Goal: Task Accomplishment & Management: Use online tool/utility

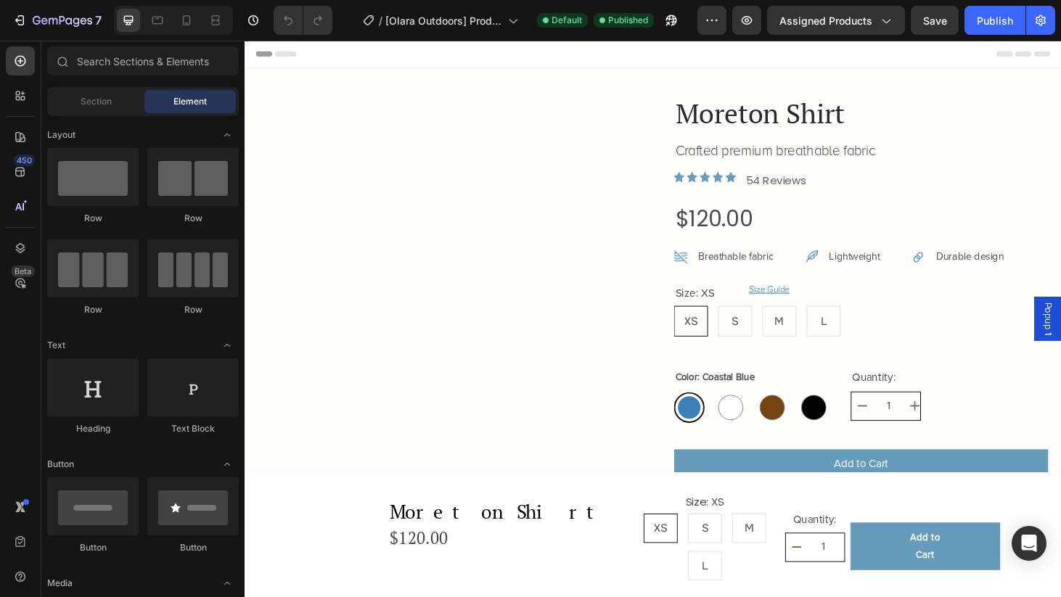
radio input "false"
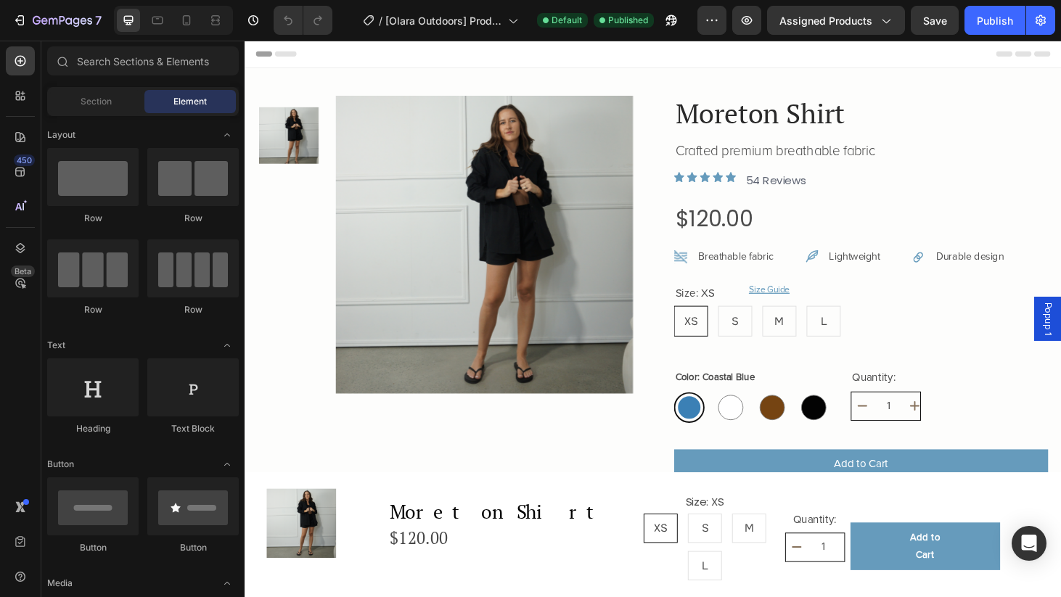
radio input "false"
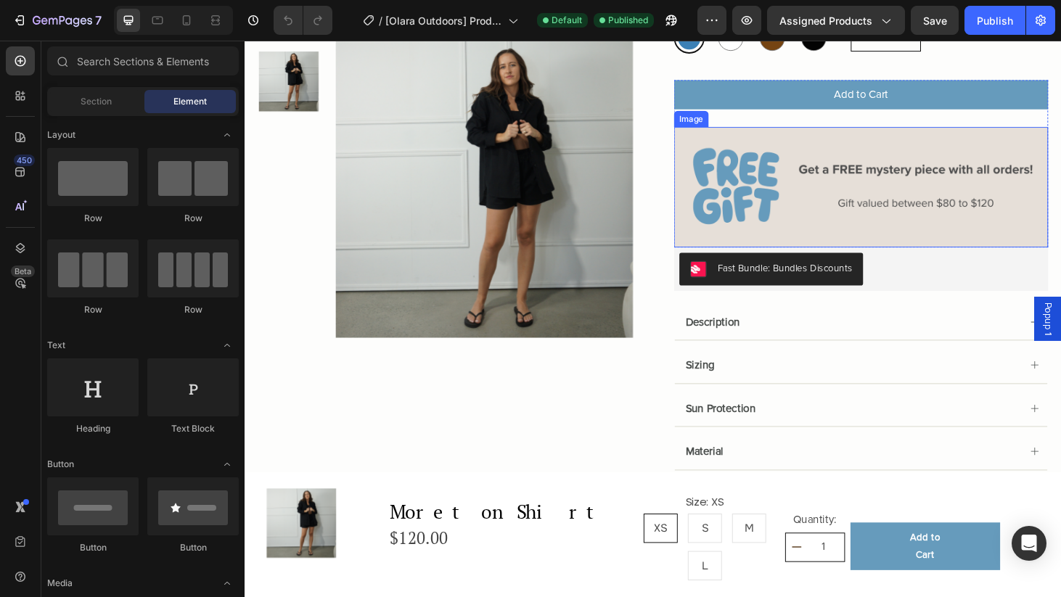
scroll to position [394, 0]
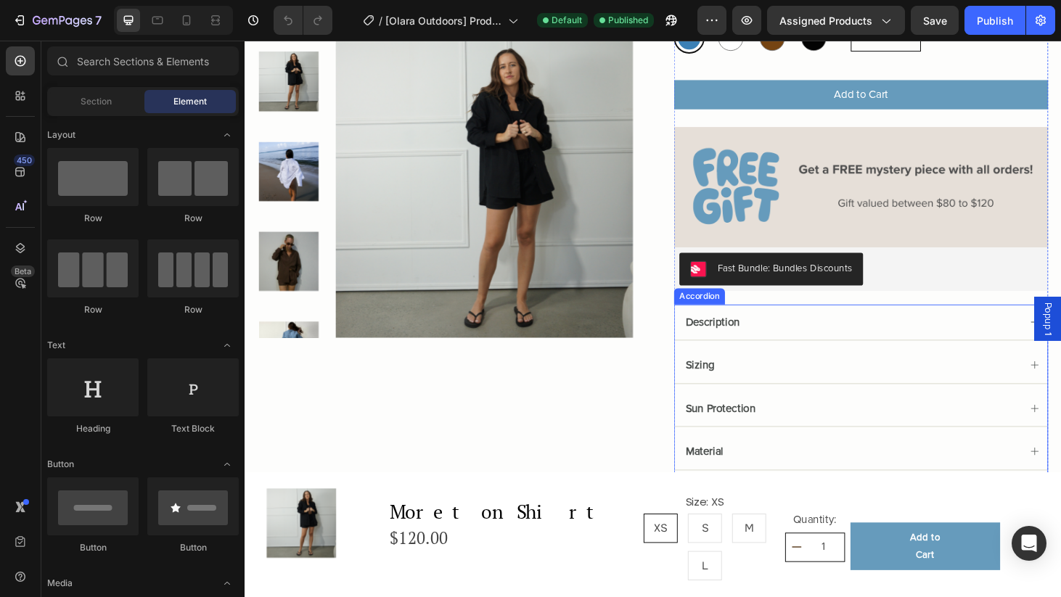
click at [1061, 343] on div "Description" at bounding box center [902, 341] width 398 height 38
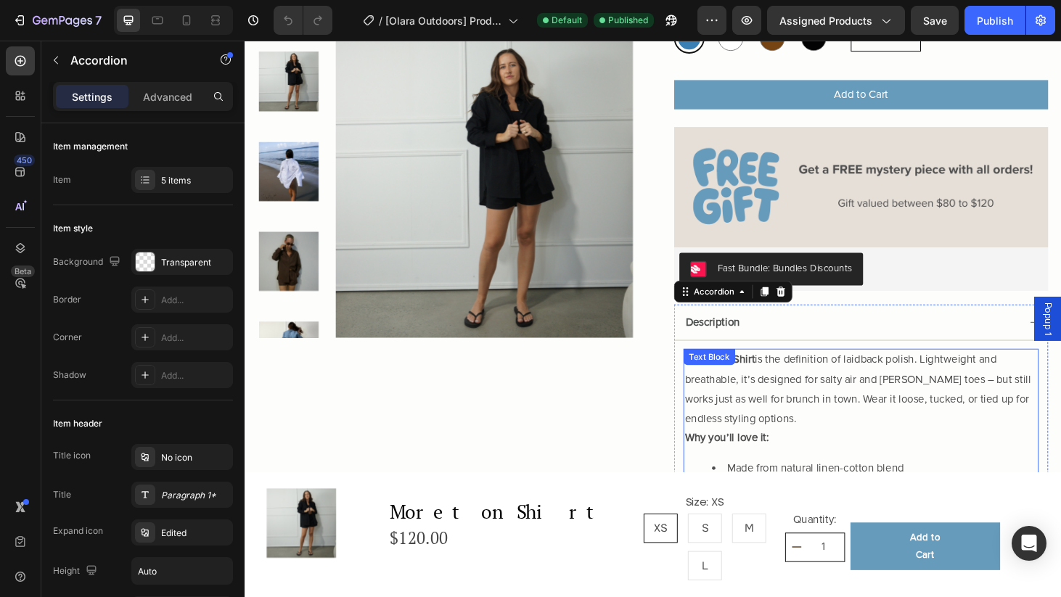
click at [934, 415] on p "Our Bribie Shirt is the definition of laidback polish. Lightweight and breathab…" at bounding box center [902, 412] width 376 height 83
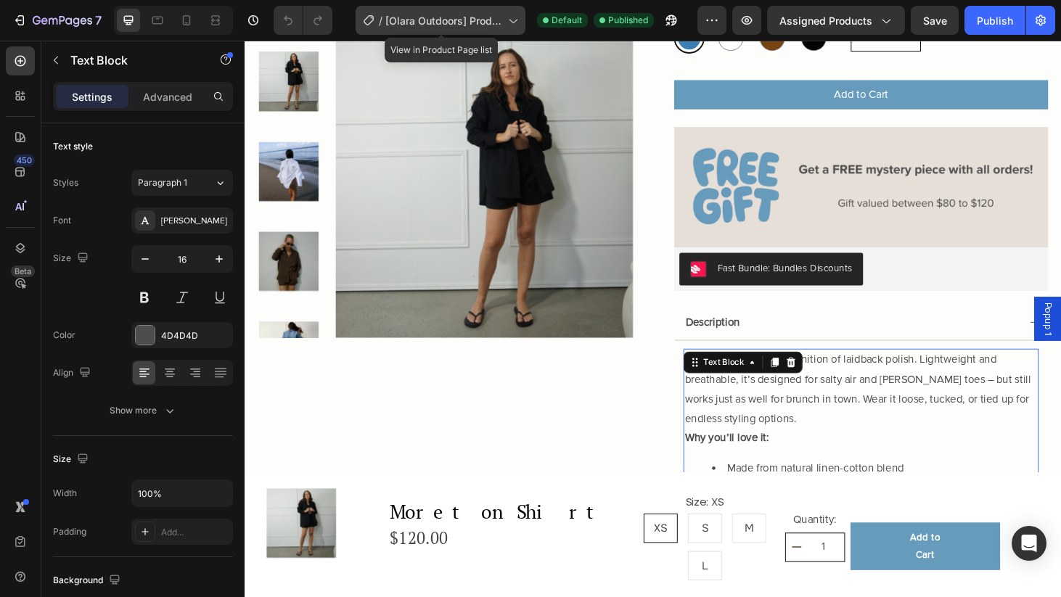
click at [502, 26] on span "[Olara Outdoors] Product page" at bounding box center [443, 20] width 117 height 15
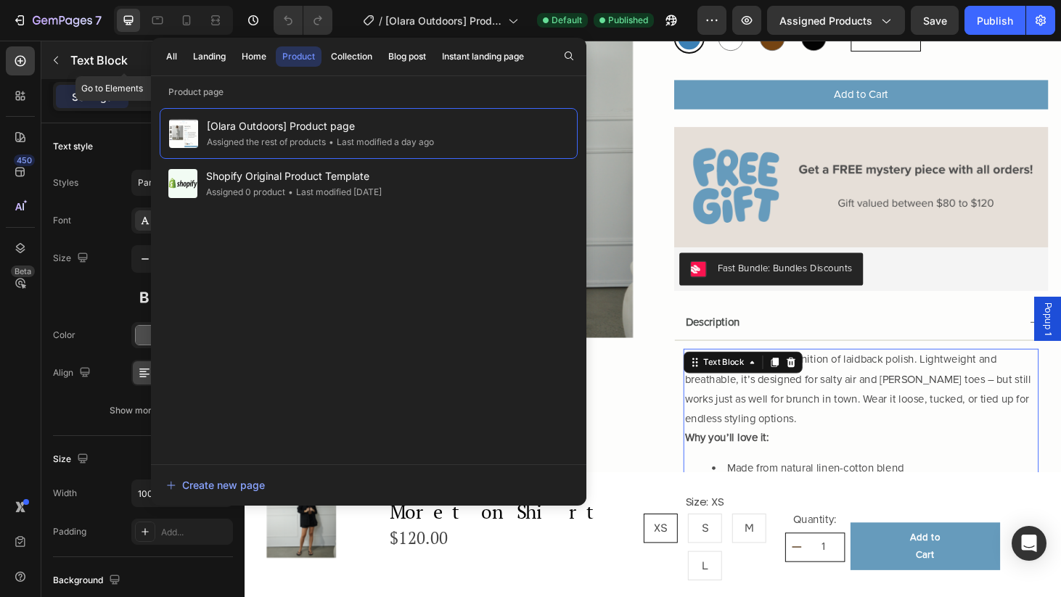
click at [58, 66] on button "button" at bounding box center [55, 60] width 23 height 23
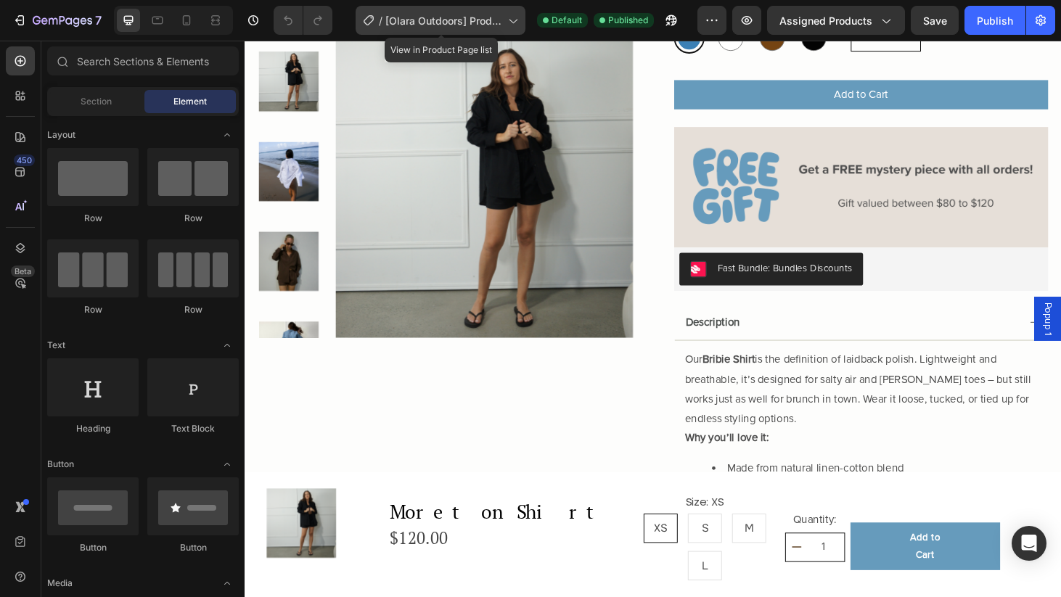
click at [413, 18] on span "[Olara Outdoors] Product page" at bounding box center [443, 20] width 117 height 15
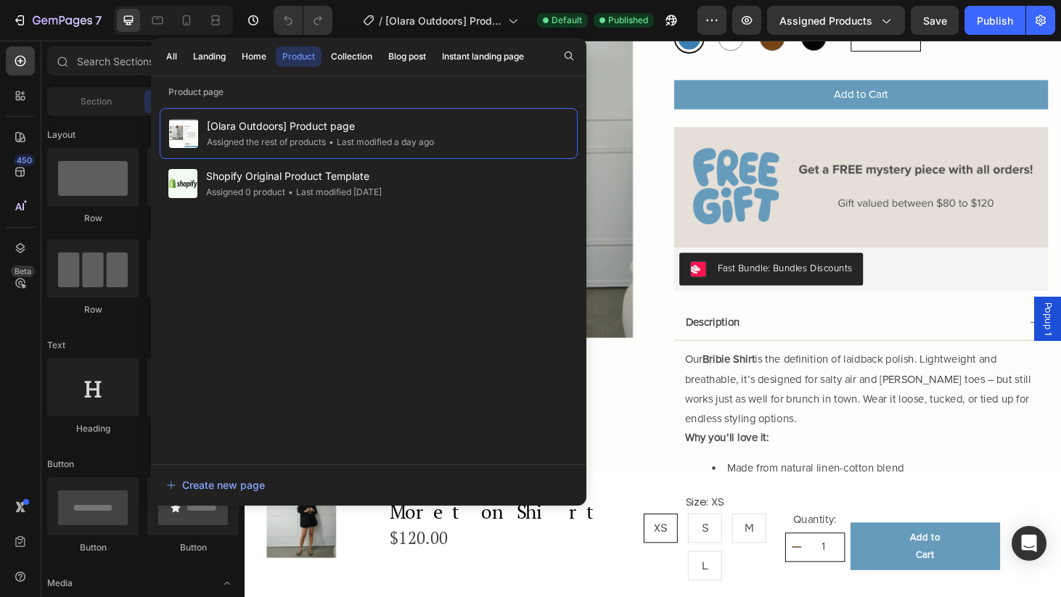
click at [305, 63] on button "Product" at bounding box center [299, 56] width 46 height 20
click at [304, 55] on div "Product" at bounding box center [298, 56] width 33 height 13
click at [719, 15] on icon "button" at bounding box center [712, 20] width 15 height 15
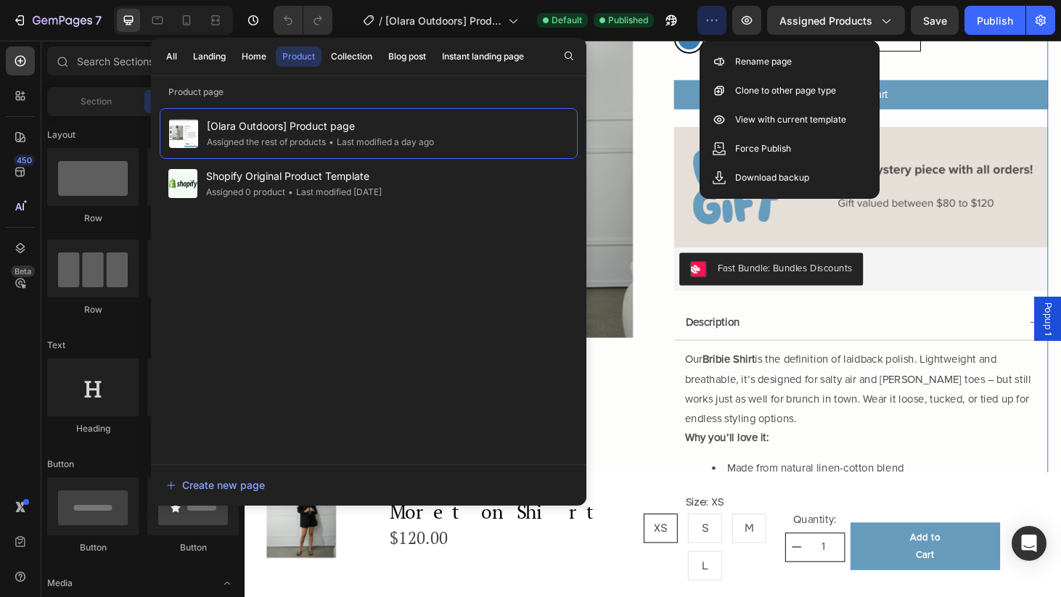
click at [688, 388] on div "Product Images Moreton Shirt Product Title Crafted premium breathable fabric Te…" at bounding box center [680, 315] width 842 height 1220
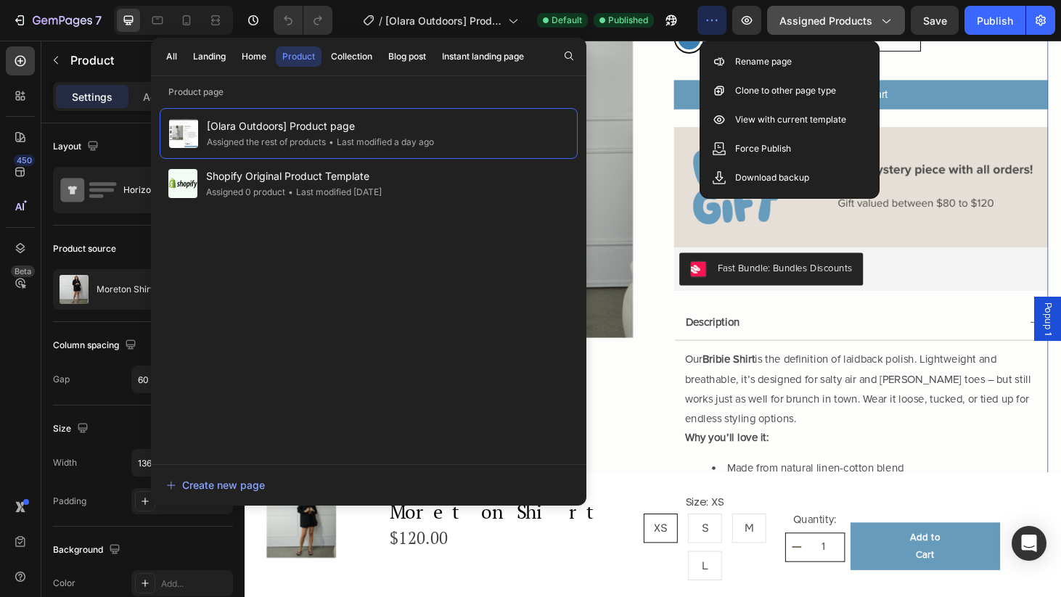
click at [882, 30] on button "Assigned Products" at bounding box center [836, 20] width 138 height 29
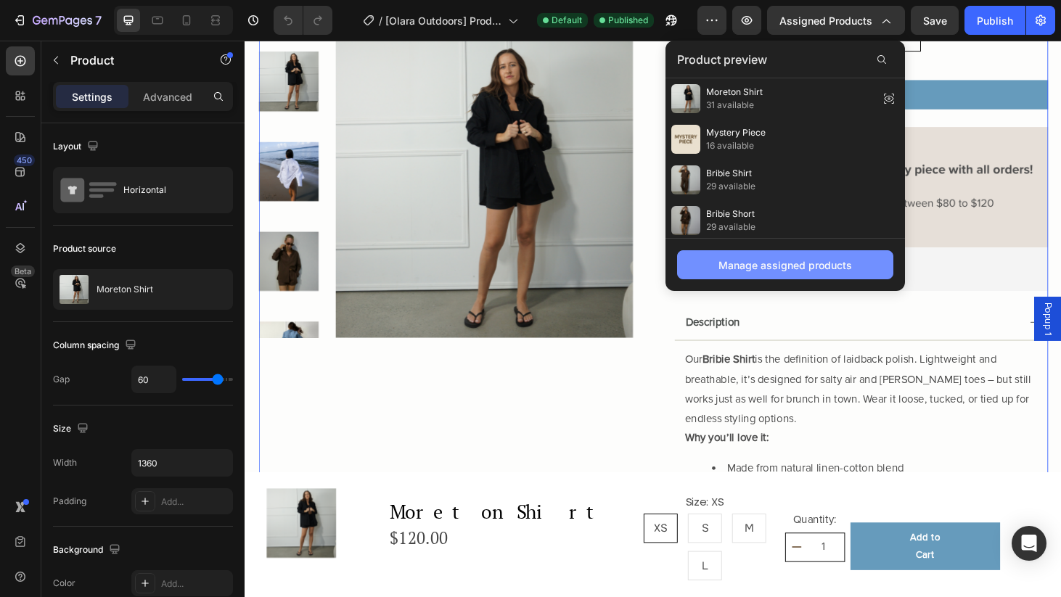
click at [812, 269] on div "Manage assigned products" at bounding box center [786, 265] width 134 height 15
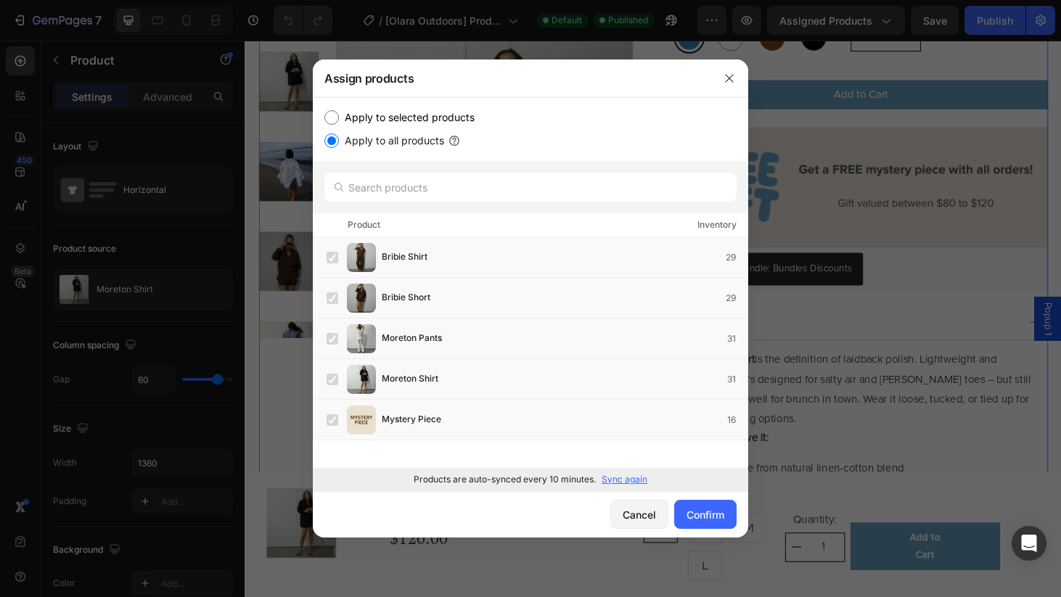
click at [335, 116] on input "Apply to selected products" at bounding box center [331, 117] width 15 height 15
radio input "true"
click at [734, 83] on icon "button" at bounding box center [730, 79] width 12 height 12
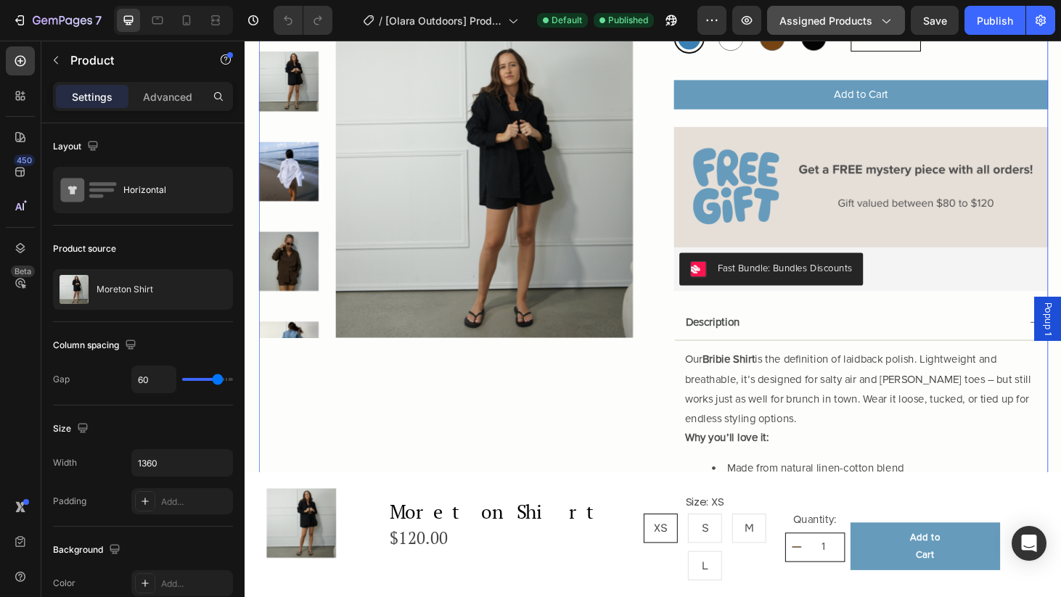
click at [865, 20] on span "Assigned Products" at bounding box center [826, 20] width 93 height 15
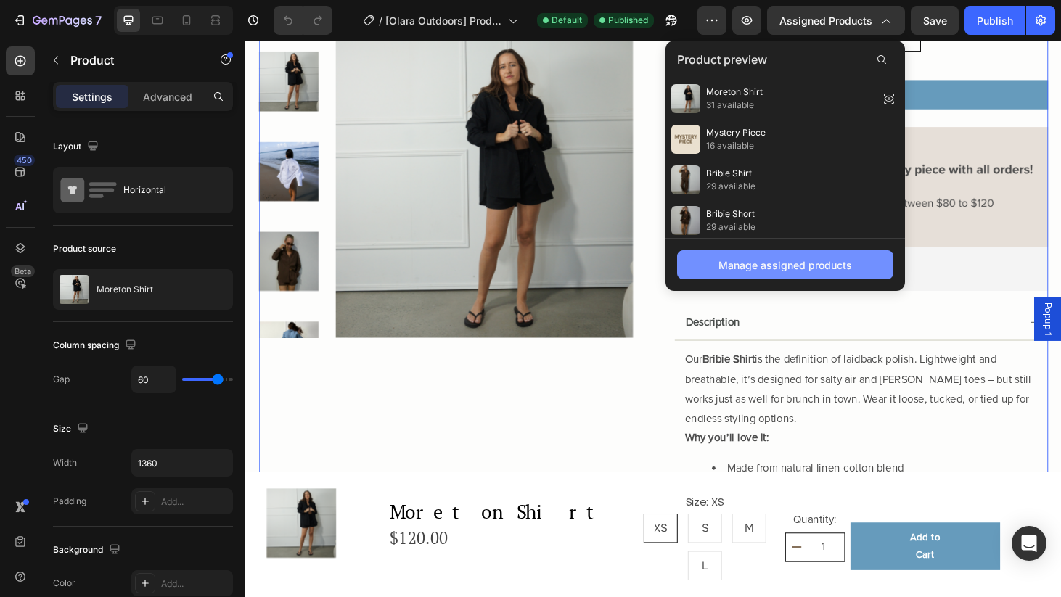
click at [820, 261] on div "Manage assigned products" at bounding box center [786, 265] width 134 height 15
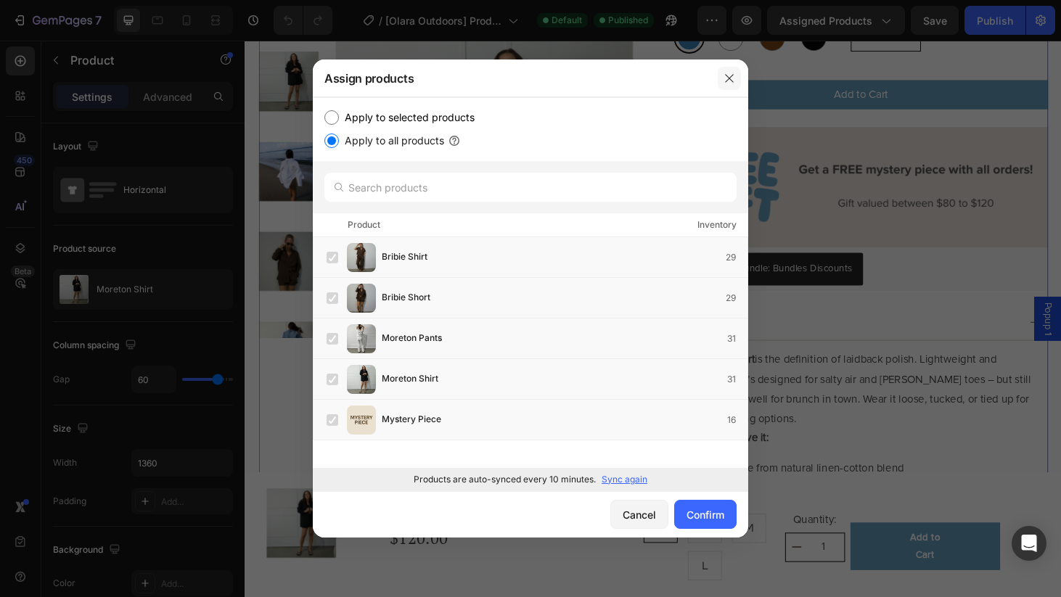
click at [731, 78] on icon "button" at bounding box center [730, 79] width 12 height 12
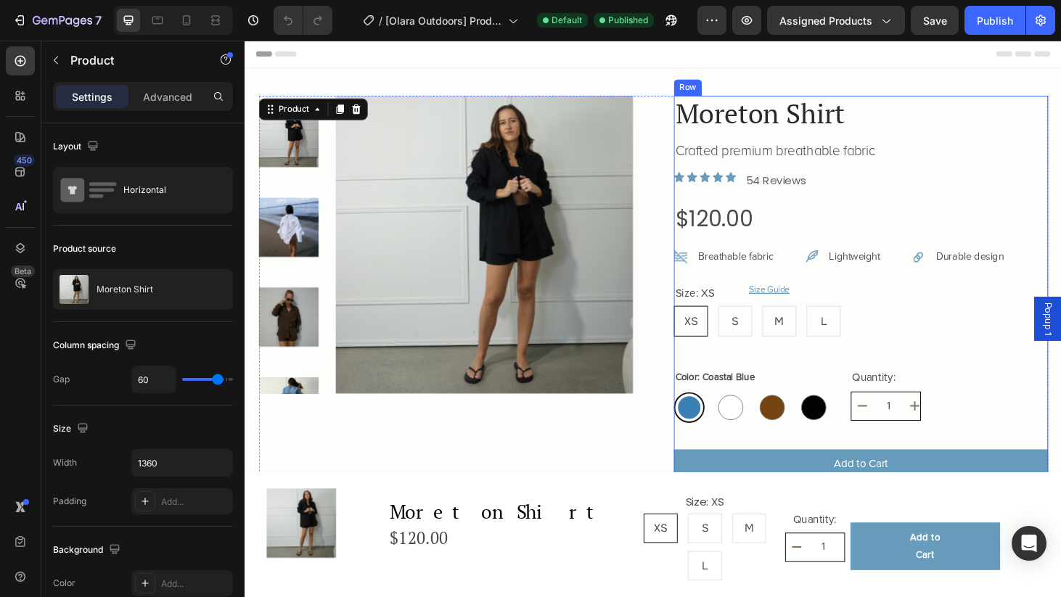
scroll to position [0, 0]
click at [780, 275] on p "Breathable fabric" at bounding box center [768, 271] width 80 height 15
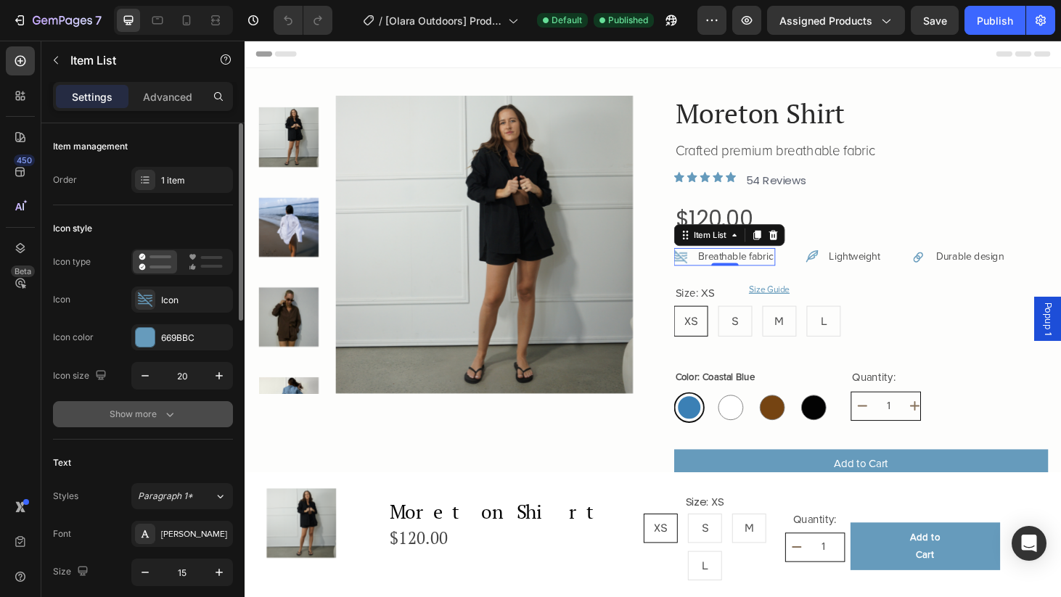
click at [163, 419] on icon "button" at bounding box center [170, 414] width 15 height 15
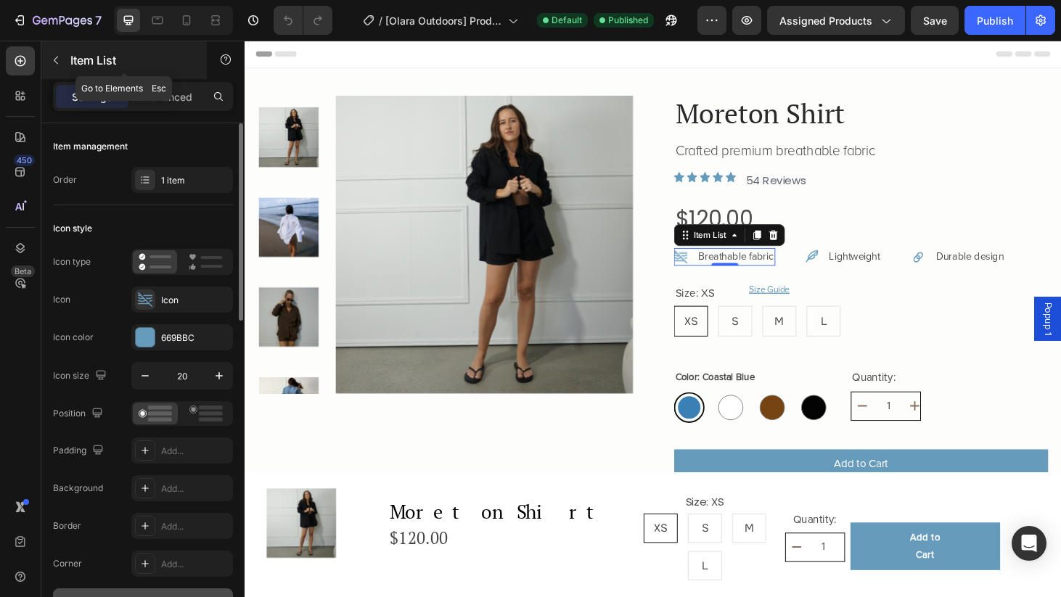
click at [57, 62] on icon "button" at bounding box center [56, 60] width 12 height 12
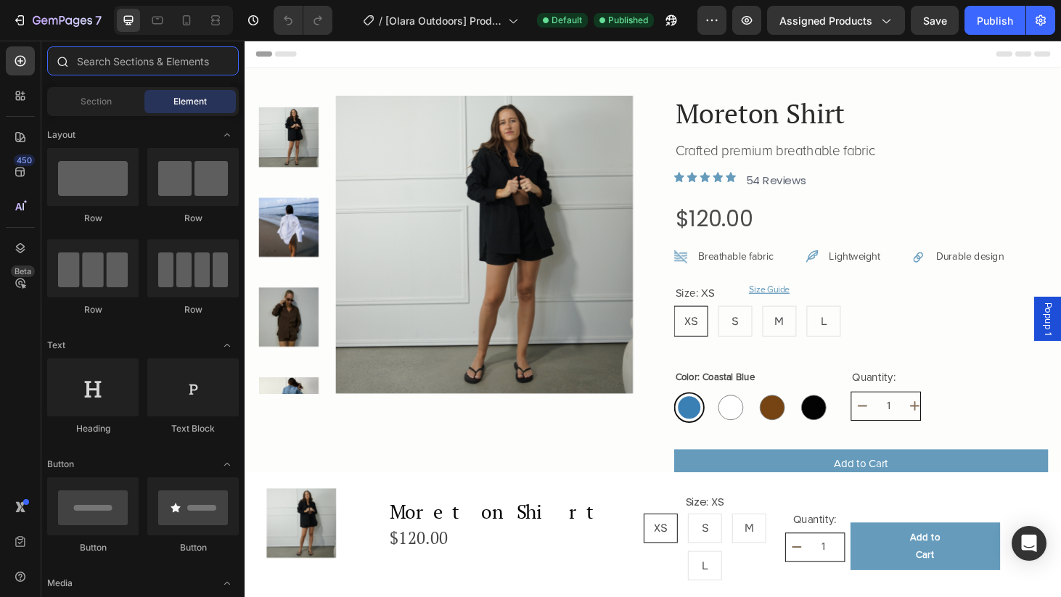
click at [108, 66] on input "text" at bounding box center [143, 60] width 192 height 29
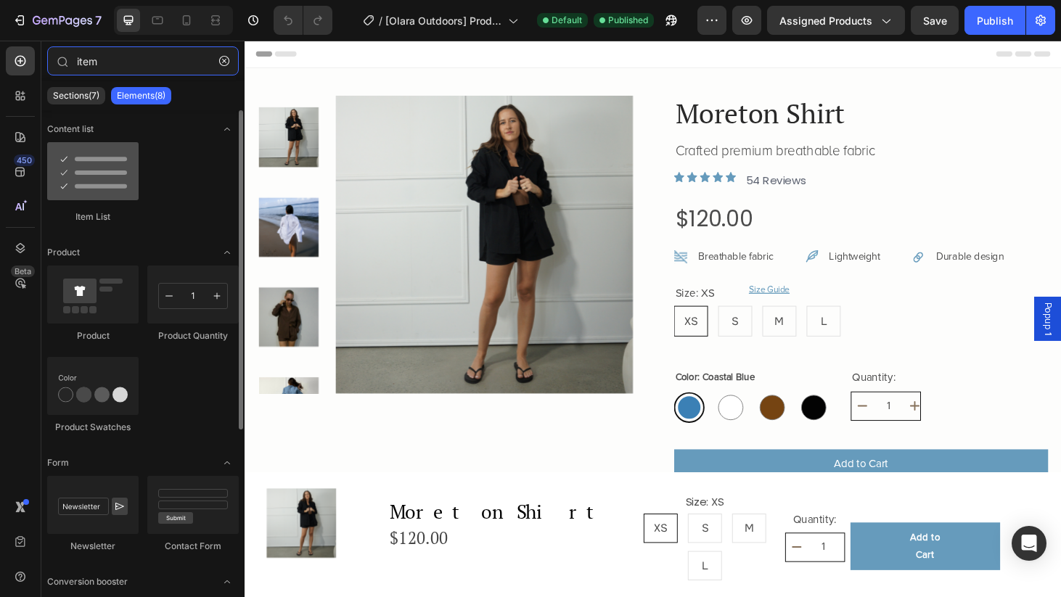
type input "item"
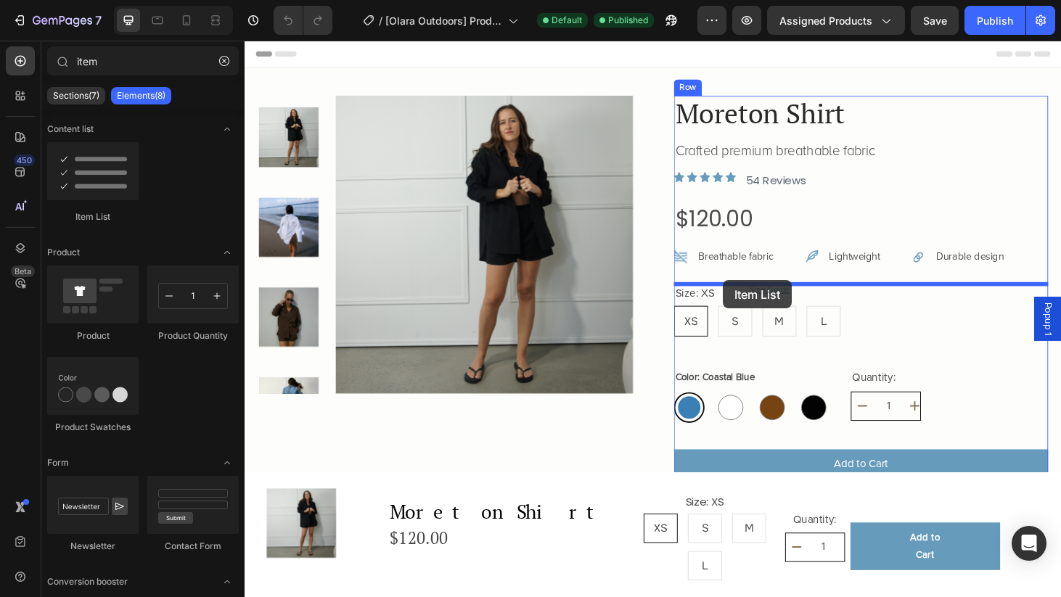
drag, startPoint x: 342, startPoint y: 231, endPoint x: 755, endPoint y: 296, distance: 418.2
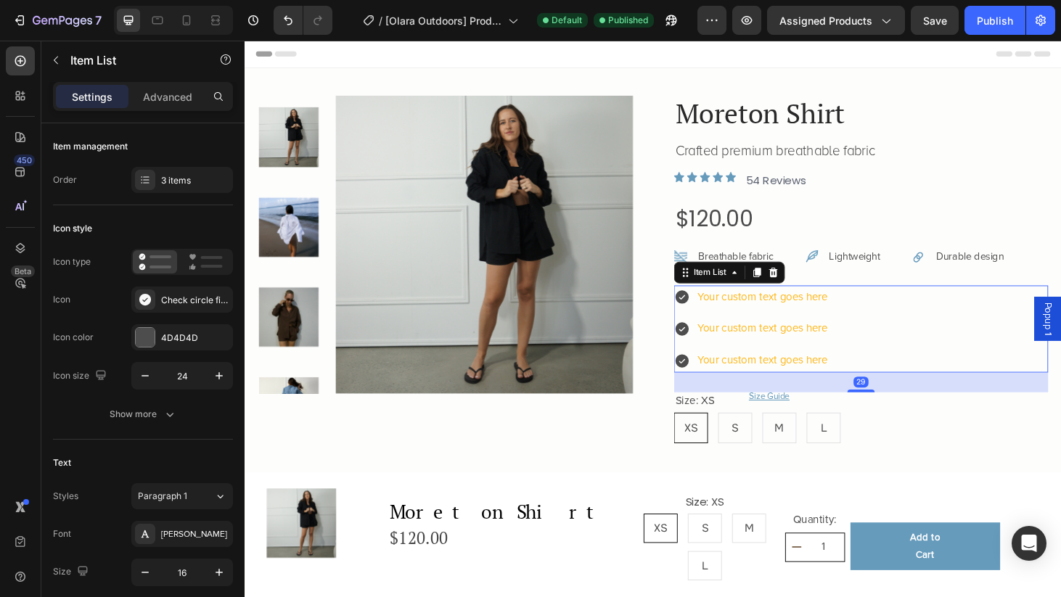
click at [710, 310] on icon at bounding box center [710, 314] width 15 height 15
click at [712, 319] on icon at bounding box center [710, 314] width 15 height 15
click at [147, 303] on icon at bounding box center [145, 300] width 12 height 12
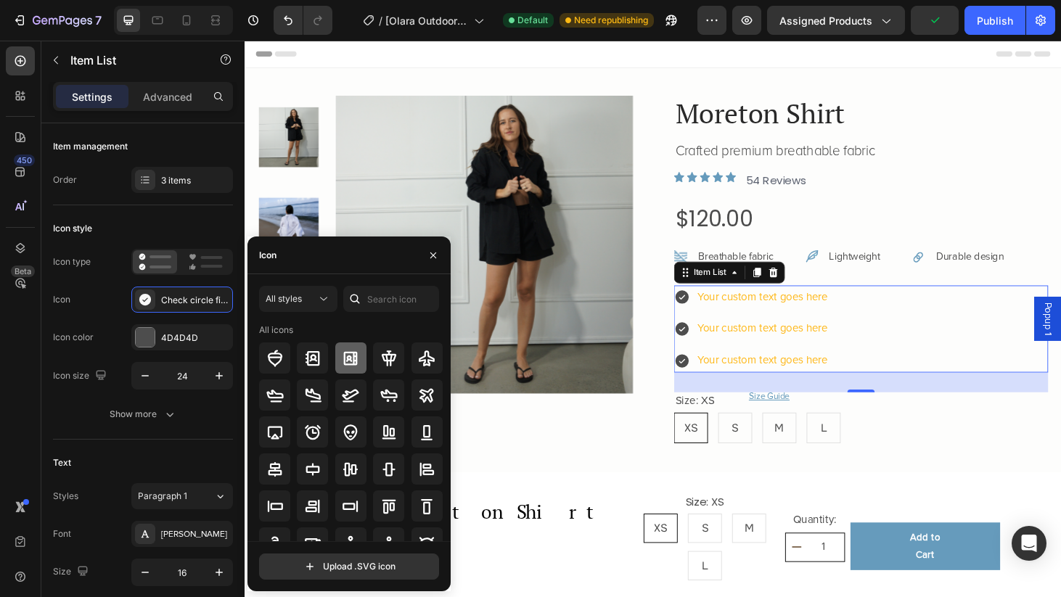
click at [353, 363] on icon at bounding box center [351, 358] width 14 height 14
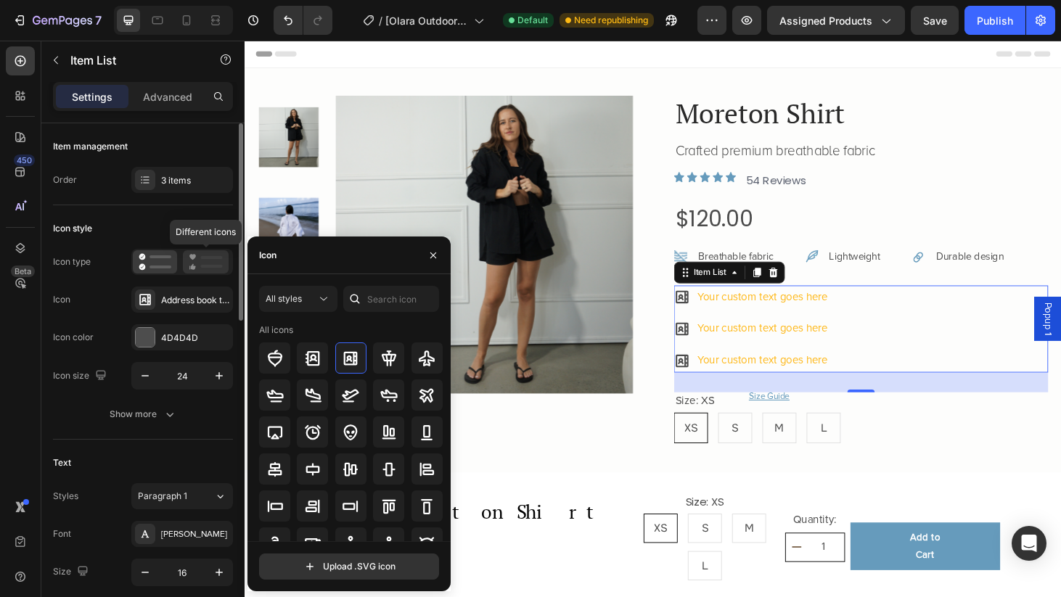
click at [204, 260] on icon at bounding box center [206, 261] width 34 height 17
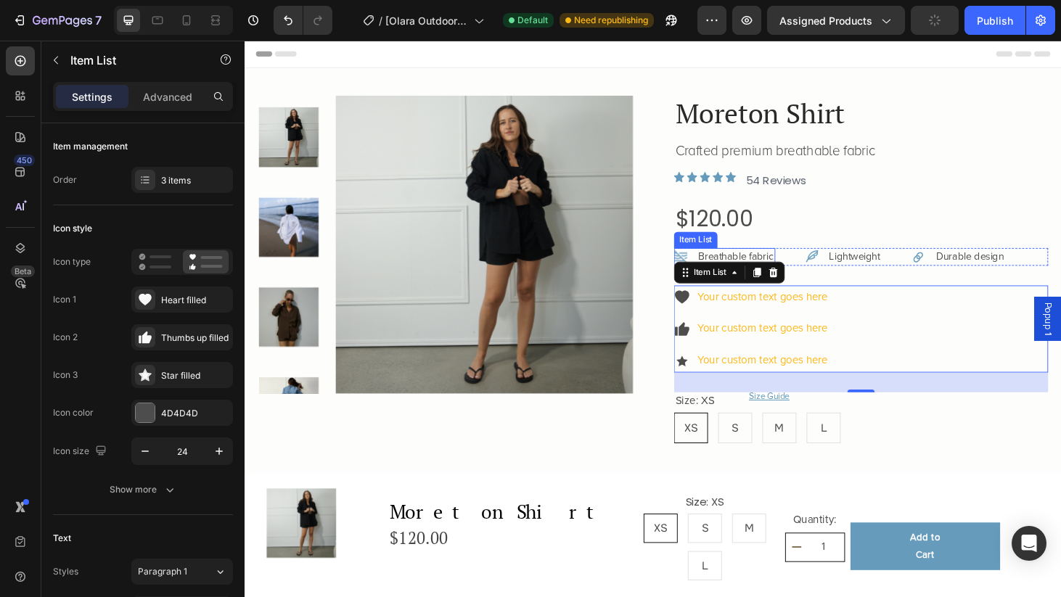
click at [799, 266] on p "Breathable fabric" at bounding box center [768, 271] width 80 height 15
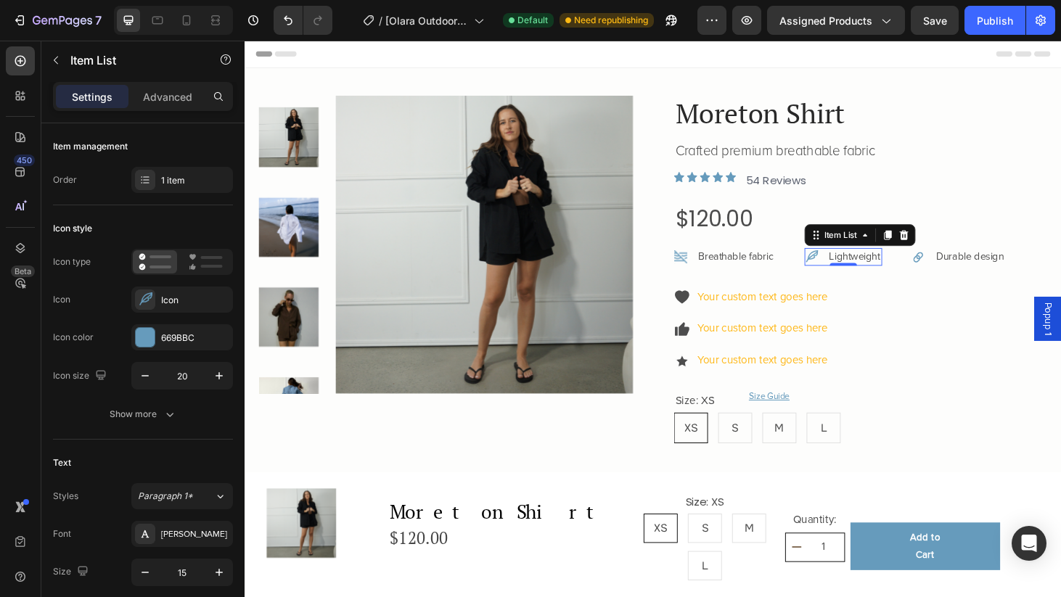
click at [895, 266] on p "Lightweight" at bounding box center [895, 271] width 54 height 15
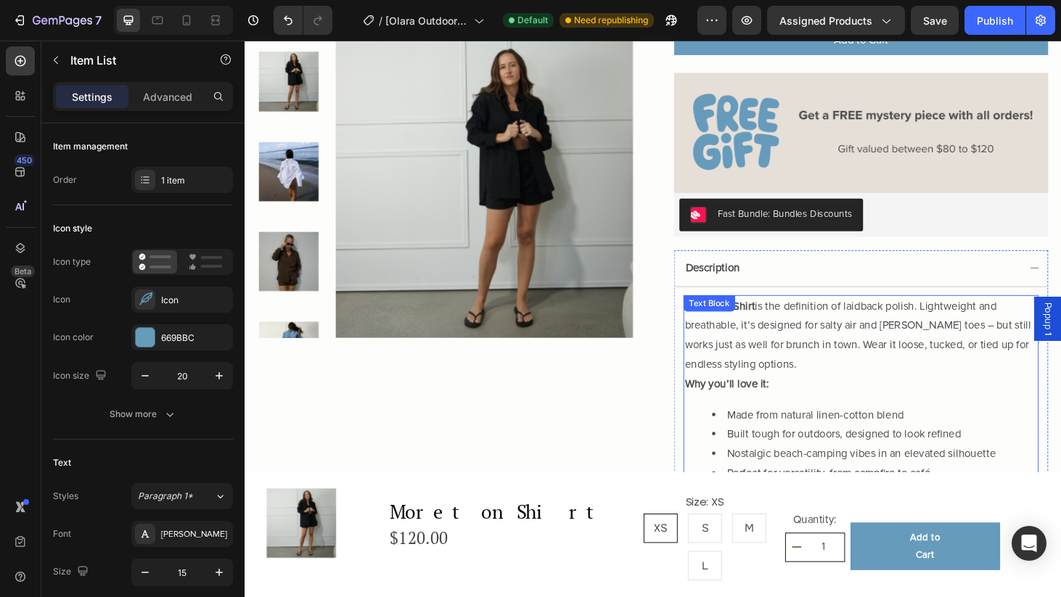
scroll to position [568, 0]
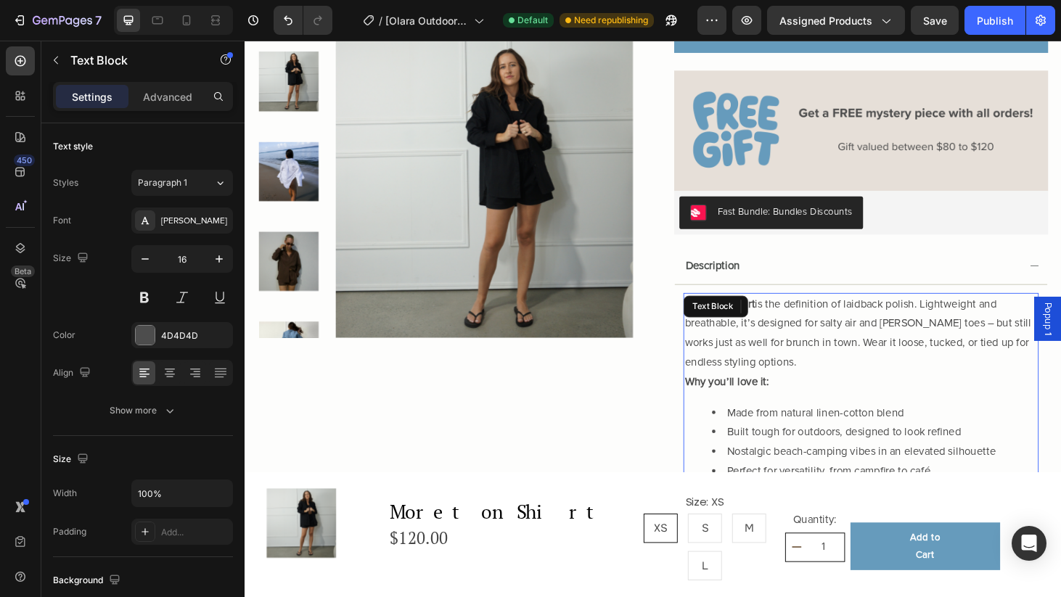
click at [961, 491] on li "Perfect for versatility, from campfire to café" at bounding box center [916, 501] width 347 height 21
click at [978, 496] on li "Perfect for versatility, from campfire to café" at bounding box center [916, 501] width 347 height 21
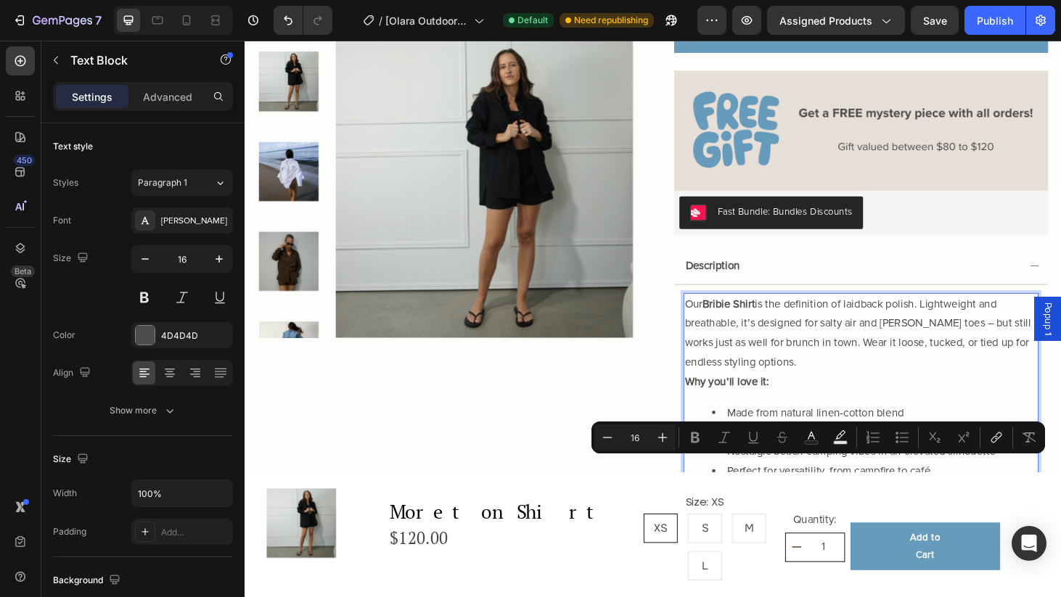
click at [966, 428] on li "Made from natural linen-cotton blend" at bounding box center [916, 438] width 347 height 21
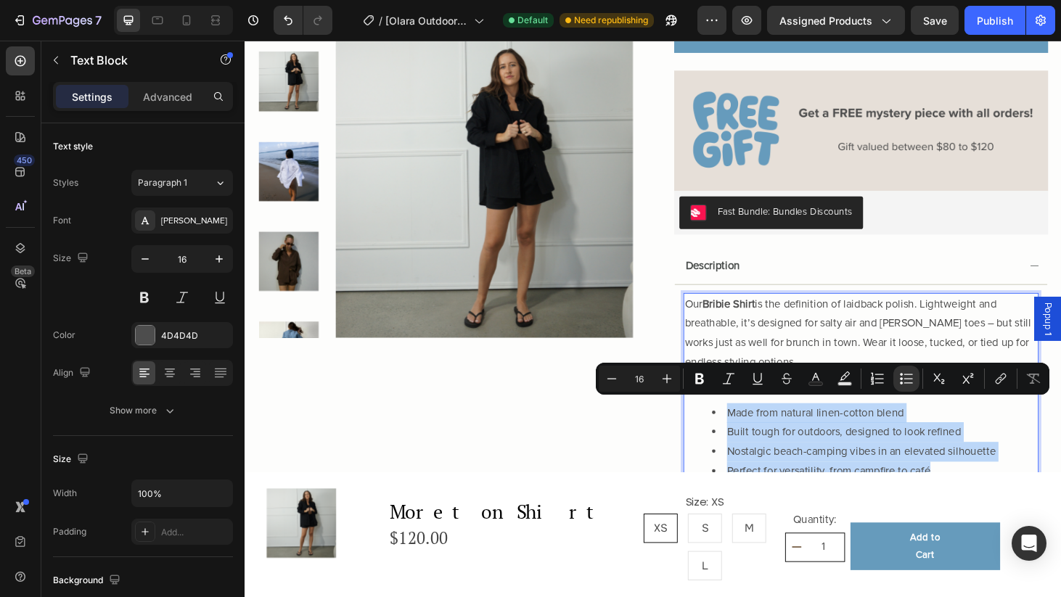
drag, startPoint x: 977, startPoint y: 495, endPoint x: 754, endPoint y: 416, distance: 237.2
click at [754, 417] on div "Our Bribie Shirt is the definition of laidback polish. Lightweight and breathab…" at bounding box center [901, 428] width 379 height 235
copy ul "Made from natural linen-cotton blend Built tough for outdoors, designed to look…"
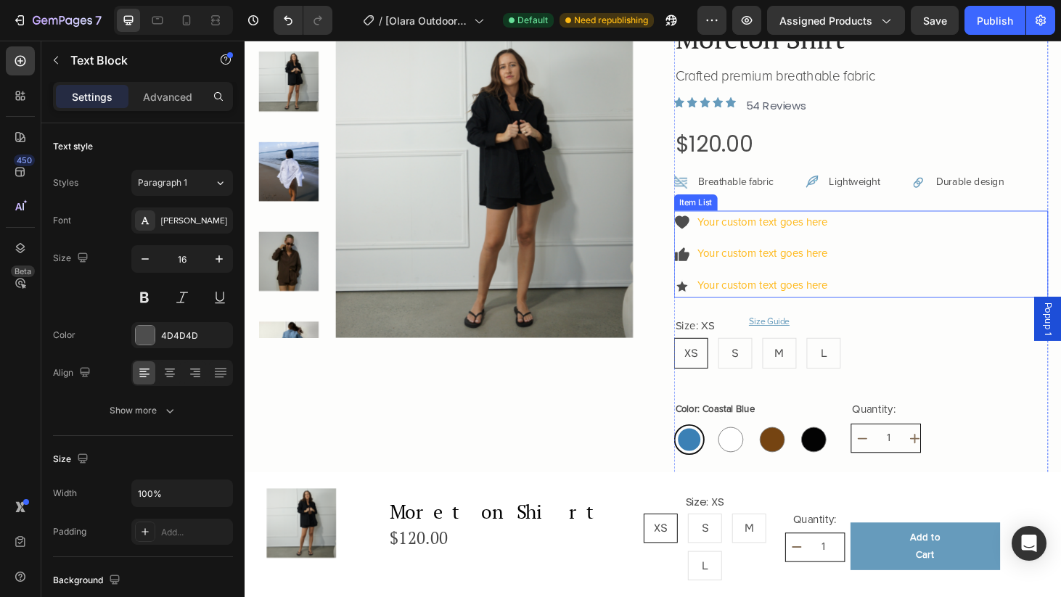
scroll to position [53, 0]
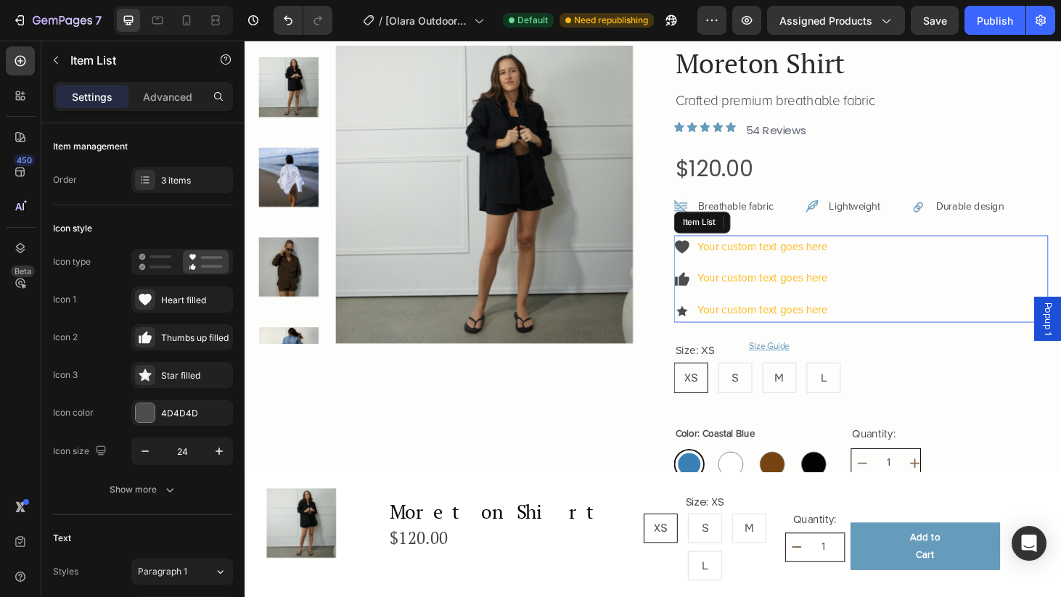
click at [714, 261] on icon at bounding box center [710, 261] width 15 height 14
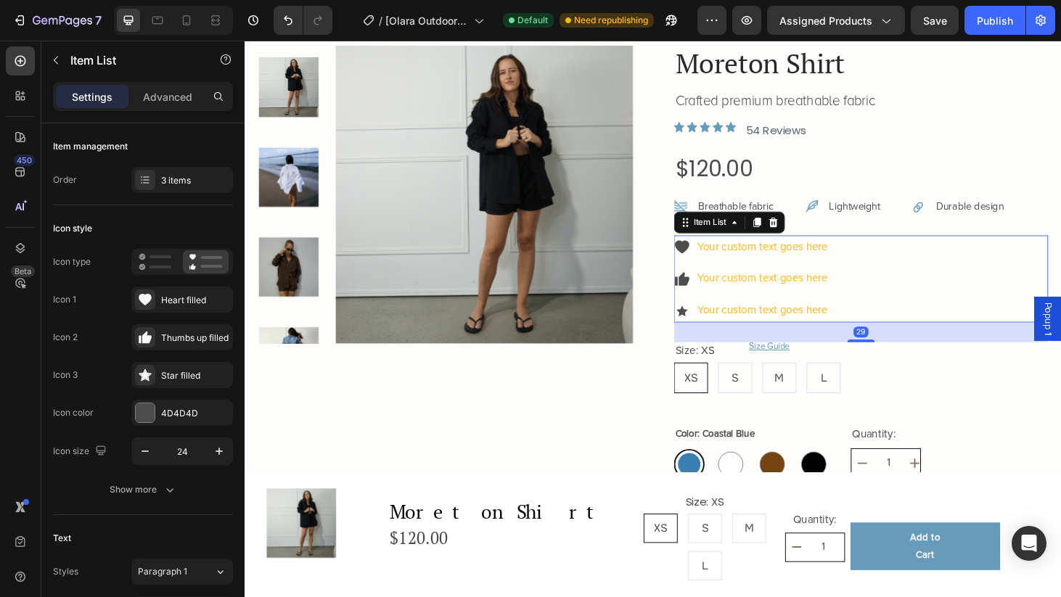
click at [719, 261] on div "Your custom text goes here" at bounding box center [785, 261] width 166 height 25
click at [189, 189] on div "3 items" at bounding box center [182, 180] width 102 height 26
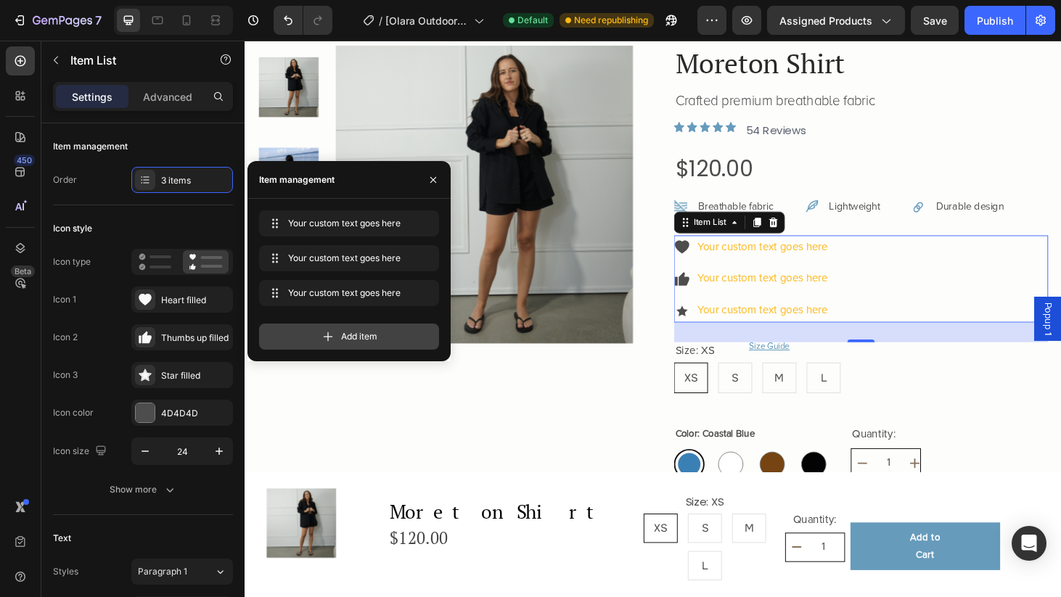
click at [317, 343] on div "Add item" at bounding box center [349, 337] width 180 height 26
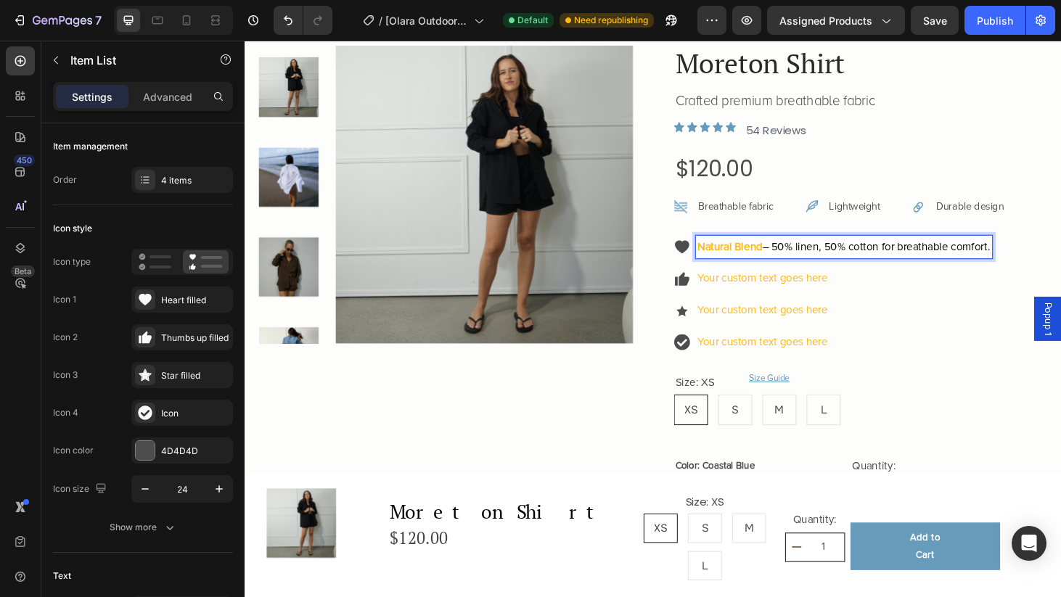
click at [796, 261] on strong "Natural Blend" at bounding box center [761, 261] width 69 height 15
drag, startPoint x: 800, startPoint y: 260, endPoint x: 724, endPoint y: 260, distance: 75.5
click at [724, 260] on div "Natural Blend – 50% linen, 50% cotton for breathable comfort." at bounding box center [872, 261] width 340 height 25
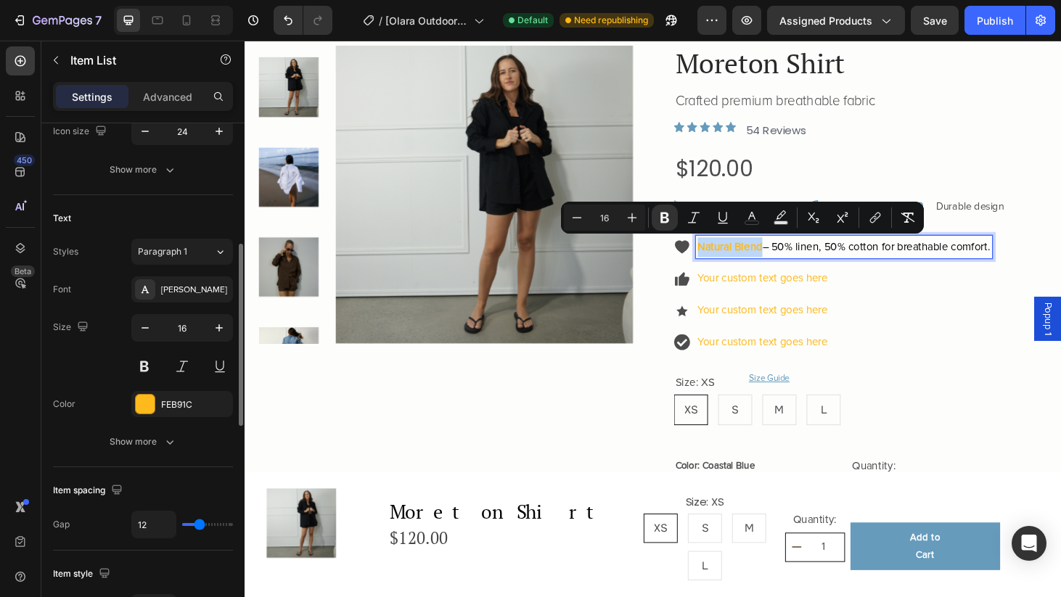
scroll to position [359, 0]
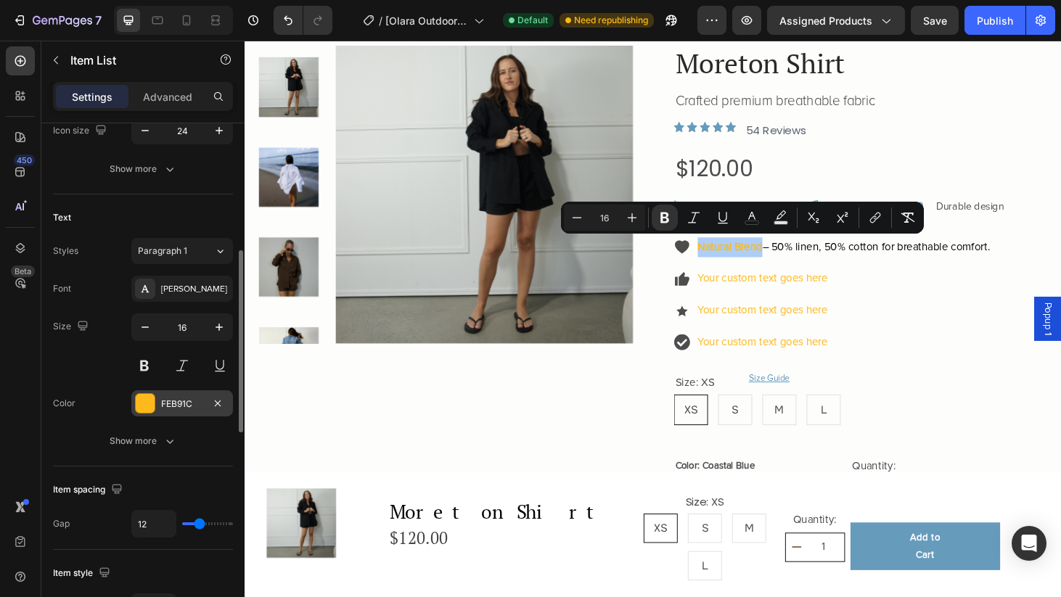
click at [180, 409] on div "FEB91C" at bounding box center [182, 404] width 42 height 13
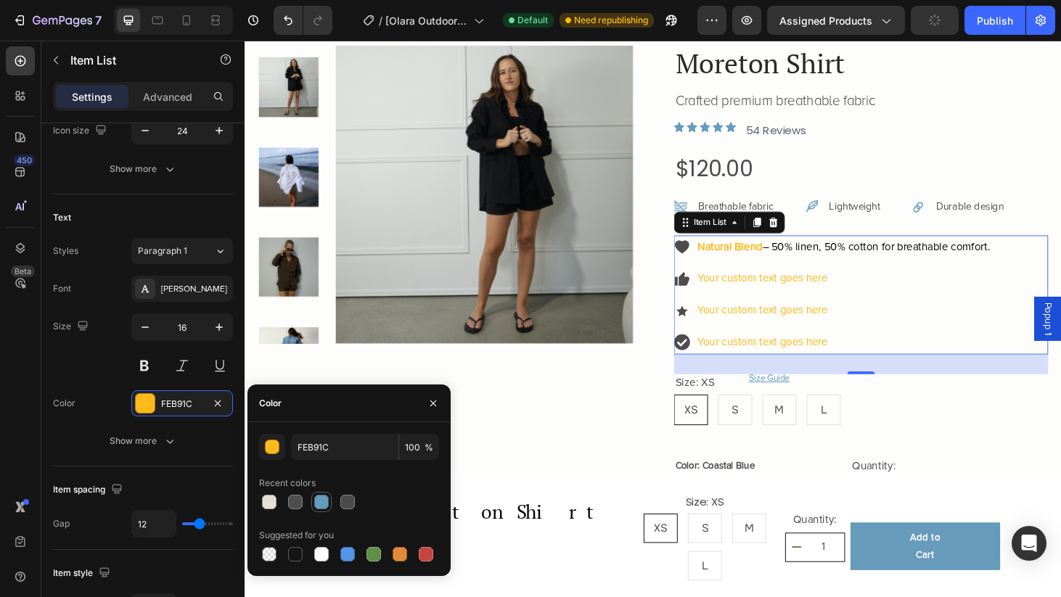
click at [324, 505] on div at bounding box center [321, 502] width 15 height 15
type input "669BBC"
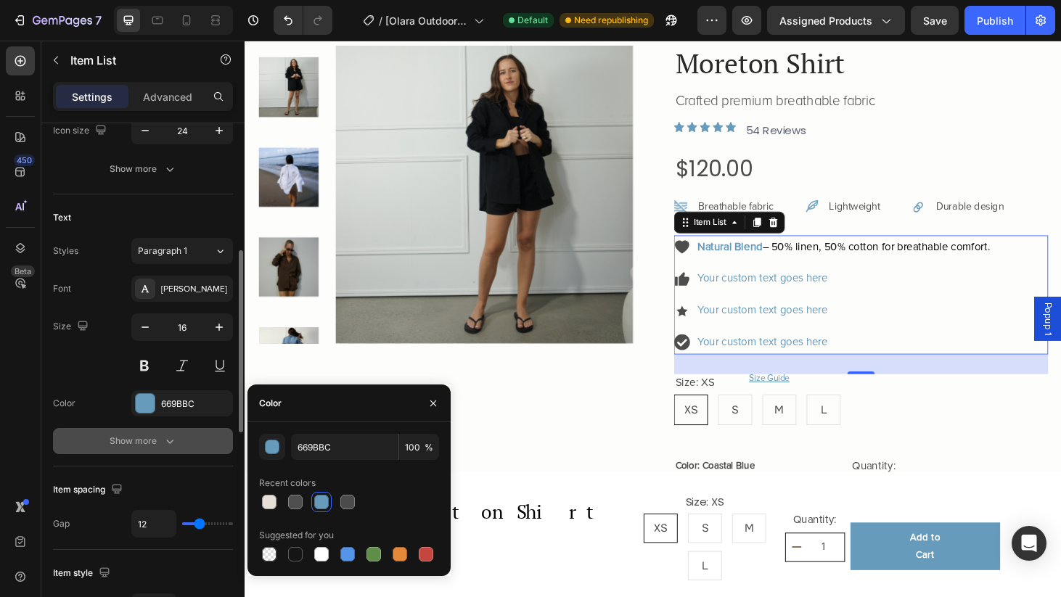
click at [166, 430] on button "Show more" at bounding box center [143, 441] width 180 height 26
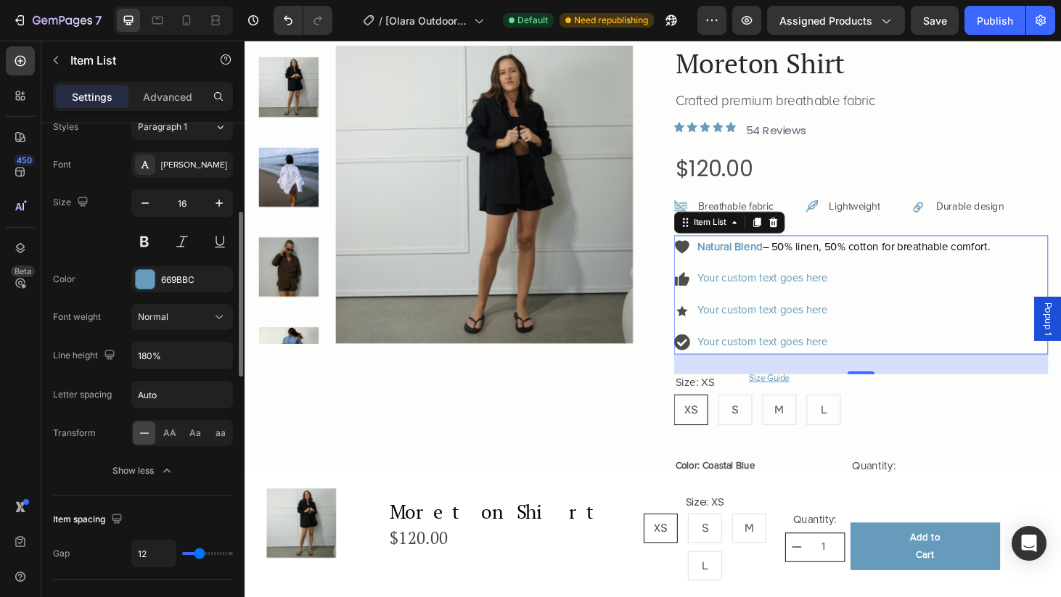
scroll to position [486, 0]
click at [150, 231] on button at bounding box center [144, 239] width 26 height 26
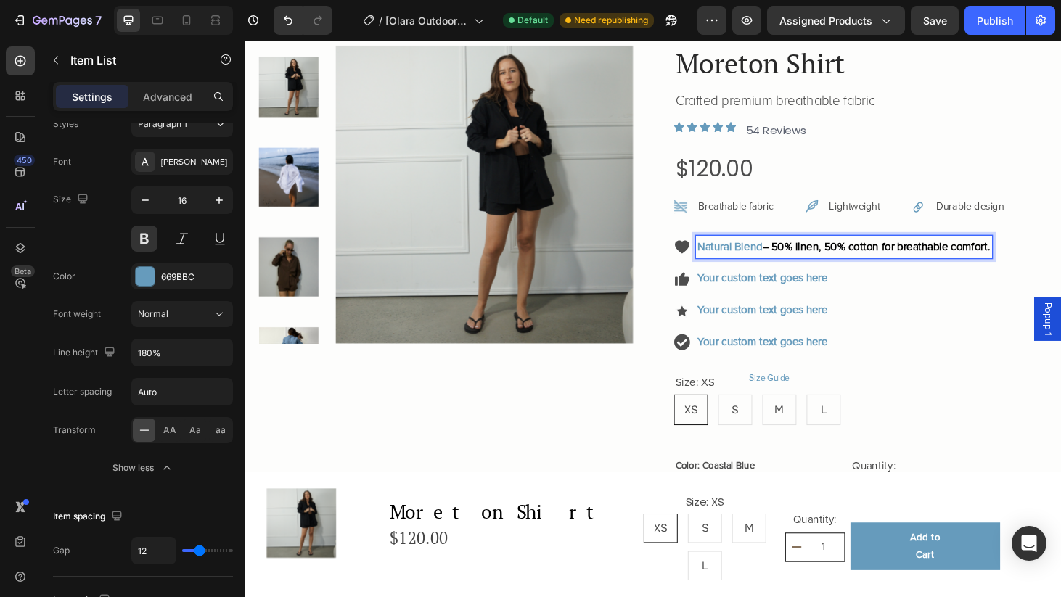
click at [899, 258] on span "– 50% linen, 50% cotton for breathable comfort." at bounding box center [917, 261] width 243 height 15
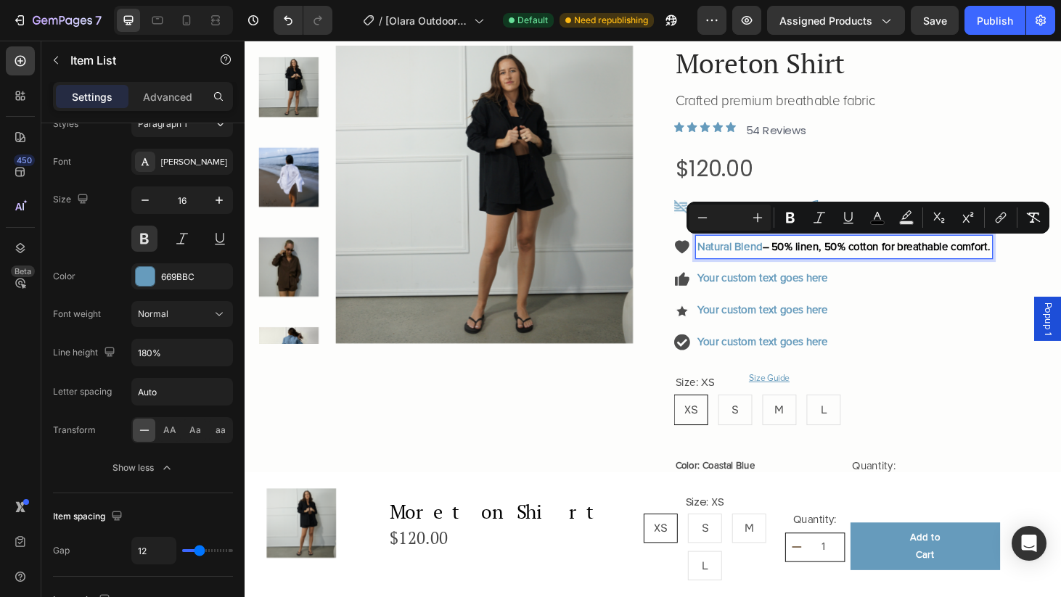
click at [825, 258] on span "– 50% linen, 50% cotton for breathable comfort." at bounding box center [917, 261] width 243 height 15
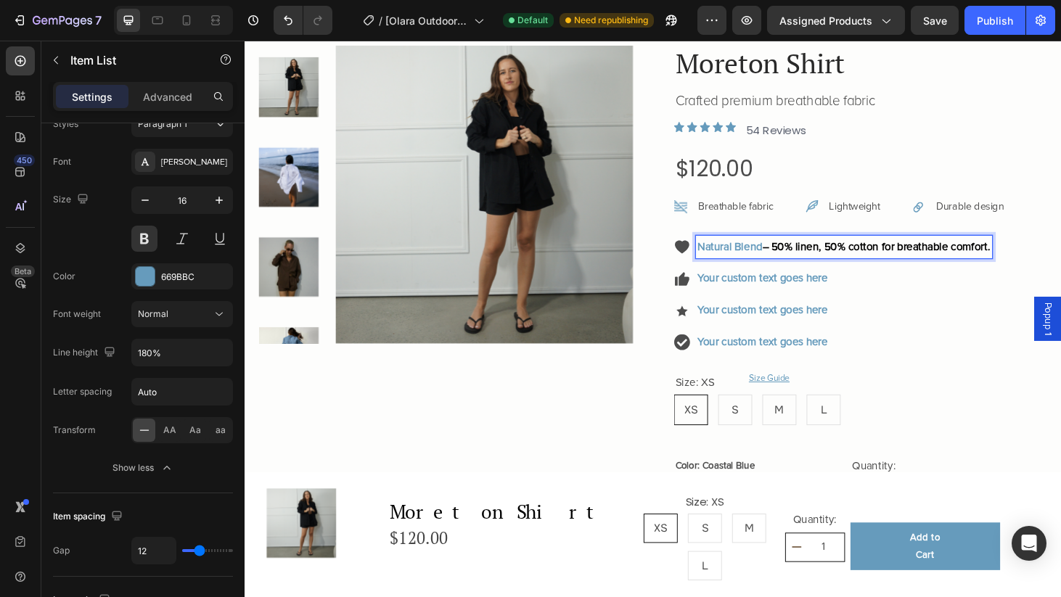
click at [806, 295] on p "Your custom text goes here" at bounding box center [883, 295] width 312 height 21
click at [709, 259] on icon at bounding box center [710, 261] width 15 height 14
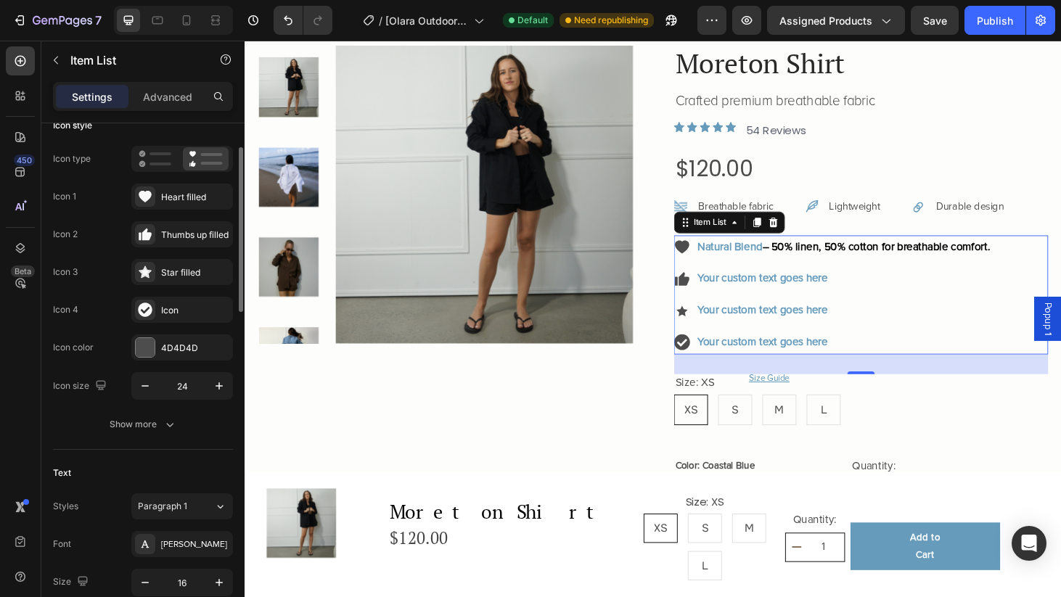
scroll to position [97, 0]
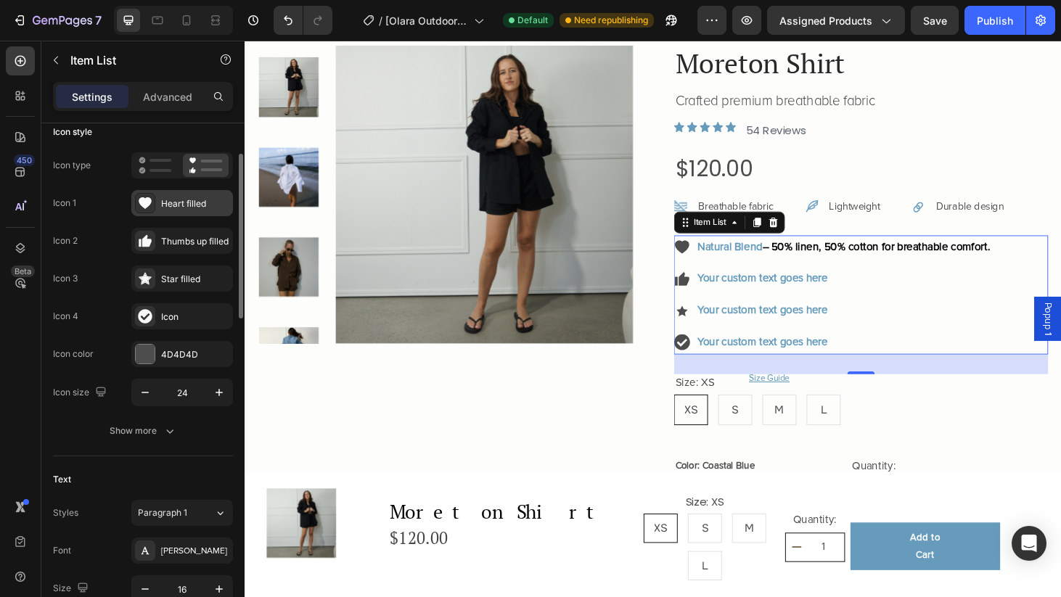
click at [159, 200] on div "Heart filled" at bounding box center [182, 203] width 102 height 26
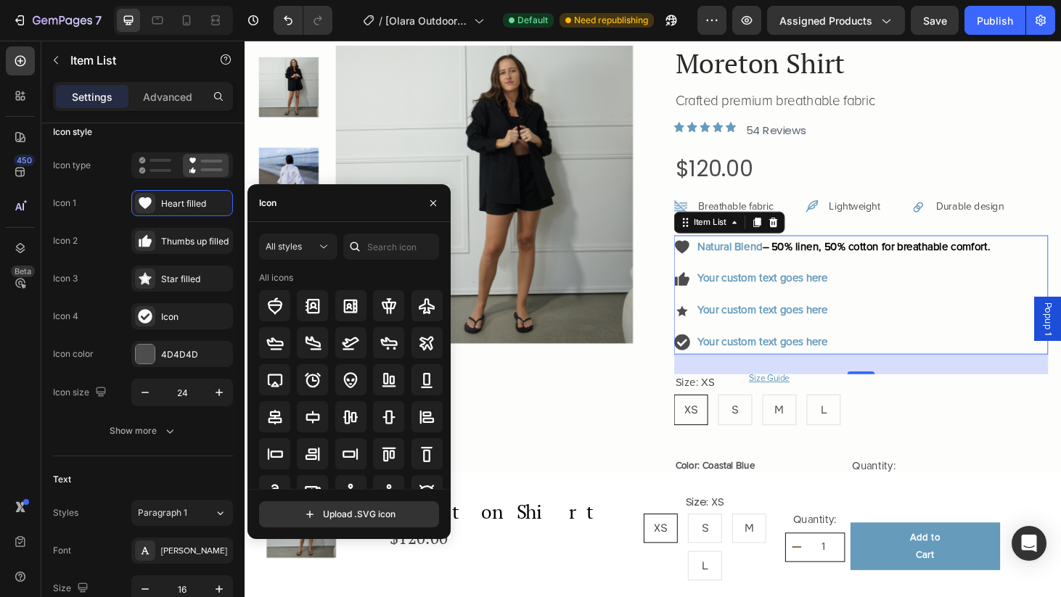
scroll to position [30, 0]
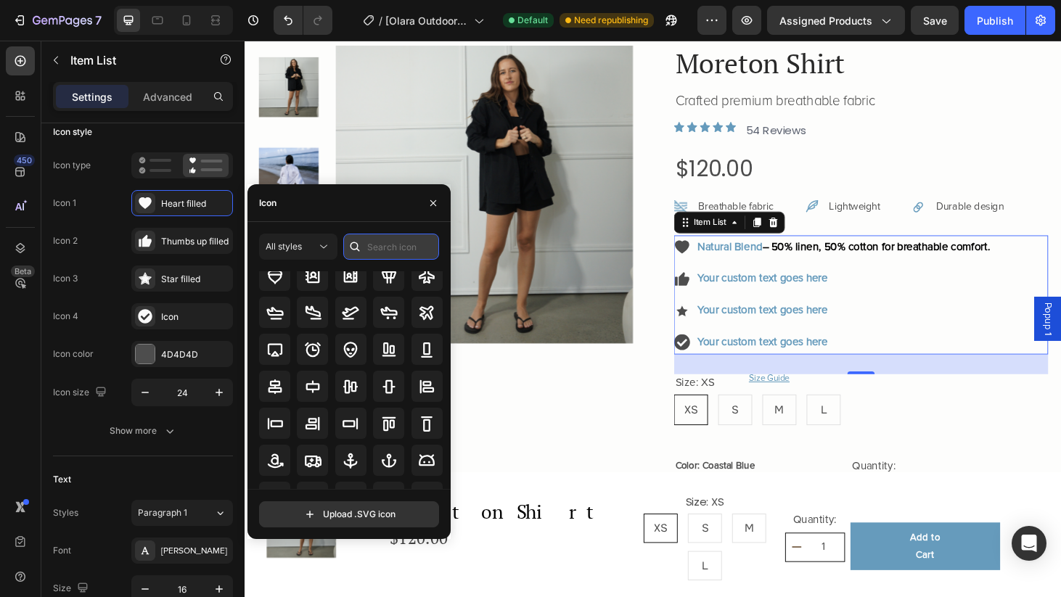
click at [388, 250] on input "text" at bounding box center [391, 247] width 96 height 26
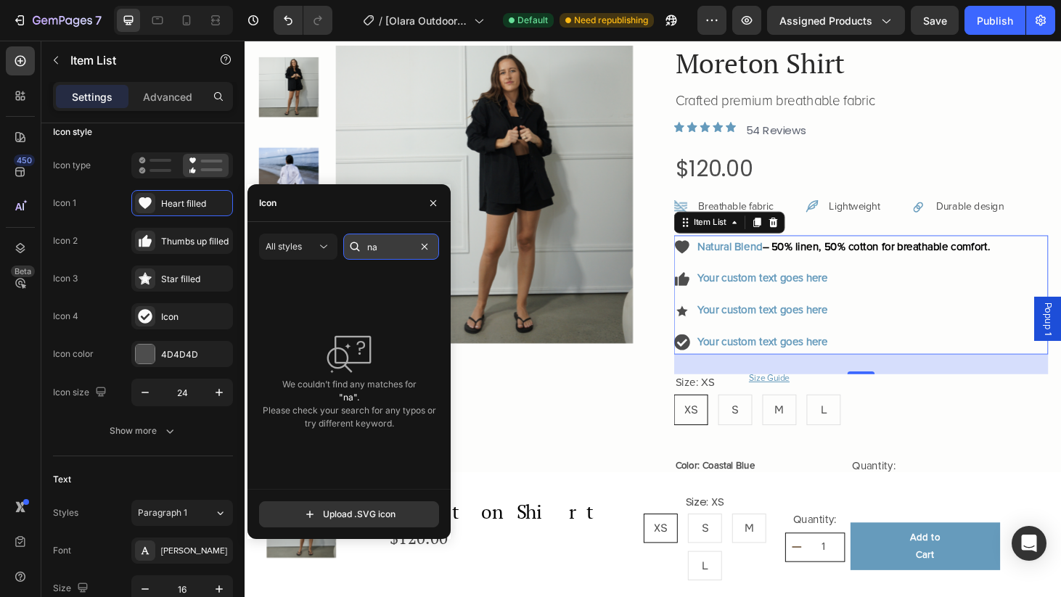
type input "n"
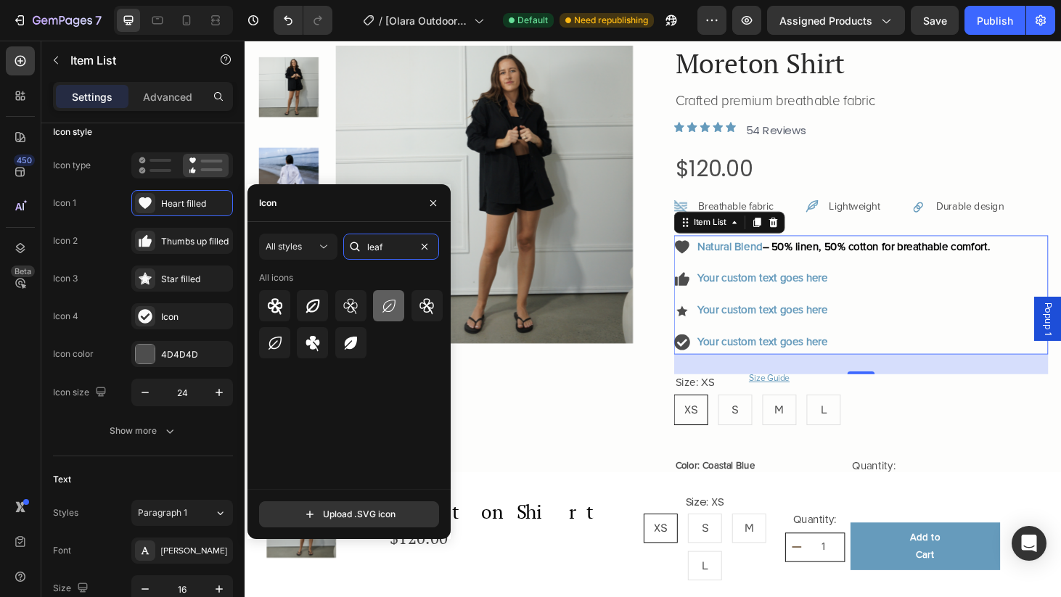
type input "leaf"
click at [393, 316] on div at bounding box center [388, 305] width 31 height 31
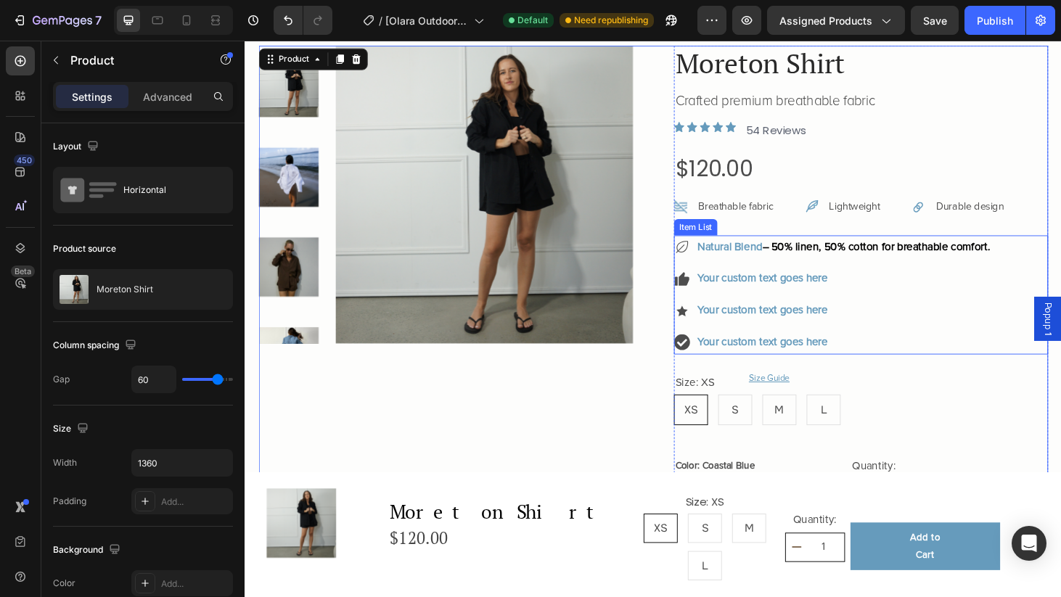
click at [801, 294] on p "Your custom text goes here" at bounding box center [883, 295] width 312 height 21
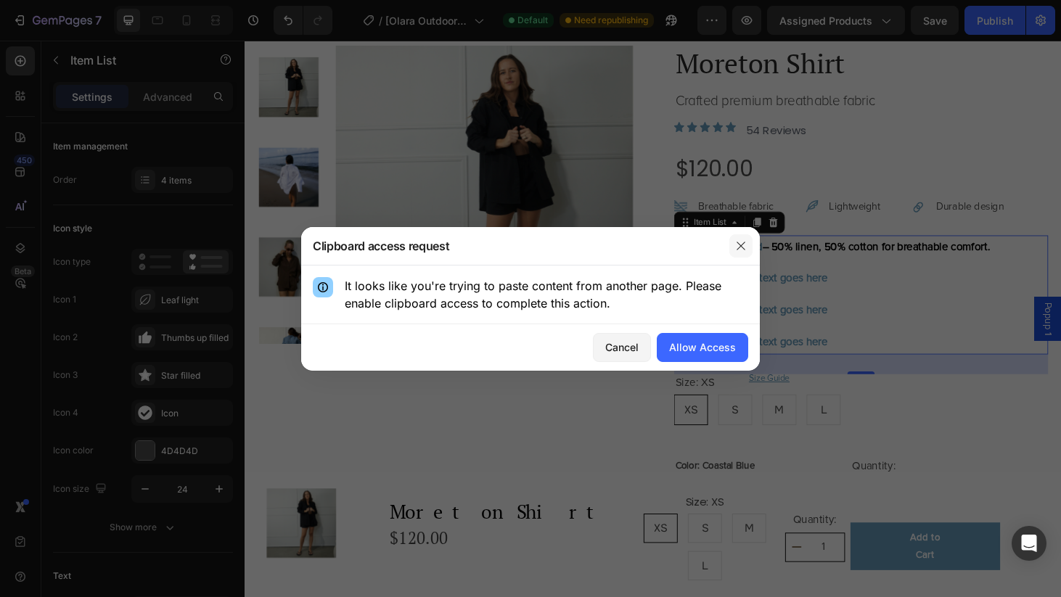
click at [746, 253] on button "button" at bounding box center [741, 245] width 23 height 23
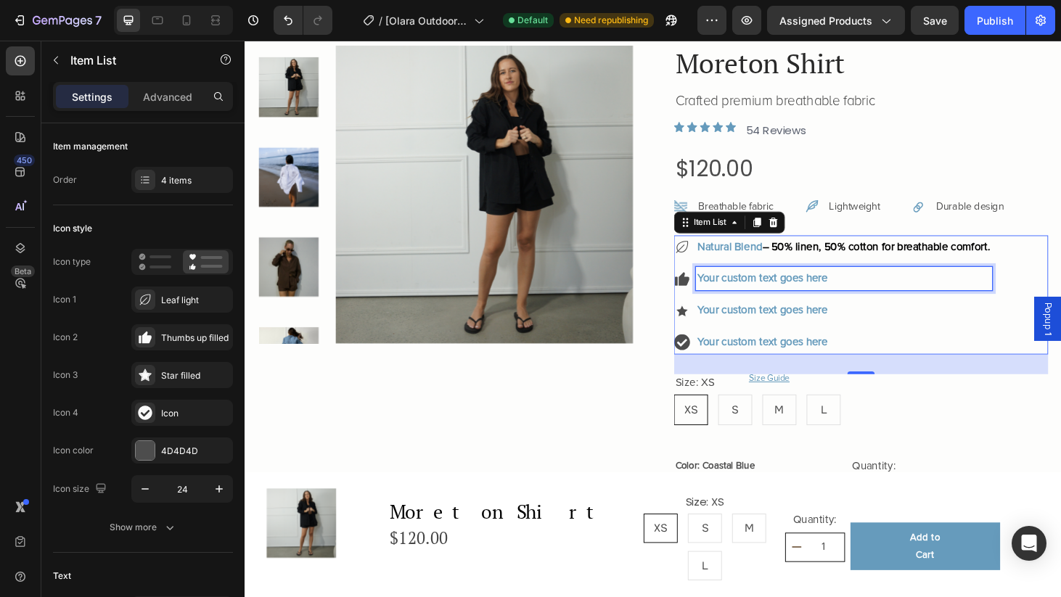
click at [880, 300] on p "Your custom text goes here" at bounding box center [883, 295] width 312 height 21
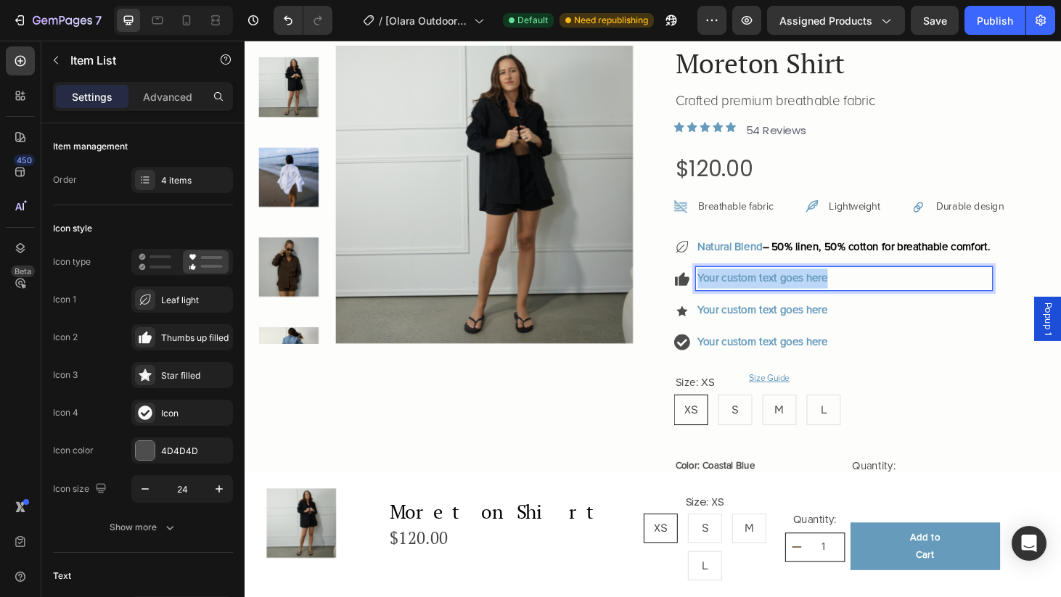
drag, startPoint x: 883, startPoint y: 293, endPoint x: 724, endPoint y: 288, distance: 158.3
click at [724, 288] on div "Your custom text goes here" at bounding box center [872, 294] width 340 height 25
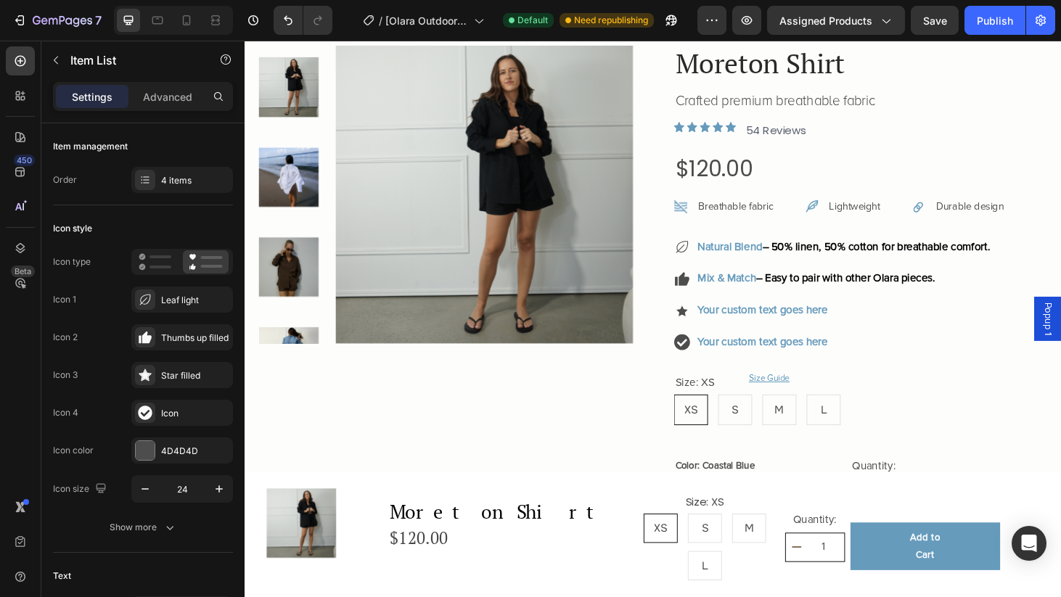
click at [708, 295] on icon at bounding box center [713, 295] width 12 height 15
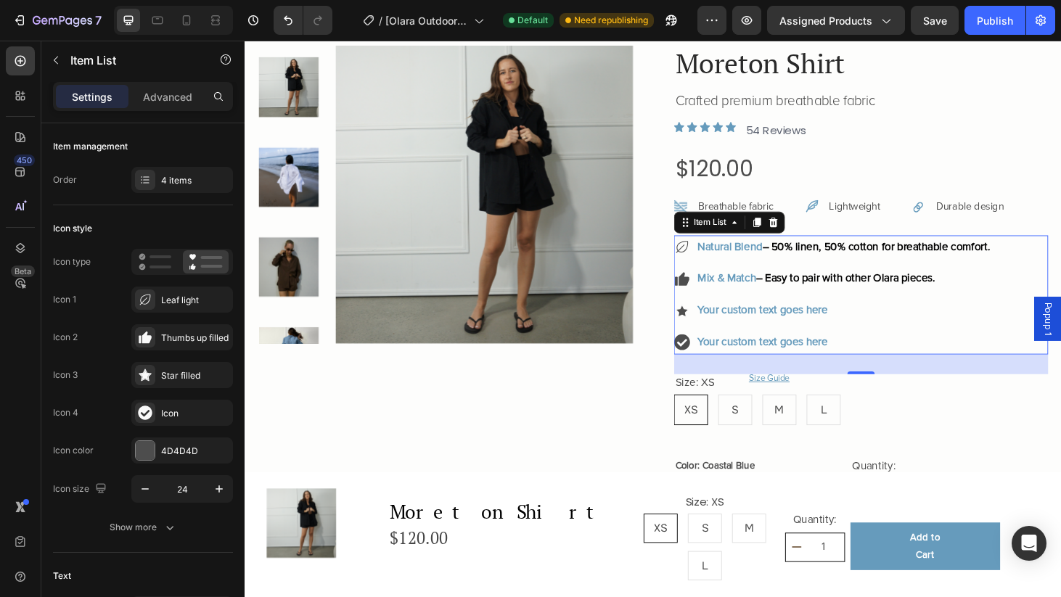
click at [711, 293] on icon at bounding box center [713, 295] width 12 height 15
click at [714, 295] on icon at bounding box center [713, 295] width 12 height 15
click at [146, 340] on icon at bounding box center [146, 338] width 9 height 12
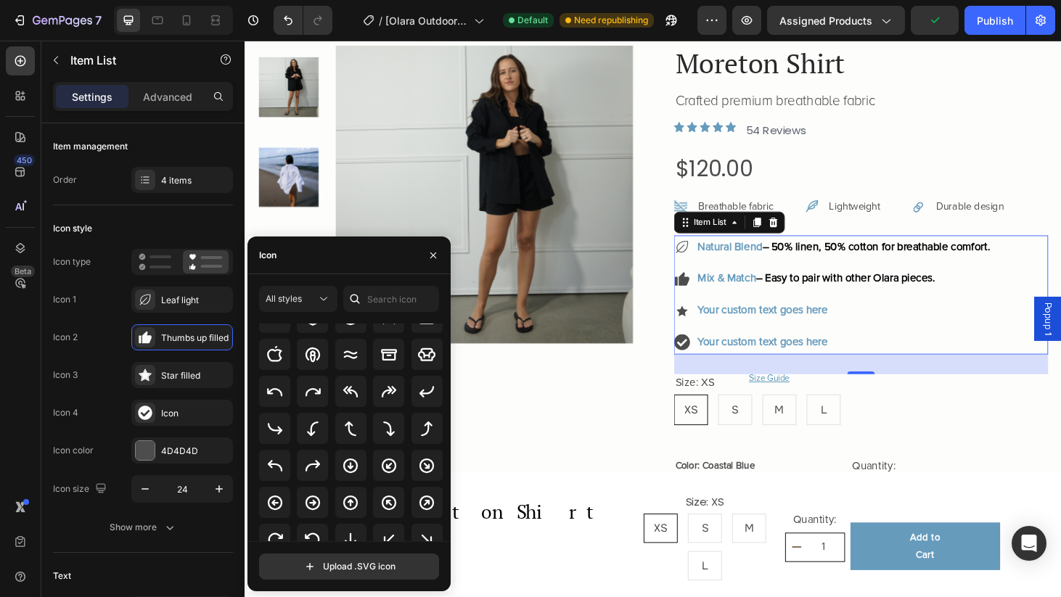
scroll to position [288, 0]
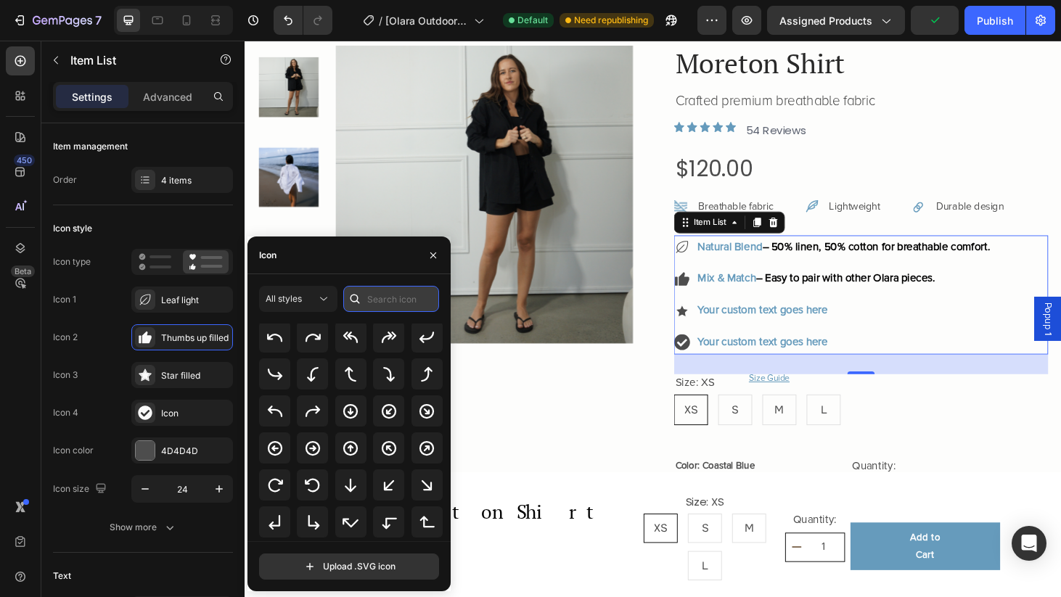
click at [407, 293] on input "text" at bounding box center [391, 299] width 96 height 26
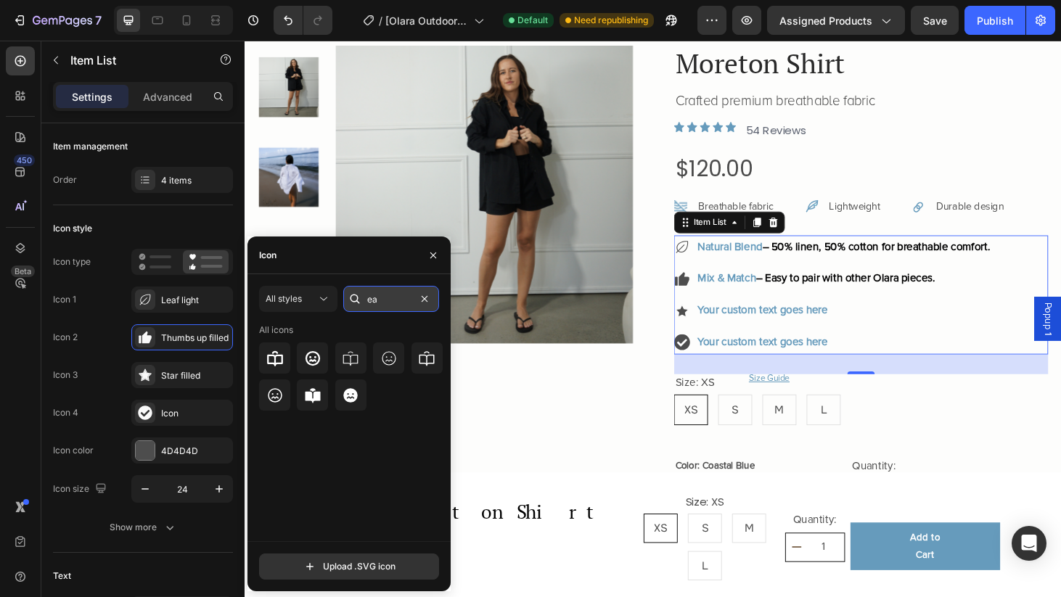
type input "e"
type input "t-shirt"
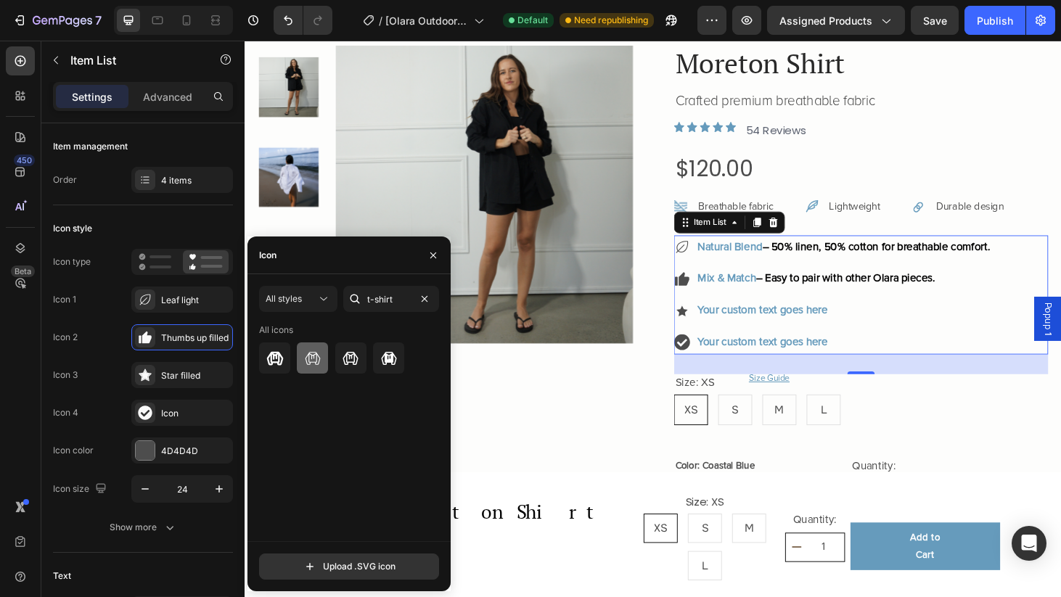
drag, startPoint x: 362, startPoint y: 322, endPoint x: 311, endPoint y: 354, distance: 59.4
click at [311, 354] on icon at bounding box center [312, 358] width 17 height 17
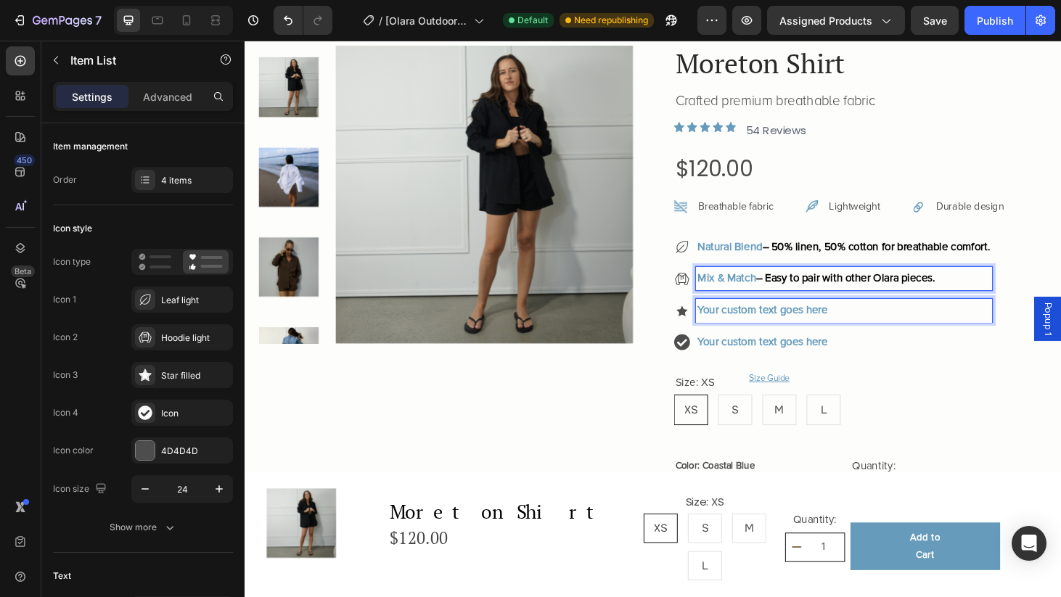
click at [958, 295] on span "– Easy to pair with other Olara pieces." at bounding box center [885, 294] width 191 height 15
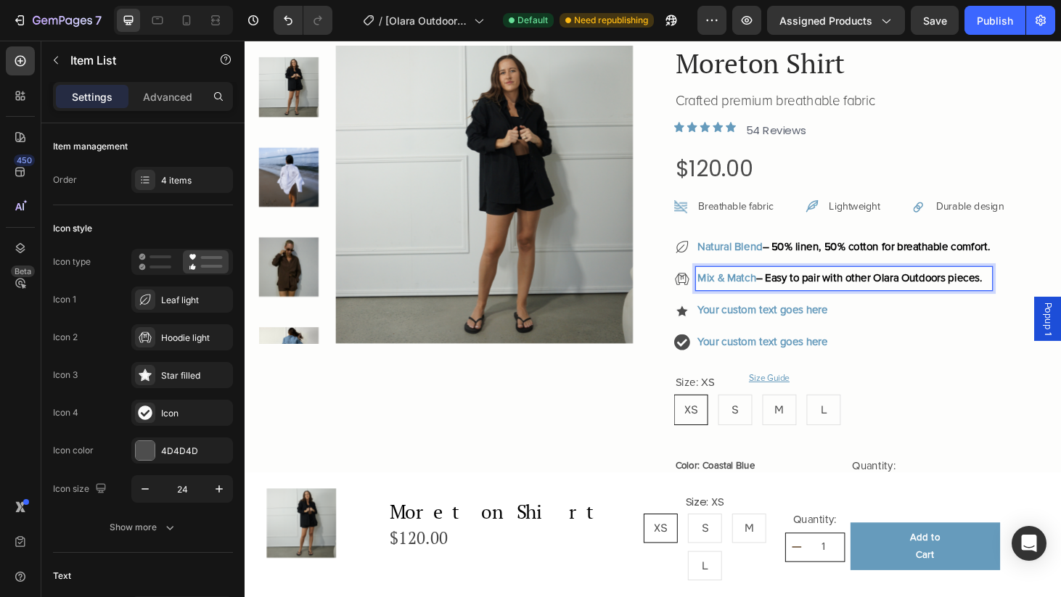
click at [950, 322] on p "Your custom text goes here" at bounding box center [883, 329] width 312 height 21
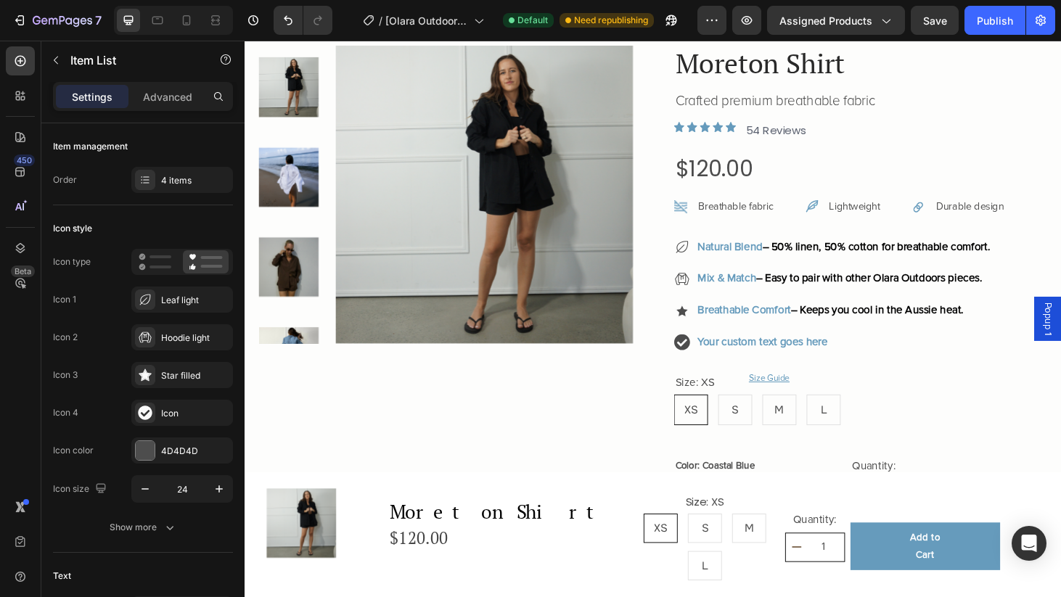
click at [708, 327] on icon at bounding box center [711, 330] width 12 height 12
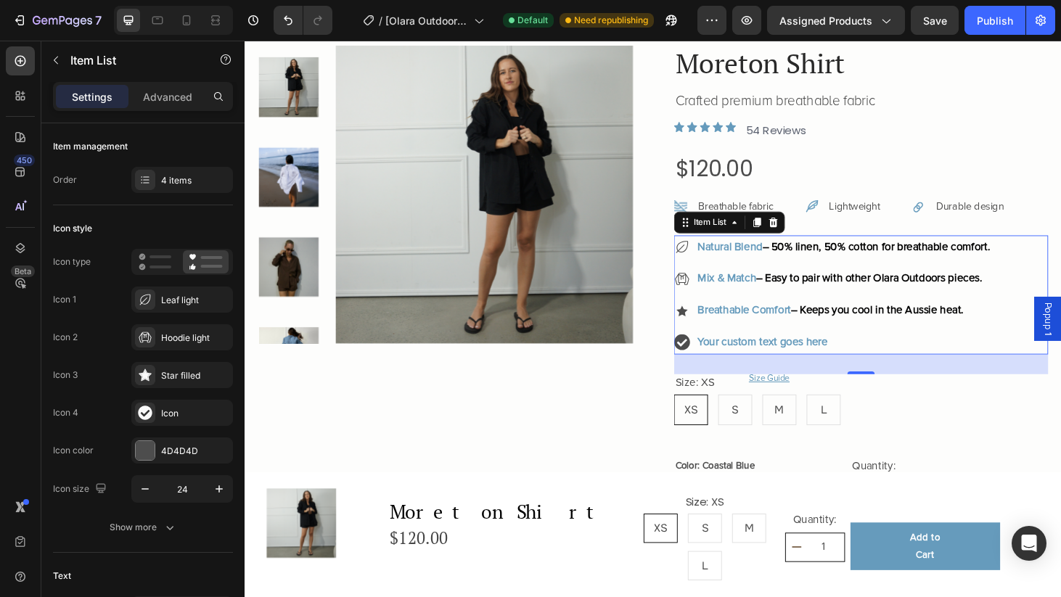
click at [708, 327] on icon at bounding box center [711, 330] width 12 height 12
click at [189, 179] on div "4 items" at bounding box center [195, 180] width 68 height 13
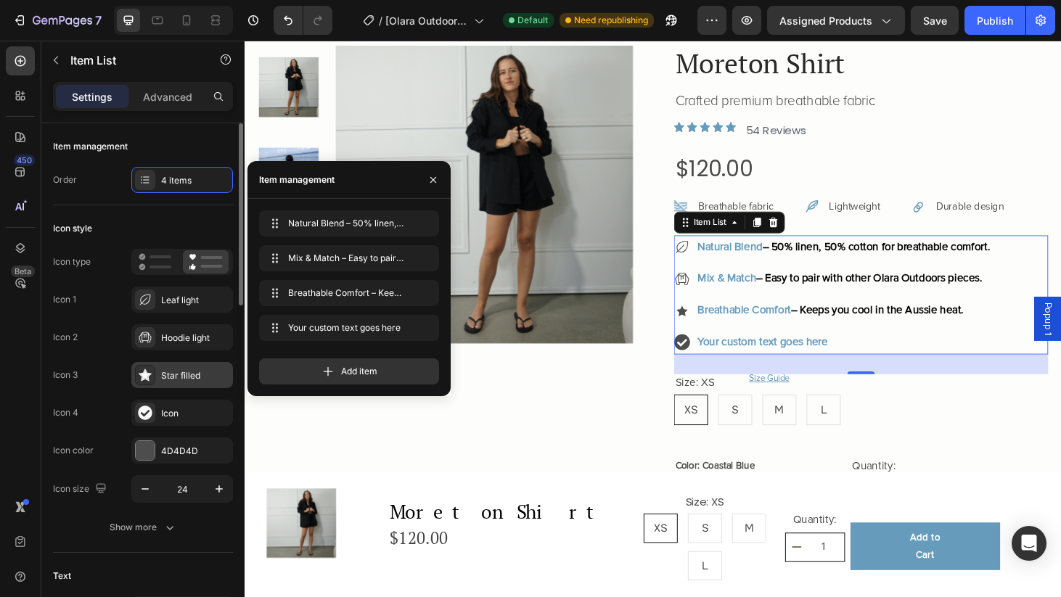
click at [171, 377] on div "Star filled" at bounding box center [195, 376] width 68 height 13
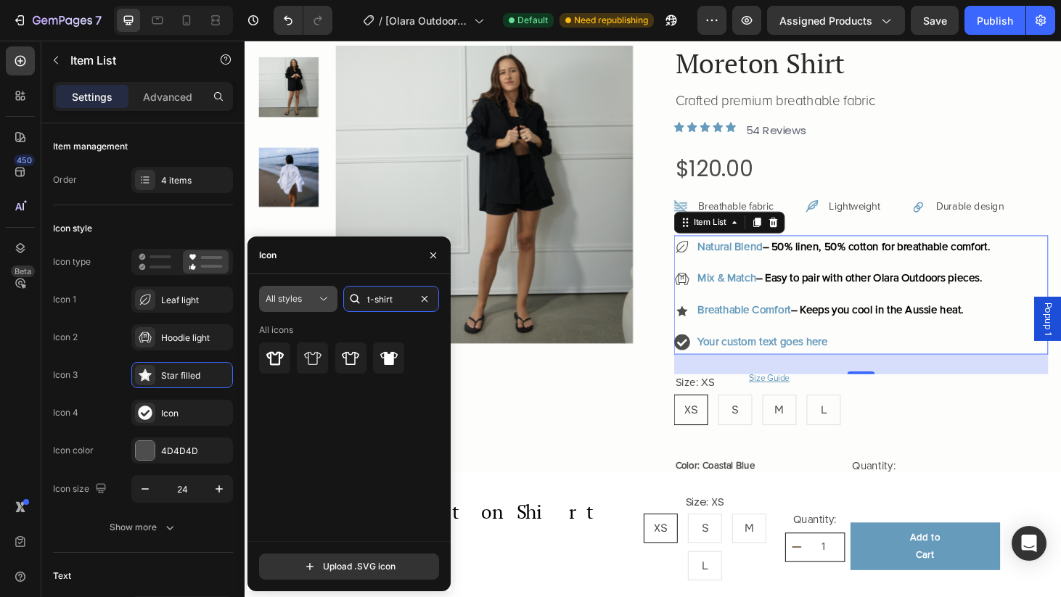
drag, startPoint x: 403, startPoint y: 295, endPoint x: 337, endPoint y: 295, distance: 66.1
click at [337, 295] on div "All styles t-shirt" at bounding box center [349, 299] width 180 height 26
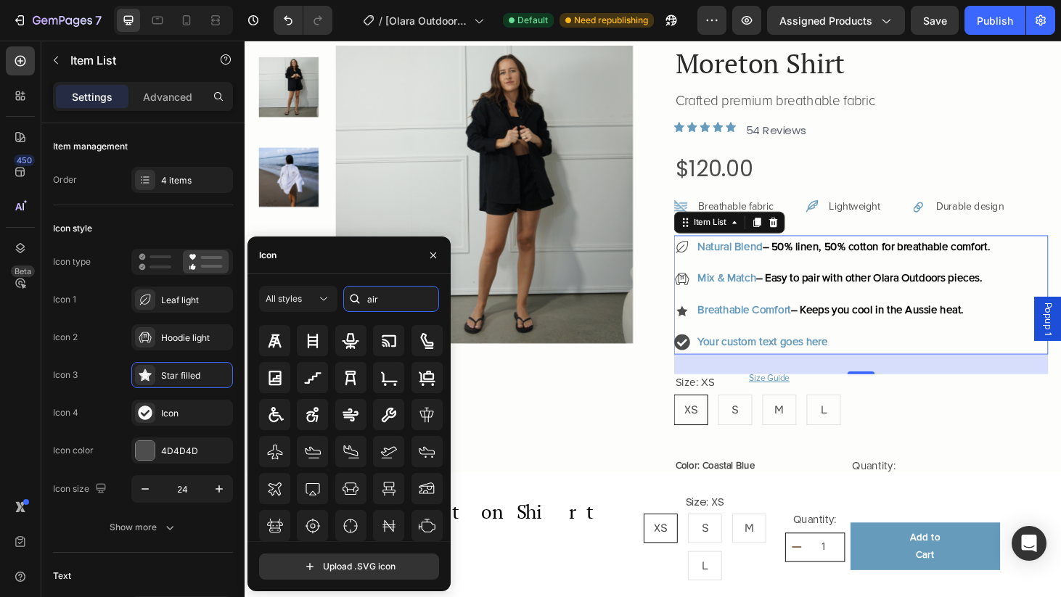
scroll to position [160, 0]
drag, startPoint x: 383, startPoint y: 301, endPoint x: 362, endPoint y: 301, distance: 21.8
click at [362, 301] on div "air" at bounding box center [391, 299] width 96 height 26
type input "wind"
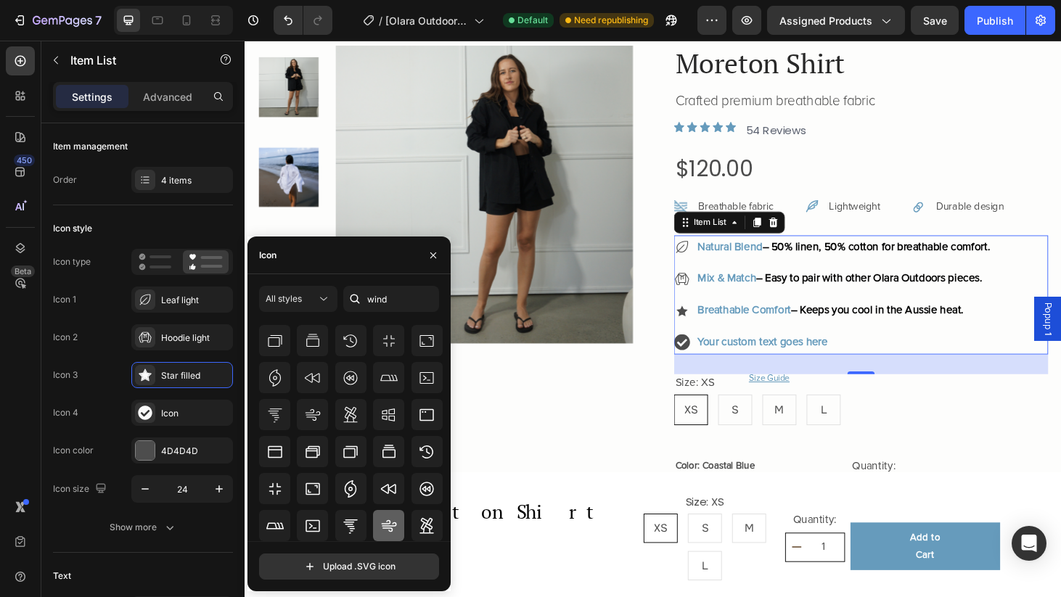
click at [387, 520] on icon at bounding box center [388, 526] width 17 height 17
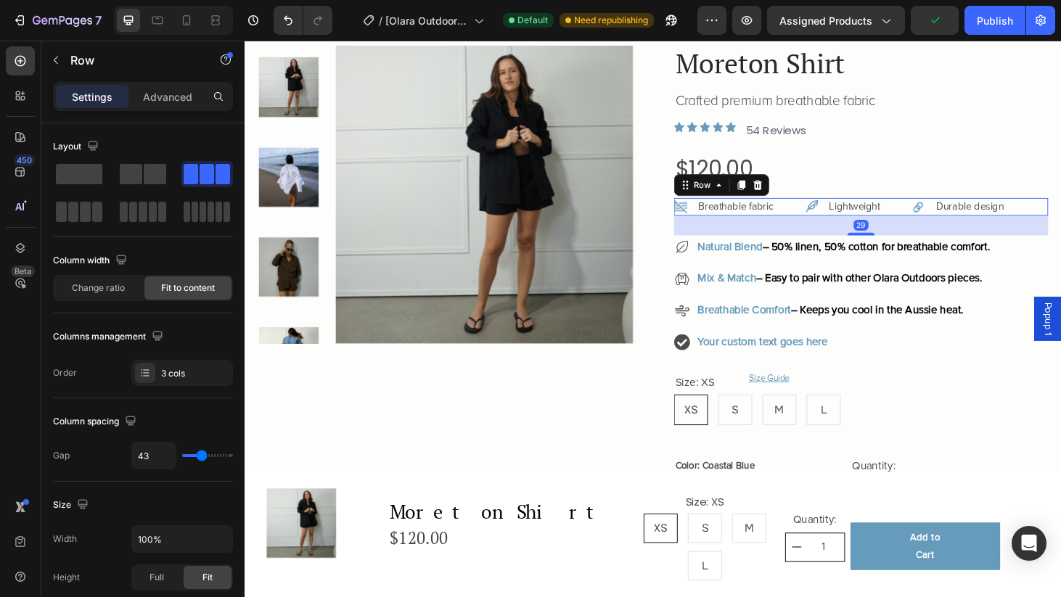
click at [1061, 215] on div "Breathable fabric Item List Lightweight Item List Durable design Item List Row …" at bounding box center [901, 218] width 399 height 19
click at [176, 94] on p "Advanced" at bounding box center [167, 96] width 49 height 15
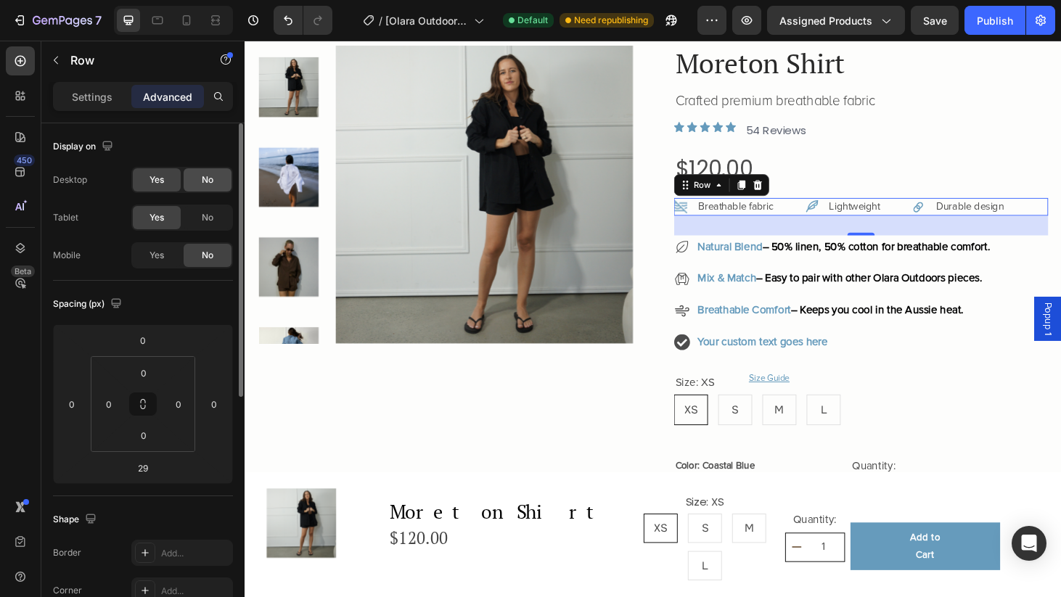
click at [211, 179] on span "No" at bounding box center [208, 180] width 12 height 13
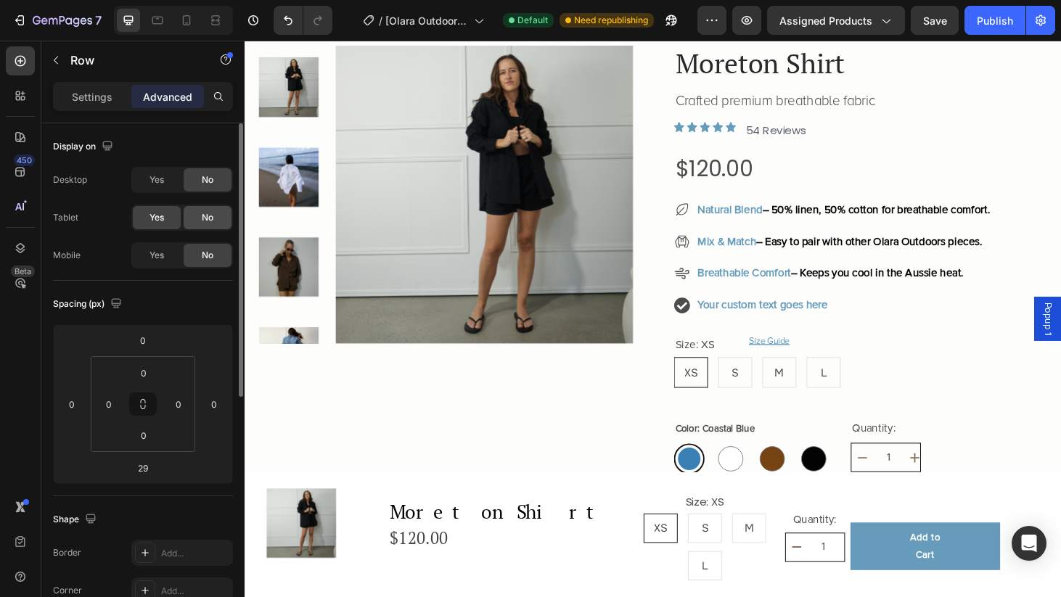
drag, startPoint x: 213, startPoint y: 221, endPoint x: 438, endPoint y: 270, distance: 229.7
click at [213, 221] on span "No" at bounding box center [208, 217] width 12 height 13
click at [167, 183] on div "Yes" at bounding box center [157, 179] width 48 height 23
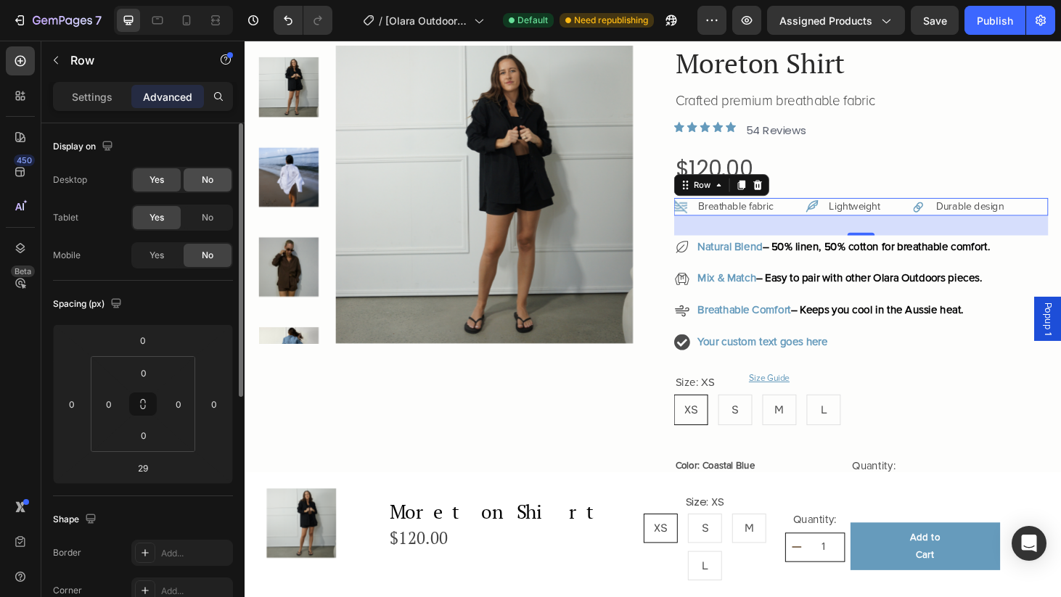
click at [219, 181] on div "No" at bounding box center [208, 179] width 48 height 23
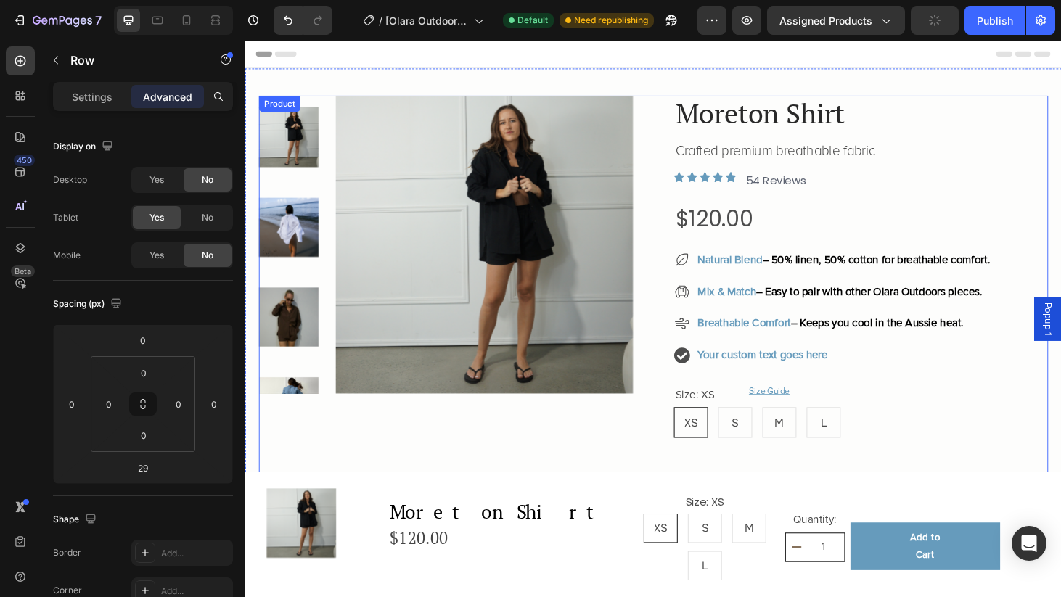
scroll to position [0, 0]
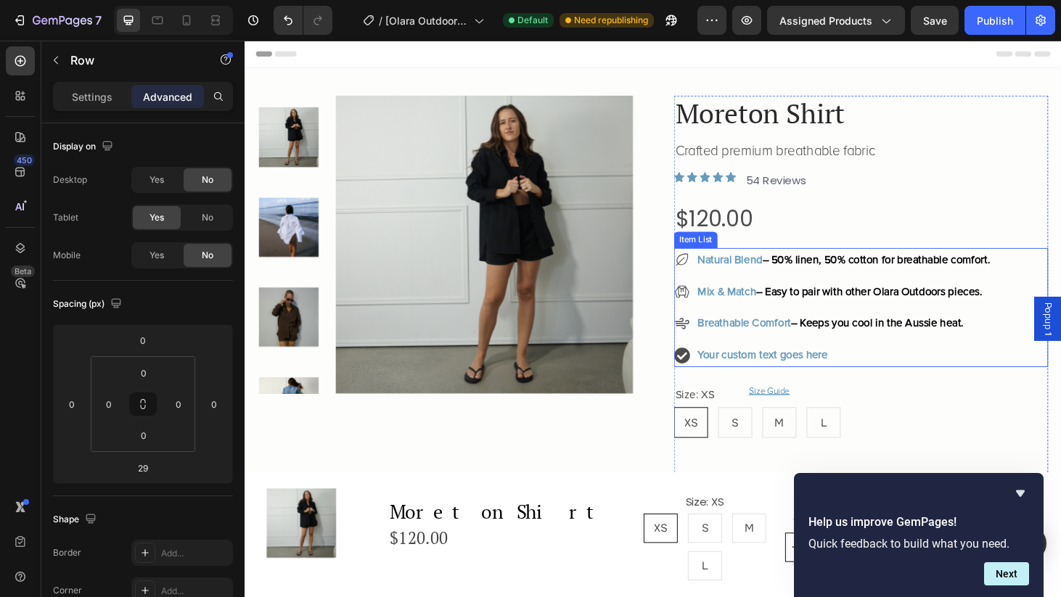
click at [825, 367] on p "Your custom text goes here" at bounding box center [883, 376] width 312 height 21
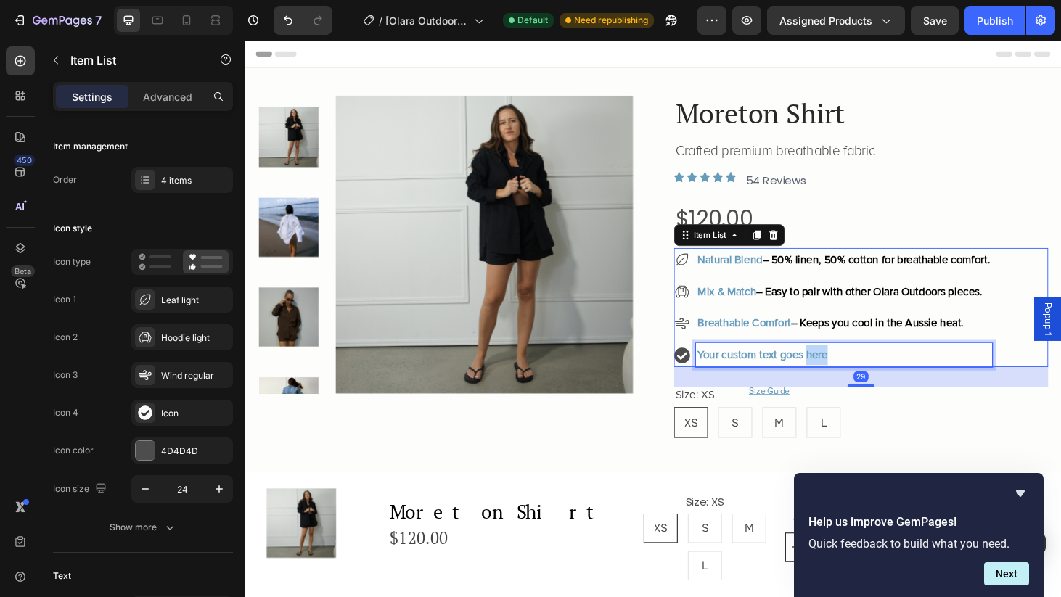
click at [857, 375] on p "Your custom text goes here" at bounding box center [883, 376] width 312 height 21
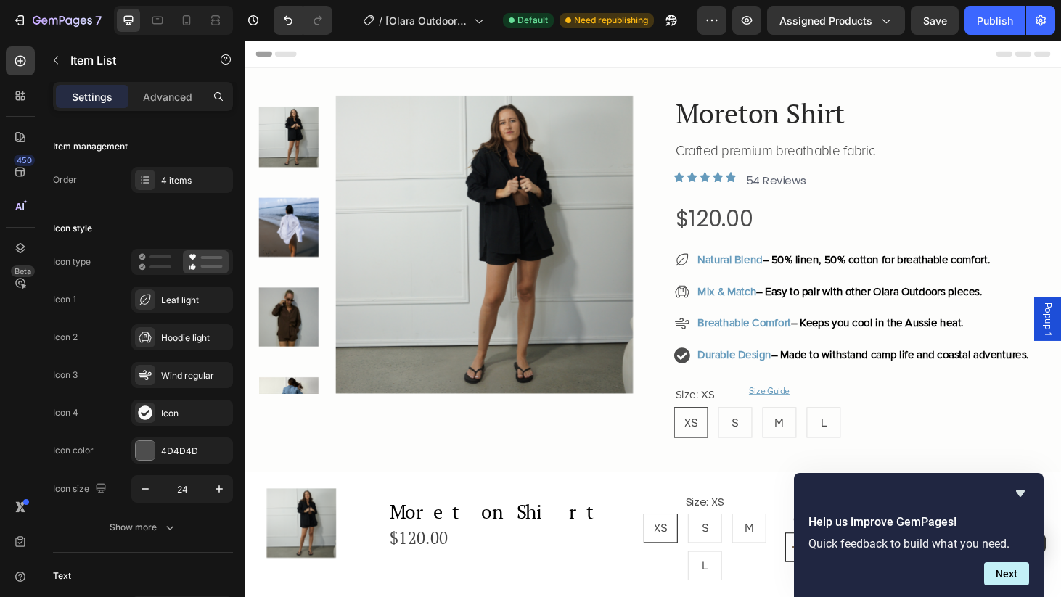
click at [713, 385] on icon at bounding box center [710, 376] width 17 height 17
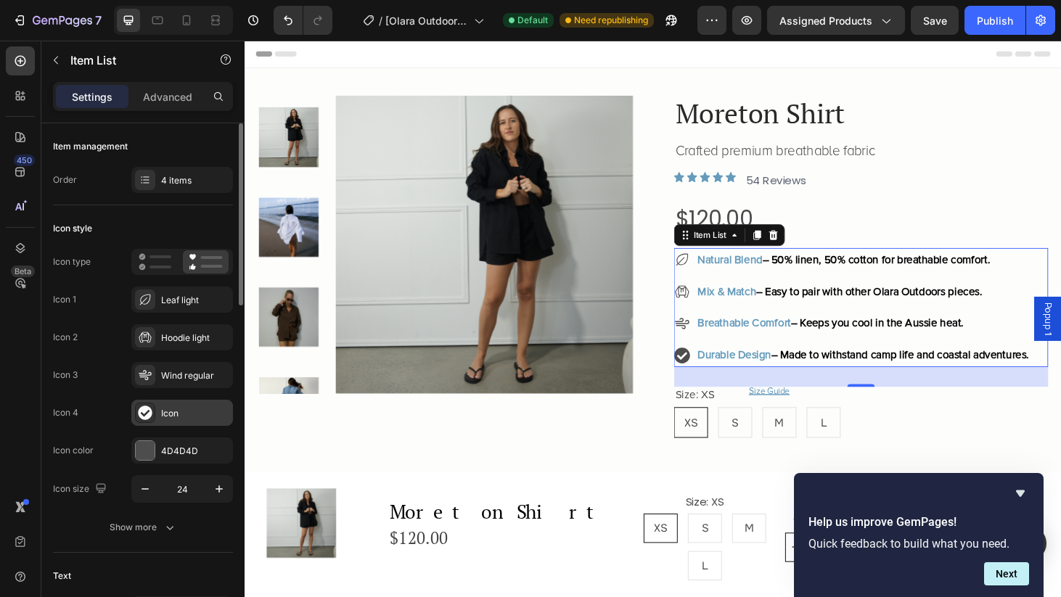
click at [150, 414] on icon at bounding box center [145, 413] width 14 height 14
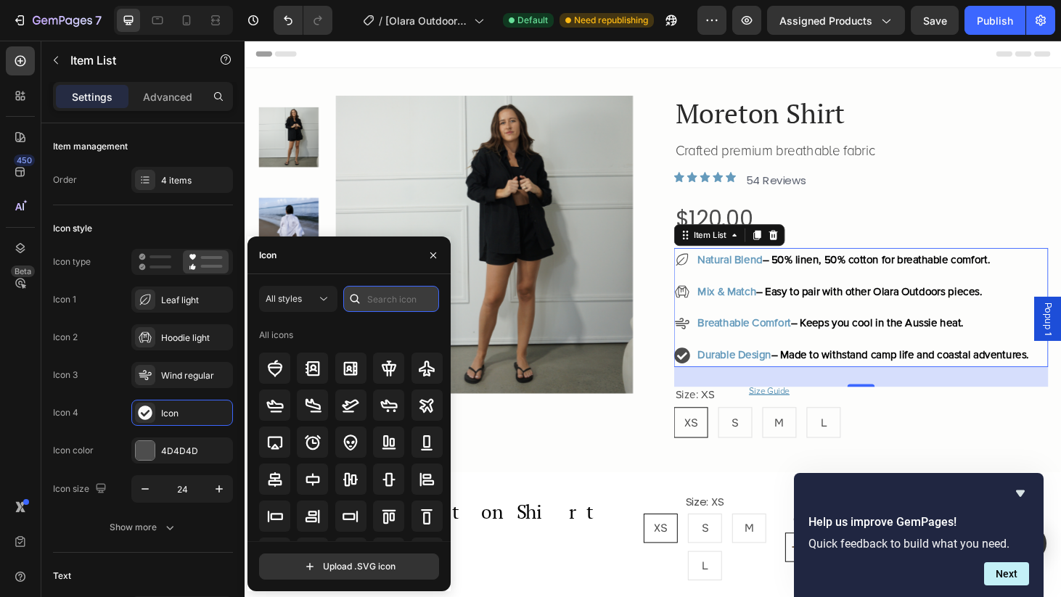
click at [383, 297] on input "text" at bounding box center [391, 299] width 96 height 26
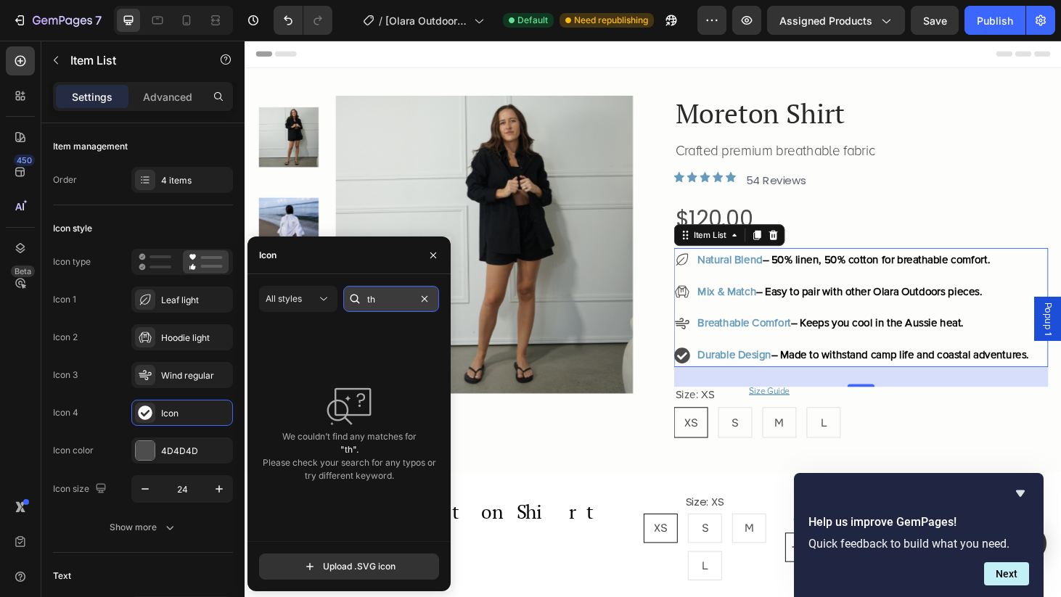
type input "t"
type input "s"
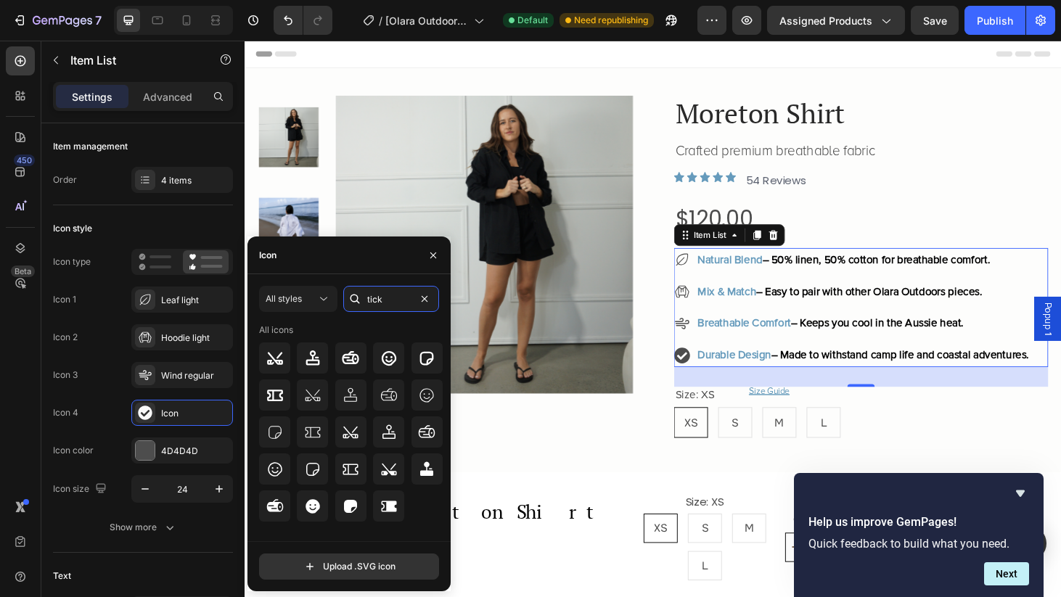
drag, startPoint x: 383, startPoint y: 302, endPoint x: 351, endPoint y: 301, distance: 31.9
click at [351, 301] on div "tick" at bounding box center [391, 299] width 96 height 26
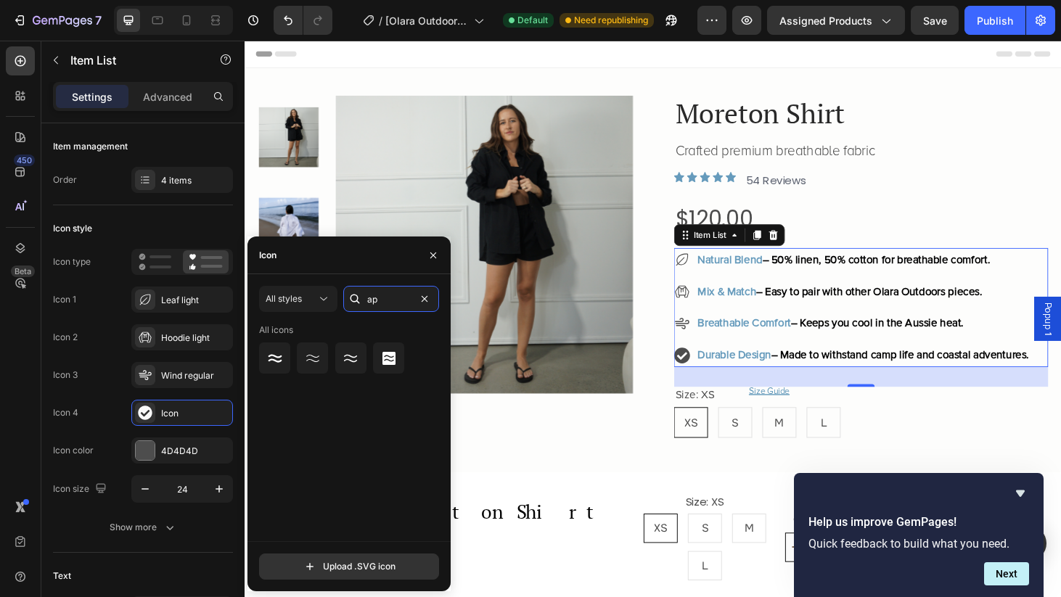
type input "a"
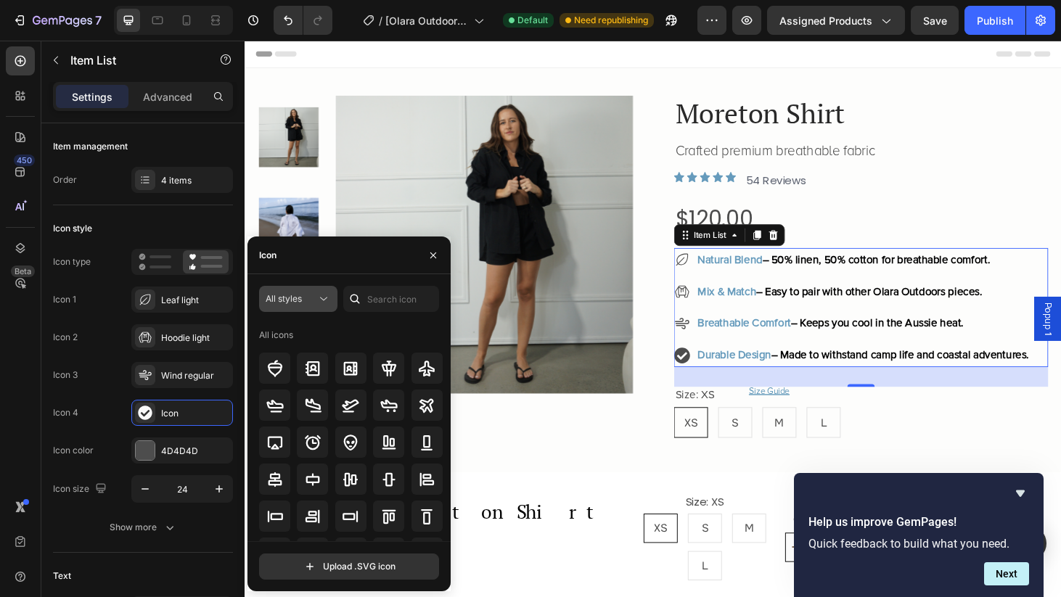
click at [309, 295] on div "All styles" at bounding box center [291, 299] width 51 height 13
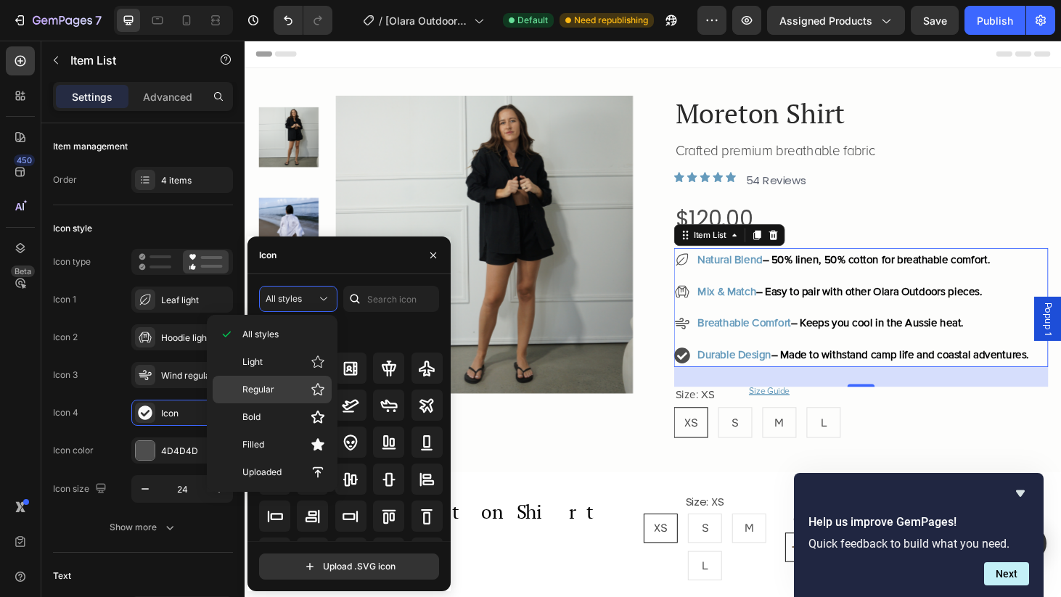
click at [280, 392] on p "Regular" at bounding box center [283, 390] width 83 height 15
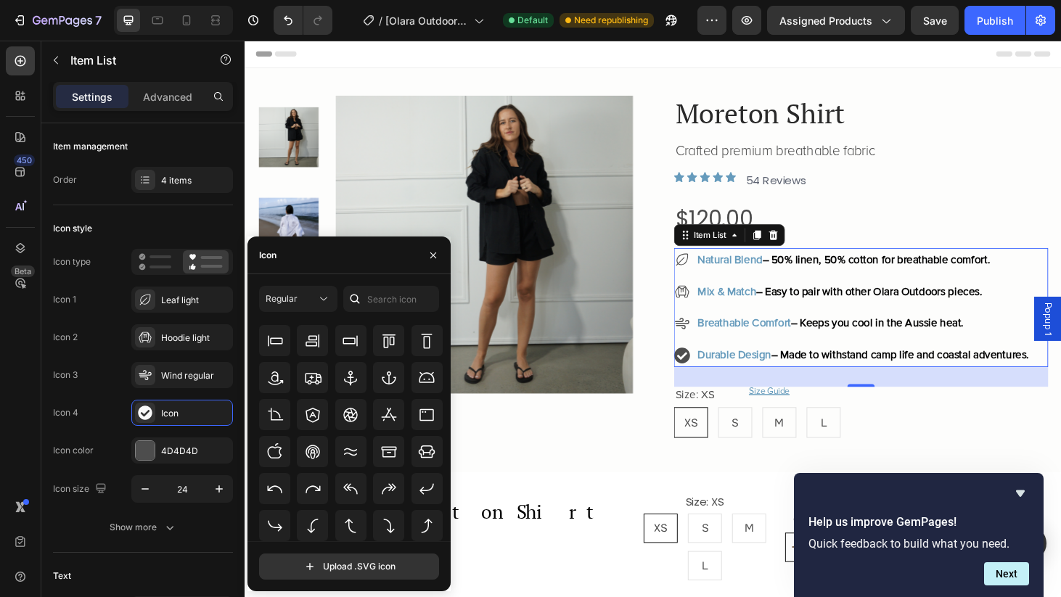
scroll to position [160, 0]
click at [361, 486] on div at bounding box center [350, 488] width 31 height 31
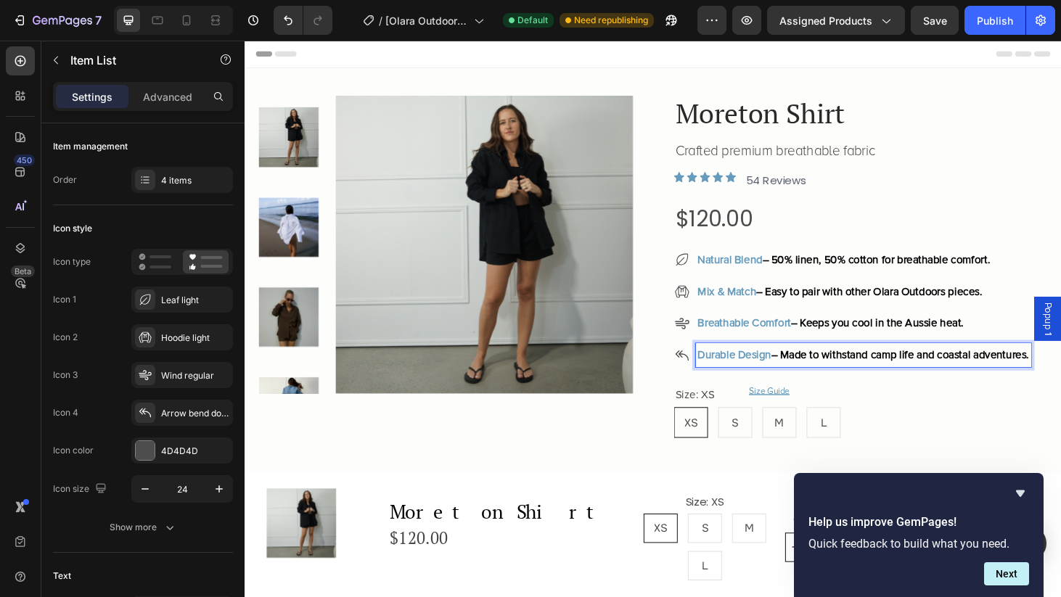
click at [976, 372] on span "– Made to withstand camp life and coastal adventures." at bounding box center [943, 376] width 275 height 15
click at [177, 176] on div "4 items" at bounding box center [195, 180] width 68 height 13
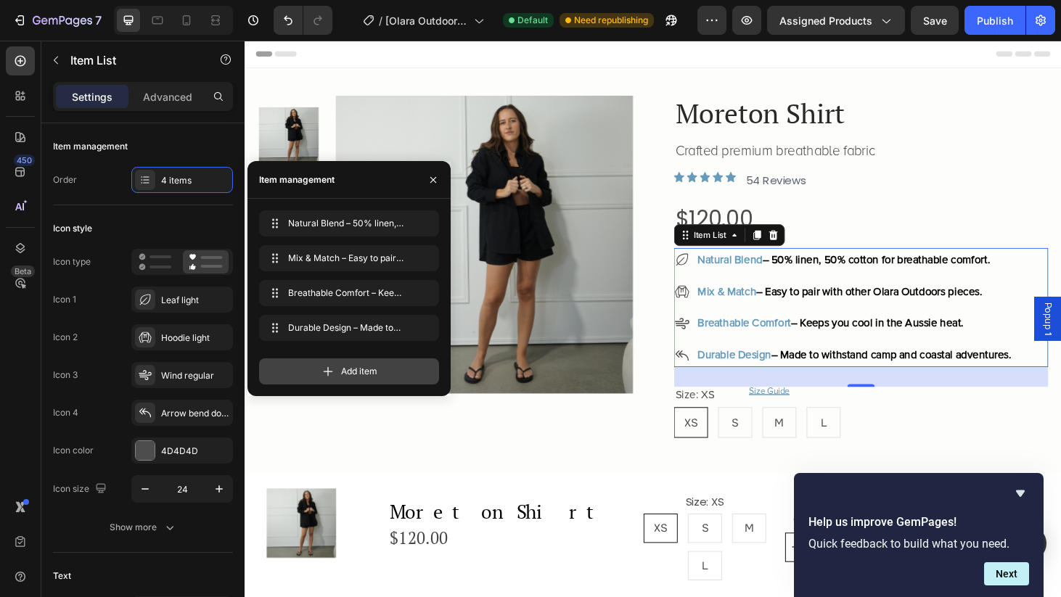
click at [364, 370] on span "Add item" at bounding box center [359, 371] width 36 height 13
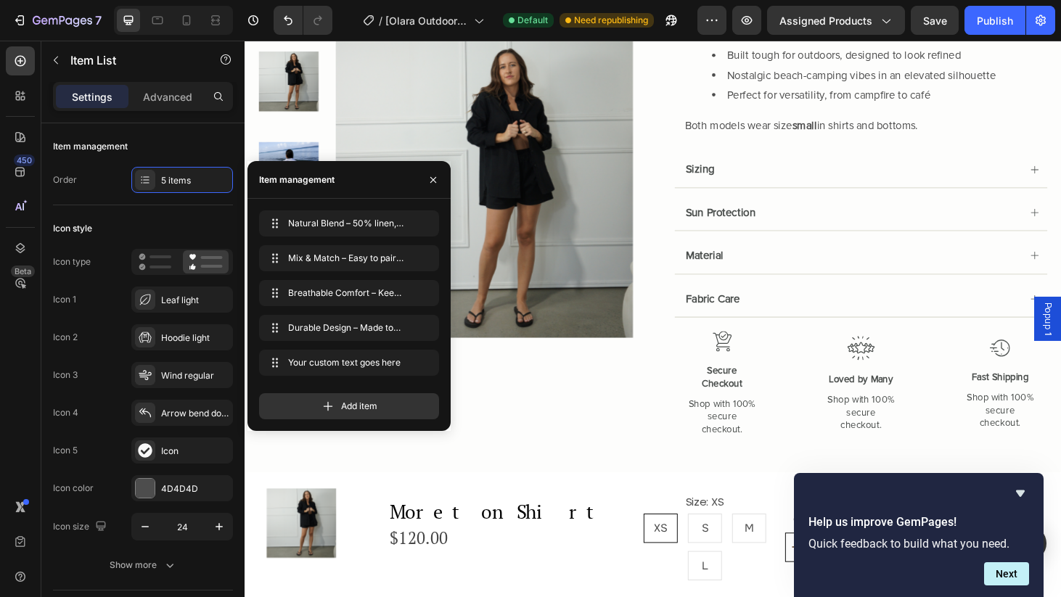
scroll to position [1025, 0]
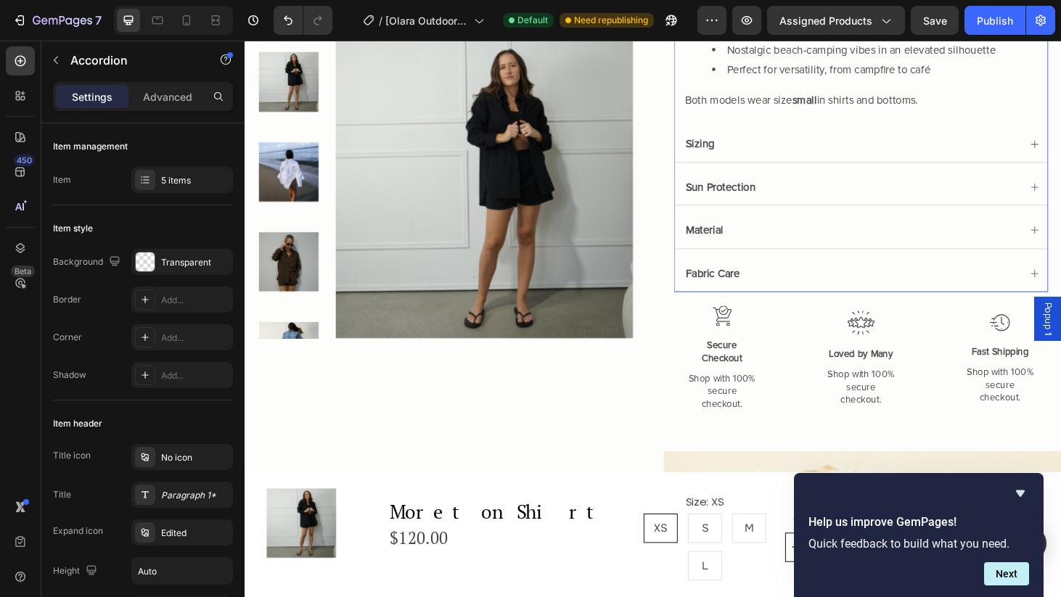
click at [897, 190] on div "Sun Protection" at bounding box center [891, 197] width 359 height 20
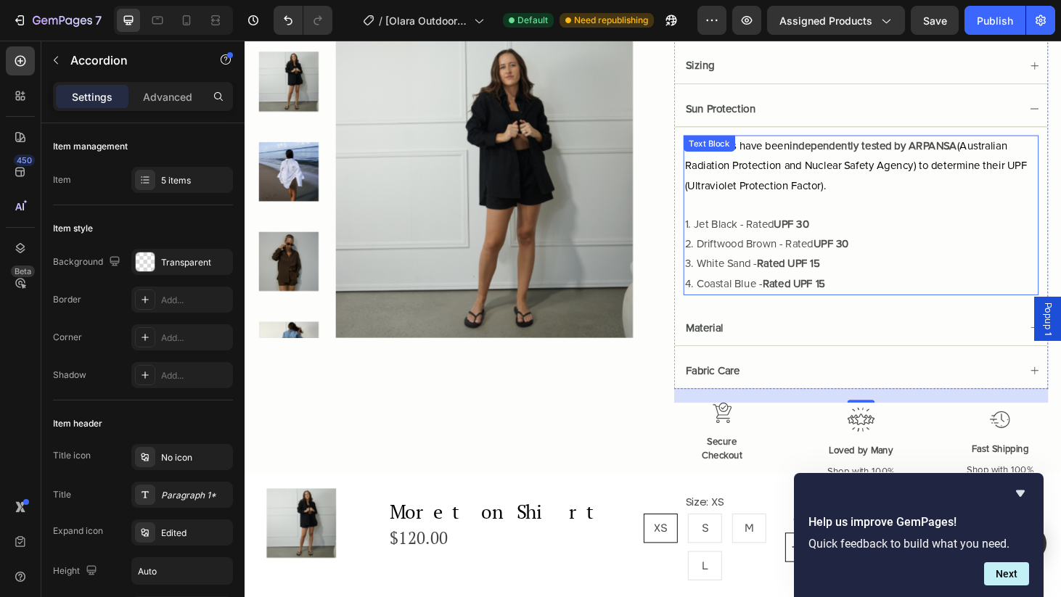
scroll to position [851, 0]
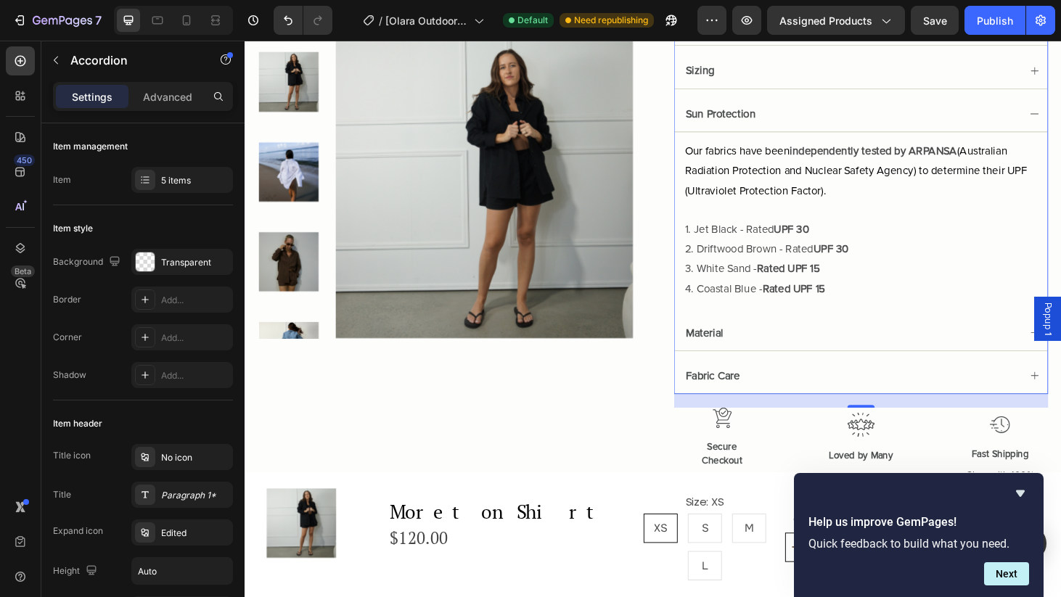
click at [1061, 113] on div "Sun Protection" at bounding box center [902, 119] width 398 height 38
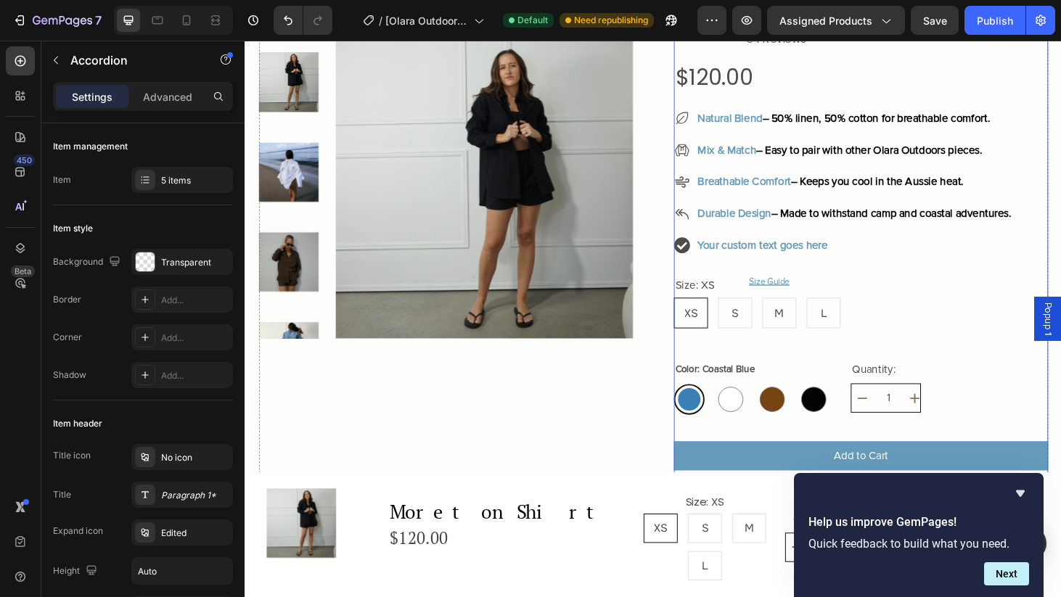
scroll to position [145, 0]
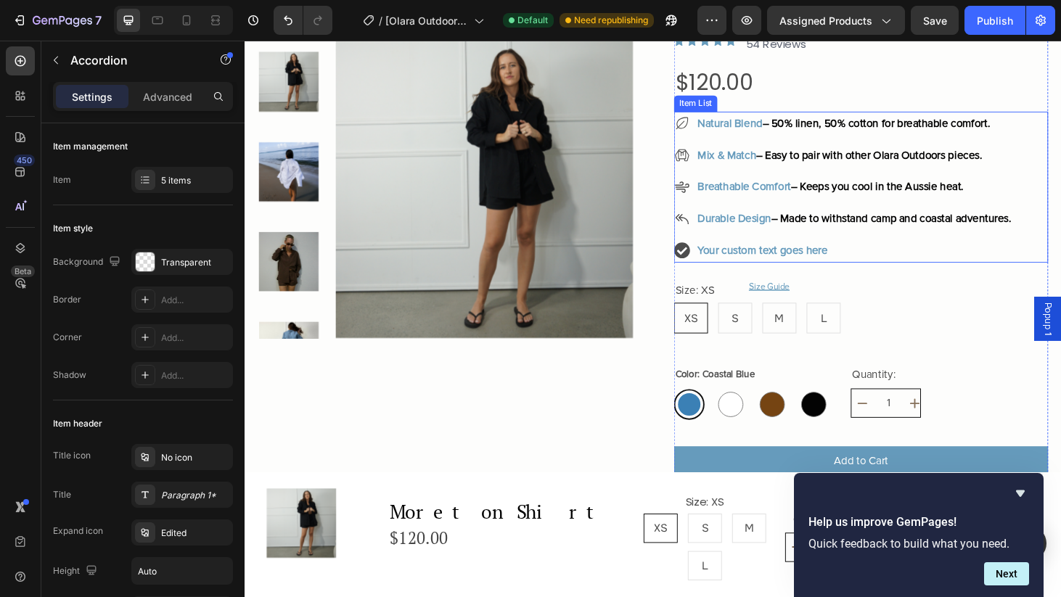
click at [846, 268] on div "Your custom text goes here" at bounding box center [894, 265] width 339 height 25
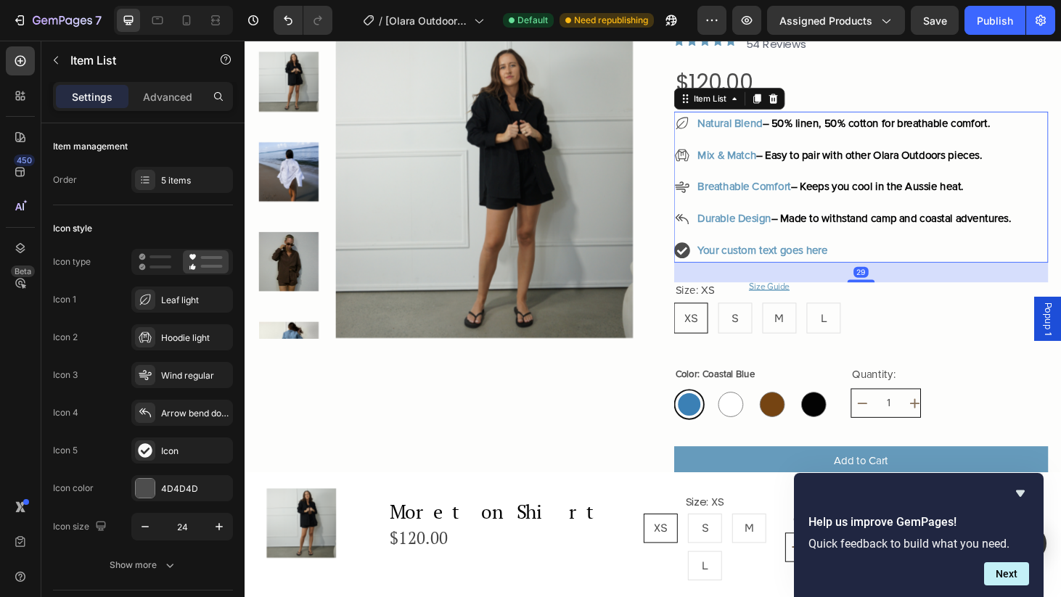
click at [891, 269] on div "Your custom text goes here" at bounding box center [894, 265] width 339 height 25
click at [891, 269] on p "Your custom text goes here" at bounding box center [894, 265] width 335 height 21
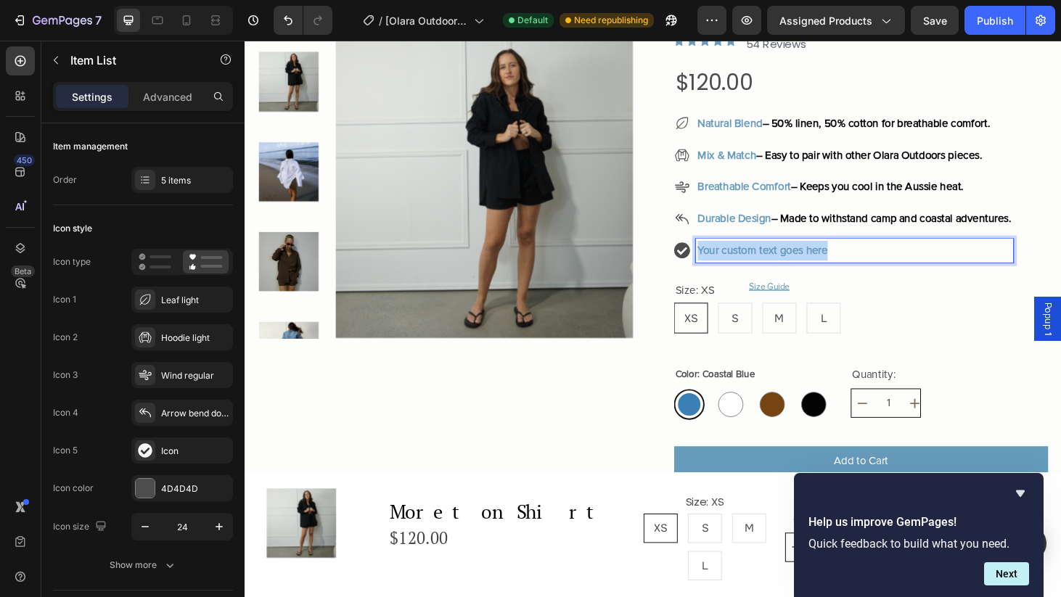
drag, startPoint x: 881, startPoint y: 266, endPoint x: 722, endPoint y: 266, distance: 159.7
click at [722, 266] on div "Your custom text goes here" at bounding box center [883, 265] width 362 height 25
click at [1061, 261] on span "– All fabrics independently tested to rate over SPF 15." at bounding box center [937, 265] width 271 height 15
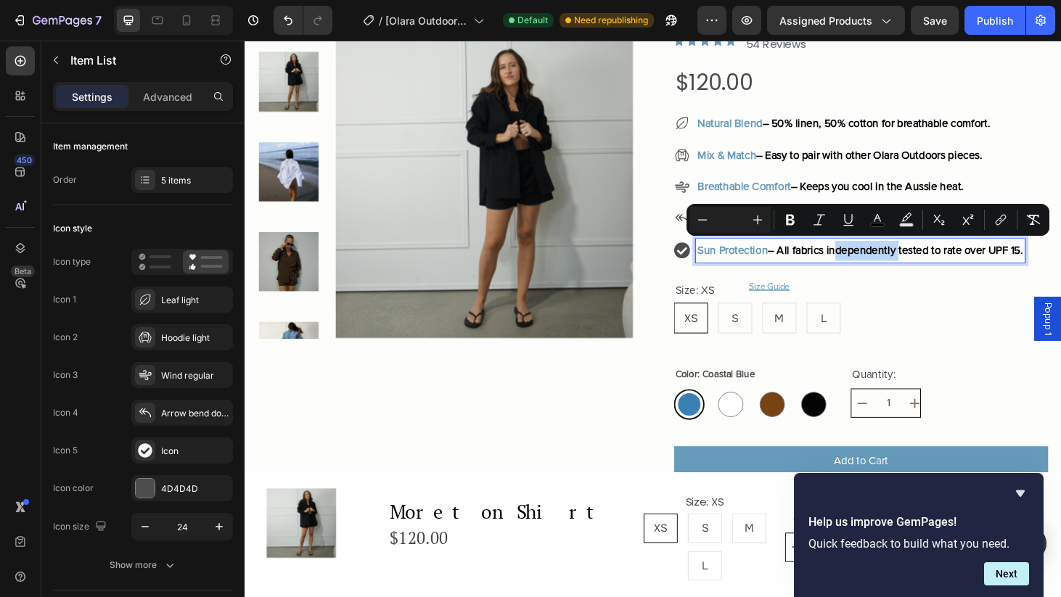
drag, startPoint x: 955, startPoint y: 264, endPoint x: 880, endPoint y: 266, distance: 74.8
click at [880, 266] on span "– All fabrics independently tested to rate over UPF 15." at bounding box center [938, 265] width 272 height 15
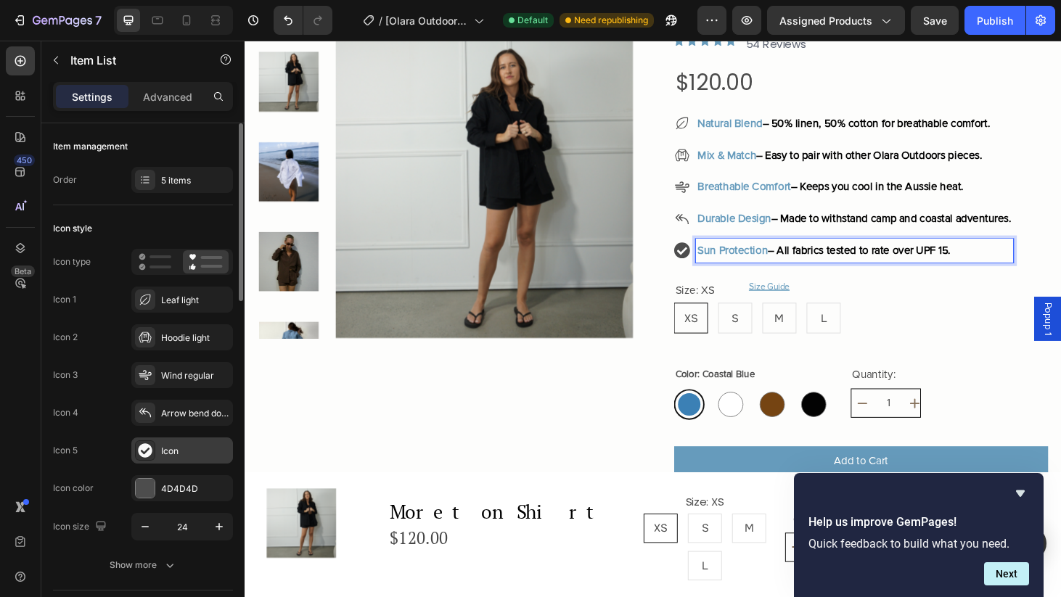
click at [150, 453] on icon at bounding box center [145, 451] width 14 height 14
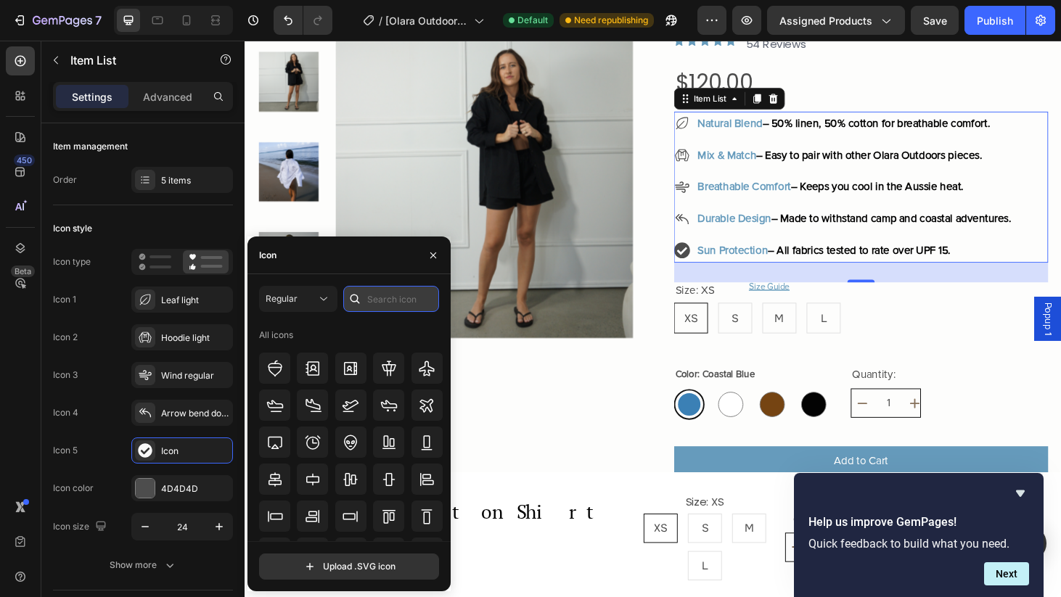
click at [385, 295] on input "text" at bounding box center [391, 299] width 96 height 26
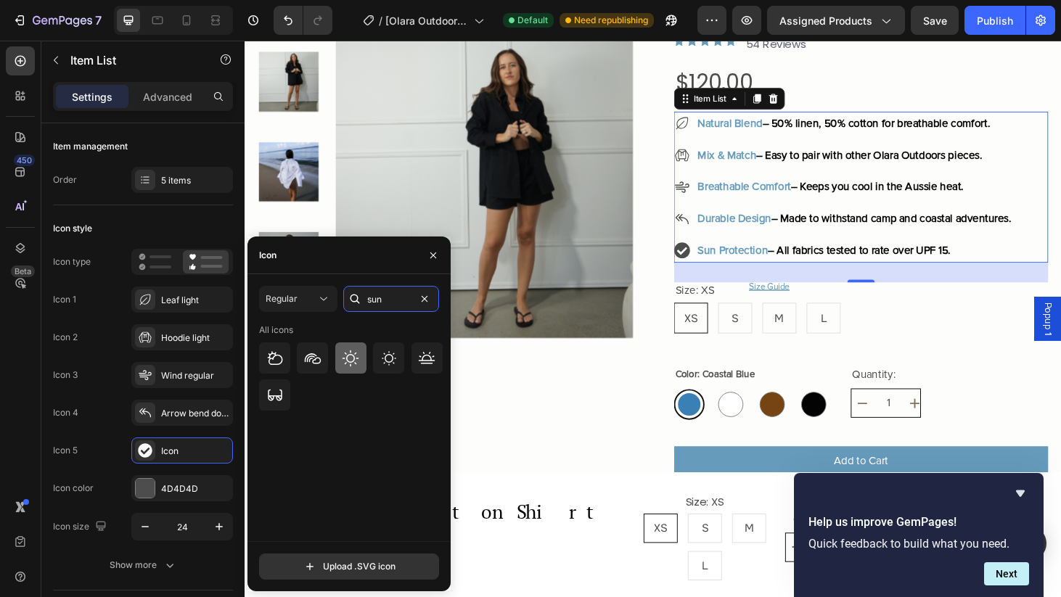
type input "sun"
click at [352, 359] on icon at bounding box center [350, 358] width 17 height 17
click at [392, 361] on icon at bounding box center [388, 358] width 17 height 17
click at [432, 359] on icon at bounding box center [427, 357] width 17 height 12
click at [386, 355] on icon at bounding box center [388, 358] width 17 height 17
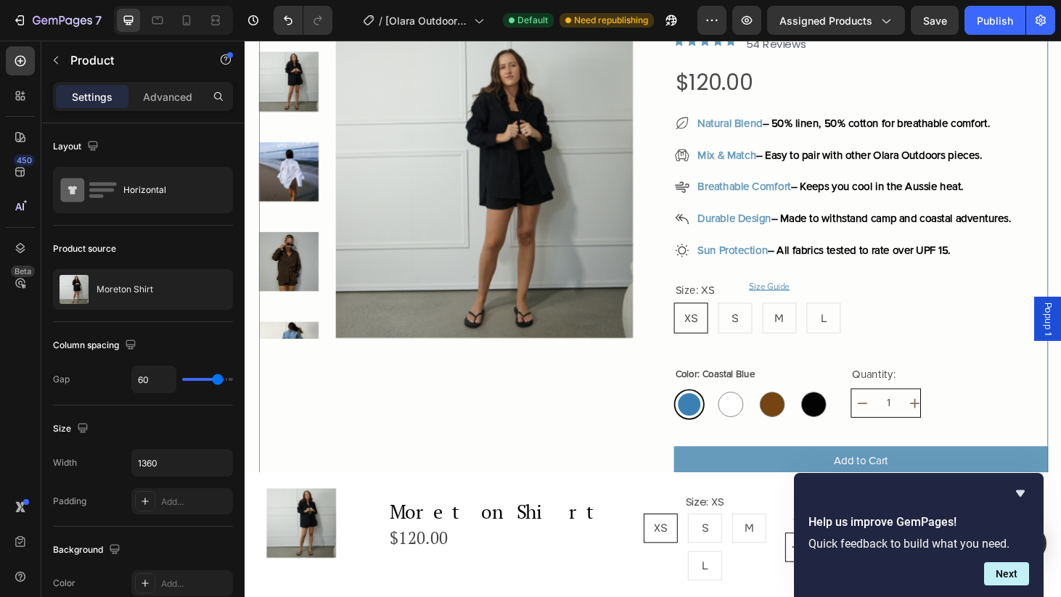
click at [528, 425] on div "Product Images" at bounding box center [458, 509] width 399 height 1110
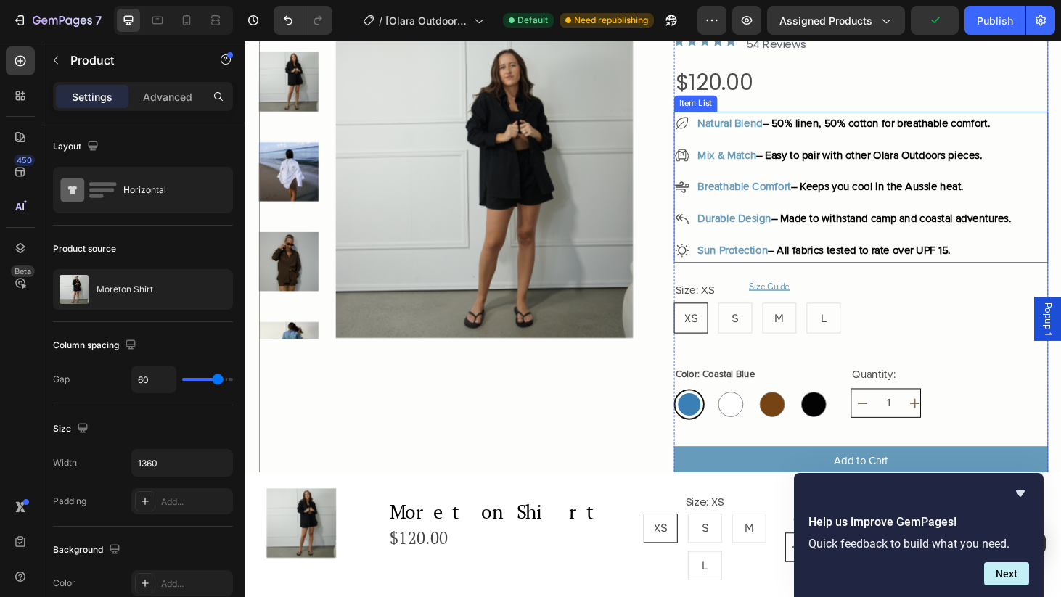
click at [775, 260] on strong "Sun Protection" at bounding box center [764, 265] width 75 height 15
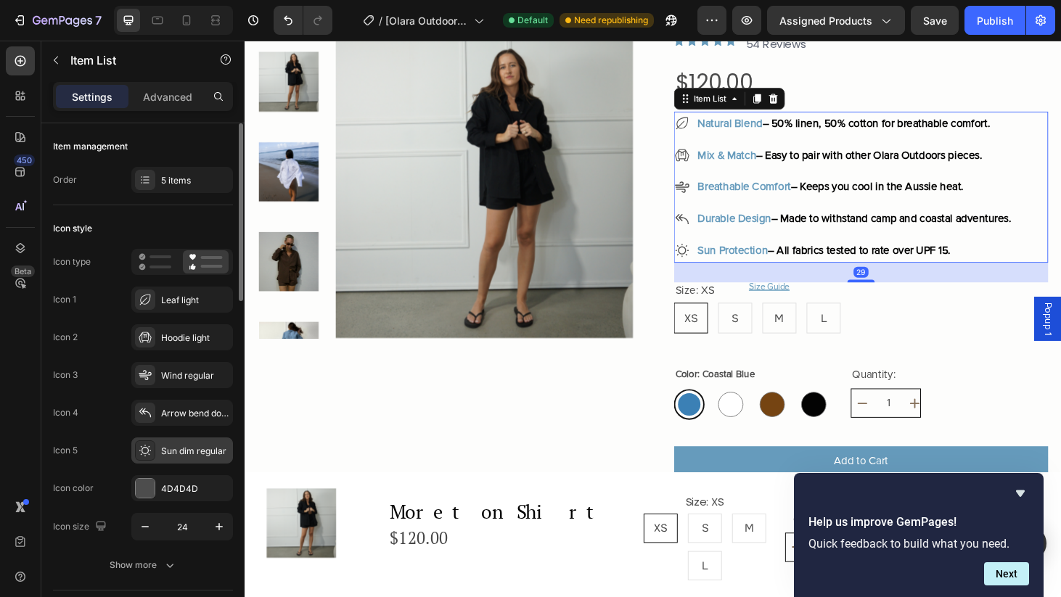
click at [169, 454] on div "Sun dim regular" at bounding box center [195, 451] width 68 height 13
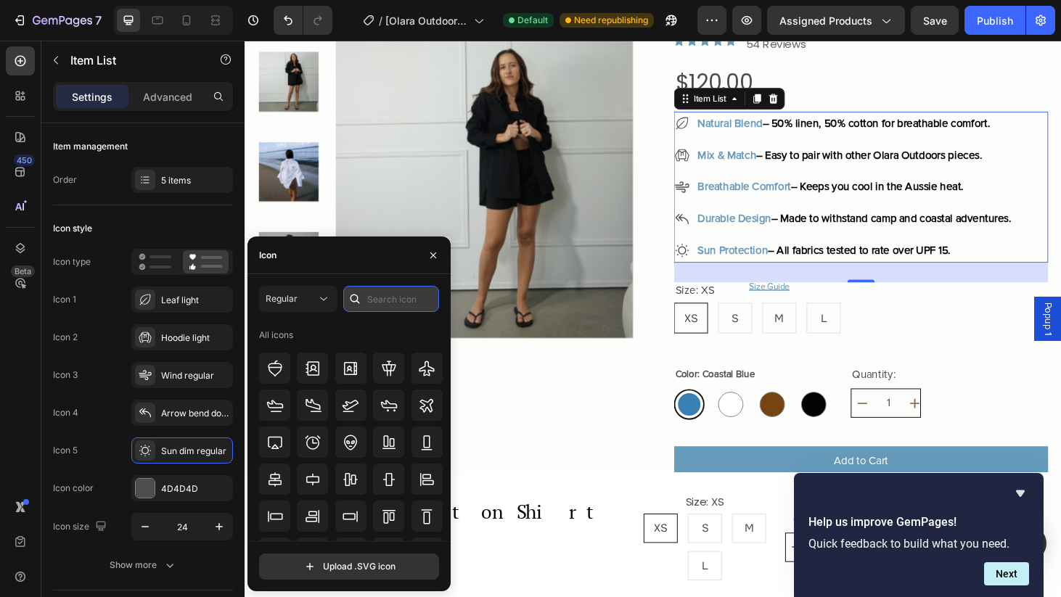
click at [404, 301] on input "text" at bounding box center [391, 299] width 96 height 26
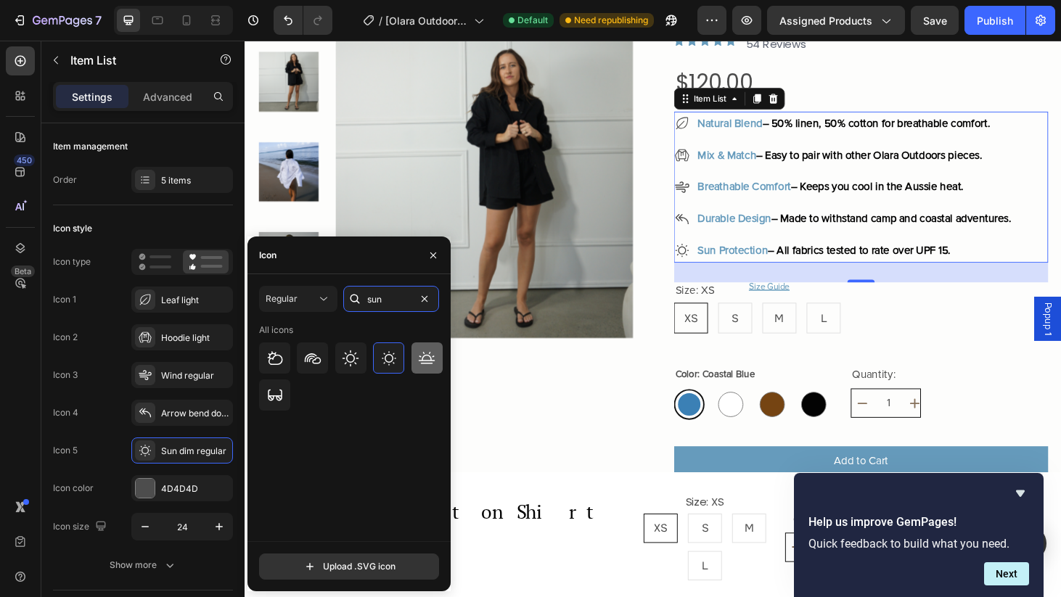
type input "sun"
click at [427, 362] on icon at bounding box center [426, 358] width 17 height 17
click at [587, 403] on div "Product Images" at bounding box center [458, 509] width 399 height 1110
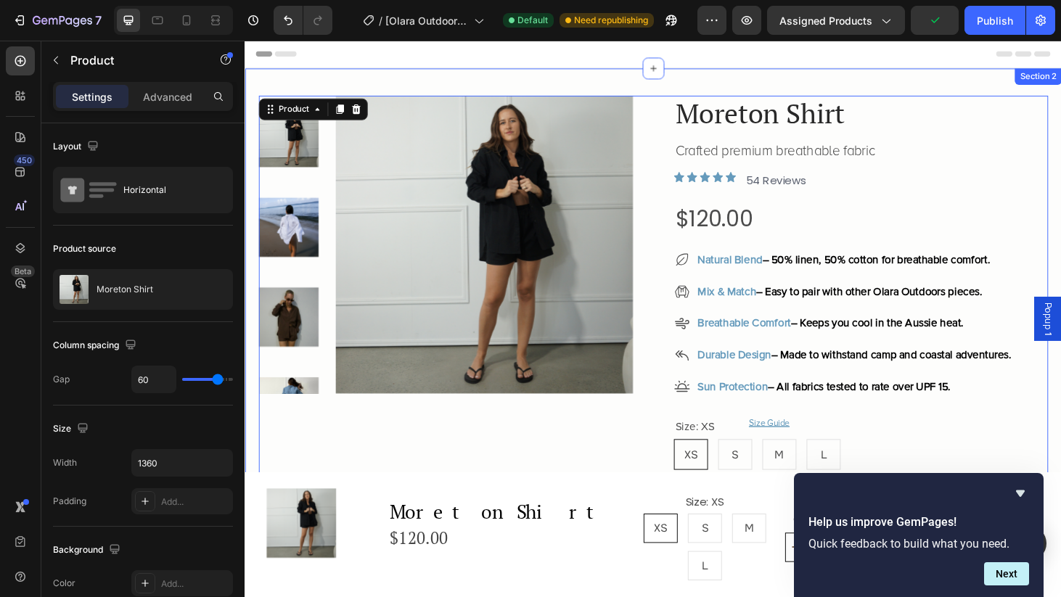
scroll to position [0, 0]
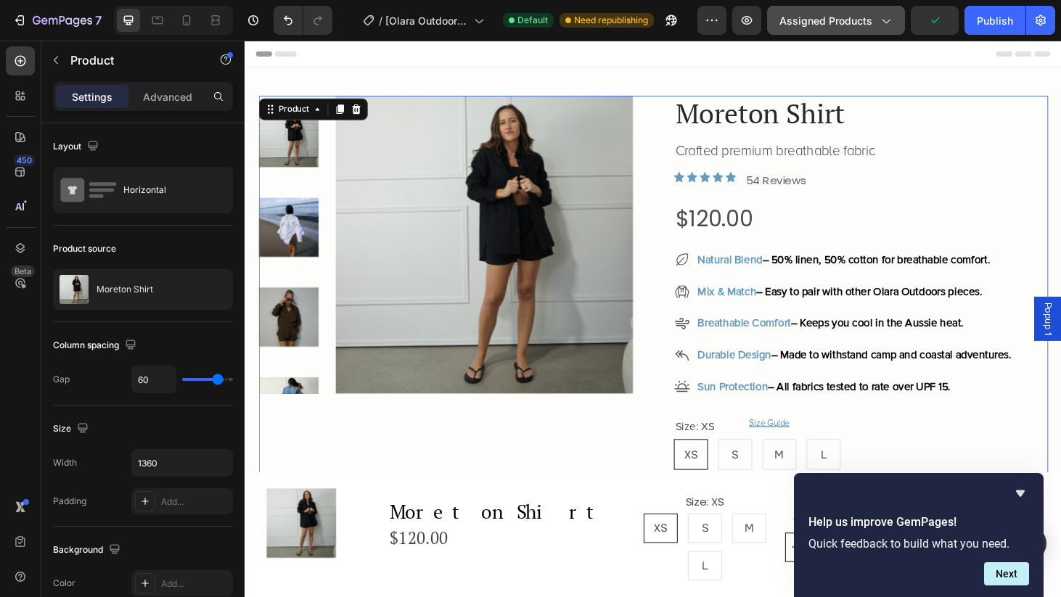
click at [838, 17] on span "Assigned Products" at bounding box center [826, 20] width 93 height 15
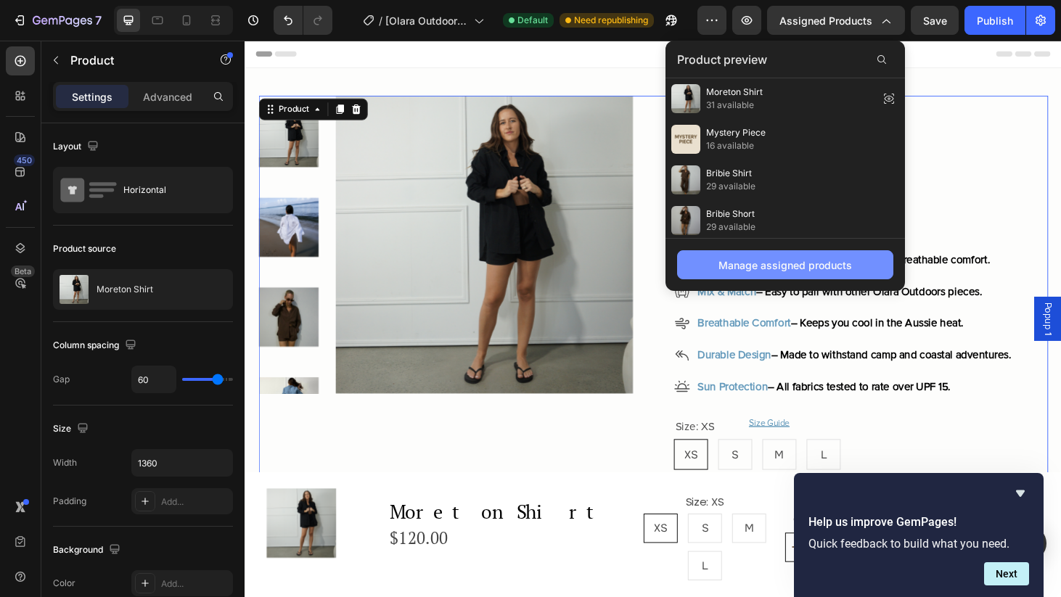
click at [785, 264] on div "Manage assigned products" at bounding box center [786, 265] width 134 height 15
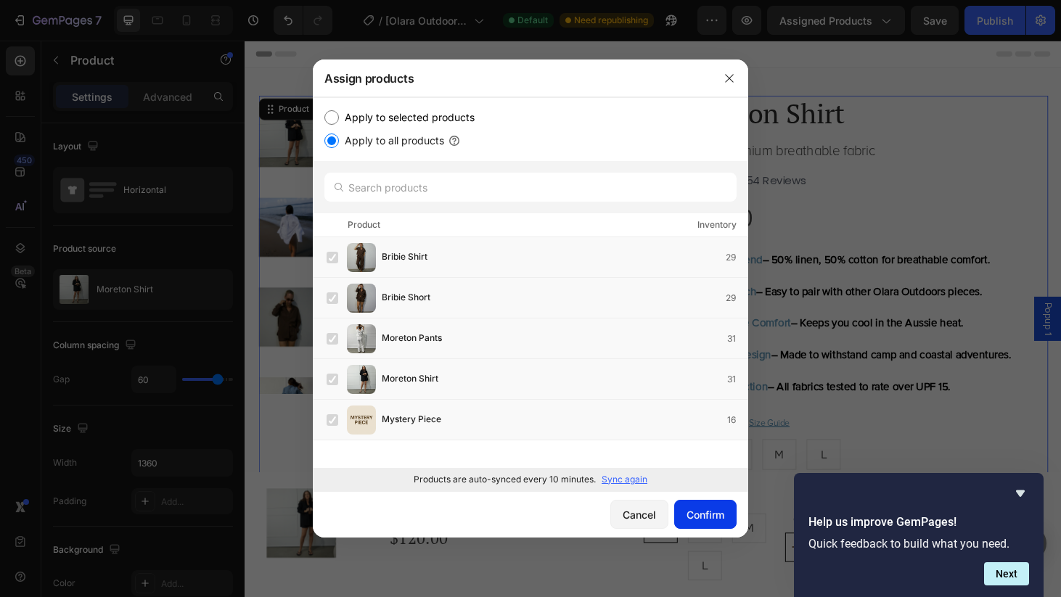
click at [713, 516] on div "Confirm" at bounding box center [706, 514] width 38 height 15
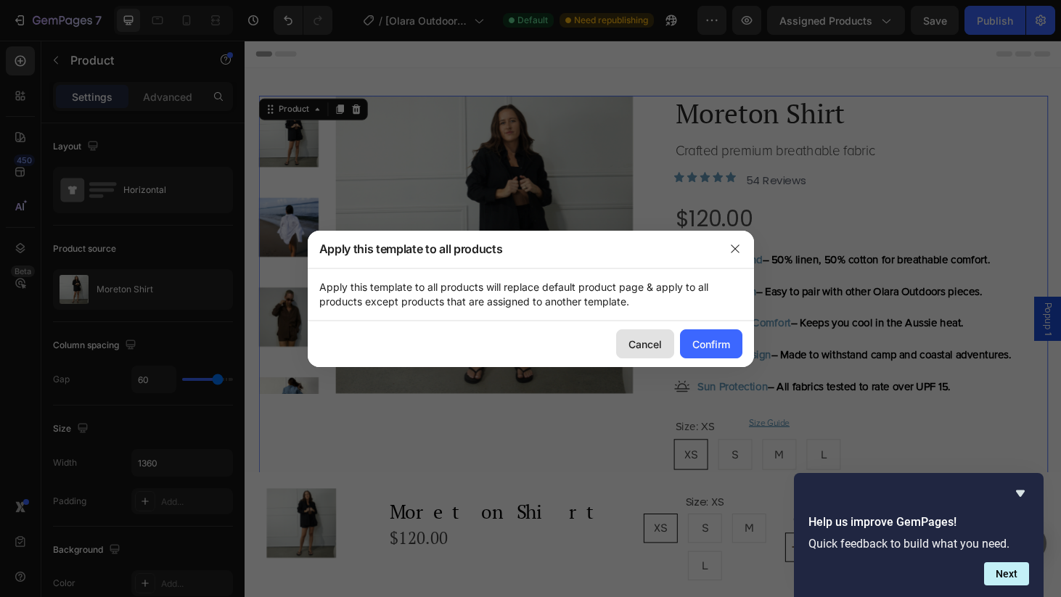
click at [647, 340] on div "Cancel" at bounding box center [645, 344] width 33 height 15
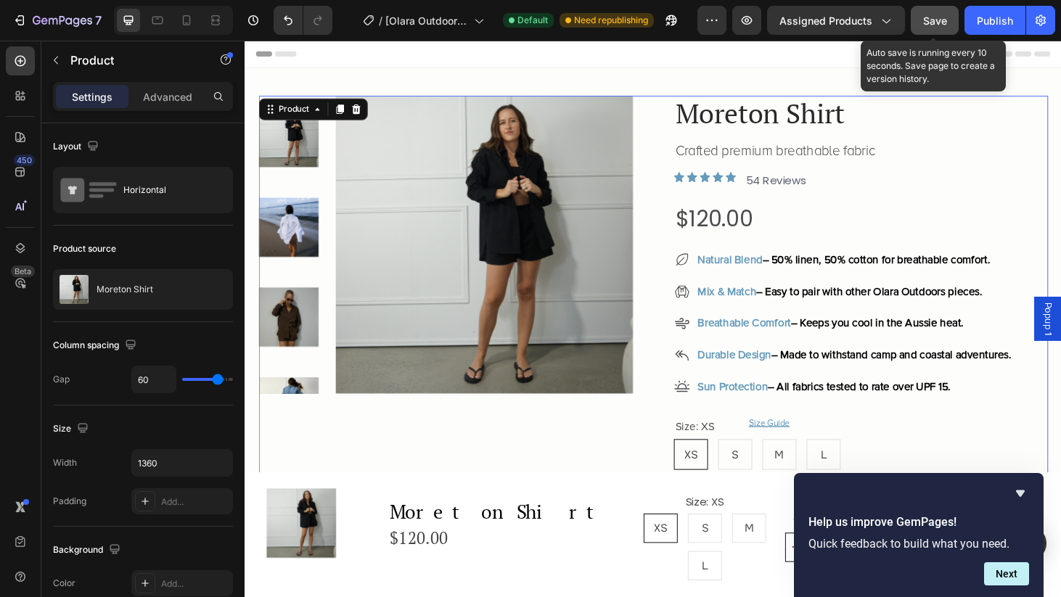
click at [936, 26] on span "Save" at bounding box center [935, 21] width 24 height 12
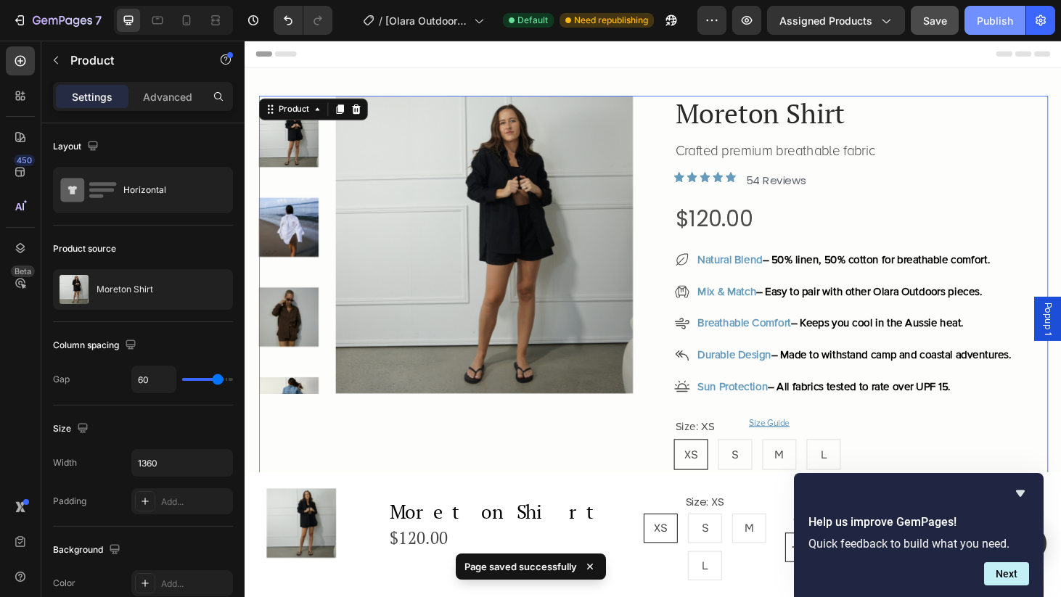
click at [995, 21] on div "Publish" at bounding box center [995, 20] width 36 height 15
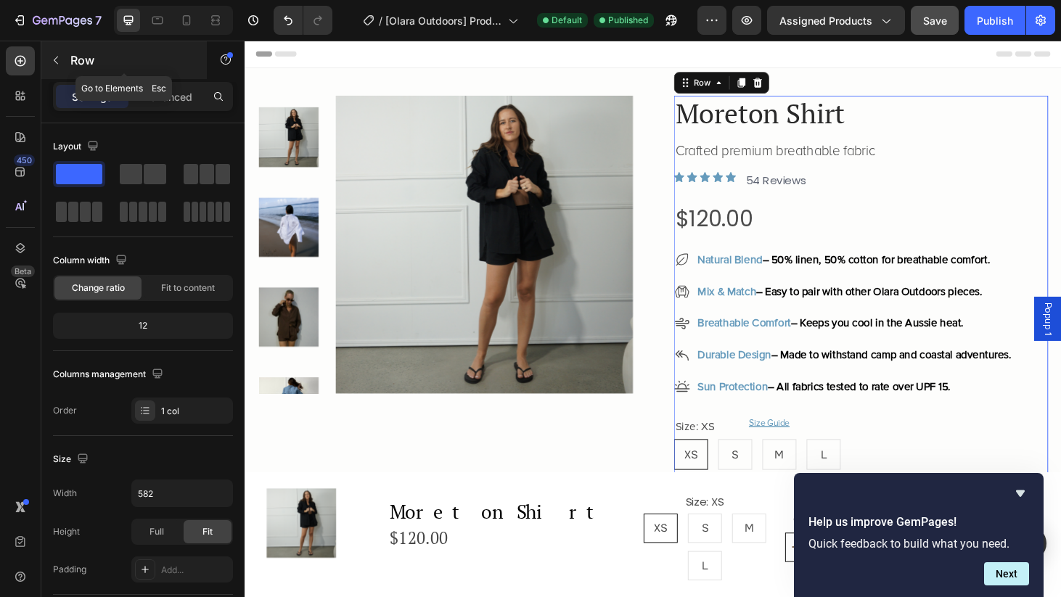
click at [61, 57] on icon "button" at bounding box center [56, 60] width 12 height 12
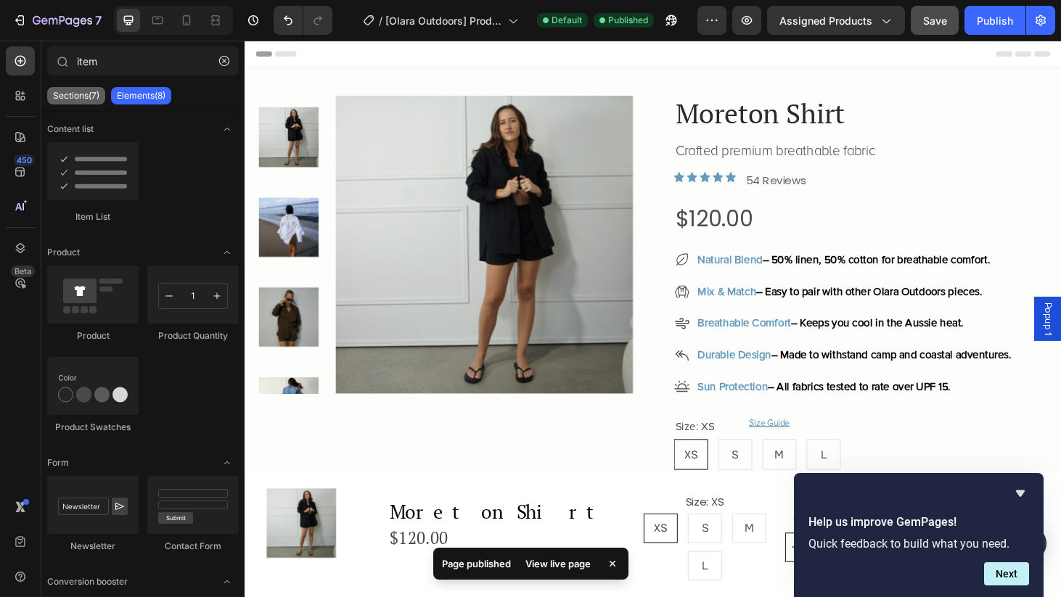
click at [73, 95] on p "Sections(7)" at bounding box center [76, 96] width 46 height 12
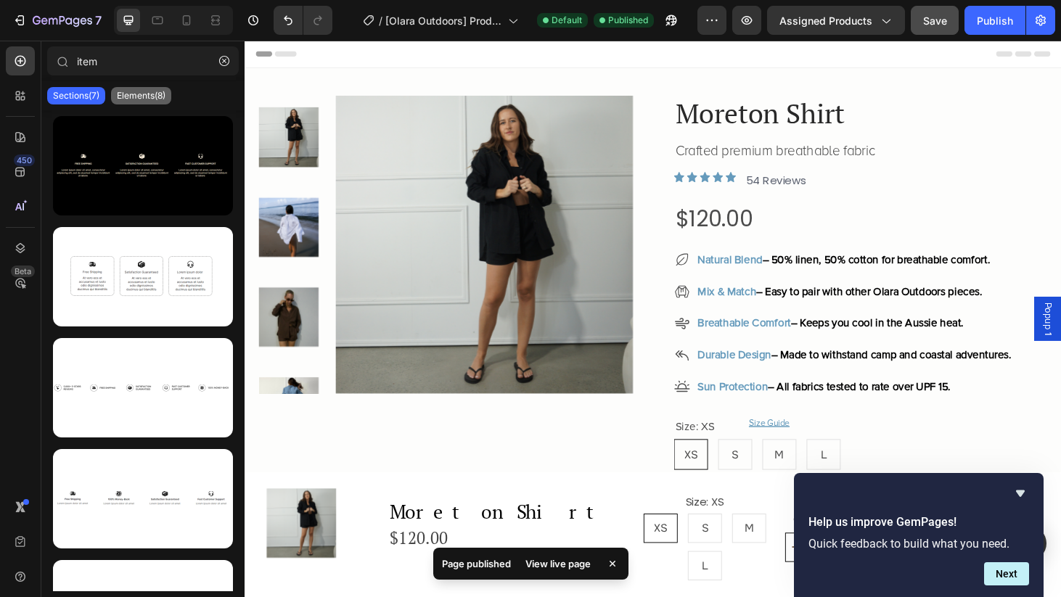
click at [134, 97] on p "Elements(8)" at bounding box center [141, 96] width 49 height 12
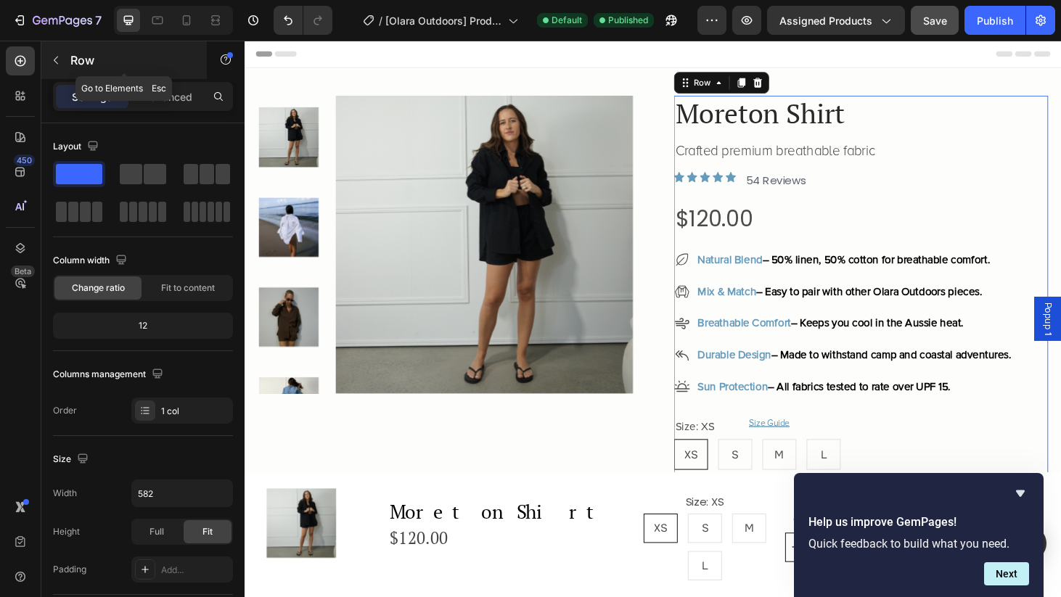
click at [56, 59] on icon "button" at bounding box center [56, 61] width 4 height 8
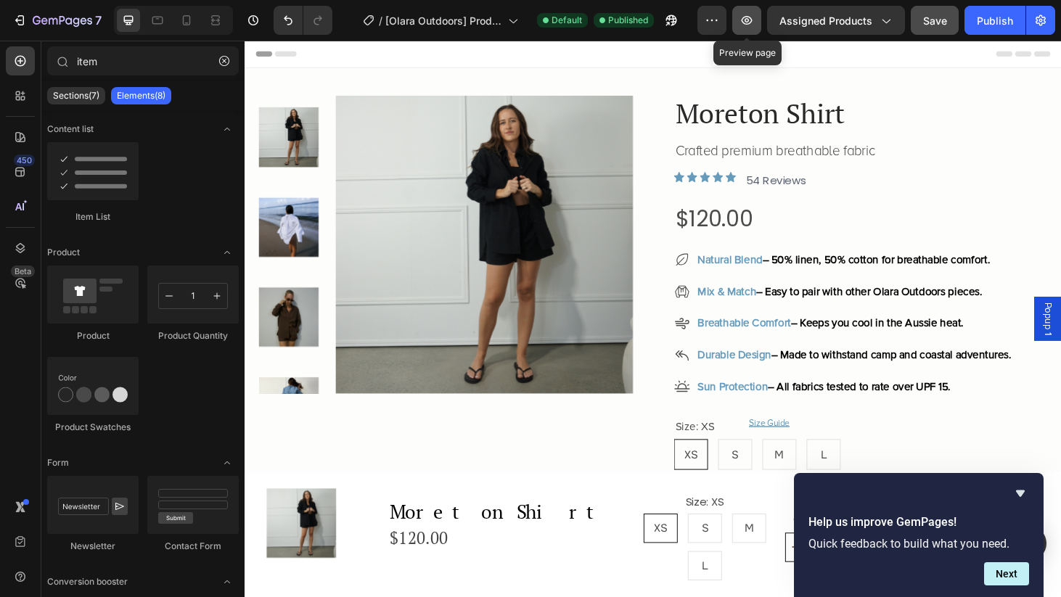
click at [754, 20] on icon "button" at bounding box center [747, 20] width 15 height 15
click at [190, 26] on icon at bounding box center [186, 20] width 15 height 15
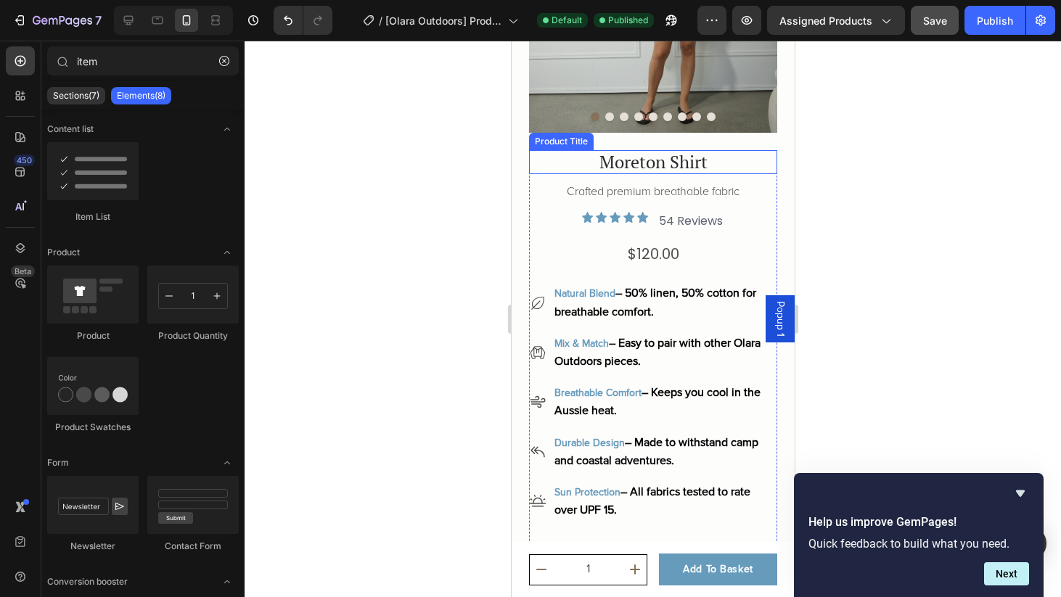
scroll to position [218, 0]
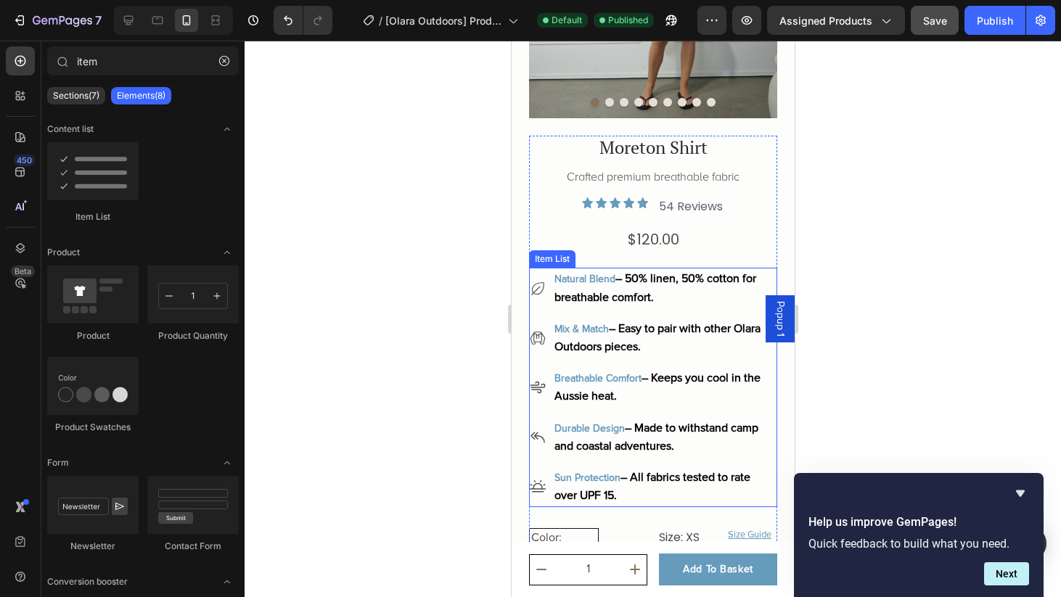
click at [659, 274] on span "– 50% linen, 50% cotton for breathable comfort." at bounding box center [655, 288] width 202 height 33
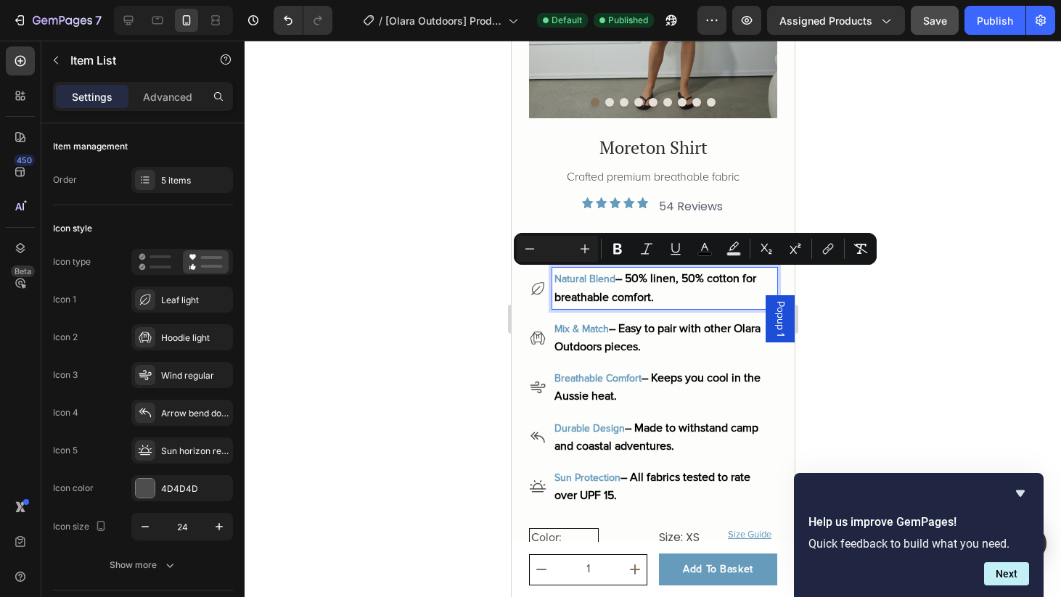
drag, startPoint x: 672, startPoint y: 298, endPoint x: 632, endPoint y: 279, distance: 44.2
click at [632, 279] on p "Natural Blend – 50% linen, 50% cotton for breathable comfort." at bounding box center [664, 288] width 221 height 36
click at [526, 250] on icon "Editor contextual toolbar" at bounding box center [530, 249] width 15 height 15
click at [532, 250] on icon "Editor contextual toolbar" at bounding box center [530, 249] width 15 height 15
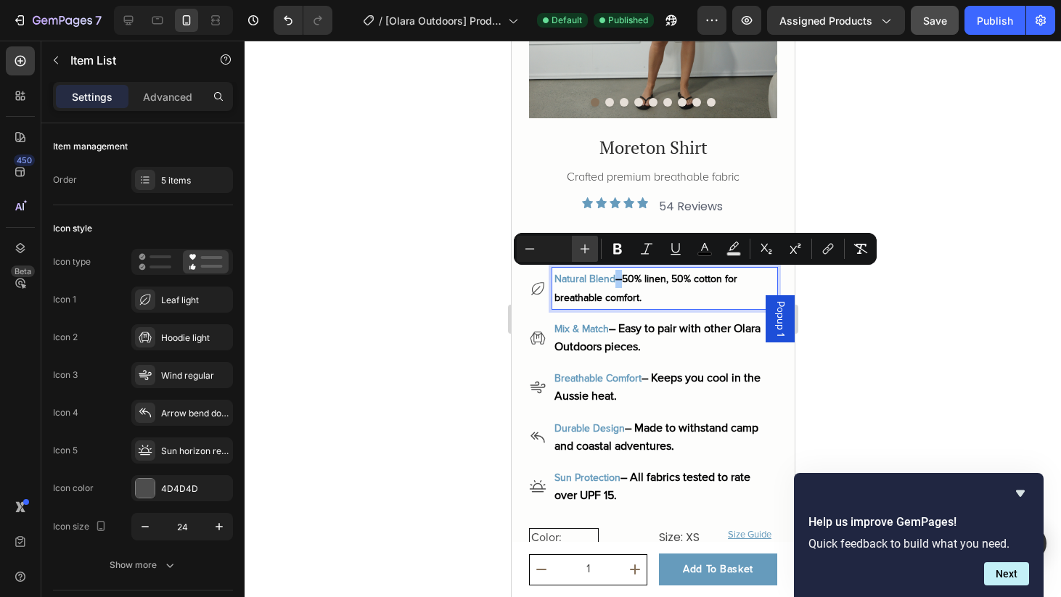
click at [586, 253] on icon "Editor contextual toolbar" at bounding box center [585, 249] width 15 height 15
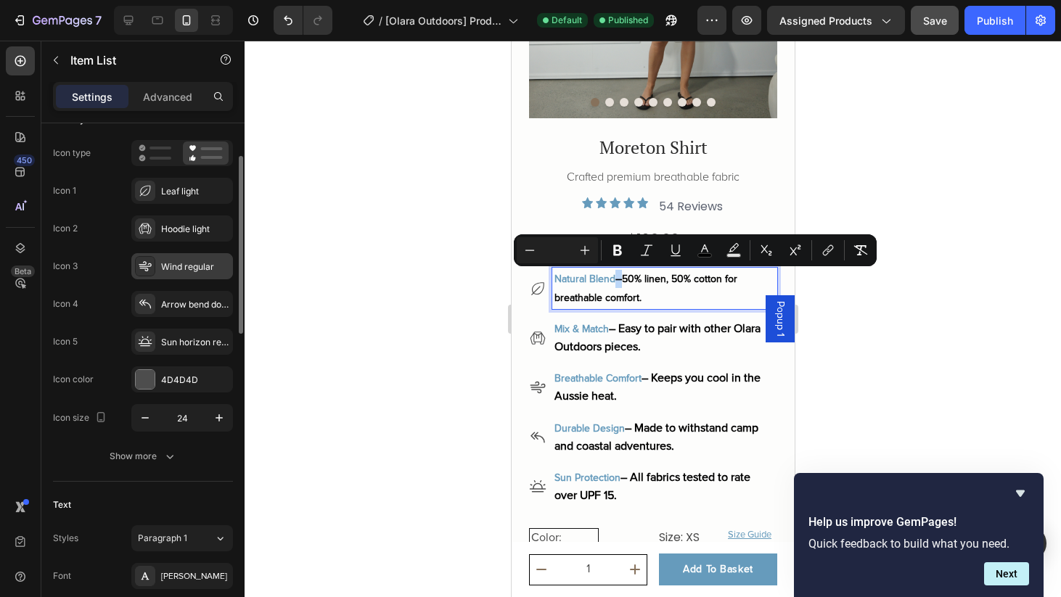
scroll to position [118, 0]
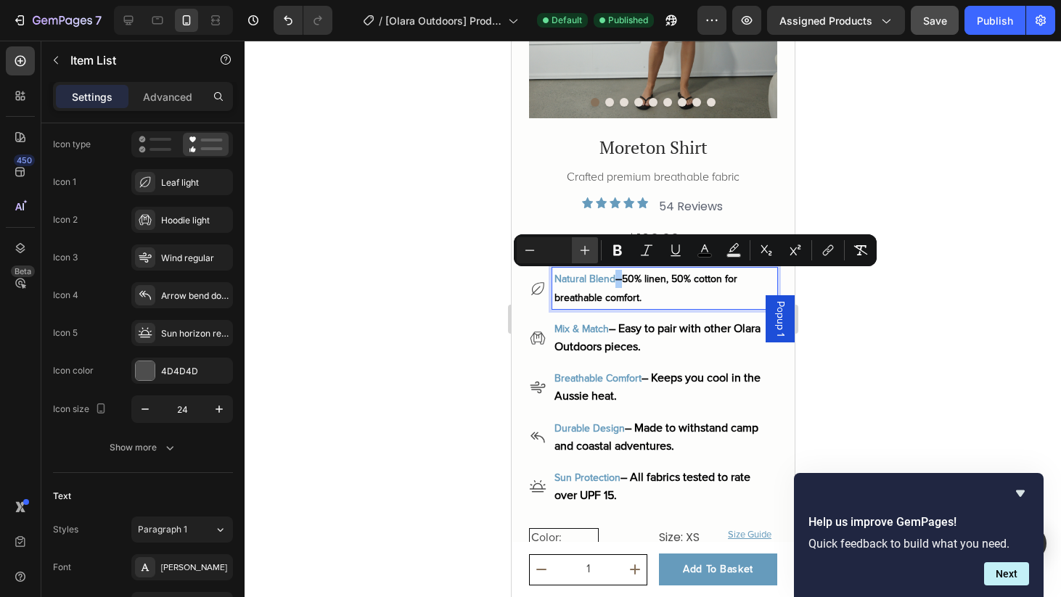
click at [580, 249] on icon "Editor contextual toolbar" at bounding box center [585, 250] width 15 height 15
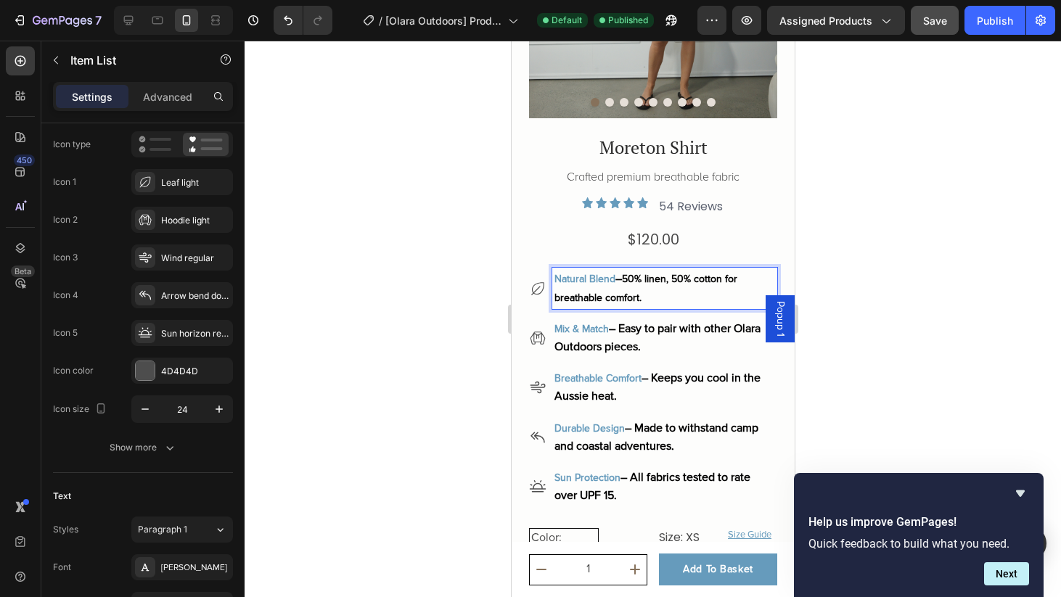
click at [664, 295] on p "Natural Blend – 50% linen, 50% cotton for breathable comfort." at bounding box center [664, 288] width 221 height 36
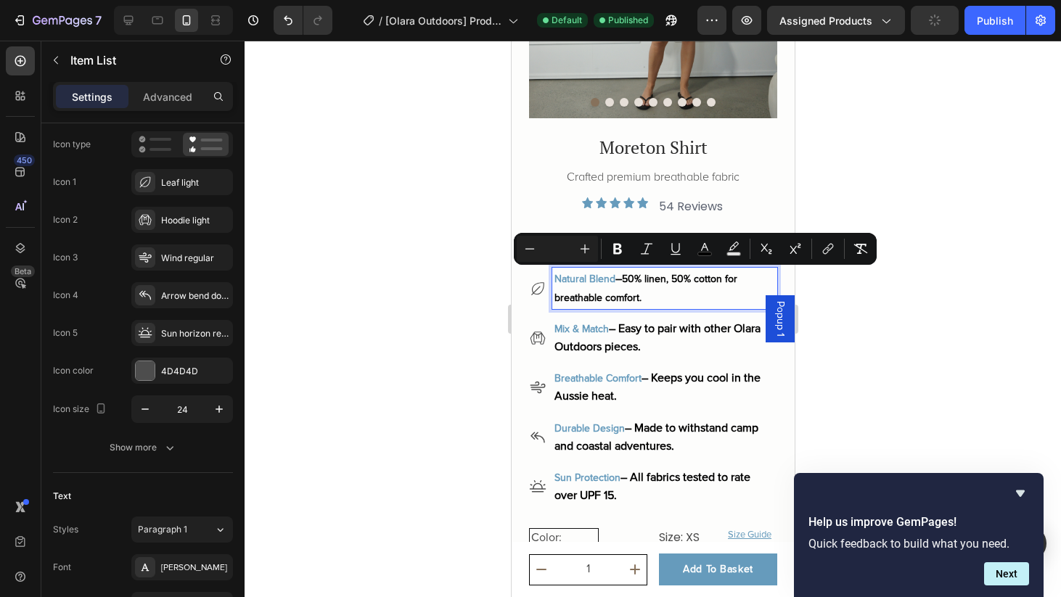
drag, startPoint x: 656, startPoint y: 295, endPoint x: 631, endPoint y: 275, distance: 32.1
click at [631, 276] on p "Natural Blend – 50% linen, 50% cotton for breathable comfort." at bounding box center [664, 288] width 221 height 36
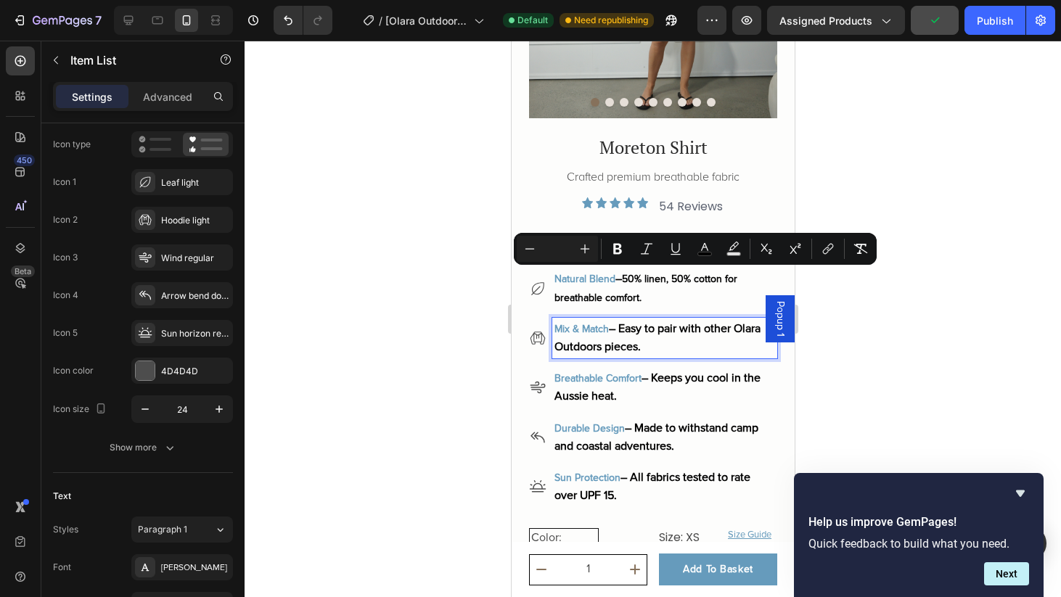
click at [679, 341] on p "Mix & Match – Easy to pair with other Olara Outdoors pieces." at bounding box center [664, 338] width 221 height 36
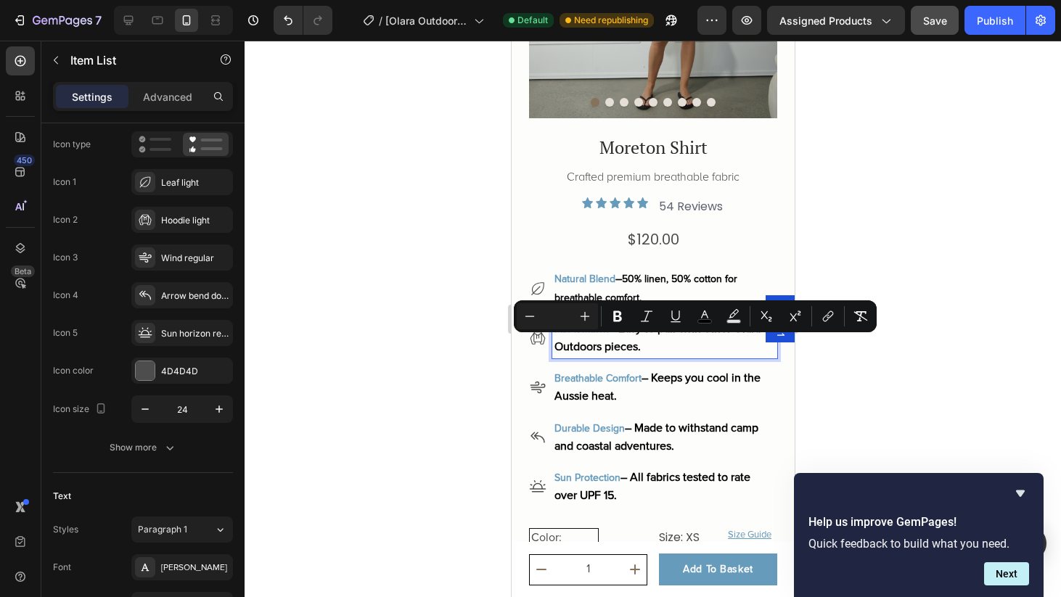
drag, startPoint x: 696, startPoint y: 345, endPoint x: 633, endPoint y: 333, distance: 64.2
click at [633, 333] on p "Mix & Match – Easy to pair with other Olara Outdoors pieces." at bounding box center [664, 338] width 221 height 36
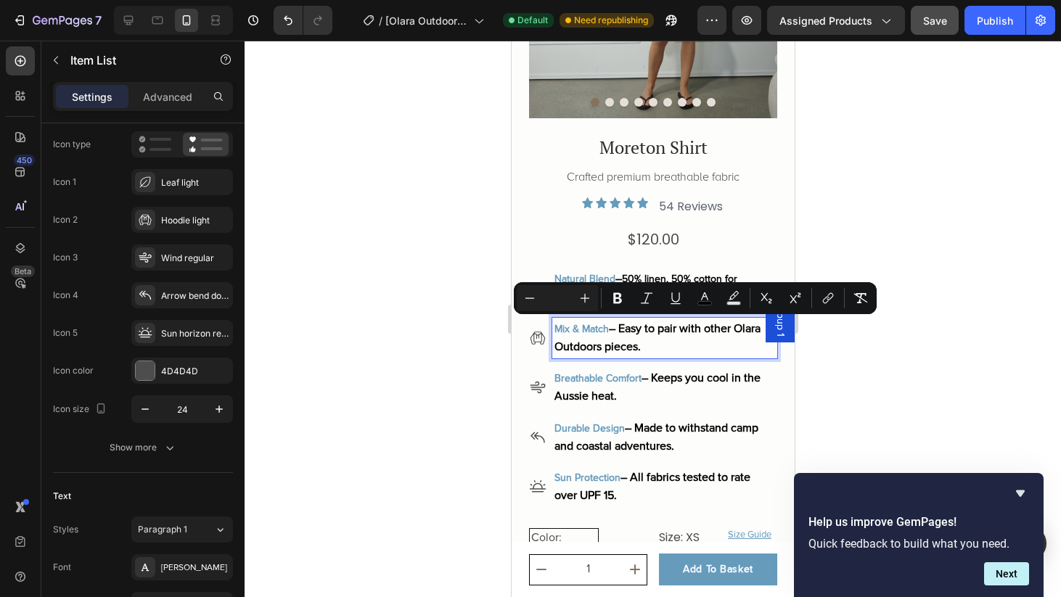
click at [621, 272] on span "–" at bounding box center [618, 279] width 7 height 15
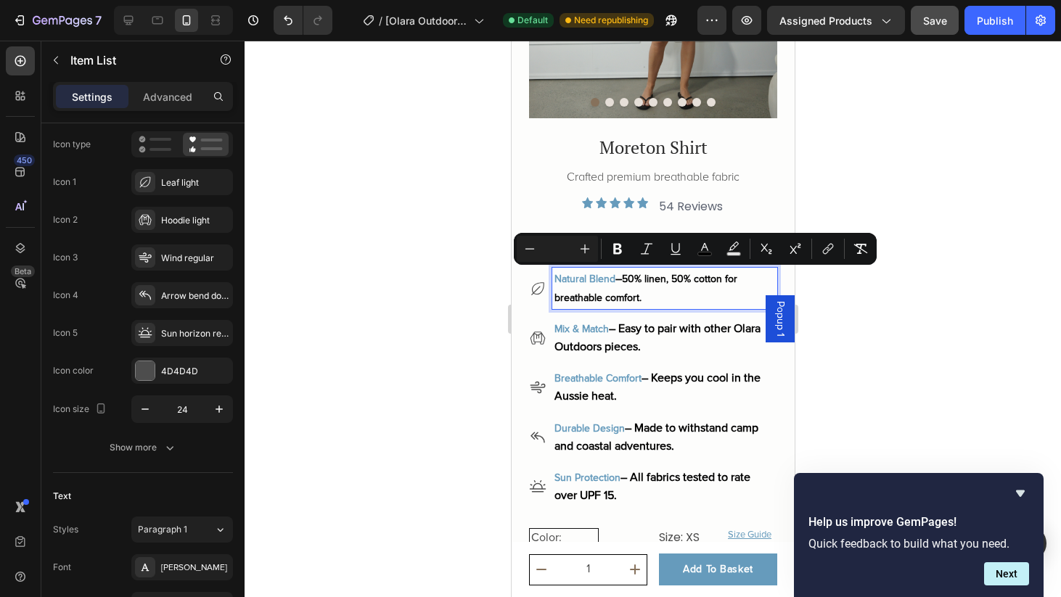
drag, startPoint x: 649, startPoint y: 298, endPoint x: 632, endPoint y: 275, distance: 28.5
click at [632, 275] on p "Natural Blend – 50% linen, 50% cotton for breathable comfort." at bounding box center [664, 288] width 221 height 36
click at [578, 252] on icon "Editor contextual toolbar" at bounding box center [585, 249] width 15 height 15
click at [589, 286] on p "Natural Blend – 50% linen, 50% cotton for breathable comfort." at bounding box center [664, 288] width 221 height 36
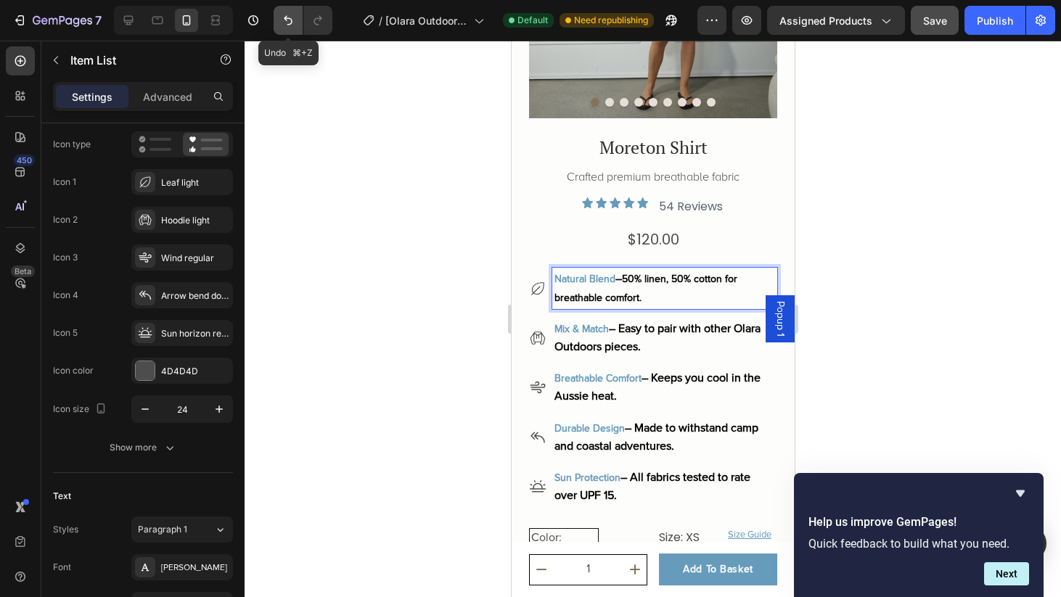
click at [285, 27] on icon "Undo/Redo" at bounding box center [288, 20] width 15 height 15
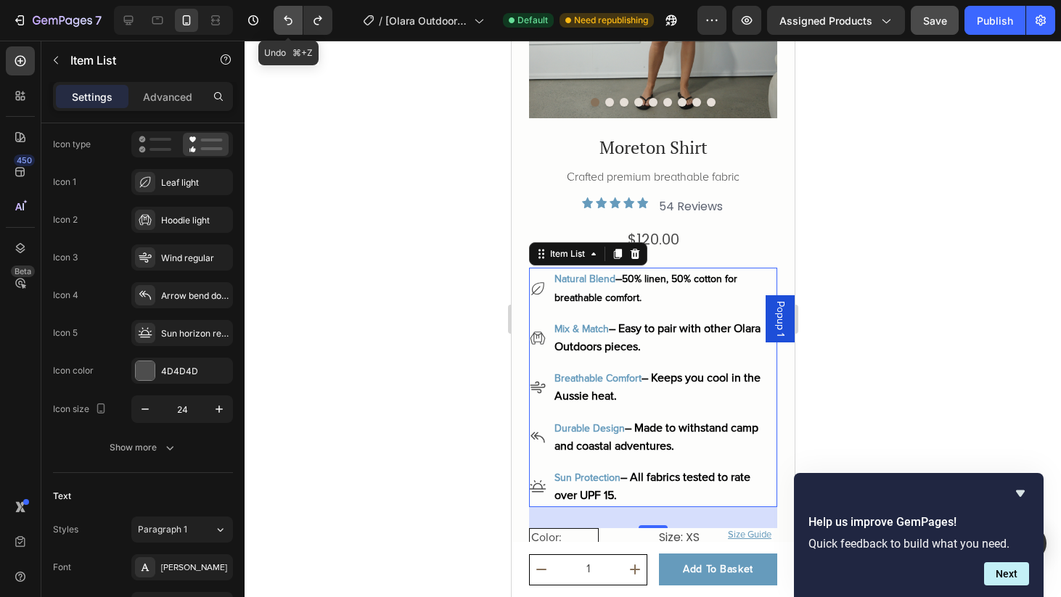
click at [285, 27] on icon "Undo/Redo" at bounding box center [288, 20] width 15 height 15
click at [314, 19] on icon "Undo/Redo" at bounding box center [318, 20] width 15 height 15
click at [841, 197] on div at bounding box center [653, 319] width 817 height 557
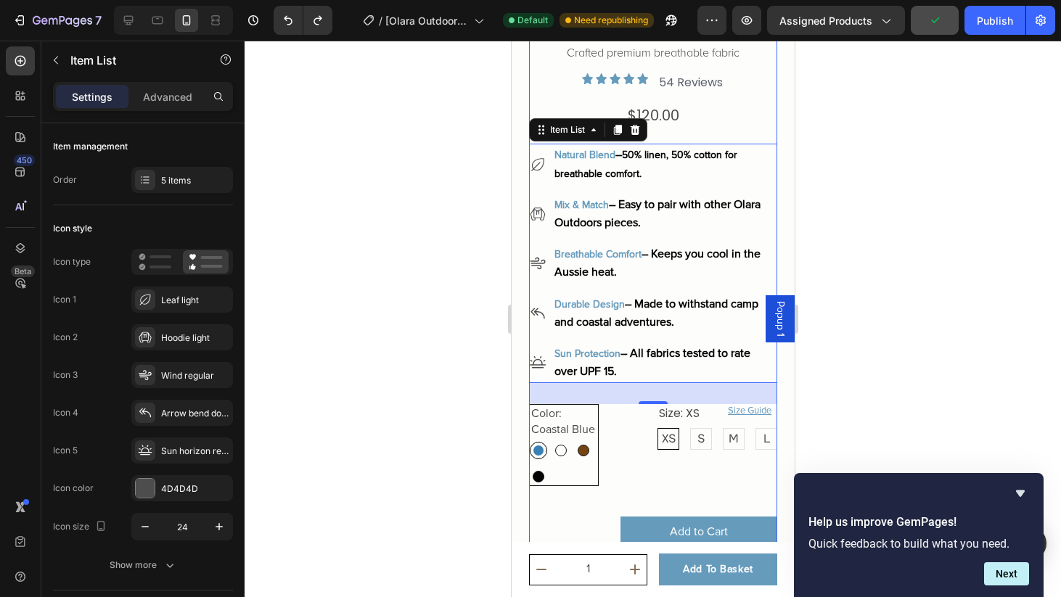
scroll to position [312, 0]
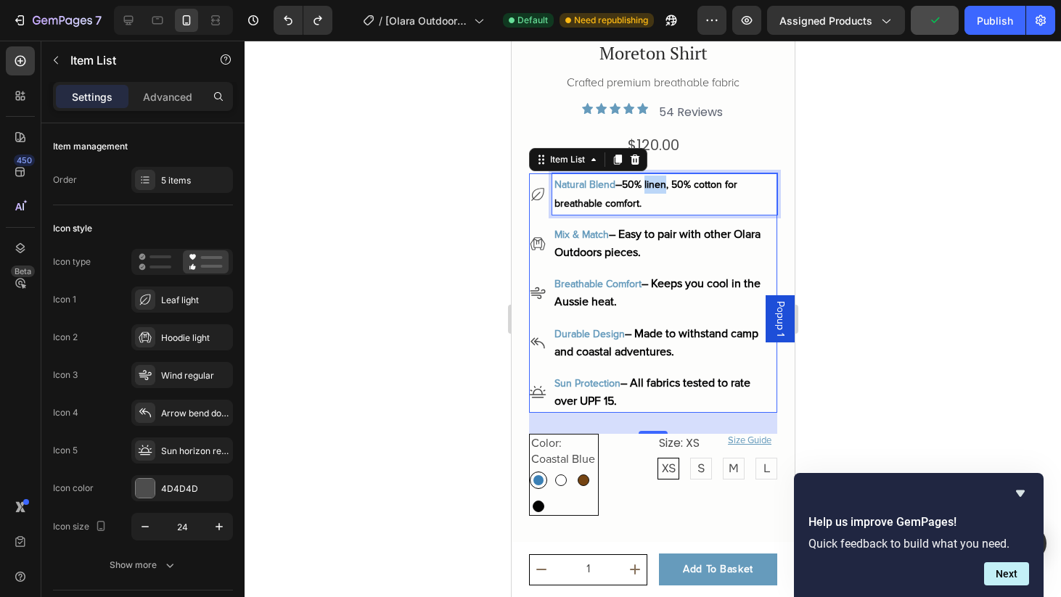
click at [662, 187] on span "50% linen, 50% cotton for breathable comfort." at bounding box center [645, 194] width 183 height 30
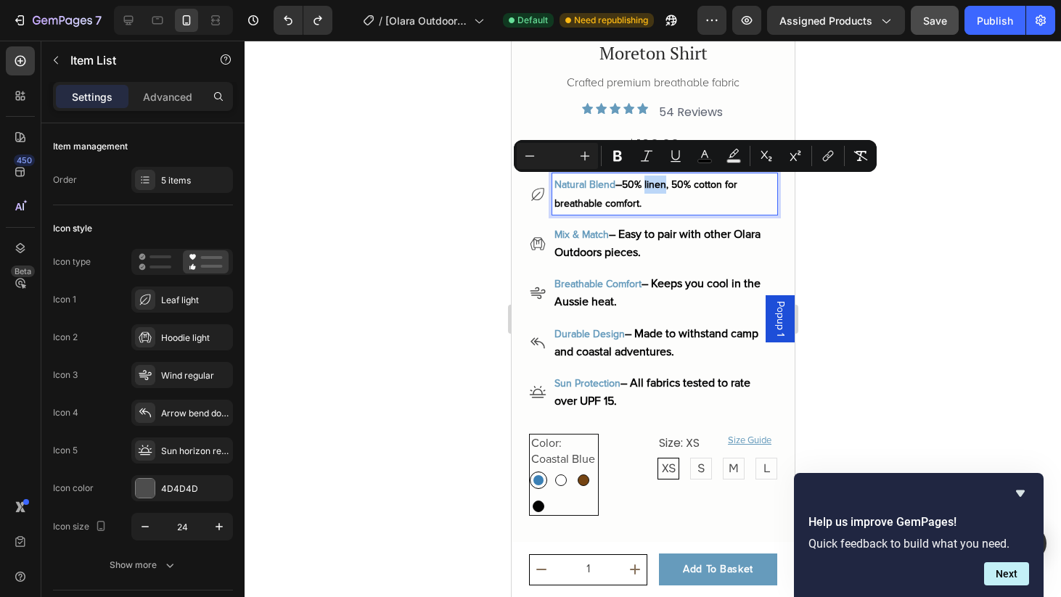
click at [662, 187] on span "50% linen, 50% cotton for breathable comfort." at bounding box center [645, 194] width 183 height 30
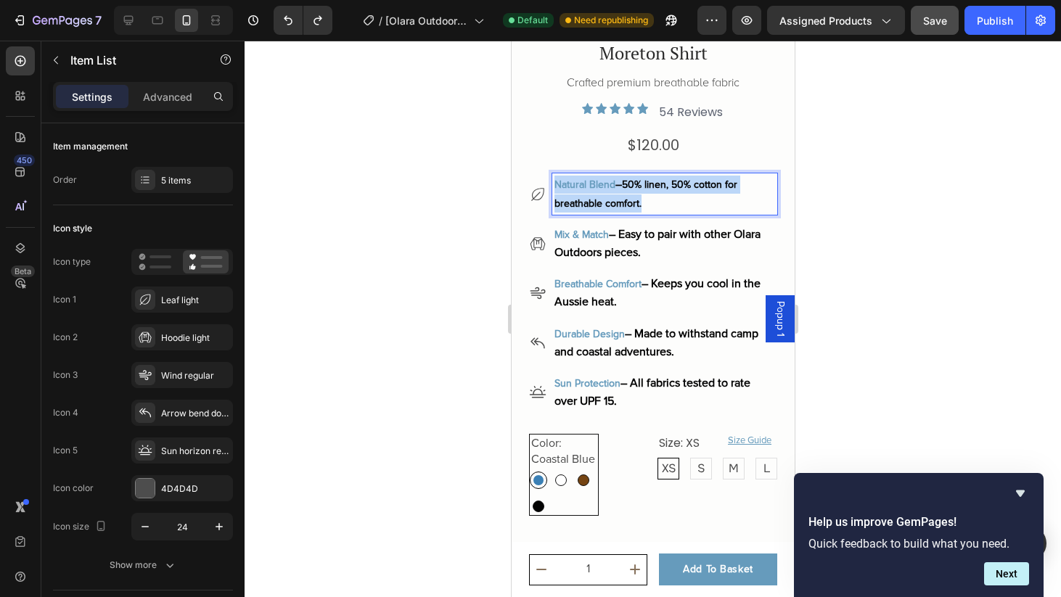
drag, startPoint x: 655, startPoint y: 203, endPoint x: 555, endPoint y: 184, distance: 101.2
click at [555, 184] on p "Natural Blend – 50% linen, 50% cotton for breathable comfort." at bounding box center [664, 194] width 221 height 36
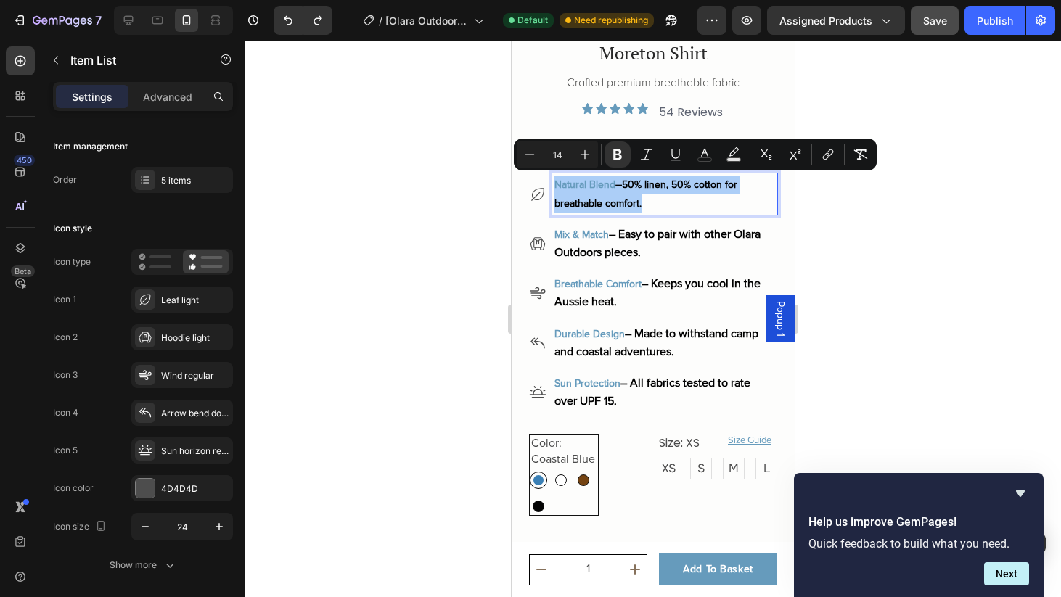
click at [920, 254] on div at bounding box center [653, 319] width 817 height 557
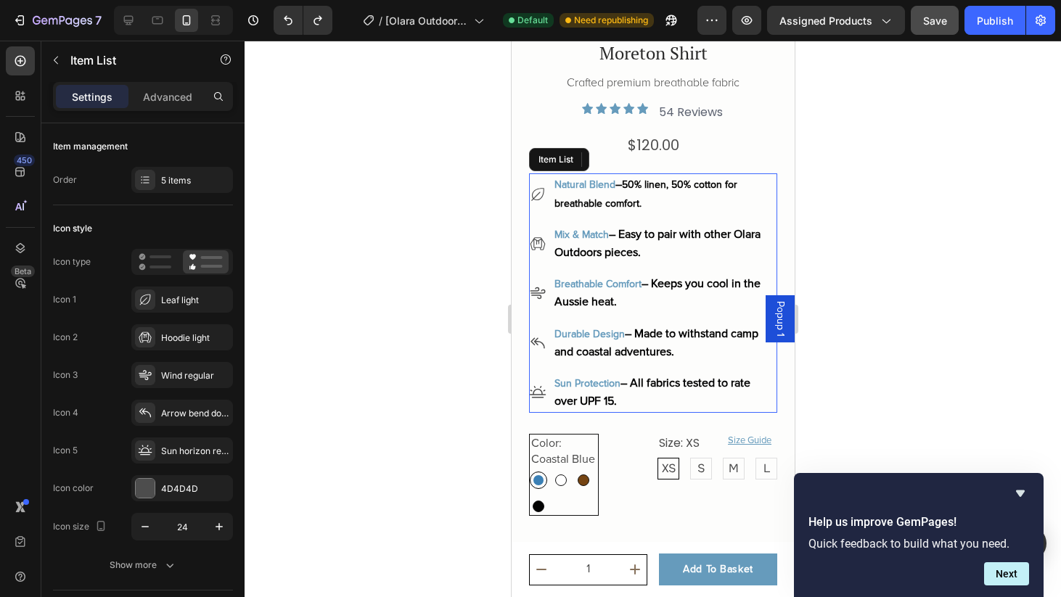
click at [658, 193] on p "Natural Blend – 50% linen, 50% cotton for breathable comfort." at bounding box center [664, 194] width 221 height 36
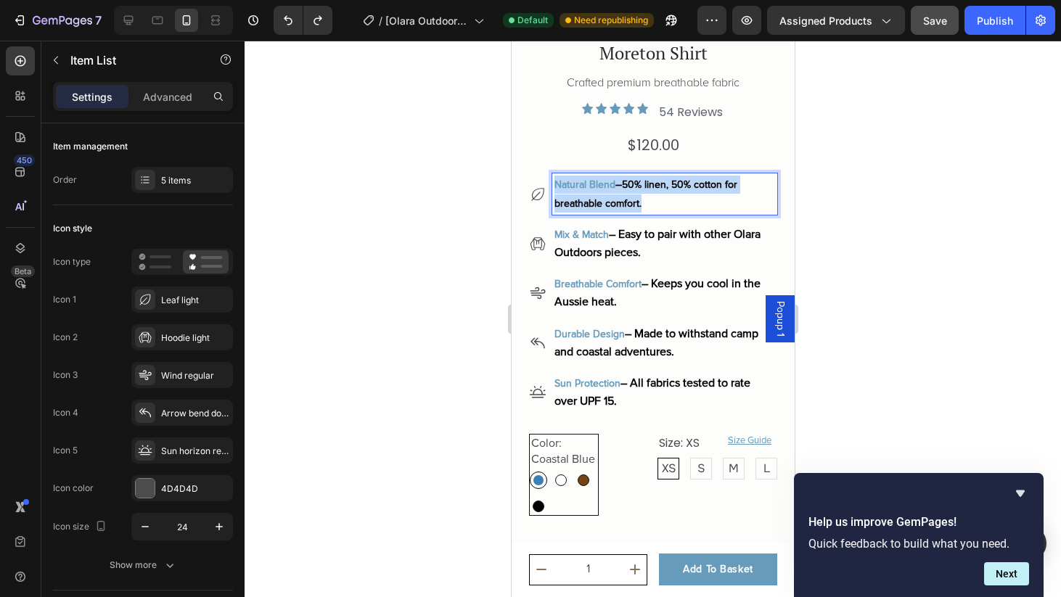
drag, startPoint x: 656, startPoint y: 206, endPoint x: 555, endPoint y: 184, distance: 103.4
click at [555, 184] on p "Natural Blend – 50% linen, 50% cotton for breathable comfort." at bounding box center [664, 194] width 221 height 36
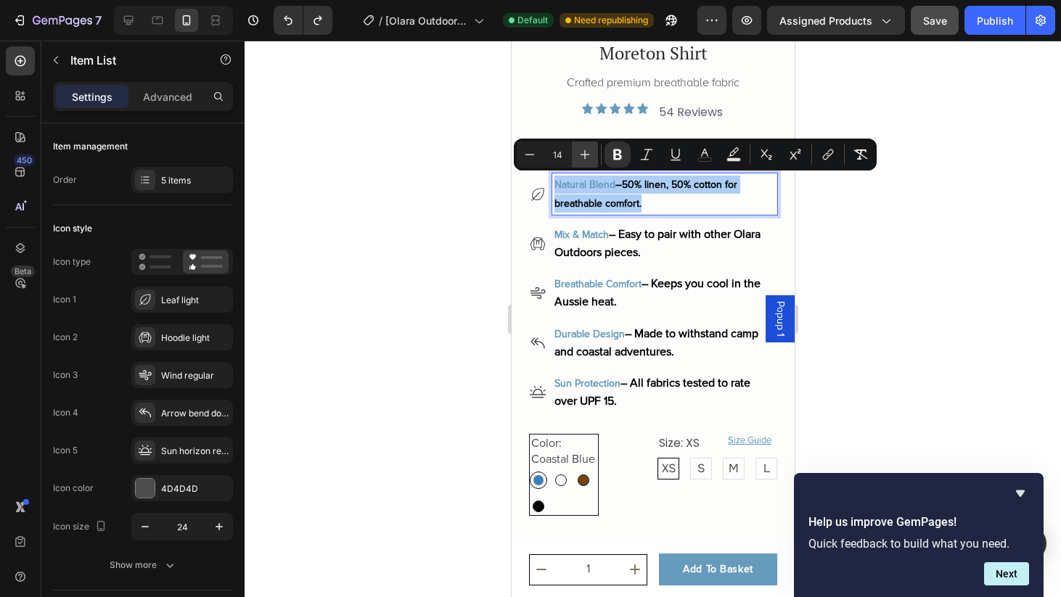
click at [587, 155] on icon "Editor contextual toolbar" at bounding box center [585, 154] width 9 height 9
type input "15"
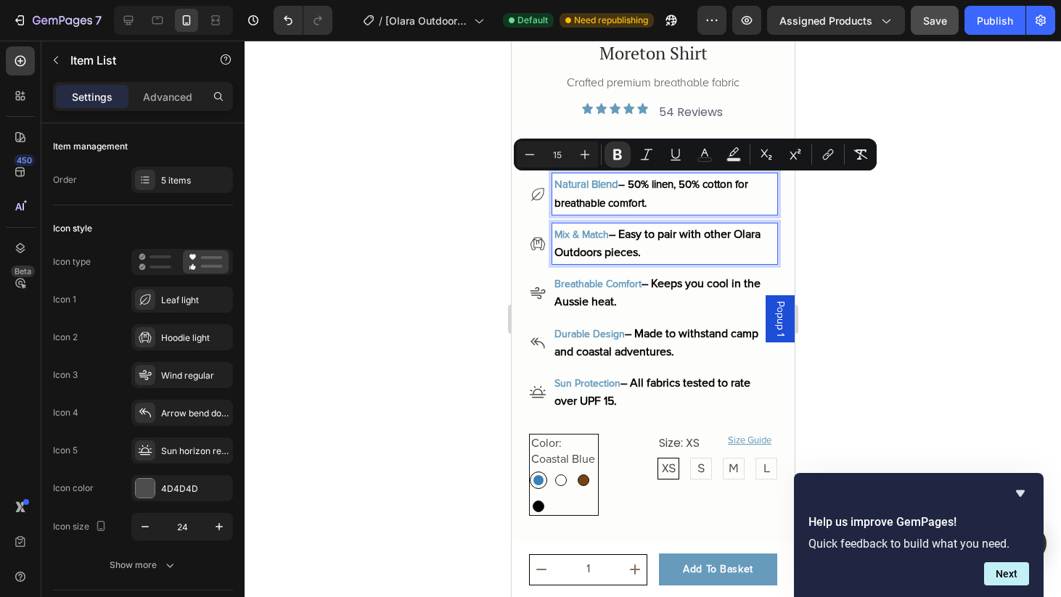
click at [635, 242] on p "Mix & Match – Easy to pair with other Olara Outdoors pieces." at bounding box center [664, 244] width 221 height 36
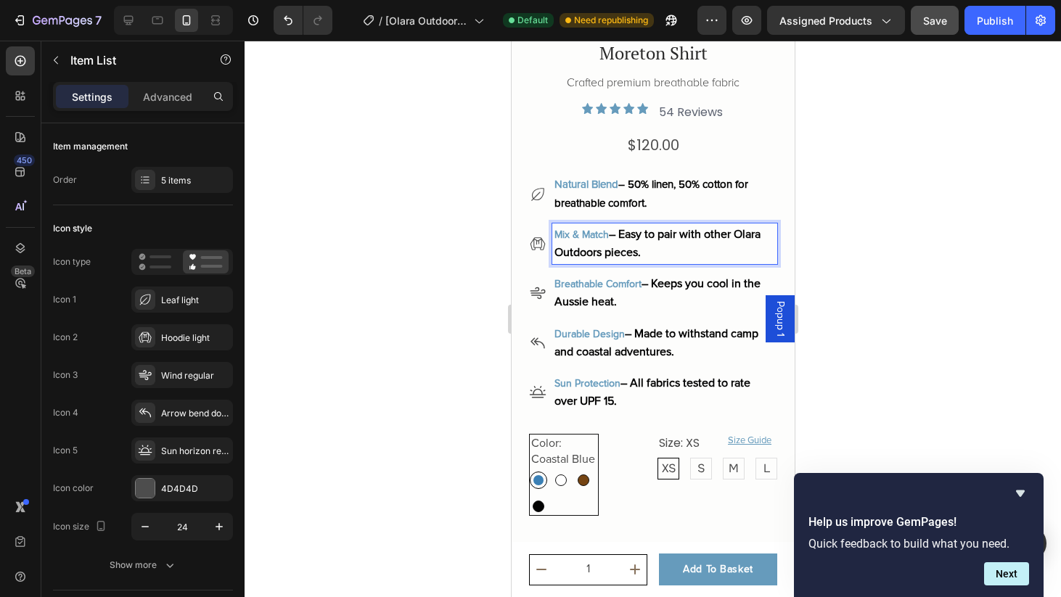
drag, startPoint x: 690, startPoint y: 253, endPoint x: 555, endPoint y: 233, distance: 135.8
click at [555, 233] on p "Mix & Match – Easy to pair with other Olara Outdoors pieces." at bounding box center [664, 244] width 221 height 36
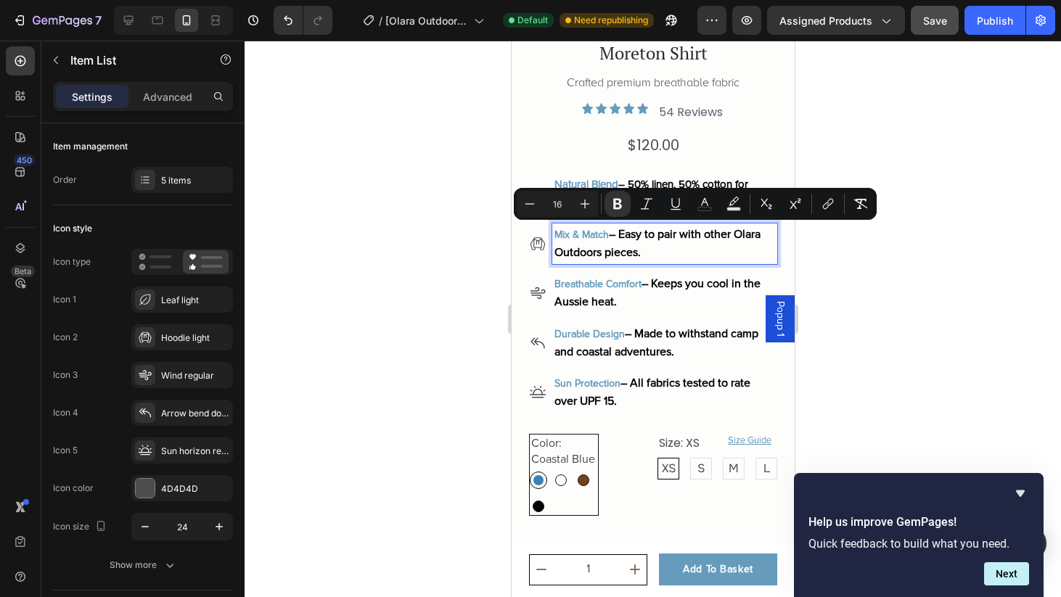
type input "15"
click at [613, 179] on strong "Natural Blend" at bounding box center [586, 184] width 64 height 13
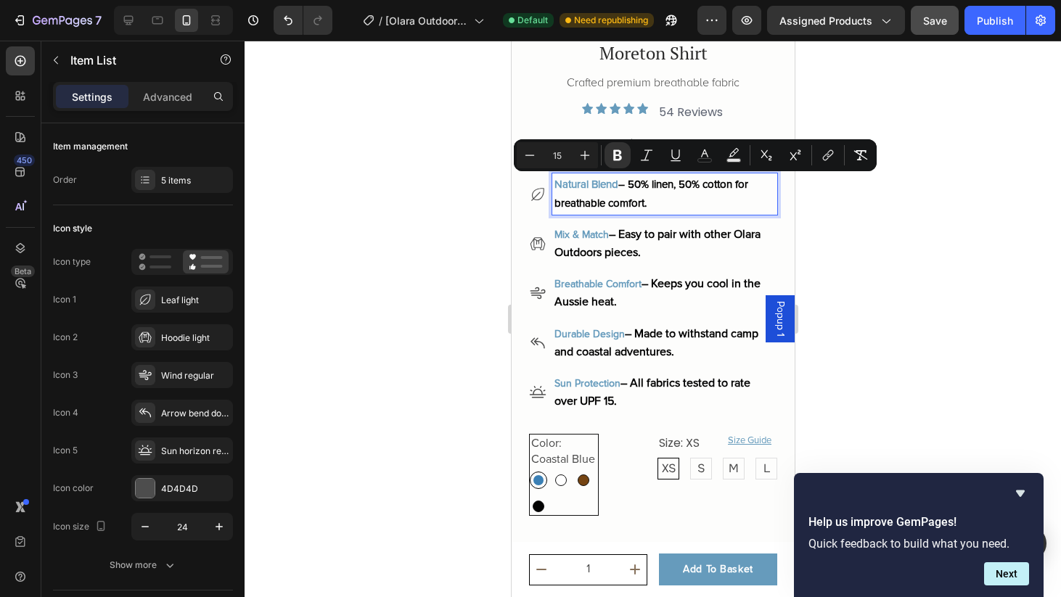
drag, startPoint x: 663, startPoint y: 205, endPoint x: 552, endPoint y: 185, distance: 112.9
click at [552, 185] on div "Natural Blend – 50% linen, 50% cotton for breathable comfort." at bounding box center [664, 194] width 225 height 41
click at [587, 158] on icon "Editor contextual toolbar" at bounding box center [585, 155] width 15 height 15
type input "16"
click at [640, 192] on p "Natural Blend – 50% linen, 50% cotton for breathable comfort." at bounding box center [664, 194] width 221 height 36
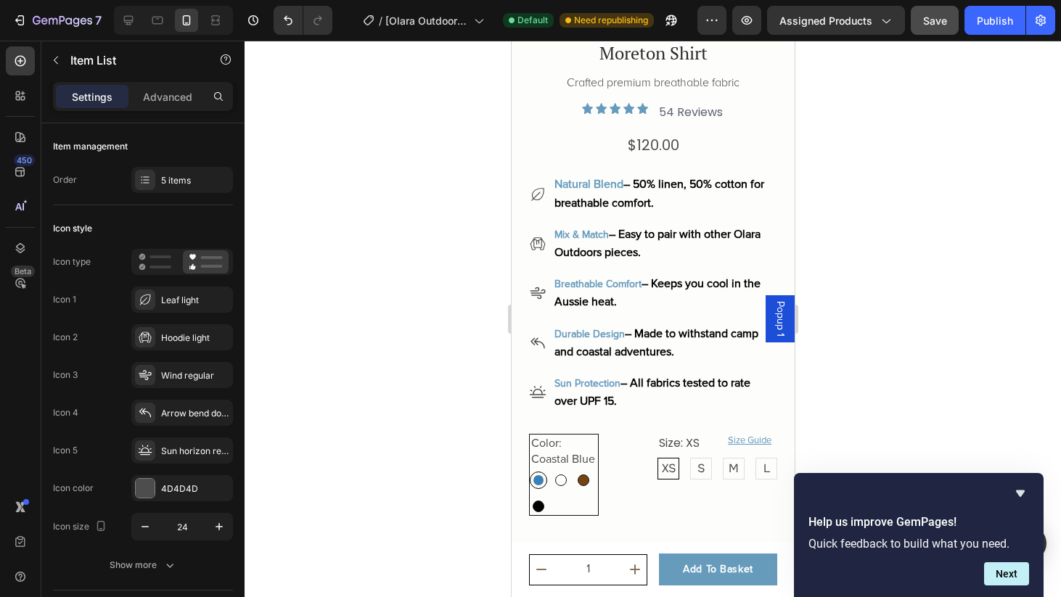
click at [875, 242] on div at bounding box center [653, 319] width 817 height 557
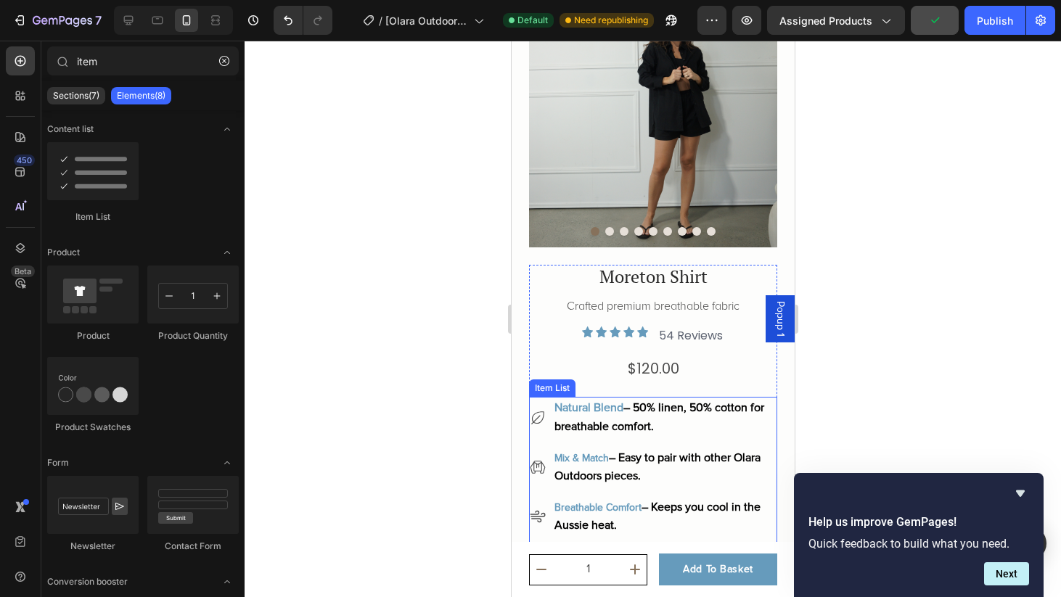
scroll to position [88, 0]
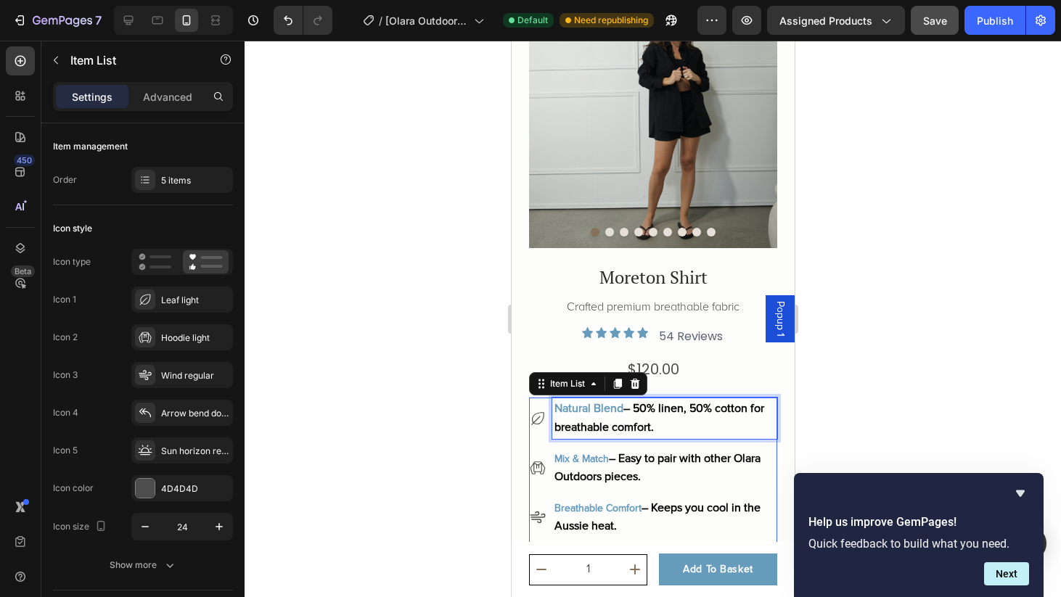
click at [688, 426] on p "Natural Blend – 50% linen, 50% cotton for breathable comfort." at bounding box center [664, 418] width 221 height 36
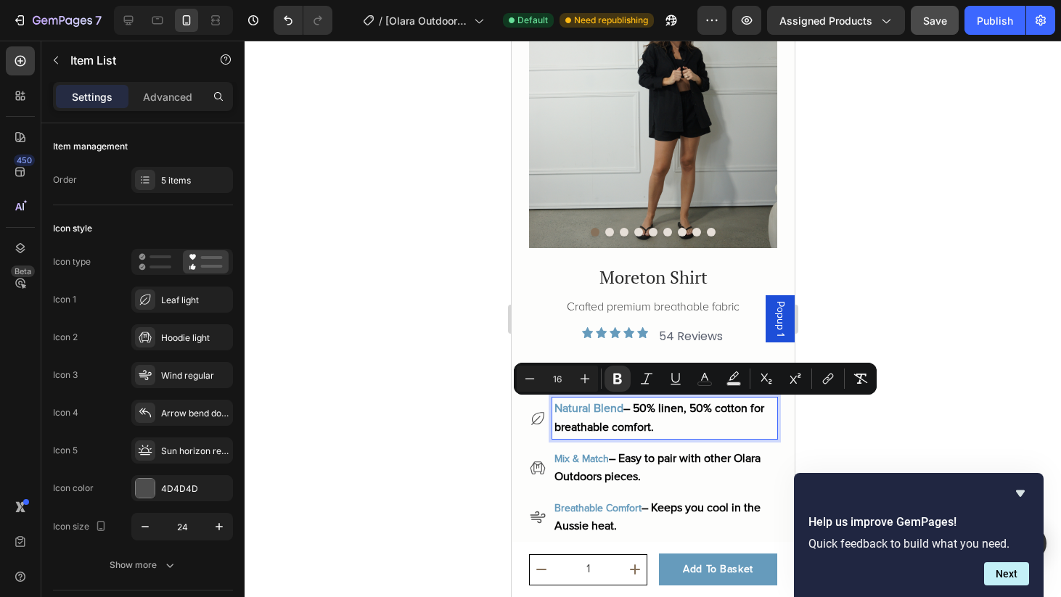
drag, startPoint x: 683, startPoint y: 428, endPoint x: 550, endPoint y: 409, distance: 134.9
click at [550, 409] on div "Natural Blend – 50% linen, 50% cotton for breathable comfort." at bounding box center [652, 418] width 248 height 41
click at [528, 377] on icon "Editor contextual toolbar" at bounding box center [530, 379] width 15 height 15
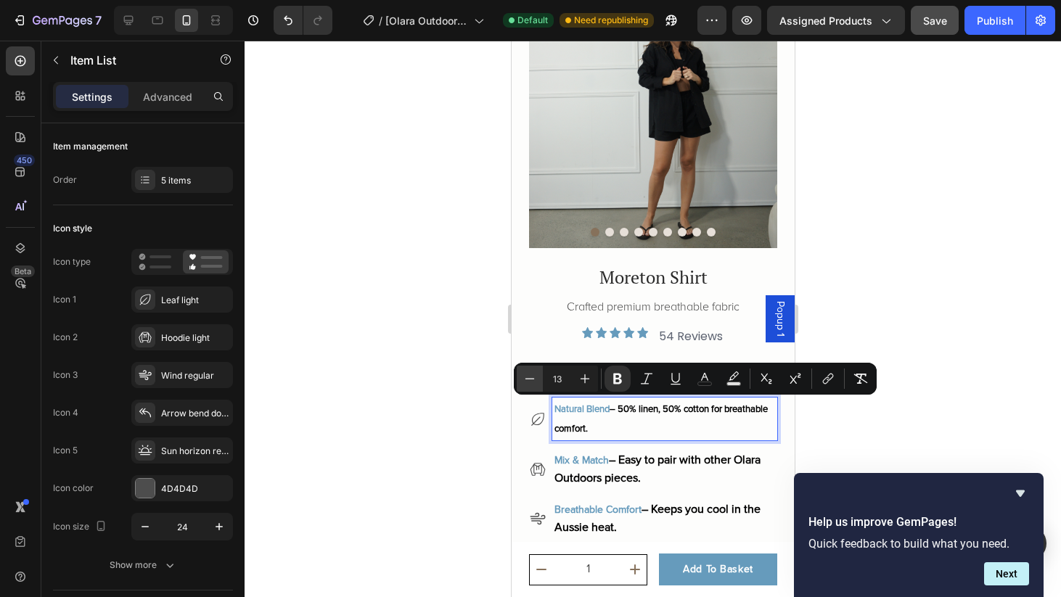
click at [528, 377] on icon "Editor contextual toolbar" at bounding box center [530, 379] width 15 height 15
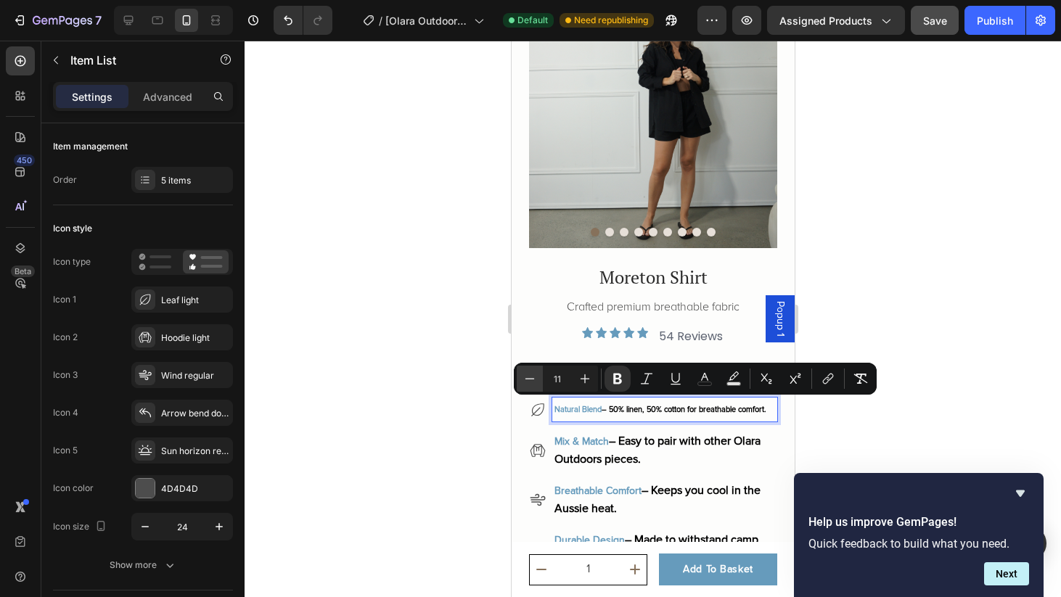
click at [528, 377] on icon "Editor contextual toolbar" at bounding box center [530, 379] width 15 height 15
type input "10"
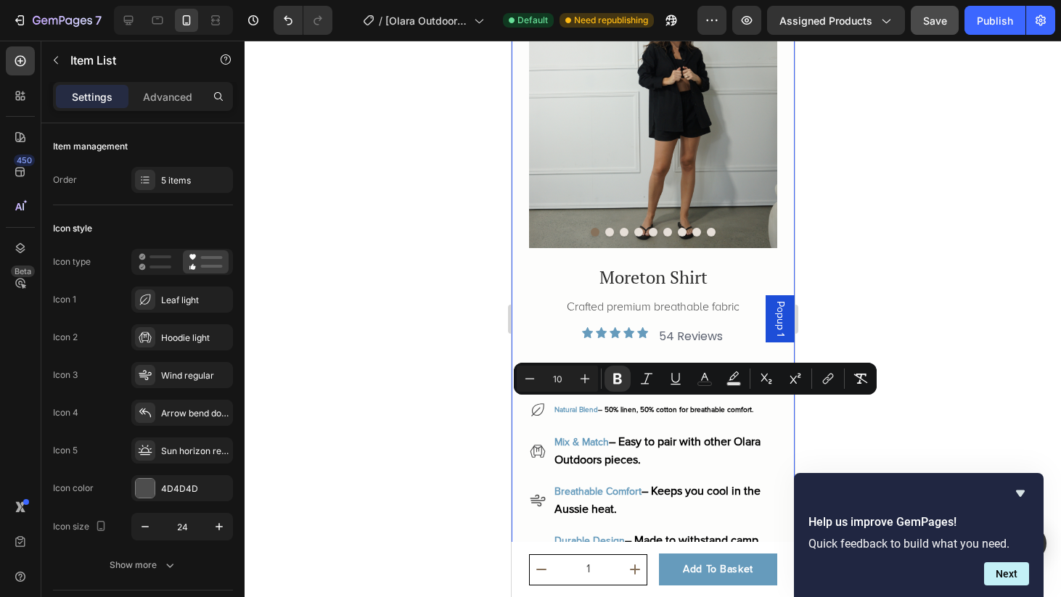
click at [838, 436] on div at bounding box center [653, 319] width 817 height 557
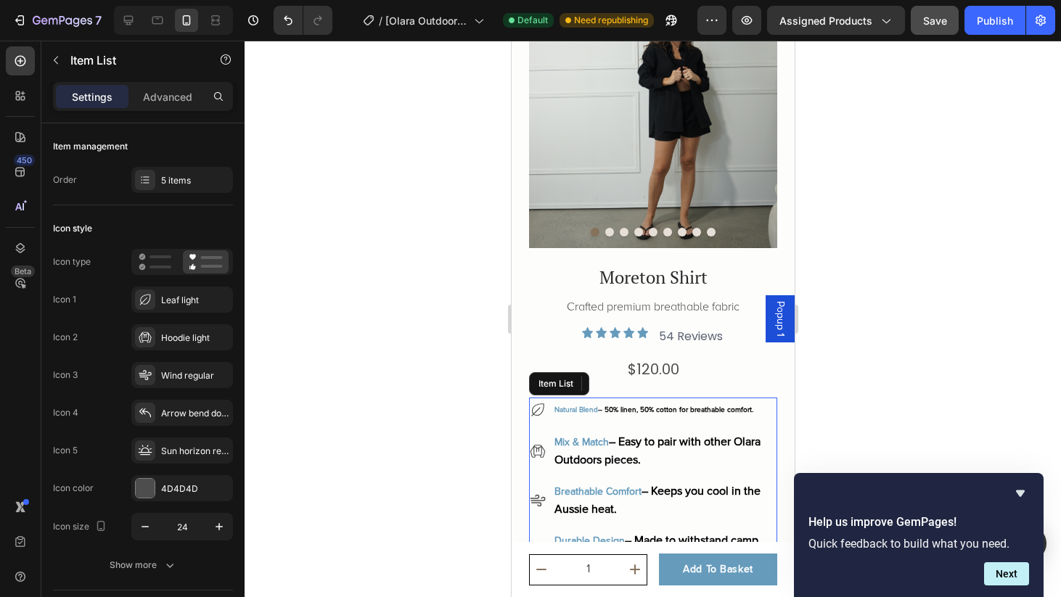
click at [652, 404] on p "Natural Blend – 50% linen, 50% cotton for breathable comfort." at bounding box center [664, 410] width 221 height 20
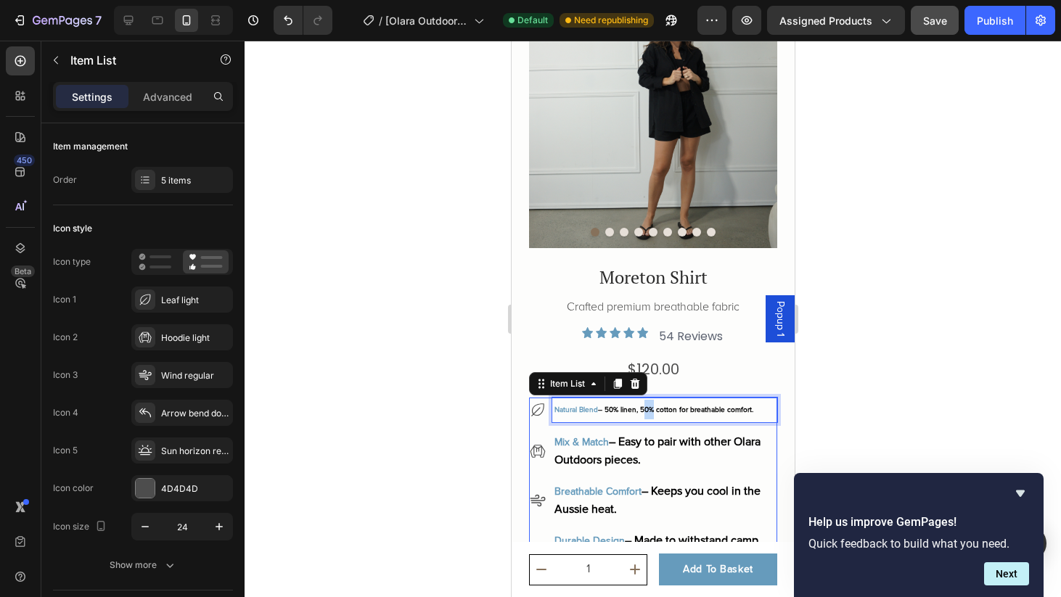
click at [652, 404] on p "Natural Blend – 50% linen, 50% cotton for breathable comfort." at bounding box center [664, 410] width 221 height 20
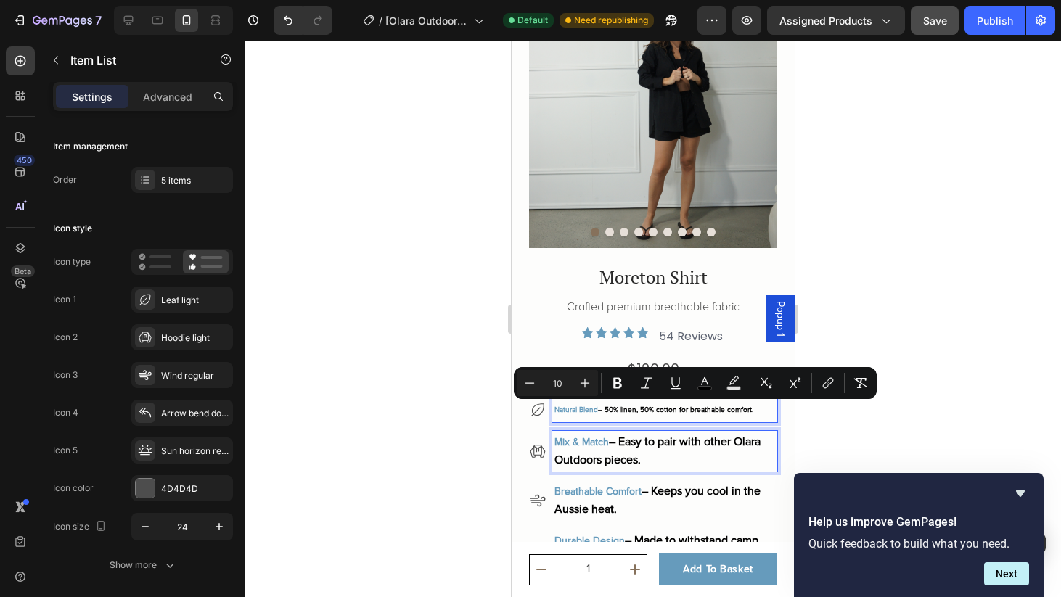
click at [693, 459] on p "Mix & Match – Easy to pair with other Olara Outdoors pieces." at bounding box center [664, 451] width 221 height 36
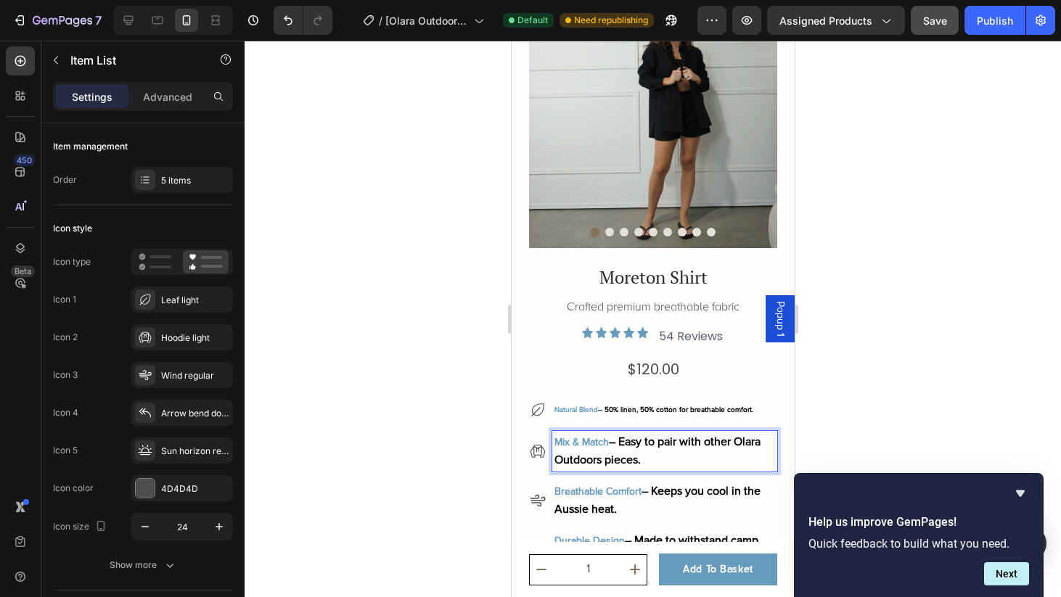
click at [693, 459] on p "Mix & Match – Easy to pair with other Olara Outdoors pieces." at bounding box center [664, 451] width 221 height 36
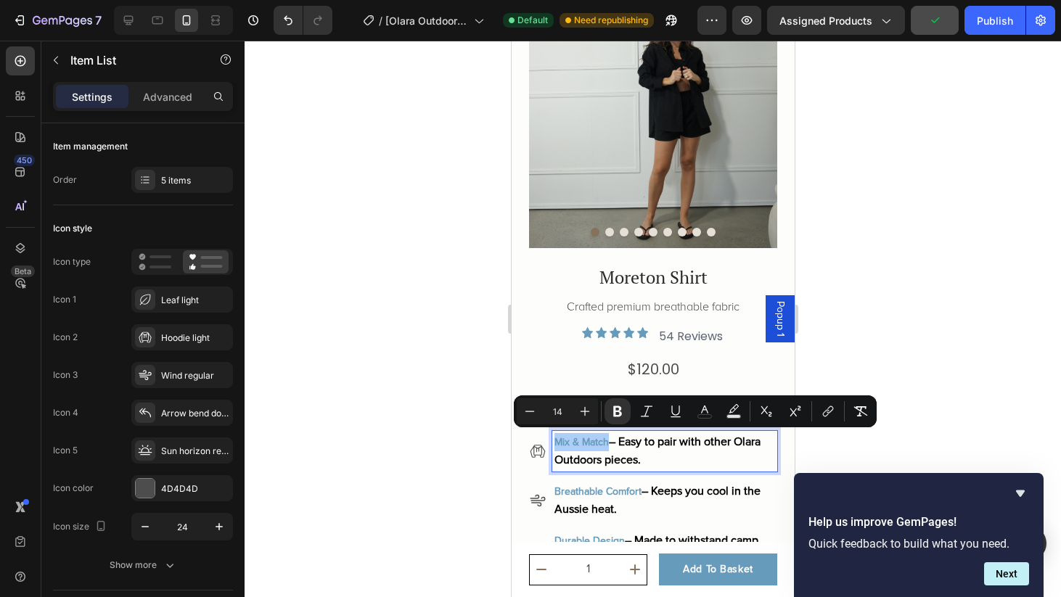
click at [563, 411] on input "14" at bounding box center [557, 411] width 29 height 17
click at [522, 409] on button "Minus" at bounding box center [530, 412] width 26 height 26
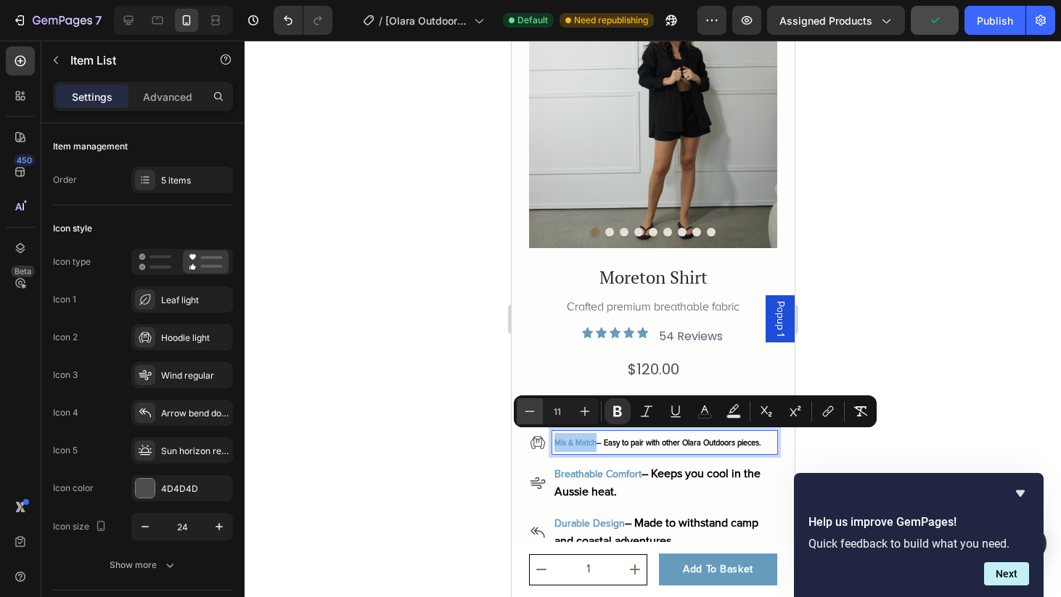
click at [522, 409] on button "Minus" at bounding box center [530, 412] width 26 height 26
type input "10"
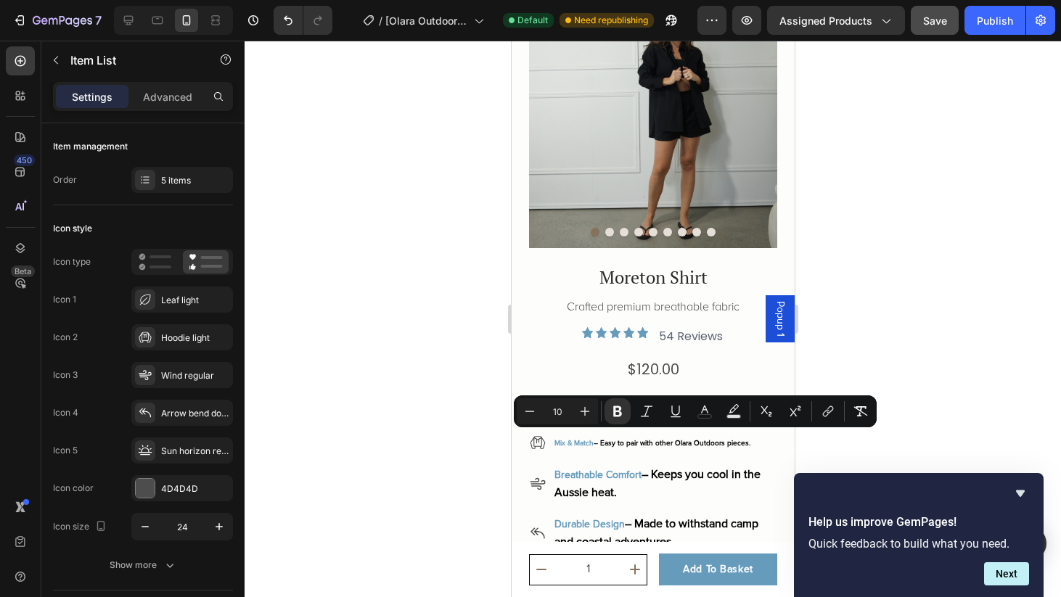
click at [855, 453] on div at bounding box center [653, 319] width 817 height 557
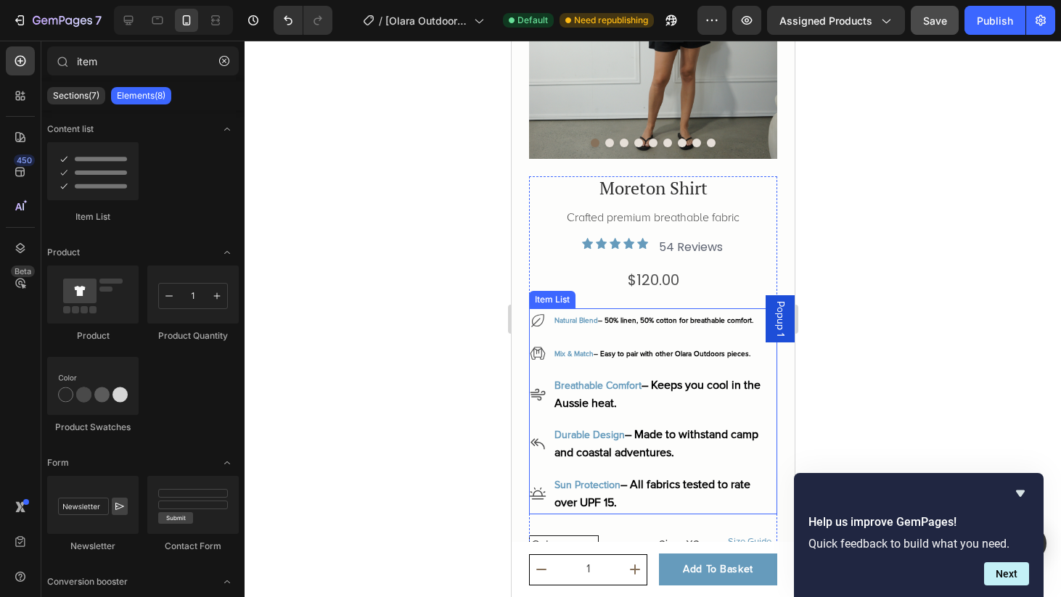
scroll to position [184, 0]
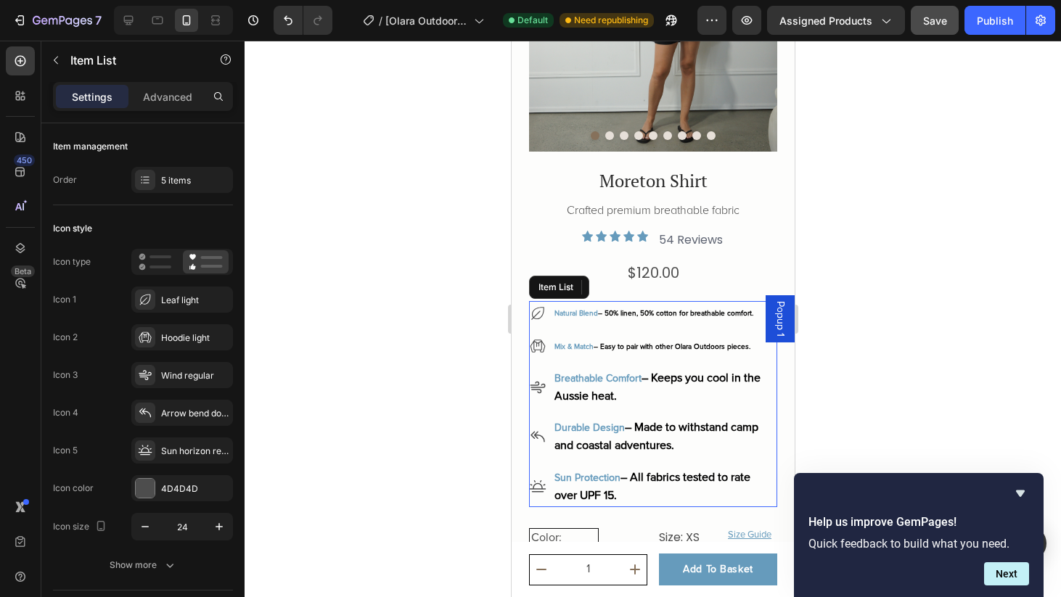
click at [654, 383] on span "– Keeps you cool in the Aussie heat." at bounding box center [657, 387] width 206 height 33
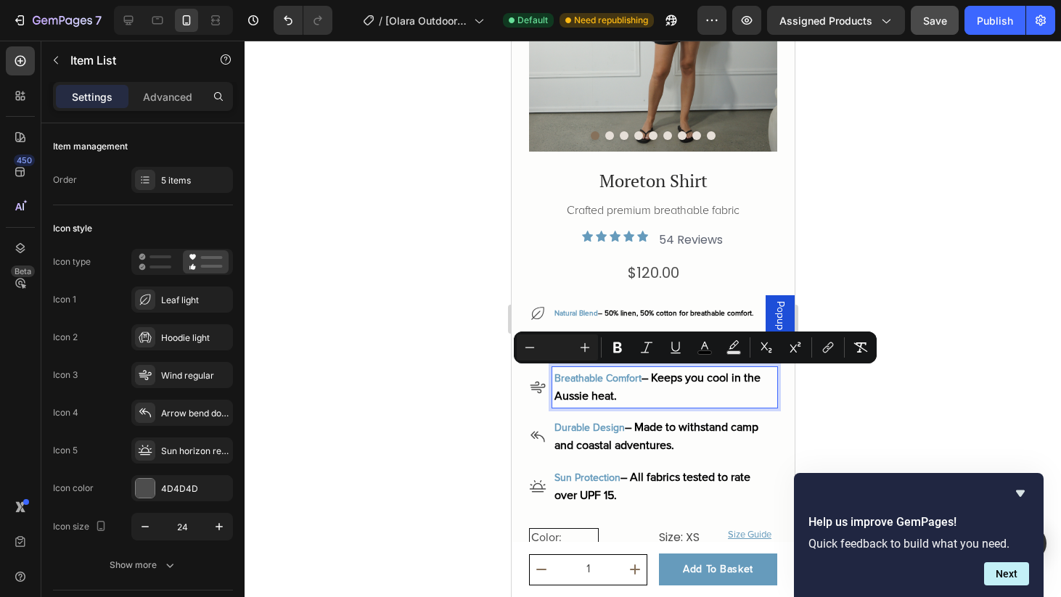
drag, startPoint x: 650, startPoint y: 396, endPoint x: 656, endPoint y: 375, distance: 21.8
click at [656, 375] on p "Breathable Comfort – Keeps you cool in the Aussie heat." at bounding box center [664, 388] width 221 height 36
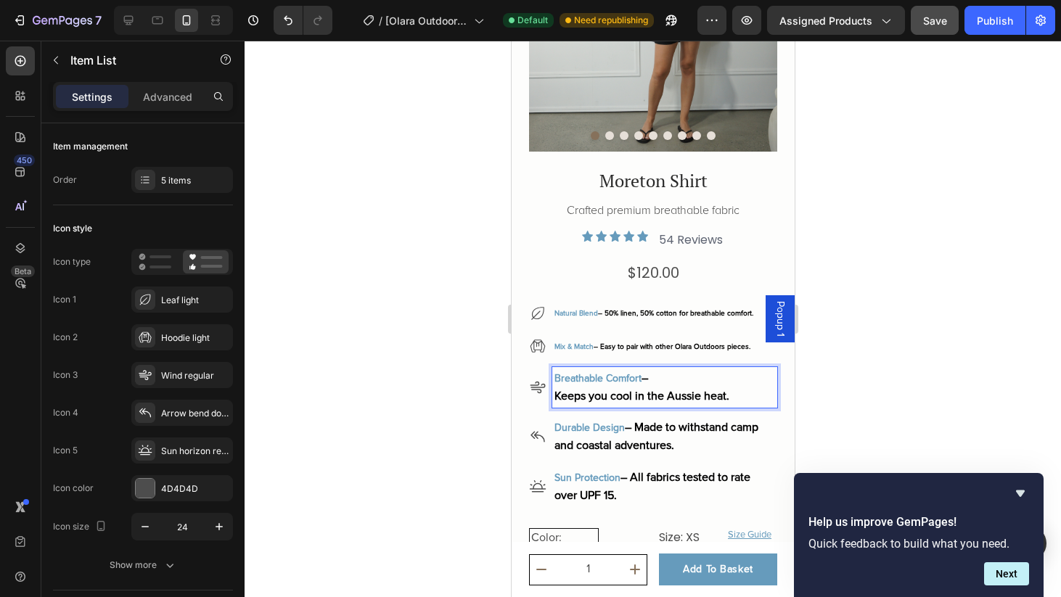
click at [672, 373] on p "Breathable Comfort –" at bounding box center [664, 379] width 221 height 18
click at [610, 343] on span "– Easy to pair with other Olara Outdoors pieces." at bounding box center [671, 347] width 157 height 9
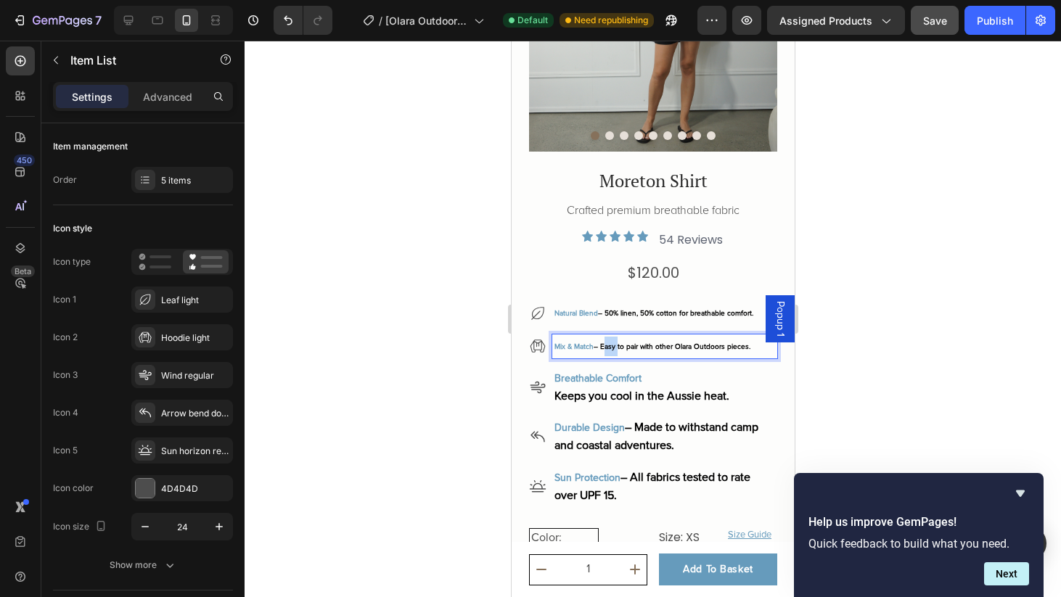
click at [610, 343] on span "– Easy to pair with other Olara Outdoors pieces." at bounding box center [671, 347] width 157 height 9
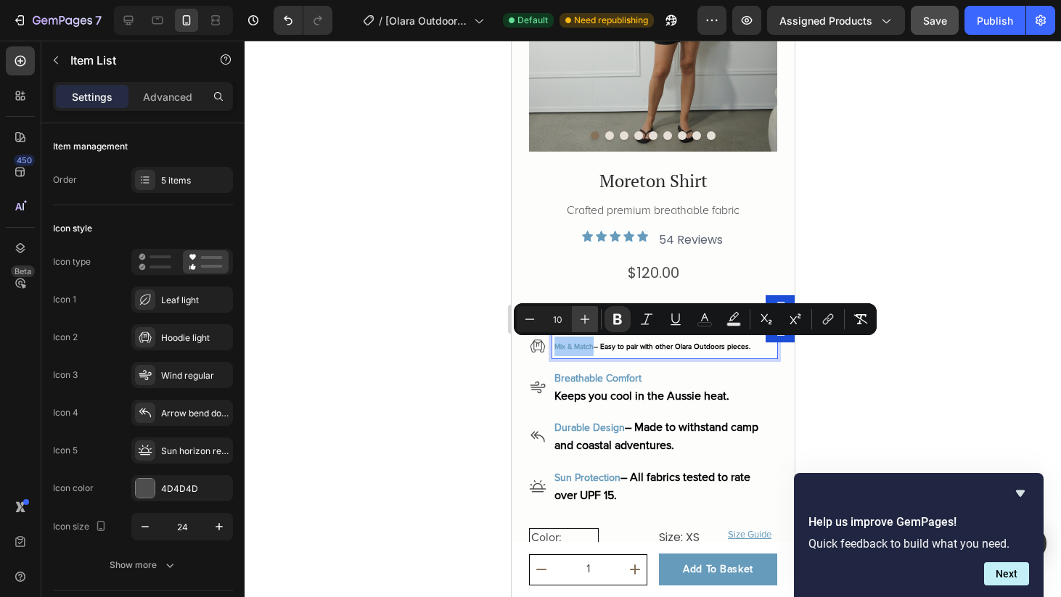
click at [586, 319] on icon "Editor contextual toolbar" at bounding box center [585, 319] width 15 height 15
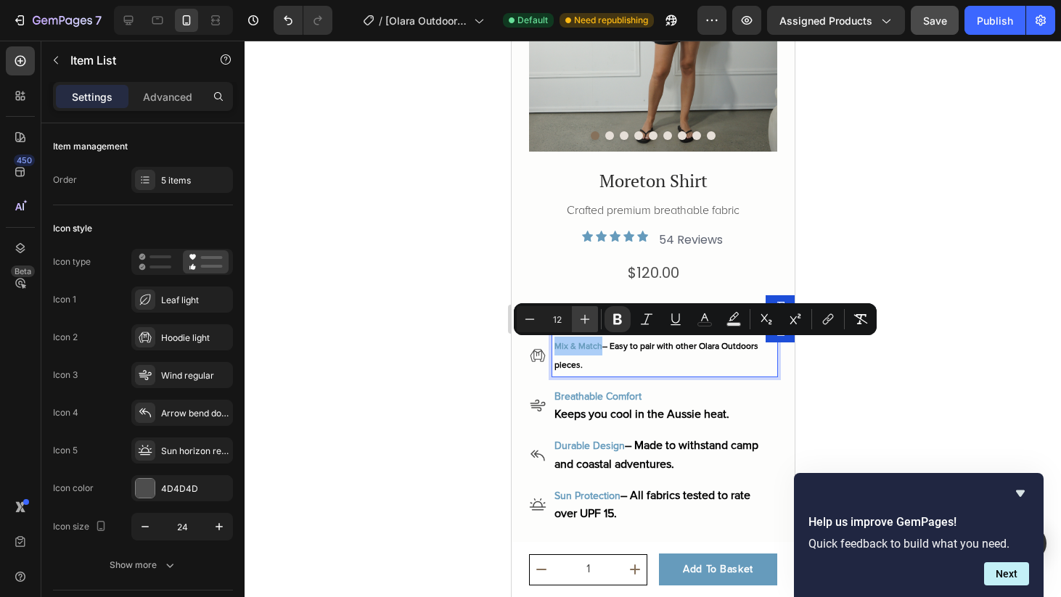
click at [586, 319] on icon "Editor contextual toolbar" at bounding box center [585, 319] width 15 height 15
type input "14"
click at [608, 402] on p "Breathable Comfort" at bounding box center [664, 395] width 221 height 18
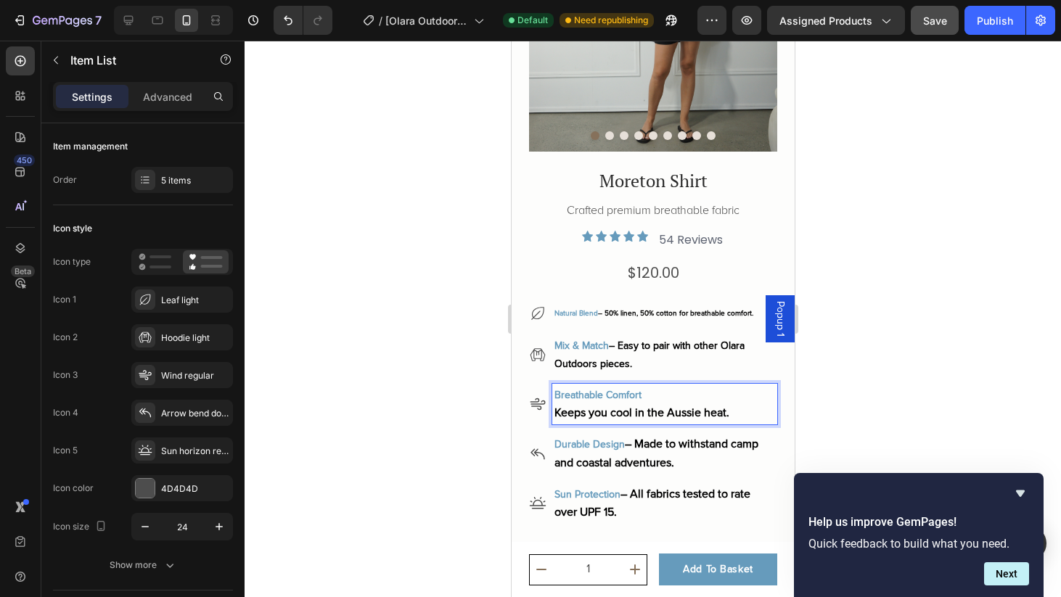
click at [608, 402] on p "Breathable Comfort" at bounding box center [664, 395] width 221 height 18
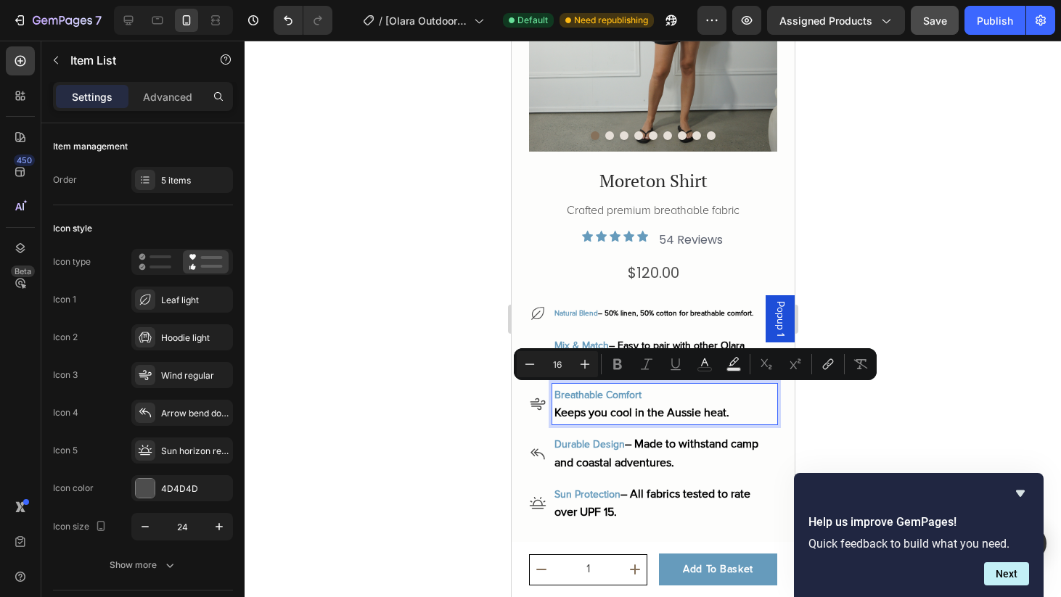
type input "14"
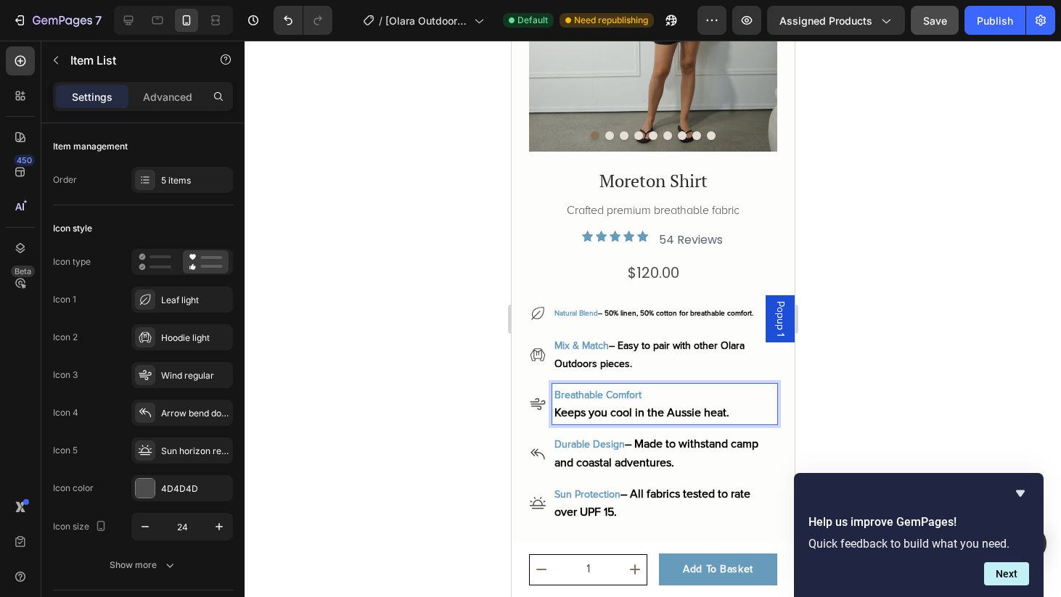
click at [605, 396] on strong "Breathable Comfort" at bounding box center [597, 395] width 87 height 12
click at [644, 413] on span "Keeps you cool in the Aussie heat." at bounding box center [641, 413] width 175 height 15
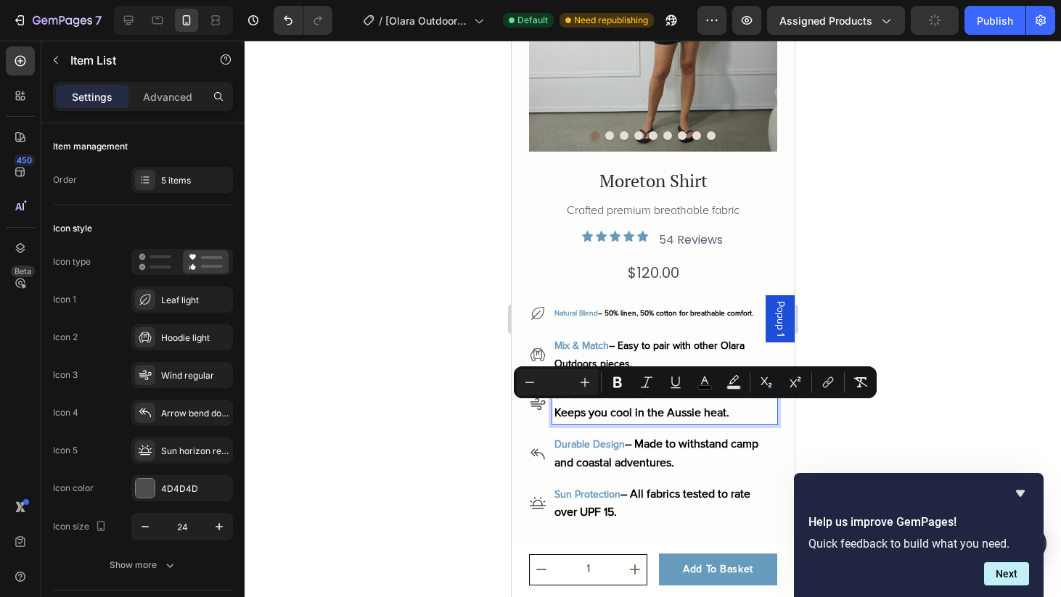
click at [720, 414] on span "Keeps you cool in the Aussie heat." at bounding box center [641, 413] width 175 height 15
drag, startPoint x: 751, startPoint y: 409, endPoint x: 557, endPoint y: 404, distance: 193.9
click at [557, 404] on p "Keeps you cool in the Aussie heat." at bounding box center [664, 413] width 221 height 18
click at [531, 386] on icon "Editor contextual toolbar" at bounding box center [530, 382] width 15 height 15
click at [592, 407] on span "Keeps you cool in the Aussie heat." at bounding box center [632, 413] width 156 height 12
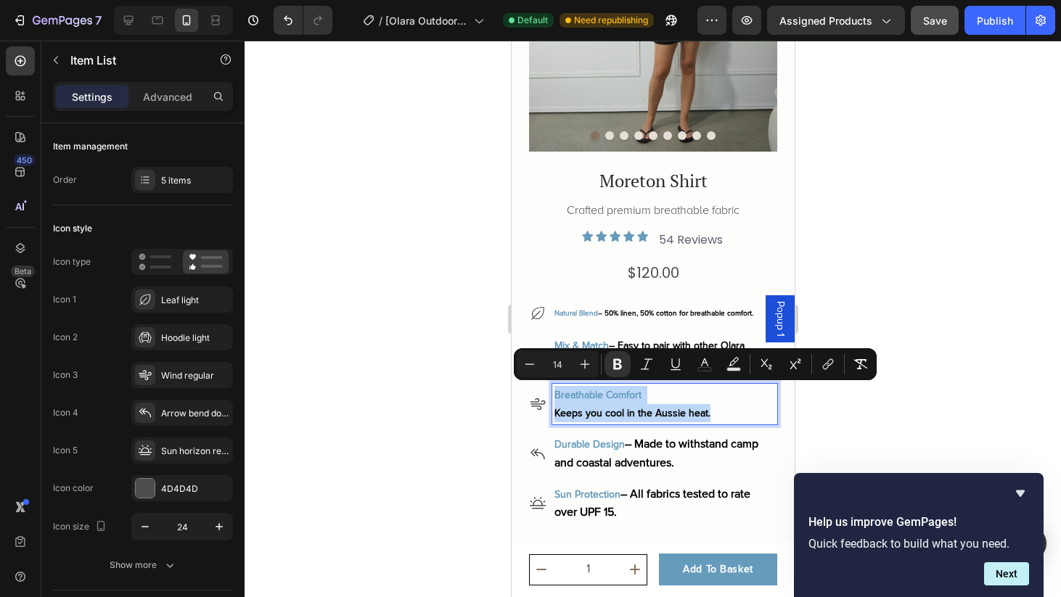
drag, startPoint x: 720, startPoint y: 407, endPoint x: 529, endPoint y: 396, distance: 191.2
click at [529, 396] on div "Breathable Comfort Keeps you cool in the Aussie heat." at bounding box center [652, 404] width 248 height 41
type input "16"
click at [648, 455] on span "– Made to withstand camp and coastal adventures." at bounding box center [656, 453] width 204 height 33
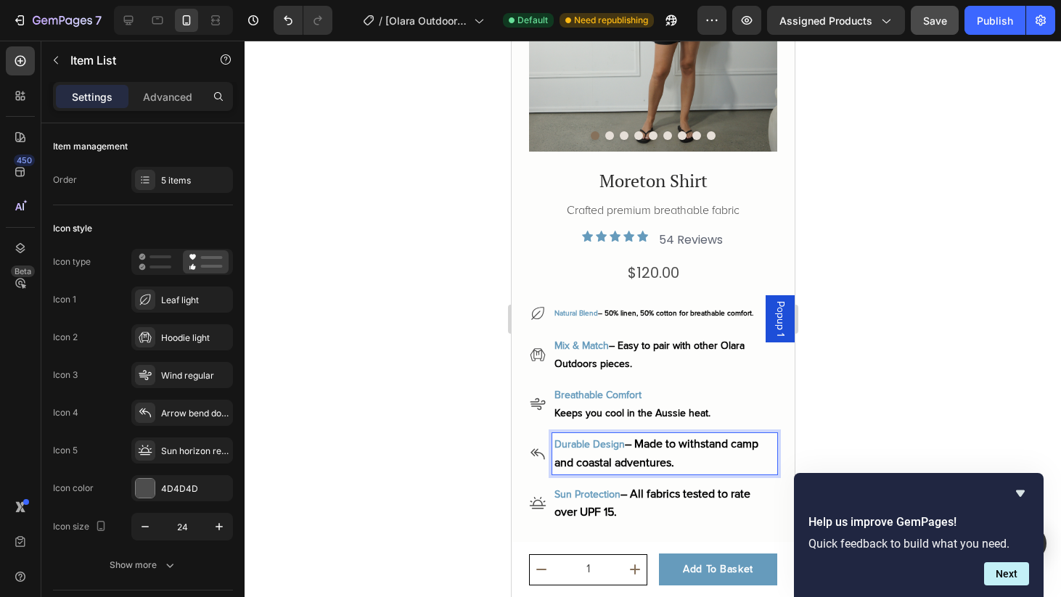
click at [641, 364] on p "Mix & Match – Easy to pair with other Olara Outdoors pieces." at bounding box center [664, 355] width 221 height 36
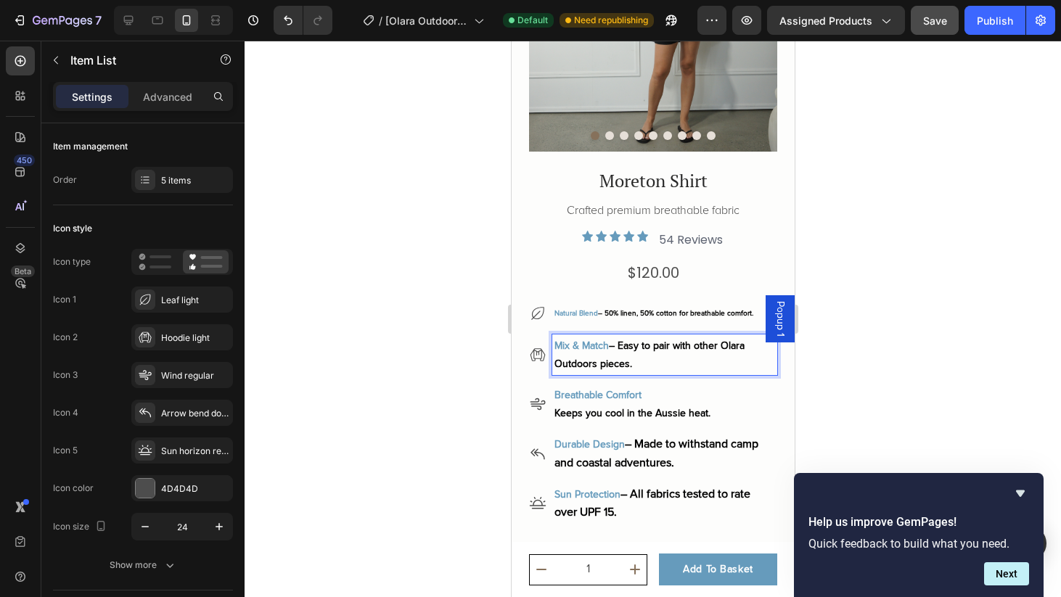
click at [624, 340] on span "– Easy to pair with other Olara Outdoors pieces." at bounding box center [649, 355] width 190 height 30
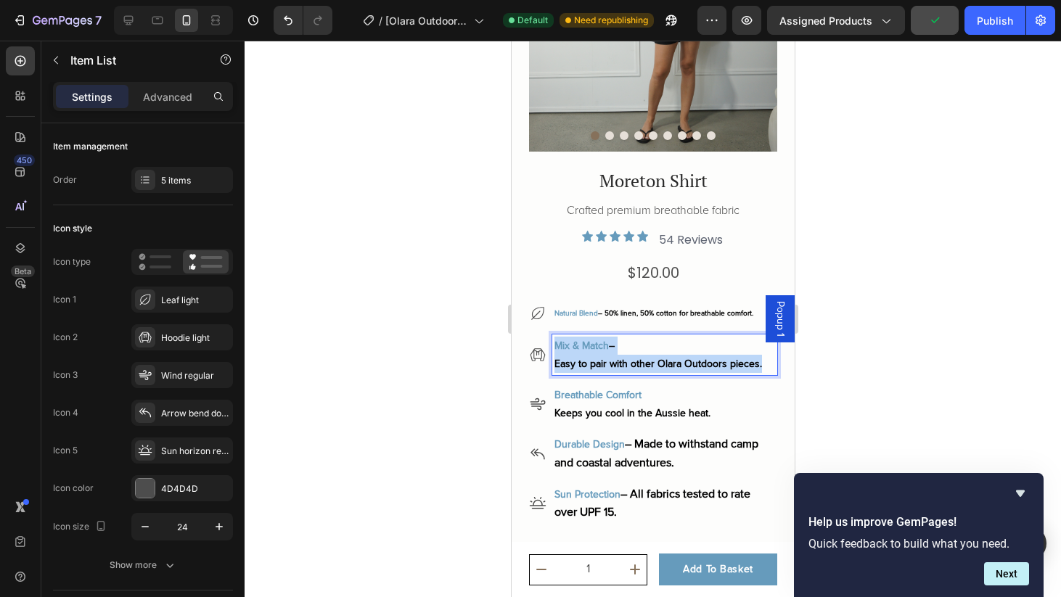
drag, startPoint x: 772, startPoint y: 365, endPoint x: 547, endPoint y: 342, distance: 226.2
click at [547, 342] on div "Mix & Match – Easy to pair with other Olara Outdoors pieces." at bounding box center [652, 355] width 248 height 41
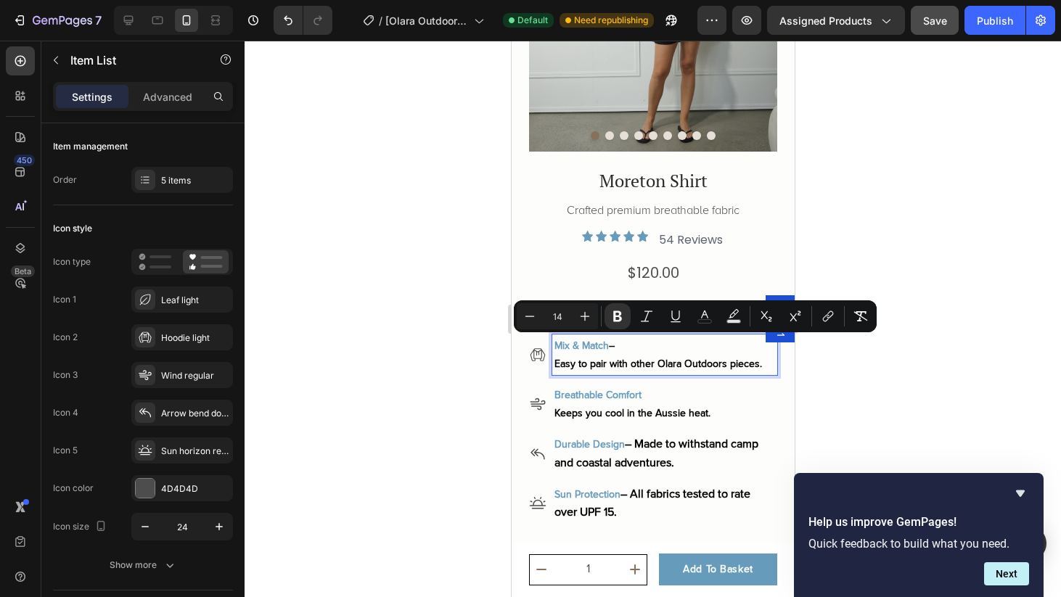
click at [613, 397] on strong "Breathable Comfort" at bounding box center [597, 395] width 87 height 12
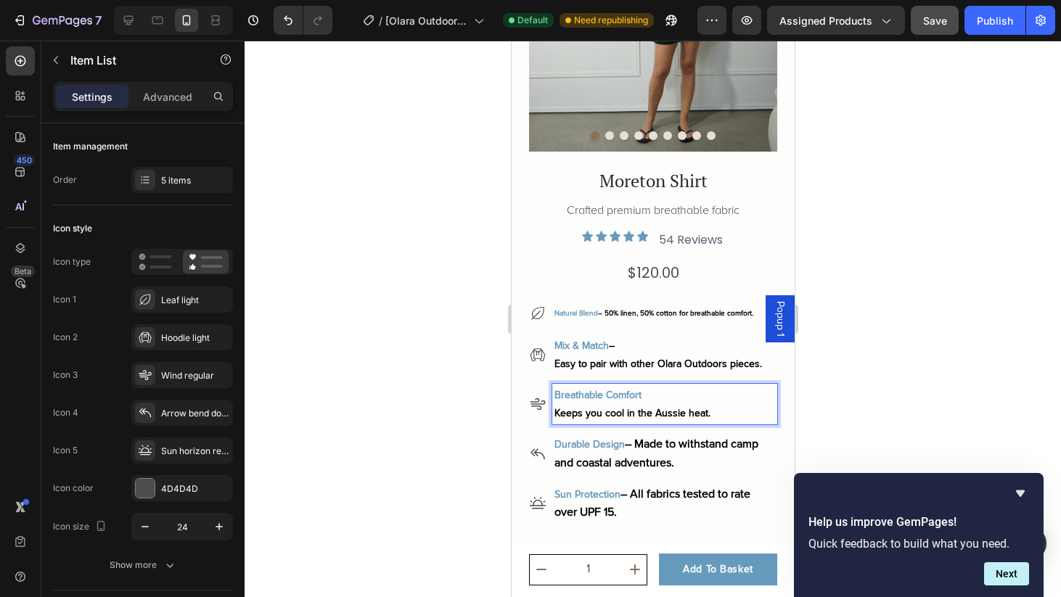
click at [625, 306] on p "Natural Blend – 50% linen, 50% cotton for breathable comfort." at bounding box center [664, 313] width 221 height 20
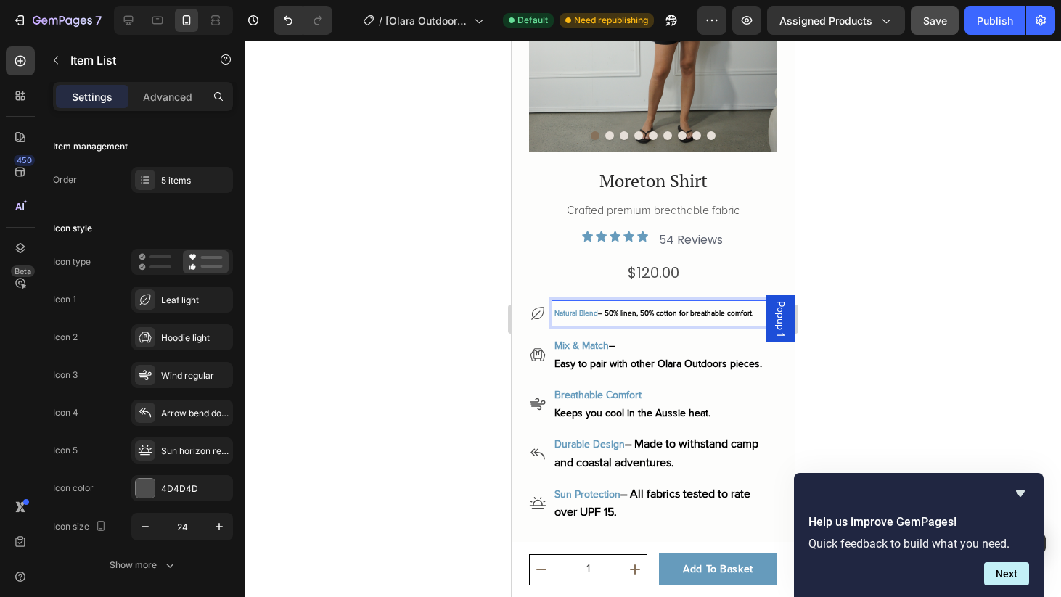
click at [611, 311] on span "– 50% linen, 50% cotton for breathable comfort." at bounding box center [674, 313] width 155 height 9
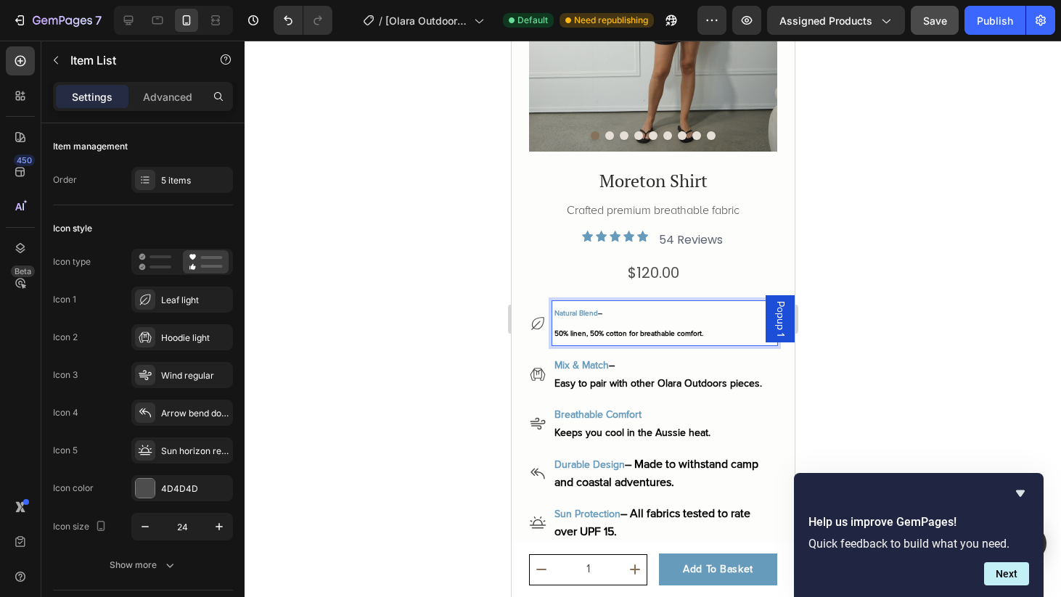
click at [622, 309] on p "Natural Blend –" at bounding box center [664, 313] width 221 height 20
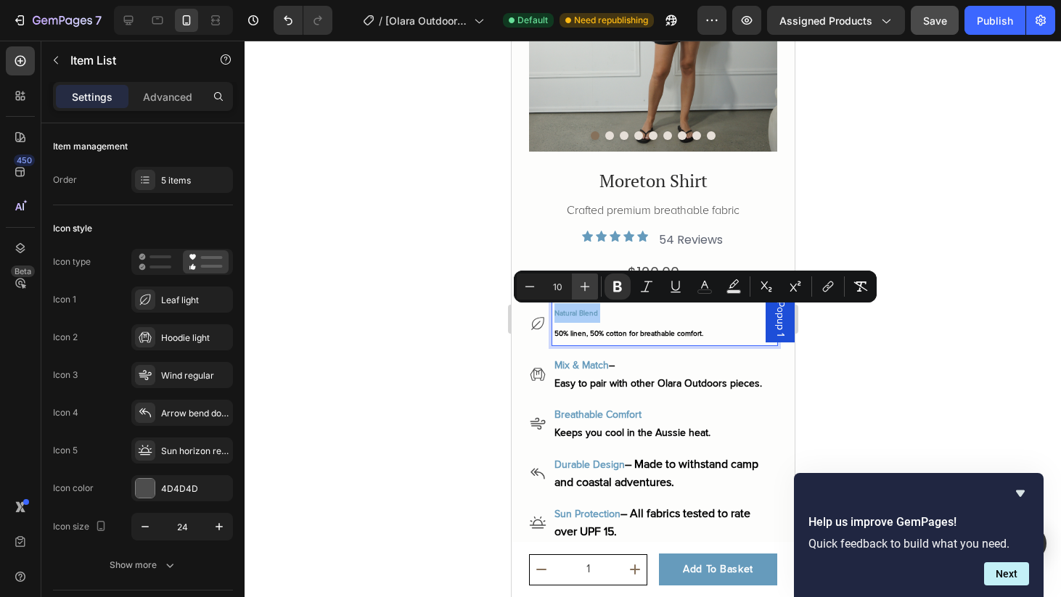
click at [587, 288] on icon "Editor contextual toolbar" at bounding box center [585, 286] width 15 height 15
type input "14"
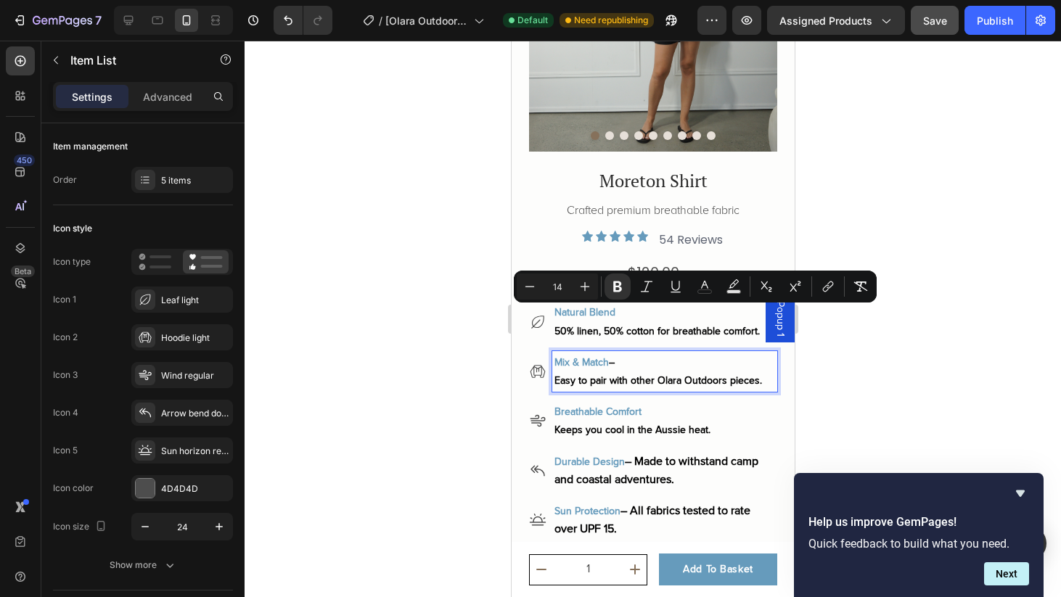
click at [661, 385] on p "Easy to pair with other Olara Outdoors pieces." at bounding box center [664, 381] width 221 height 18
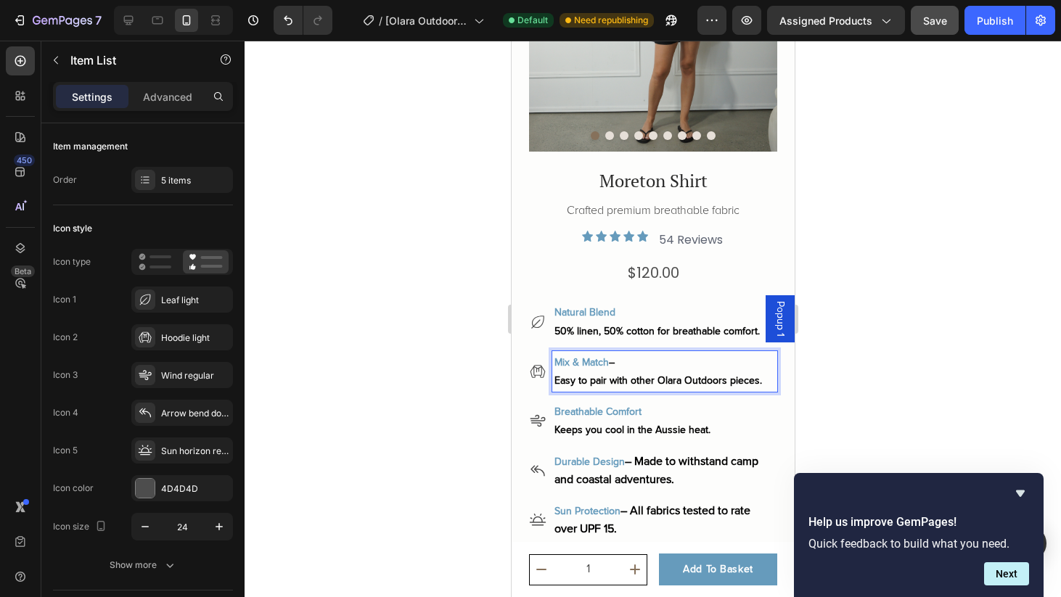
click at [630, 362] on p "Mix & Match –" at bounding box center [664, 363] width 221 height 18
click at [677, 405] on p "Breathable Comfort" at bounding box center [664, 412] width 221 height 18
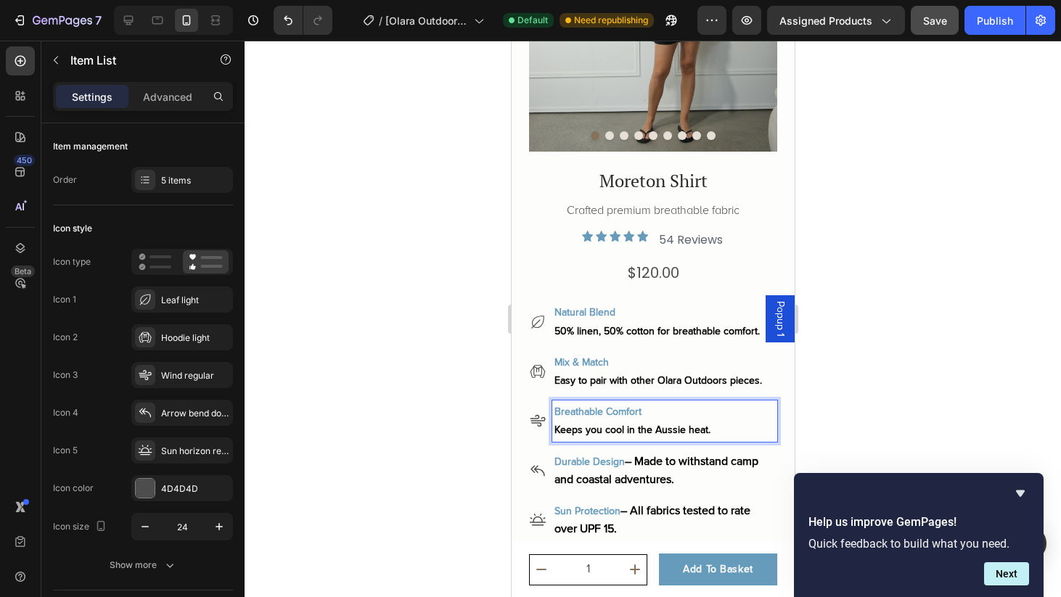
click at [662, 466] on span "– Made to withstand camp and coastal adventures." at bounding box center [656, 470] width 204 height 33
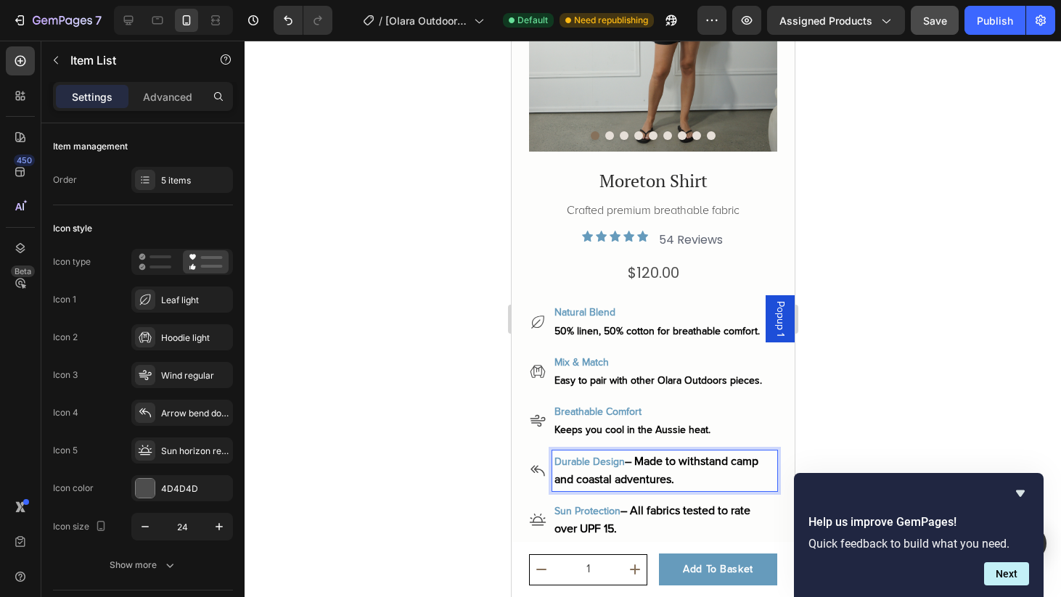
click at [640, 459] on span "– Made to withstand camp and coastal adventures." at bounding box center [656, 470] width 204 height 33
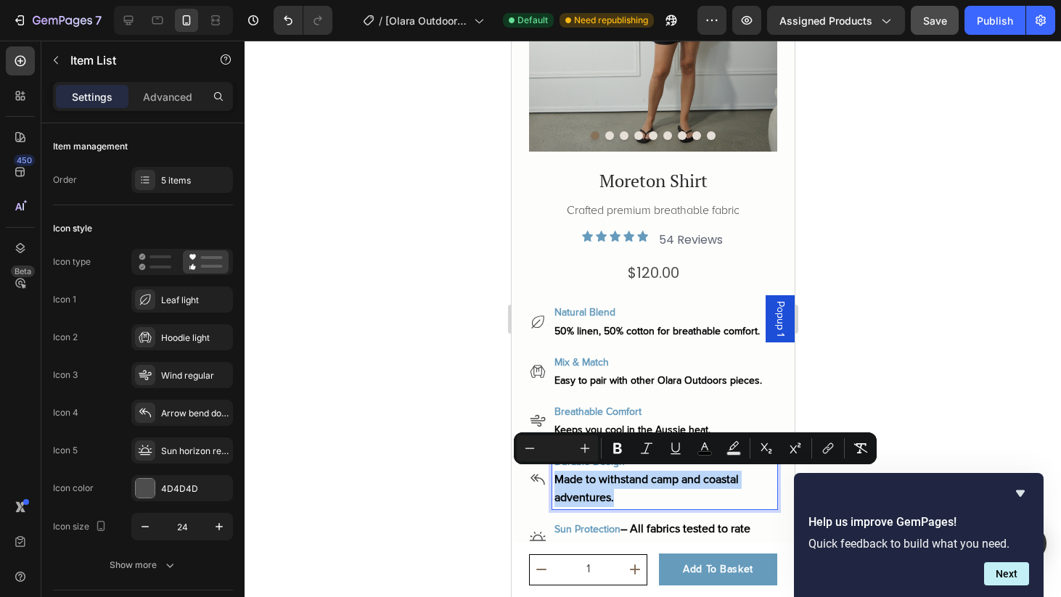
drag, startPoint x: 626, startPoint y: 495, endPoint x: 556, endPoint y: 476, distance: 72.2
click at [556, 476] on p "Made to withstand camp and coastal adventures." at bounding box center [664, 489] width 221 height 36
click at [555, 449] on input "Editor contextual toolbar" at bounding box center [557, 448] width 29 height 17
type input "14"
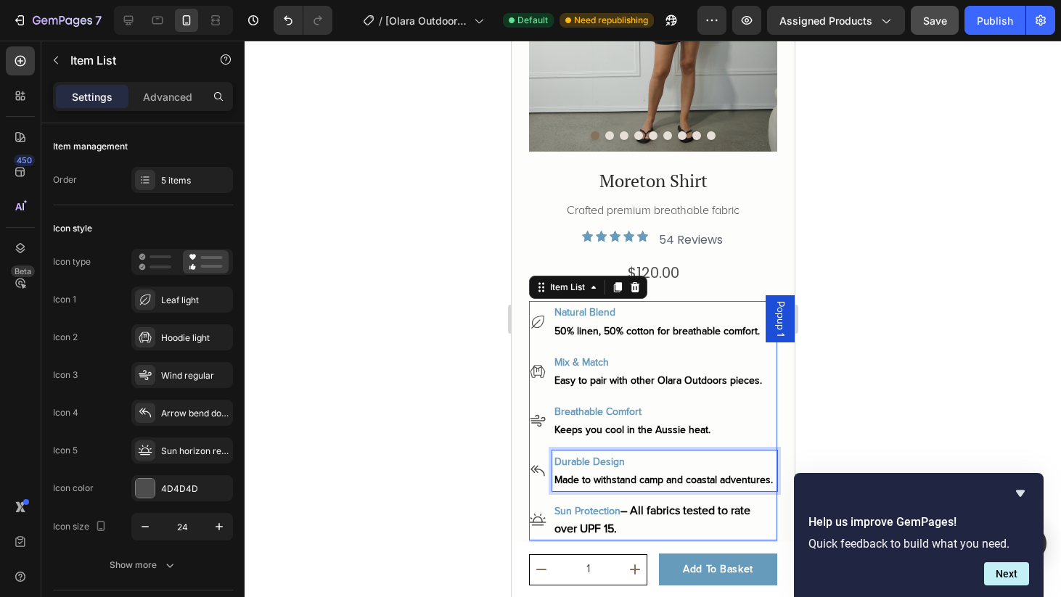
click at [613, 489] on p "Made to withstand camp and coastal adventures." at bounding box center [664, 480] width 221 height 18
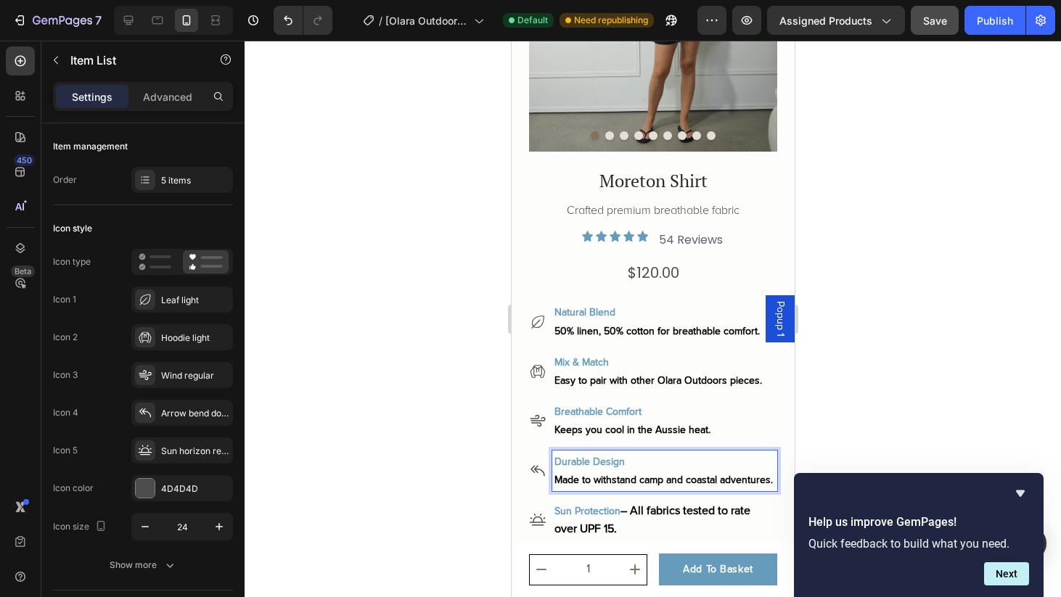
click at [629, 464] on p "Durable Design" at bounding box center [664, 462] width 221 height 18
drag, startPoint x: 624, startPoint y: 496, endPoint x: 547, endPoint y: 461, distance: 84.5
click at [547, 461] on div "Durable Design Made to withstand camp and coastal adventures." at bounding box center [652, 471] width 248 height 41
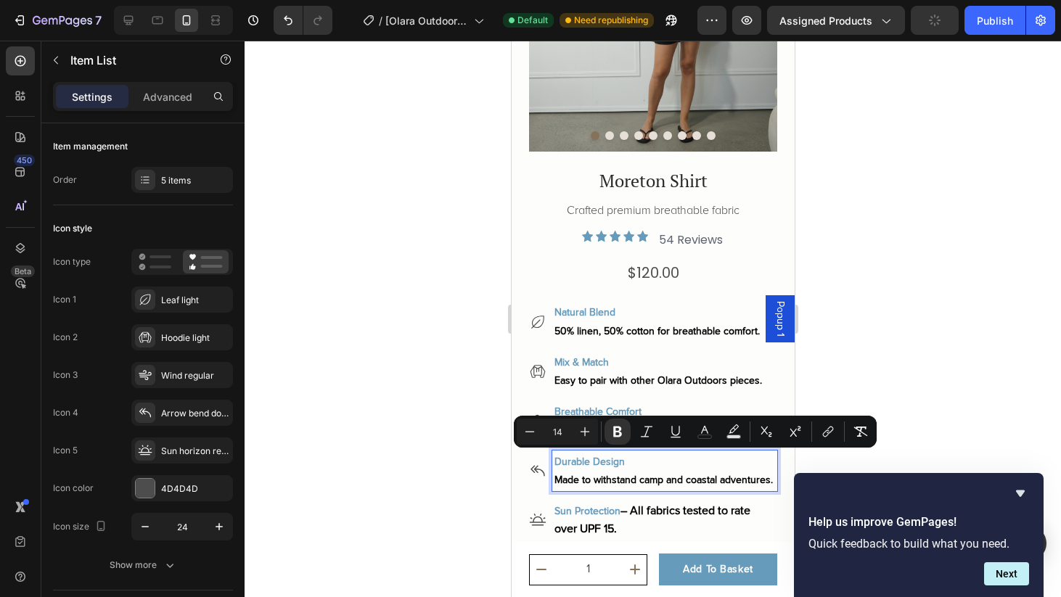
click at [640, 489] on p "Made to withstand camp and coastal adventures." at bounding box center [664, 480] width 221 height 18
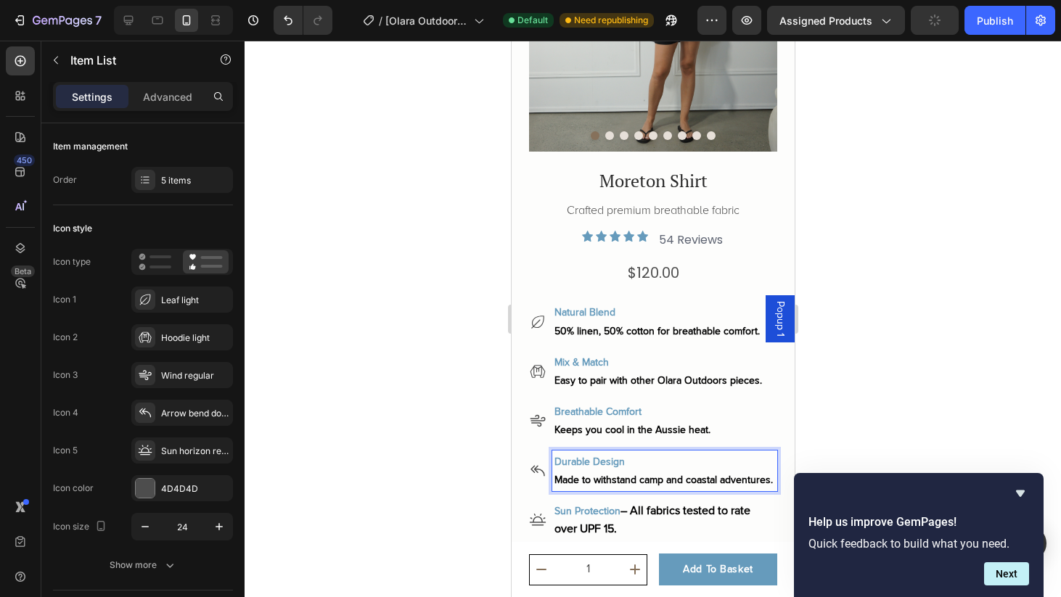
click at [860, 415] on div at bounding box center [653, 319] width 817 height 557
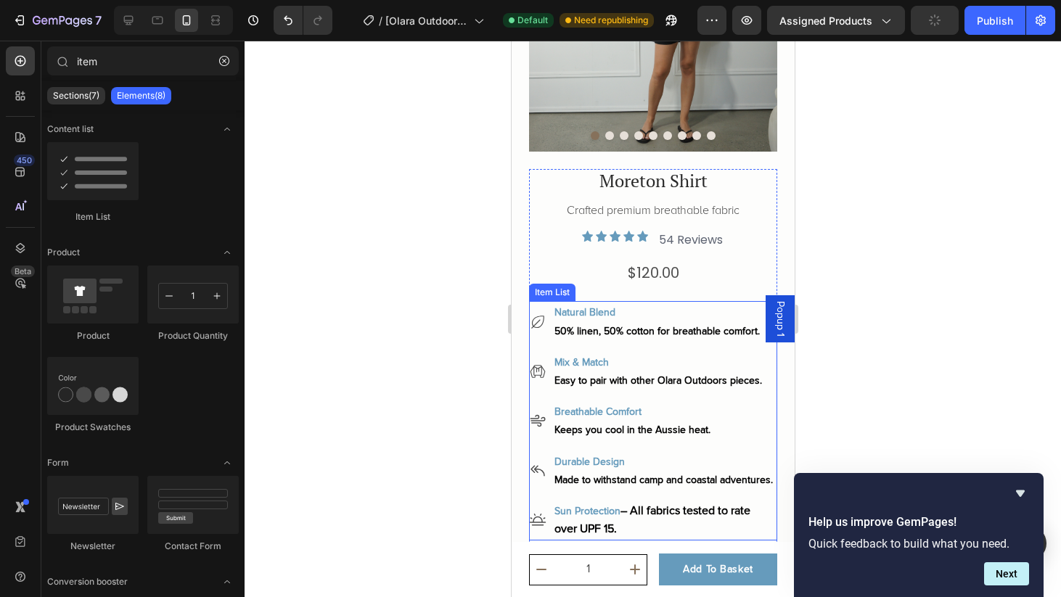
click at [692, 489] on p "Made to withstand camp and coastal adventures." at bounding box center [664, 480] width 221 height 18
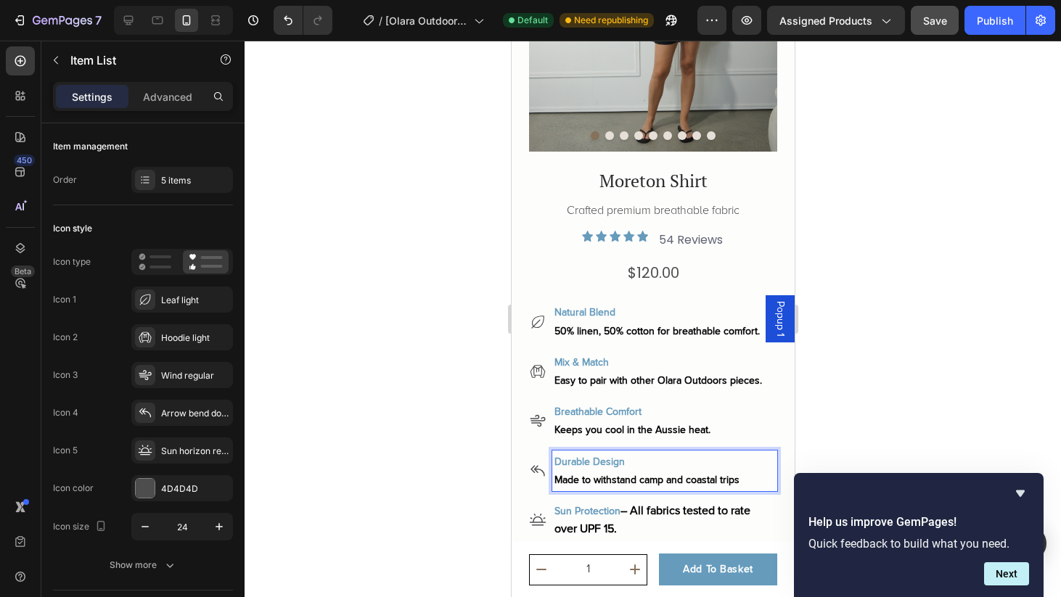
click at [600, 526] on span "– All fabrics tested to rate over UPF 15." at bounding box center [652, 520] width 196 height 33
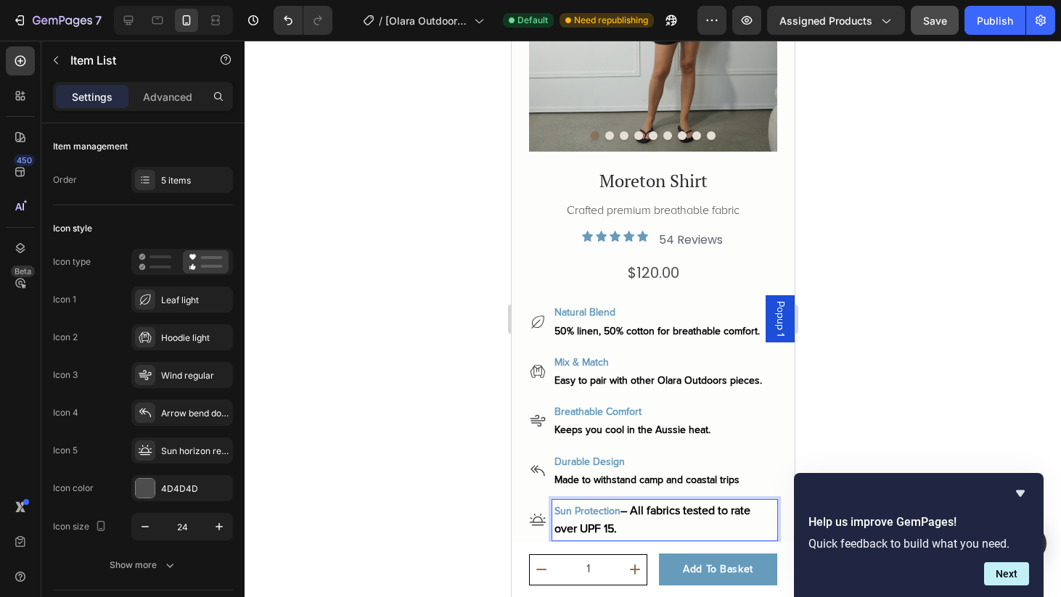
drag, startPoint x: 630, startPoint y: 531, endPoint x: 554, endPoint y: 510, distance: 79.1
click at [553, 508] on div "Sun Protection – All fabrics tested to rate over UPF 15." at bounding box center [664, 520] width 225 height 41
click at [633, 515] on span "– All fabrics tested to rate over UPF 15." at bounding box center [652, 520] width 196 height 33
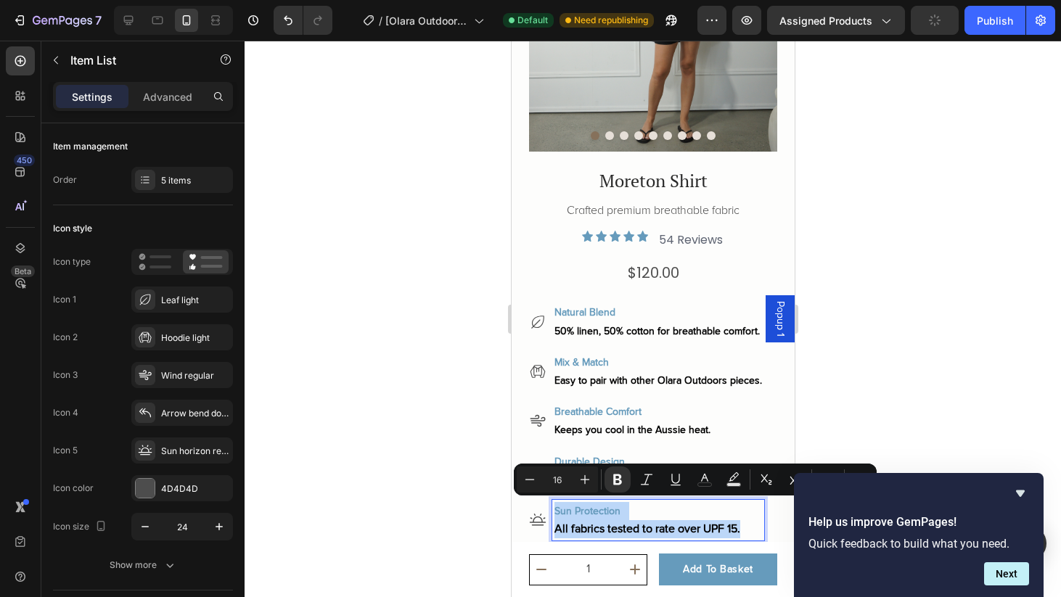
drag, startPoint x: 767, startPoint y: 523, endPoint x: 555, endPoint y: 508, distance: 213.2
click at [555, 508] on div "Sun Protection All fabrics tested to rate over UPF 15." at bounding box center [658, 520] width 212 height 41
click at [531, 479] on icon "Editor contextual toolbar" at bounding box center [530, 480] width 15 height 15
type input "14"
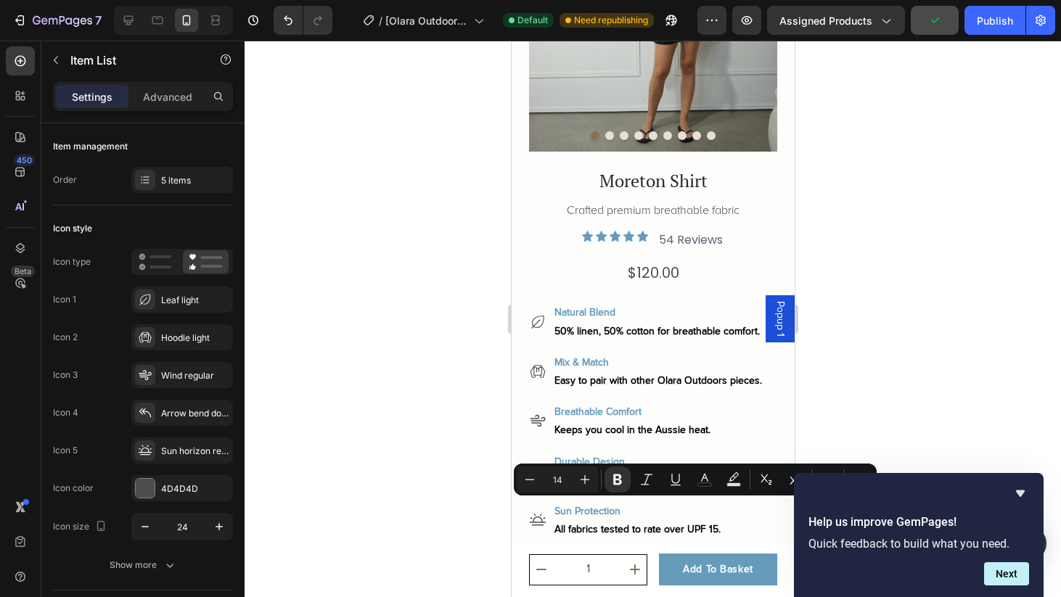
click at [883, 428] on div at bounding box center [653, 319] width 817 height 557
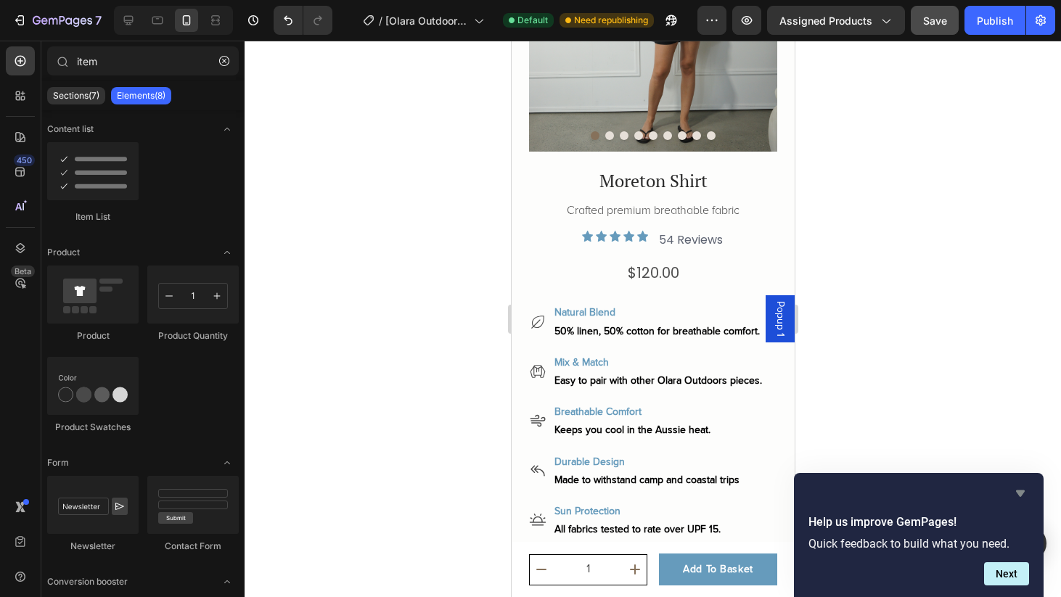
click at [1020, 497] on icon "Hide survey" at bounding box center [1020, 494] width 9 height 7
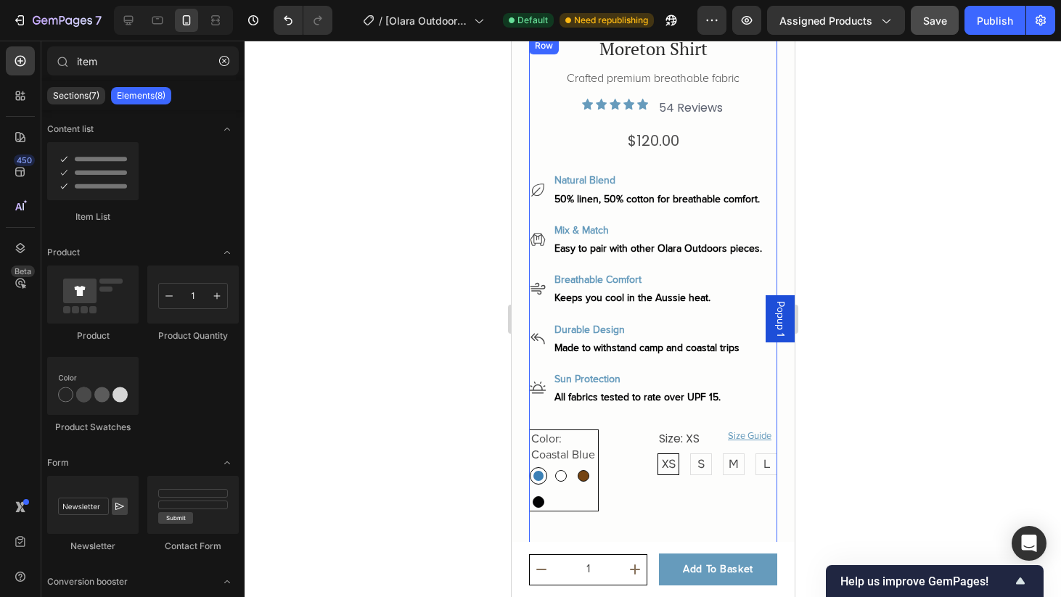
scroll to position [335, 0]
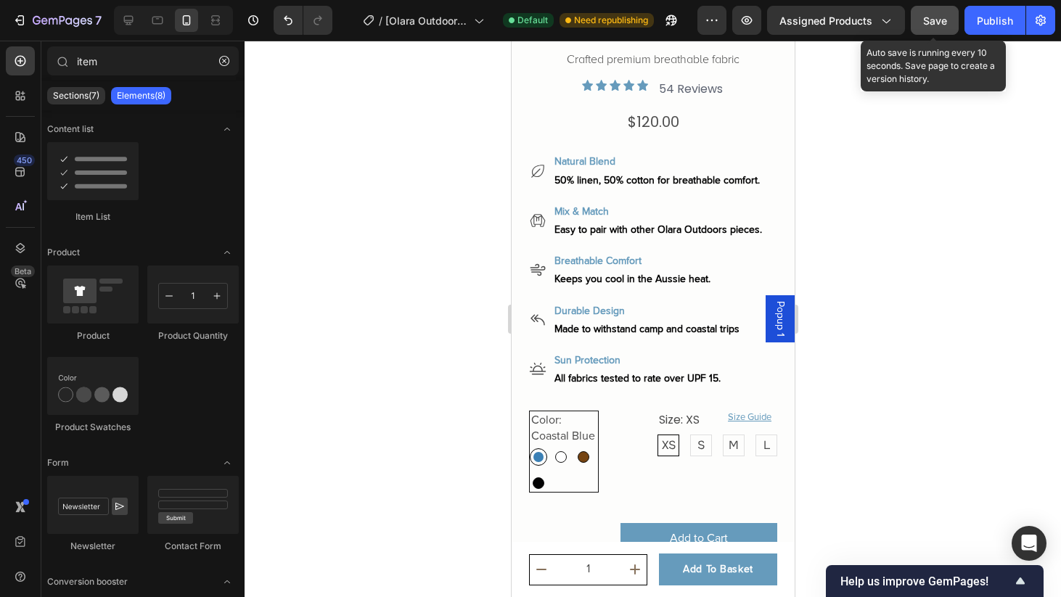
click at [938, 20] on span "Save" at bounding box center [935, 21] width 24 height 12
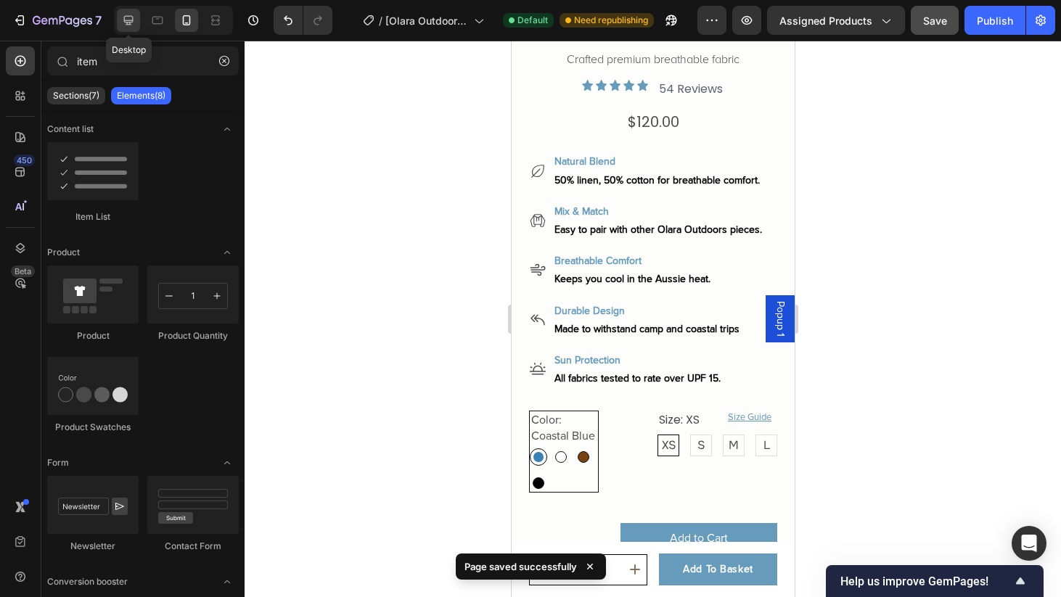
click at [127, 26] on icon at bounding box center [128, 20] width 15 height 15
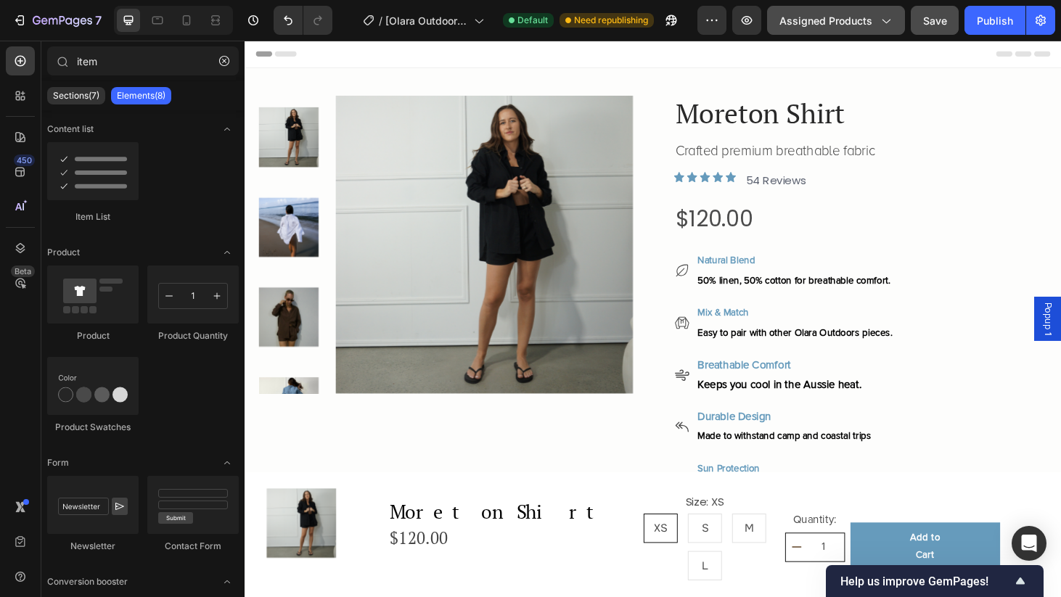
click at [866, 28] on button "Assigned Products" at bounding box center [836, 20] width 138 height 29
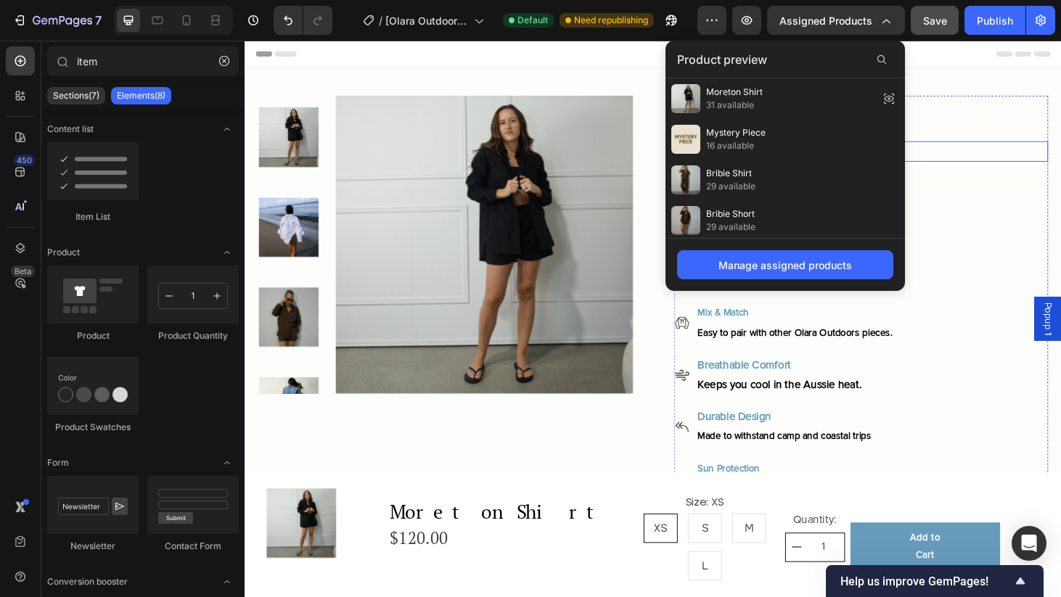
click at [1009, 166] on p "Crafted premium breathable fabric" at bounding box center [901, 159] width 396 height 19
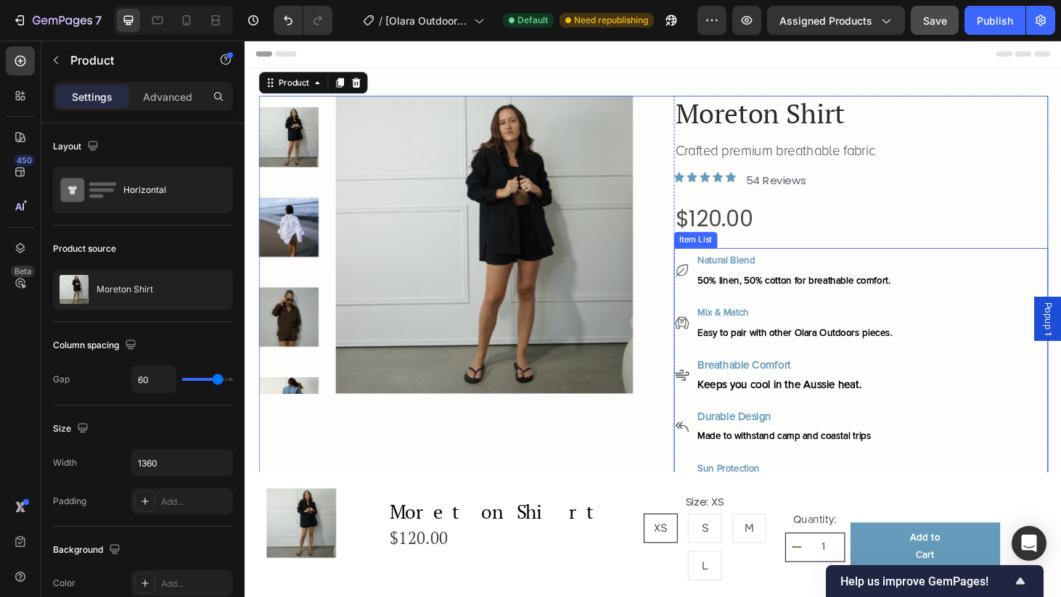
click at [818, 328] on p "Mix & Match" at bounding box center [831, 331] width 208 height 22
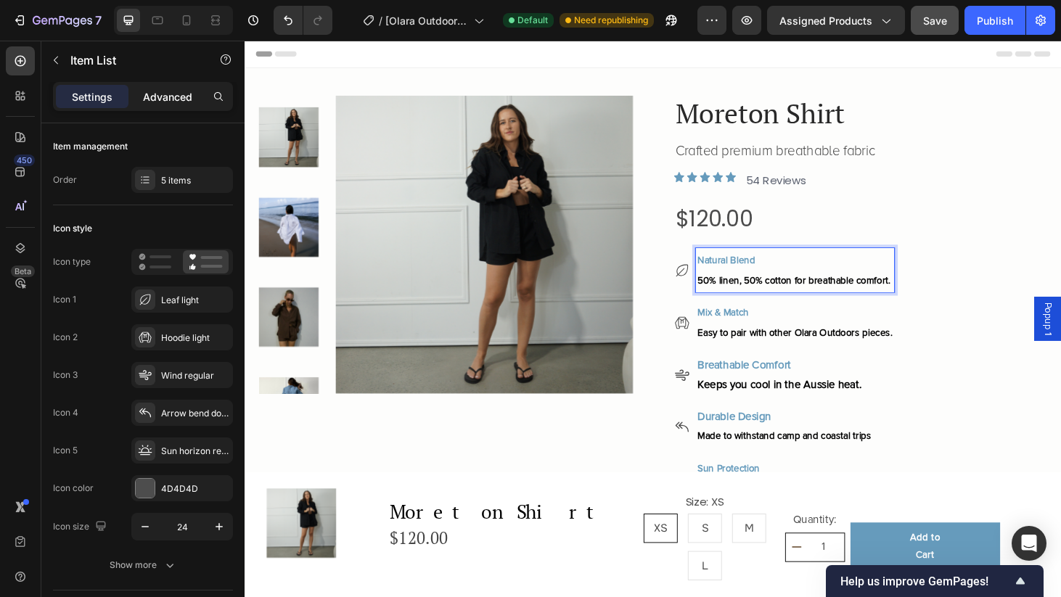
click at [154, 101] on p "Advanced" at bounding box center [167, 96] width 49 height 15
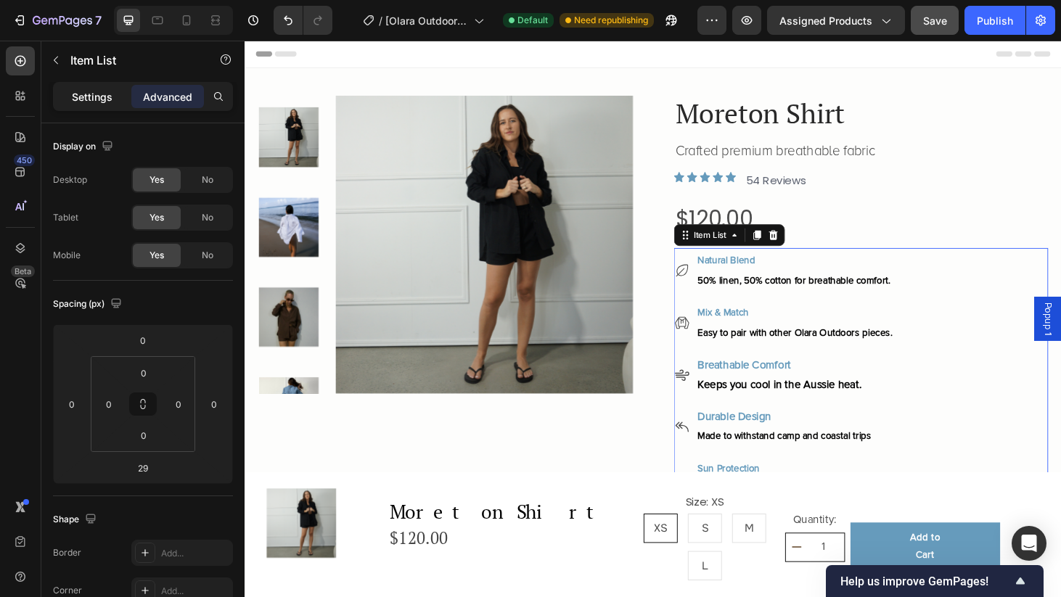
click at [102, 100] on p "Settings" at bounding box center [92, 96] width 41 height 15
type input "8"
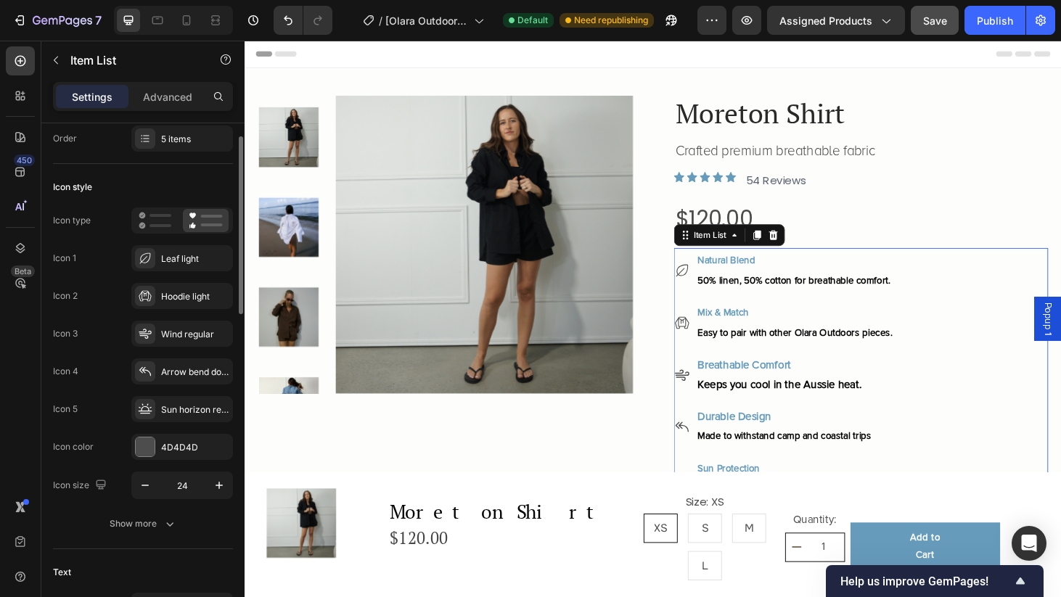
scroll to position [38, 0]
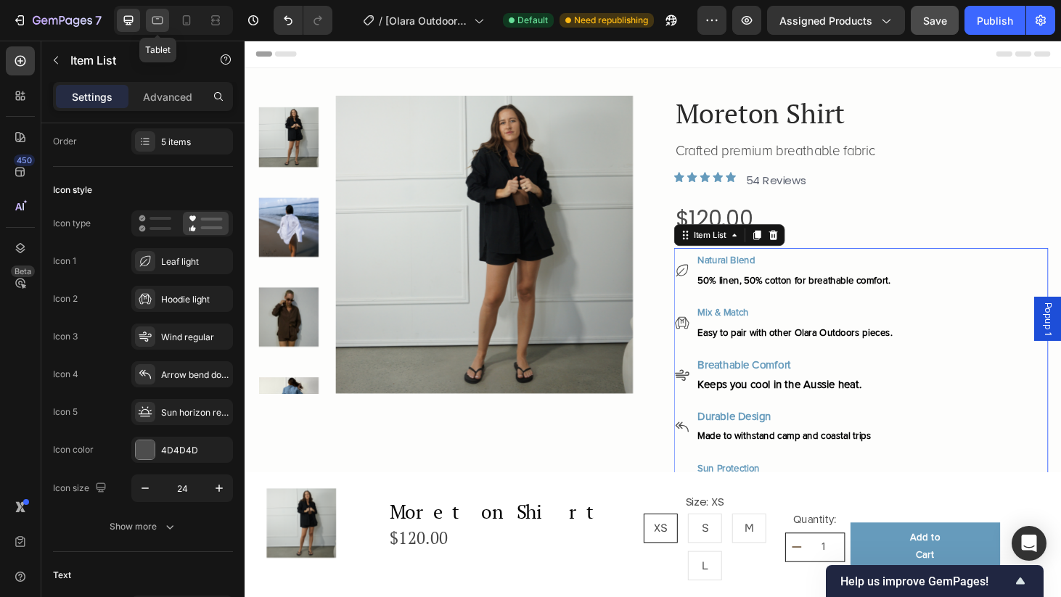
click at [158, 20] on icon at bounding box center [157, 20] width 15 height 15
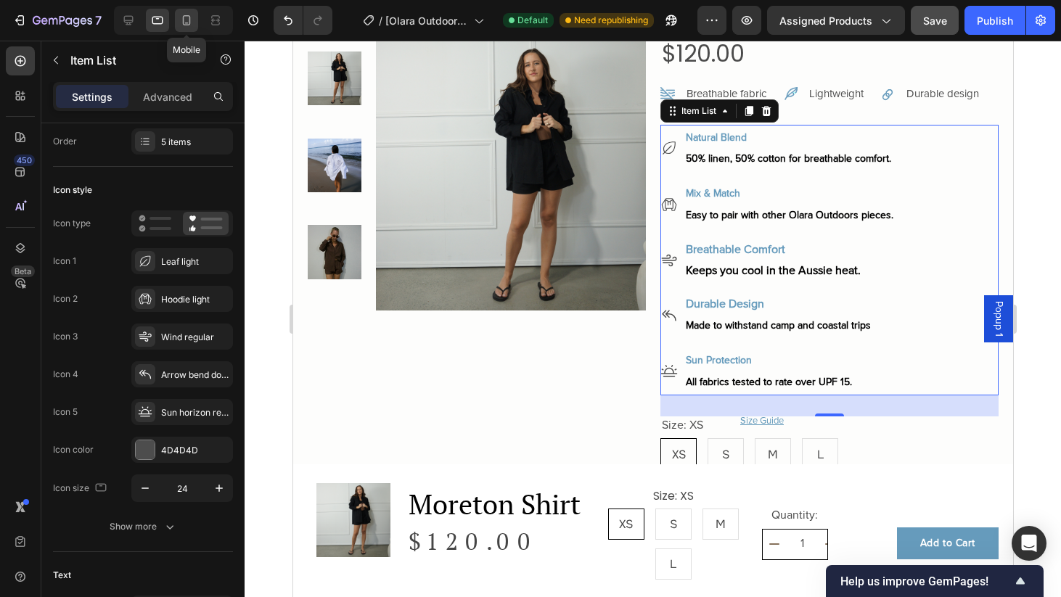
scroll to position [209, 0]
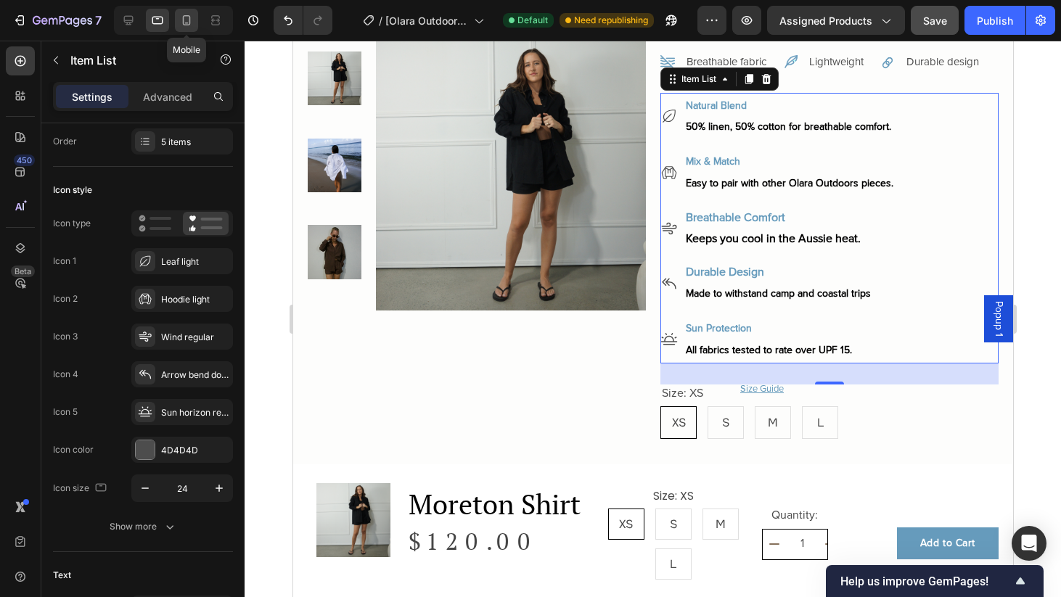
click at [195, 25] on div at bounding box center [186, 20] width 23 height 23
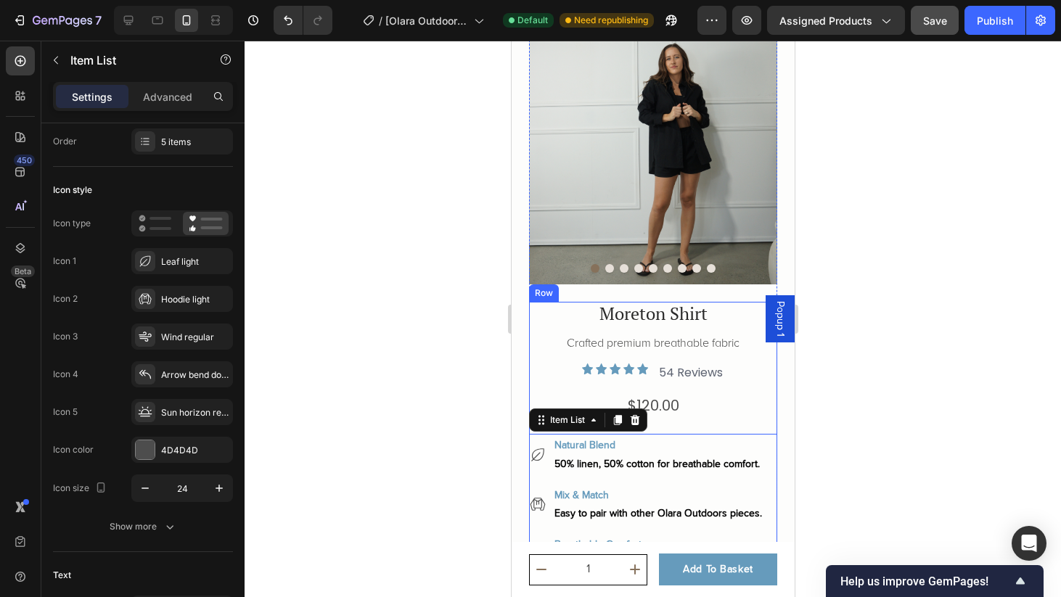
scroll to position [48, 0]
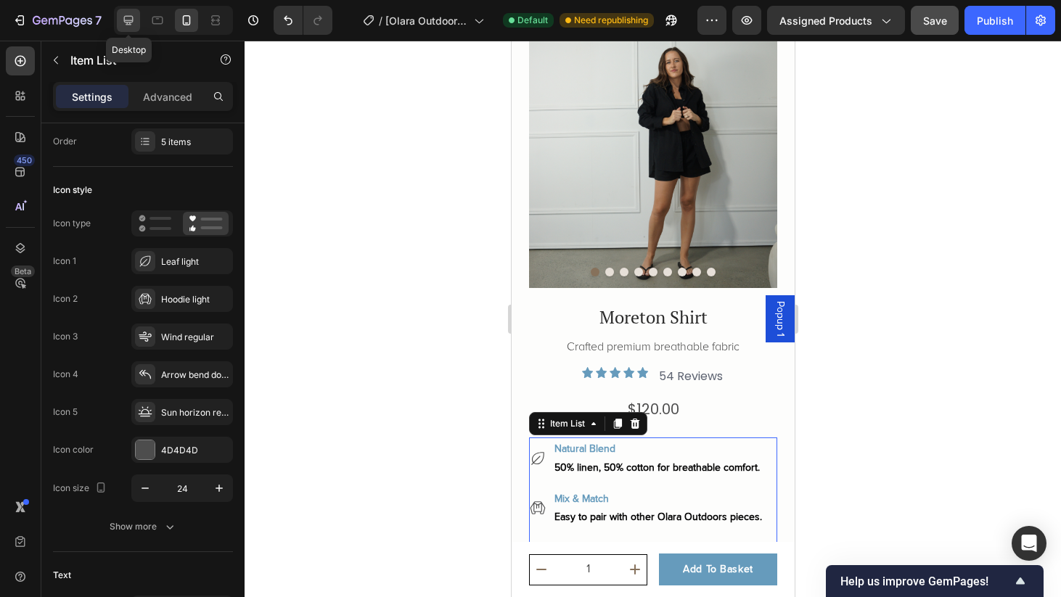
click at [125, 21] on icon at bounding box center [128, 20] width 9 height 9
type input "16"
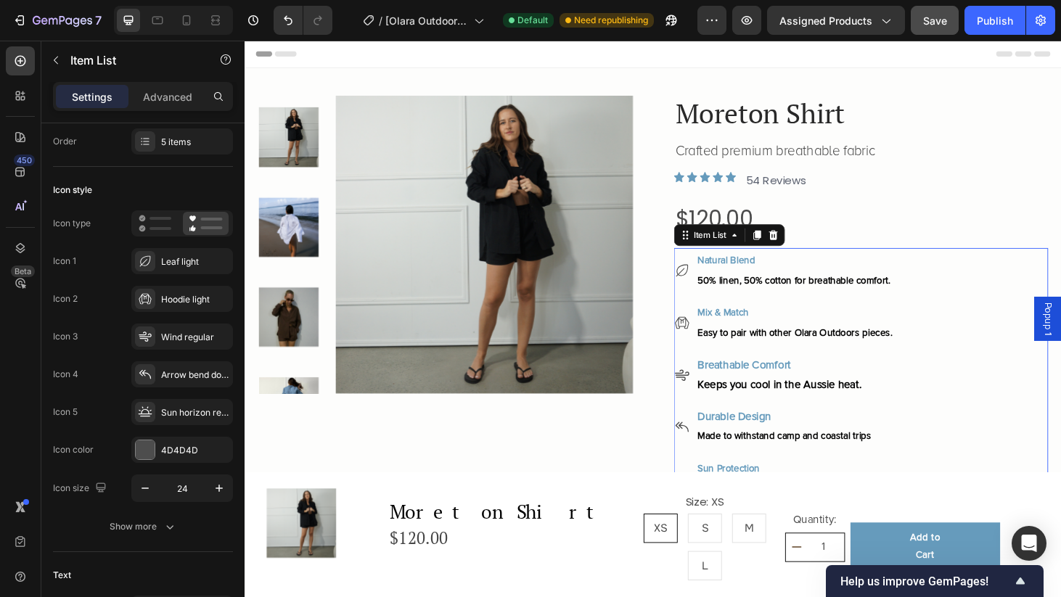
click at [1002, 281] on div "Natural Blend 50% linen, 50% cotton for breathable comfort. Mix & Match Easy to…" at bounding box center [901, 397] width 399 height 271
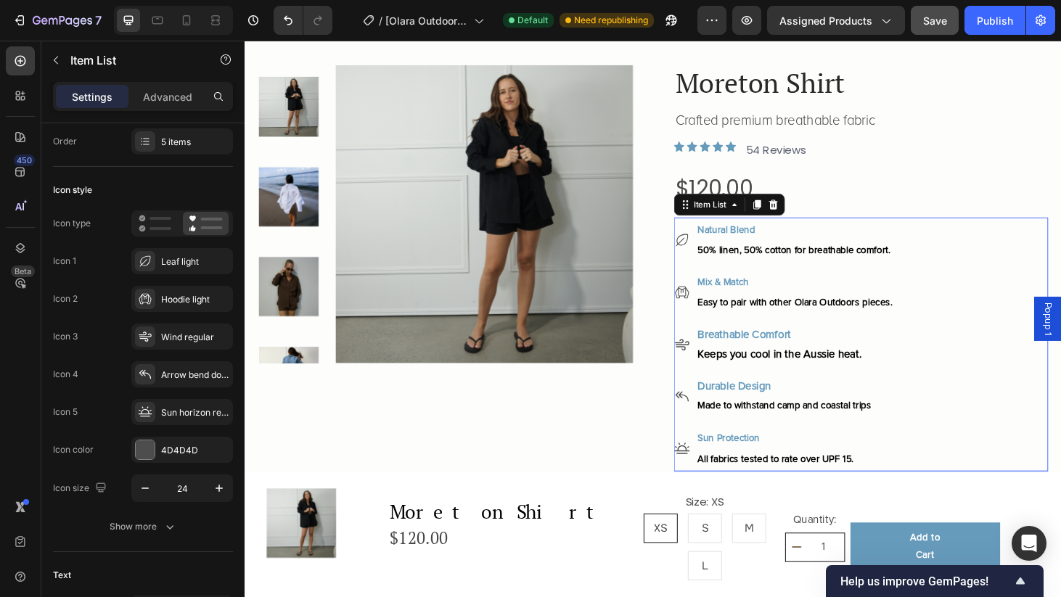
scroll to position [109, 0]
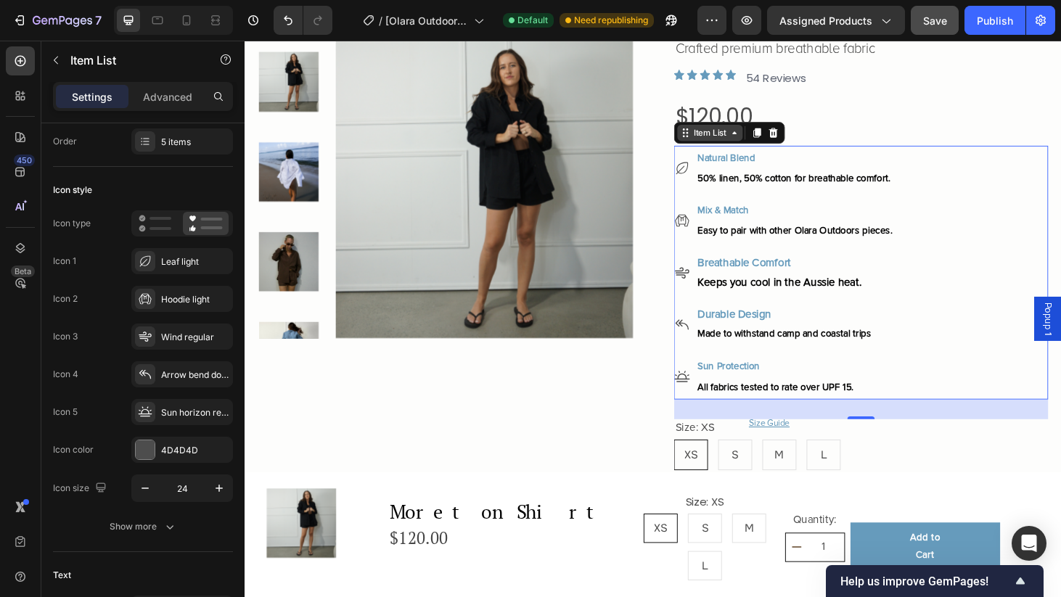
click at [768, 139] on icon at bounding box center [766, 139] width 4 height 3
click at [996, 207] on div "Natural Blend 50% linen, 50% cotton for breathable comfort. Mix & Match Easy to…" at bounding box center [901, 288] width 399 height 271
click at [793, 141] on icon at bounding box center [791, 139] width 8 height 10
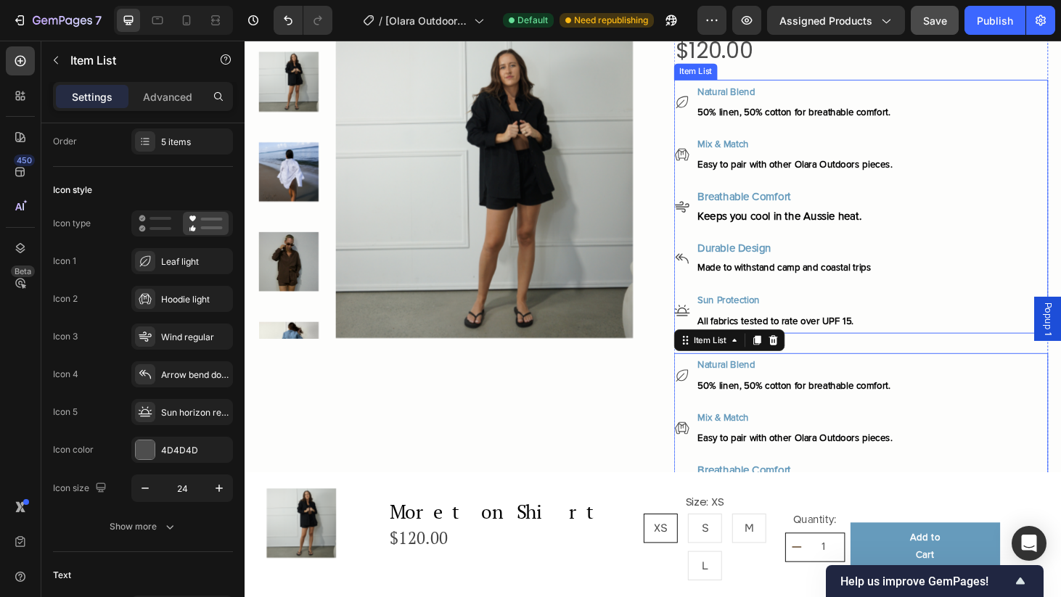
scroll to position [182, 0]
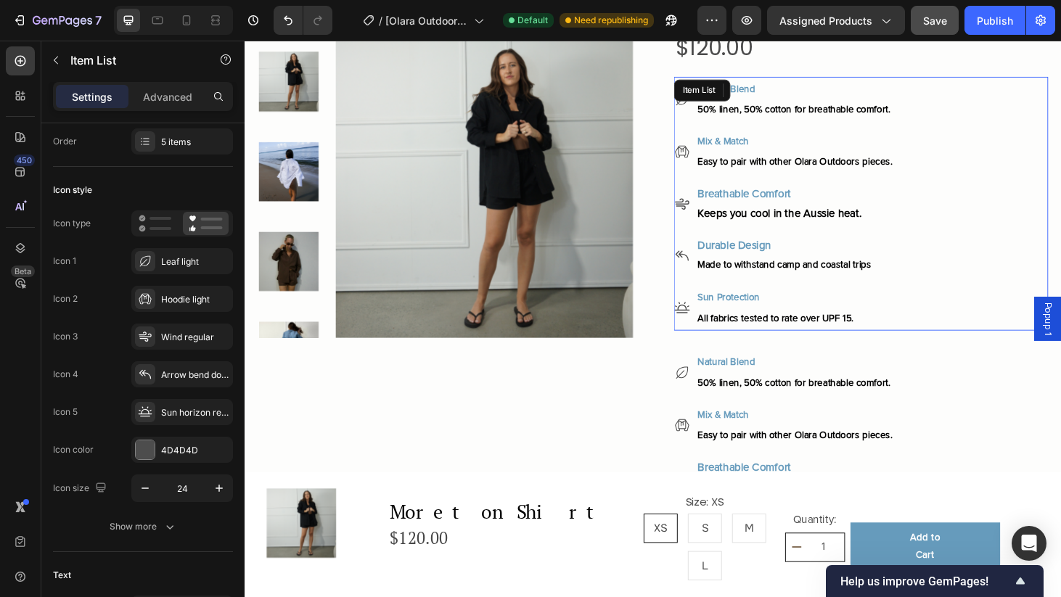
click at [996, 266] on div "Natural Blend 50% linen, 50% cotton for breathable comfort. Mix & Match Easy to…" at bounding box center [901, 215] width 399 height 271
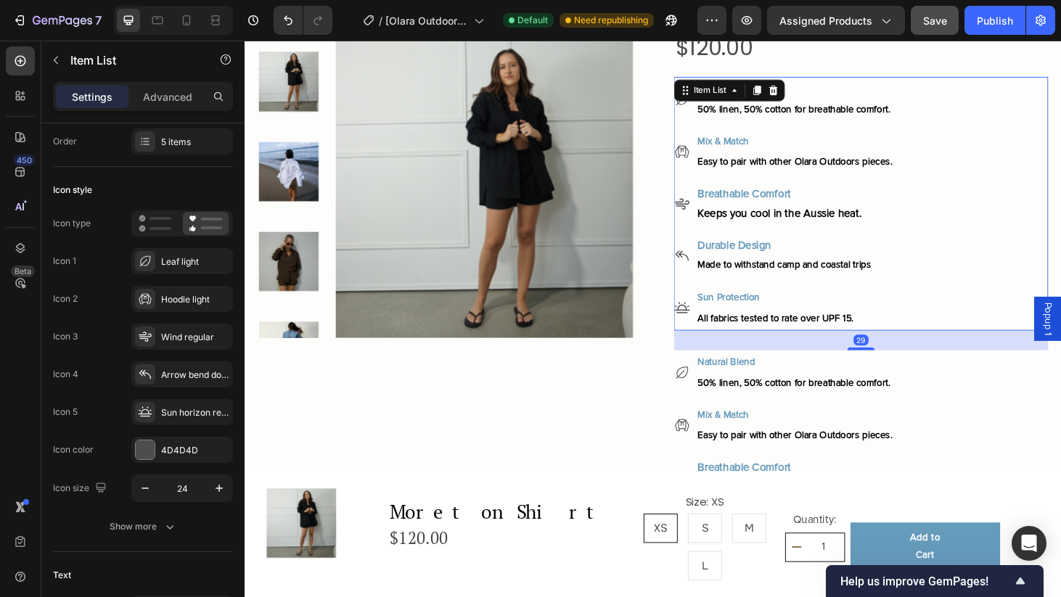
click at [990, 208] on div "Natural Blend 50% linen, 50% cotton for breathable comfort. Mix & Match Easy to…" at bounding box center [901, 215] width 399 height 271
click at [965, 425] on div "Natural Blend 50% linen, 50% cotton for breathable comfort. Mix & Match Easy to…" at bounding box center [901, 509] width 399 height 274
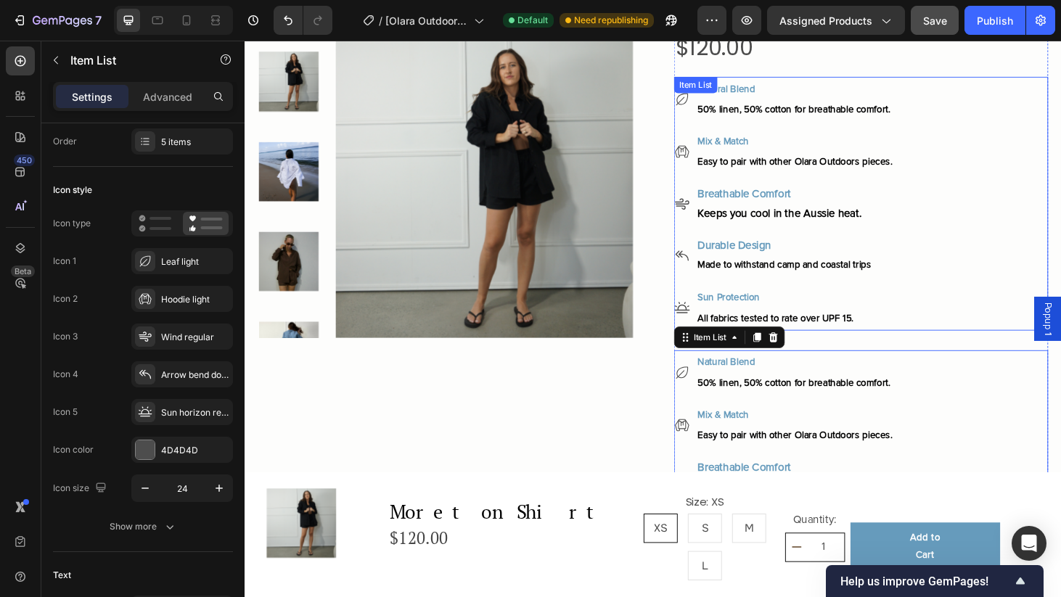
click at [996, 211] on div "Natural Blend 50% linen, 50% cotton for breathable comfort. Mix & Match Easy to…" at bounding box center [901, 215] width 399 height 271
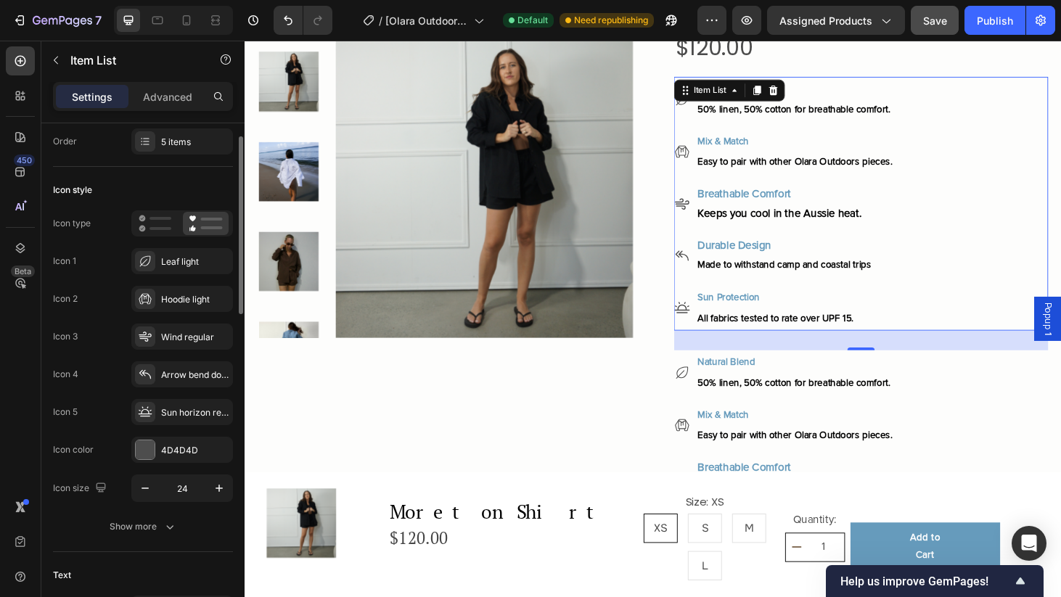
scroll to position [0, 0]
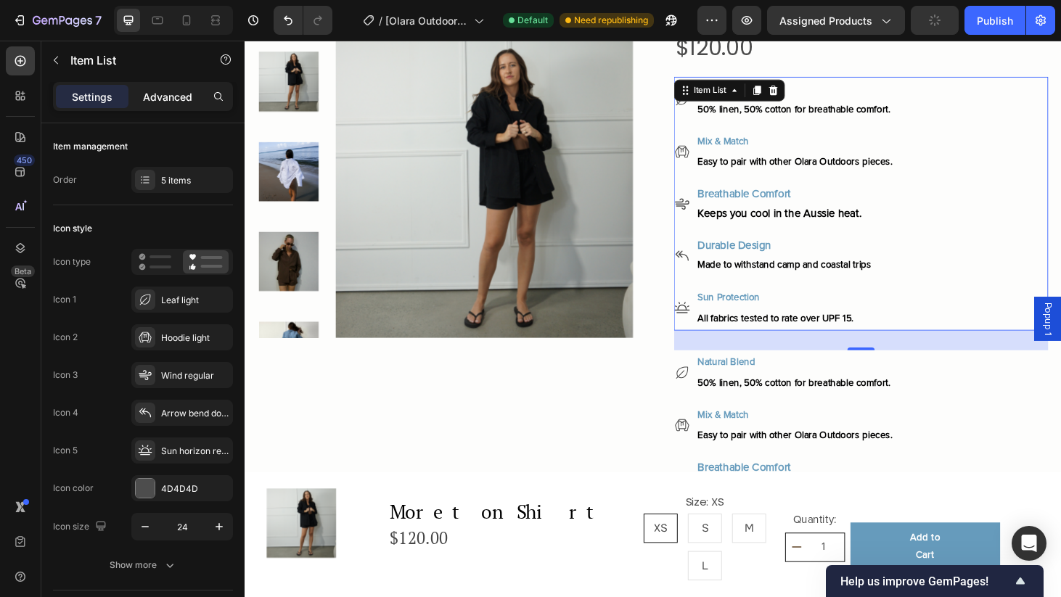
click at [166, 99] on p "Advanced" at bounding box center [167, 96] width 49 height 15
type input "100%"
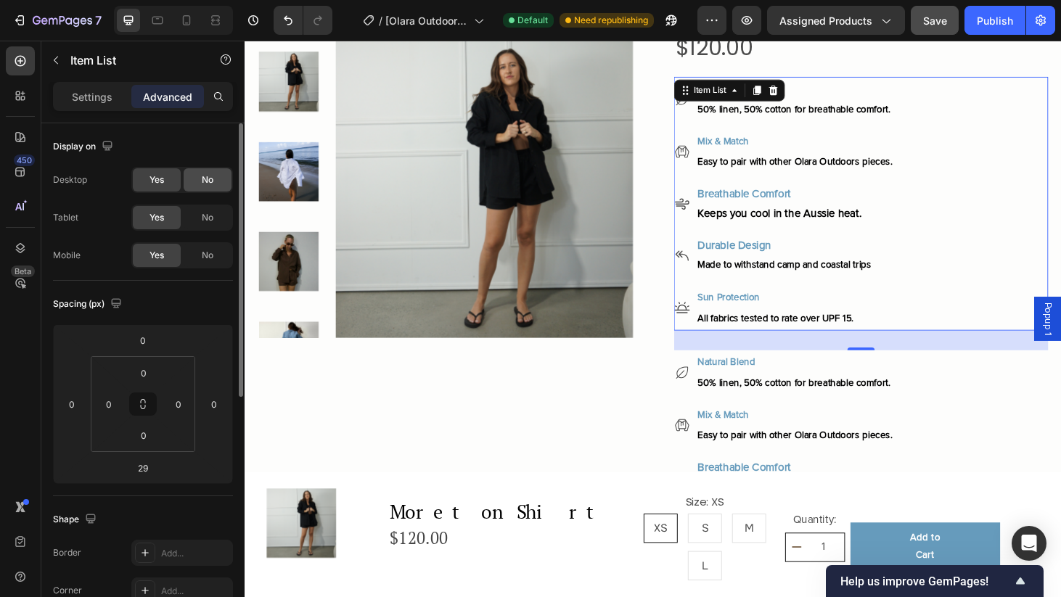
click at [203, 184] on span "No" at bounding box center [208, 180] width 12 height 13
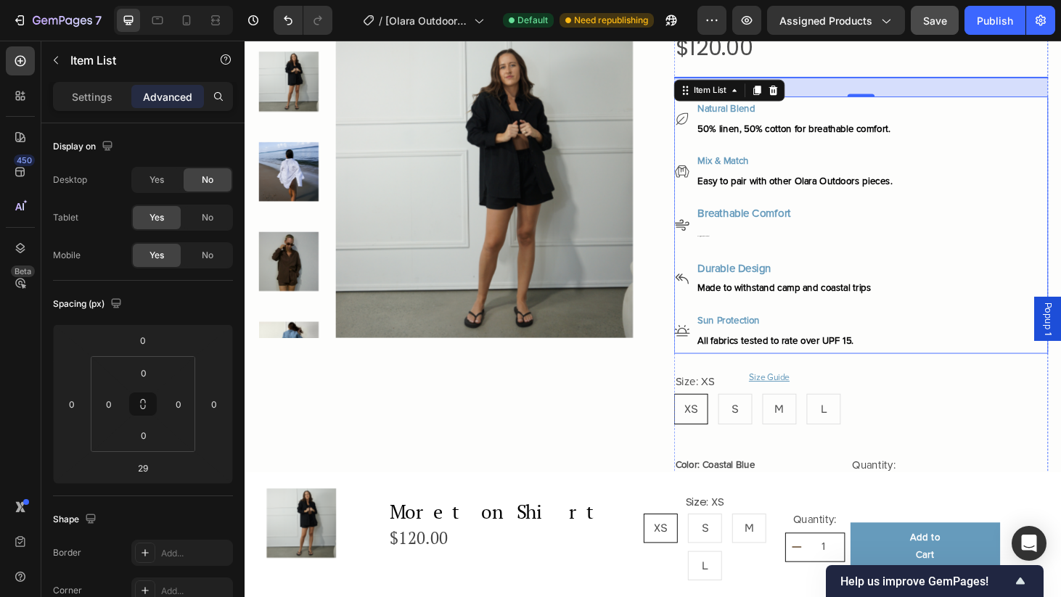
click at [881, 144] on div "Natural Blend 50% linen, 50% cotton for breathable comfort." at bounding box center [831, 125] width 212 height 48
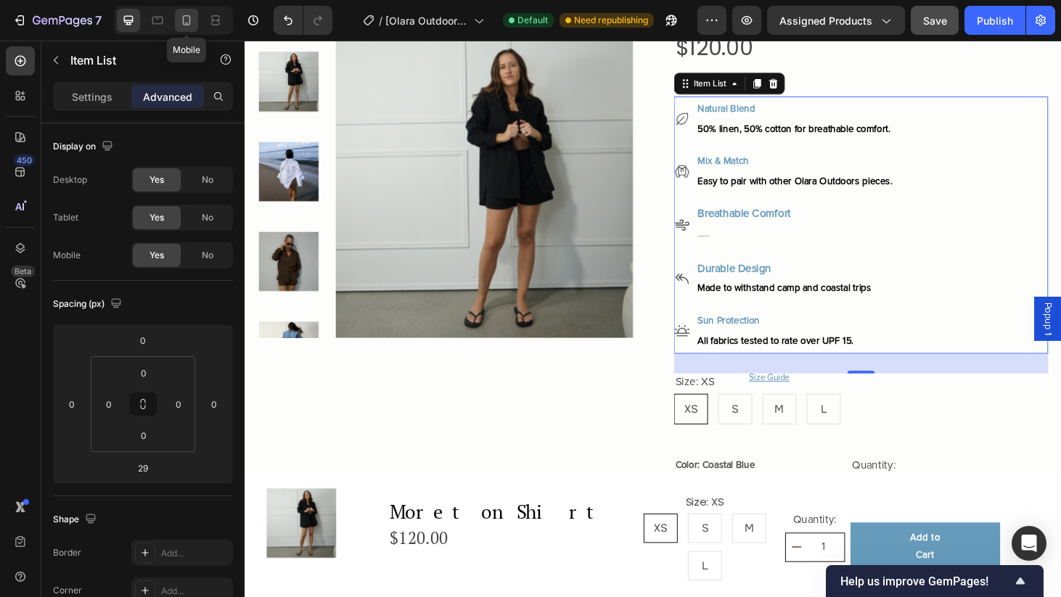
click at [184, 22] on icon at bounding box center [187, 20] width 8 height 10
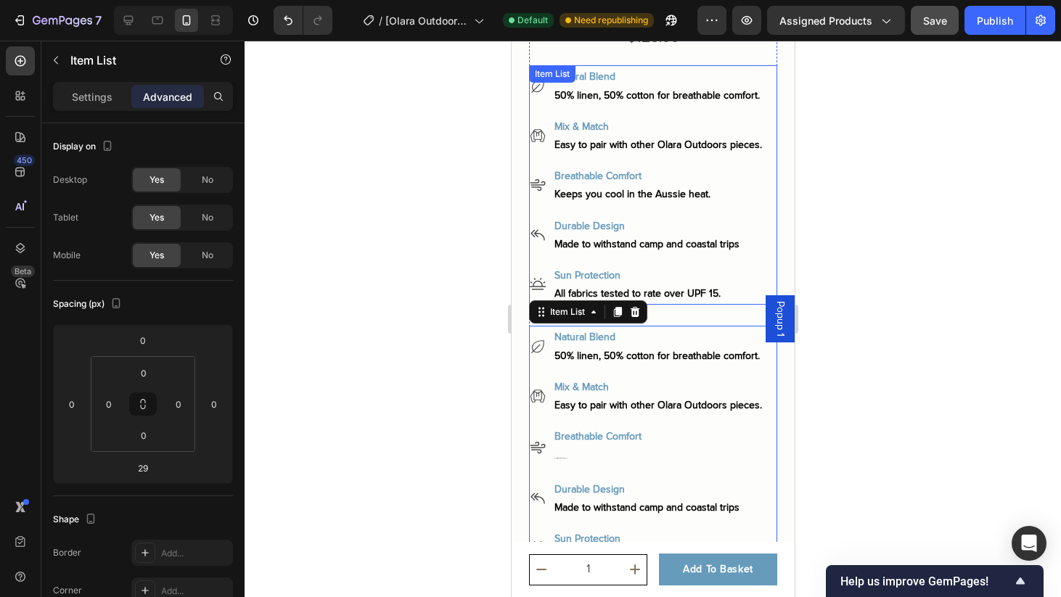
scroll to position [408, 0]
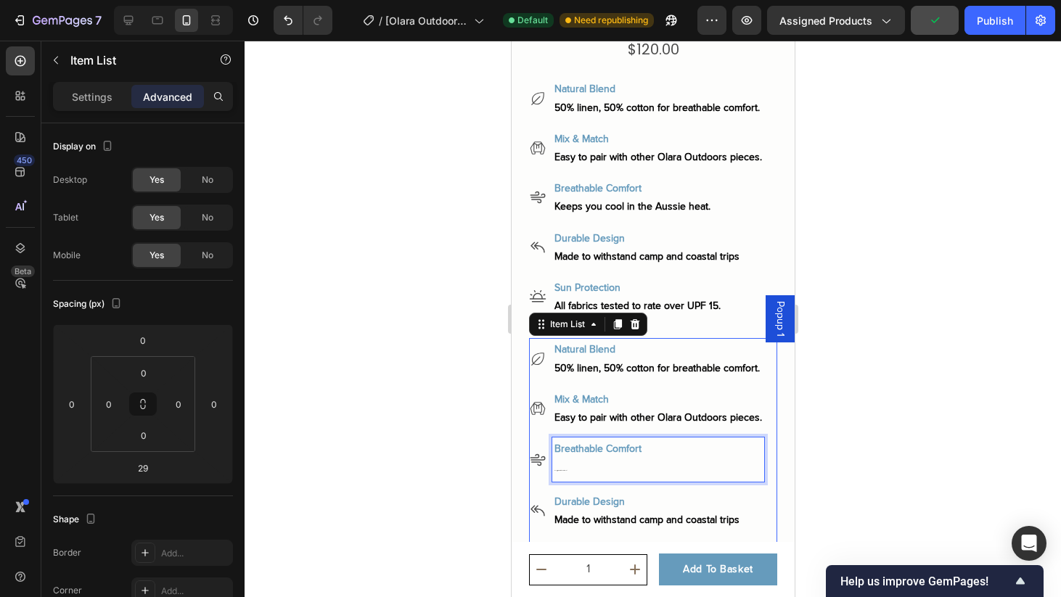
click at [721, 465] on p "Keeps you cool in the Aussie heat." at bounding box center [658, 469] width 208 height 21
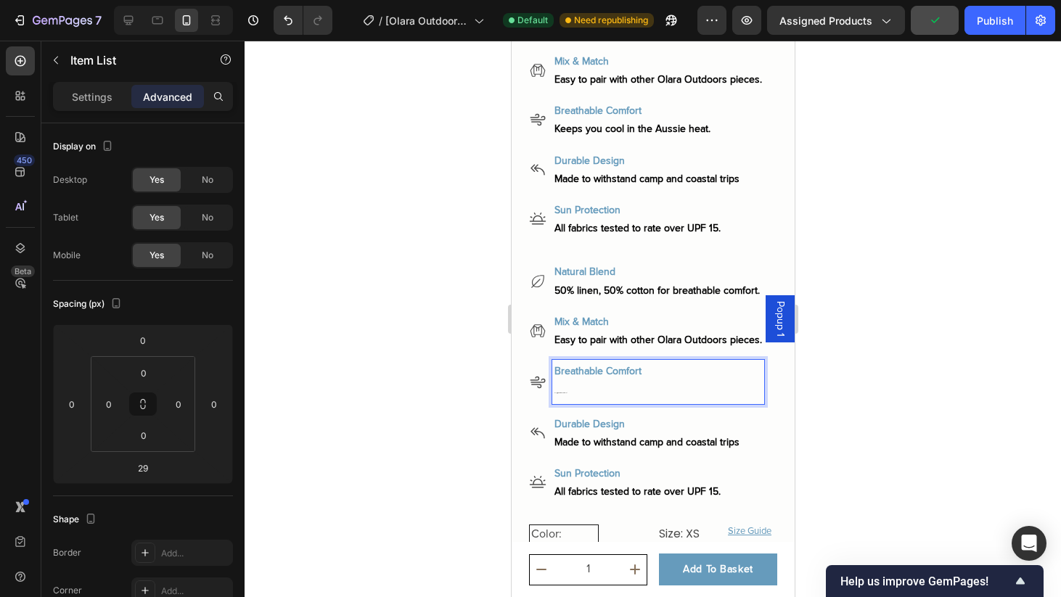
scroll to position [490, 0]
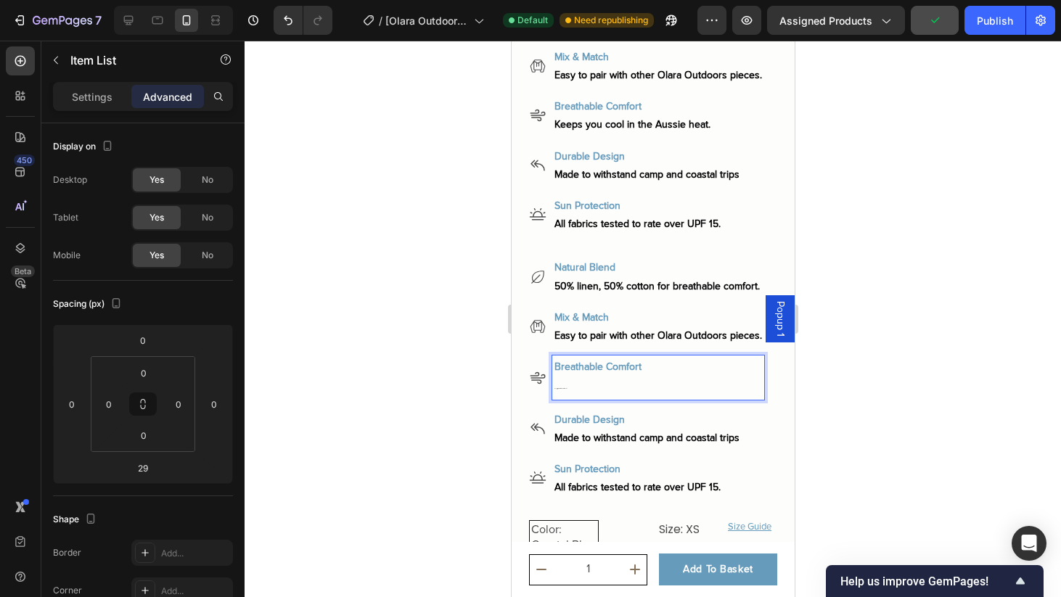
click at [756, 478] on p "All fabrics tested to rate over UPF 15." at bounding box center [658, 487] width 208 height 18
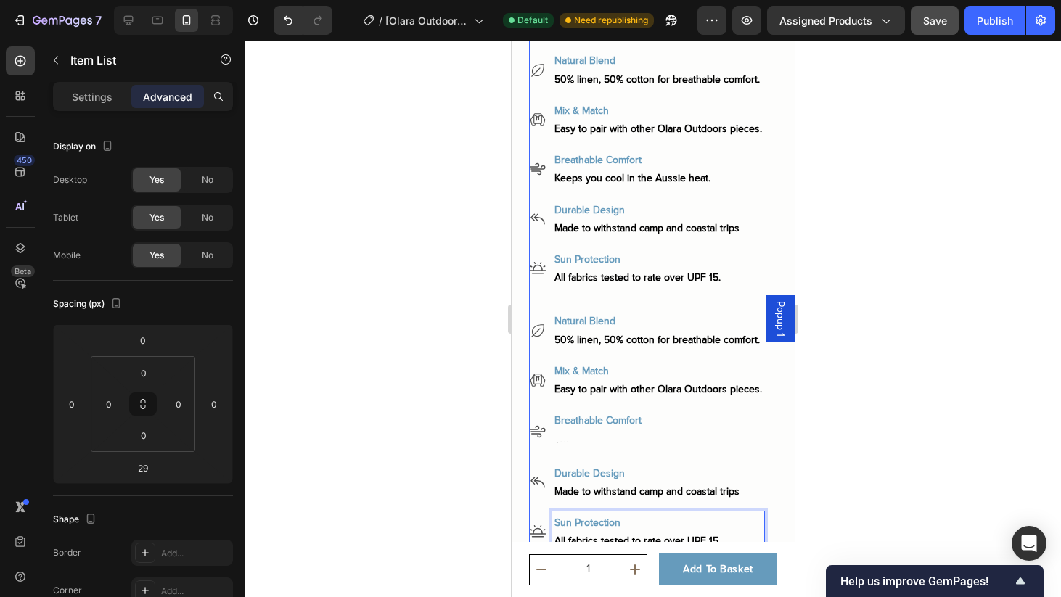
scroll to position [506, 0]
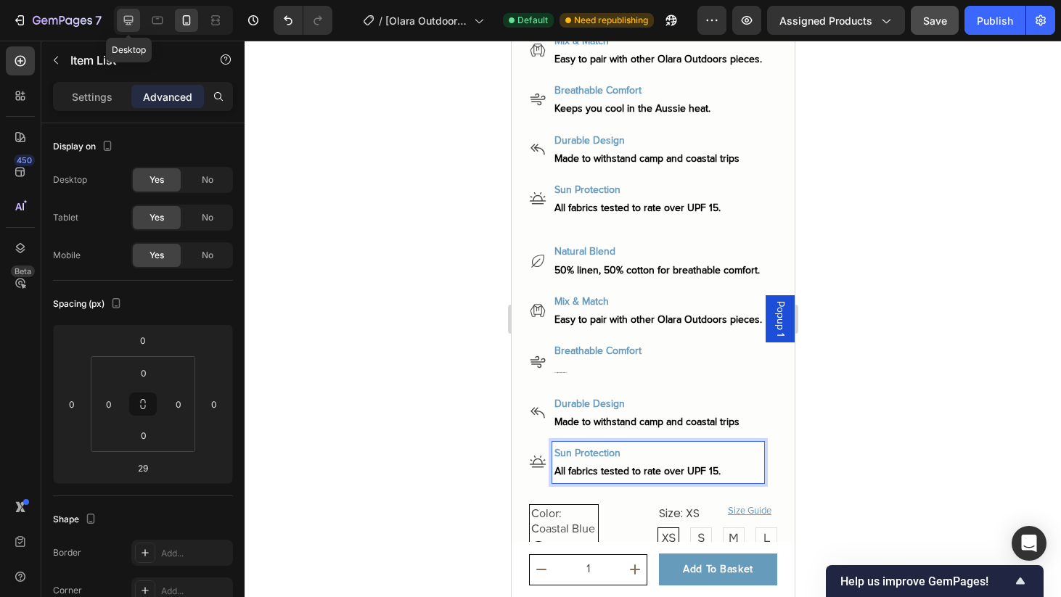
click at [132, 22] on icon at bounding box center [128, 20] width 9 height 9
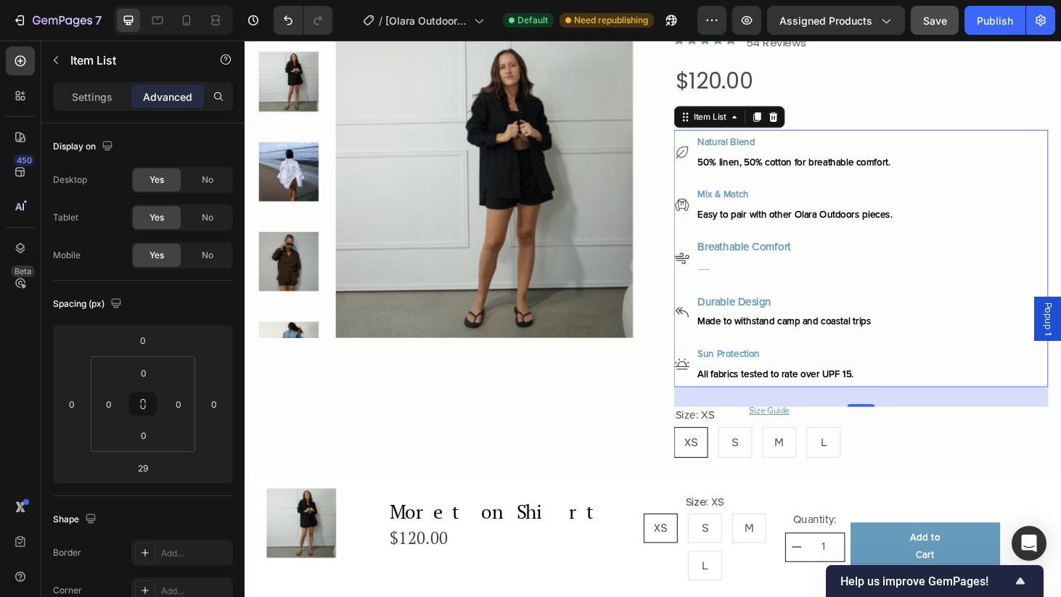
scroll to position [147, 0]
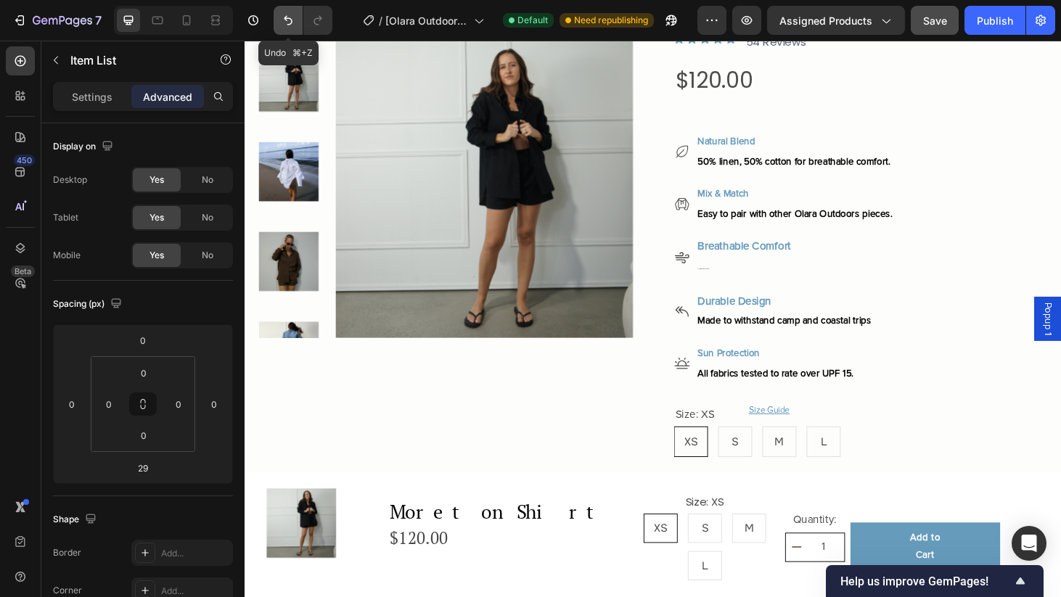
click at [280, 24] on button "Undo/Redo" at bounding box center [288, 20] width 29 height 29
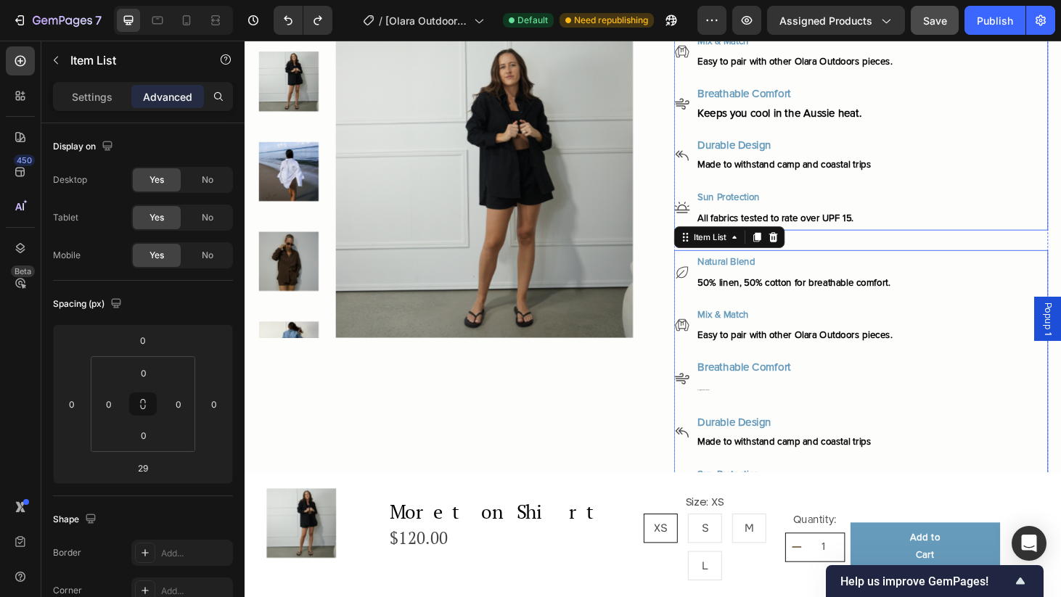
scroll to position [309, 0]
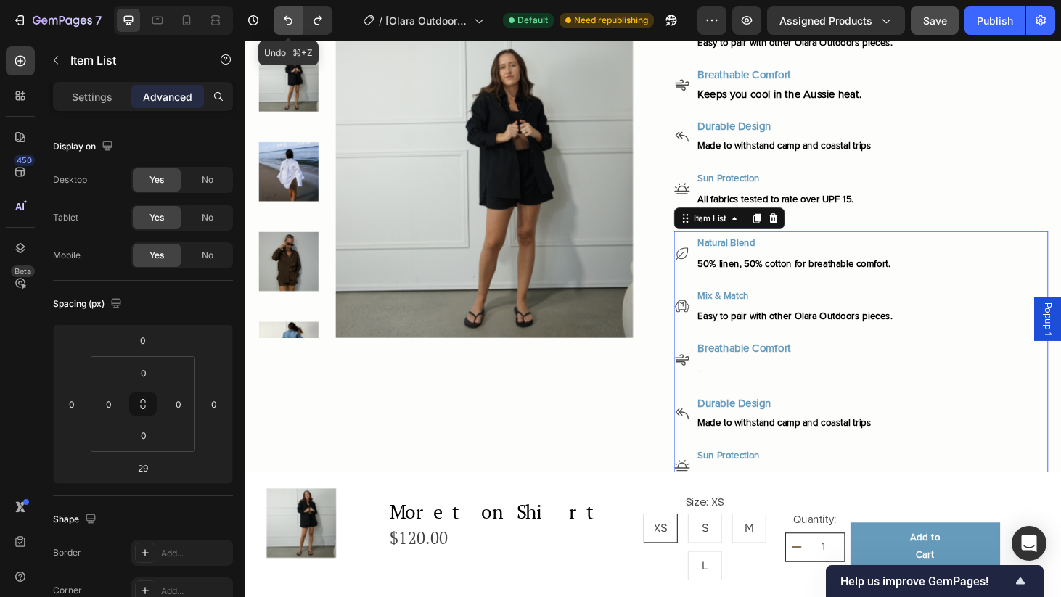
click at [286, 17] on icon "Undo/Redo" at bounding box center [288, 20] width 9 height 9
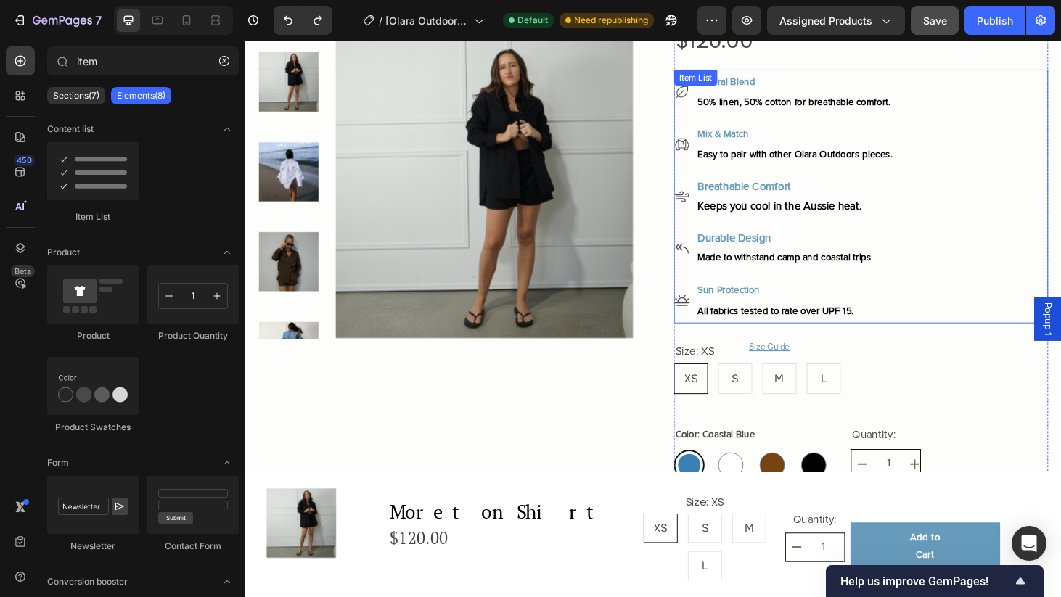
scroll to position [169, 0]
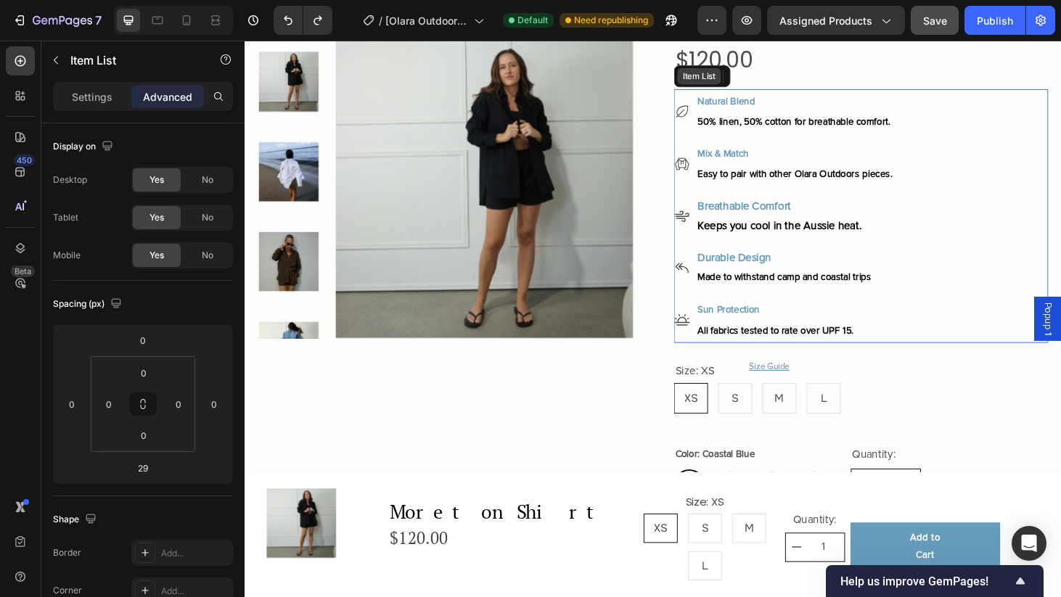
click at [724, 102] on div "Natural Blend 50% linen, 50% cotton for breathable comfort. Mix & Match Easy to…" at bounding box center [901, 228] width 399 height 271
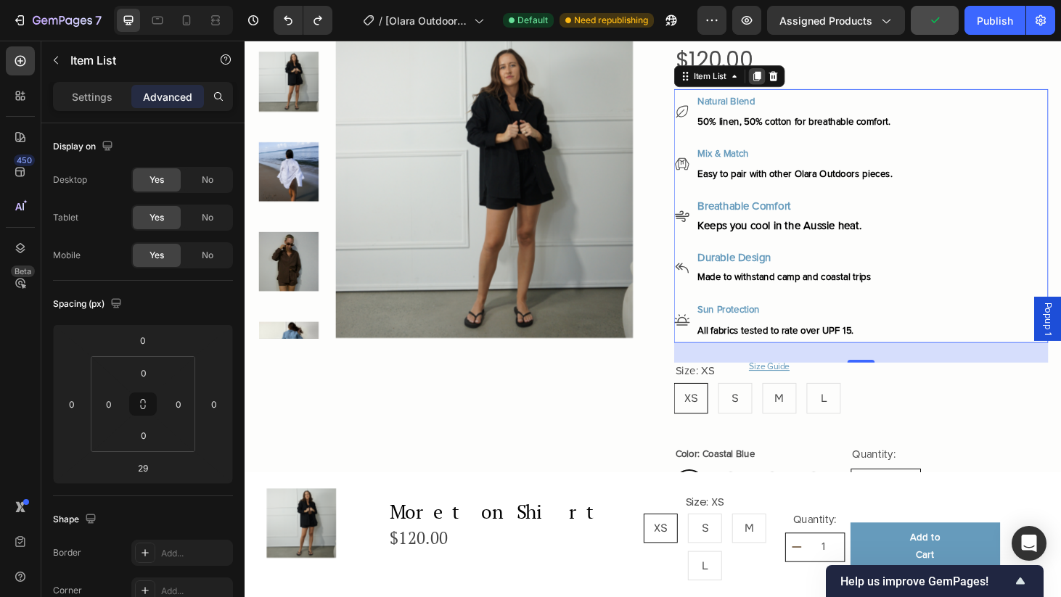
click at [791, 82] on icon at bounding box center [791, 79] width 12 height 12
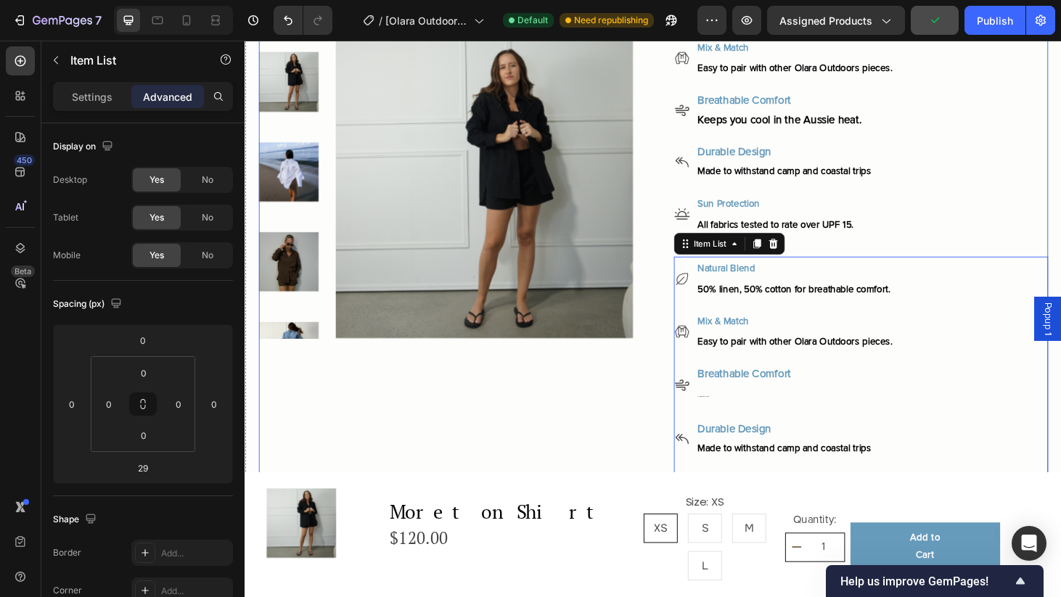
scroll to position [303, 0]
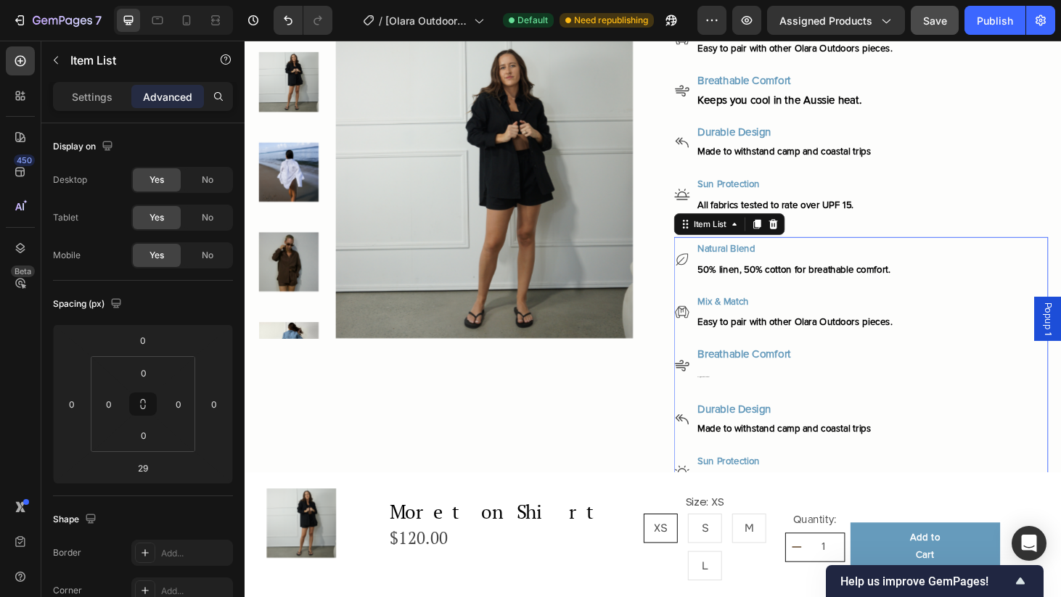
click at [745, 394] on p "Keeps you cool in the Aussie heat." at bounding box center [831, 398] width 208 height 25
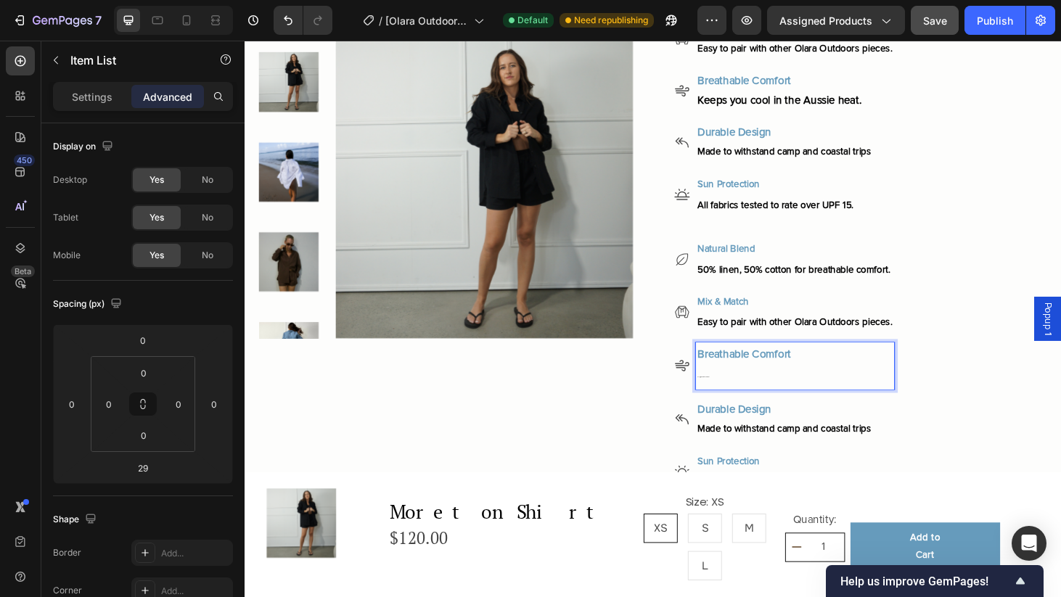
drag, startPoint x: 745, startPoint y: 388, endPoint x: 724, endPoint y: 391, distance: 20.4
click at [724, 391] on div "Breathable Comfort Keeps you cool in the Aussie heat." at bounding box center [819, 388] width 235 height 50
click at [743, 390] on p "Keeps you cool in the Aussie heat." at bounding box center [831, 398] width 208 height 25
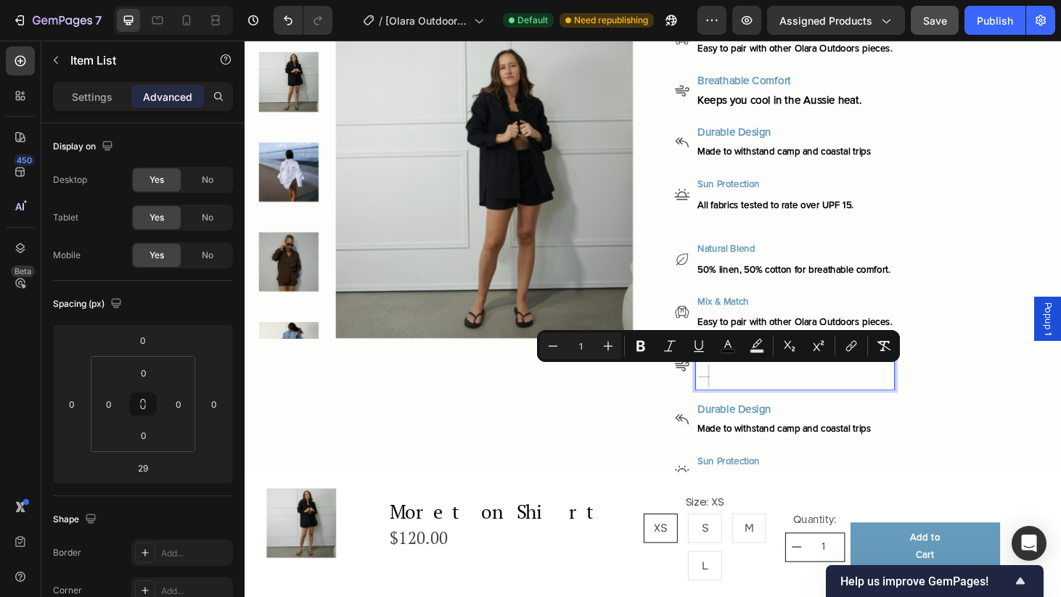
click at [795, 391] on p "Keeps you cool in the Aussie heat." at bounding box center [831, 398] width 208 height 25
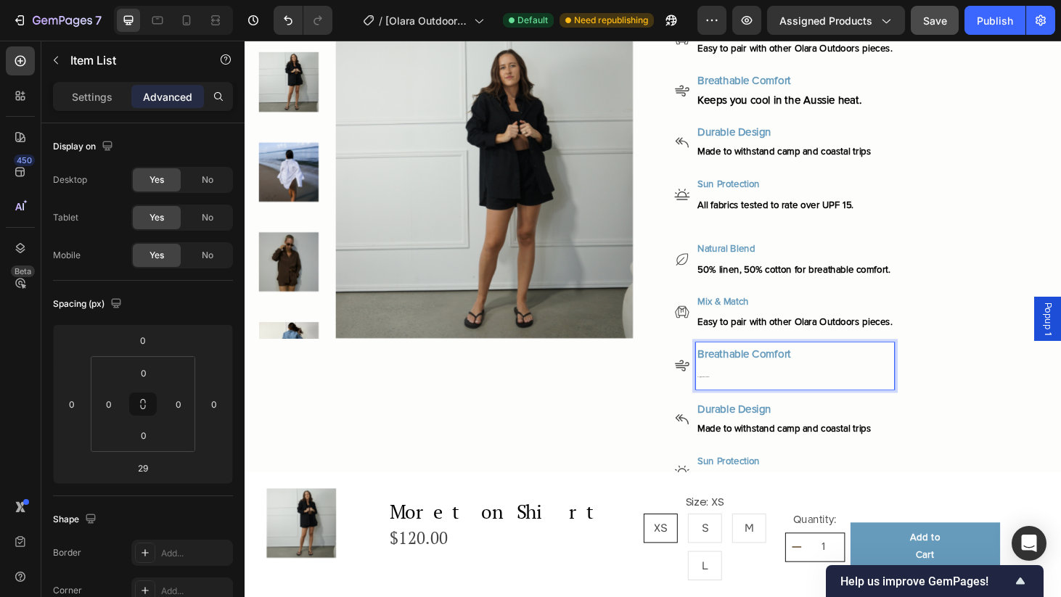
click at [870, 365] on p "Breathable Comfort" at bounding box center [831, 375] width 208 height 21
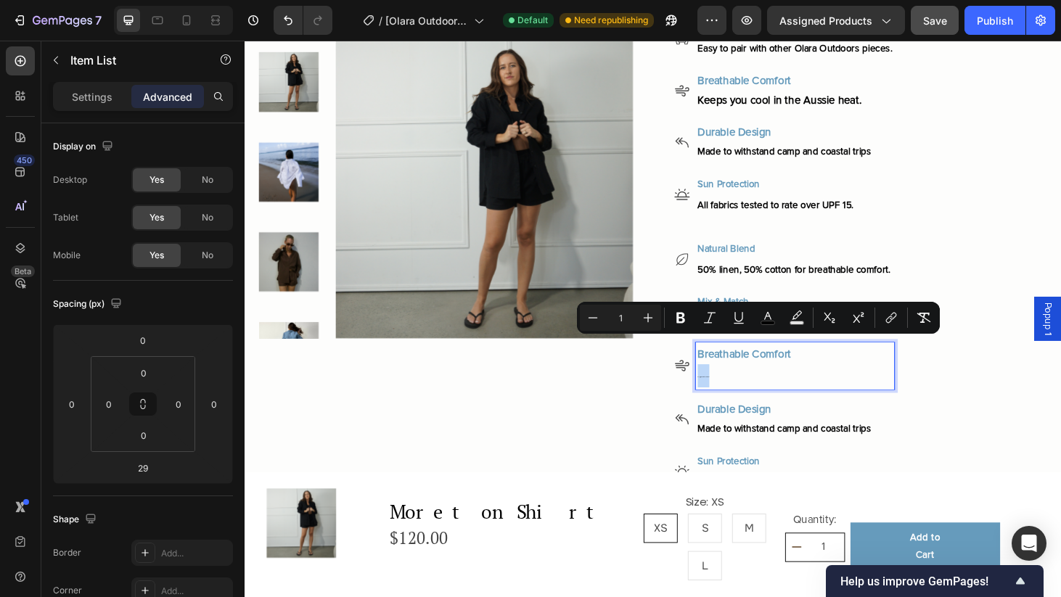
drag, startPoint x: 844, startPoint y: 370, endPoint x: 860, endPoint y: 396, distance: 30.3
click at [860, 396] on div "Breathable Comfort Keeps you cool in the Aussie heat." at bounding box center [831, 388] width 212 height 50
click at [641, 319] on icon "Editor contextual toolbar" at bounding box center [648, 318] width 15 height 15
type input "2"
click at [629, 318] on input "2" at bounding box center [620, 317] width 29 height 17
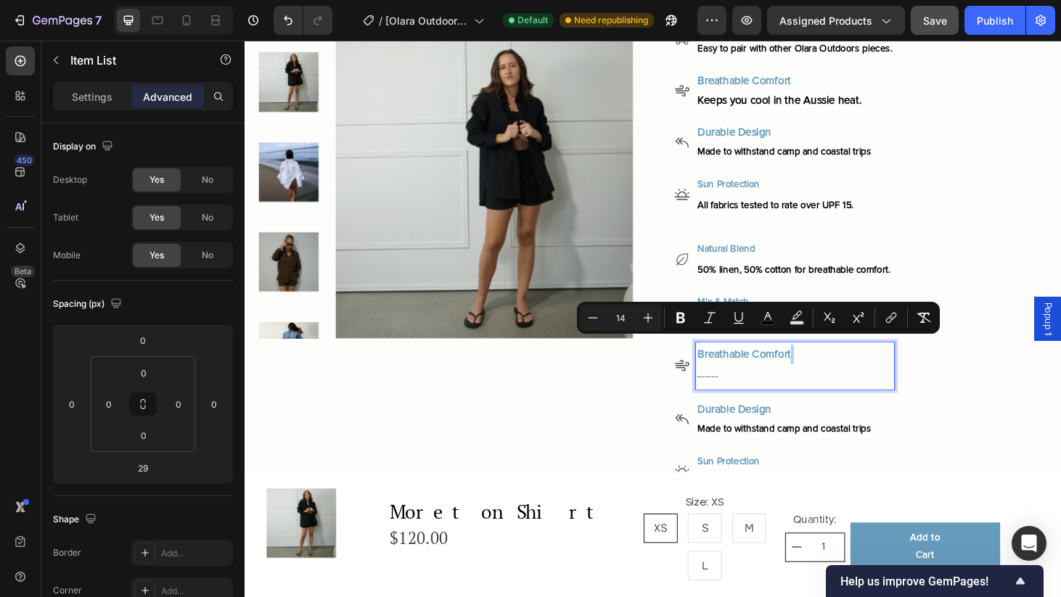
type input "14"
click at [868, 391] on span "Keeps you cool in the Aussie heat." at bounding box center [805, 397] width 156 height 12
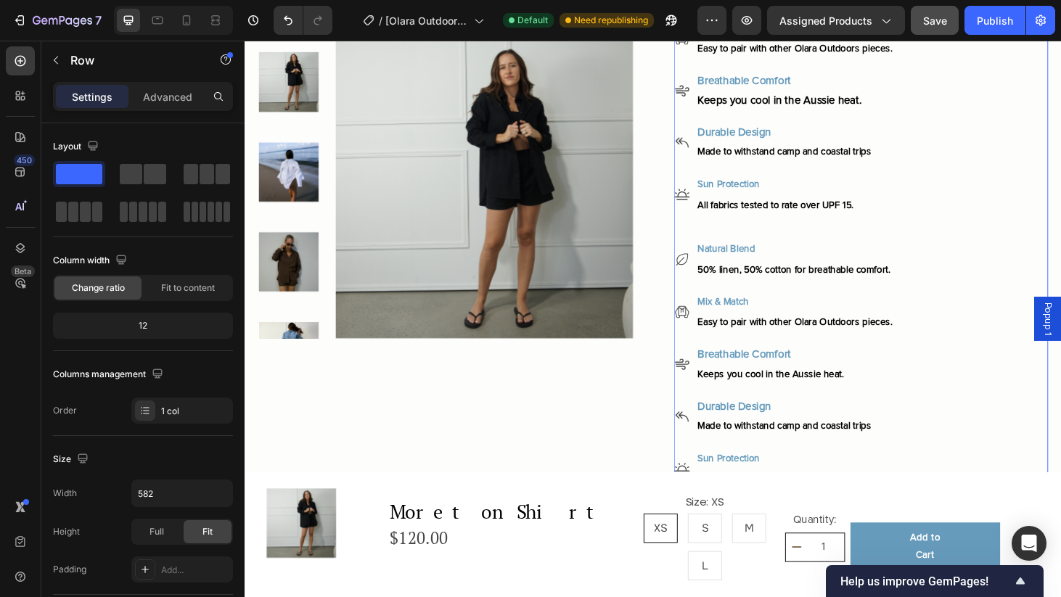
click at [976, 237] on div "Moreton Shirt Product Title Crafted premium breathable fabric Text Block Icon I…" at bounding box center [901, 552] width 399 height 1512
click at [981, 295] on div "Natural Blend 50% linen, 50% cotton for breathable comfort. Mix & Match Easy to…" at bounding box center [901, 386] width 399 height 272
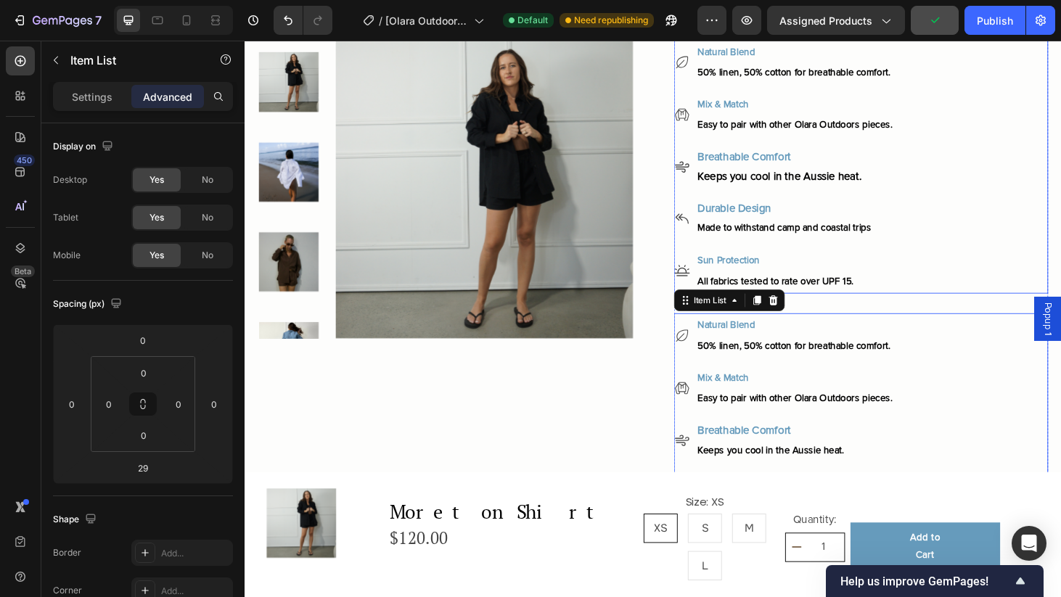
scroll to position [319, 0]
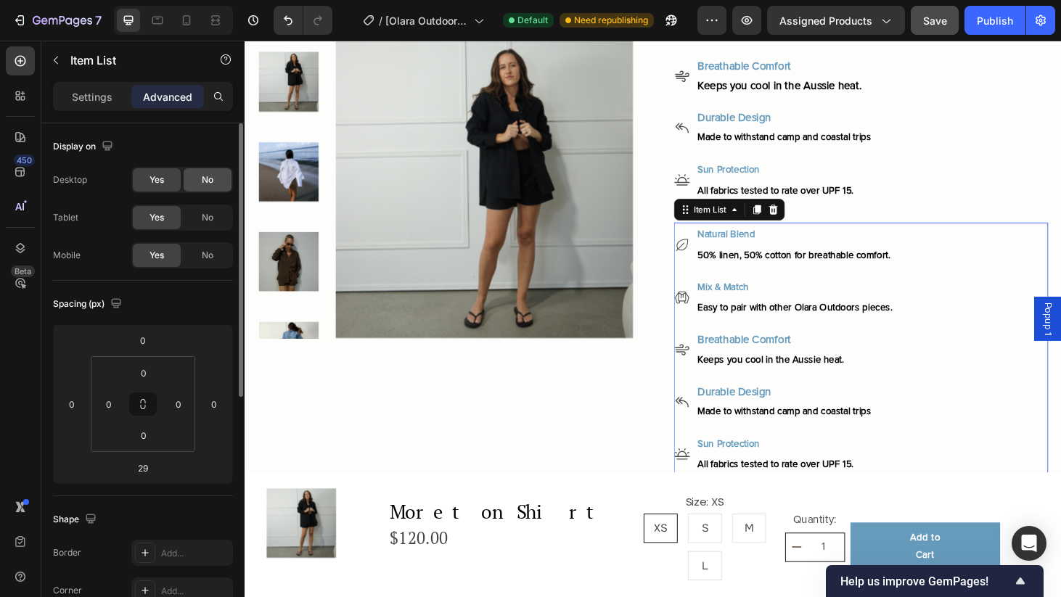
click at [206, 181] on span "No" at bounding box center [208, 180] width 12 height 13
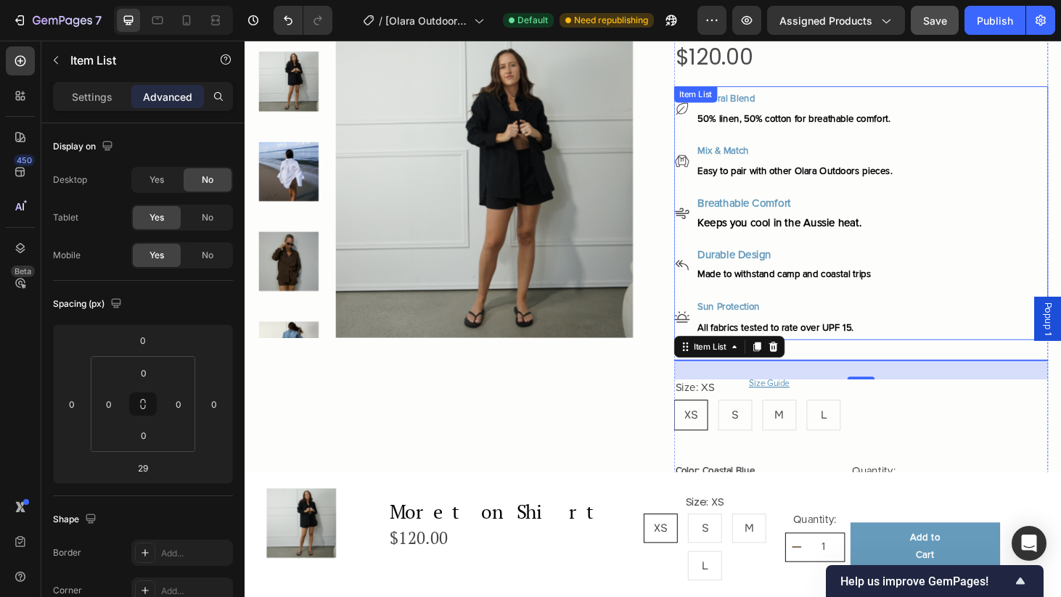
scroll to position [144, 0]
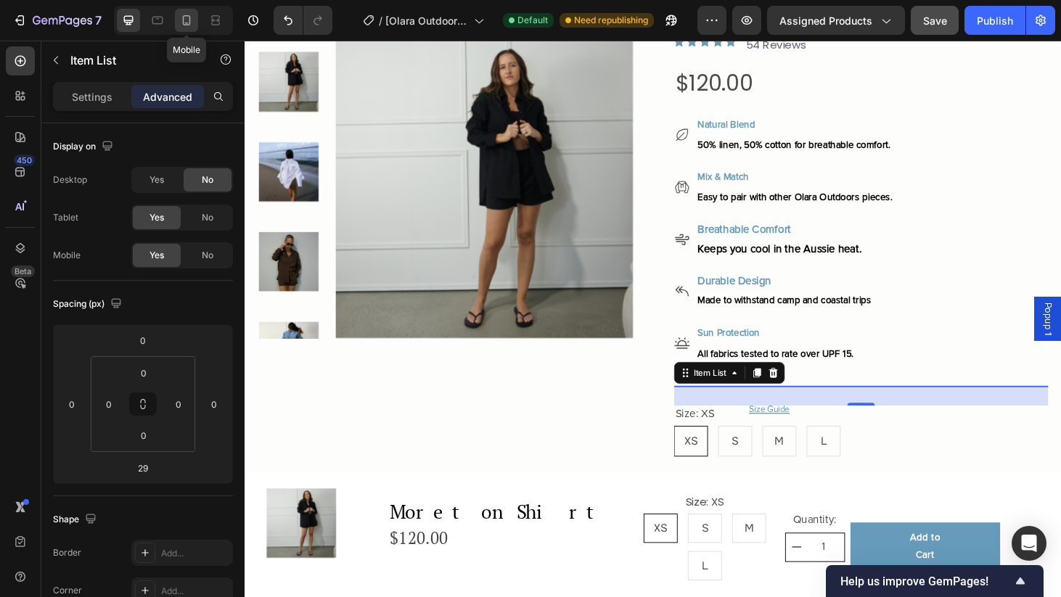
click at [179, 23] on icon at bounding box center [186, 20] width 15 height 15
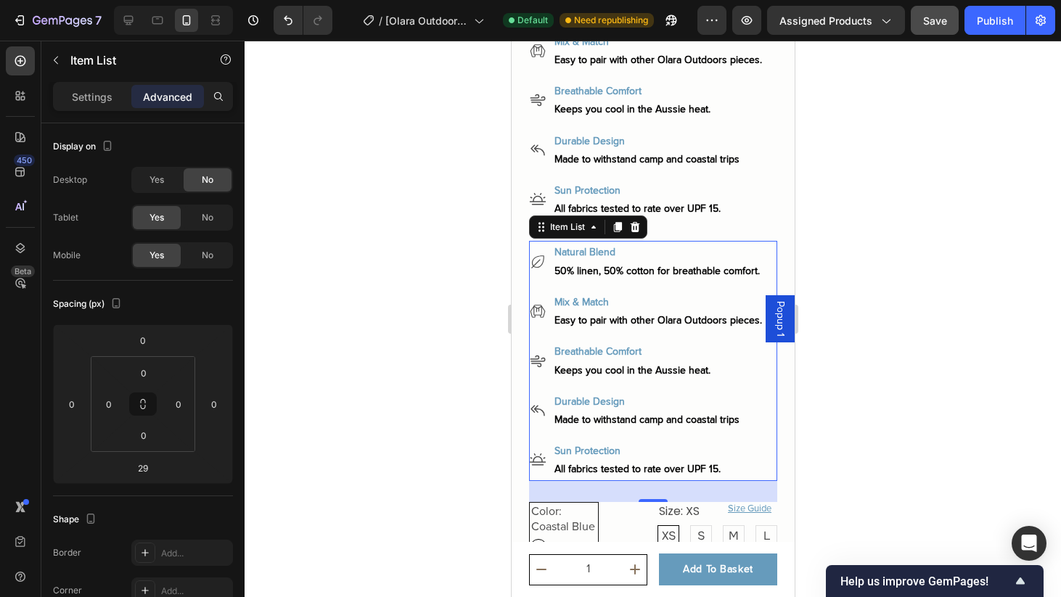
scroll to position [505, 0]
click at [764, 155] on div "Durable Design Made to withstand camp and coastal trips" at bounding box center [658, 151] width 212 height 41
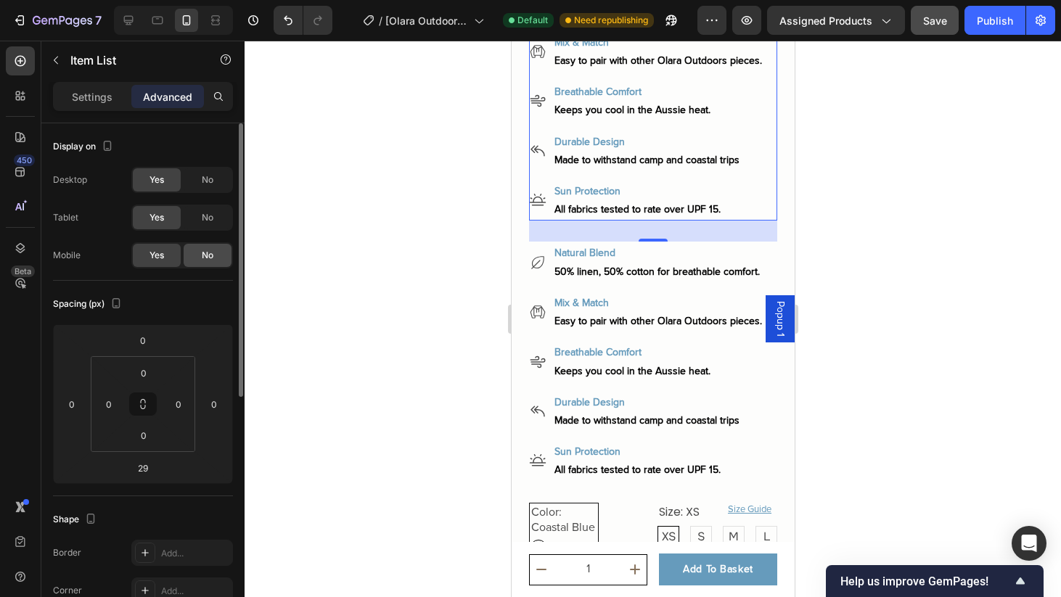
click at [213, 248] on div "No" at bounding box center [208, 255] width 48 height 23
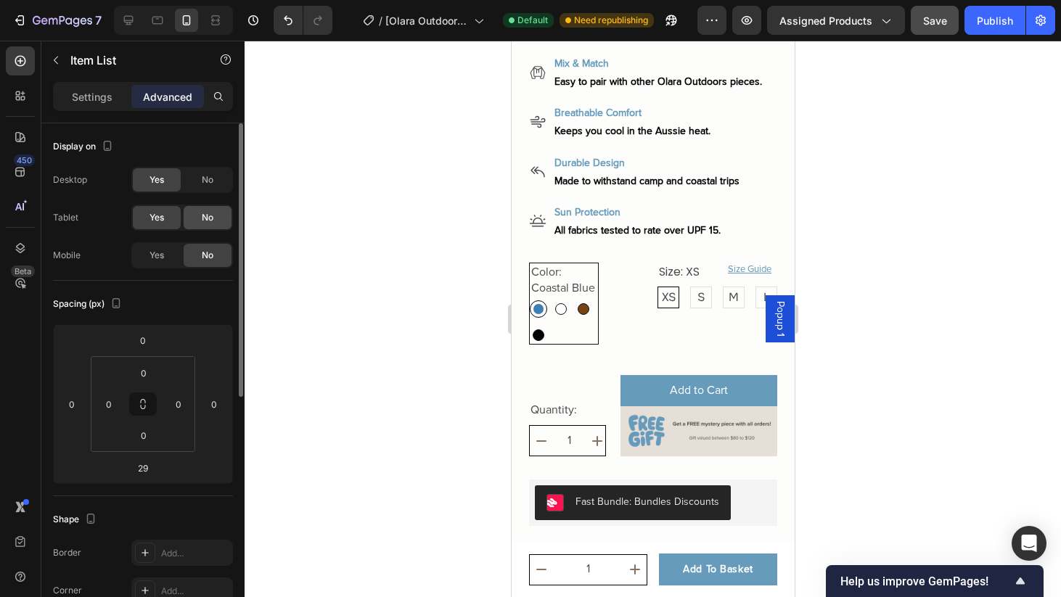
click at [213, 217] on span "No" at bounding box center [208, 217] width 12 height 13
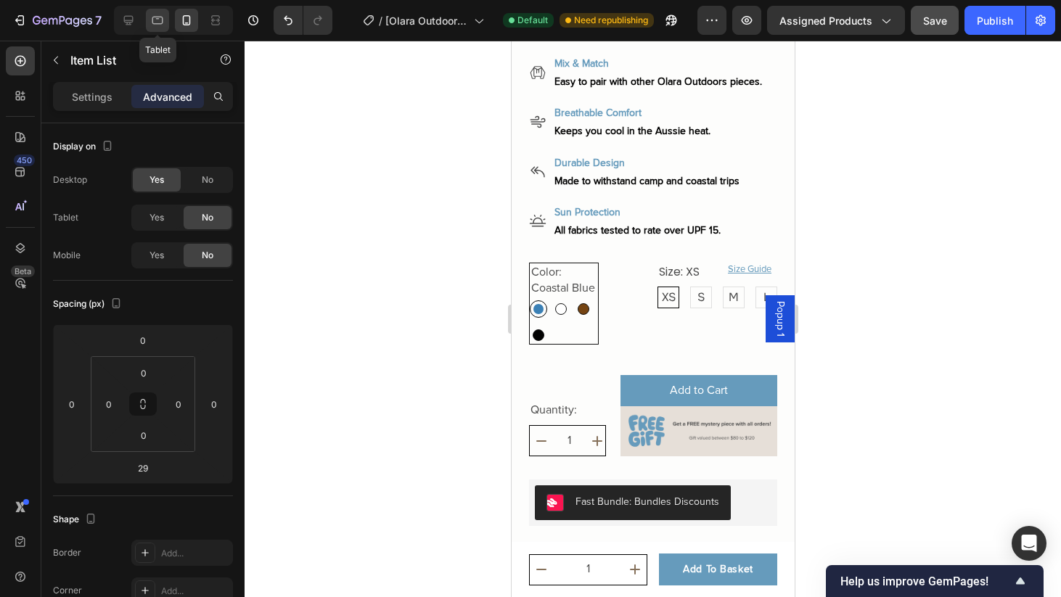
click at [155, 21] on icon at bounding box center [157, 20] width 15 height 15
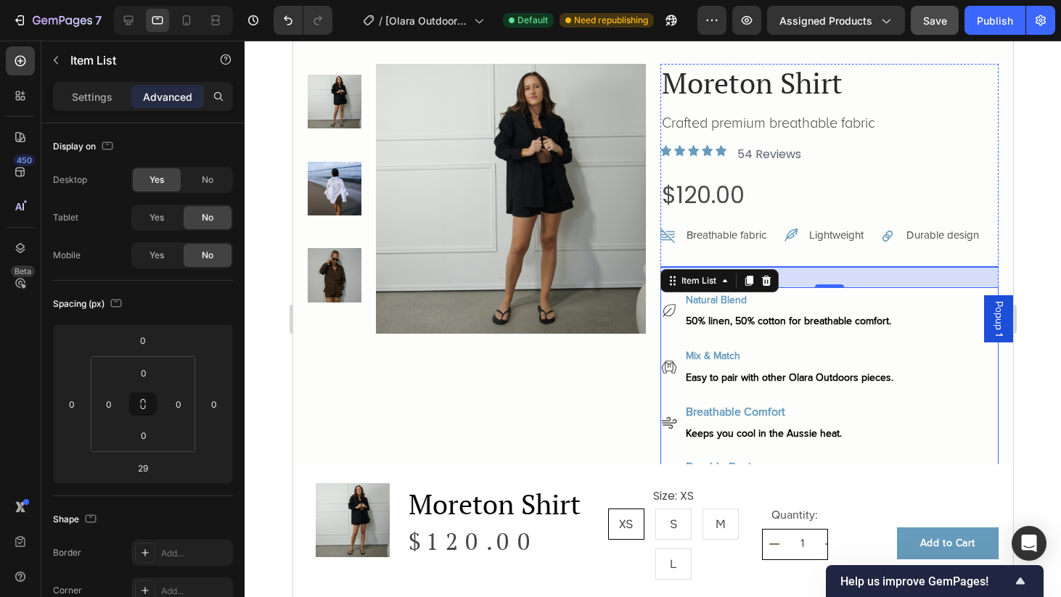
scroll to position [20, 0]
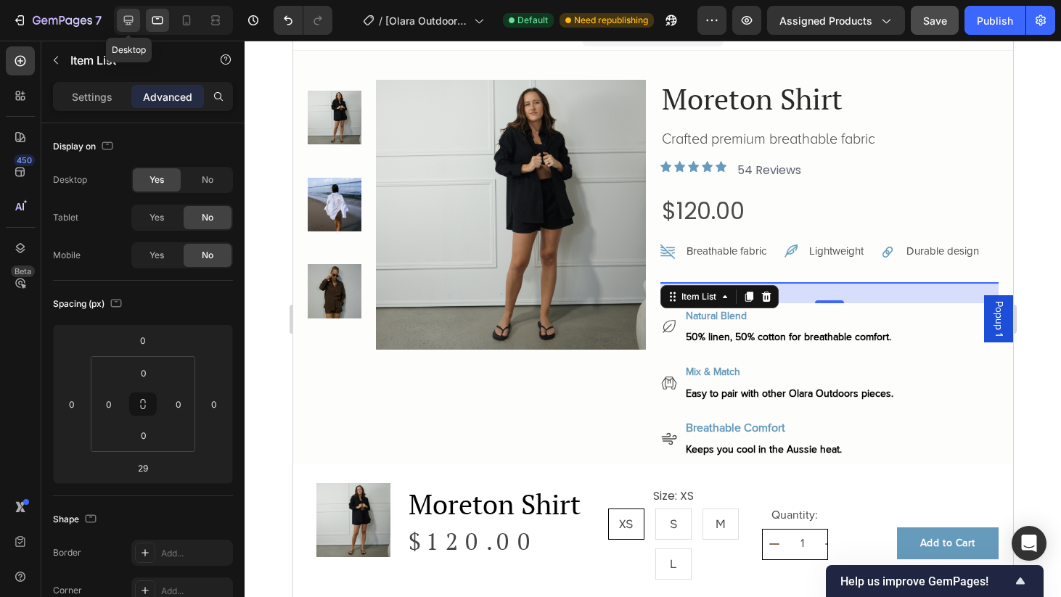
click at [130, 12] on div at bounding box center [128, 20] width 23 height 23
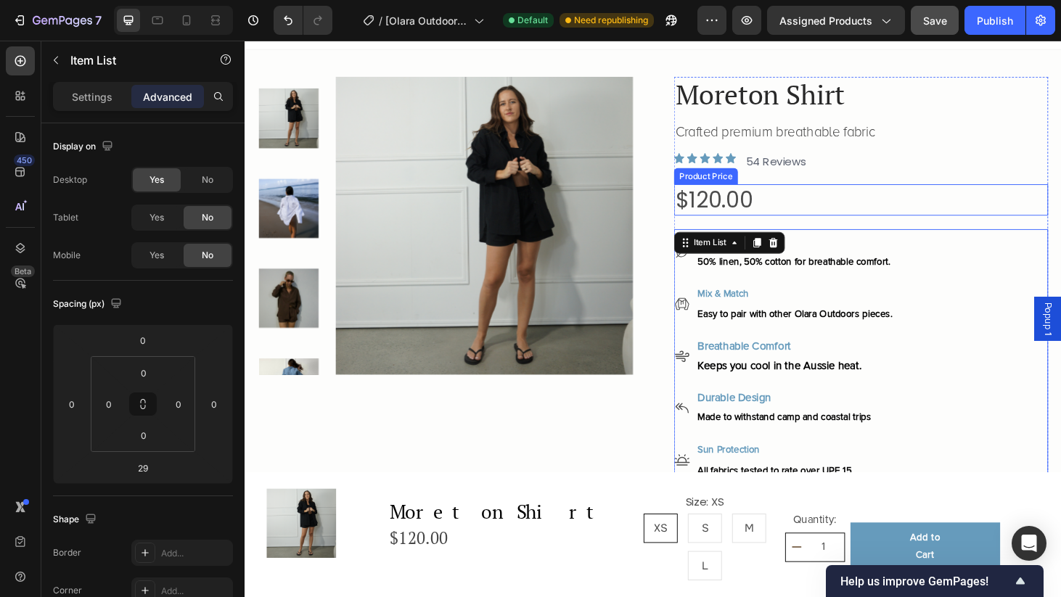
scroll to position [170, 0]
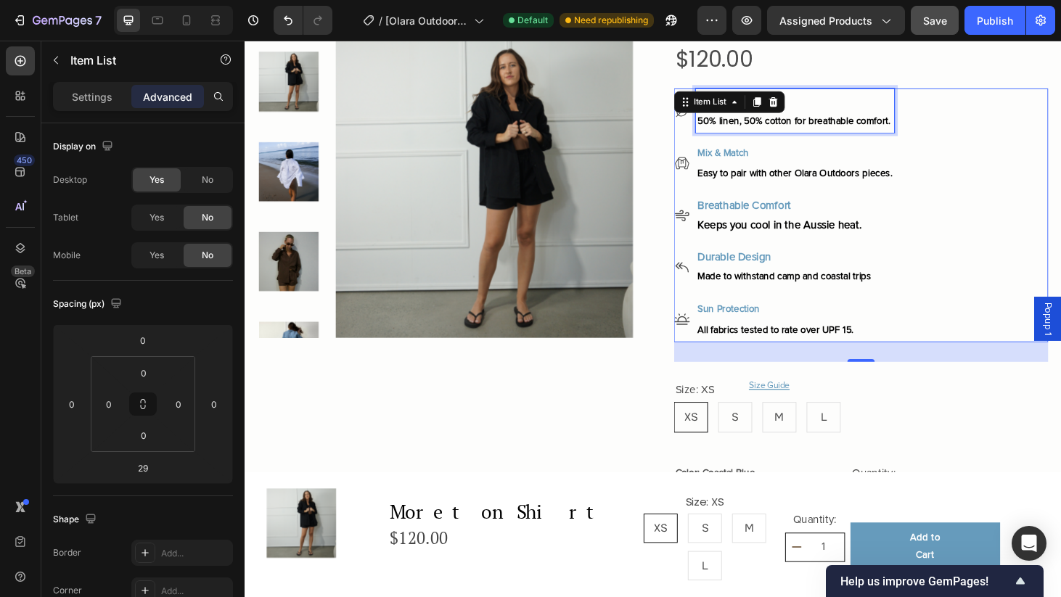
click at [852, 136] on div "Natural Blend 50% linen, 50% cotton for breathable comfort." at bounding box center [831, 116] width 212 height 48
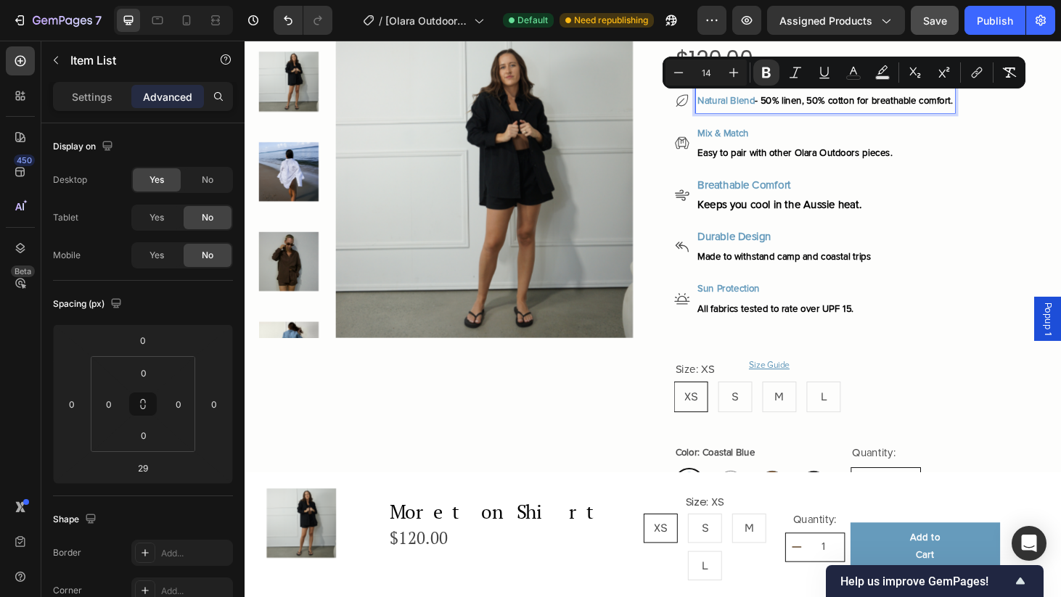
drag, startPoint x: 730, startPoint y: 103, endPoint x: 1012, endPoint y: 110, distance: 282.5
click at [1000, 110] on p "Natural Blend - 50% linen, 50% cotton for breathable comfort." at bounding box center [863, 105] width 272 height 22
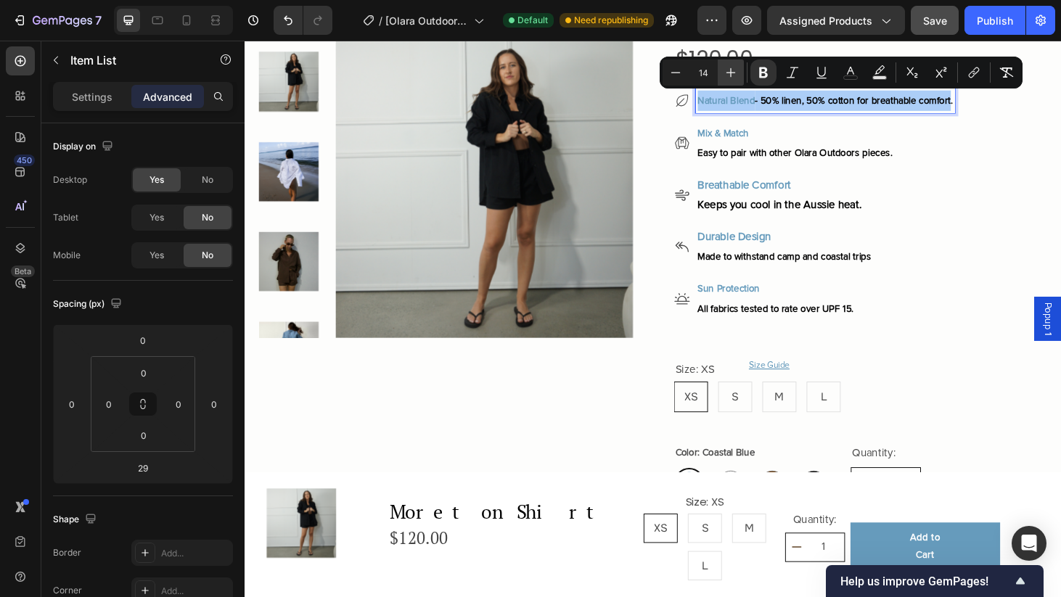
click at [731, 72] on icon "Editor contextual toolbar" at bounding box center [731, 72] width 9 height 9
type input "15"
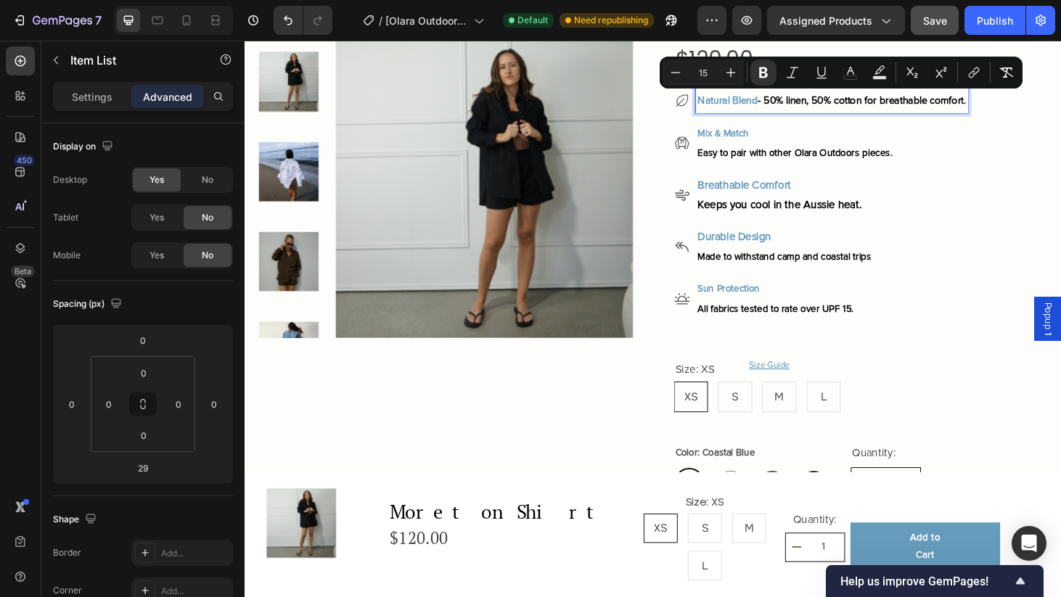
click at [772, 108] on strong "Natural Blend" at bounding box center [759, 104] width 64 height 13
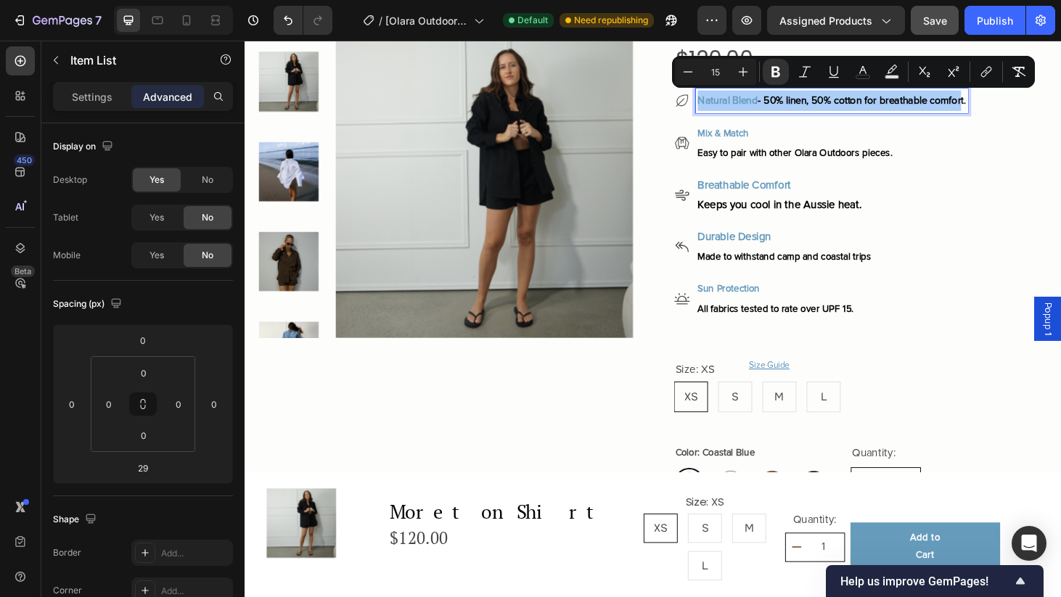
click at [713, 74] on input "15" at bounding box center [715, 71] width 29 height 17
type input "16"
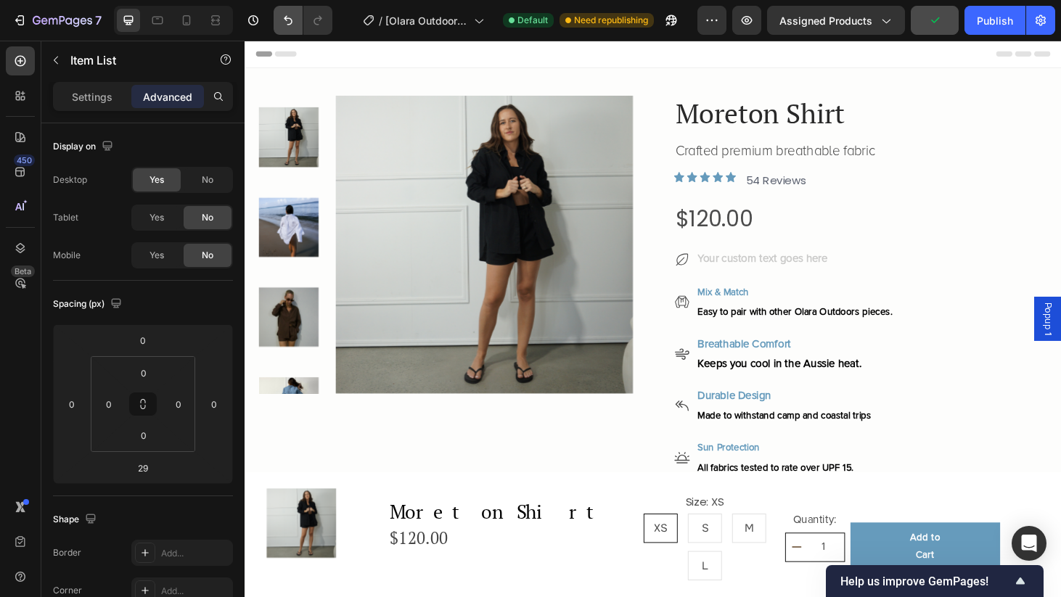
click at [291, 28] on button "Undo/Redo" at bounding box center [288, 20] width 29 height 29
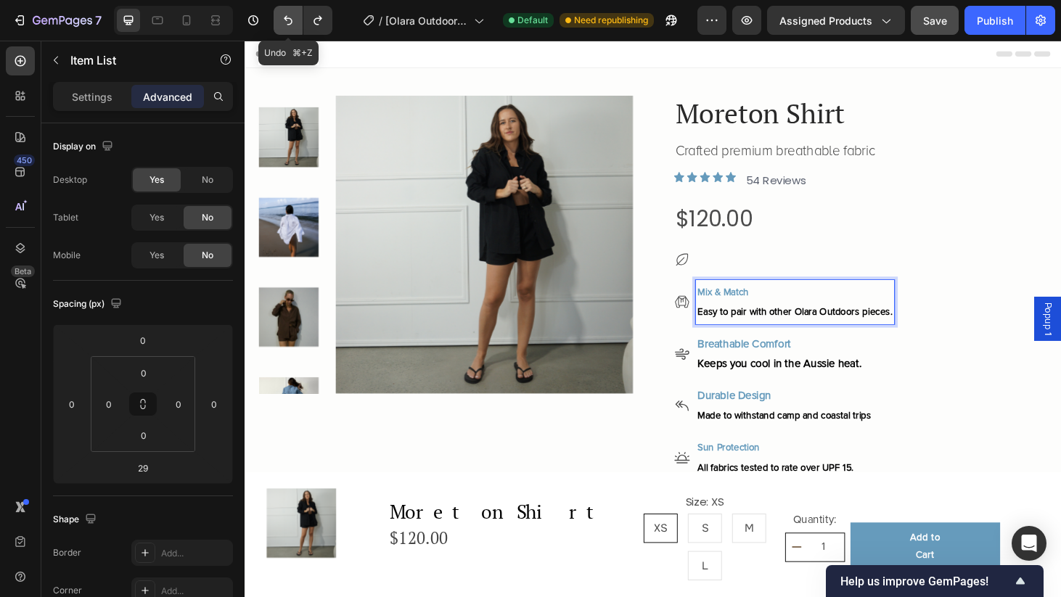
click at [289, 12] on button "Undo/Redo" at bounding box center [288, 20] width 29 height 29
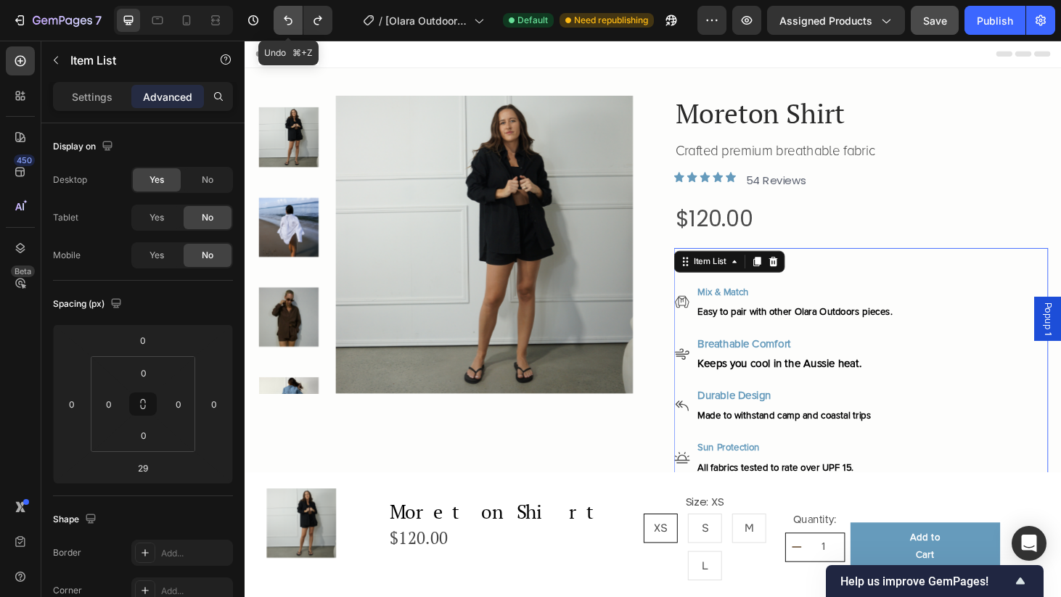
click at [289, 12] on button "Undo/Redo" at bounding box center [288, 20] width 29 height 29
click at [916, 297] on div "Mix & Match Easy to pair with other Olara Outdoors pieces." at bounding box center [860, 321] width 271 height 48
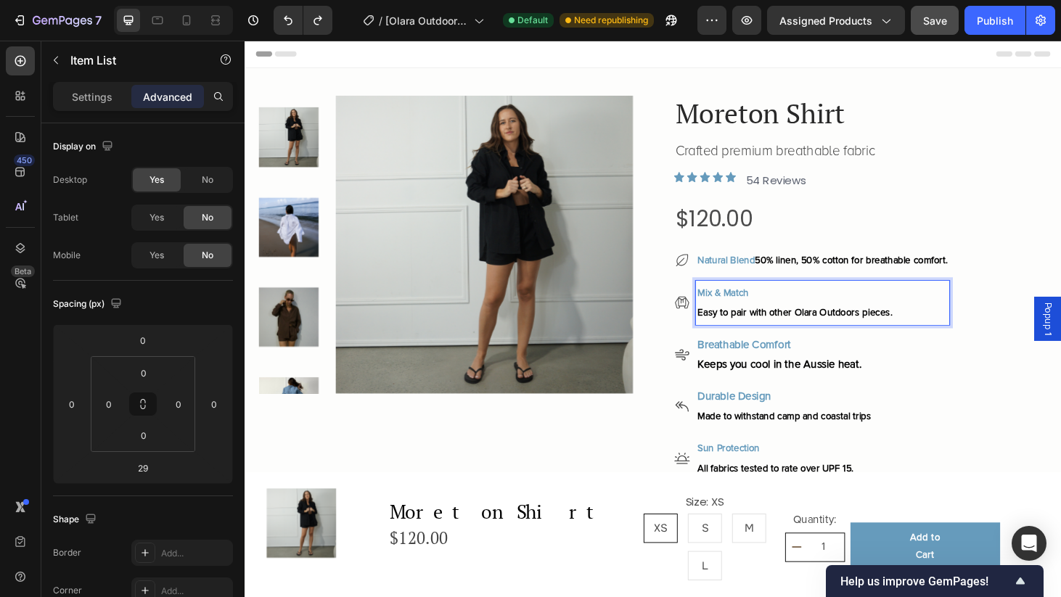
click at [920, 272] on span "50% linen, 50% cotton for breathable comfort." at bounding box center [890, 275] width 205 height 12
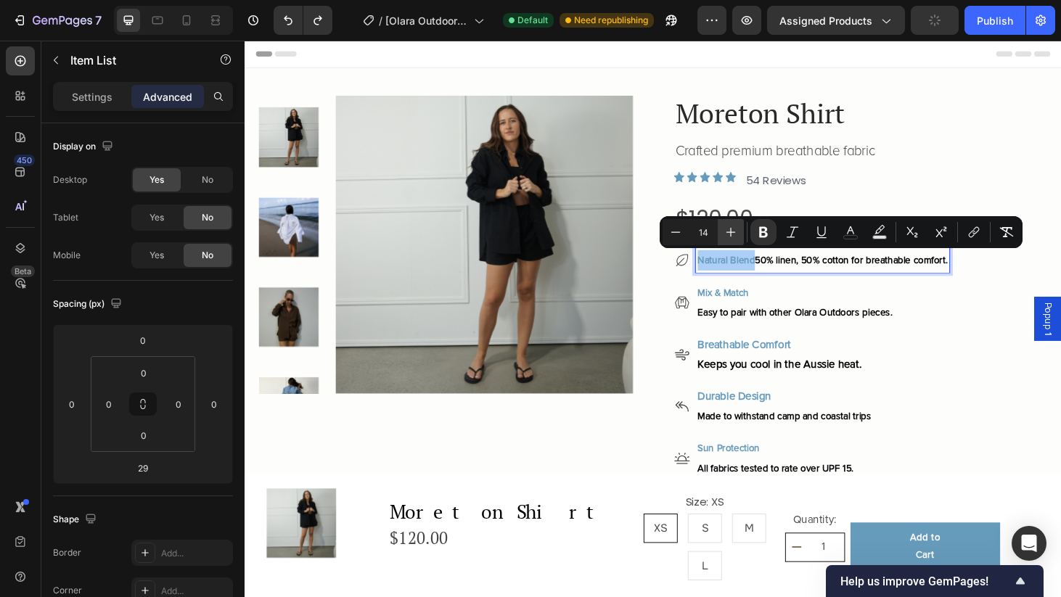
click at [727, 235] on icon "Editor contextual toolbar" at bounding box center [731, 232] width 15 height 15
type input "16"
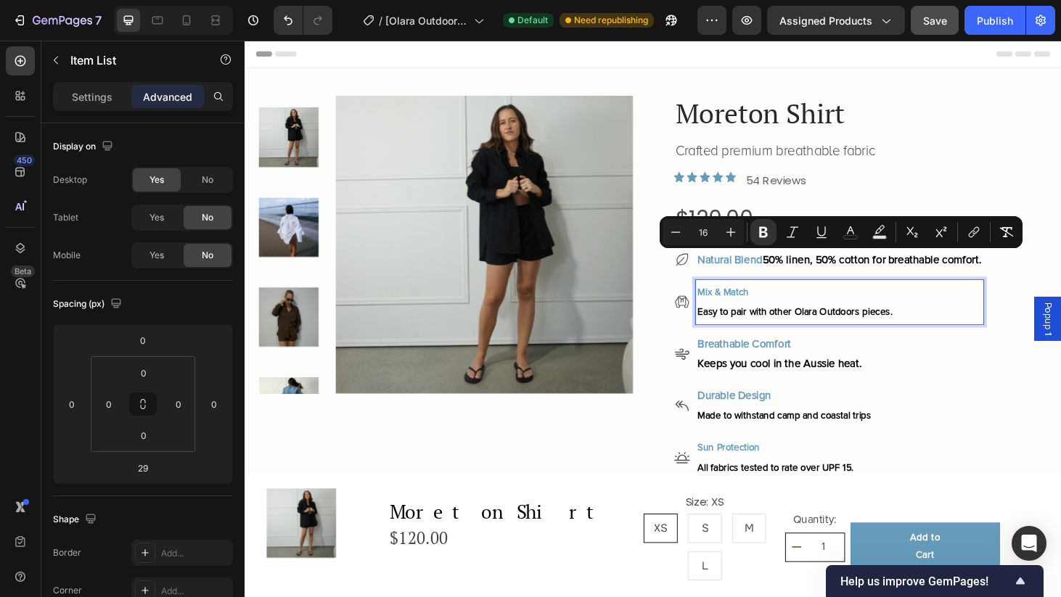
click at [819, 324] on span "Easy to pair with other Olara Outdoors pieces." at bounding box center [831, 330] width 208 height 12
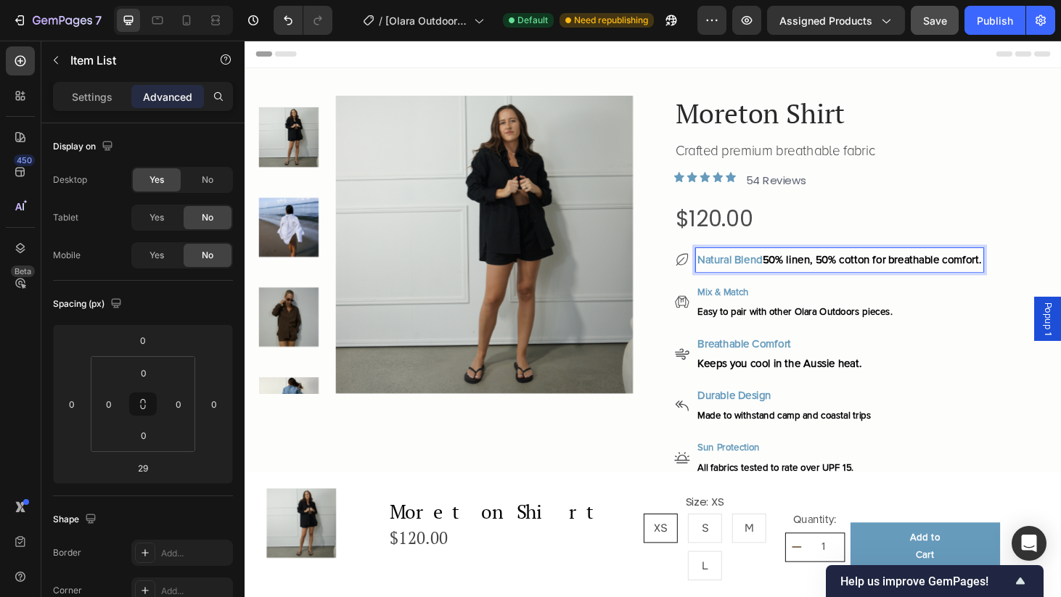
click at [805, 274] on span "50% linen, 50% cotton for breathable comfort." at bounding box center [913, 274] width 234 height 15
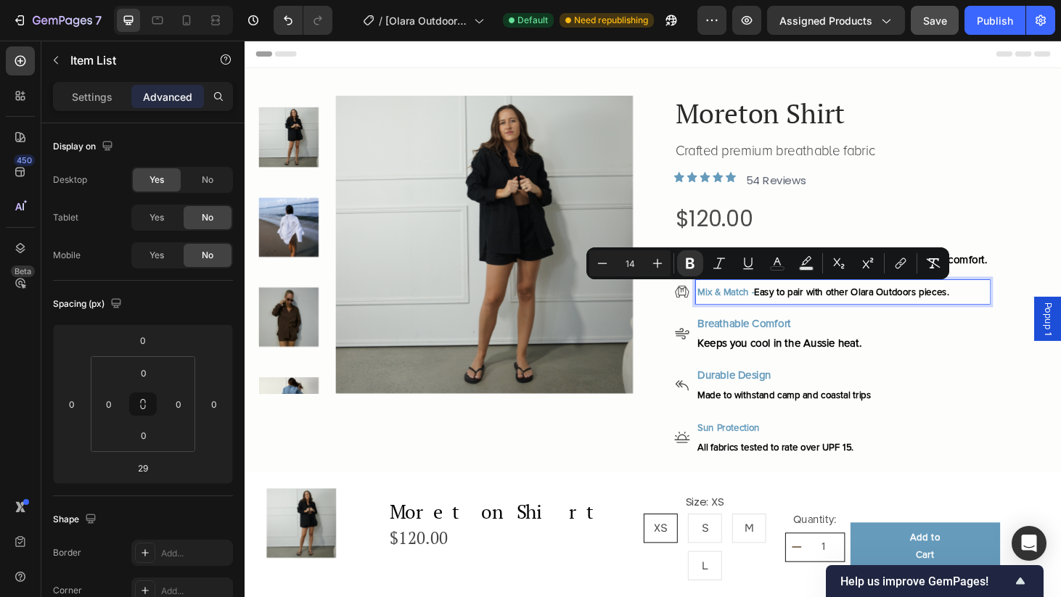
click at [788, 309] on p "Mix & Match - Easy to pair with other Olara Outdoors pieces." at bounding box center [881, 309] width 309 height 22
click at [777, 261] on icon "Editor contextual toolbar" at bounding box center [777, 263] width 15 height 15
type input "669BBC"
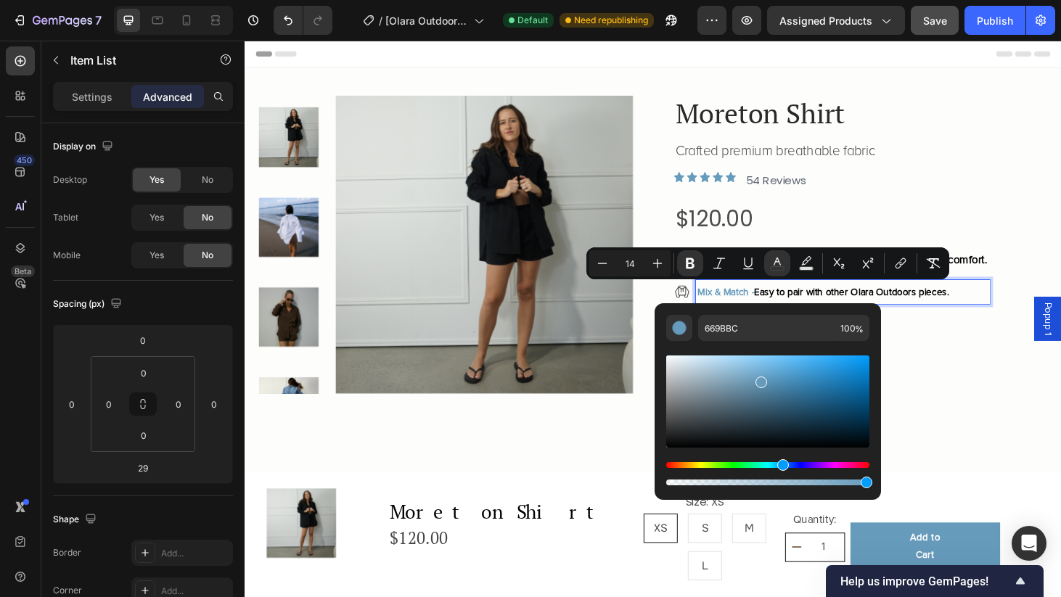
click at [669, 446] on div "Editor contextual toolbar" at bounding box center [767, 402] width 203 height 92
type input "020202"
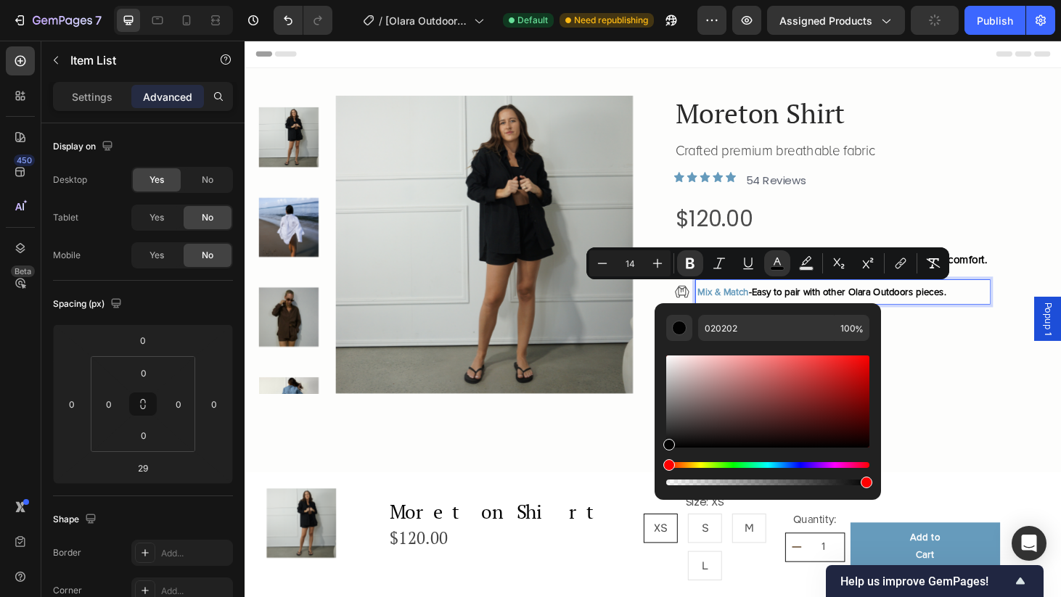
click at [1037, 306] on p "Mix & Match - Easy to pair with other Olara Outdoors pieces." at bounding box center [881, 309] width 309 height 22
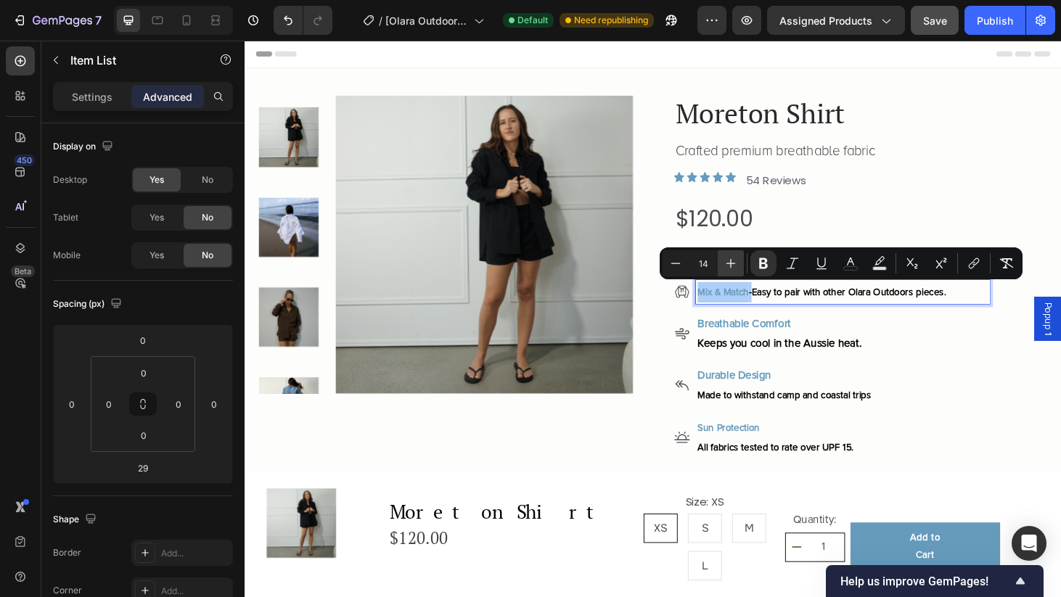
click at [736, 265] on icon "Editor contextual toolbar" at bounding box center [731, 263] width 15 height 15
type input "16"
click at [874, 368] on p "Keeps you cool in the Aussie heat." at bounding box center [881, 363] width 309 height 21
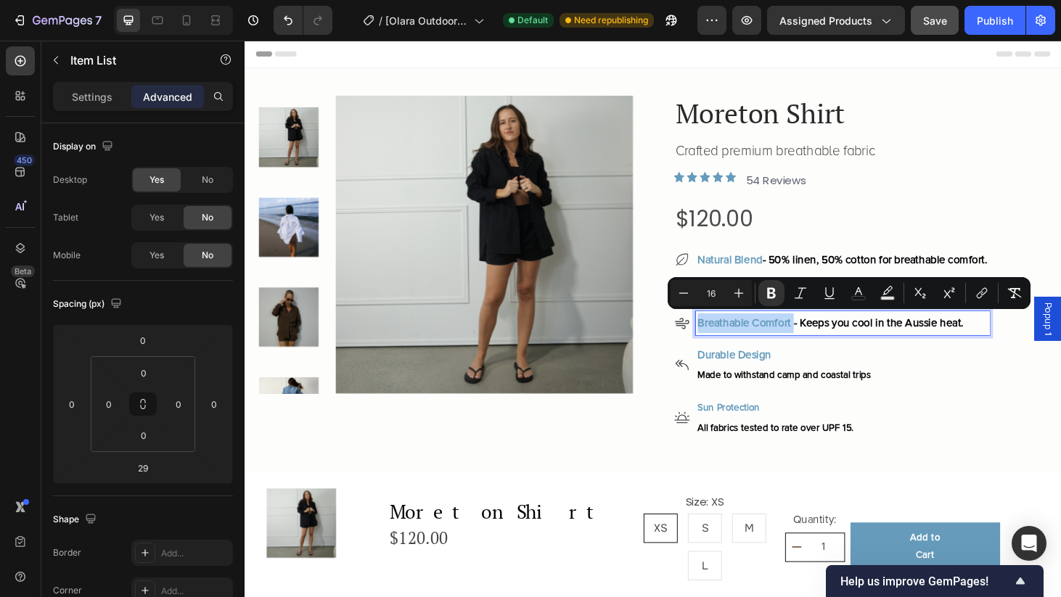
type input "14"
click at [832, 394] on span "Made to withstand camp and coastal trips" at bounding box center [819, 397] width 185 height 12
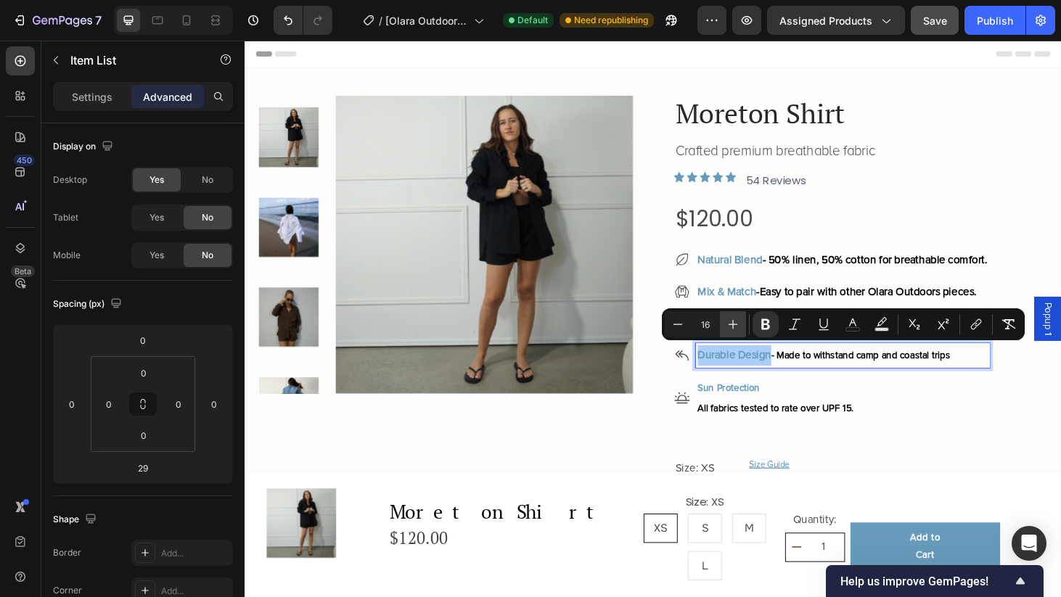
click at [734, 322] on icon "Editor contextual toolbar" at bounding box center [733, 324] width 15 height 15
click at [682, 326] on icon "Editor contextual toolbar" at bounding box center [678, 324] width 15 height 15
type input "16"
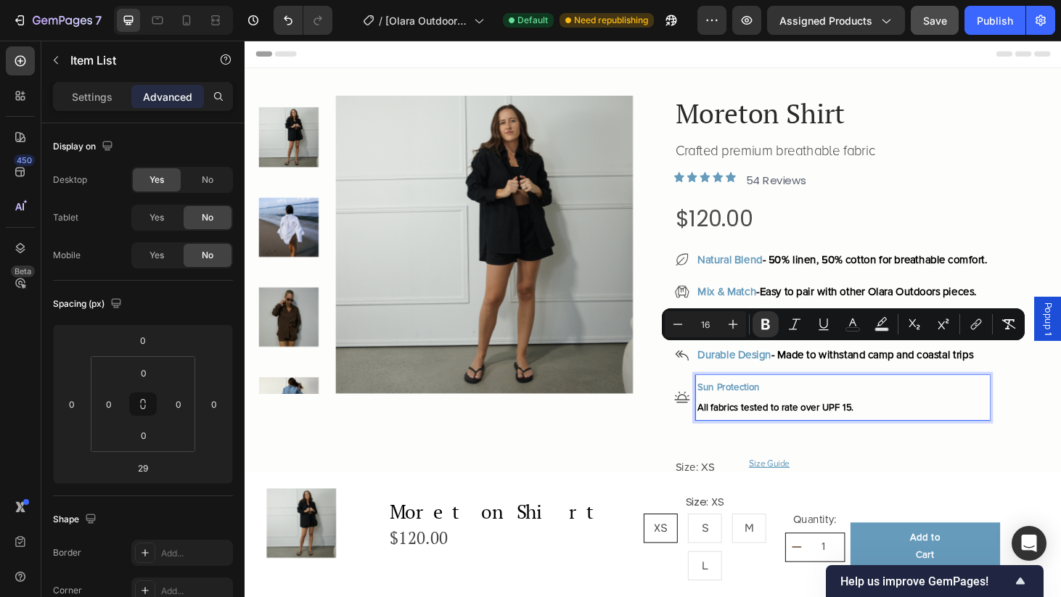
click at [791, 428] on span "All fabrics tested to rate over UPF 15." at bounding box center [810, 432] width 166 height 12
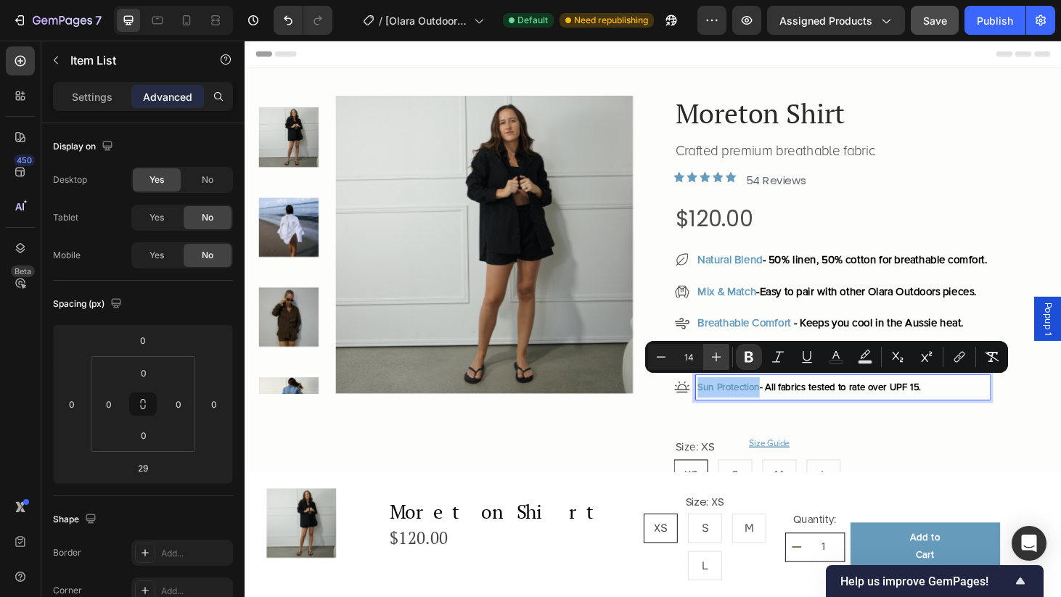
click at [711, 361] on icon "Editor contextual toolbar" at bounding box center [716, 357] width 15 height 15
type input "16"
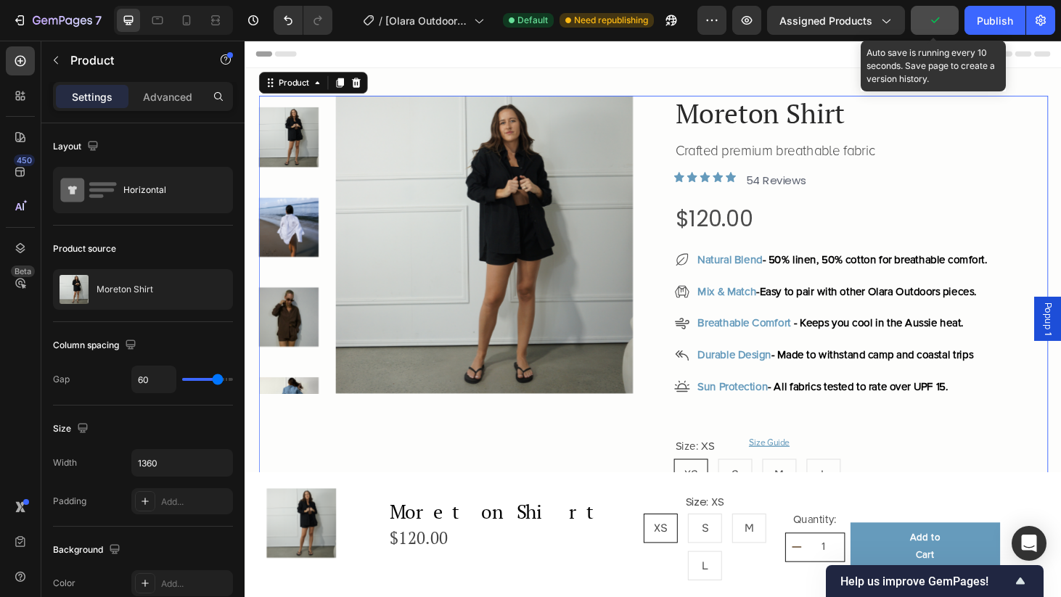
click at [942, 18] on icon "button" at bounding box center [935, 20] width 15 height 15
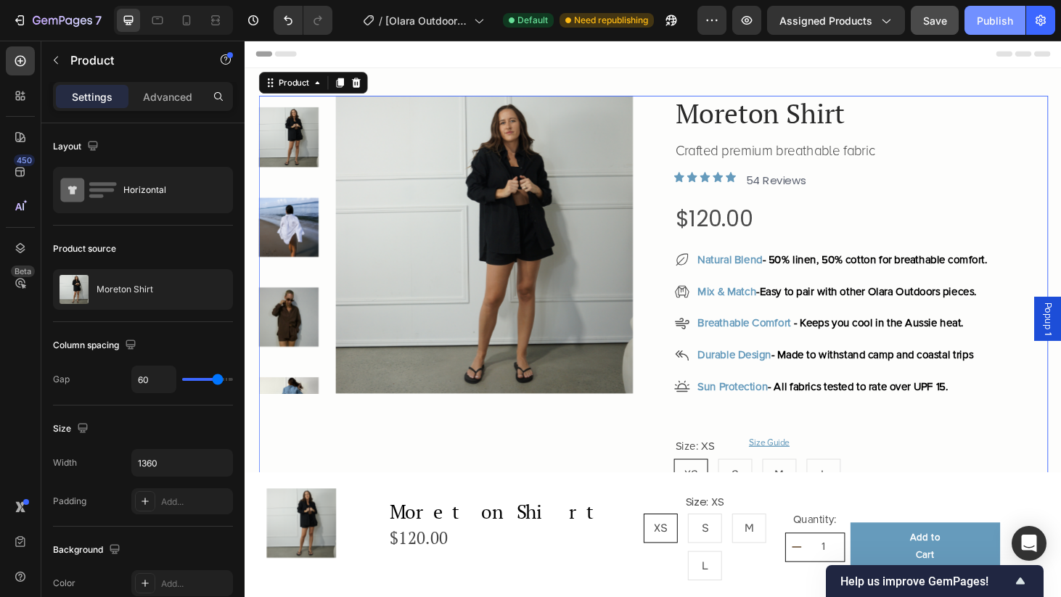
click at [992, 20] on div "Publish" at bounding box center [995, 20] width 36 height 15
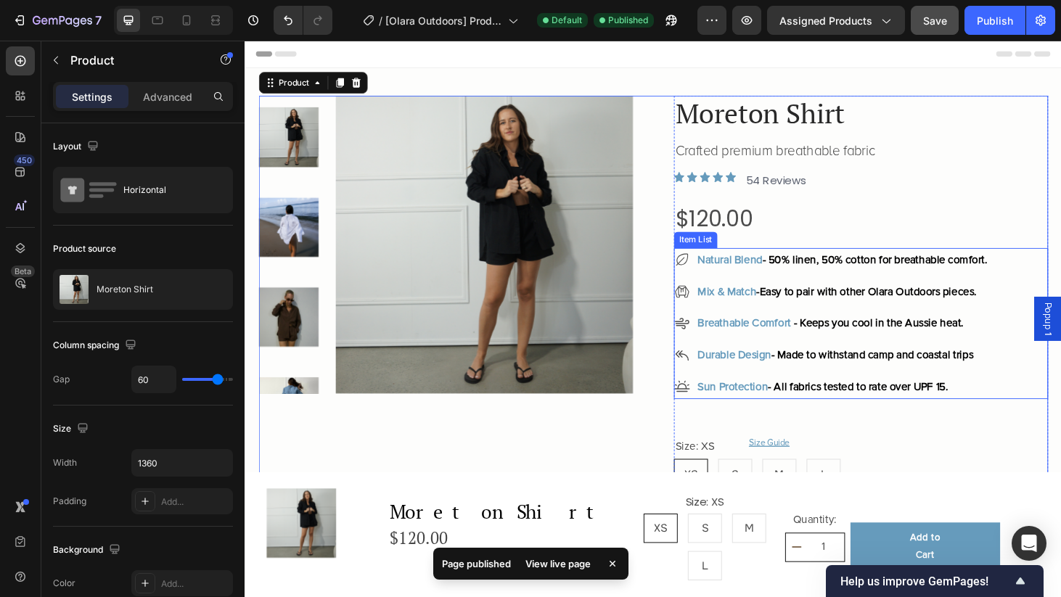
click at [1037, 277] on span "- 50% linen, 50% cotton for breathable comfort." at bounding box center [916, 274] width 240 height 15
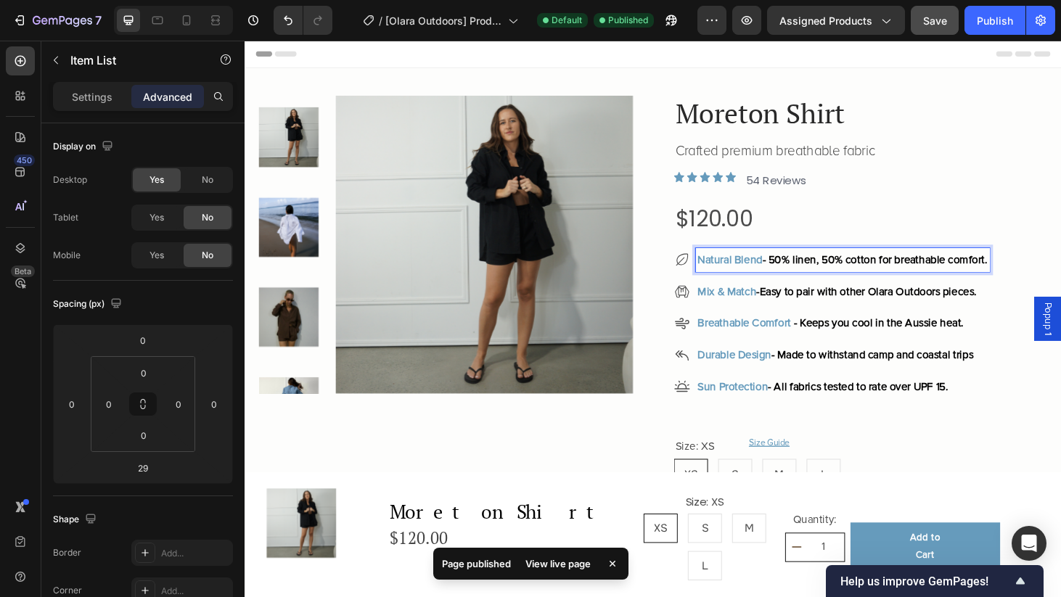
click at [1037, 274] on span "- 50% linen, 50% cotton for breathable comfort." at bounding box center [916, 274] width 240 height 15
click at [1025, 308] on span "Easy to pair with other Olara Outdoors pieces." at bounding box center [909, 308] width 232 height 15
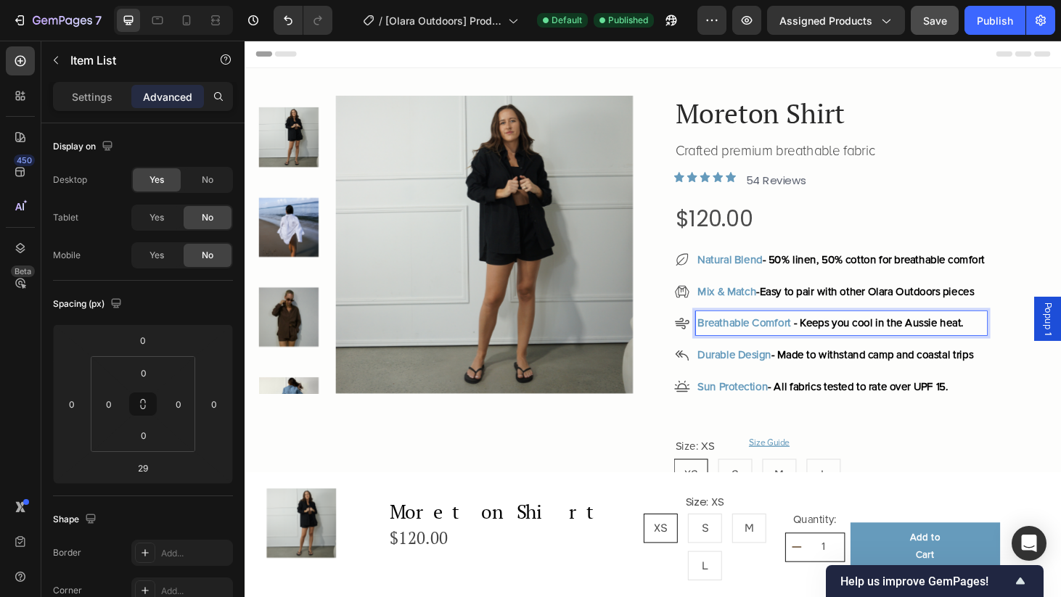
click at [1011, 343] on span "- Keeps you cool in the Aussie heat." at bounding box center [920, 342] width 181 height 15
click at [1034, 343] on p "Breathable Comfort - Keeps you cool in the Aussie heat." at bounding box center [880, 342] width 306 height 21
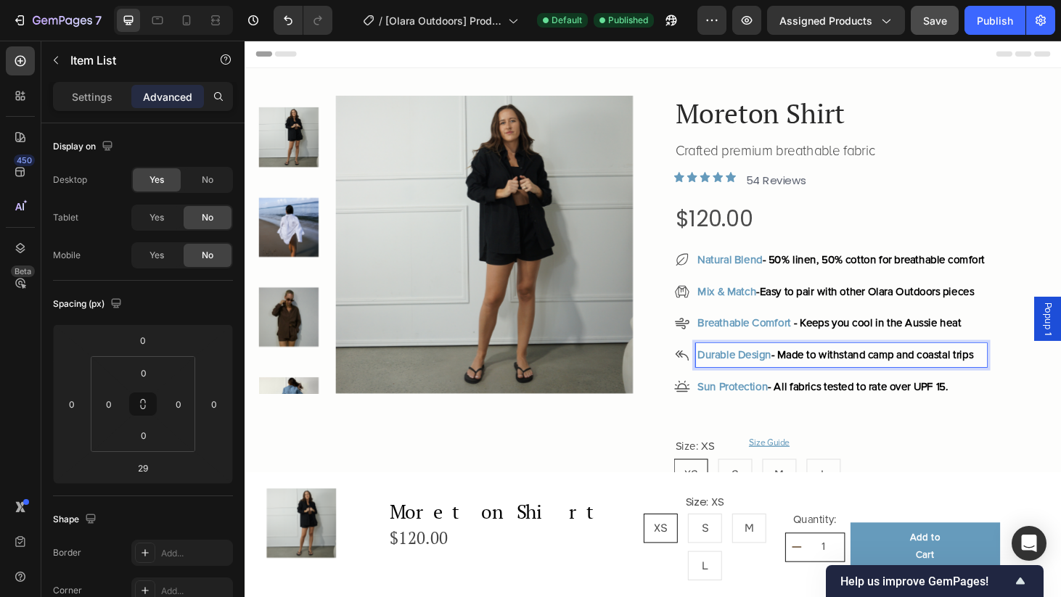
click at [1021, 375] on span "- Made to withstand camp and coastal trips" at bounding box center [914, 376] width 216 height 15
click at [1023, 413] on p "Sun Protection - All fabrics tested to rate over UPF 15." at bounding box center [880, 410] width 306 height 21
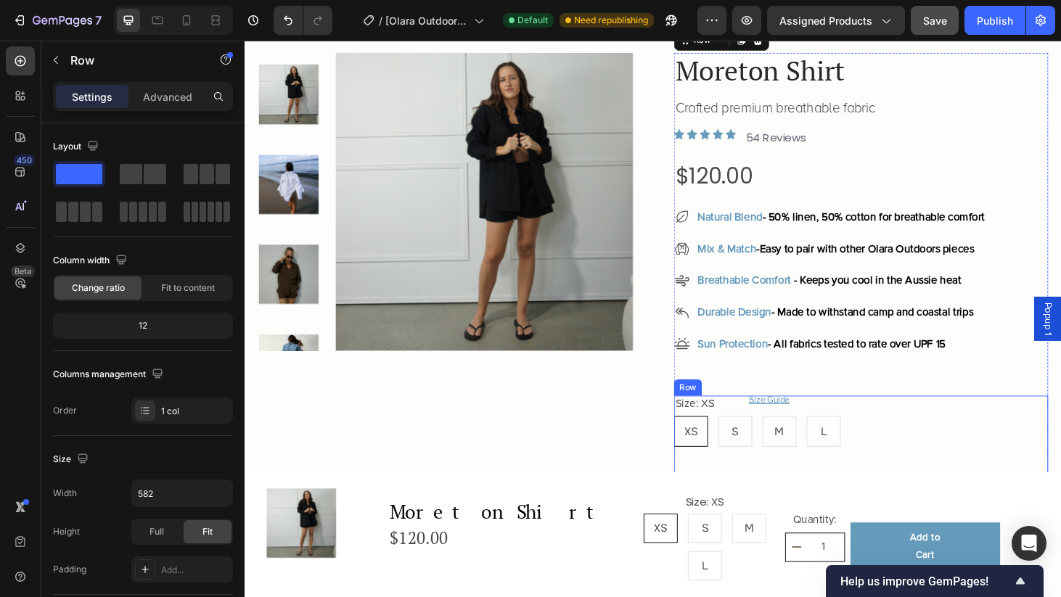
scroll to position [43, 0]
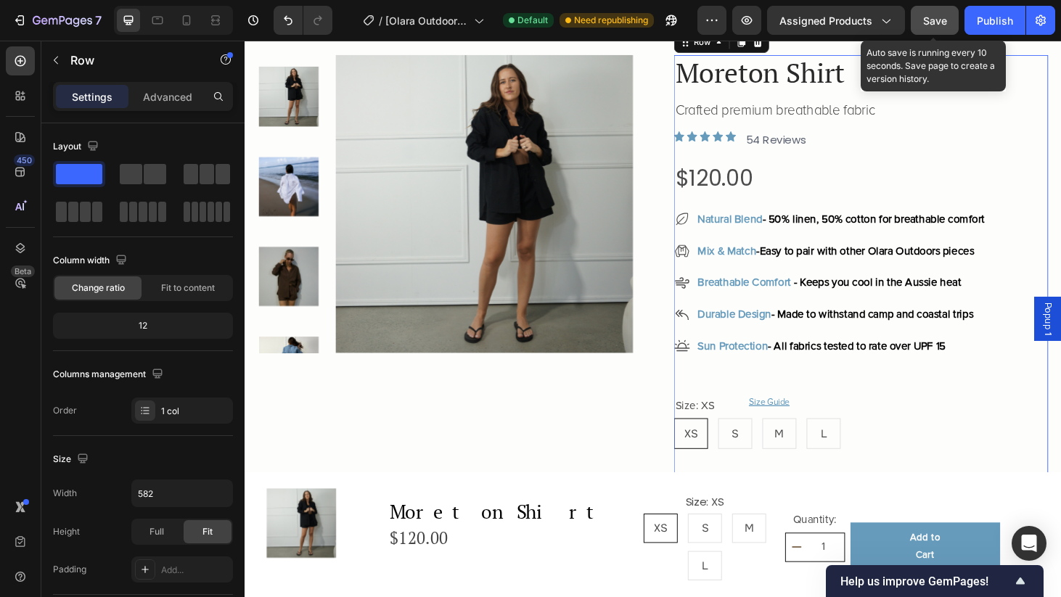
click at [945, 15] on span "Save" at bounding box center [935, 21] width 24 height 12
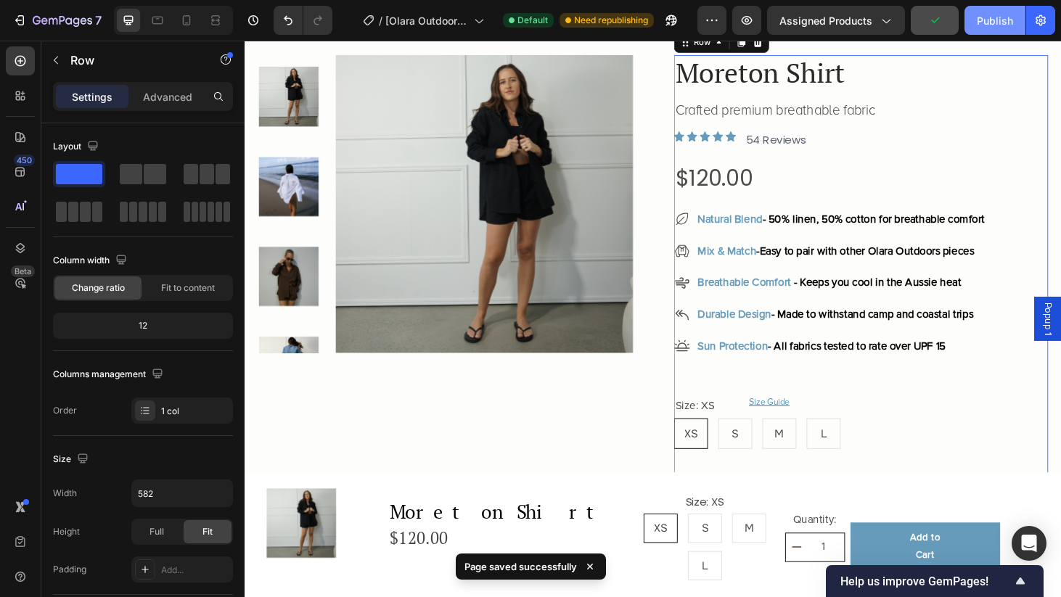
click at [992, 23] on div "Publish" at bounding box center [995, 20] width 36 height 15
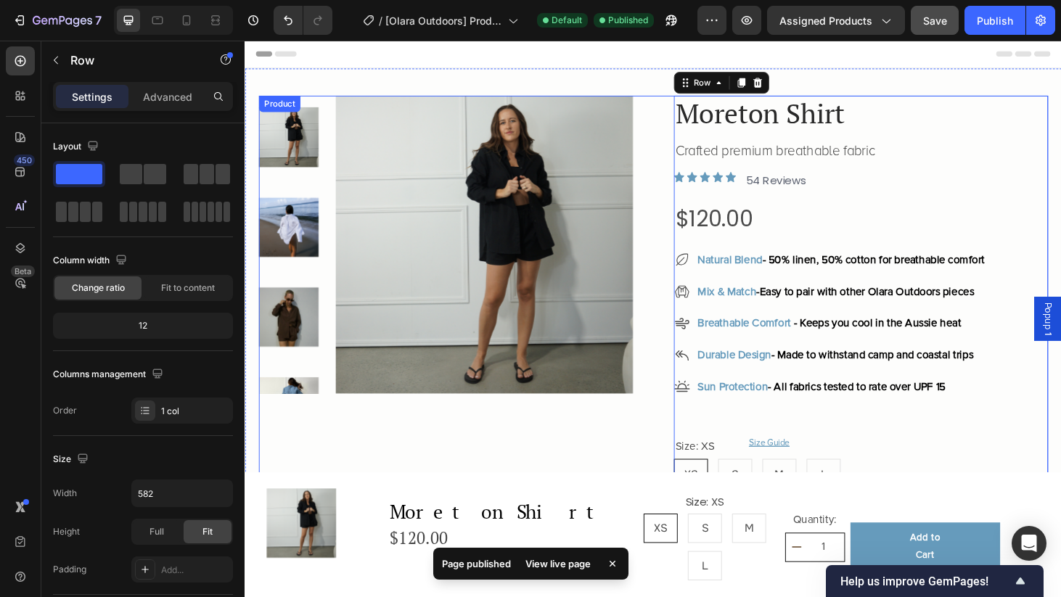
scroll to position [0, 0]
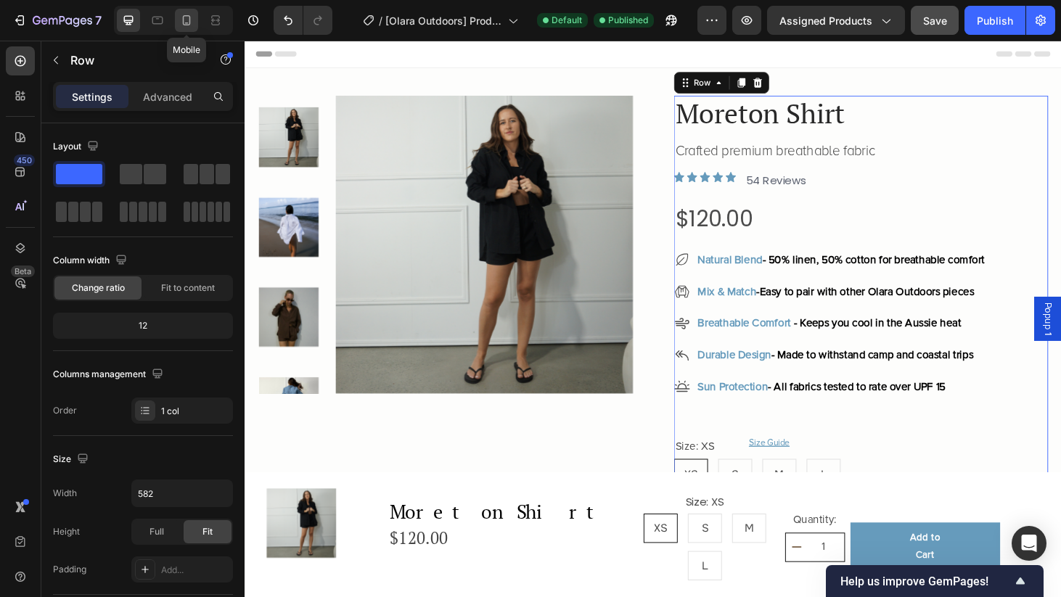
click at [187, 30] on div at bounding box center [186, 20] width 23 height 23
type input "100%"
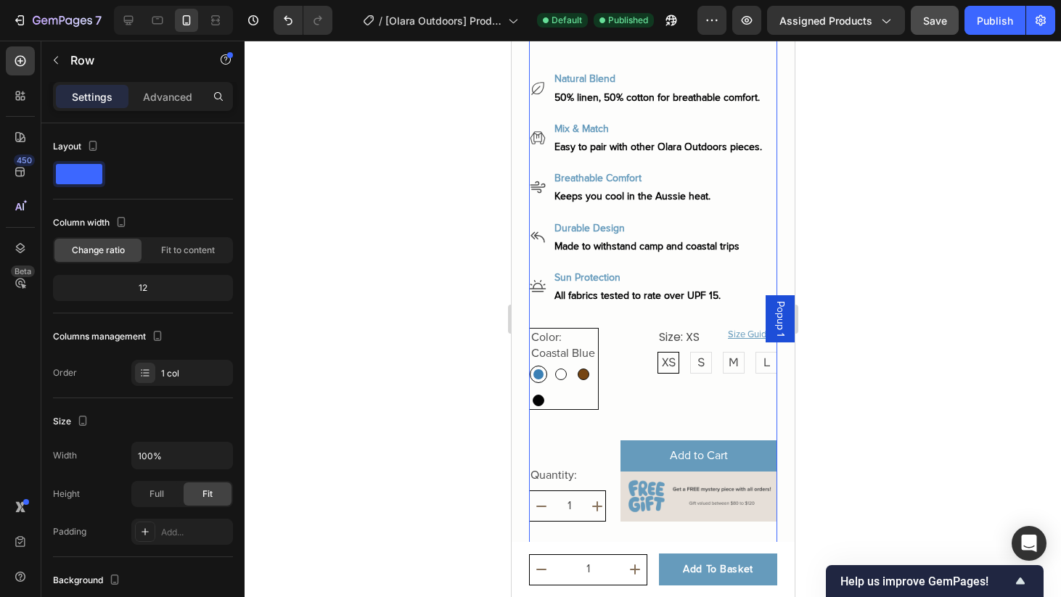
scroll to position [516, 0]
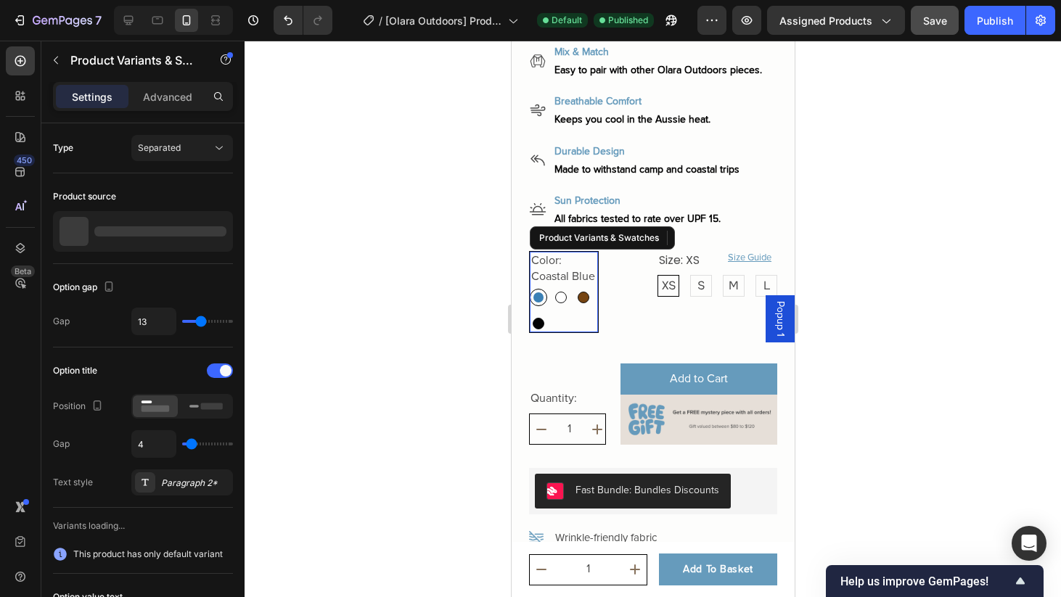
click at [581, 319] on div "Coastal Blue Coastal Blue White Sand White Sand Driftwood Driftwood Jet Black J…" at bounding box center [563, 311] width 68 height 44
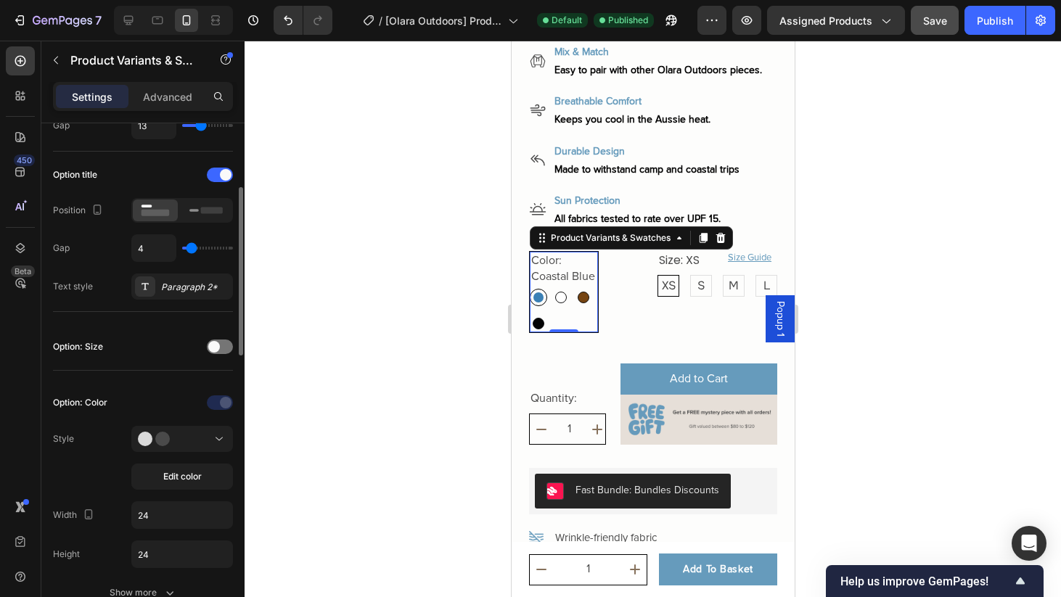
scroll to position [0, 0]
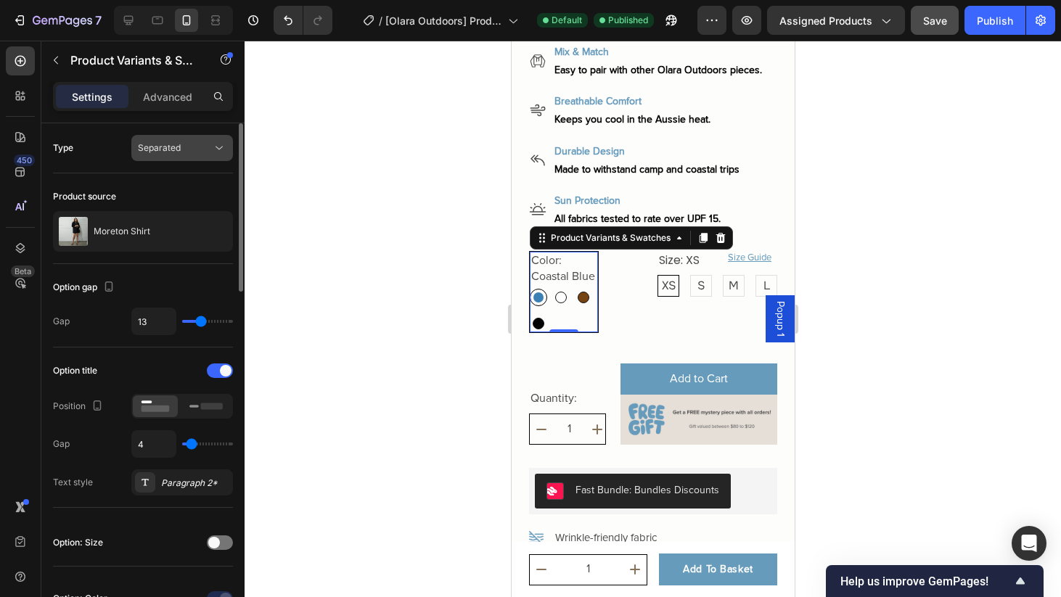
click at [213, 149] on icon at bounding box center [219, 148] width 15 height 15
click at [91, 149] on div "Type Separated" at bounding box center [143, 148] width 180 height 26
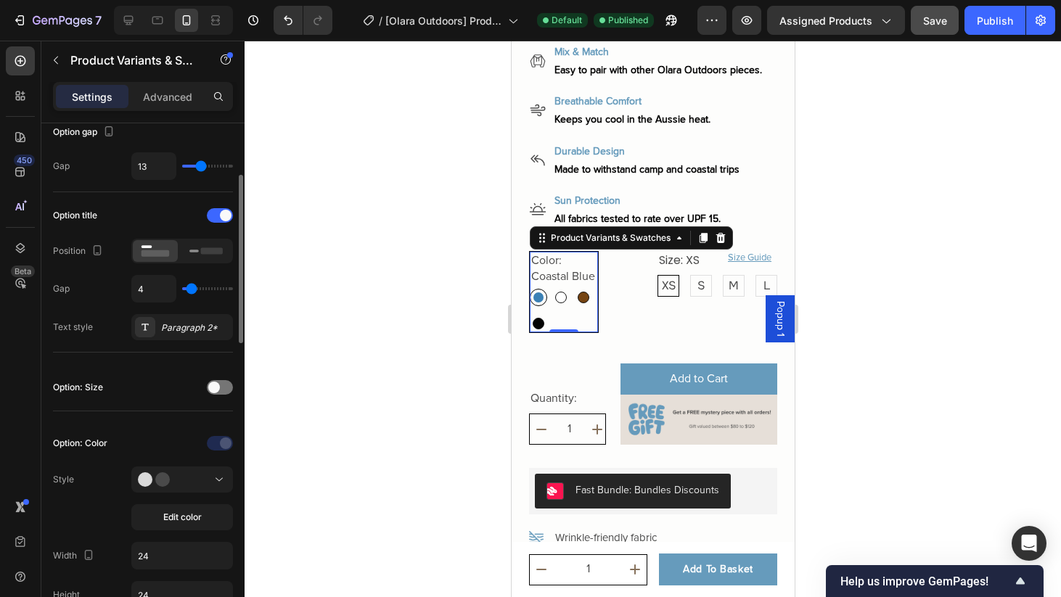
scroll to position [156, 0]
click at [219, 383] on div at bounding box center [220, 387] width 26 height 15
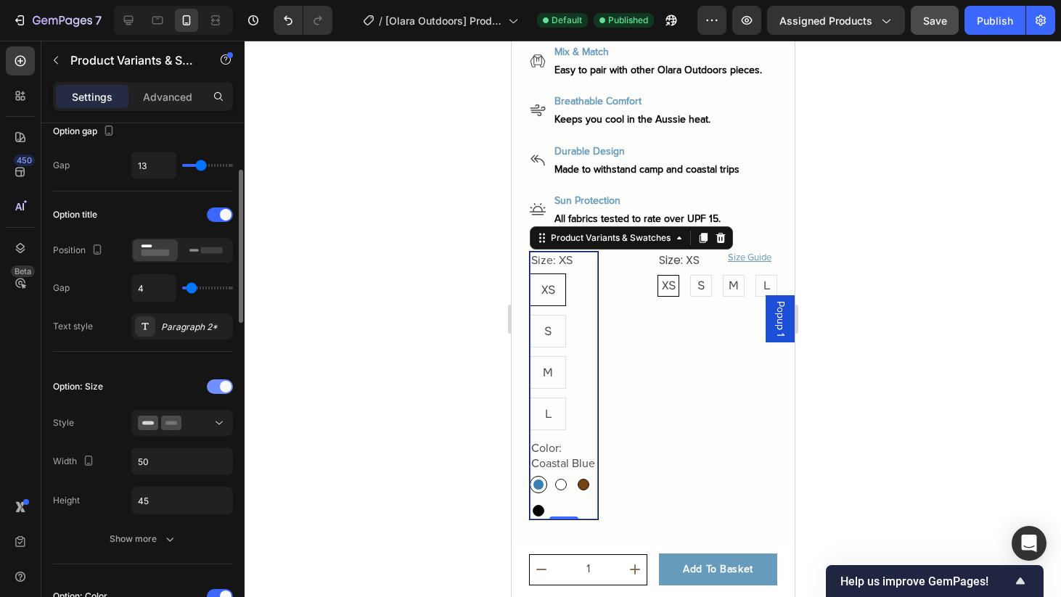
click at [218, 383] on div at bounding box center [220, 387] width 26 height 15
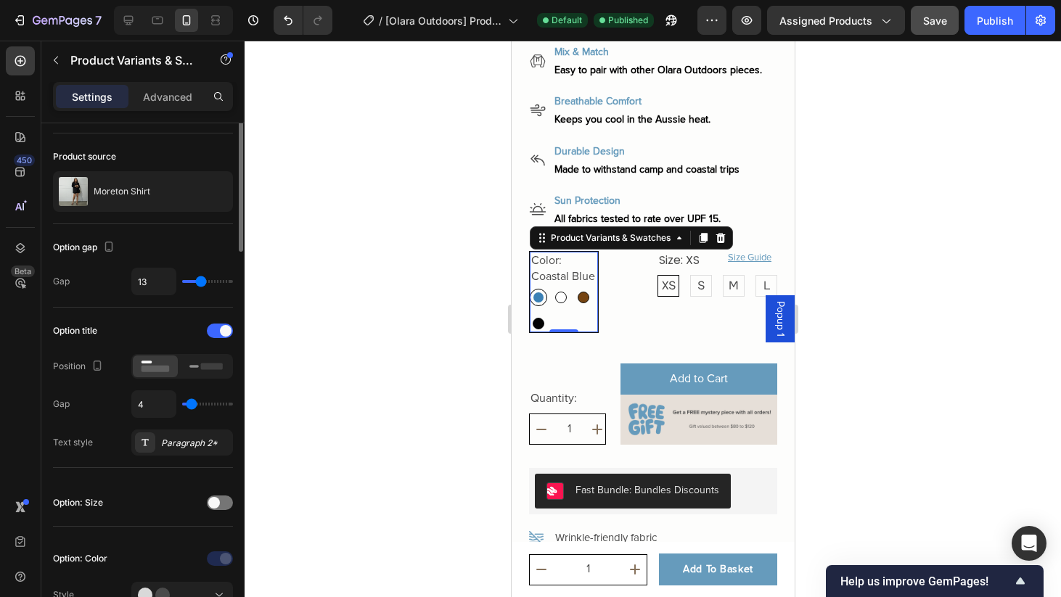
scroll to position [0, 0]
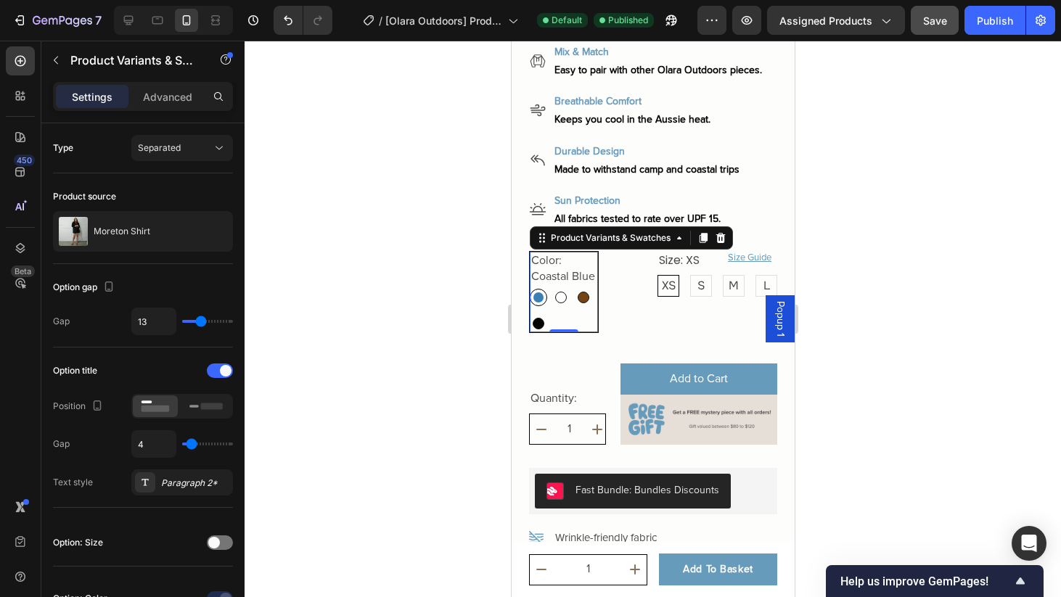
click at [923, 298] on div at bounding box center [653, 319] width 817 height 557
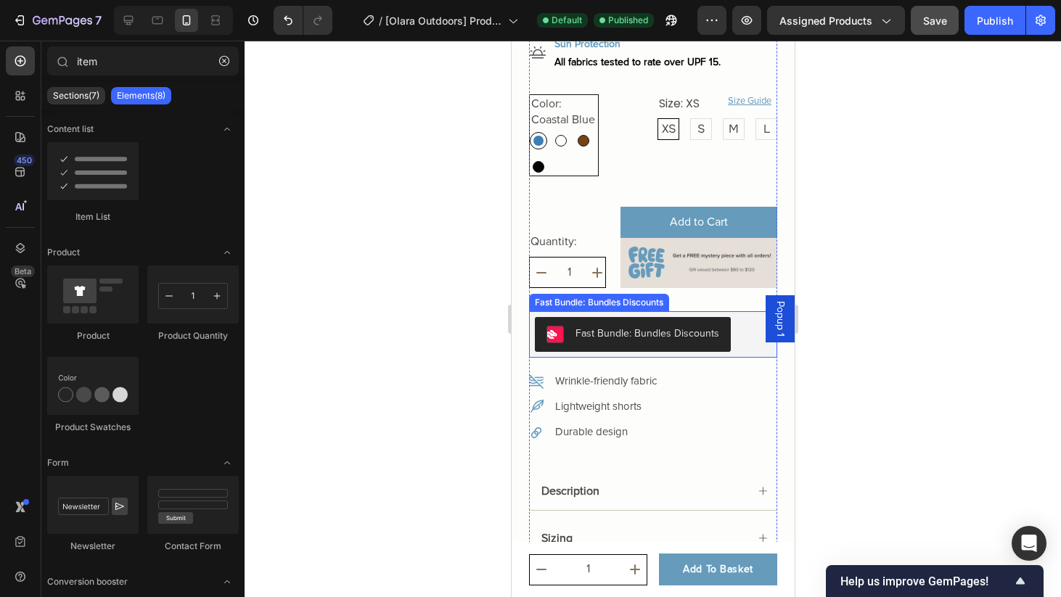
scroll to position [684, 0]
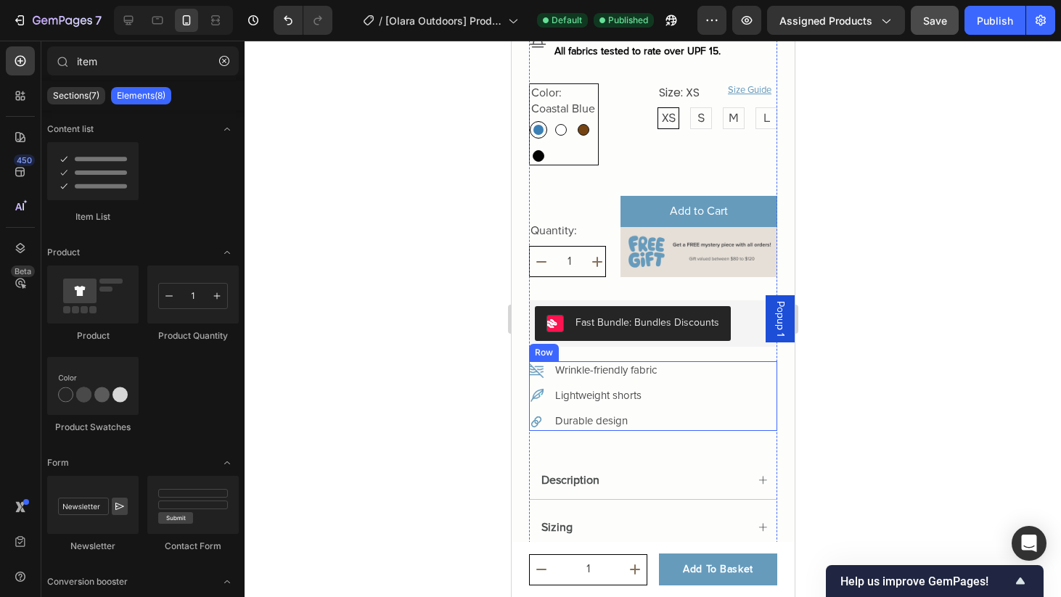
click at [730, 405] on div "Wrinkle-friendly fabric Item List Lightweight shorts Item List Durable design I…" at bounding box center [652, 396] width 248 height 69
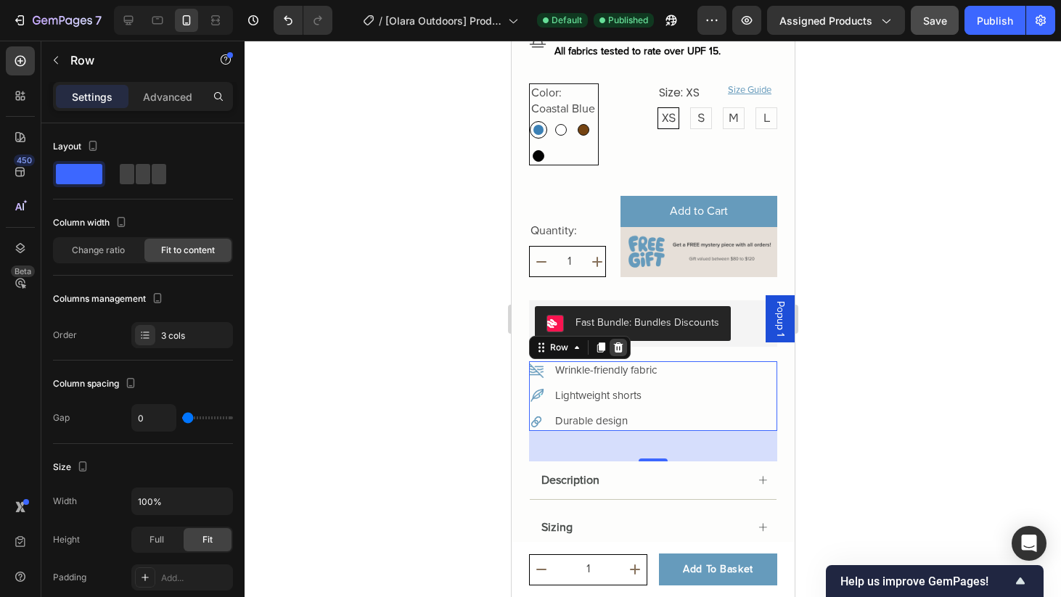
click at [619, 348] on icon at bounding box center [618, 348] width 12 height 12
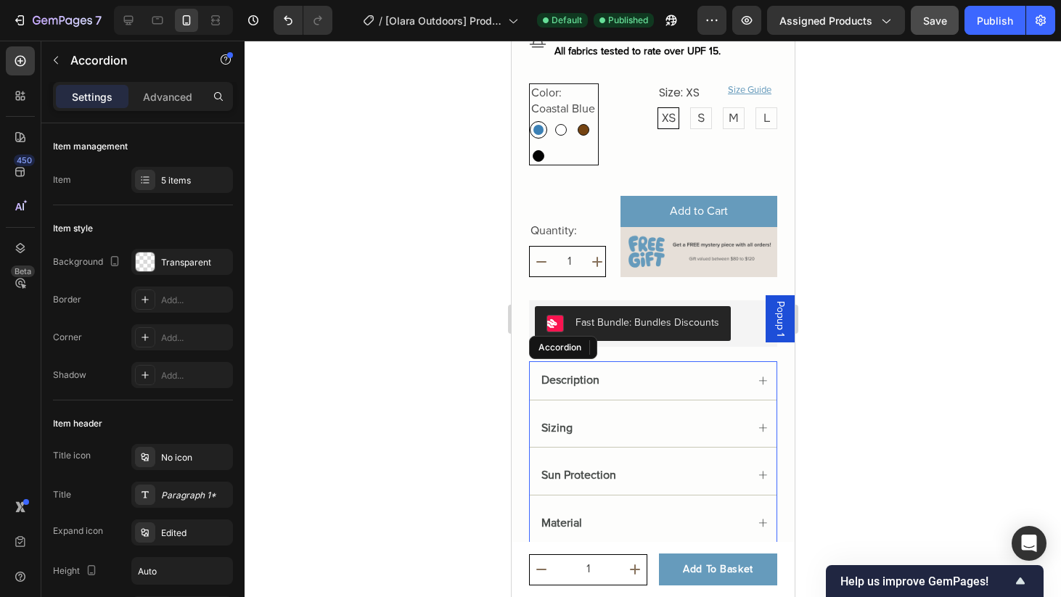
click at [616, 376] on div "Description" at bounding box center [643, 380] width 208 height 20
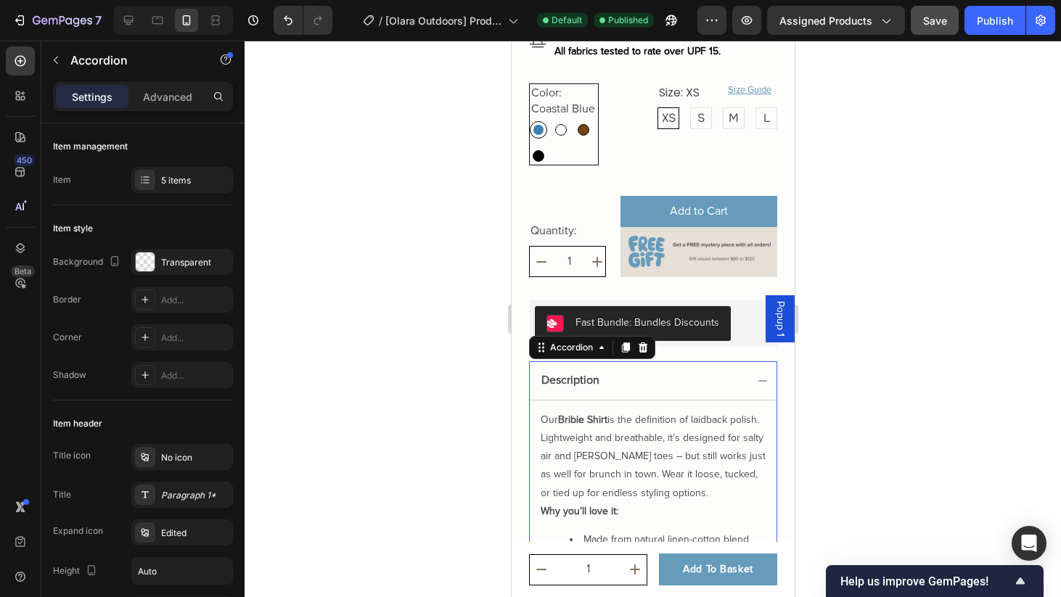
click at [757, 377] on div "Description" at bounding box center [652, 381] width 247 height 38
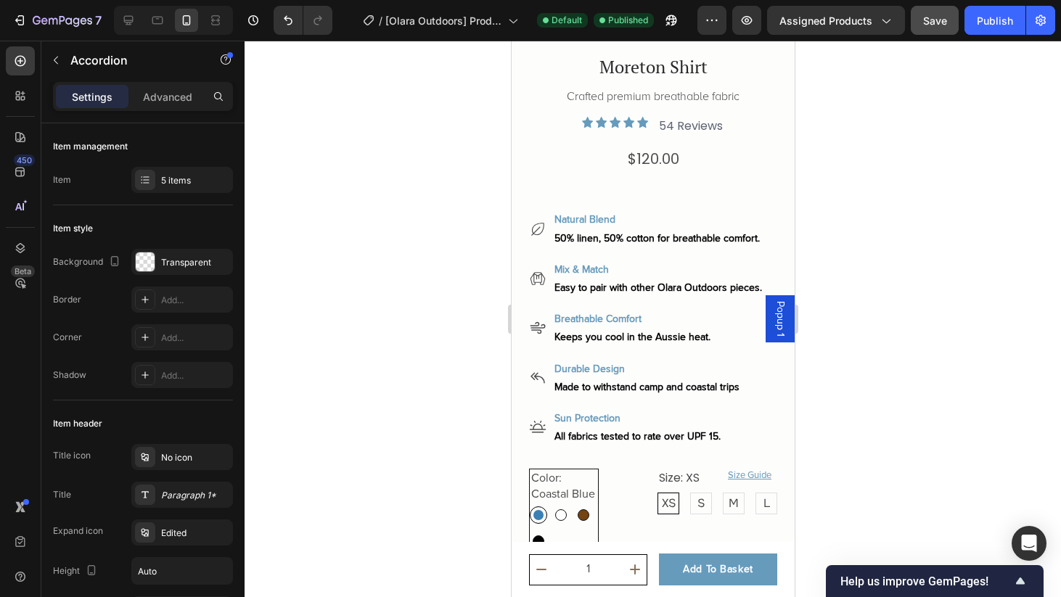
scroll to position [298, 0]
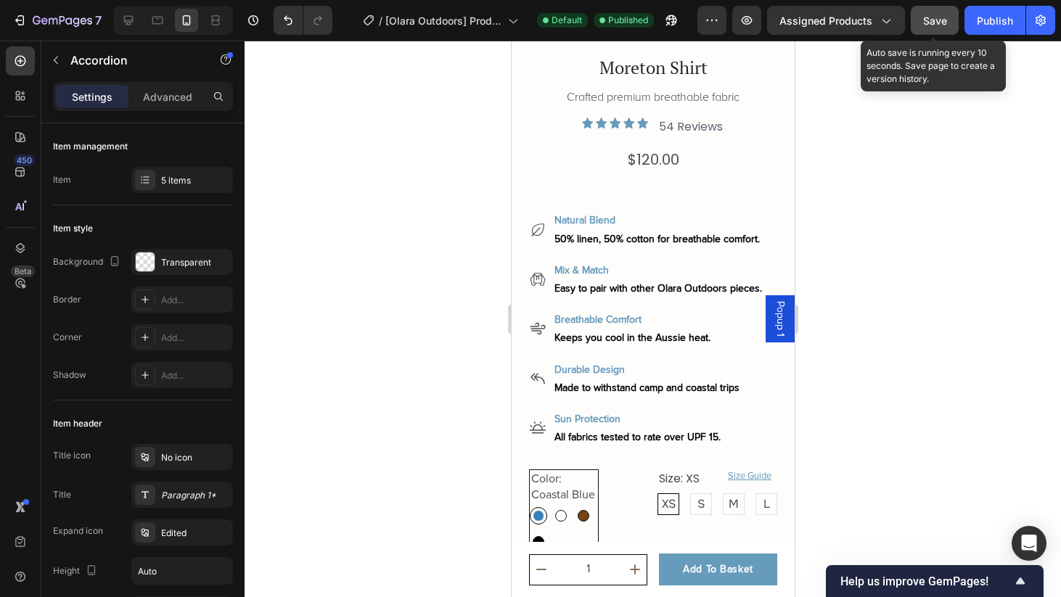
click at [931, 31] on button "Save" at bounding box center [935, 20] width 48 height 29
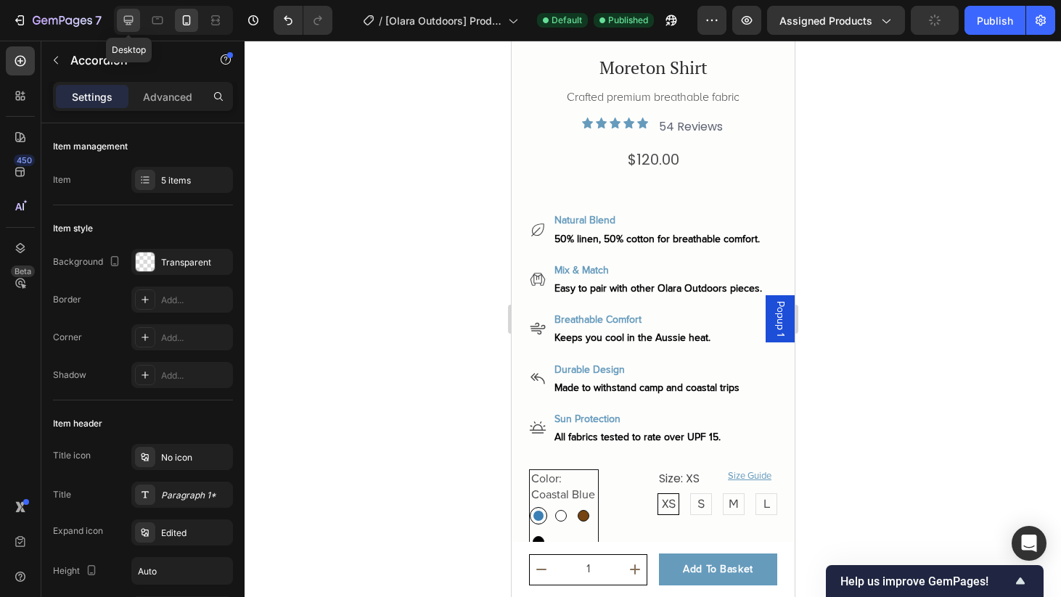
click at [131, 25] on icon at bounding box center [128, 20] width 15 height 15
type input "10"
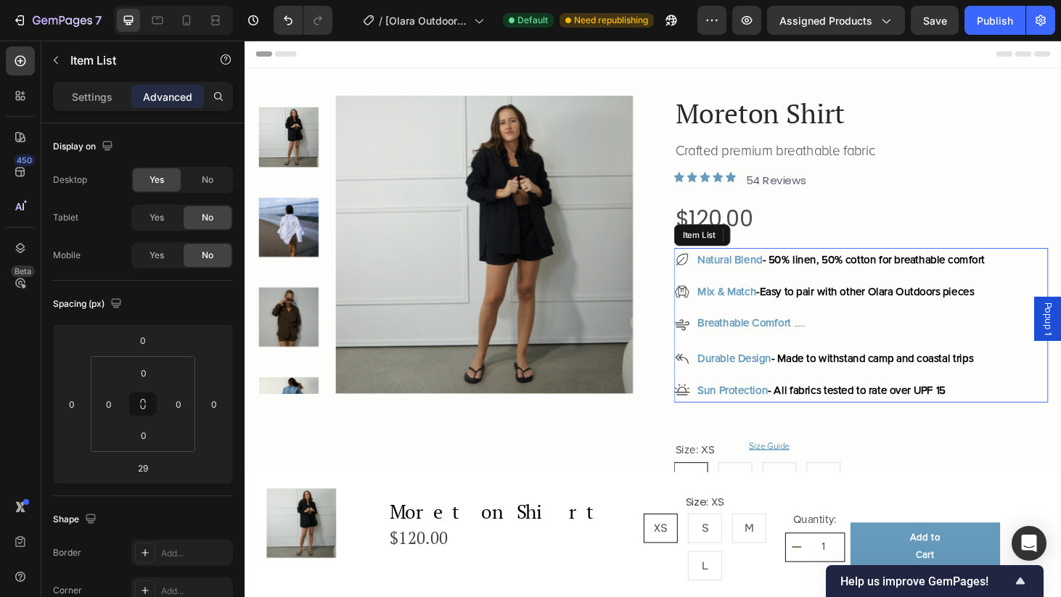
click at [837, 344] on p "Breathable Comfort - Keeps you cool in the Aussie heat" at bounding box center [880, 344] width 306 height 25
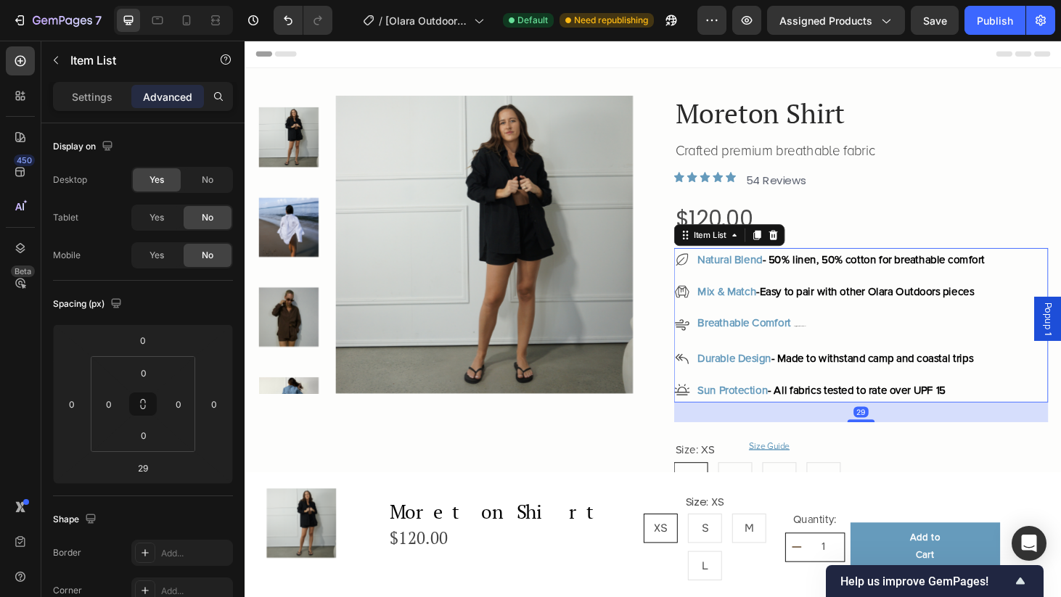
click at [855, 338] on p "Breathable Comfort - Keeps you cool in the Aussie heat" at bounding box center [880, 344] width 306 height 25
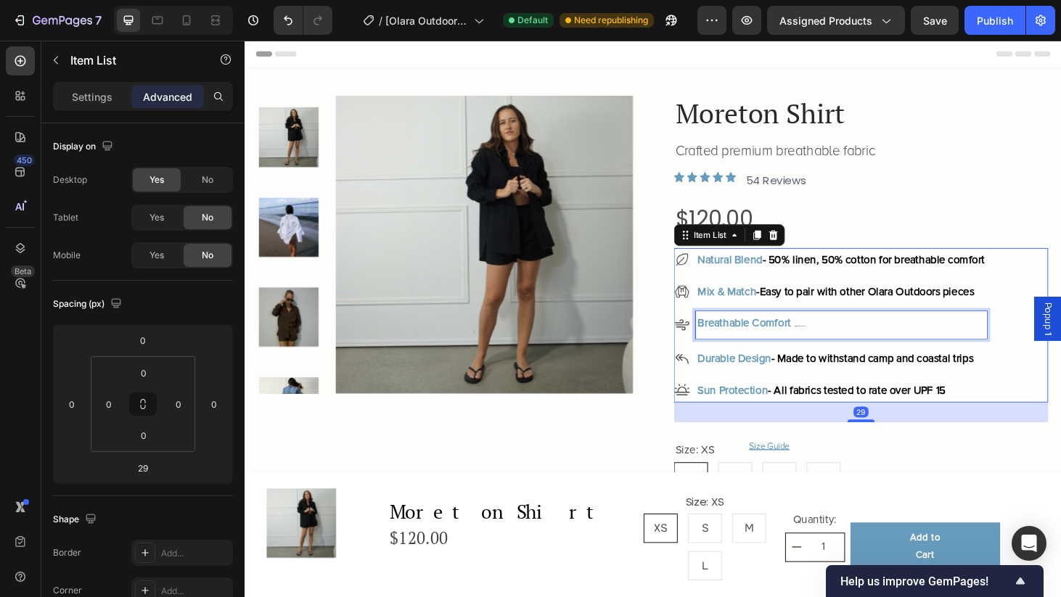
click at [855, 338] on p "Breathable Comfort - Keeps you cool in the Aussie heat" at bounding box center [880, 344] width 306 height 25
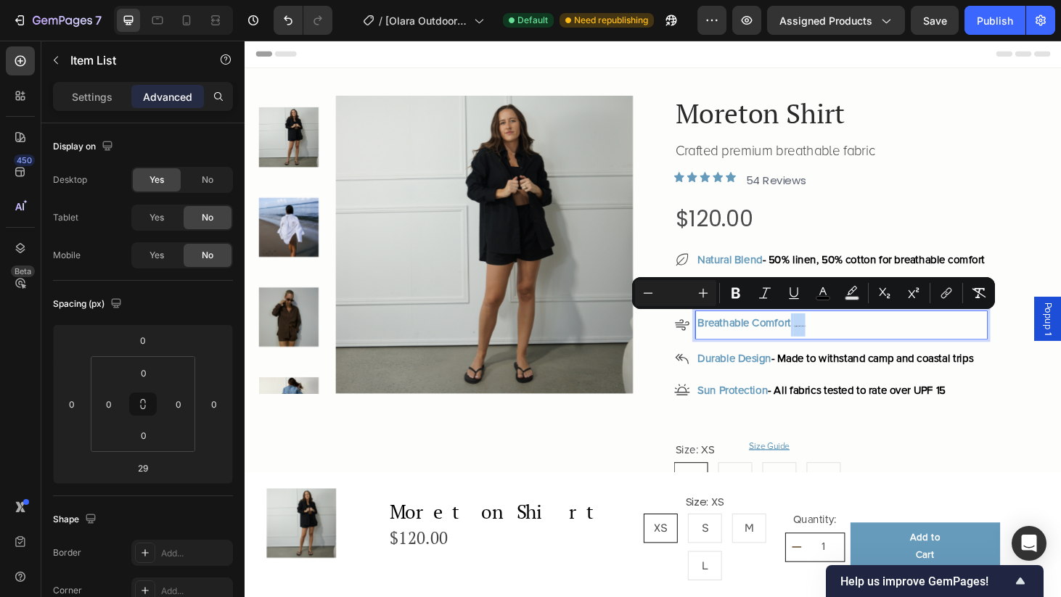
drag, startPoint x: 852, startPoint y: 346, endPoint x: 834, endPoint y: 343, distance: 17.7
click at [834, 343] on p "Breathable Comfort - Keeps you cool in the Aussie heat" at bounding box center [880, 344] width 306 height 25
click at [675, 290] on input "Editor contextual toolbar" at bounding box center [675, 293] width 29 height 17
type input "16"
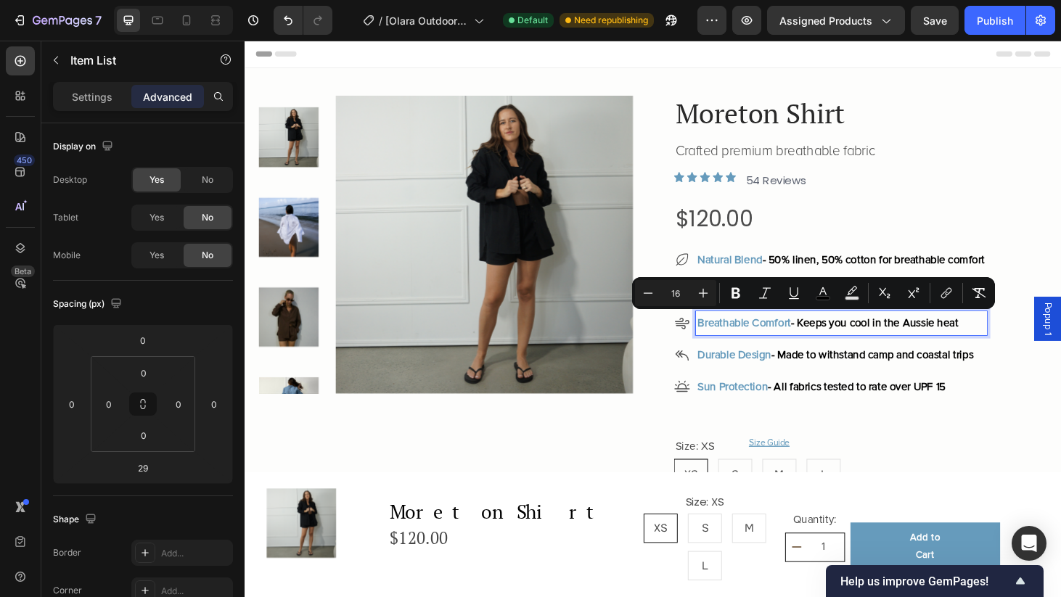
click at [896, 374] on span "- Made to withstand camp and coastal trips" at bounding box center [914, 376] width 216 height 15
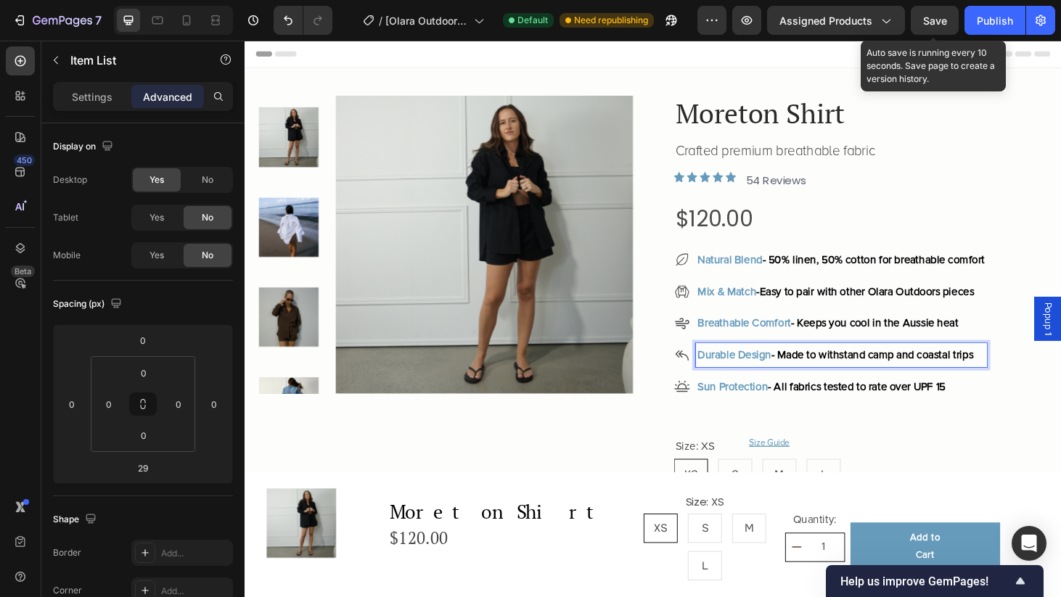
click at [931, 28] on div "Save" at bounding box center [935, 20] width 24 height 15
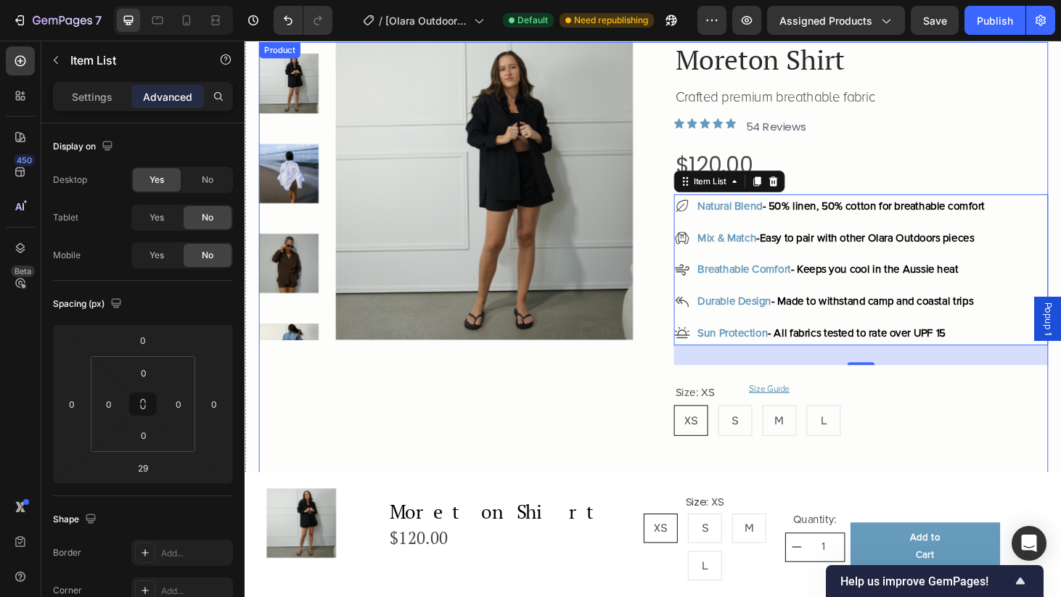
scroll to position [57, 0]
click at [992, 23] on div "Publish" at bounding box center [995, 20] width 36 height 15
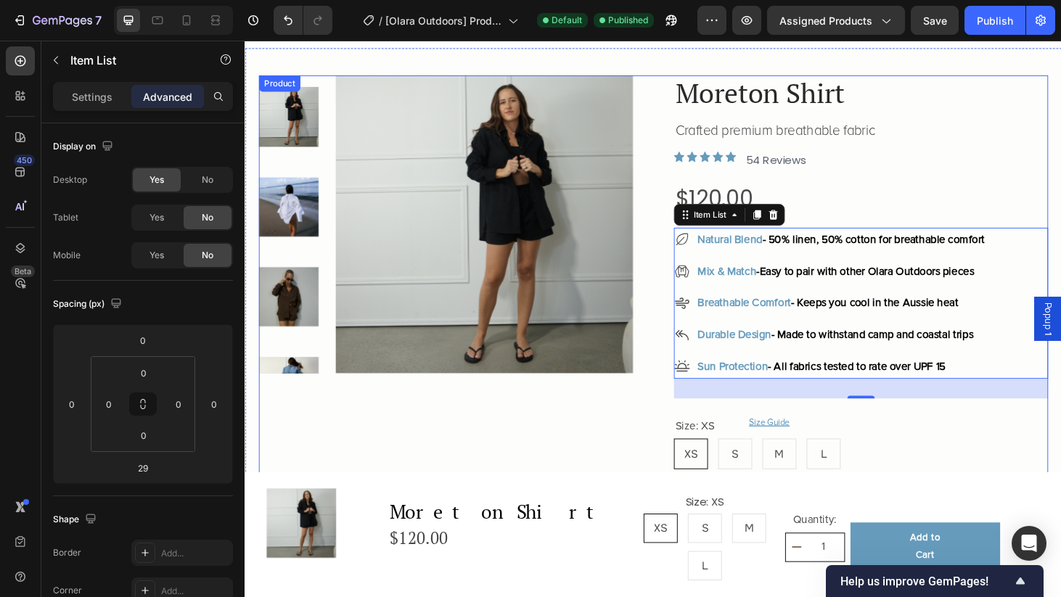
scroll to position [0, 0]
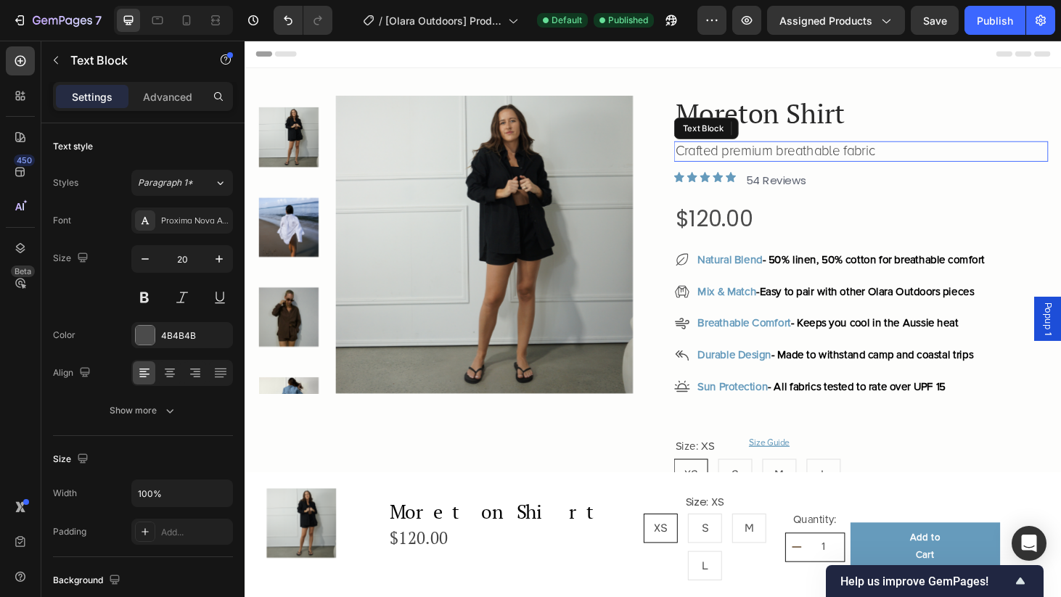
click at [767, 160] on p "Crafted premium breathable fabric" at bounding box center [901, 159] width 396 height 19
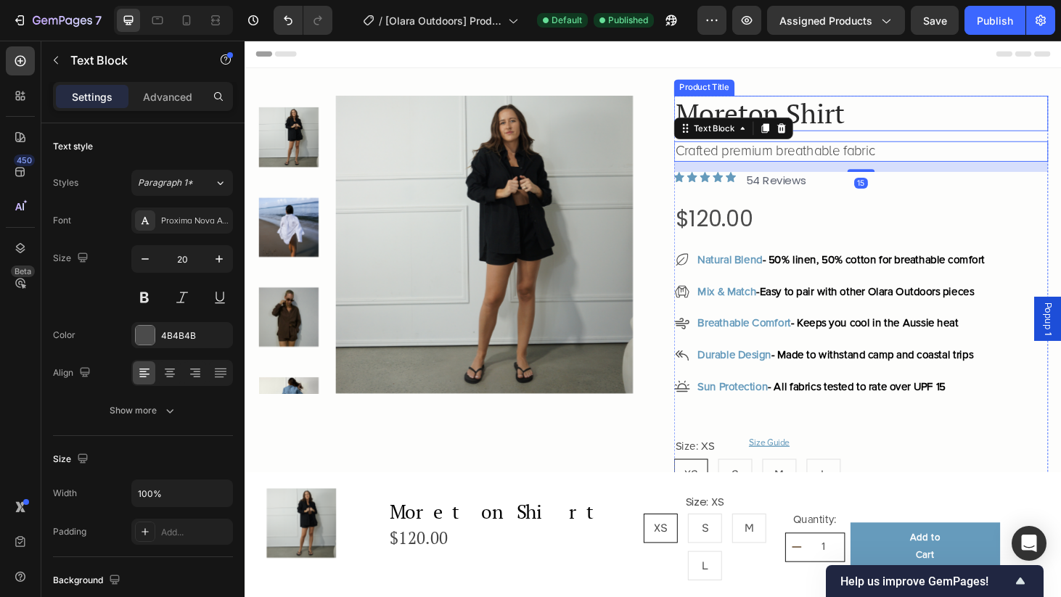
click at [876, 121] on h1 "Moreton Shirt" at bounding box center [901, 118] width 399 height 38
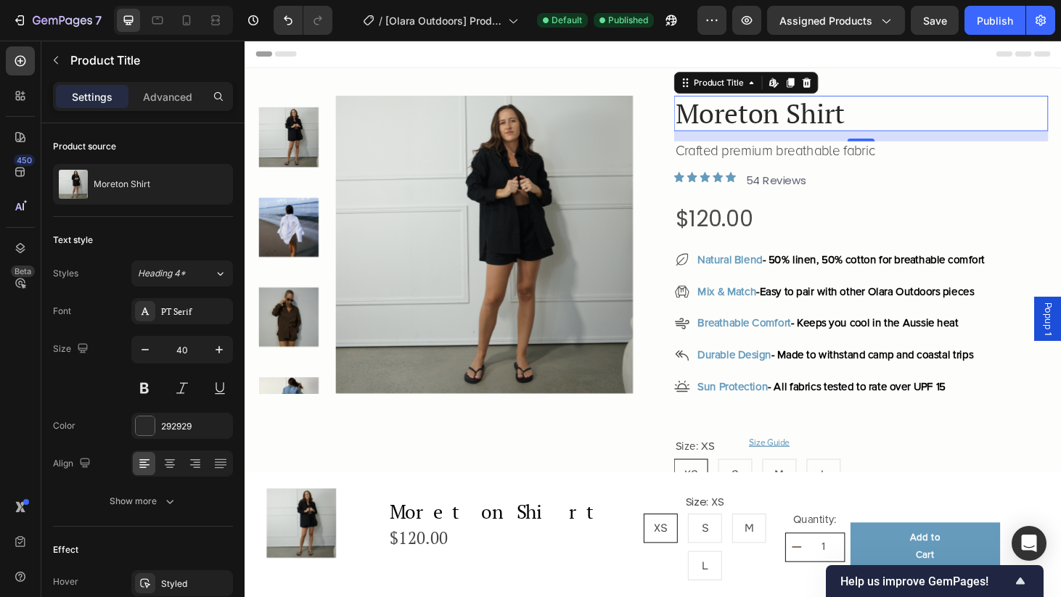
click at [890, 121] on h1 "Moreton Shirt" at bounding box center [901, 118] width 399 height 38
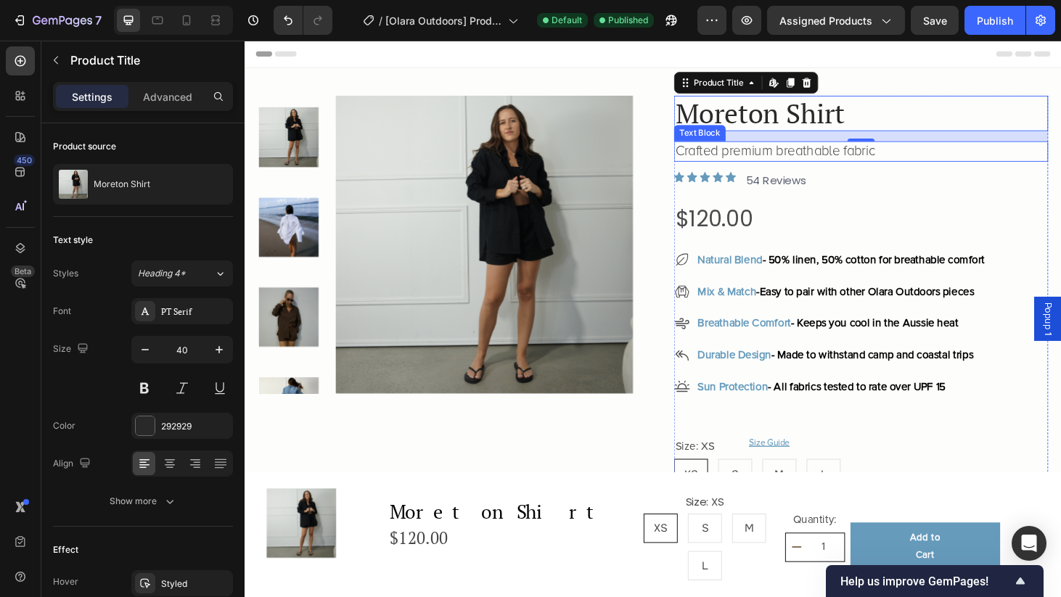
click at [788, 160] on p "Crafted premium breathable fabric" at bounding box center [901, 159] width 396 height 19
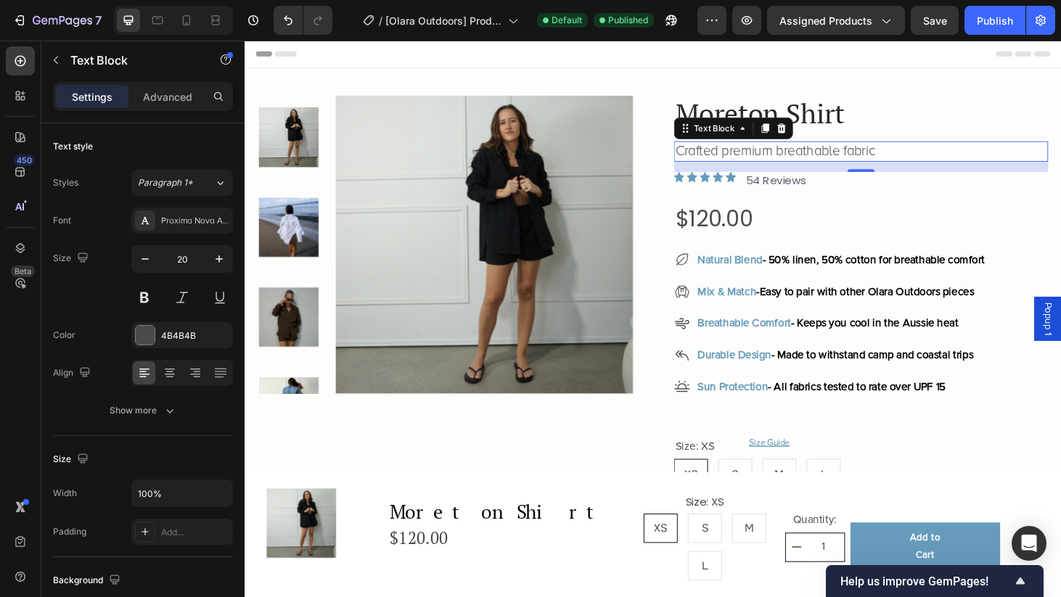
click at [815, 157] on p "Crafted premium breathable fabric" at bounding box center [901, 159] width 396 height 19
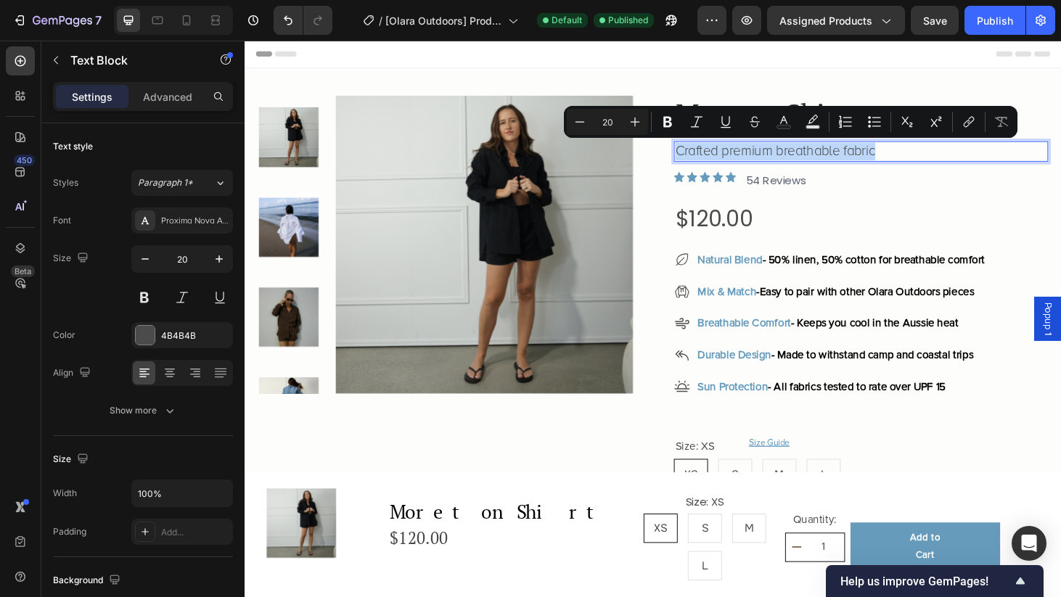
drag, startPoint x: 935, startPoint y: 157, endPoint x: 705, endPoint y: 152, distance: 230.2
click at [705, 152] on p "Crafted premium breathable fabric" at bounding box center [901, 159] width 396 height 19
click at [942, 166] on p "Crafted premium breathable fabric" at bounding box center [901, 159] width 396 height 19
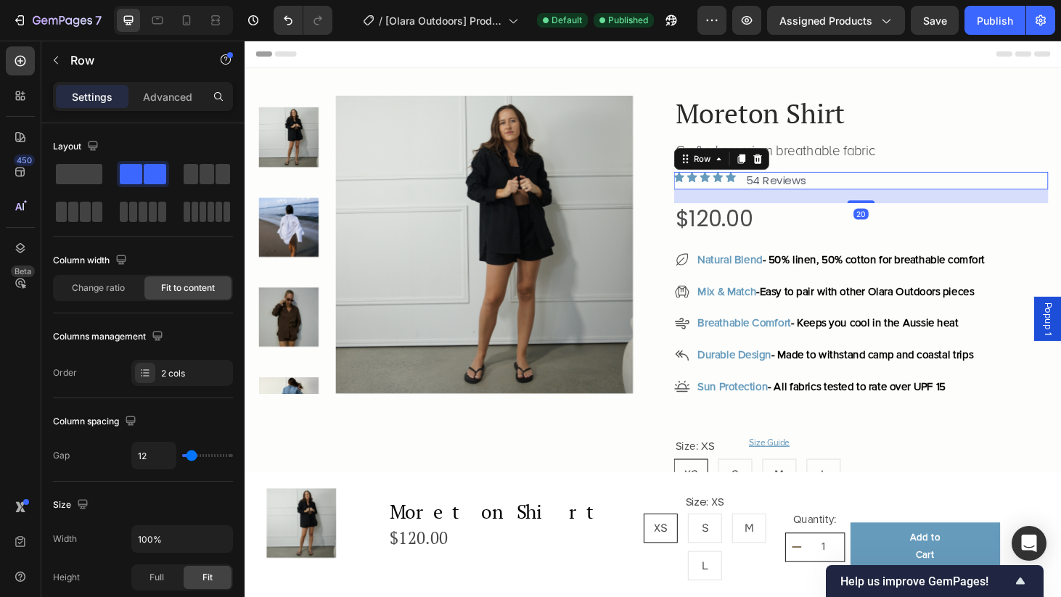
click at [968, 183] on div "Icon Icon Icon Icon Icon Icon List 54 Reviews Text Block Row 20" at bounding box center [901, 190] width 399 height 18
click at [964, 158] on p "Crafted premium breathable fabric" at bounding box center [901, 159] width 396 height 19
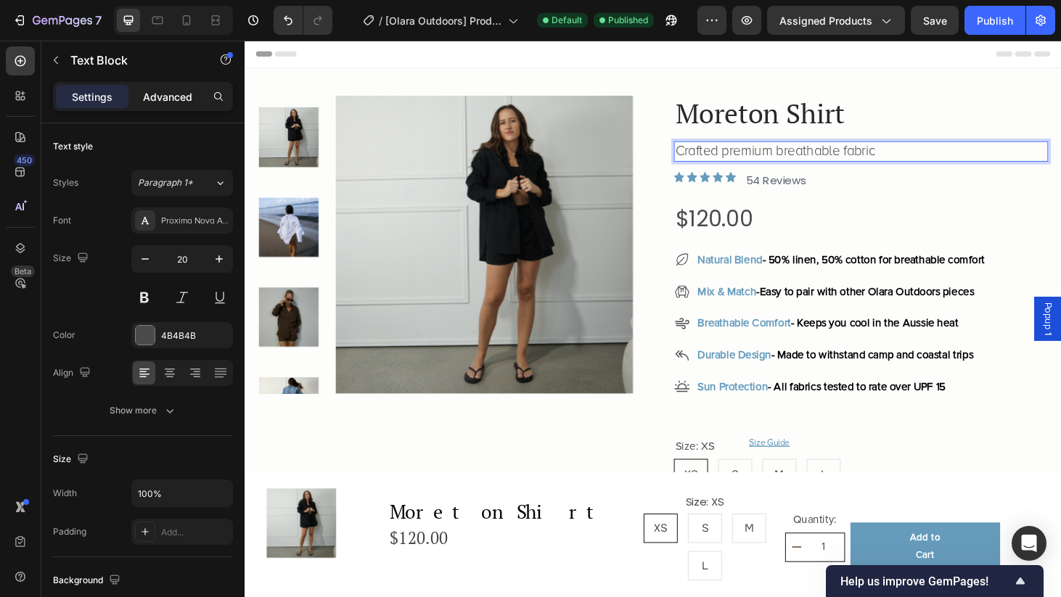
click at [167, 94] on p "Advanced" at bounding box center [167, 96] width 49 height 15
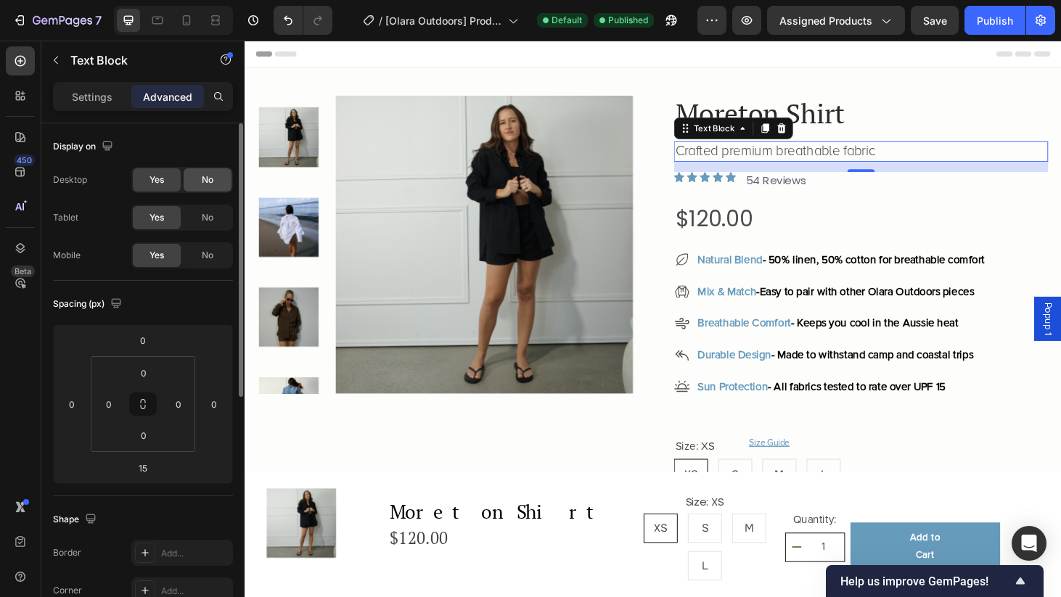
click at [204, 176] on span "No" at bounding box center [208, 180] width 12 height 13
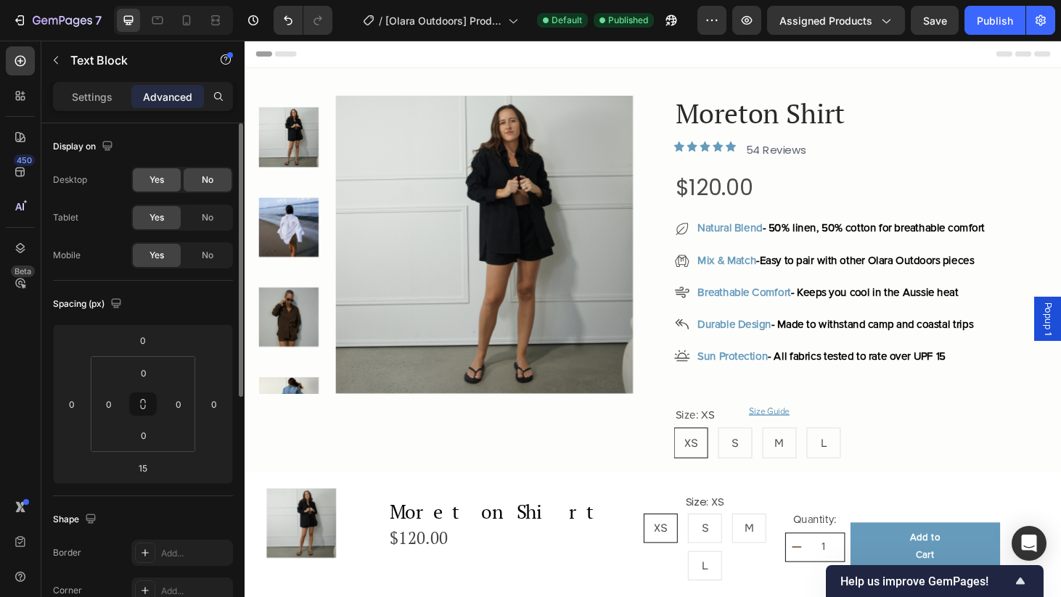
click at [161, 184] on span "Yes" at bounding box center [157, 180] width 15 height 13
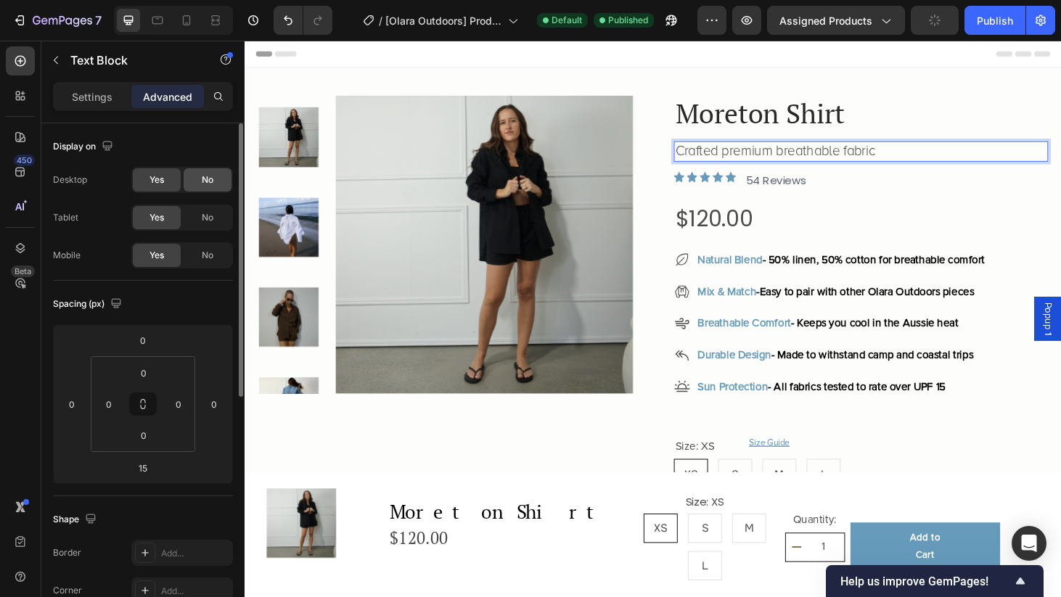
click at [213, 183] on span "No" at bounding box center [208, 180] width 12 height 13
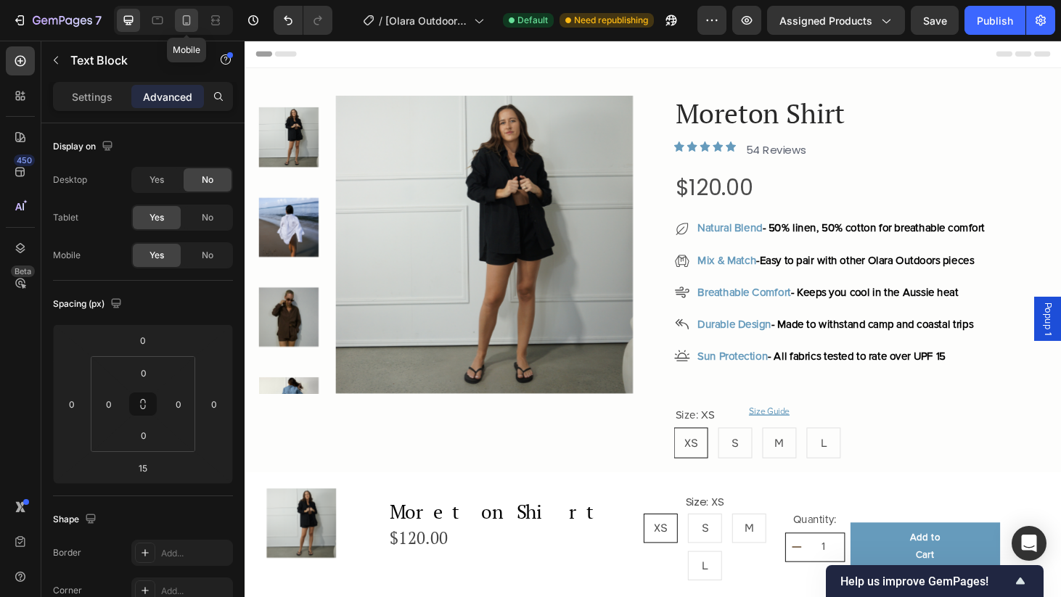
click at [192, 19] on icon at bounding box center [186, 20] width 15 height 15
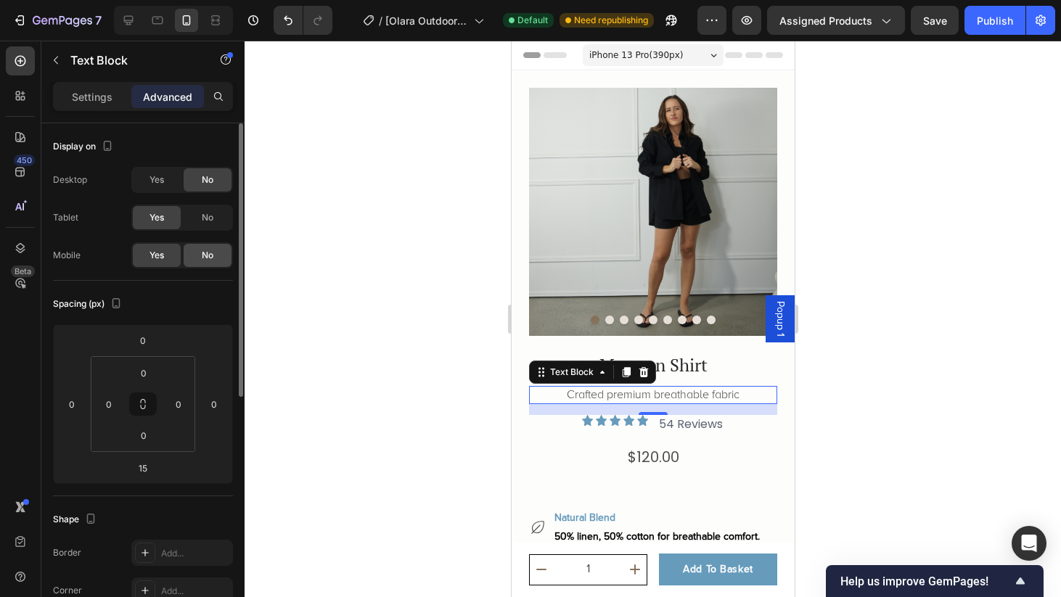
click at [212, 260] on span "No" at bounding box center [208, 255] width 12 height 13
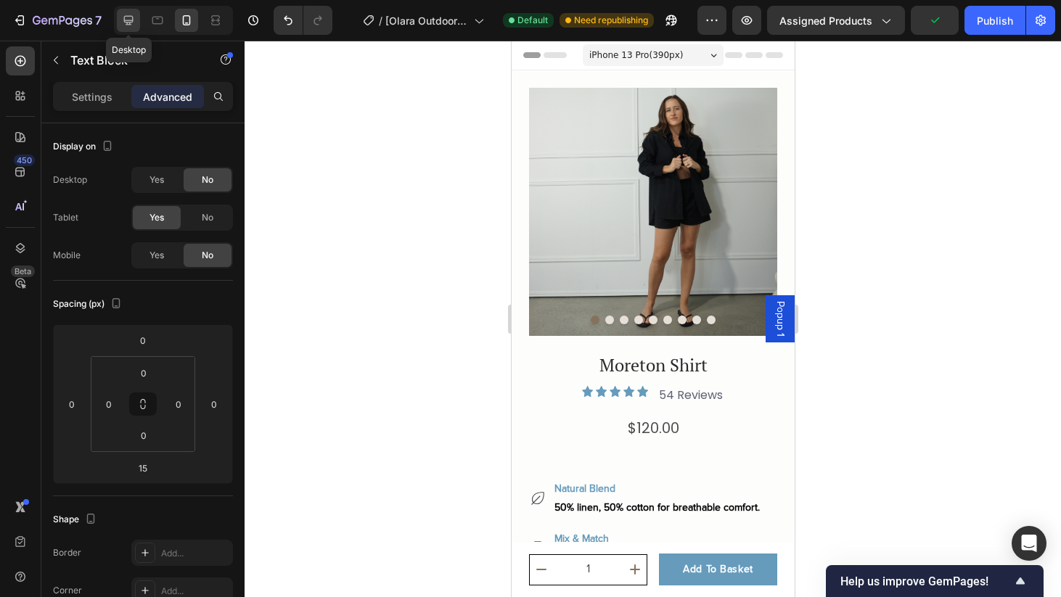
click at [131, 21] on icon at bounding box center [128, 20] width 9 height 9
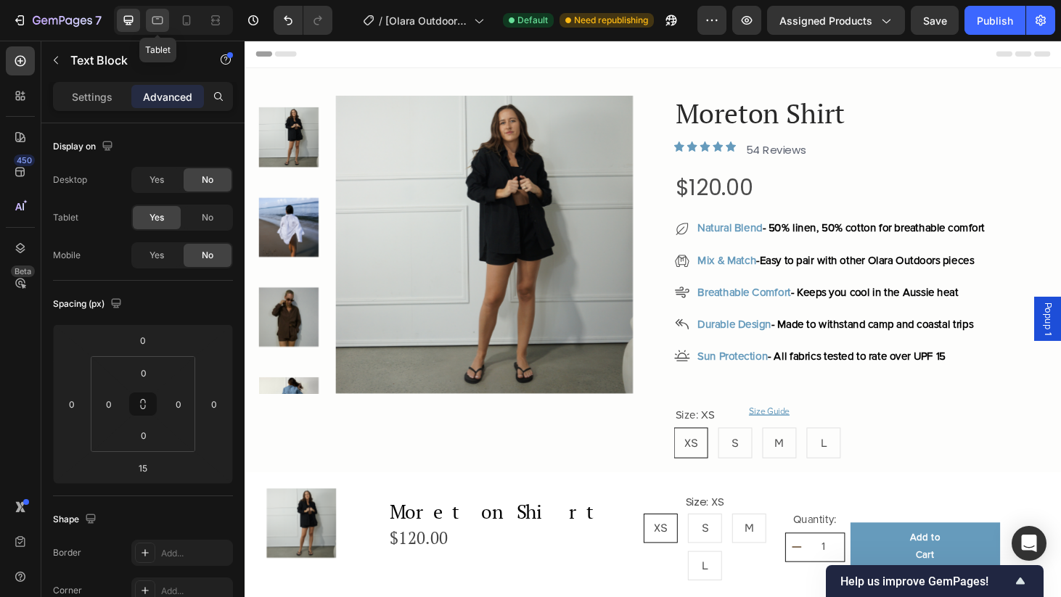
click at [154, 20] on icon at bounding box center [157, 20] width 15 height 15
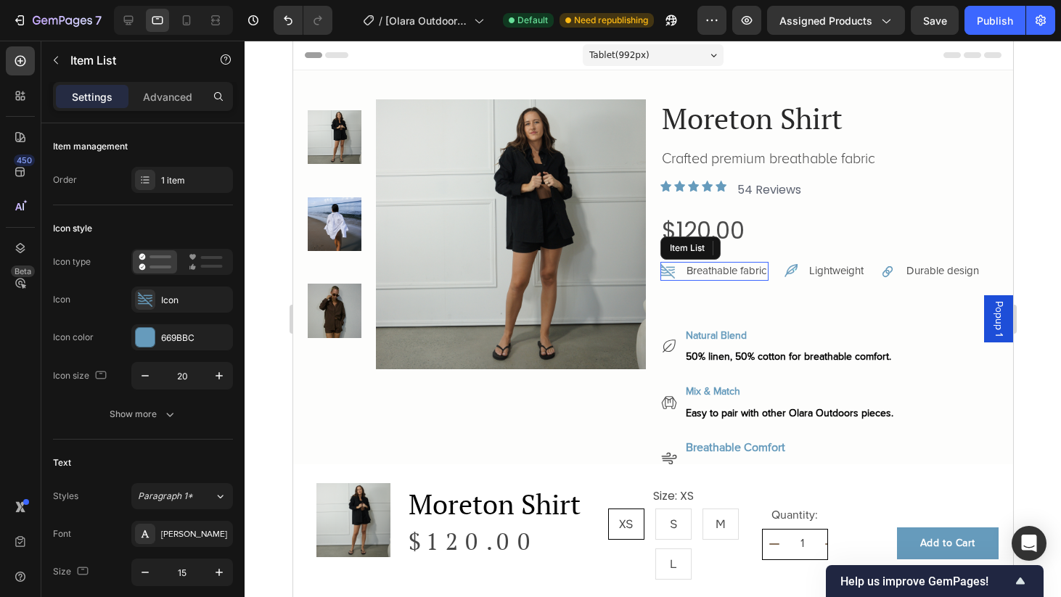
click at [738, 267] on p "Breathable fabric" at bounding box center [726, 271] width 80 height 15
click at [863, 269] on p "Lightweight" at bounding box center [836, 271] width 54 height 15
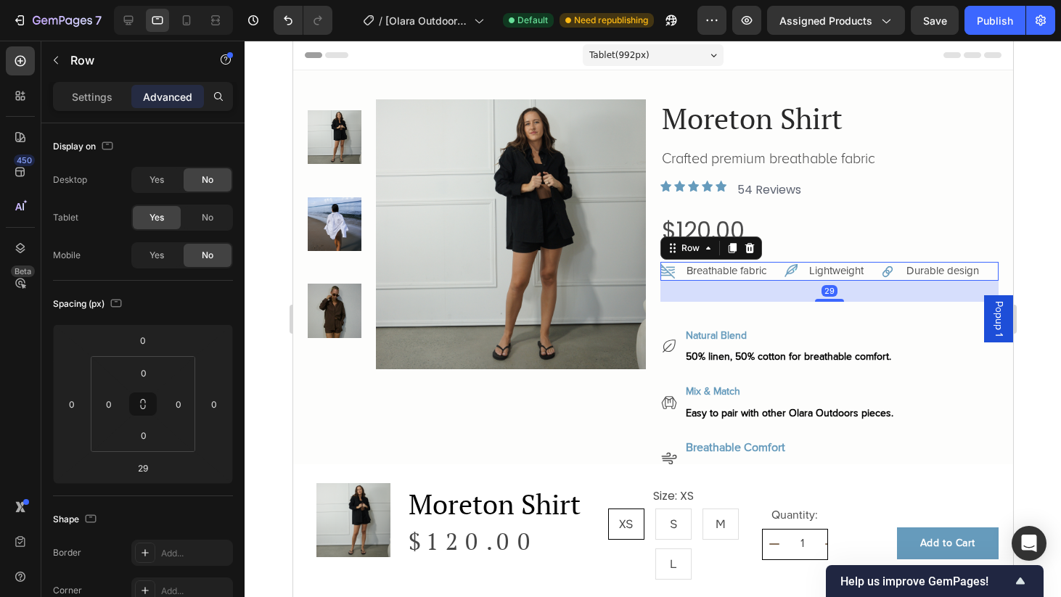
click at [878, 272] on div "Breathable fabric Item List Lightweight Item List Durable design Item List Row …" at bounding box center [829, 271] width 338 height 19
click at [751, 249] on icon at bounding box center [749, 248] width 9 height 10
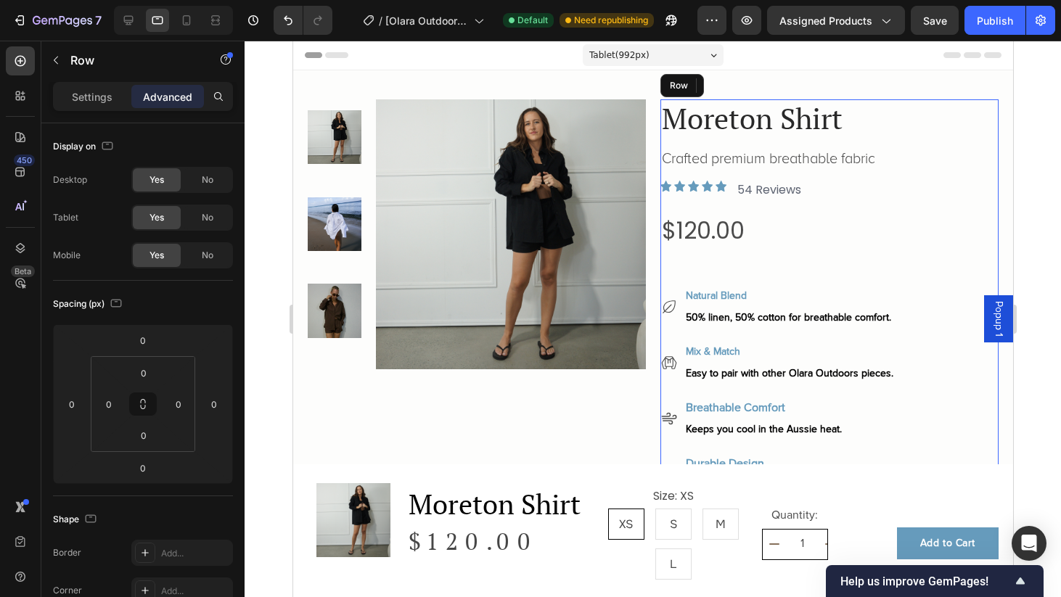
click at [130, 20] on icon at bounding box center [128, 20] width 9 height 9
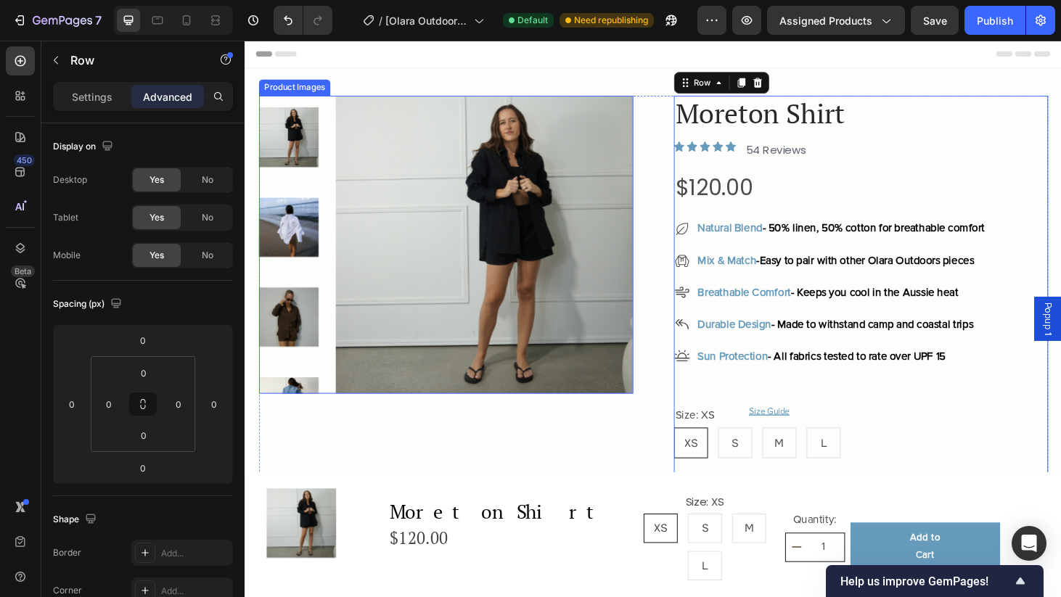
scroll to position [8, 0]
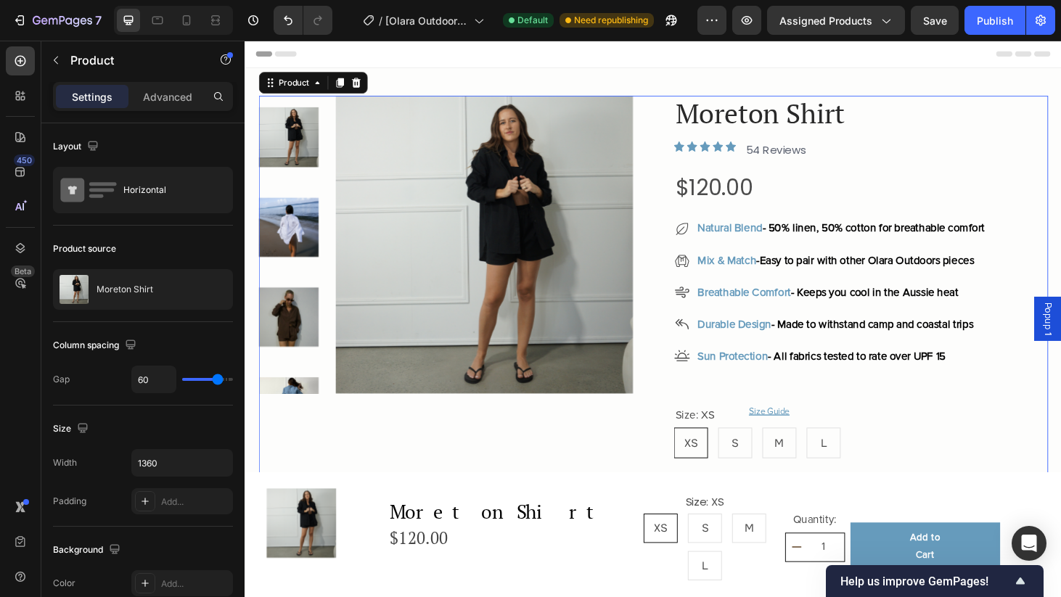
scroll to position [0, 0]
click at [998, 13] on div "Publish" at bounding box center [995, 20] width 36 height 15
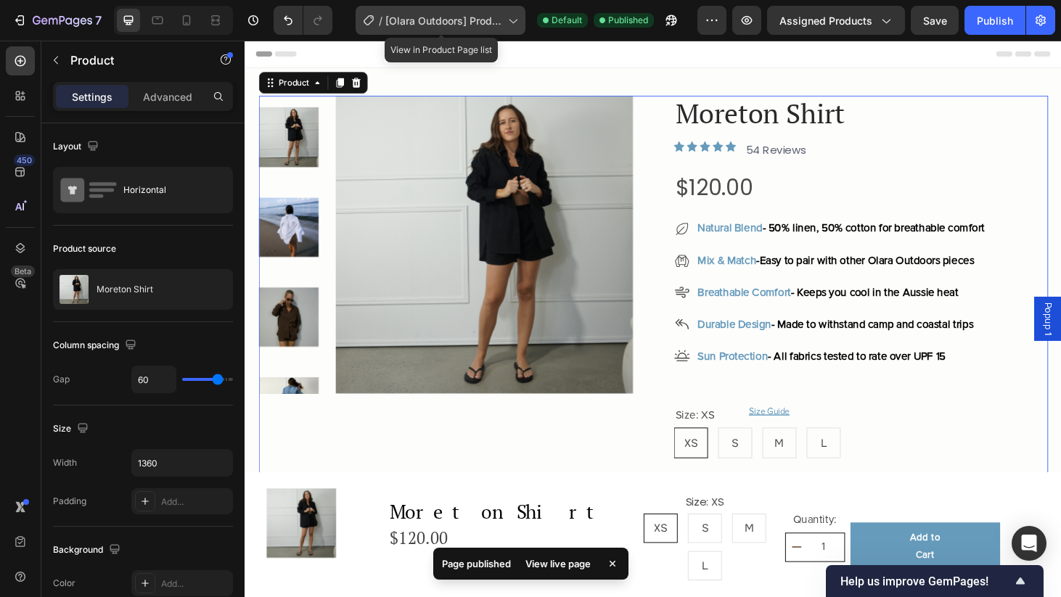
click at [477, 30] on div "/ [Olara Outdoors] Product page" at bounding box center [441, 20] width 170 height 29
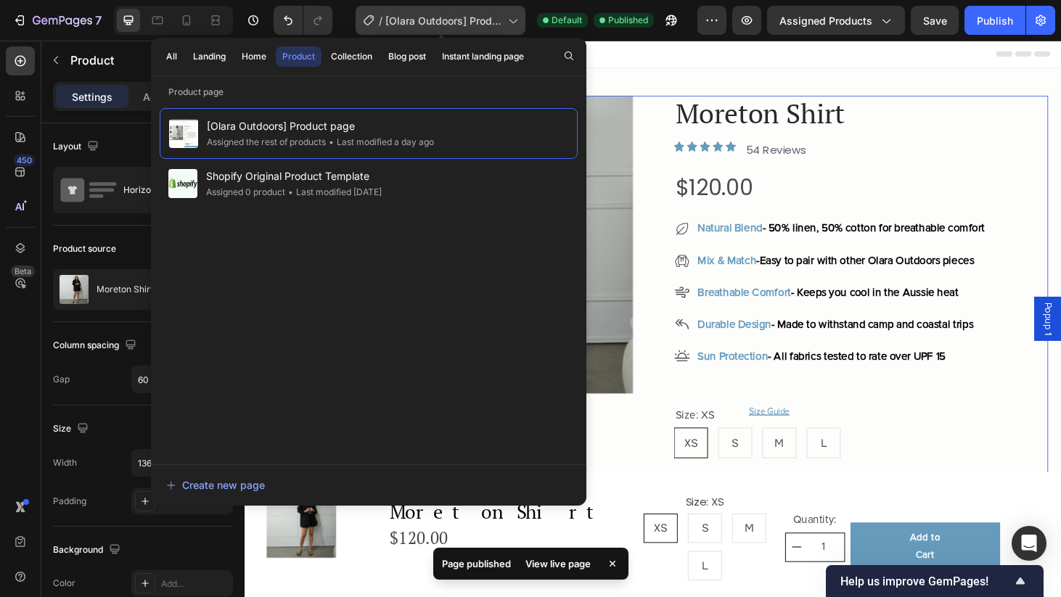
click at [459, 24] on span "[Olara Outdoors] Product page" at bounding box center [443, 20] width 117 height 15
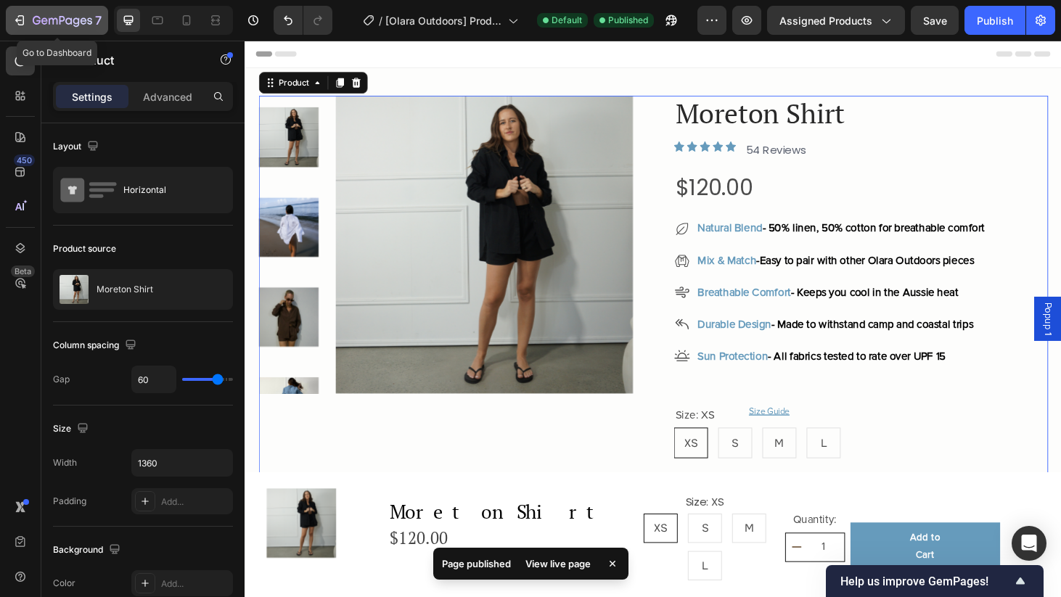
click at [54, 23] on icon "button" at bounding box center [53, 21] width 9 height 7
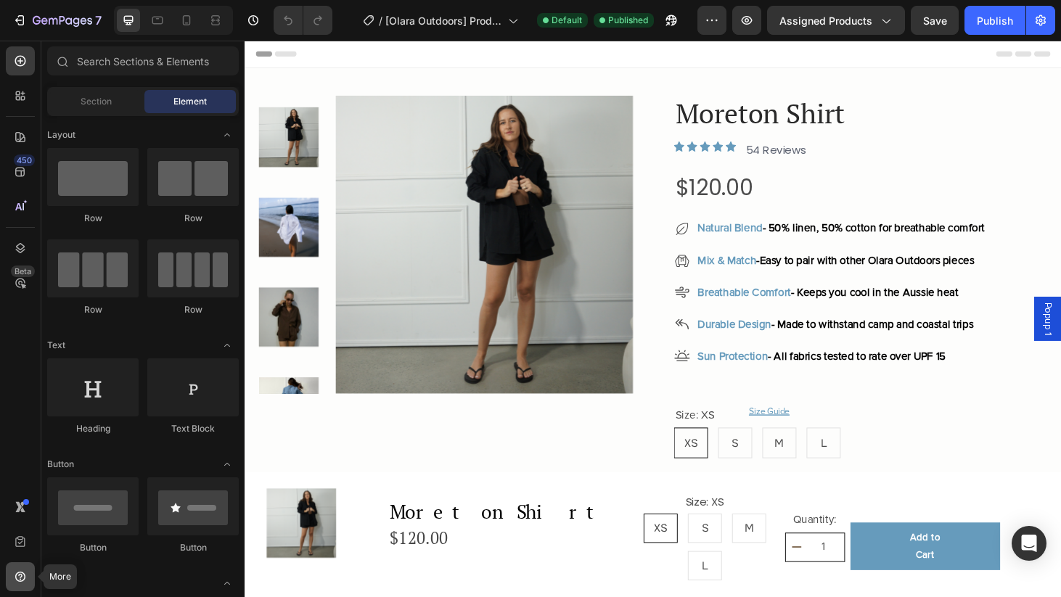
click at [21, 573] on icon at bounding box center [20, 577] width 10 height 10
click at [25, 98] on icon at bounding box center [23, 99] width 4 height 4
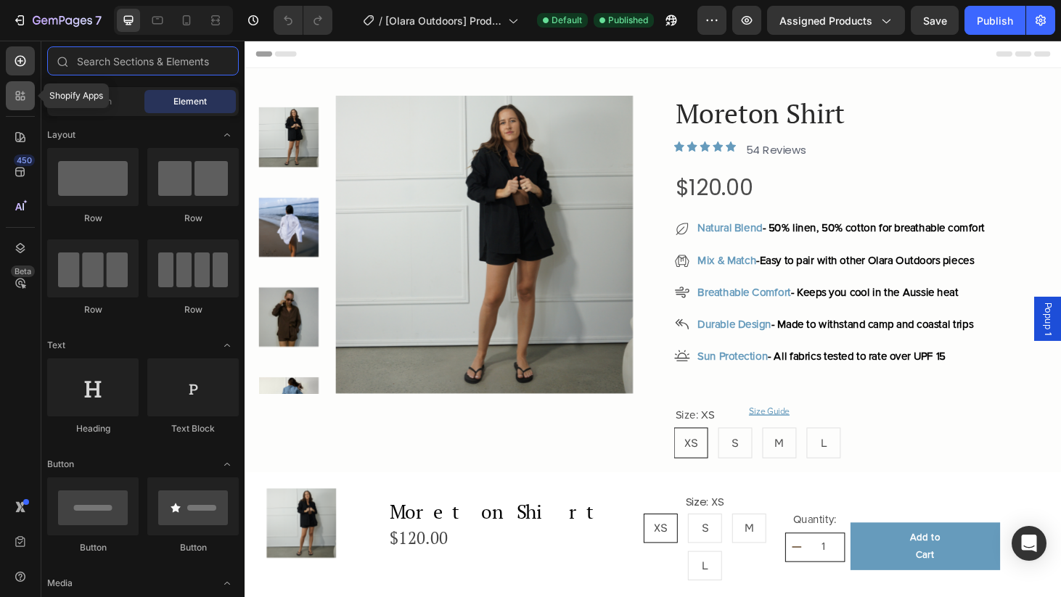
radio input "false"
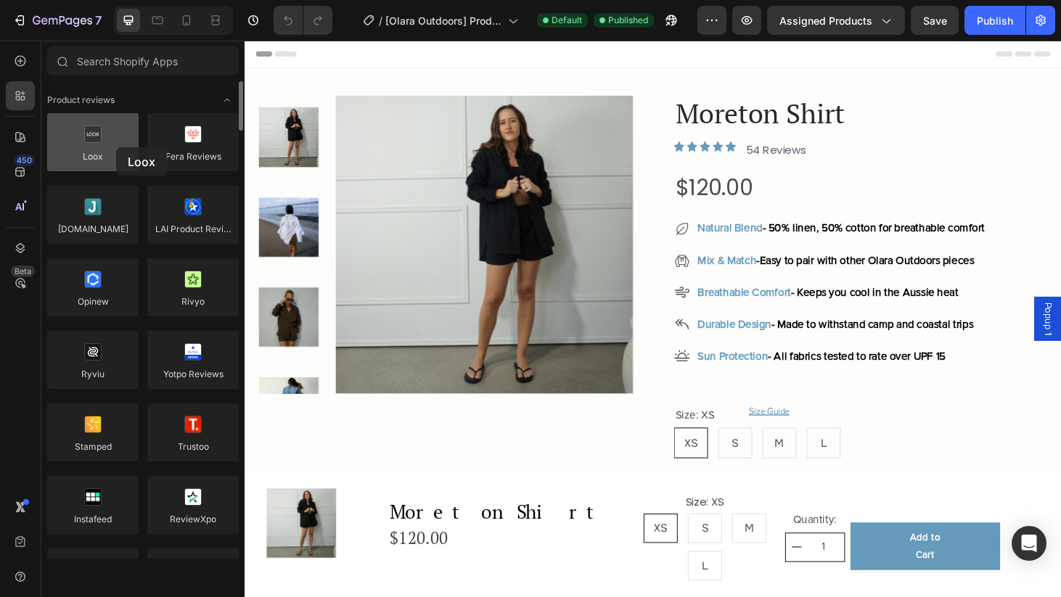
click at [116, 147] on div at bounding box center [92, 142] width 91 height 58
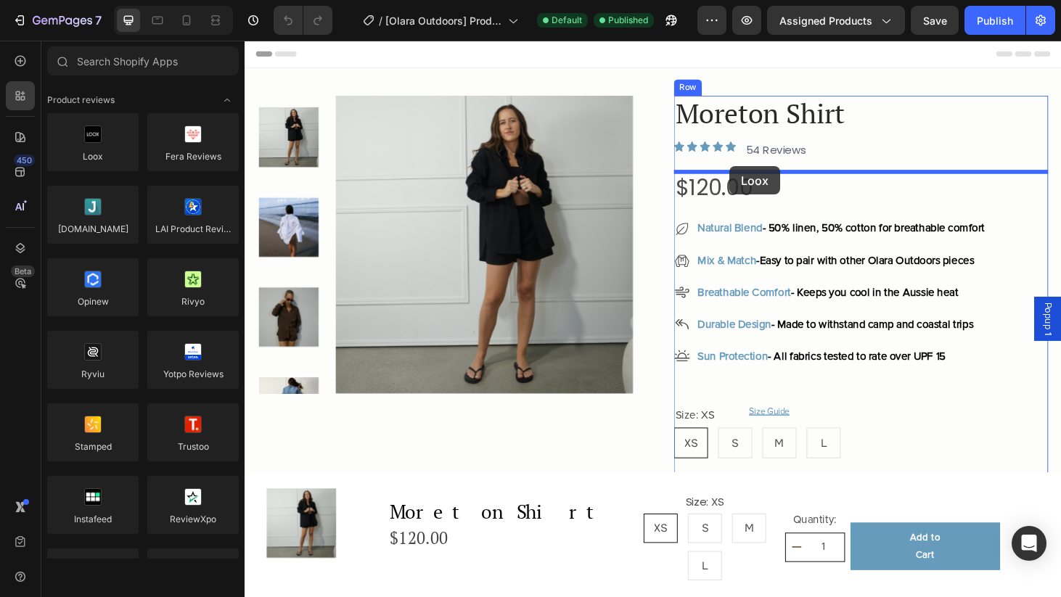
drag, startPoint x: 335, startPoint y: 179, endPoint x: 762, endPoint y: 175, distance: 426.9
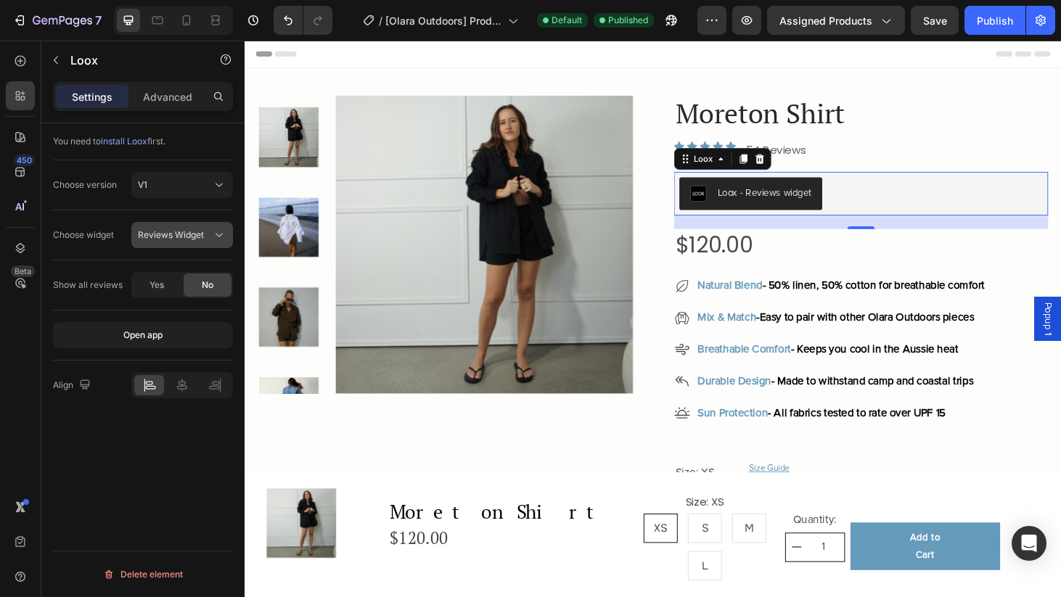
click at [211, 240] on div "Reviews Widget" at bounding box center [175, 235] width 74 height 13
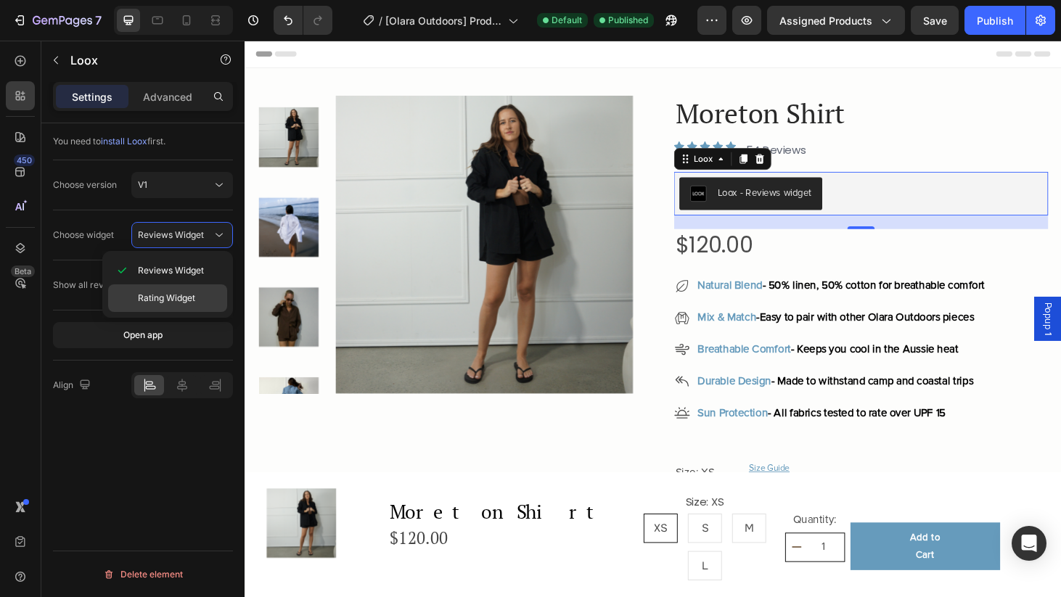
click at [195, 293] on span "Rating Widget" at bounding box center [166, 298] width 57 height 13
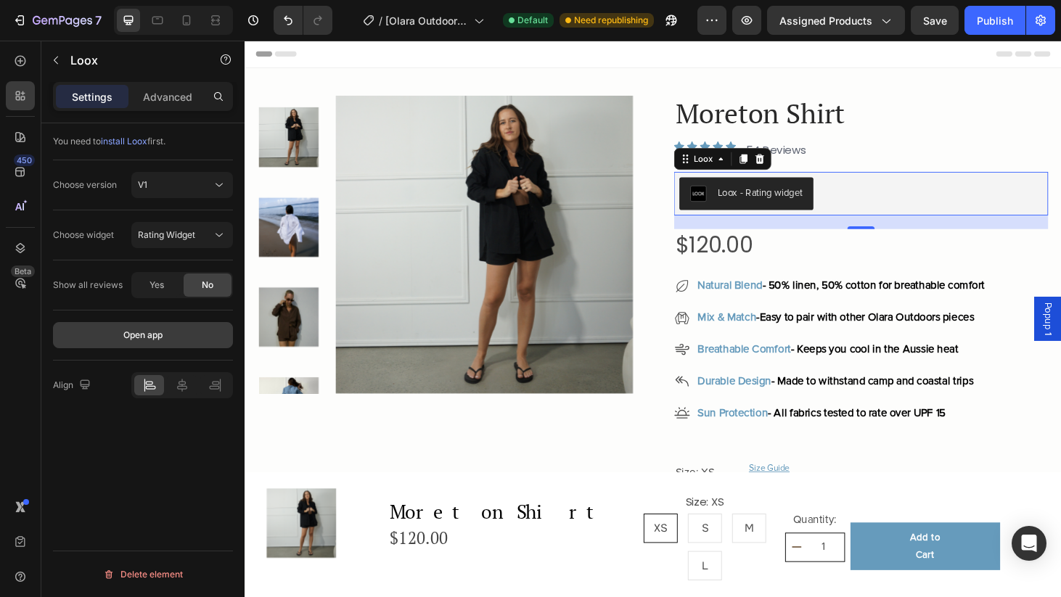
click at [181, 335] on button "Open app" at bounding box center [143, 335] width 180 height 26
click at [189, 23] on icon at bounding box center [187, 20] width 8 height 10
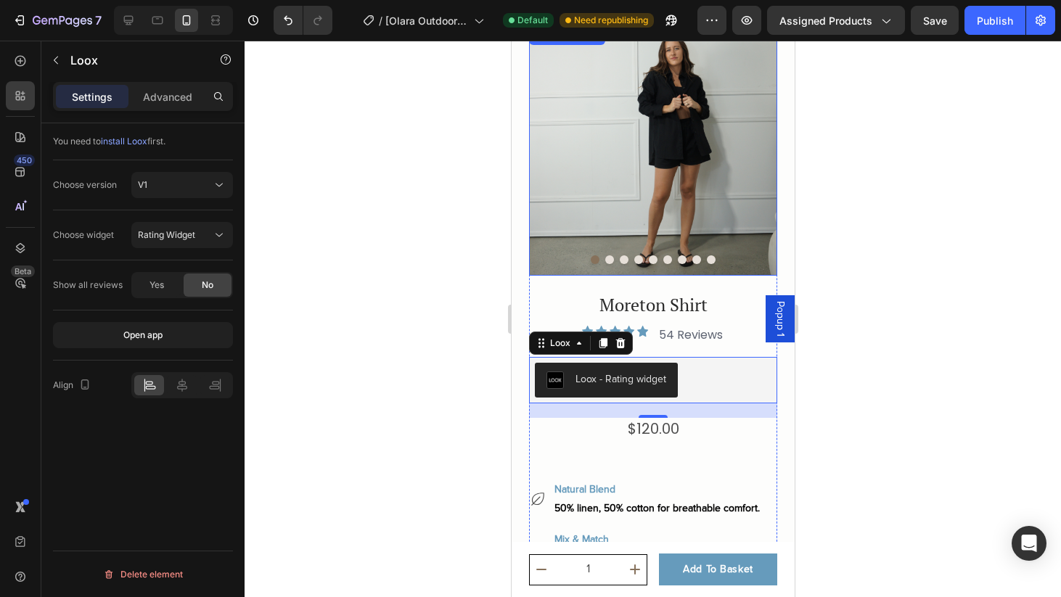
scroll to position [61, 0]
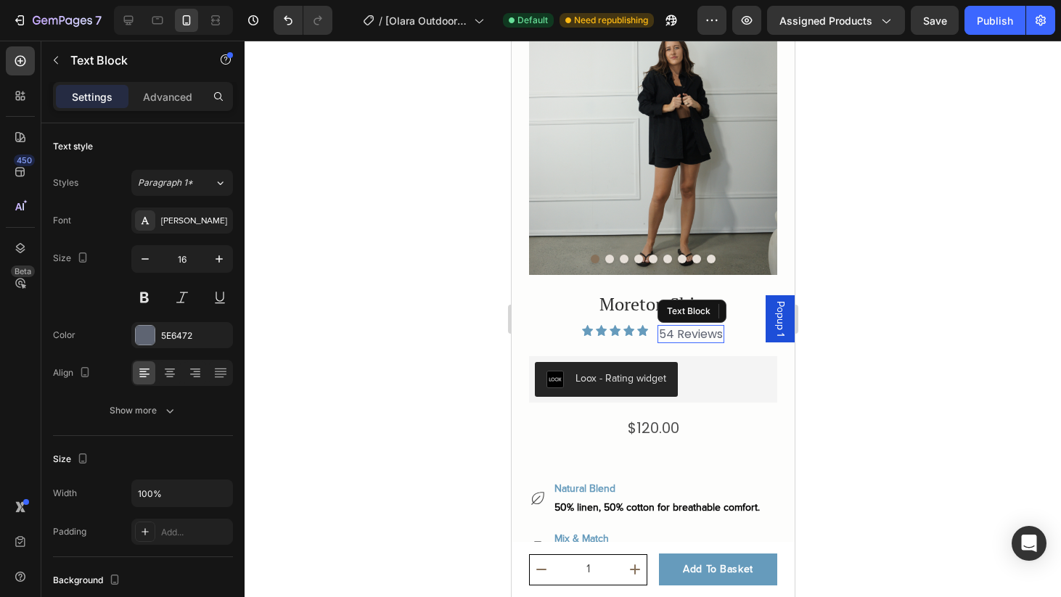
click at [677, 332] on p "54 Reviews" at bounding box center [690, 334] width 64 height 15
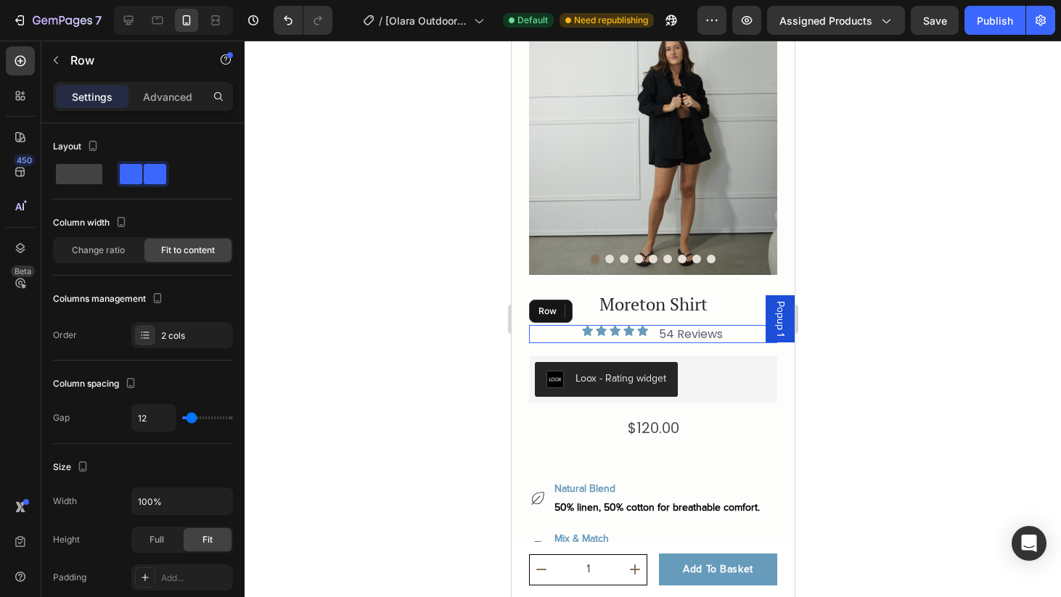
click at [736, 331] on div "Icon Icon Icon Icon Icon Icon List 54 Reviews Text Block 0 Row" at bounding box center [652, 334] width 248 height 18
click at [169, 95] on p "Advanced" at bounding box center [167, 96] width 49 height 15
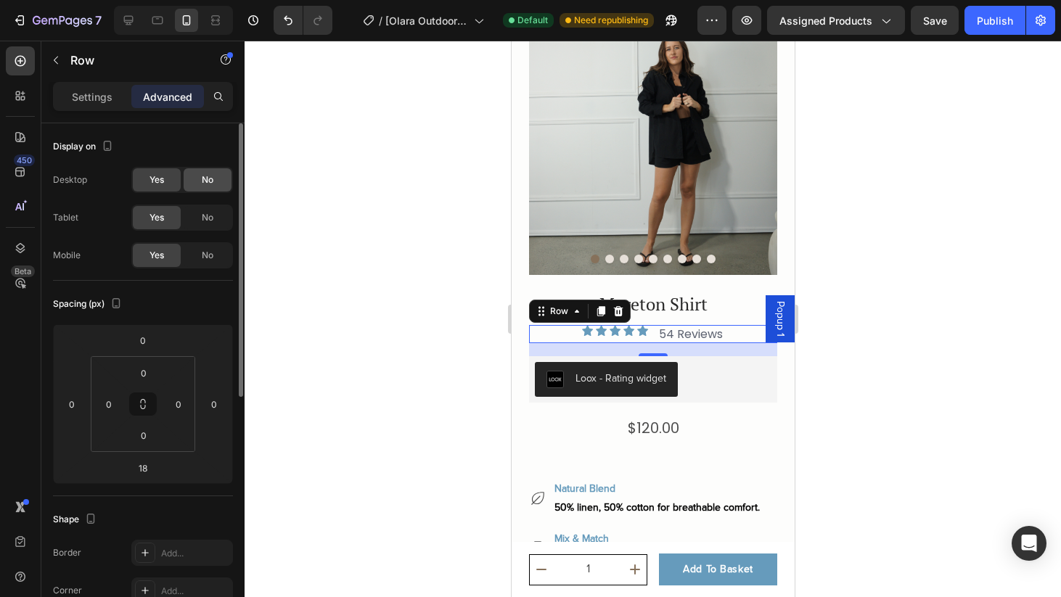
click at [208, 184] on span "No" at bounding box center [208, 180] width 12 height 13
click at [213, 255] on span "No" at bounding box center [208, 255] width 12 height 13
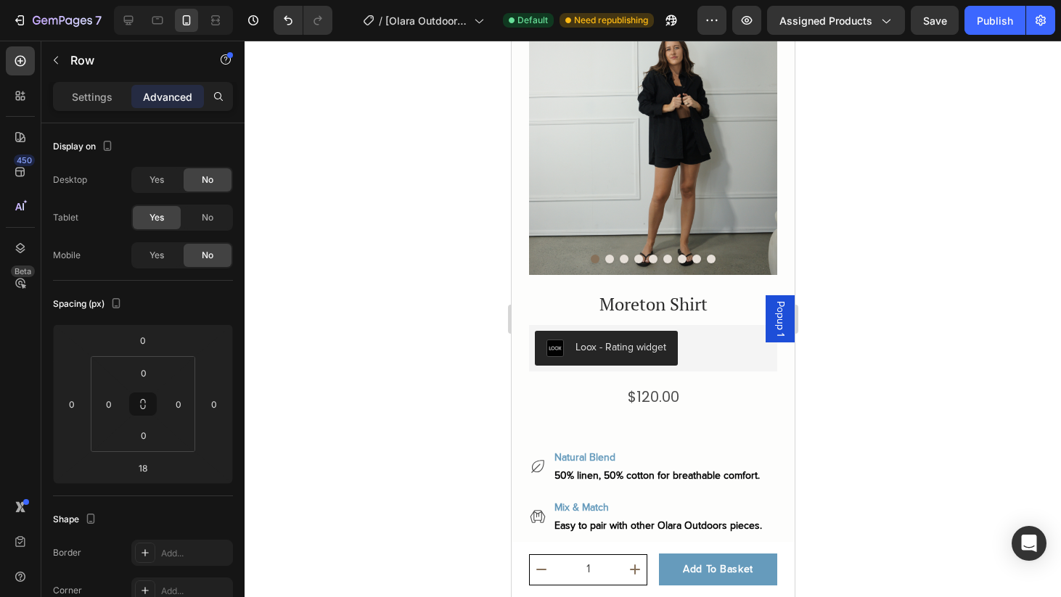
click at [136, 7] on div at bounding box center [173, 20] width 119 height 29
click at [127, 22] on icon at bounding box center [128, 20] width 9 height 9
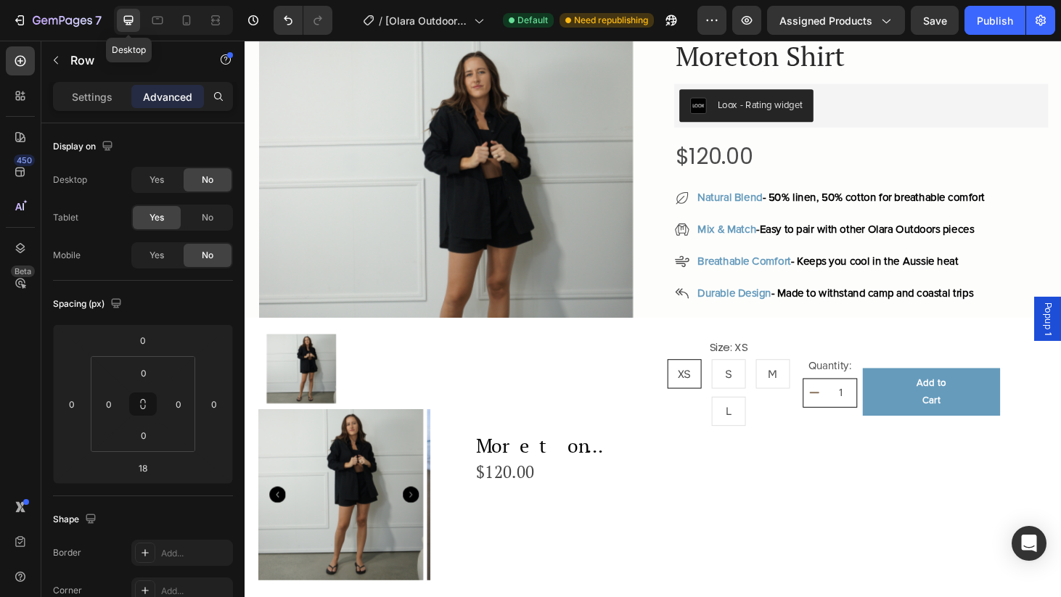
type input "20"
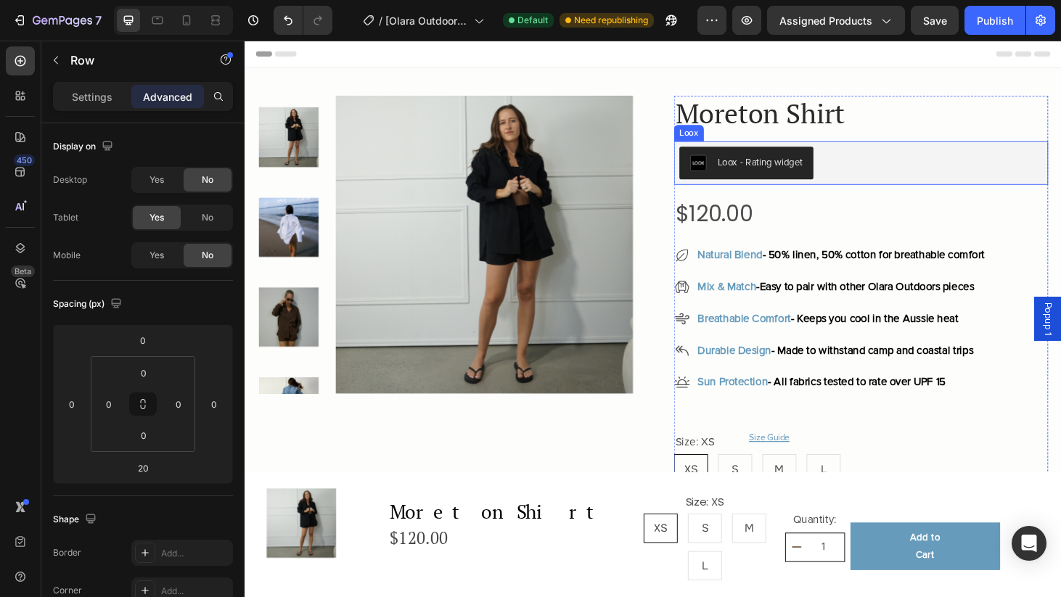
click at [785, 169] on div "Loox - Rating widget" at bounding box center [793, 170] width 91 height 15
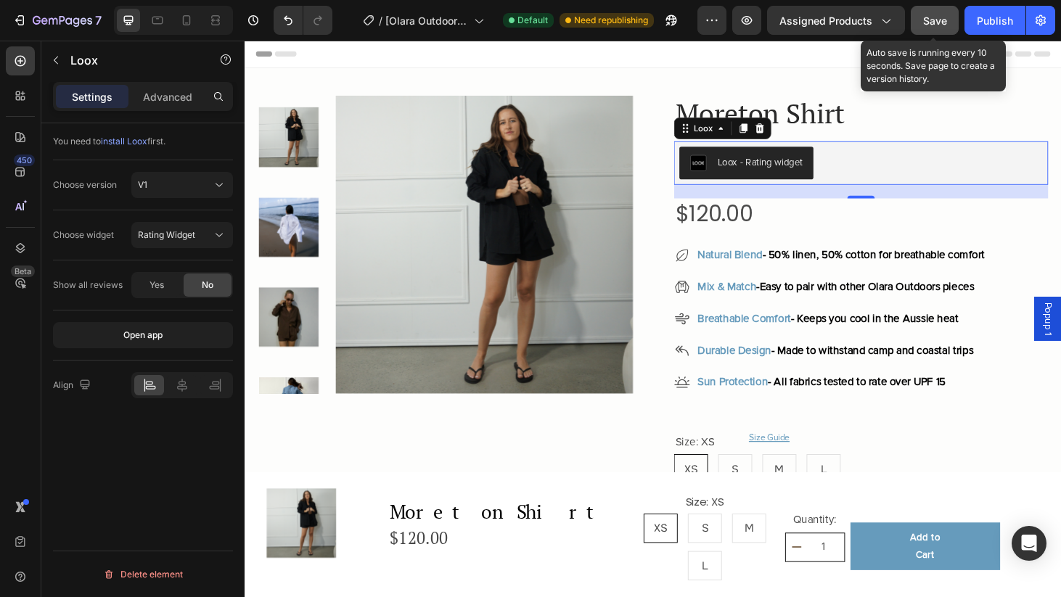
click at [930, 26] on span "Save" at bounding box center [935, 21] width 24 height 12
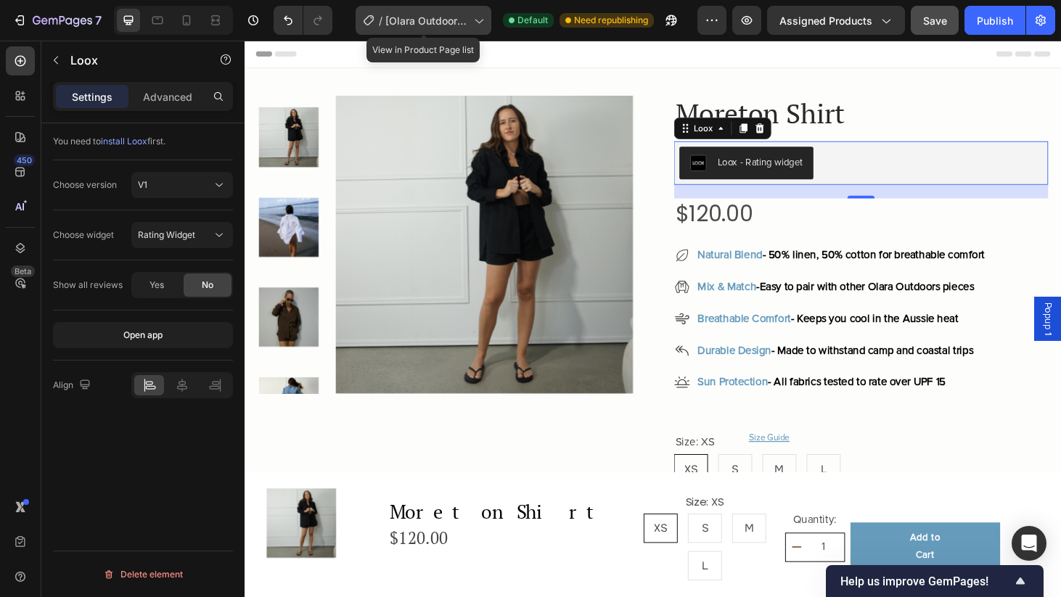
click at [438, 28] on div "/ [Olara Outdoors] Product page" at bounding box center [424, 20] width 136 height 29
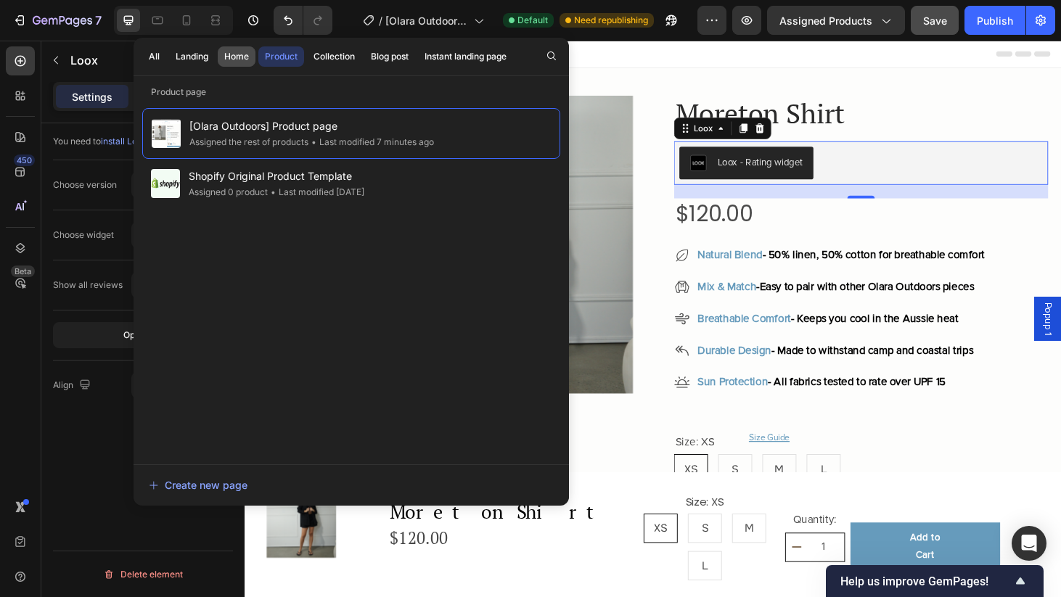
click at [236, 56] on div "Home" at bounding box center [236, 56] width 25 height 13
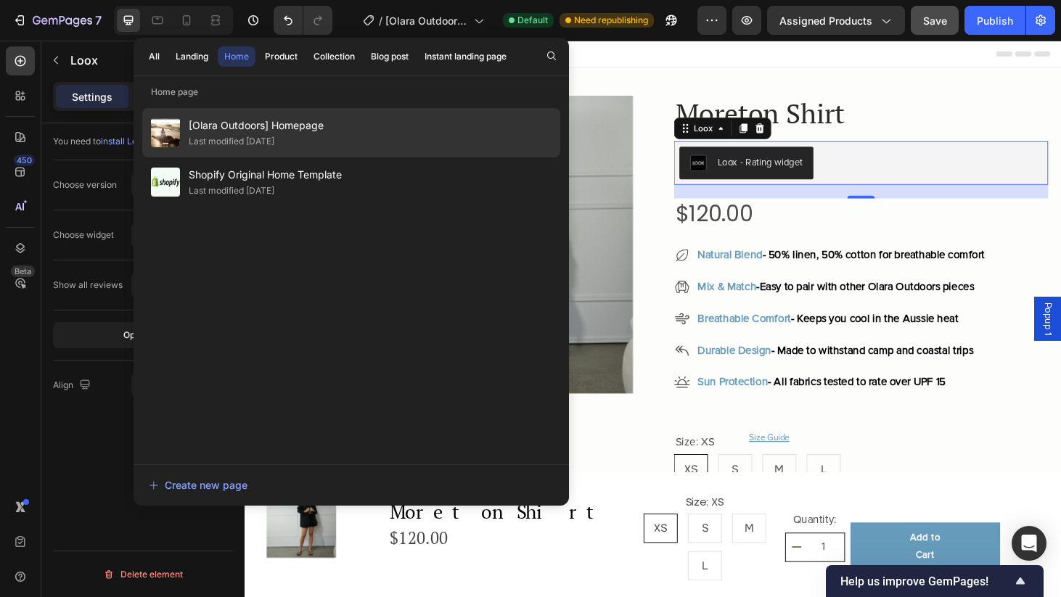
click at [391, 139] on div "[Olara Outdoors] Homepage Last modified 2 days ago" at bounding box center [351, 132] width 418 height 49
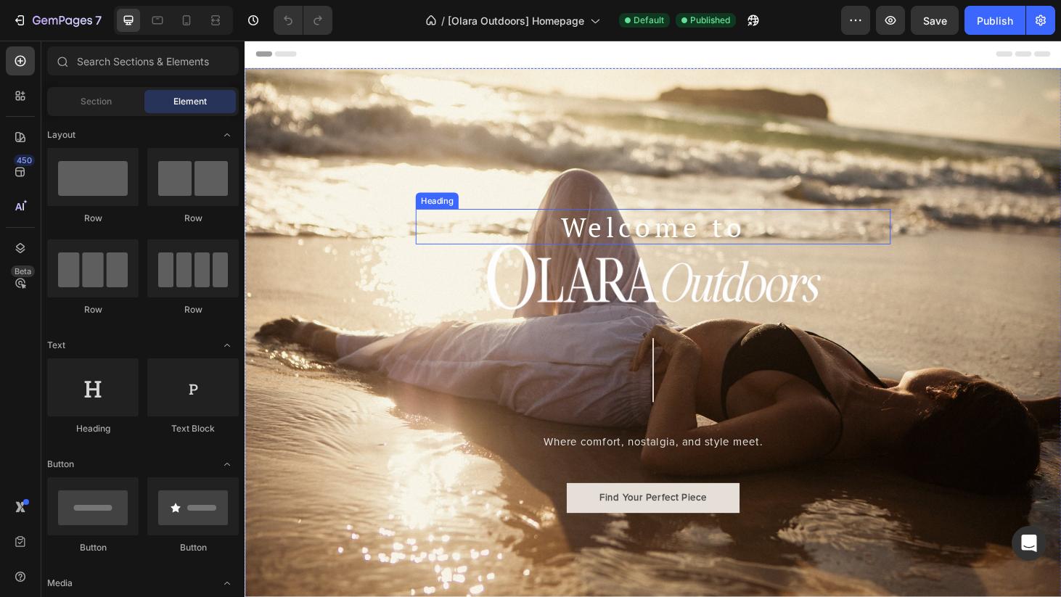
click at [462, 218] on div "Heading" at bounding box center [450, 211] width 46 height 17
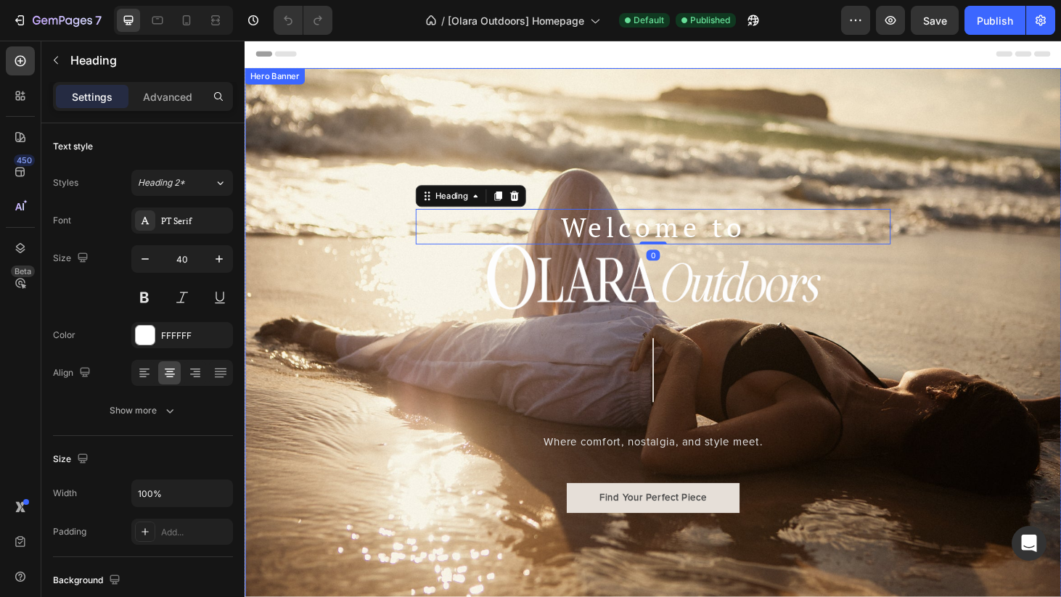
click at [452, 133] on div "Background Image" at bounding box center [680, 360] width 871 height 581
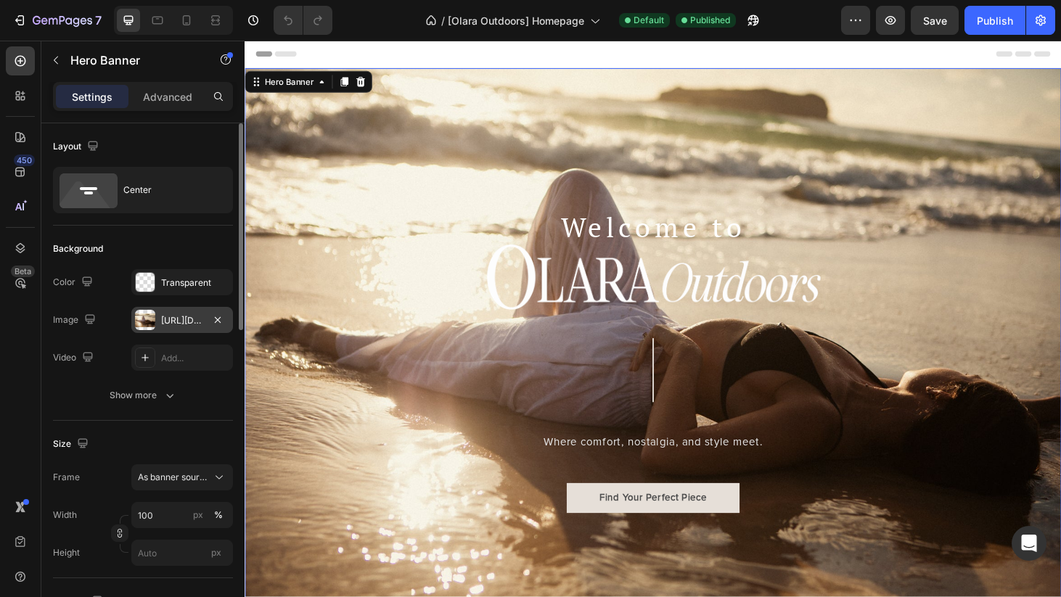
click at [170, 324] on div "https://cdn.shopify.com/s/files/1/0921/1753/2973/files/gempages_562587214224032…" at bounding box center [182, 320] width 42 height 13
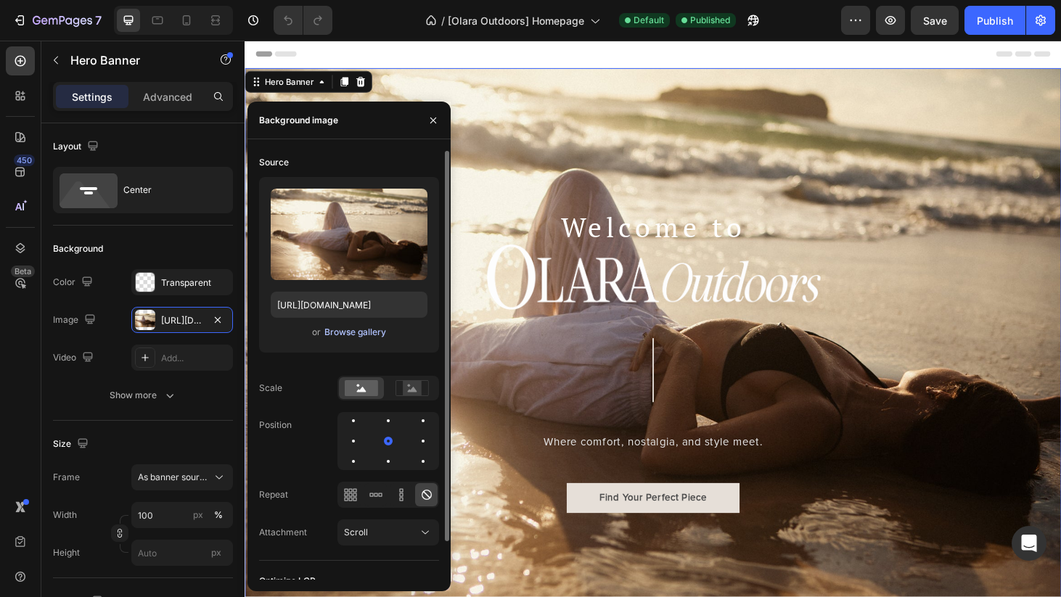
click at [346, 332] on div "Browse gallery" at bounding box center [355, 332] width 62 height 13
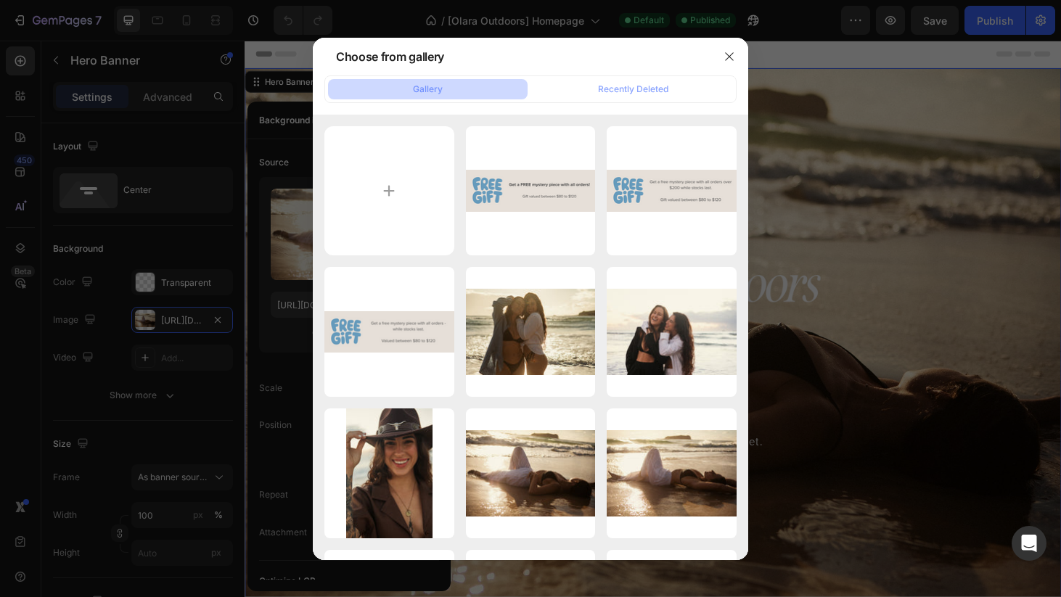
type input "C:\fakepath\OLARA_FINAL-106.jpg"
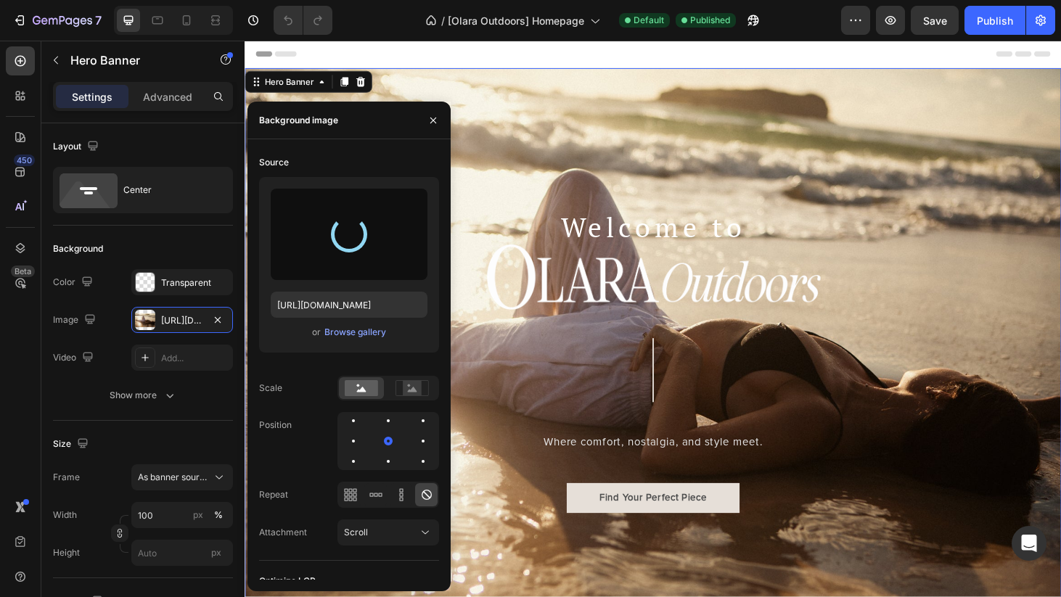
type input "https://cdn.shopify.com/s/files/1/0921/1753/2973/files/gempages_562587214224032…"
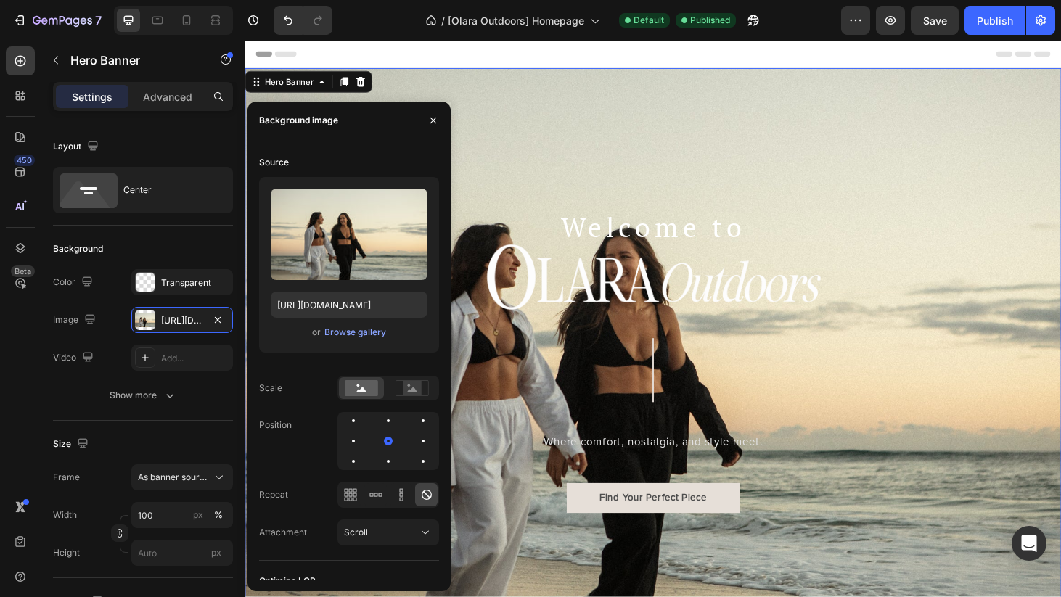
scroll to position [4, 0]
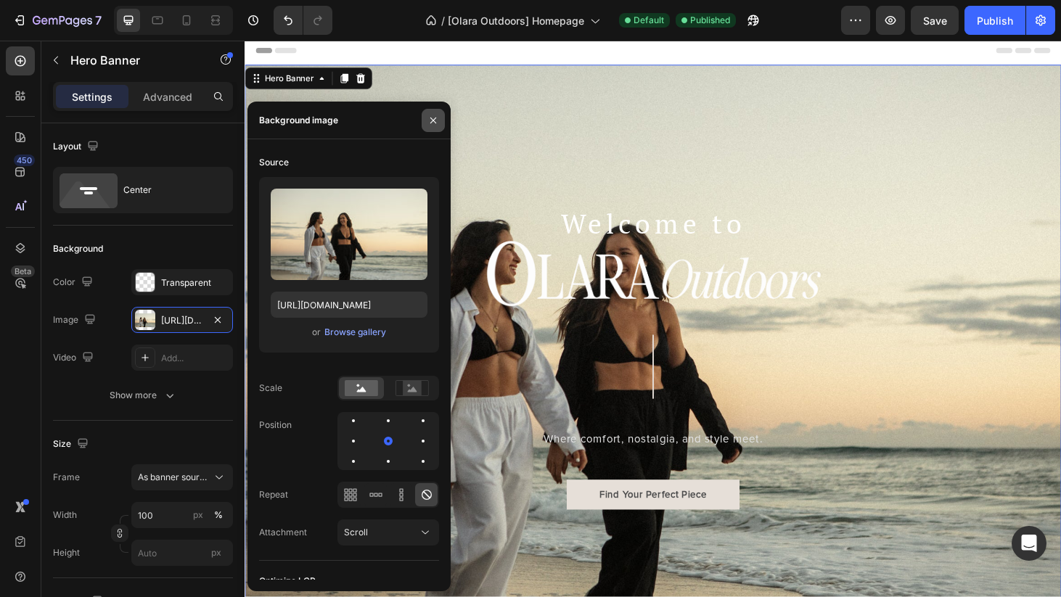
click at [433, 119] on icon "button" at bounding box center [433, 120] width 6 height 6
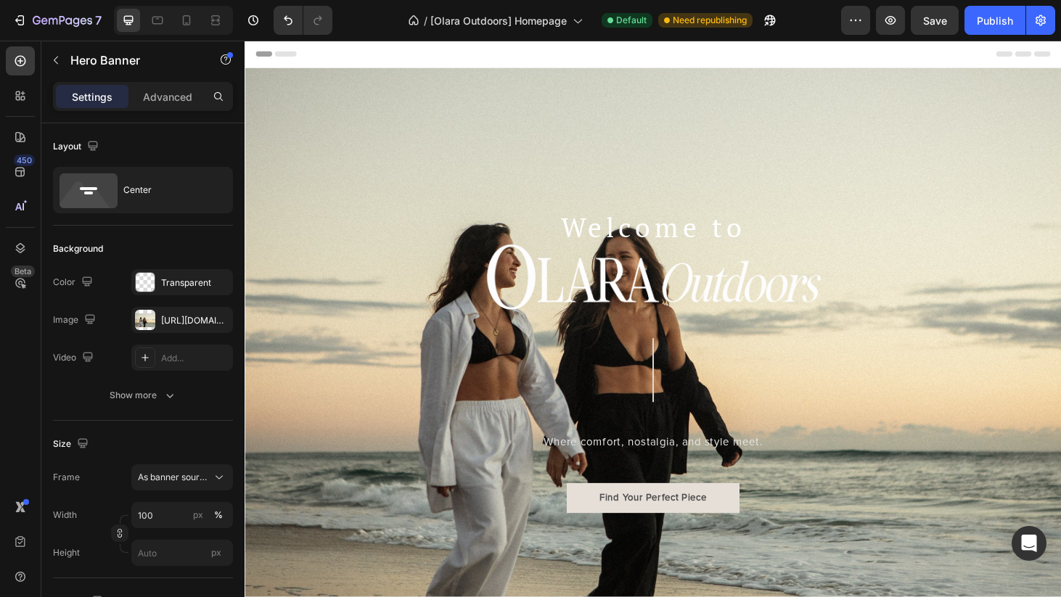
scroll to position [0, 0]
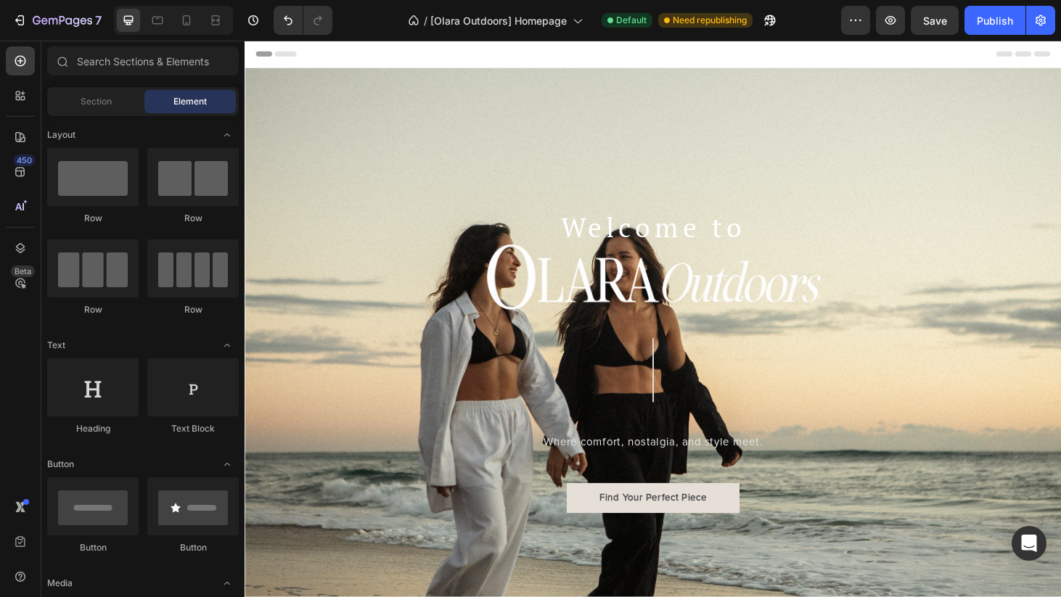
click at [523, 54] on div "Header" at bounding box center [680, 55] width 848 height 29
click at [292, 20] on icon "Undo/Redo" at bounding box center [288, 20] width 9 height 9
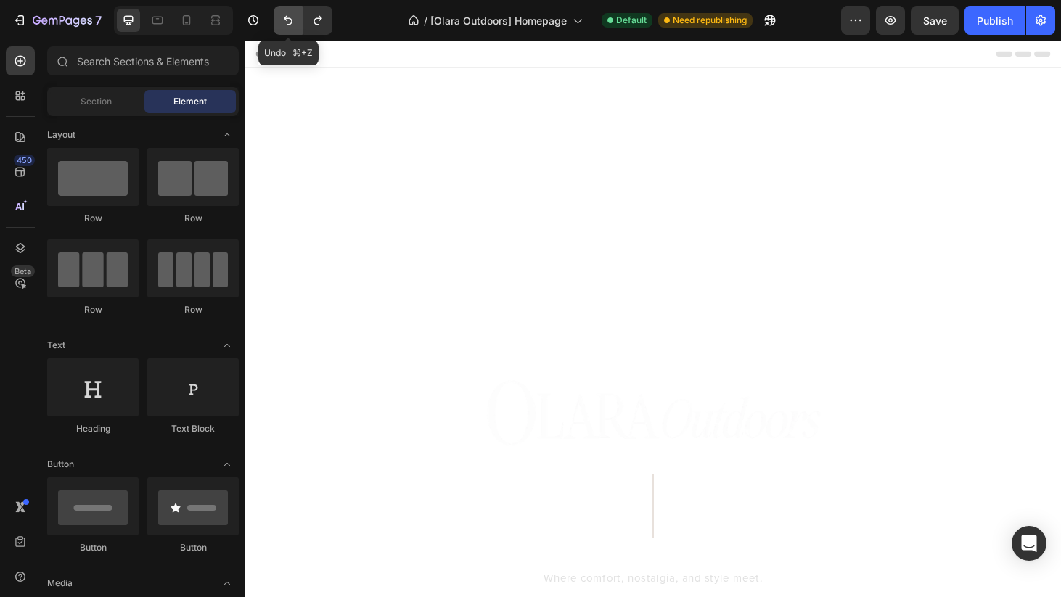
click at [293, 26] on icon "Undo/Redo" at bounding box center [288, 20] width 15 height 15
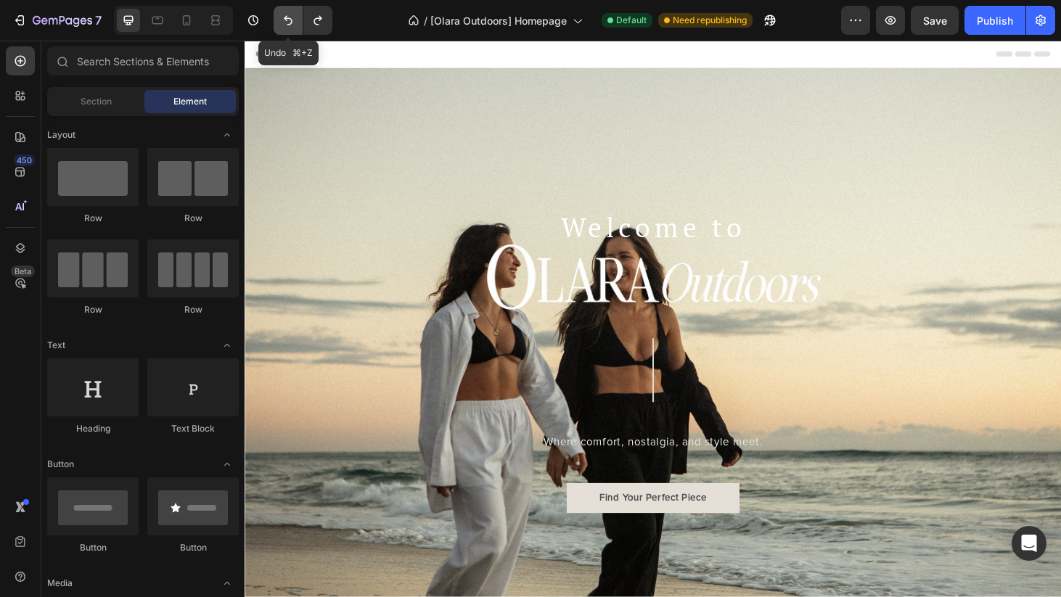
click at [293, 26] on icon "Undo/Redo" at bounding box center [288, 20] width 15 height 15
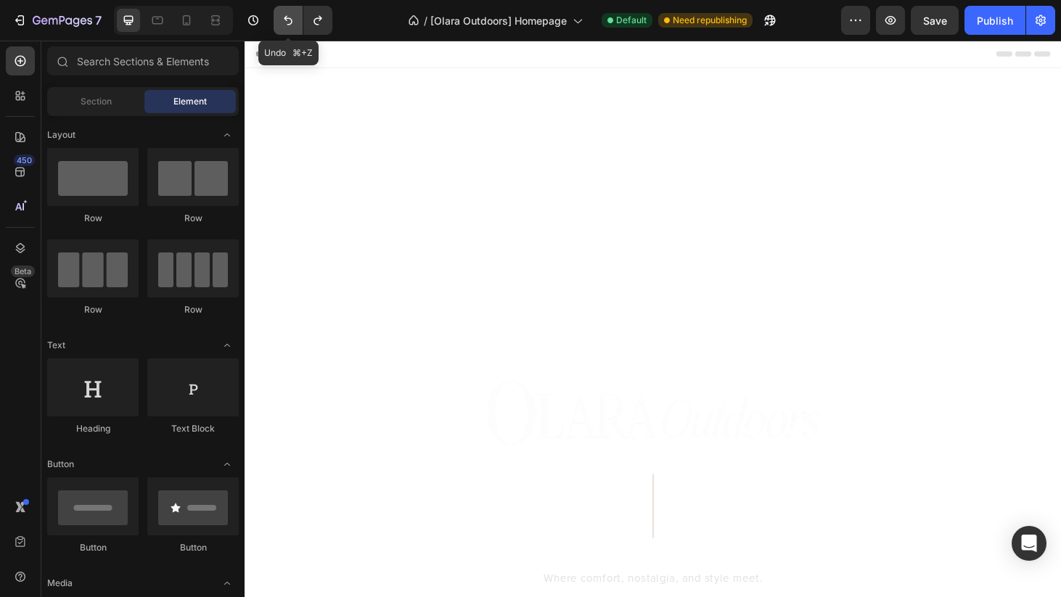
click at [293, 26] on icon "Undo/Redo" at bounding box center [288, 20] width 15 height 15
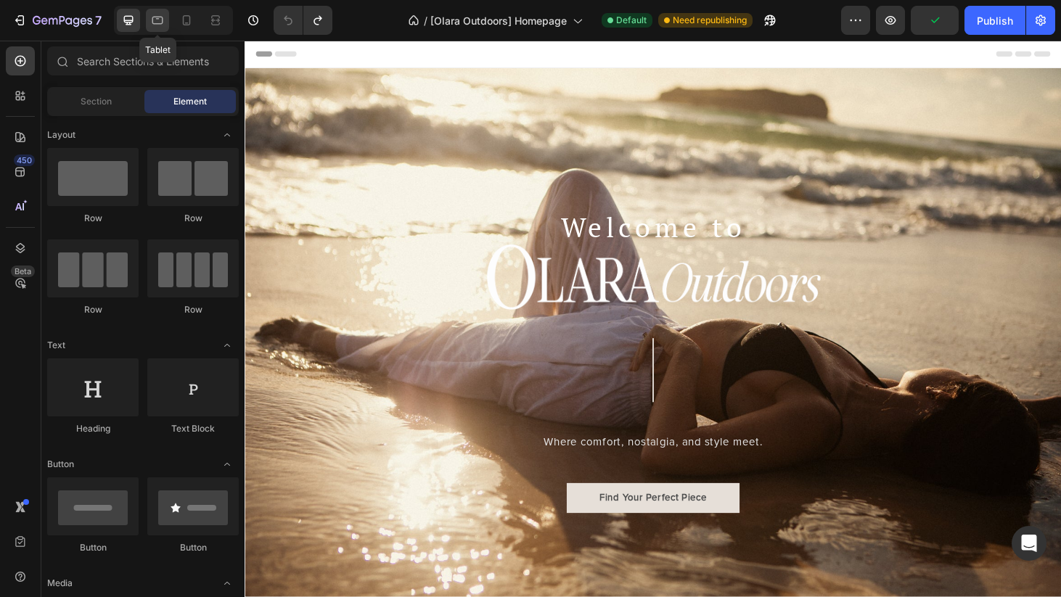
click at [155, 17] on icon at bounding box center [157, 21] width 11 height 8
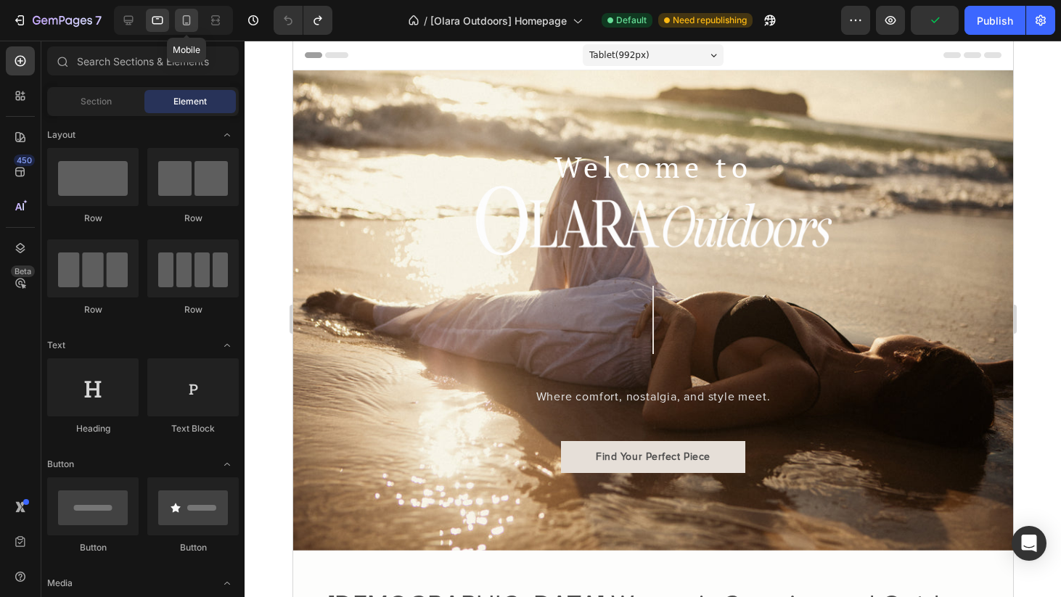
click at [194, 25] on icon at bounding box center [186, 20] width 15 height 15
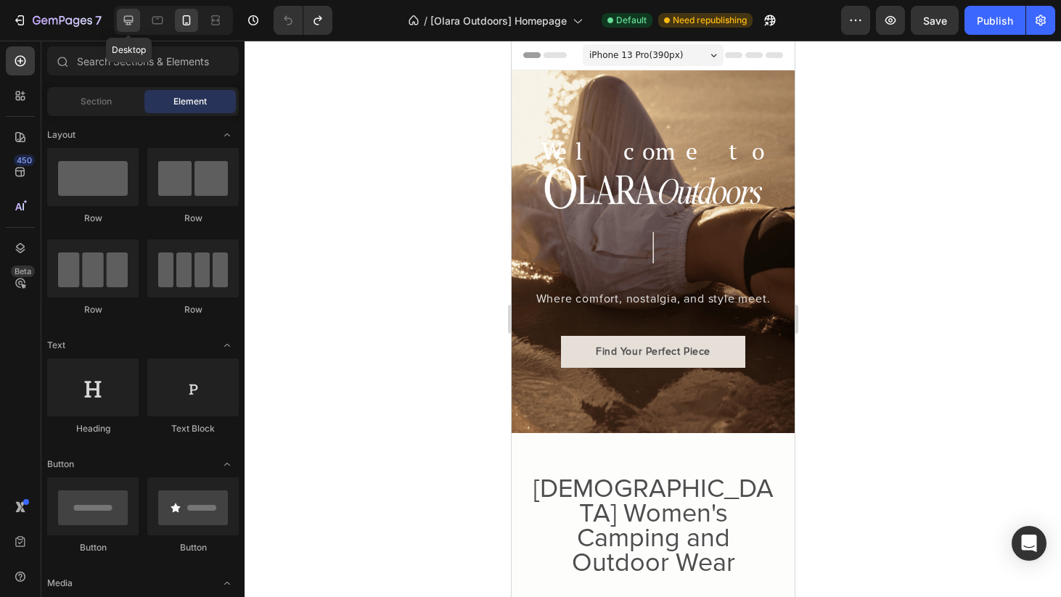
click at [134, 18] on icon at bounding box center [128, 20] width 15 height 15
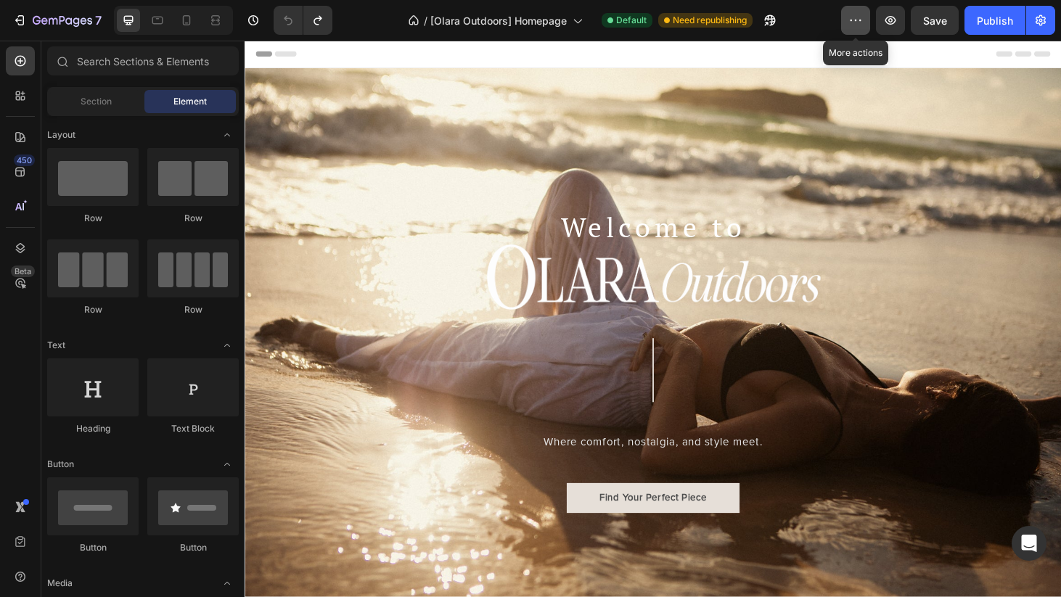
click at [857, 30] on button "button" at bounding box center [855, 20] width 29 height 29
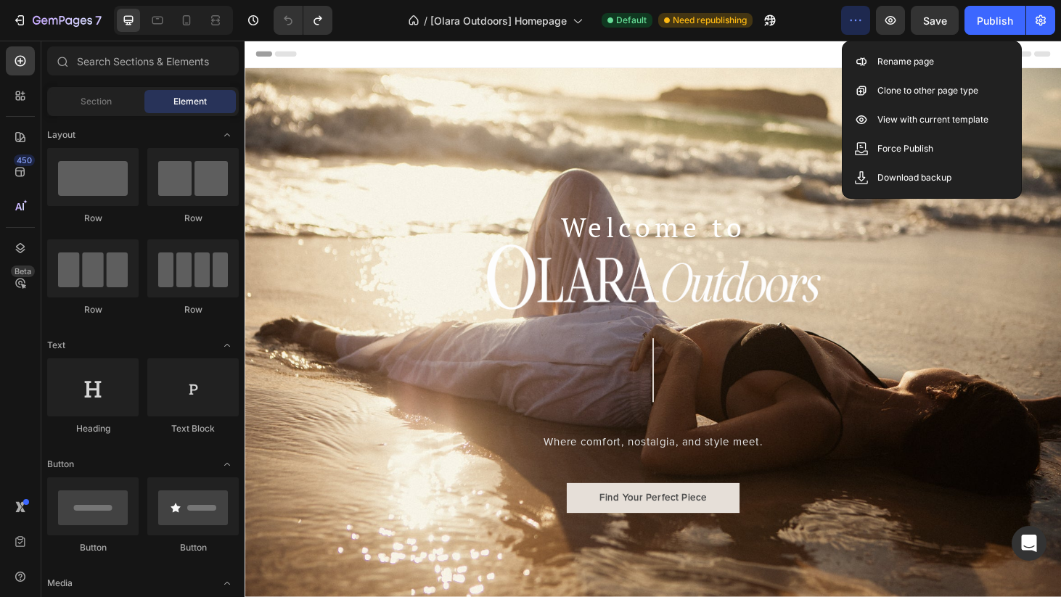
click at [797, 12] on div "/ [Olara Outdoors] Homepage Default Need republishing" at bounding box center [592, 20] width 497 height 29
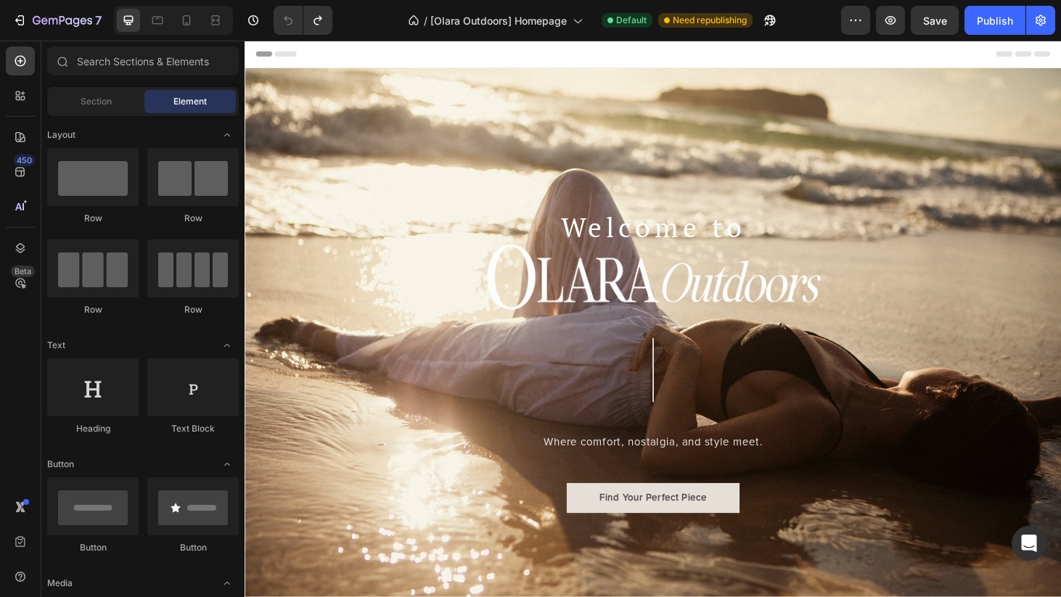
click at [500, 56] on div "Header" at bounding box center [680, 55] width 848 height 29
click at [438, 193] on div "Welcome to Heading Image Image Where comfort, nostalgia, and style meet. Text B…" at bounding box center [680, 361] width 536 height 399
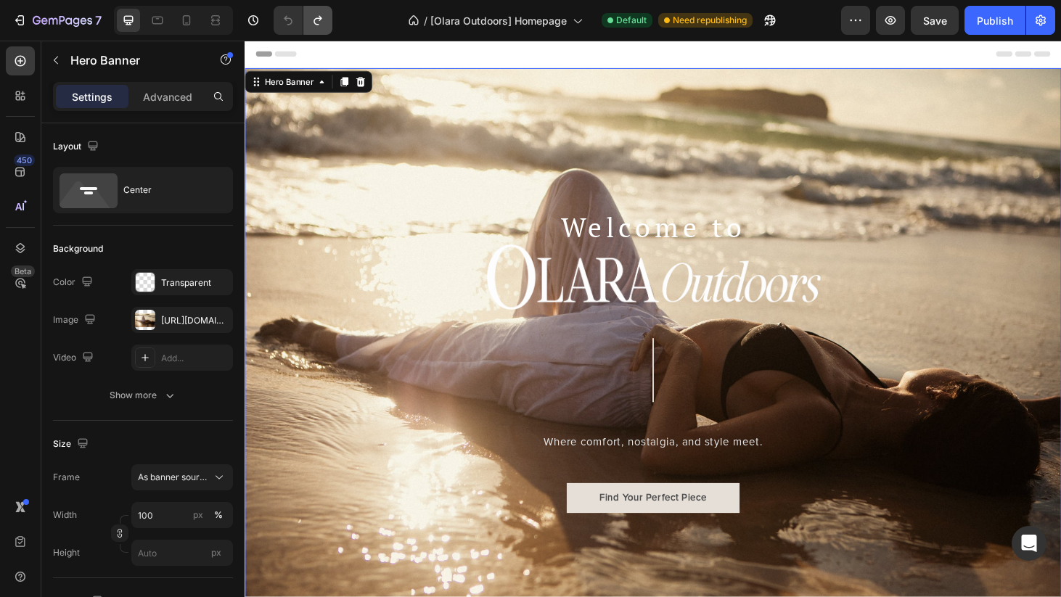
click at [323, 22] on icon "Undo/Redo" at bounding box center [318, 20] width 15 height 15
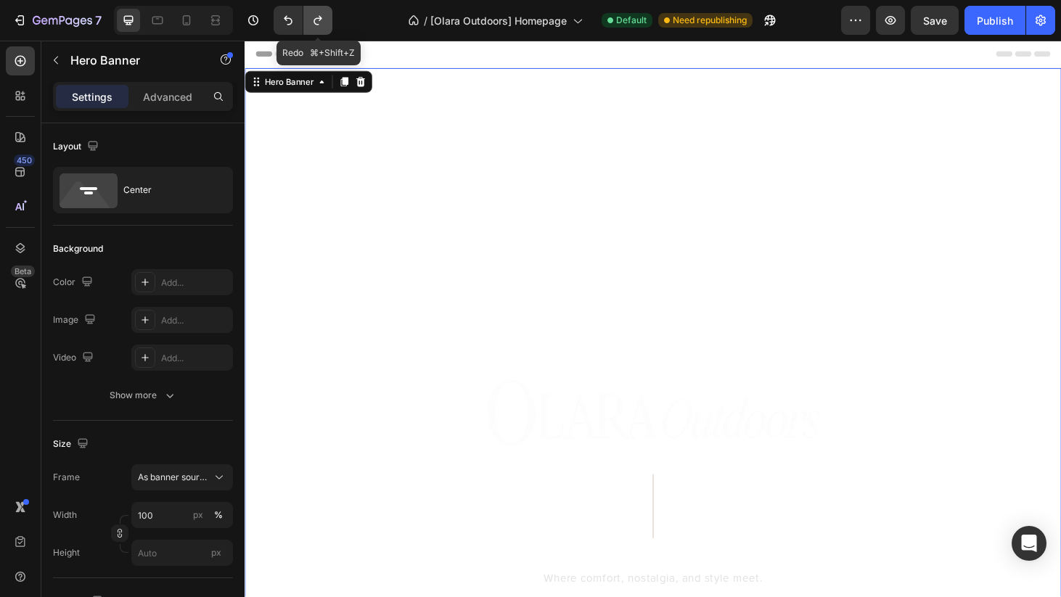
click at [323, 22] on icon "Undo/Redo" at bounding box center [318, 20] width 15 height 15
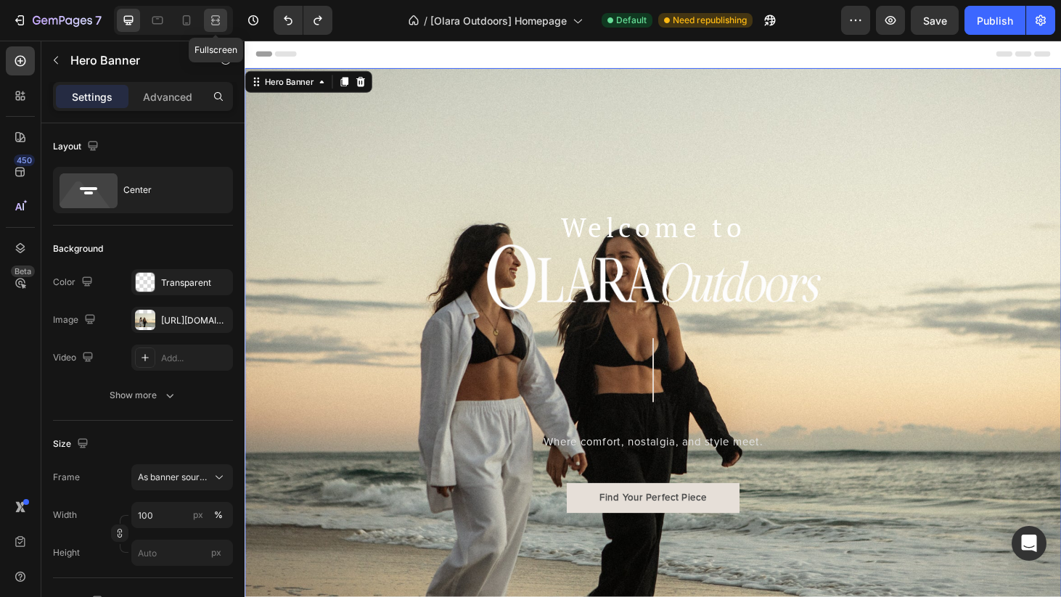
click at [212, 24] on icon at bounding box center [215, 24] width 9 height 3
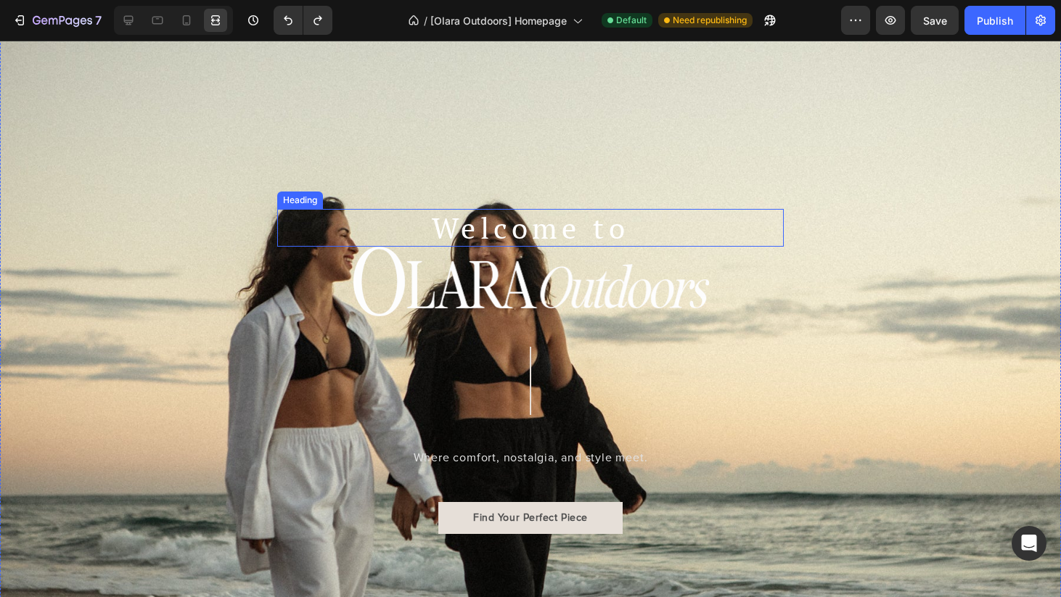
scroll to position [81, 0]
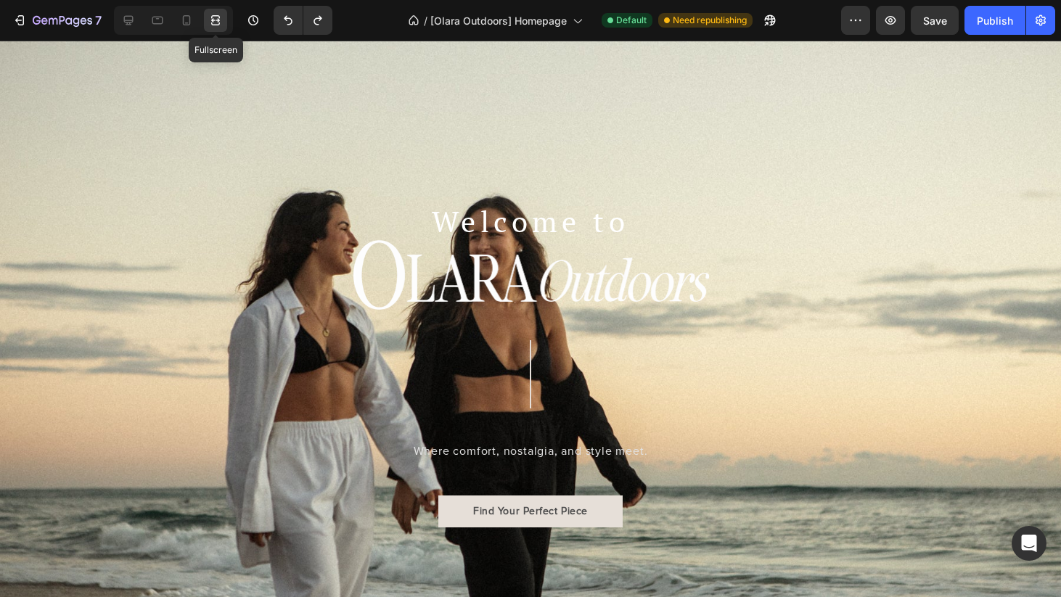
click at [213, 11] on div at bounding box center [215, 20] width 23 height 23
click at [129, 23] on icon at bounding box center [128, 20] width 15 height 15
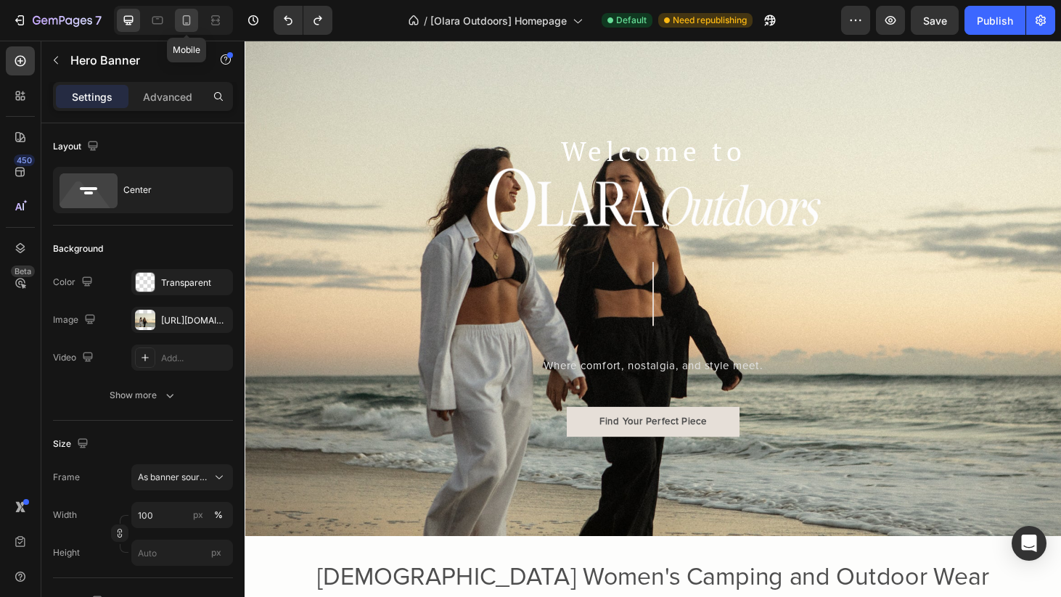
click at [188, 26] on icon at bounding box center [186, 20] width 15 height 15
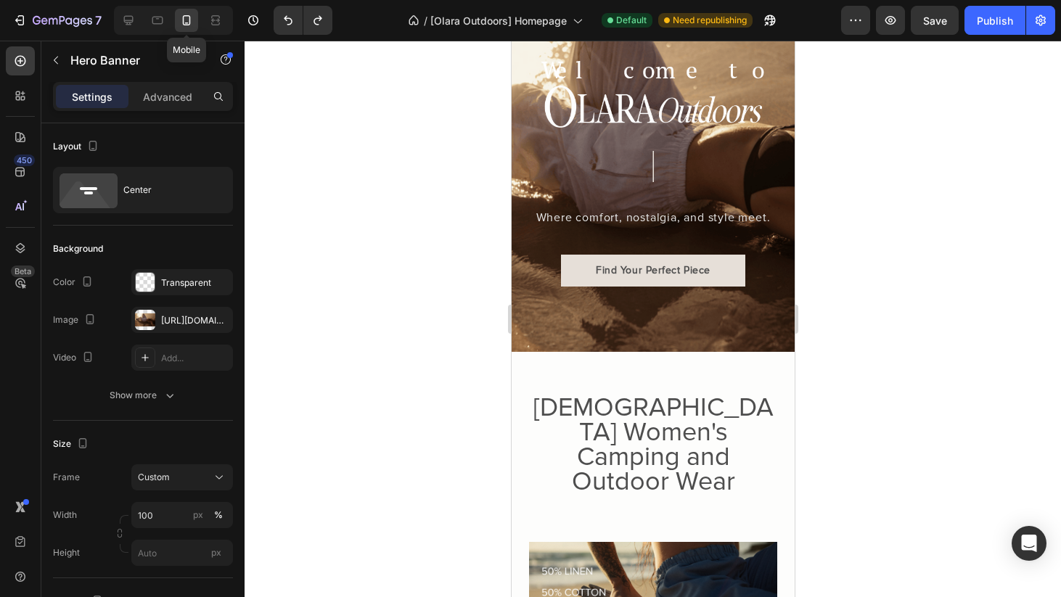
type input "500"
type input "100%"
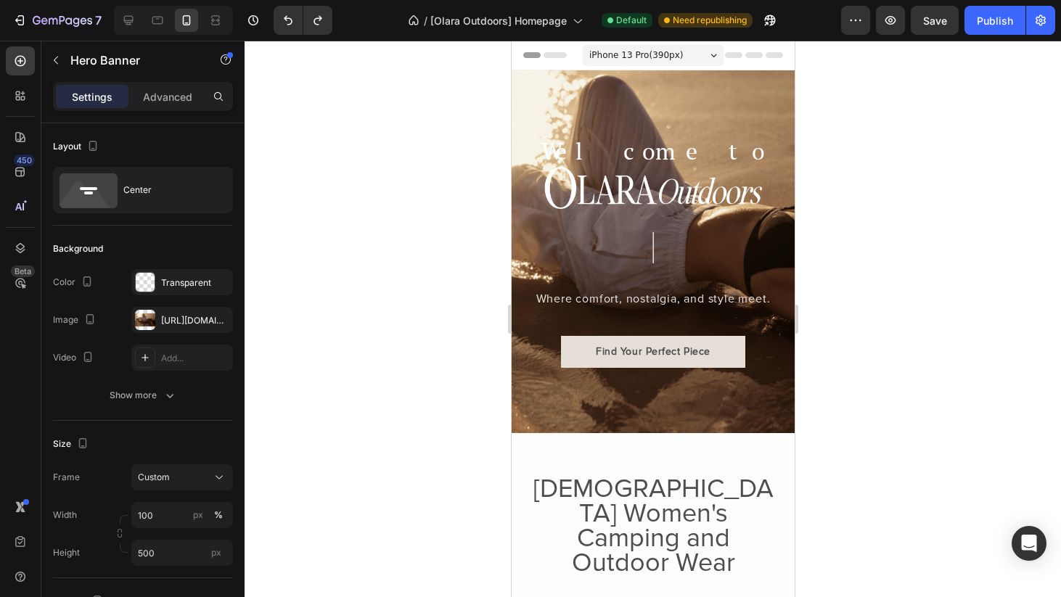
click at [754, 103] on div "Background Image" at bounding box center [652, 251] width 283 height 363
click at [703, 114] on div "Background Image" at bounding box center [652, 251] width 283 height 363
click at [182, 316] on div "https://cdn.shopify.com/s/files/1/0921/1753/2973/files/gempages_562587214224032…" at bounding box center [182, 320] width 42 height 13
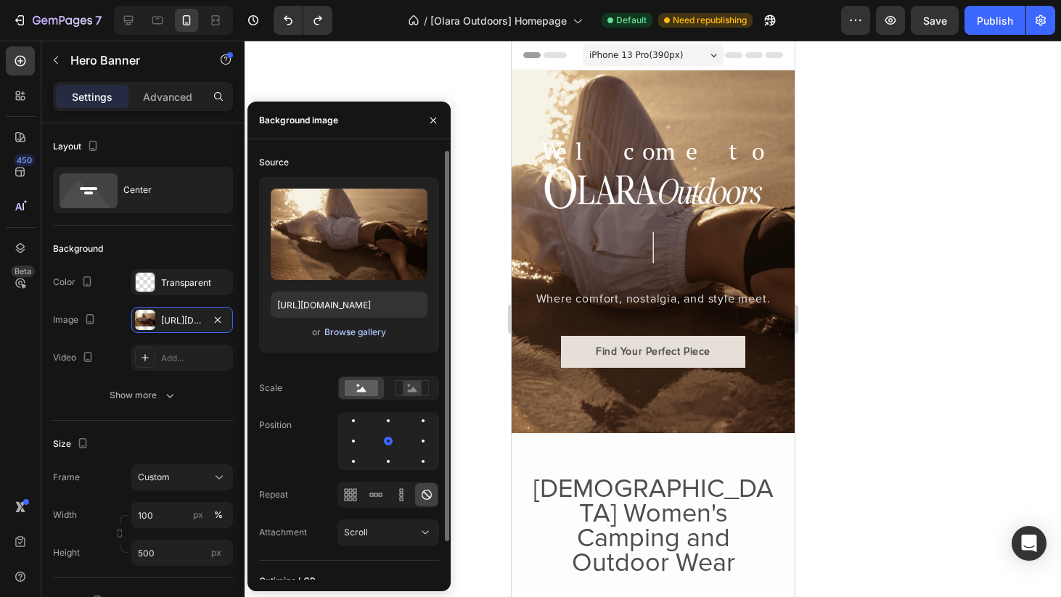
click at [346, 333] on div "Browse gallery" at bounding box center [355, 332] width 62 height 13
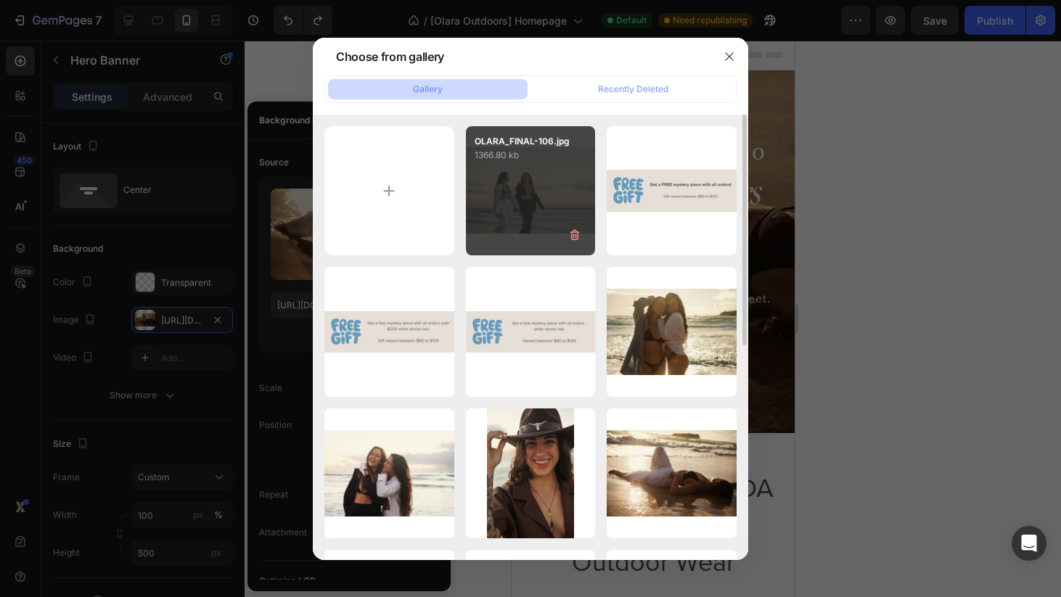
click at [501, 180] on div "OLARA_FINAL-106.jpg 1366.80 kb" at bounding box center [531, 191] width 130 height 130
type input "https://cdn.shopify.com/s/files/1/0921/1753/2973/files/gempages_562587214224032…"
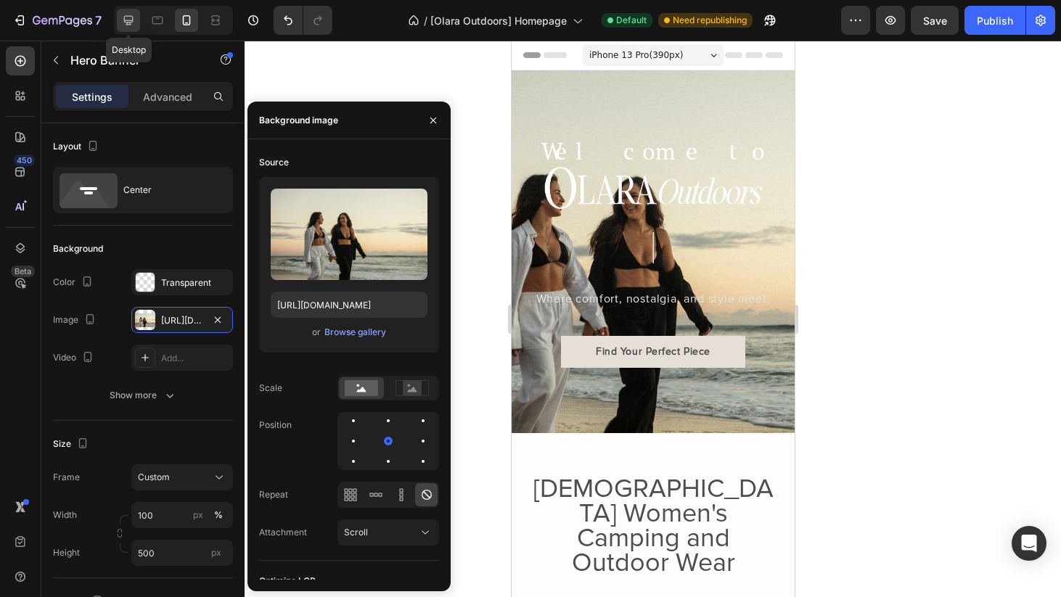
click at [134, 25] on icon at bounding box center [128, 20] width 15 height 15
type input "738"
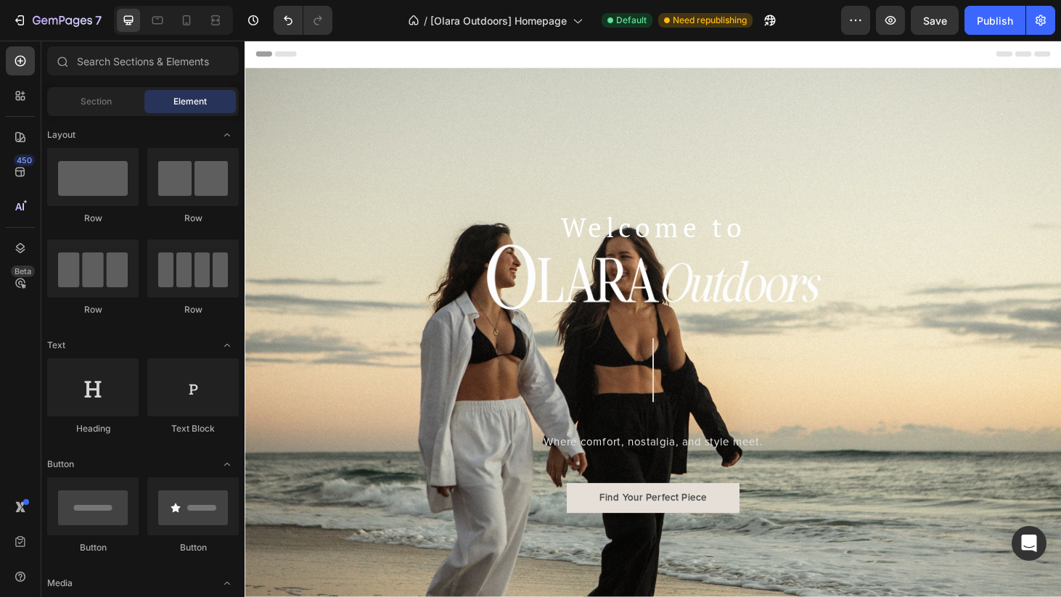
click at [345, 54] on div "Header" at bounding box center [680, 55] width 848 height 29
click at [276, 52] on span "Header" at bounding box center [288, 55] width 32 height 15
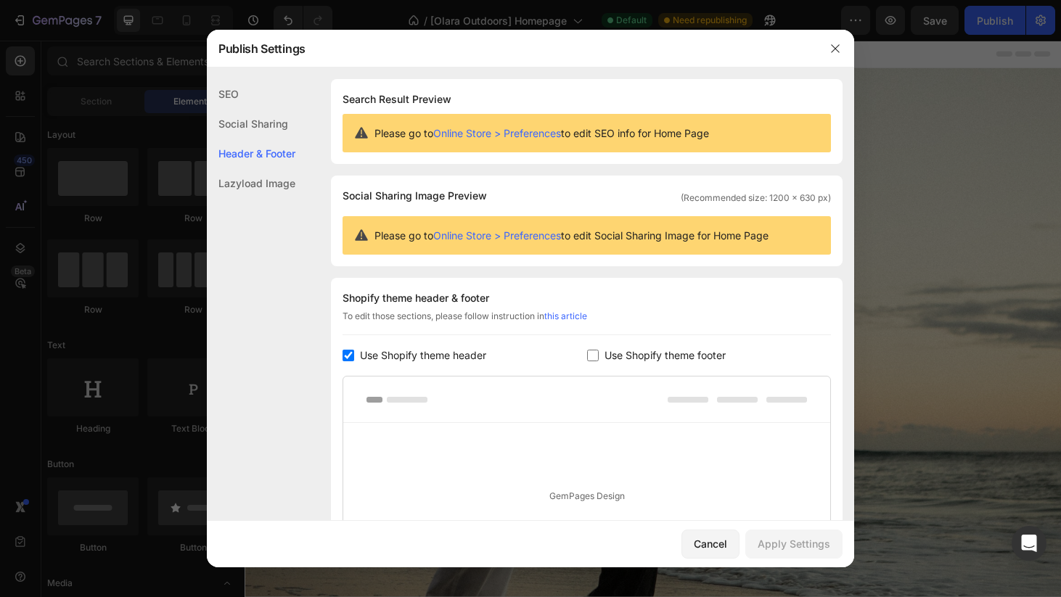
scroll to position [168, 0]
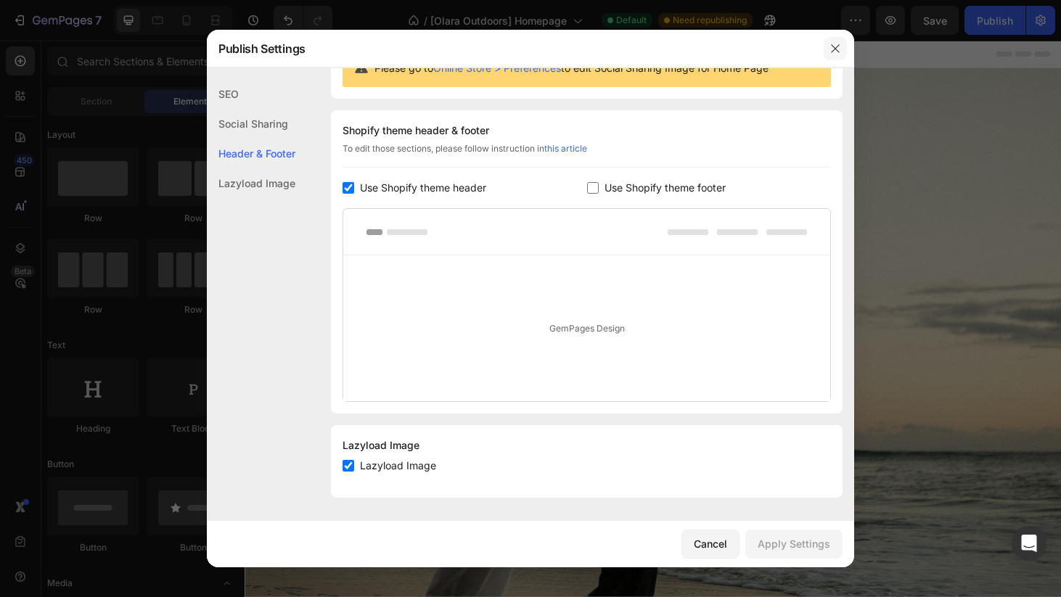
click at [832, 54] on icon "button" at bounding box center [836, 49] width 12 height 12
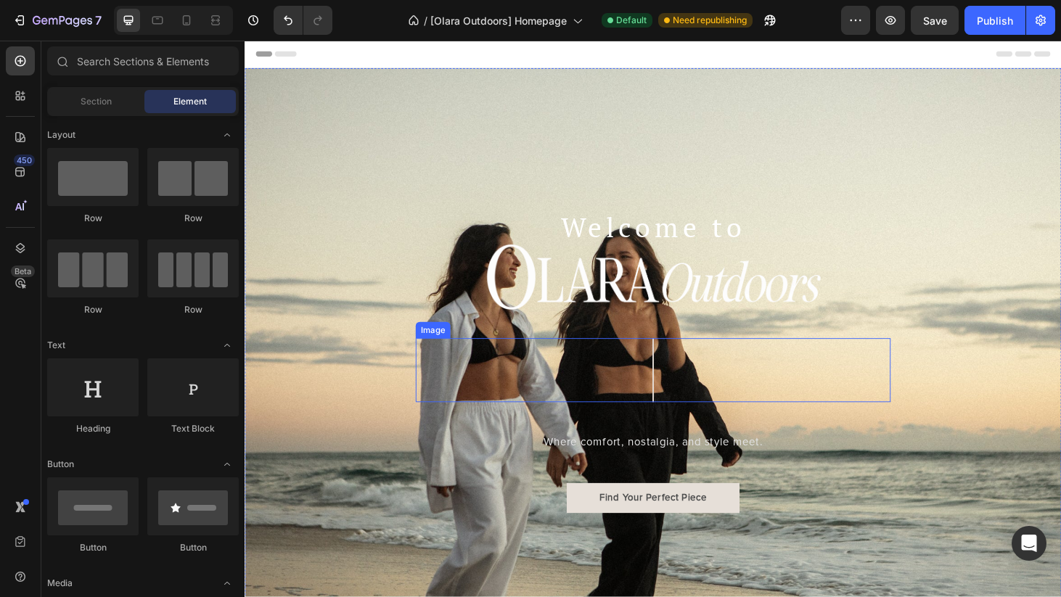
scroll to position [0, 0]
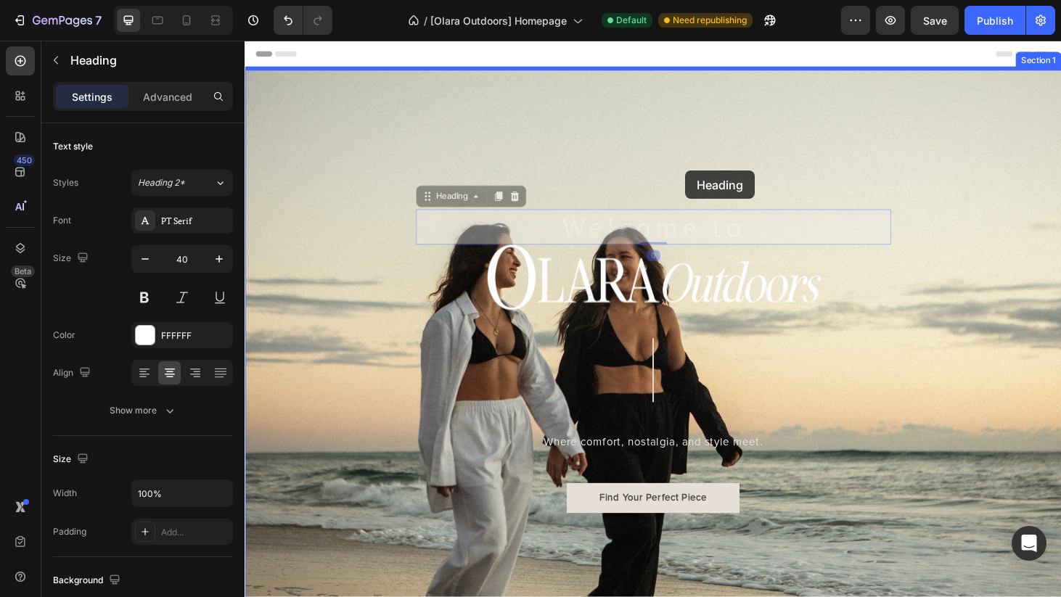
drag, startPoint x: 720, startPoint y: 245, endPoint x: 714, endPoint y: 179, distance: 66.3
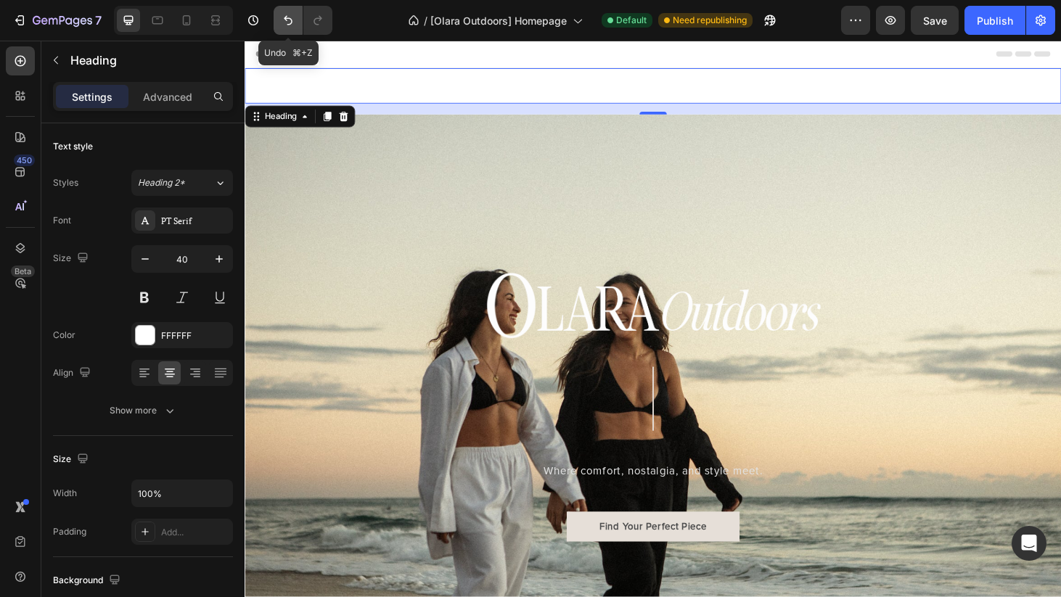
click at [289, 33] on button "Undo/Redo" at bounding box center [288, 20] width 29 height 29
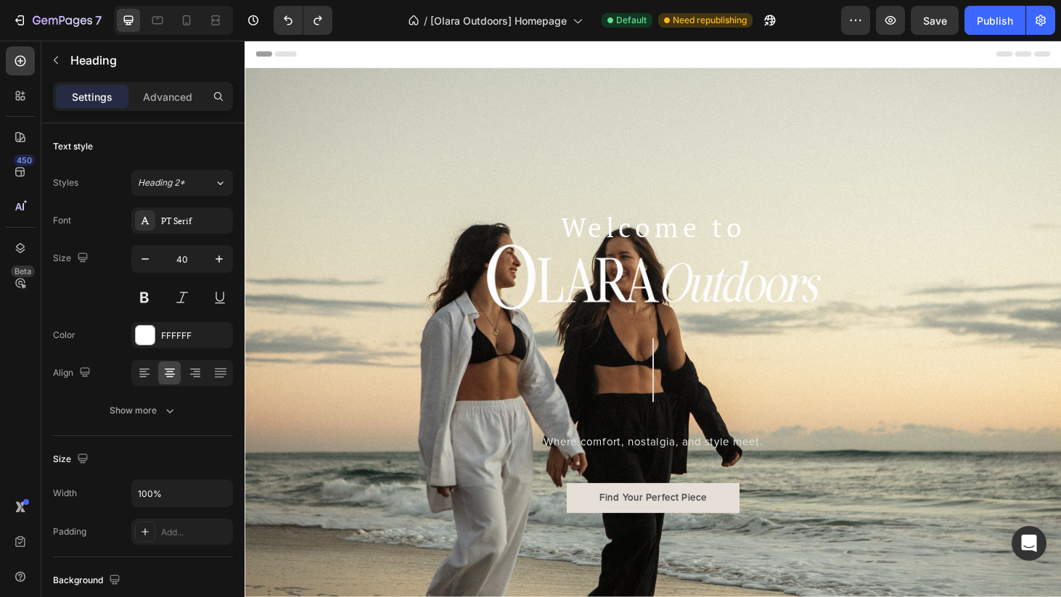
click at [713, 249] on p "Welcome to" at bounding box center [680, 239] width 504 height 35
click at [714, 318] on img at bounding box center [680, 293] width 356 height 70
click at [670, 239] on p "Welcome to" at bounding box center [680, 239] width 504 height 35
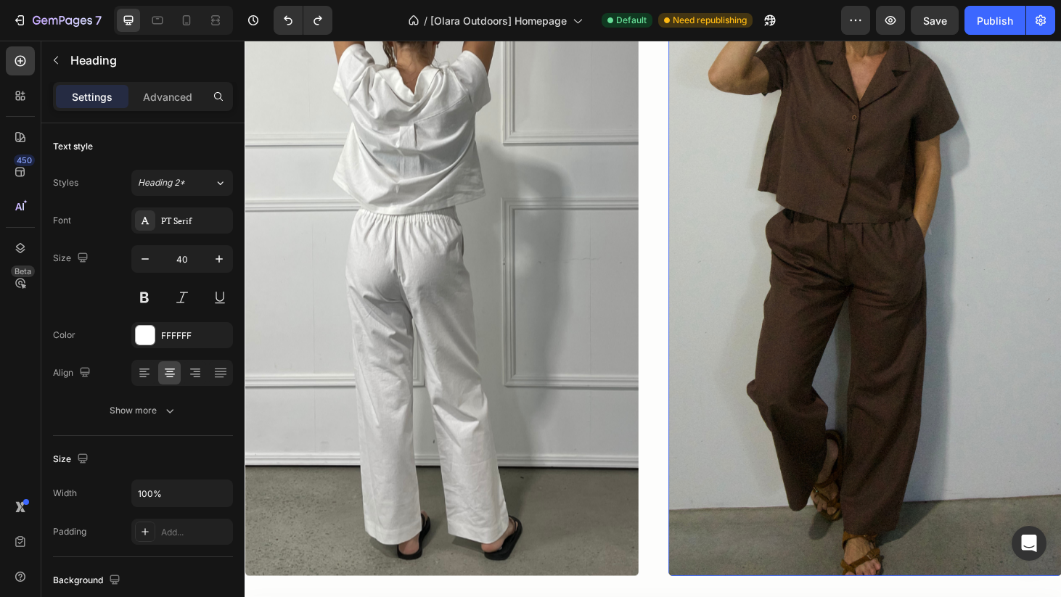
scroll to position [1302, 0]
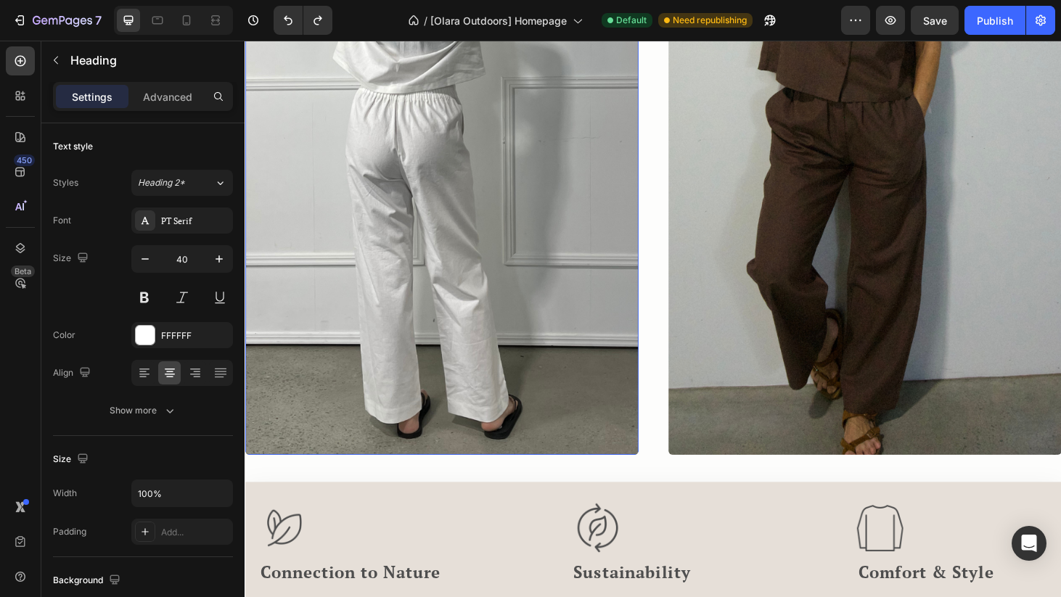
click at [538, 257] on img at bounding box center [455, 143] width 420 height 679
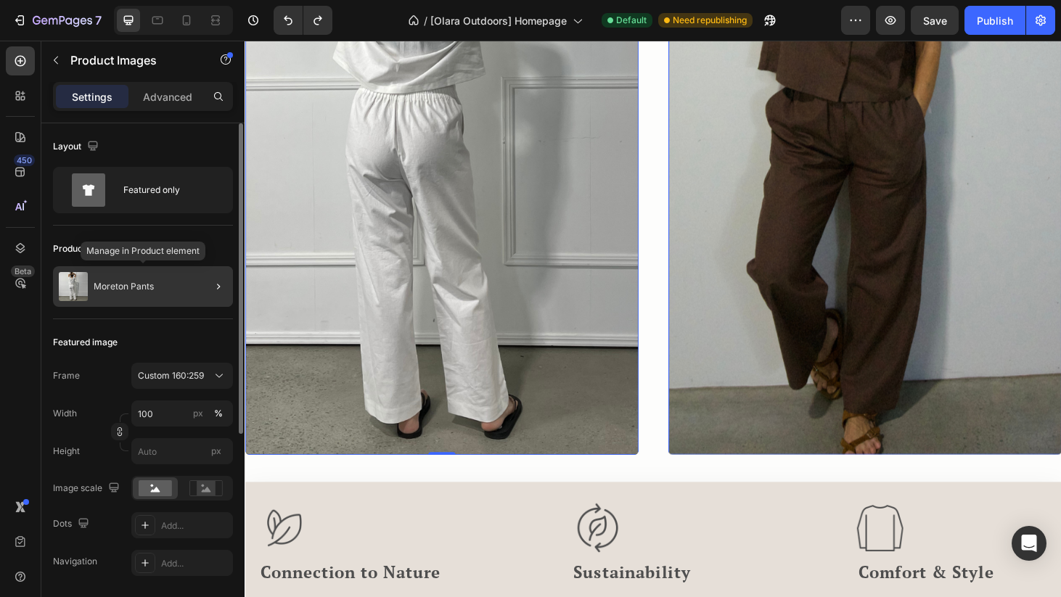
click at [121, 295] on div "Moreton Pants" at bounding box center [143, 286] width 180 height 41
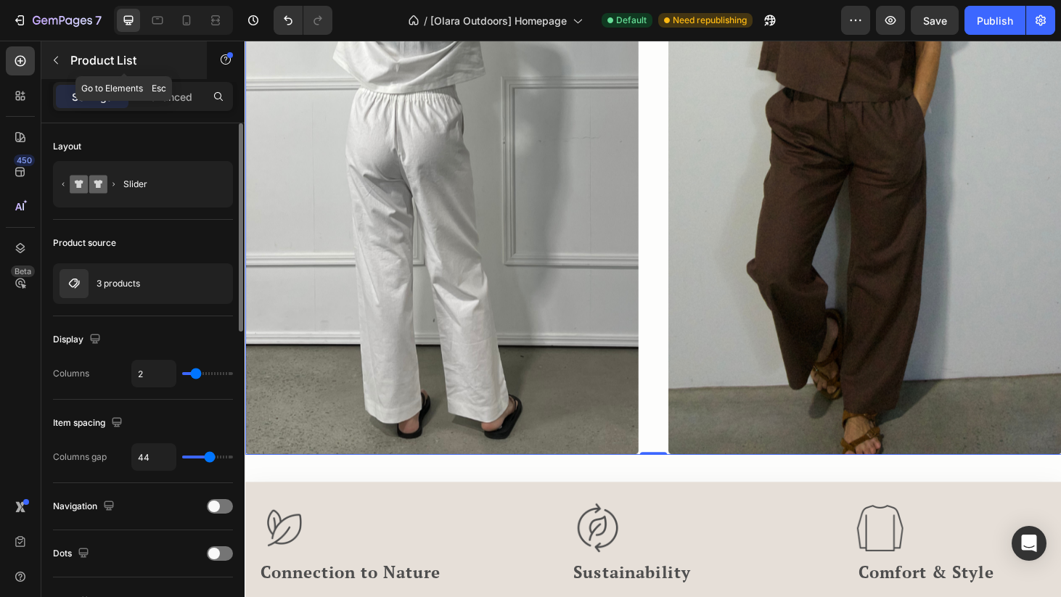
click at [56, 60] on icon "button" at bounding box center [56, 60] width 12 height 12
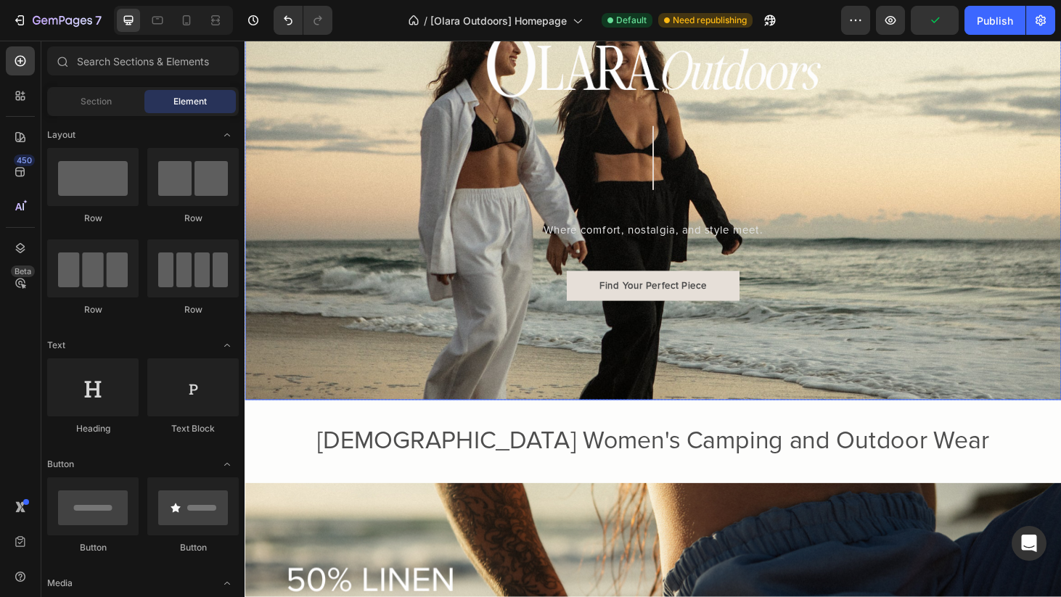
scroll to position [229, 0]
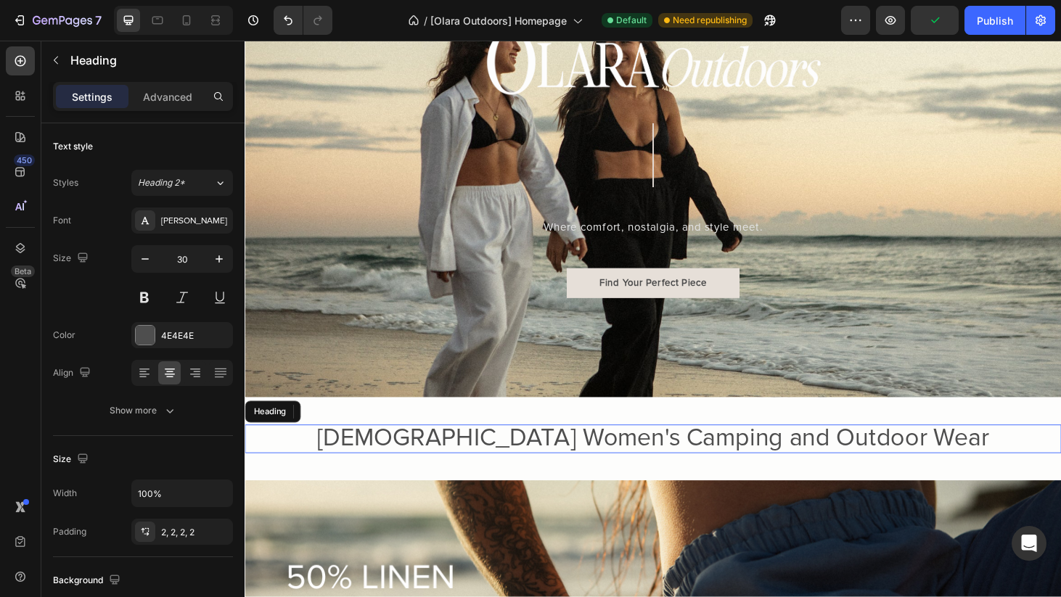
click at [733, 468] on span "Australian Women's Camping and Outdoor Wear" at bounding box center [680, 465] width 717 height 32
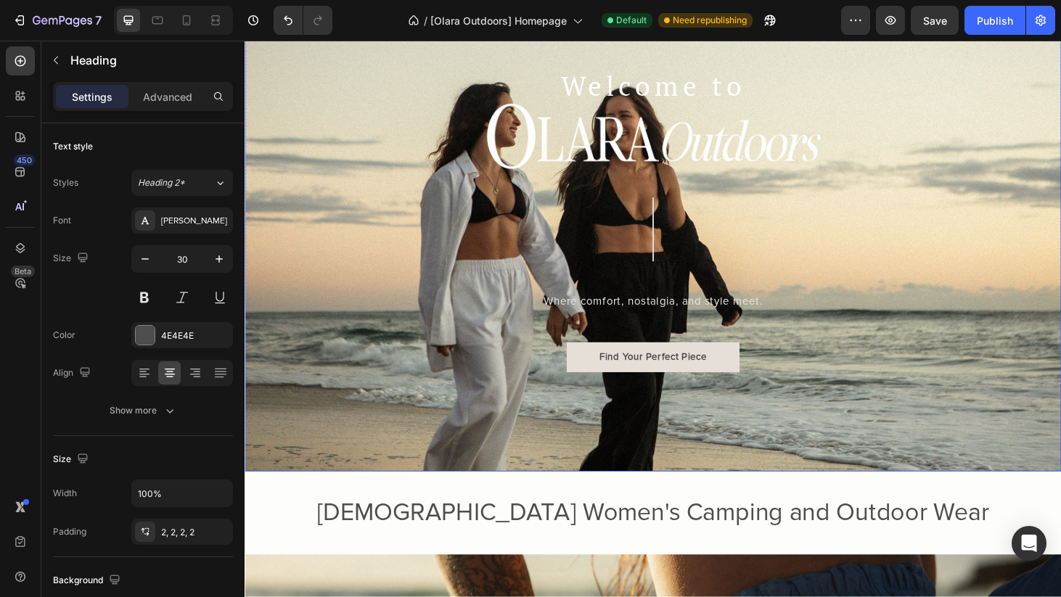
scroll to position [151, 0]
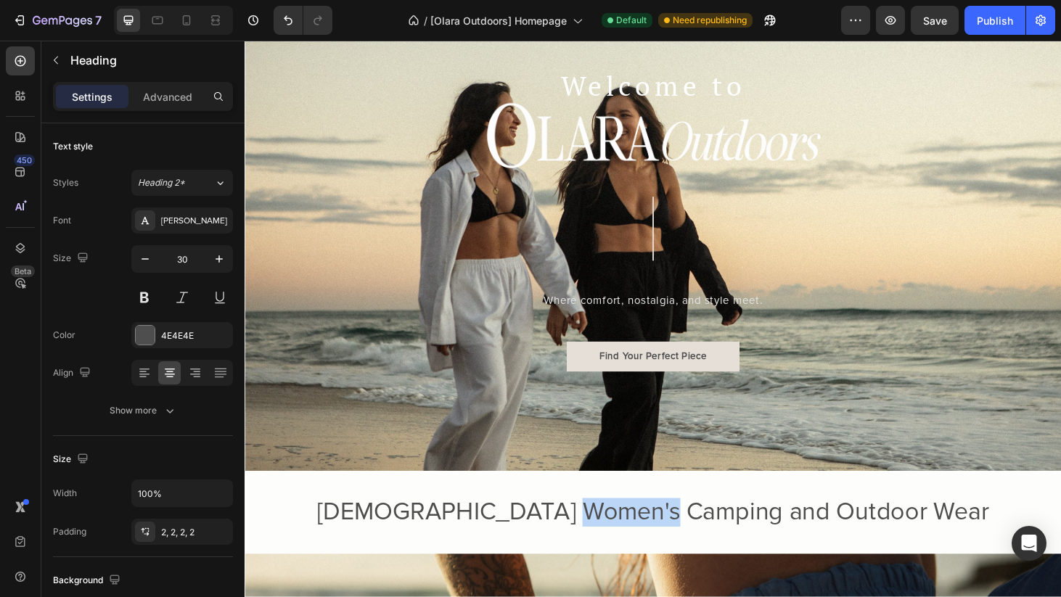
click at [716, 542] on span "Australian Women's Camping and Outdoor Wear" at bounding box center [680, 544] width 717 height 32
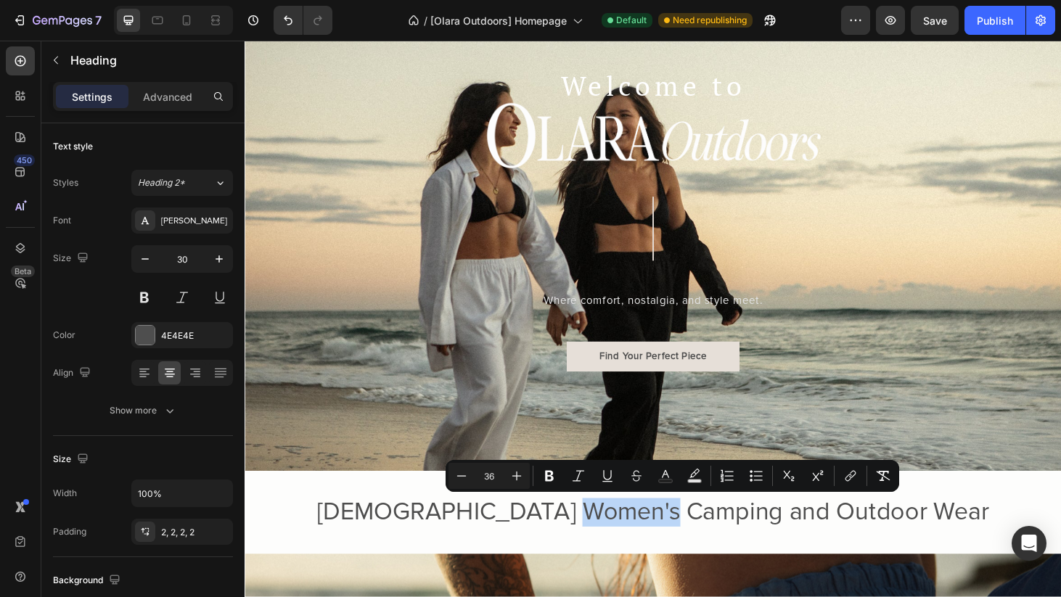
click at [716, 542] on span "Australian Women's Camping and Outdoor Wear" at bounding box center [680, 544] width 717 height 32
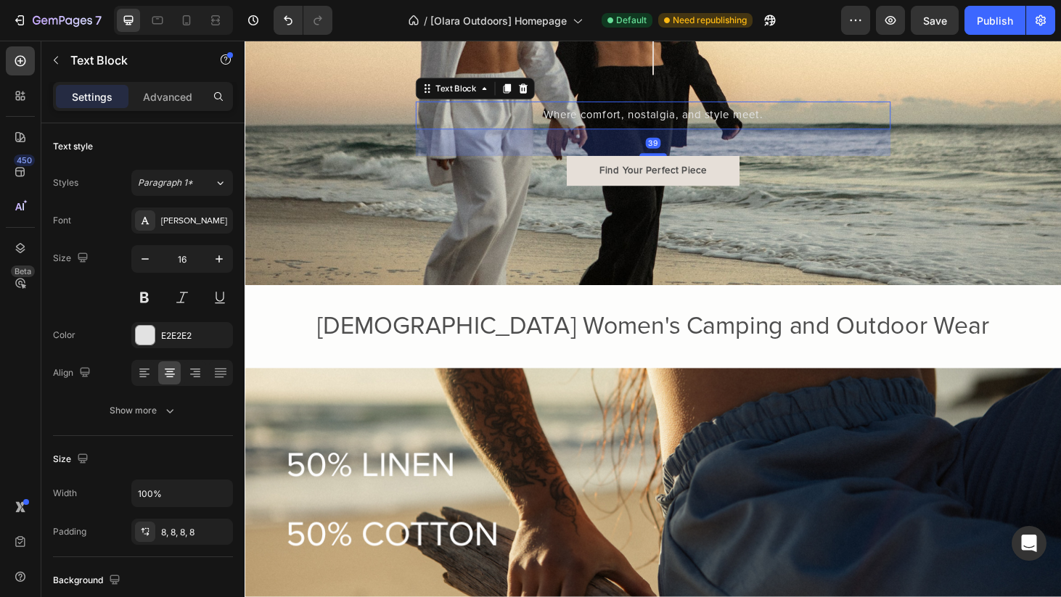
scroll to position [348, 0]
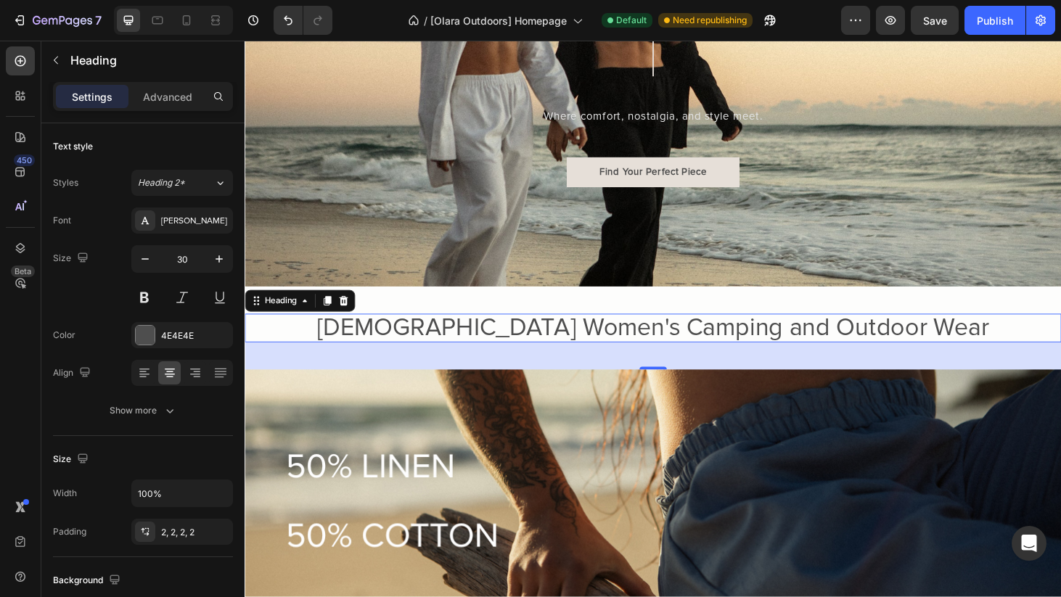
click at [774, 351] on span "Australian Women's Camping and Outdoor Wear" at bounding box center [680, 347] width 717 height 32
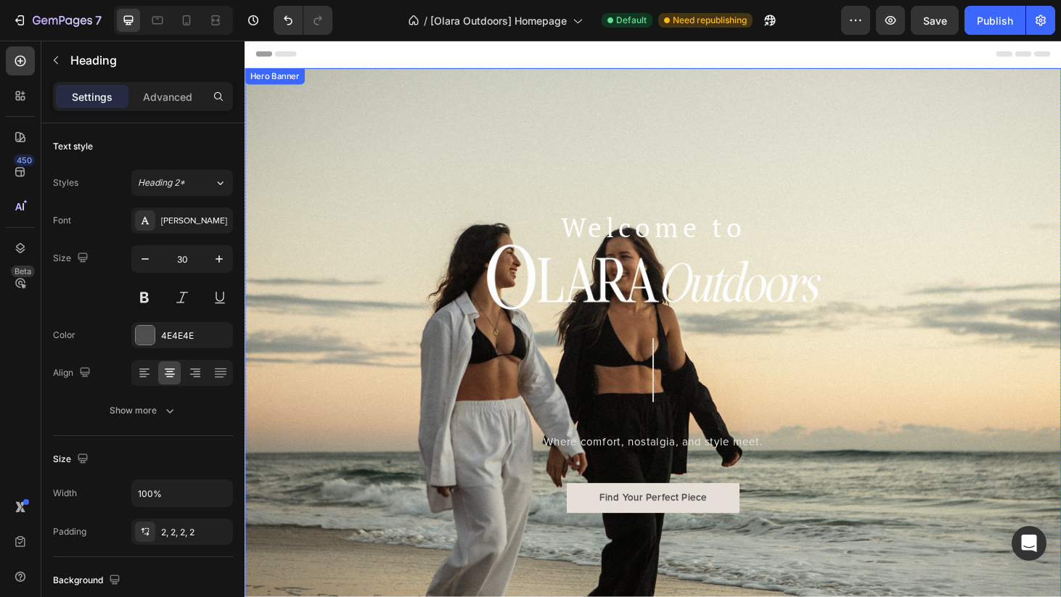
scroll to position [0, 0]
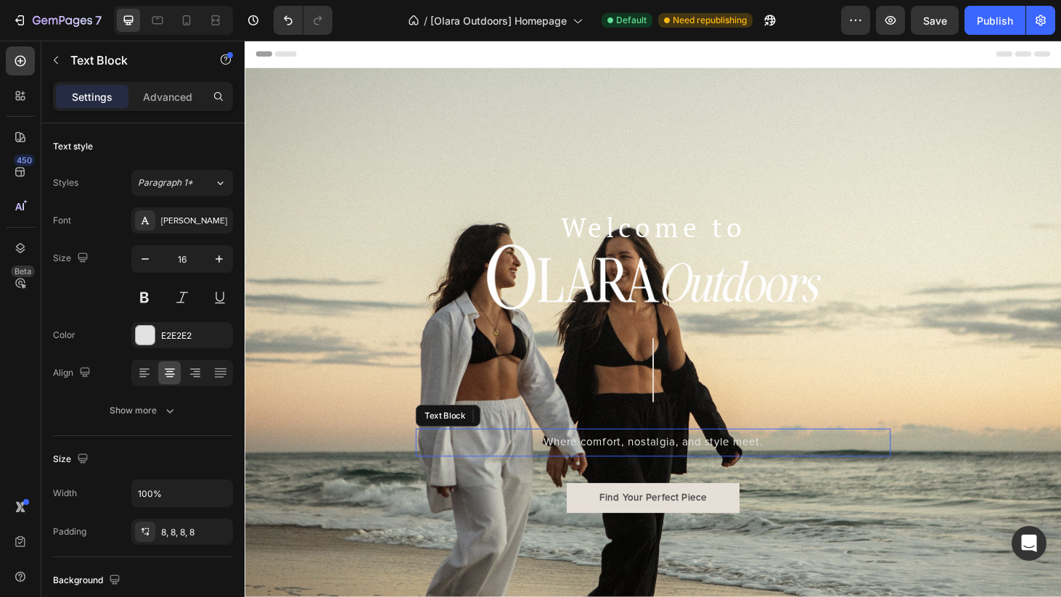
click at [746, 461] on p "Where comfort, nostalgia, and style meet." at bounding box center [680, 470] width 495 height 19
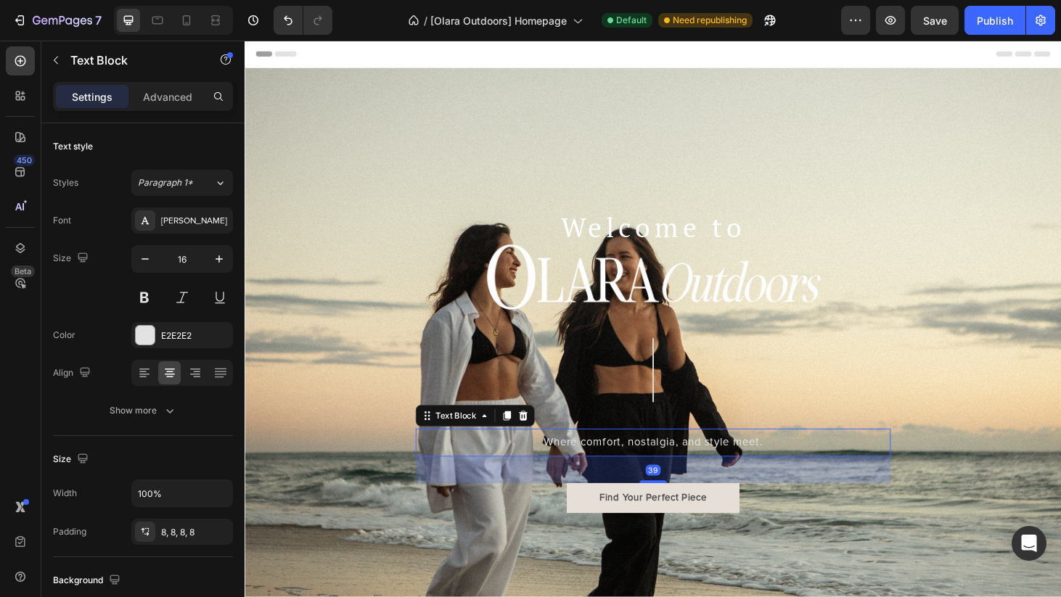
click at [801, 467] on p "Where comfort, nostalgia, and style meet." at bounding box center [680, 470] width 495 height 19
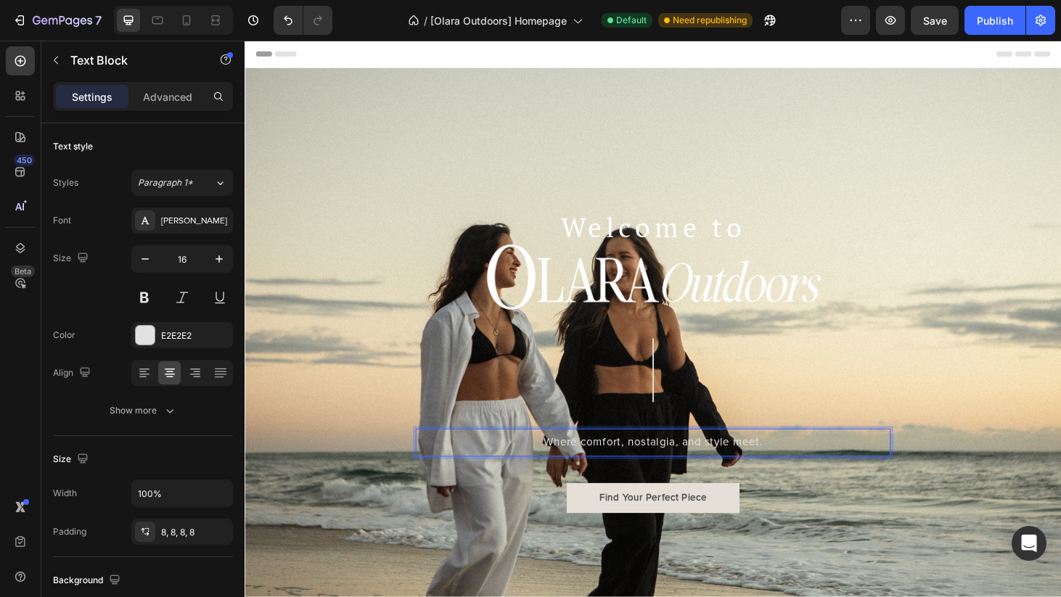
click at [801, 467] on p "Where comfort, nostalgia, and style meet." at bounding box center [680, 470] width 495 height 19
drag, startPoint x: 805, startPoint y: 468, endPoint x: 555, endPoint y: 469, distance: 250.5
click at [555, 469] on p "Where comfort, nostalgia, and style meet." at bounding box center [680, 470] width 495 height 19
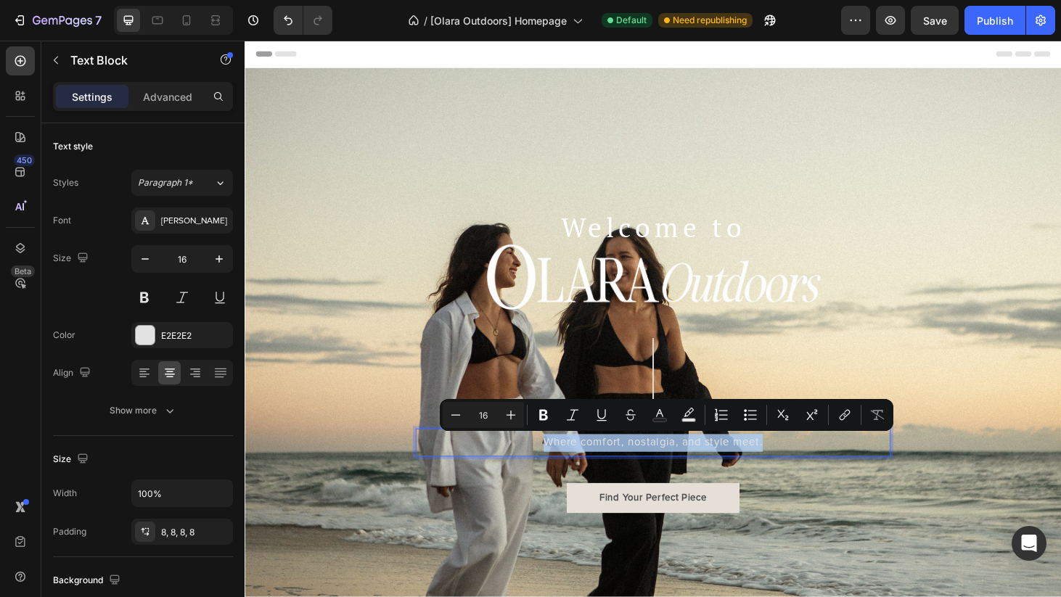
copy p "Where comfort, nostalgia, and style meet."
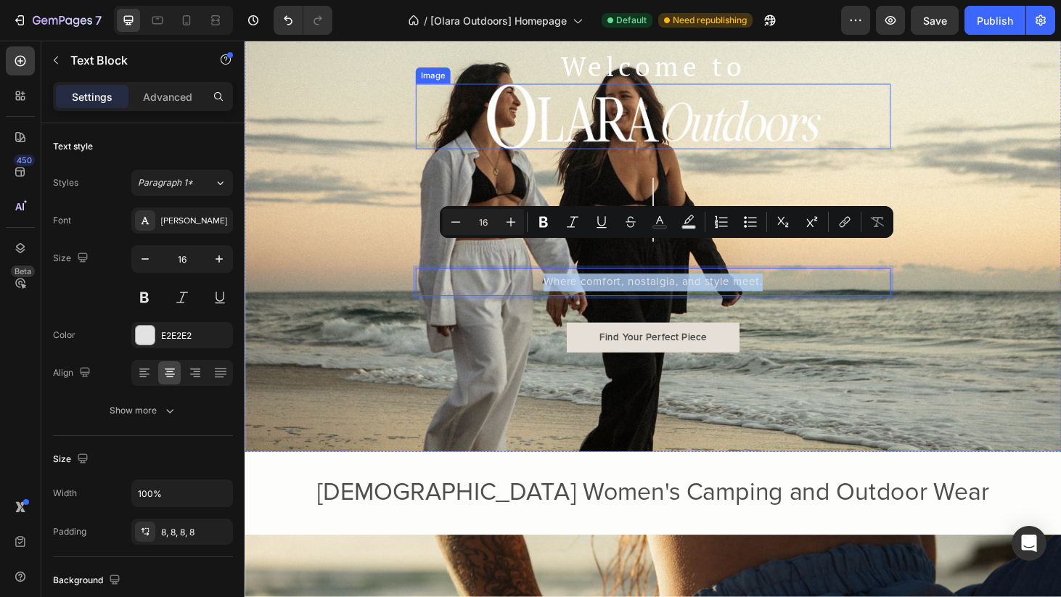
scroll to position [273, 0]
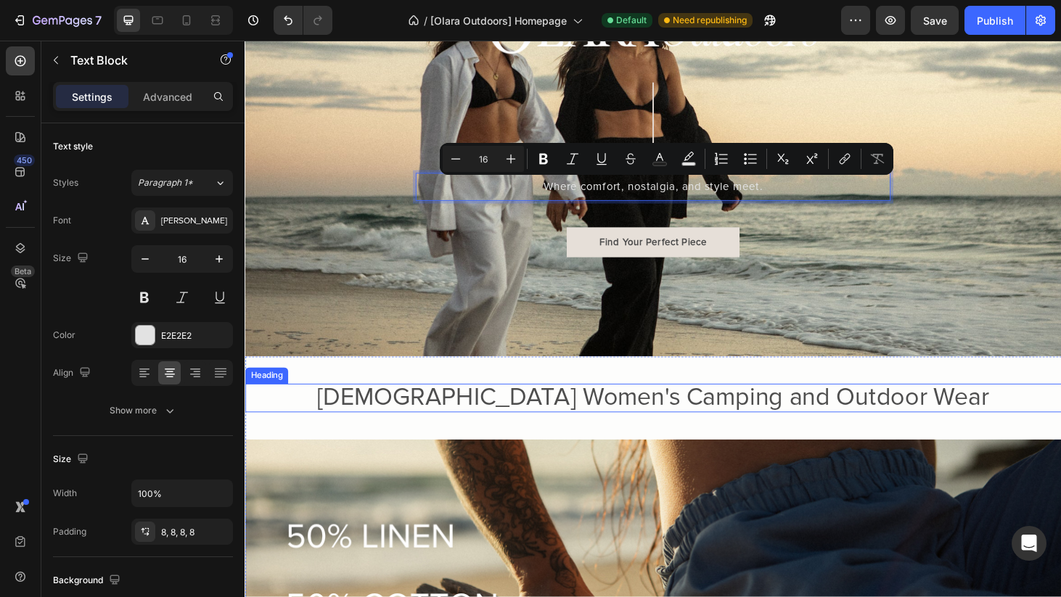
click at [806, 417] on span "[DEMOGRAPHIC_DATA] Women's Camping and Outdoor Wear" at bounding box center [680, 422] width 717 height 32
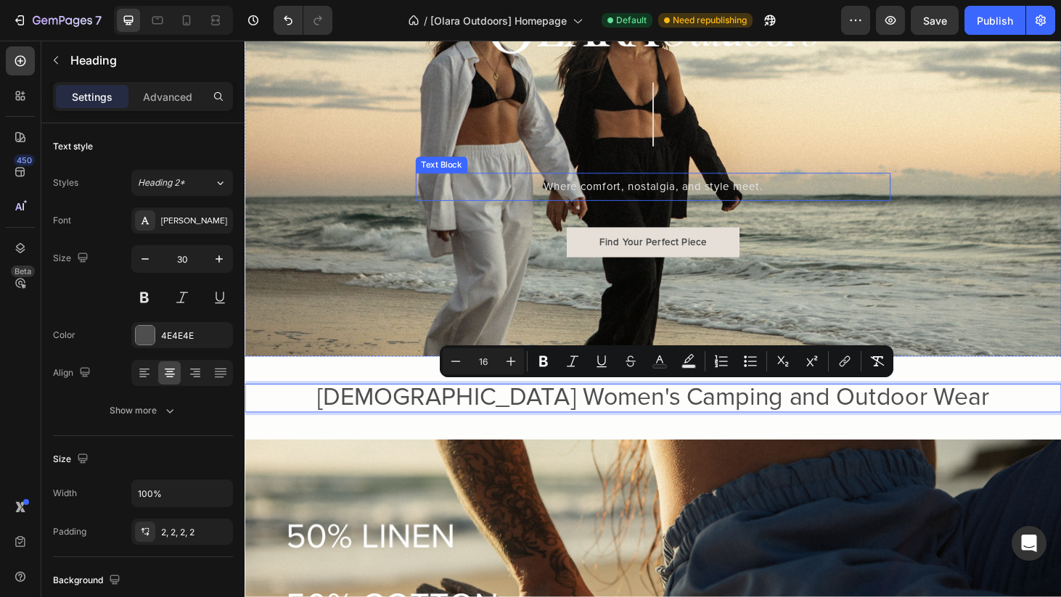
click at [698, 198] on p "Where comfort, nostalgia, and style meet." at bounding box center [680, 197] width 495 height 19
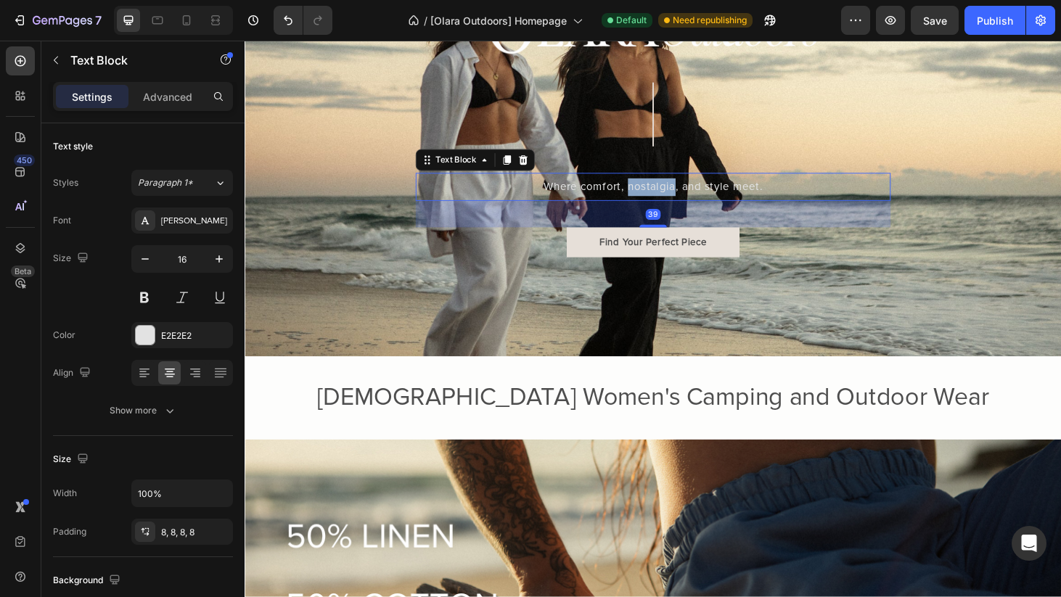
click at [698, 198] on p "Where comfort, nostalgia, and style meet." at bounding box center [680, 197] width 495 height 19
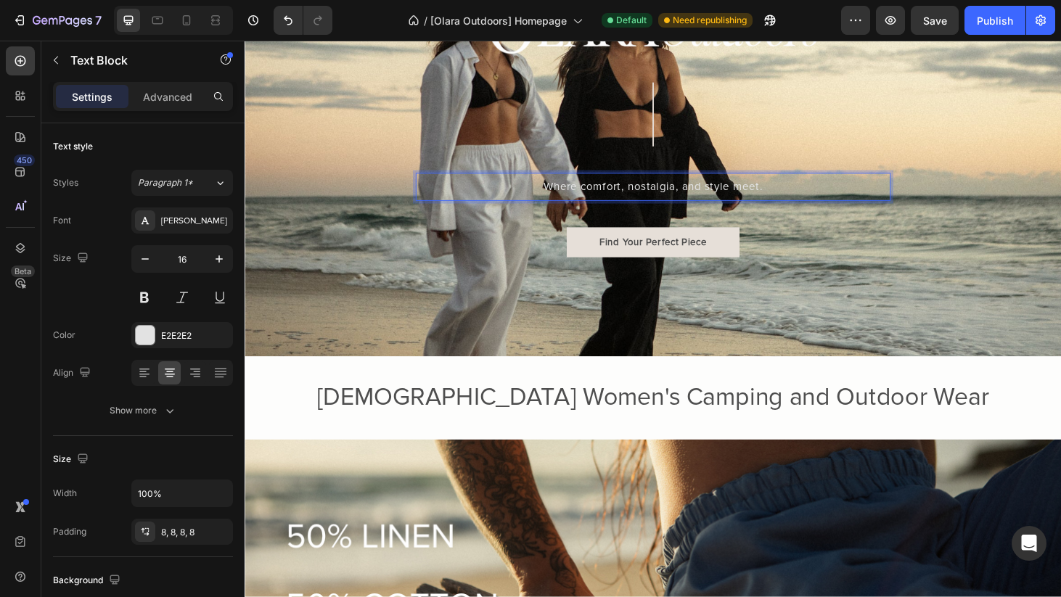
click at [791, 195] on p "Where comfort, nostalgia, and style meet." at bounding box center [680, 197] width 495 height 19
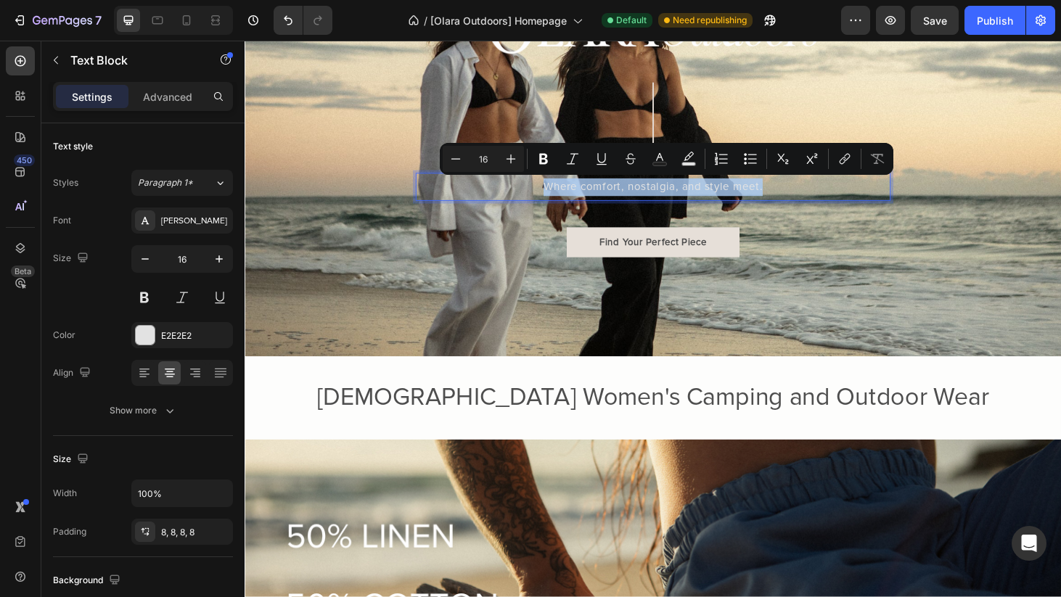
drag, startPoint x: 807, startPoint y: 201, endPoint x: 566, endPoint y: 198, distance: 241.0
click at [566, 198] on p "Where comfort, nostalgia, and style meet." at bounding box center [680, 197] width 495 height 19
copy p "Where comfort, nostalgia, and style meet."
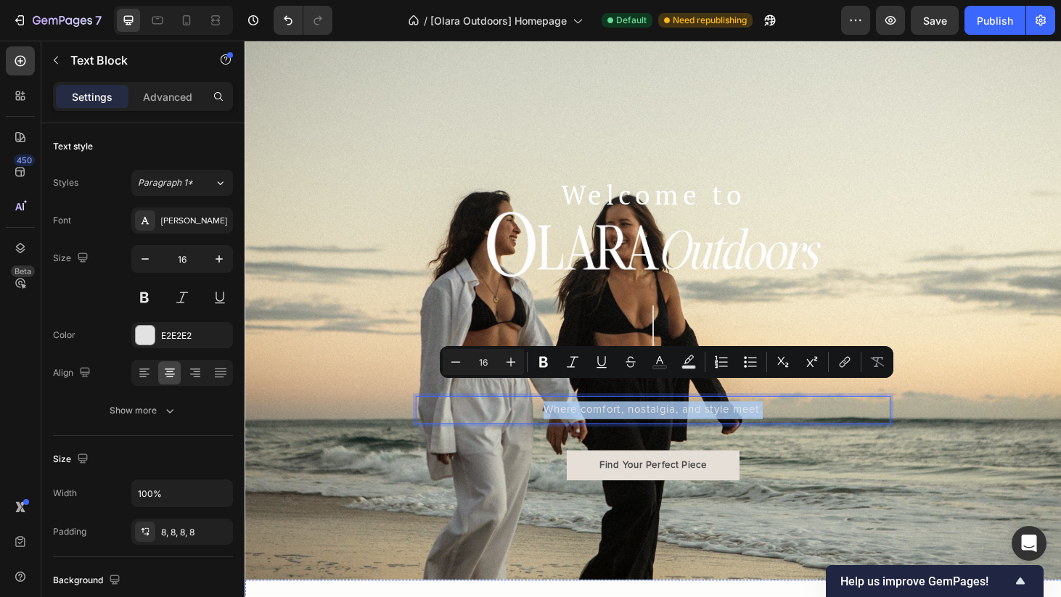
scroll to position [22, 0]
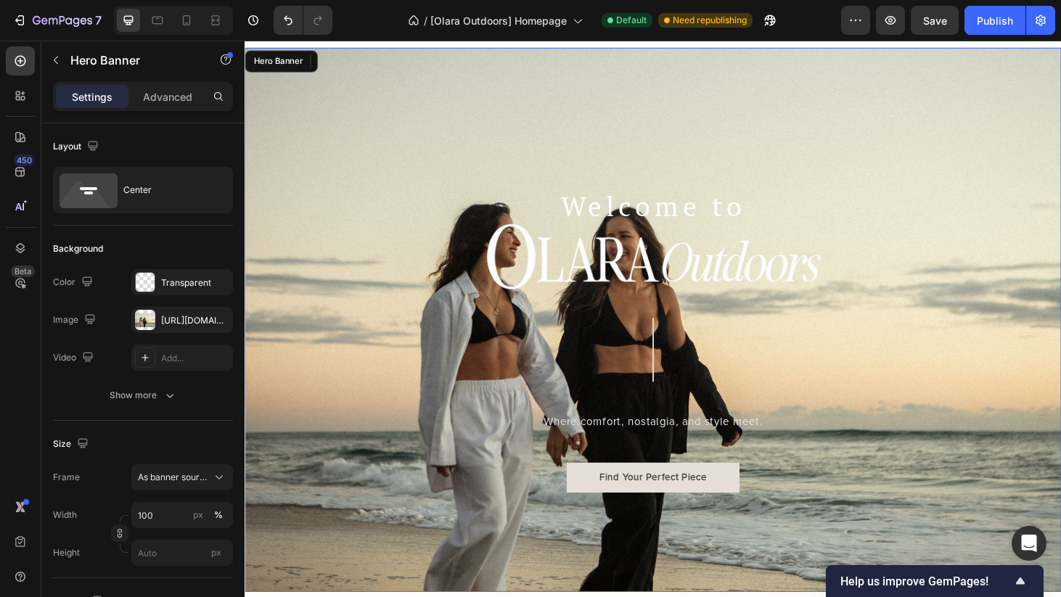
click at [333, 272] on div "Background Image" at bounding box center [680, 339] width 871 height 581
click at [180, 317] on div "https://cdn.shopify.com/s/files/1/0921/1753/2973/files/gempages_562587214224032…" at bounding box center [182, 320] width 42 height 13
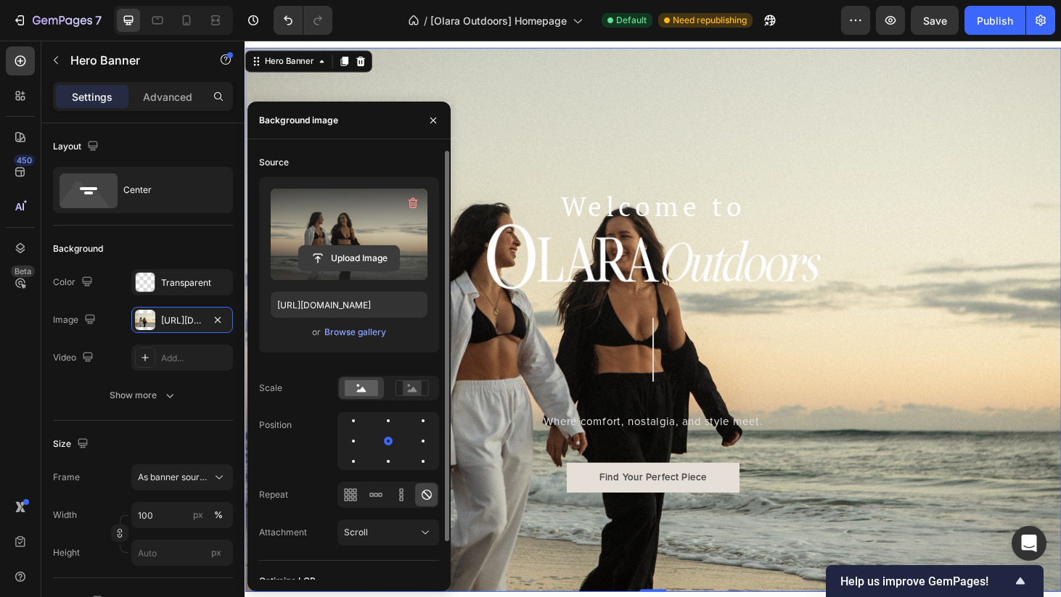
click at [351, 256] on input "file" at bounding box center [349, 258] width 100 height 25
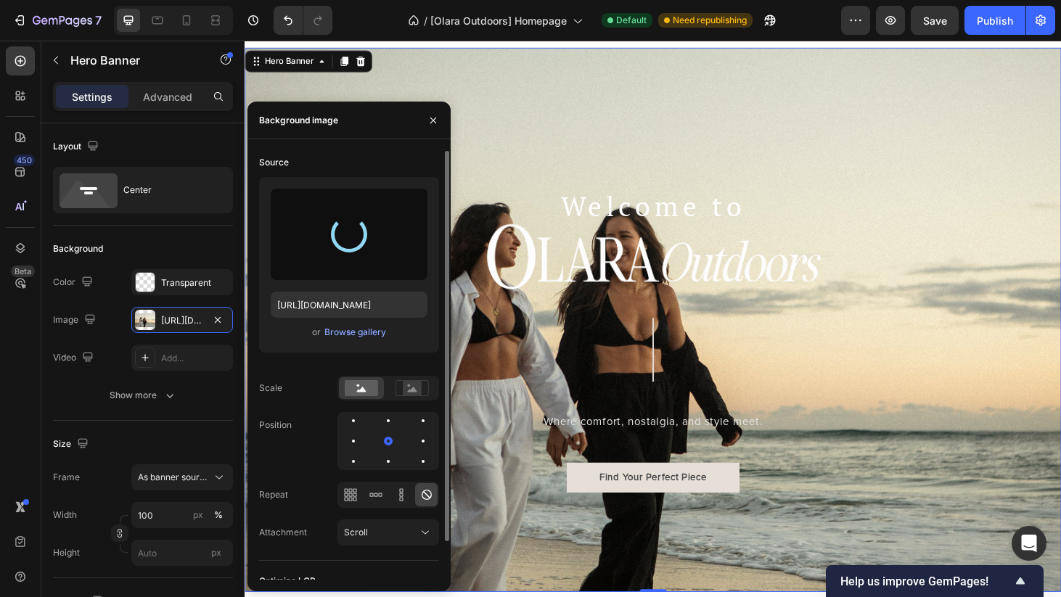
type input "https://cdn.shopify.com/s/files/1/0921/1753/2973/files/gempages_562587214224032…"
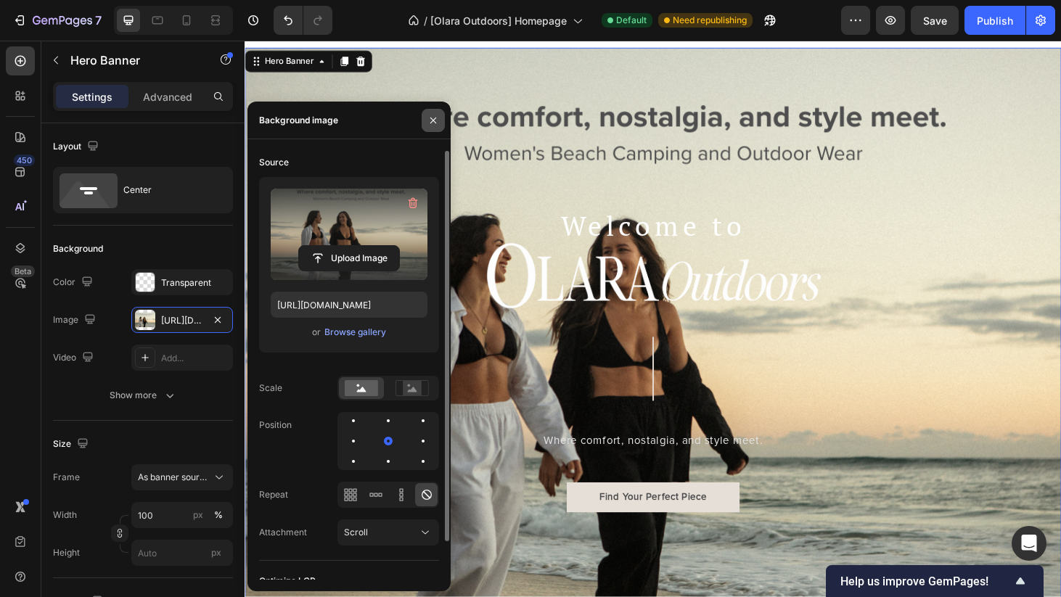
click at [435, 127] on button "button" at bounding box center [433, 120] width 23 height 23
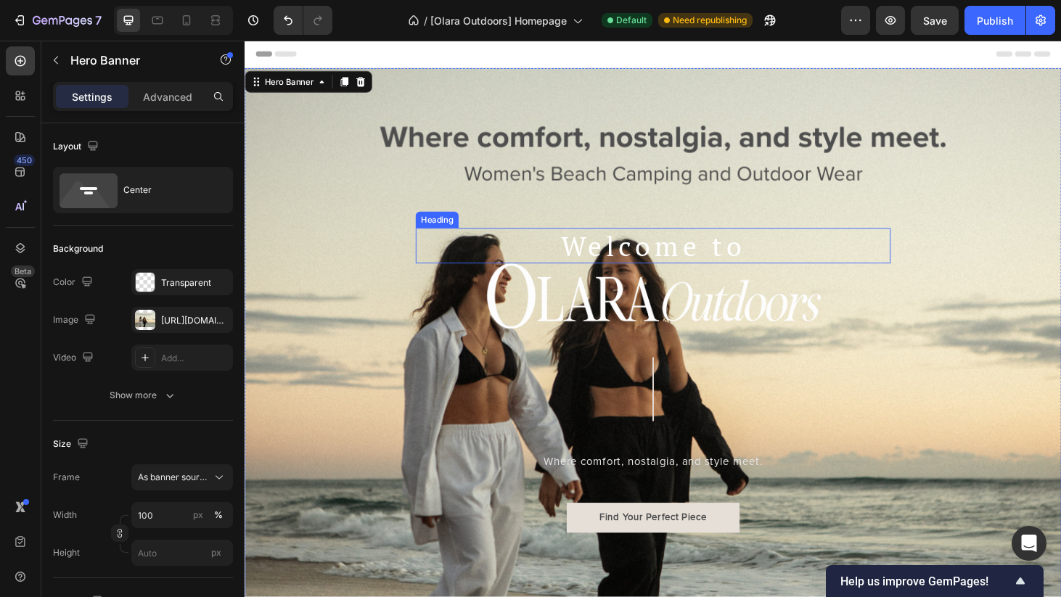
scroll to position [0, 0]
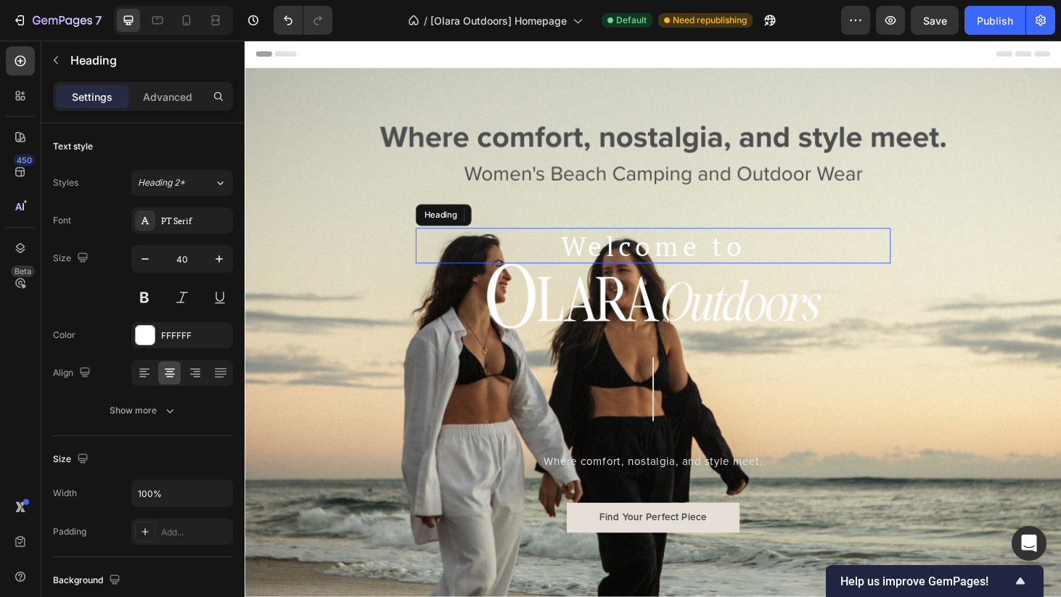
click at [701, 269] on h1 "Welcome to" at bounding box center [680, 260] width 507 height 38
click at [161, 106] on div "Advanced" at bounding box center [167, 96] width 73 height 23
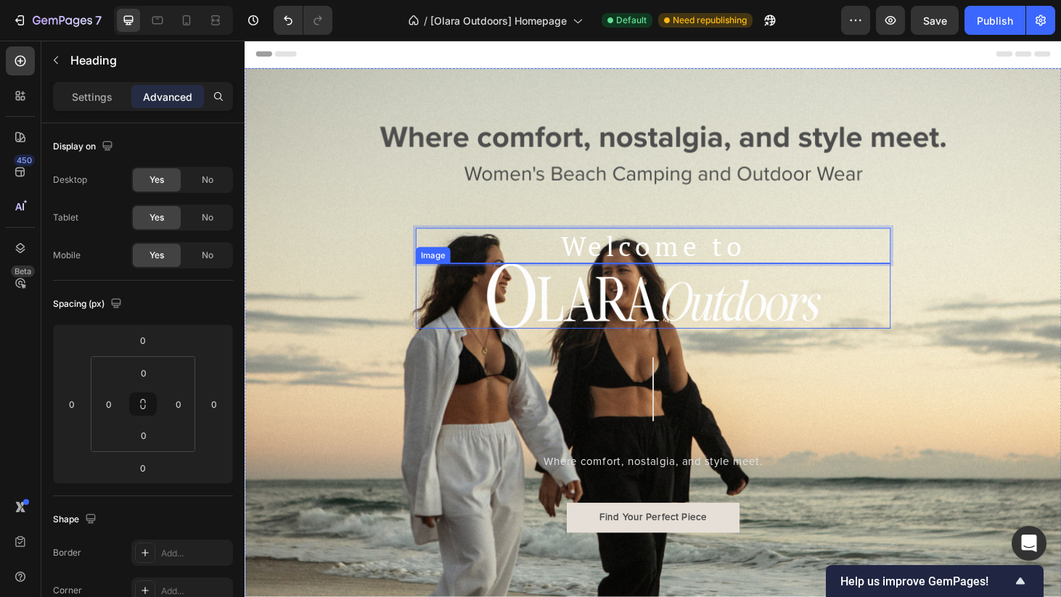
click at [649, 335] on img at bounding box center [680, 314] width 356 height 70
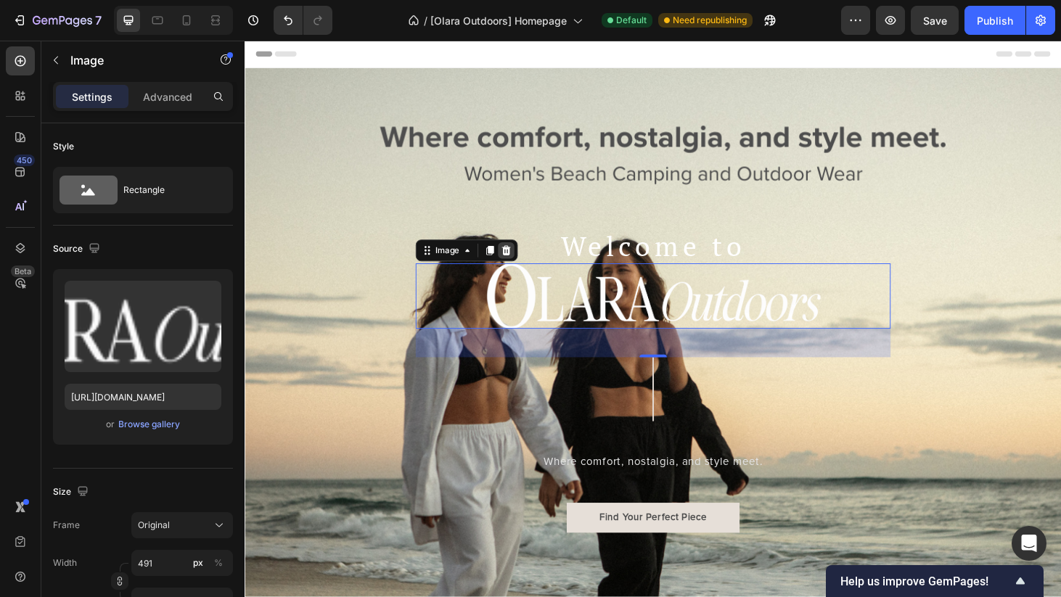
click at [526, 266] on icon at bounding box center [523, 265] width 9 height 10
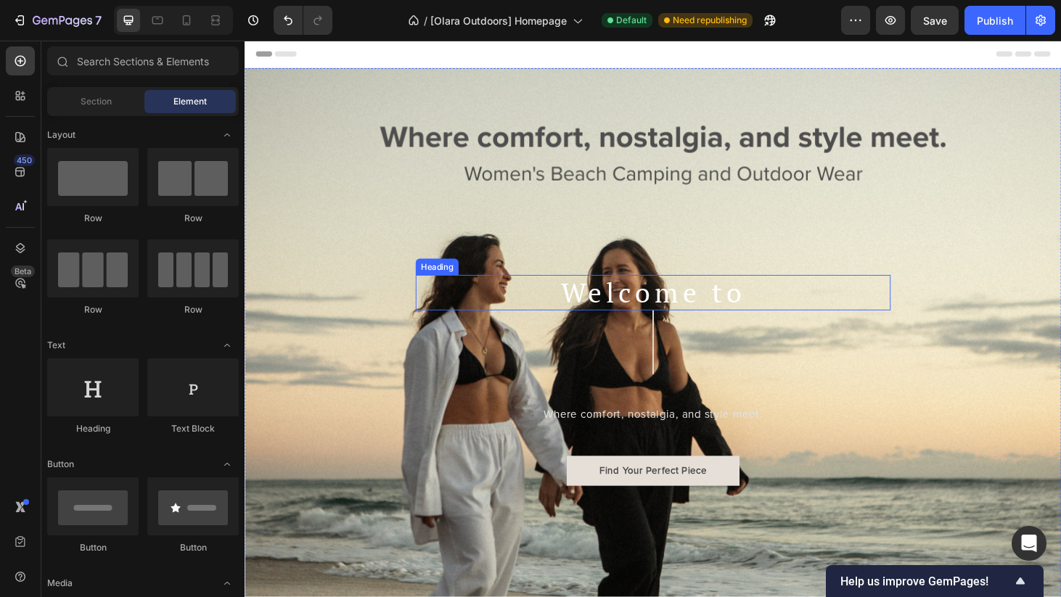
click at [669, 322] on p "Welcome to" at bounding box center [680, 310] width 504 height 35
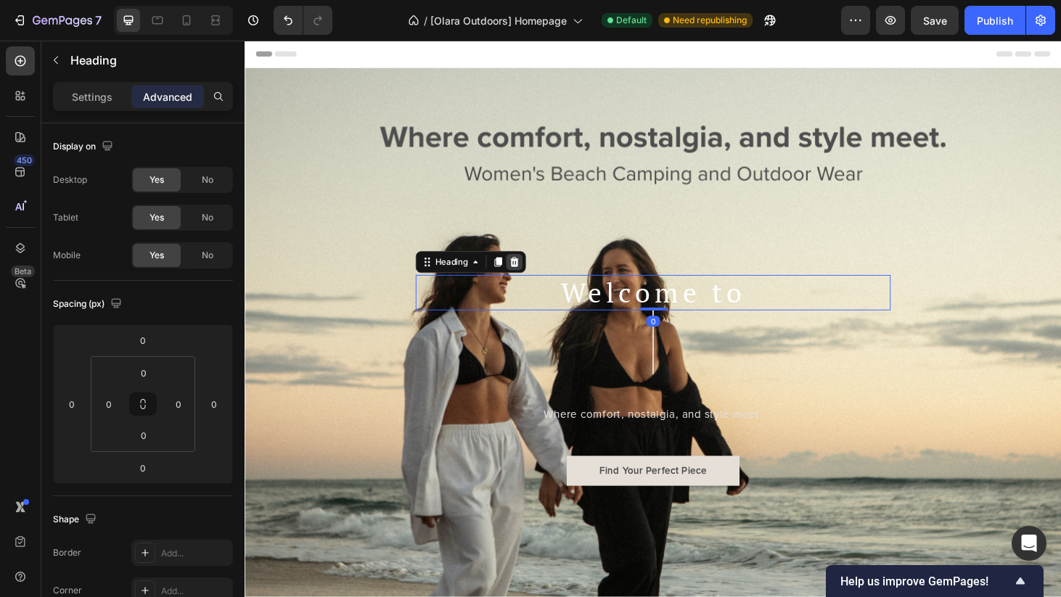
click at [538, 280] on icon at bounding box center [532, 278] width 12 height 12
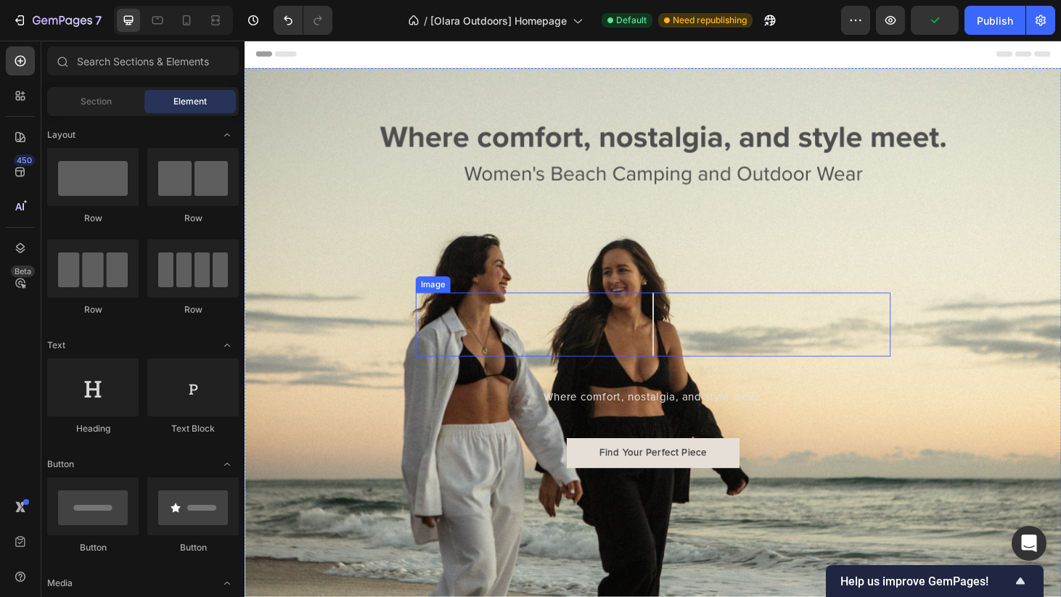
click at [682, 356] on div at bounding box center [680, 344] width 507 height 68
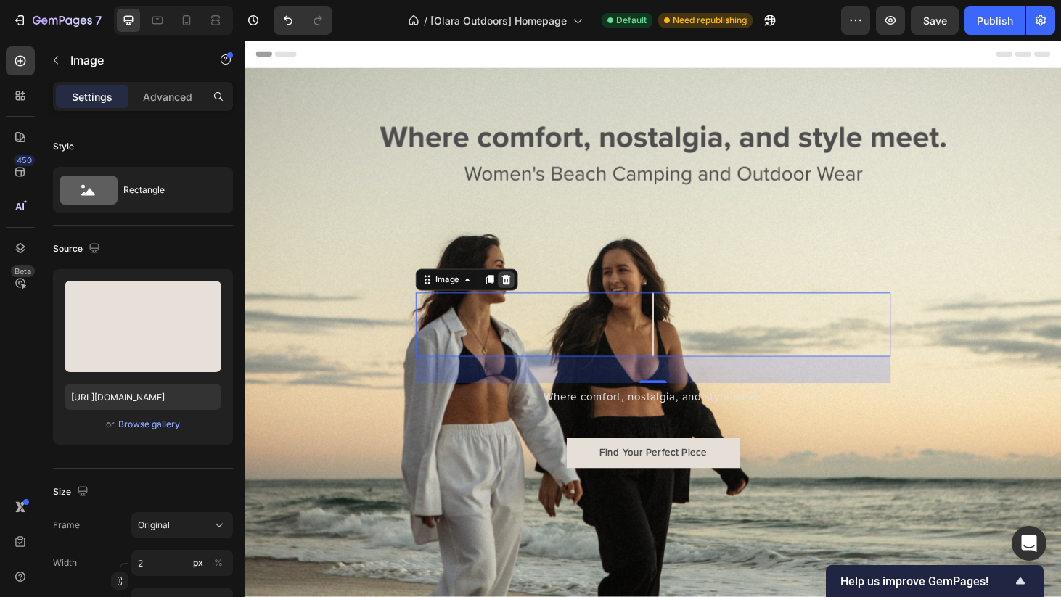
click at [526, 295] on icon at bounding box center [523, 296] width 9 height 10
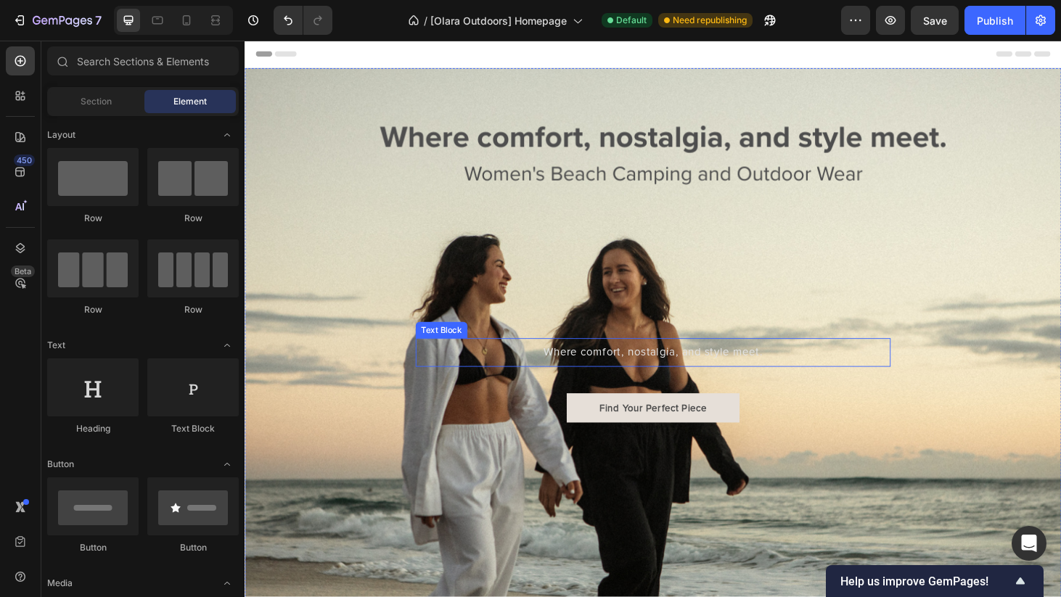
click at [697, 376] on p "Where comfort, nostalgia, and style meet." at bounding box center [680, 373] width 495 height 19
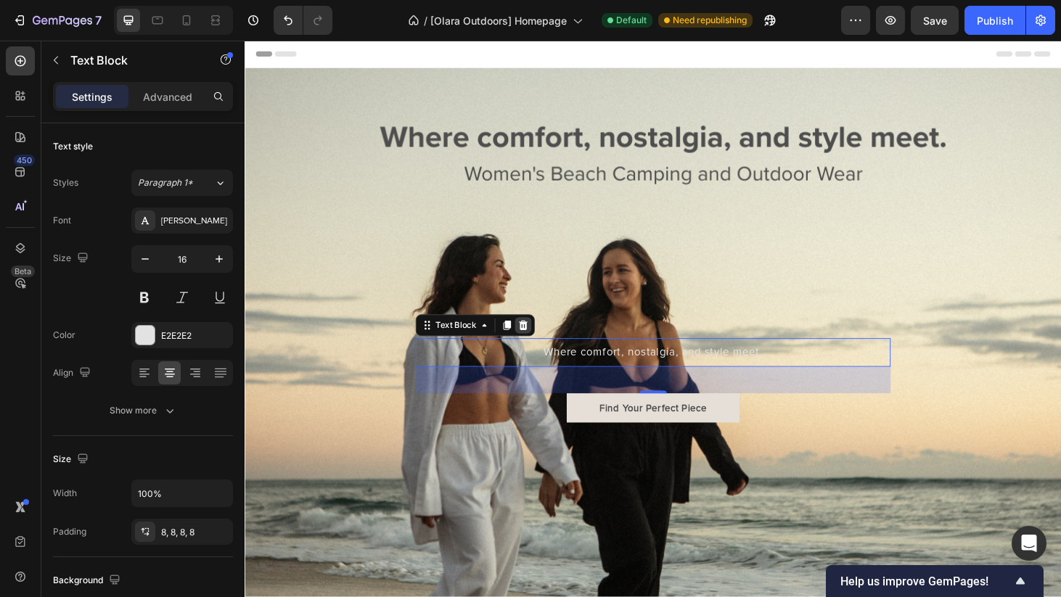
click at [542, 351] on div at bounding box center [541, 344] width 17 height 17
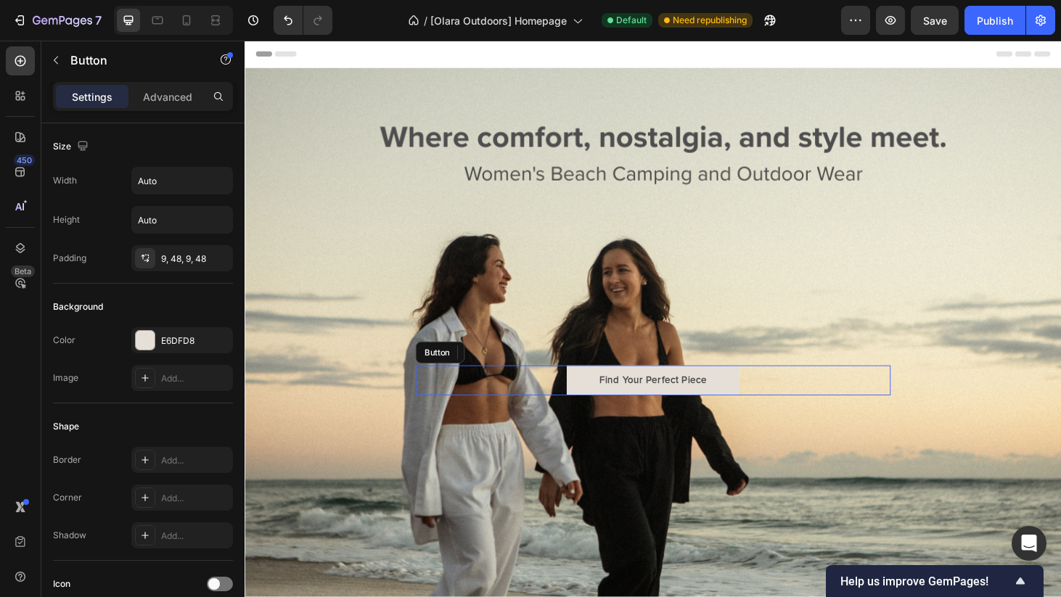
click at [759, 409] on link "Find Your Perfect Piece" at bounding box center [680, 404] width 184 height 32
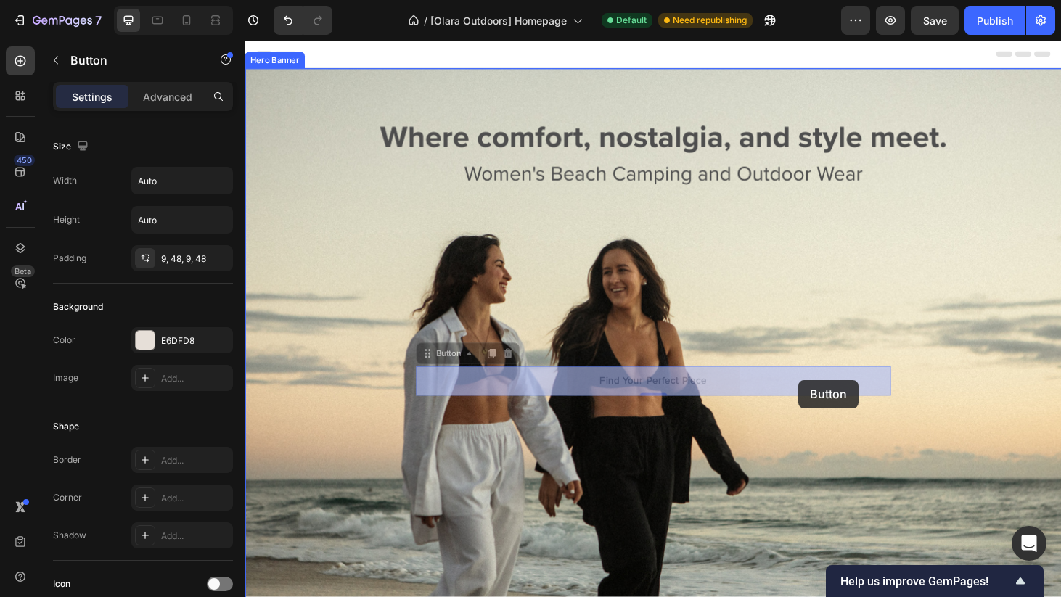
drag, startPoint x: 846, startPoint y: 405, endPoint x: 836, endPoint y: 401, distance: 10.8
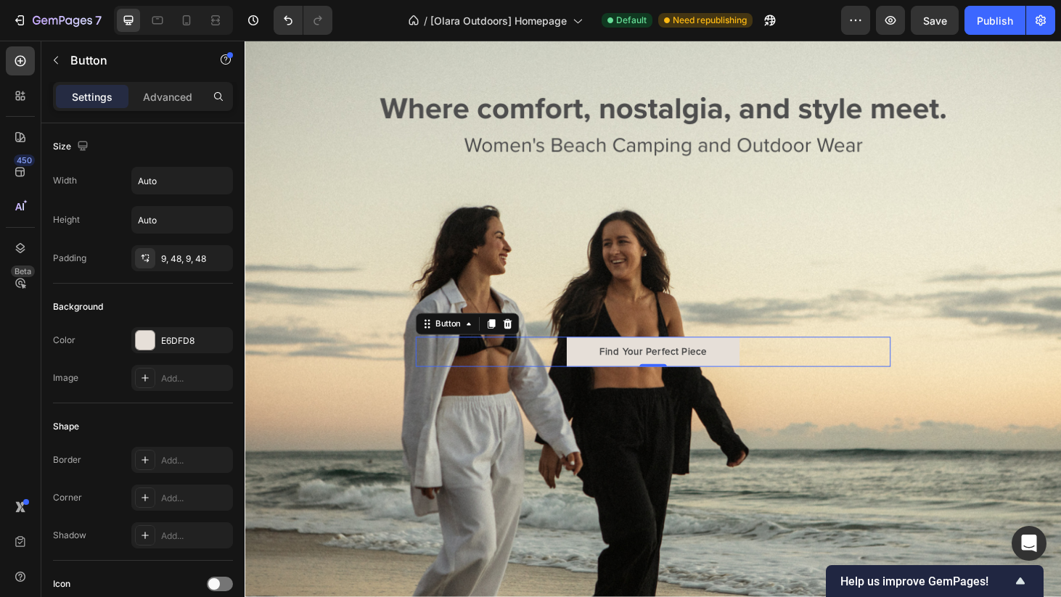
scroll to position [107, 0]
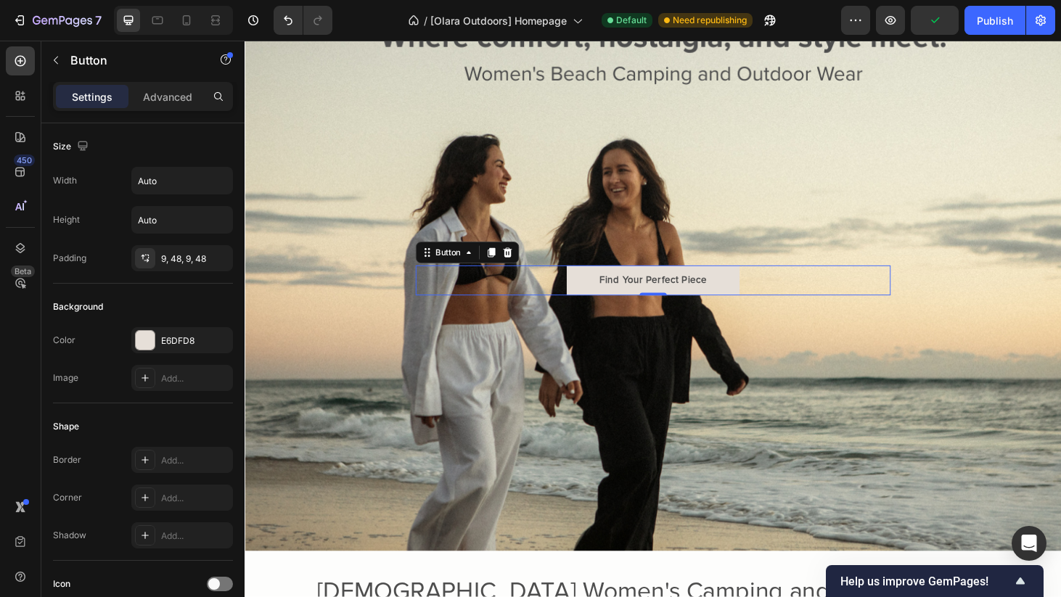
click at [554, 305] on div "Find Your Perfect Piece Button 0" at bounding box center [680, 297] width 507 height 32
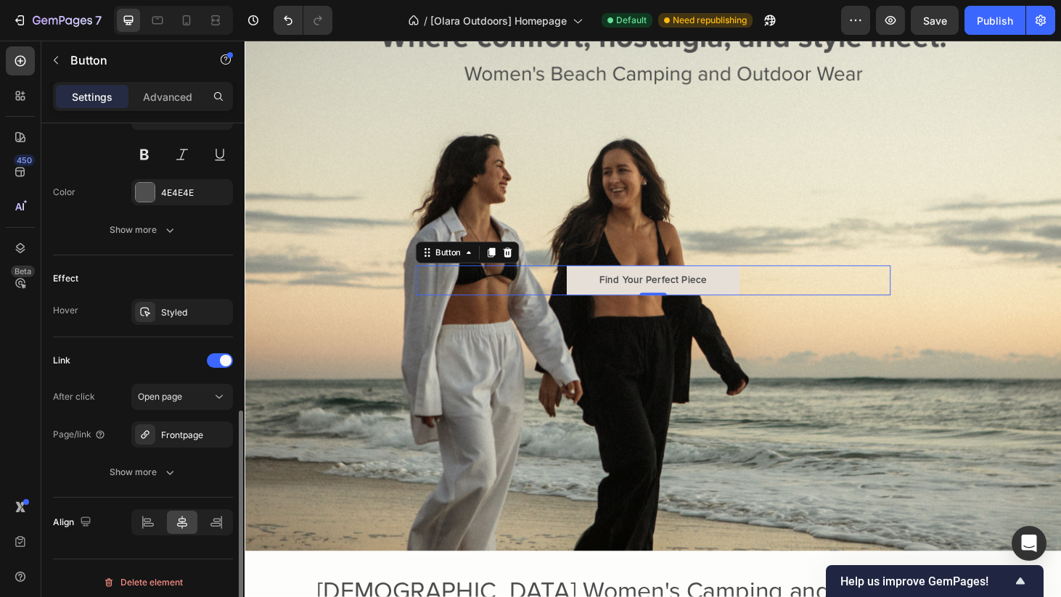
scroll to position [639, 0]
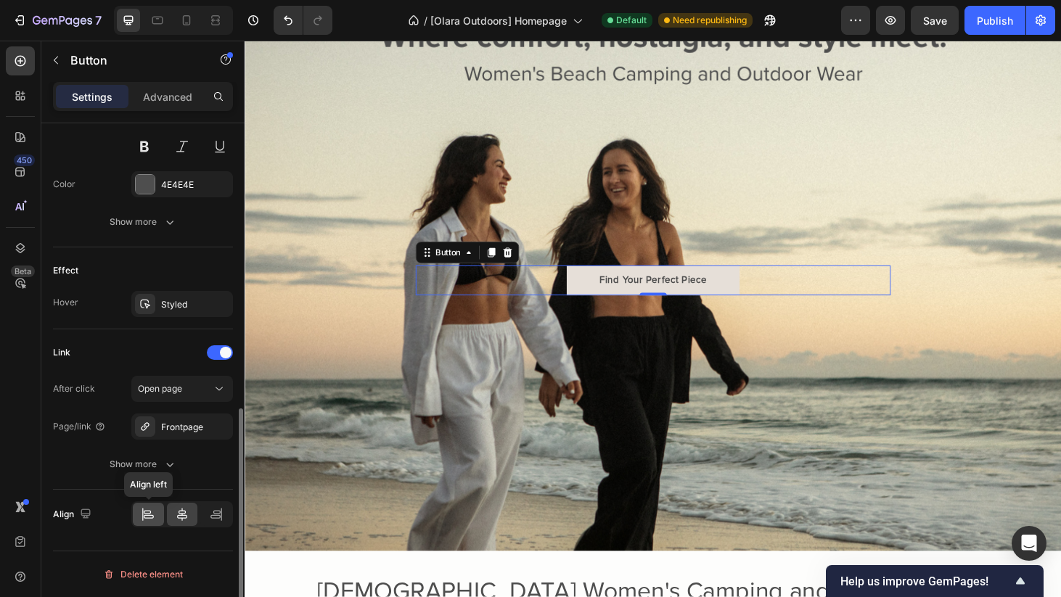
click at [153, 524] on div at bounding box center [148, 514] width 31 height 23
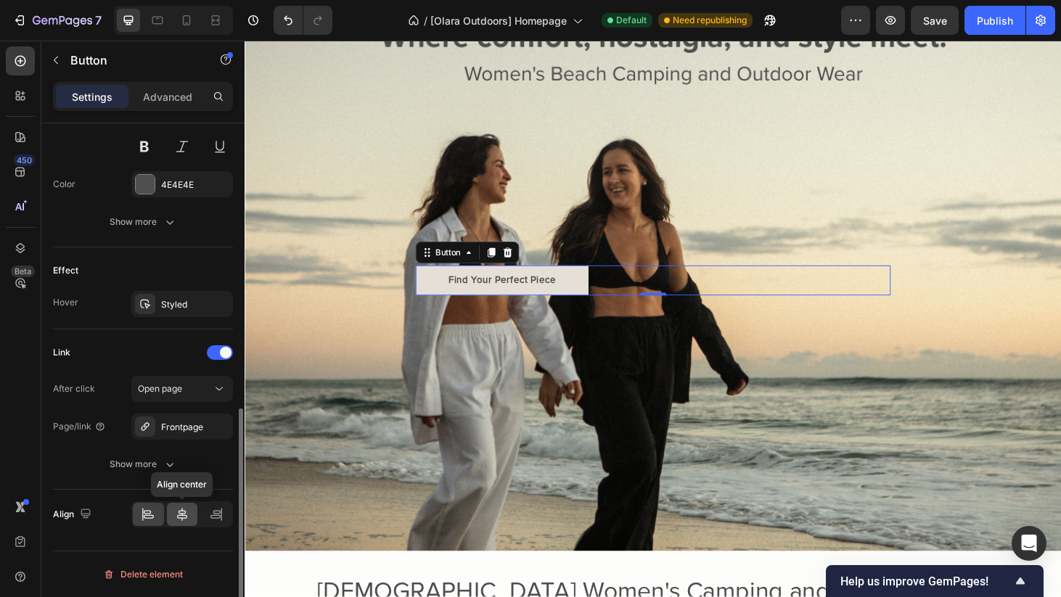
click at [188, 518] on icon at bounding box center [182, 514] width 15 height 15
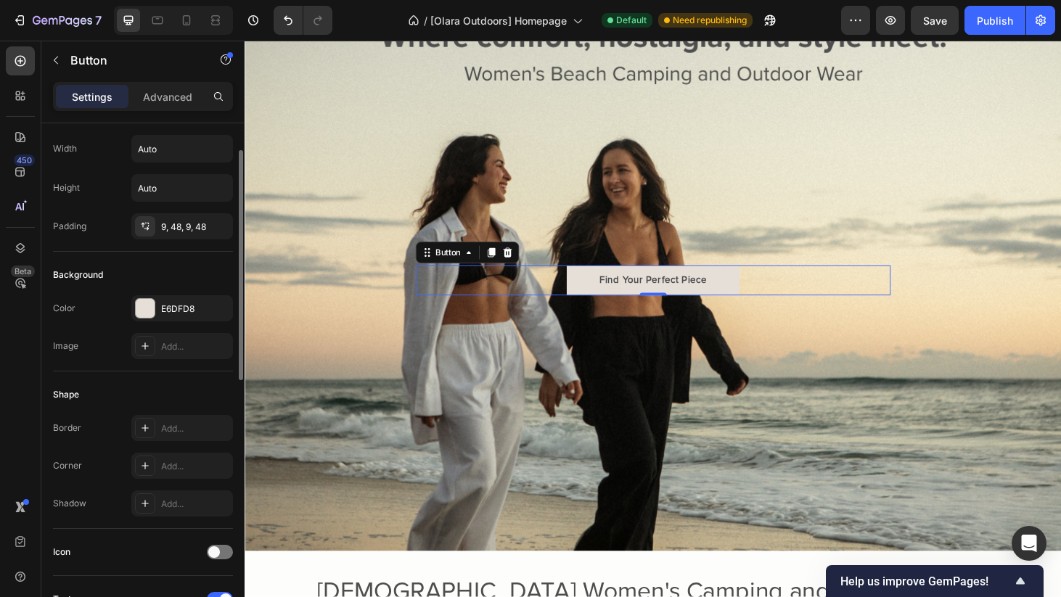
scroll to position [0, 0]
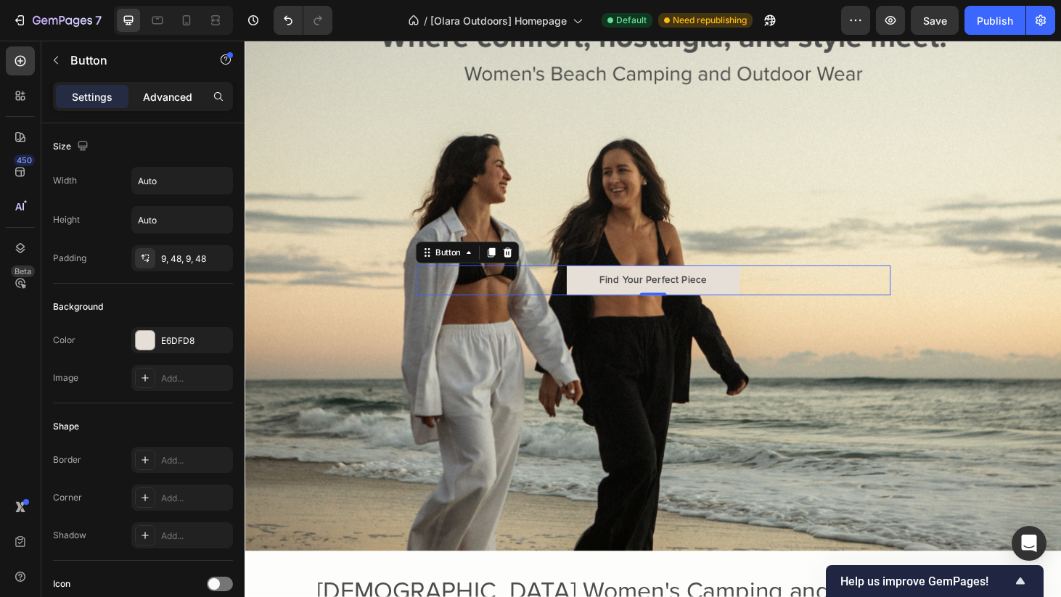
click at [168, 86] on div "Advanced" at bounding box center [167, 96] width 73 height 23
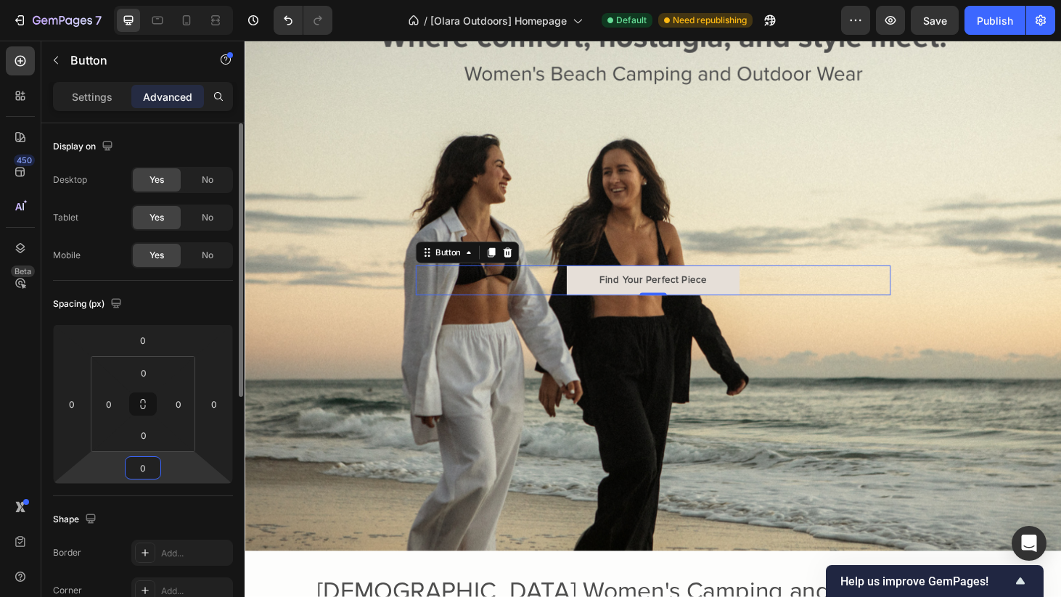
click at [150, 474] on input "0" at bounding box center [142, 468] width 29 height 22
click at [103, 281] on div "Spacing (px) 0 0 0 0 0 0 0 0" at bounding box center [143, 389] width 180 height 216
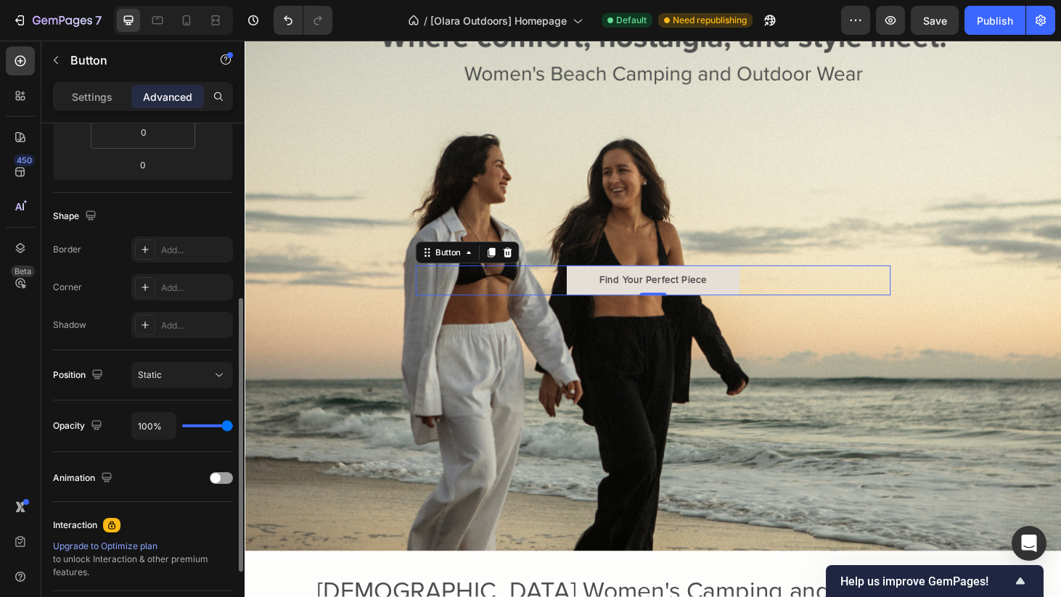
scroll to position [314, 0]
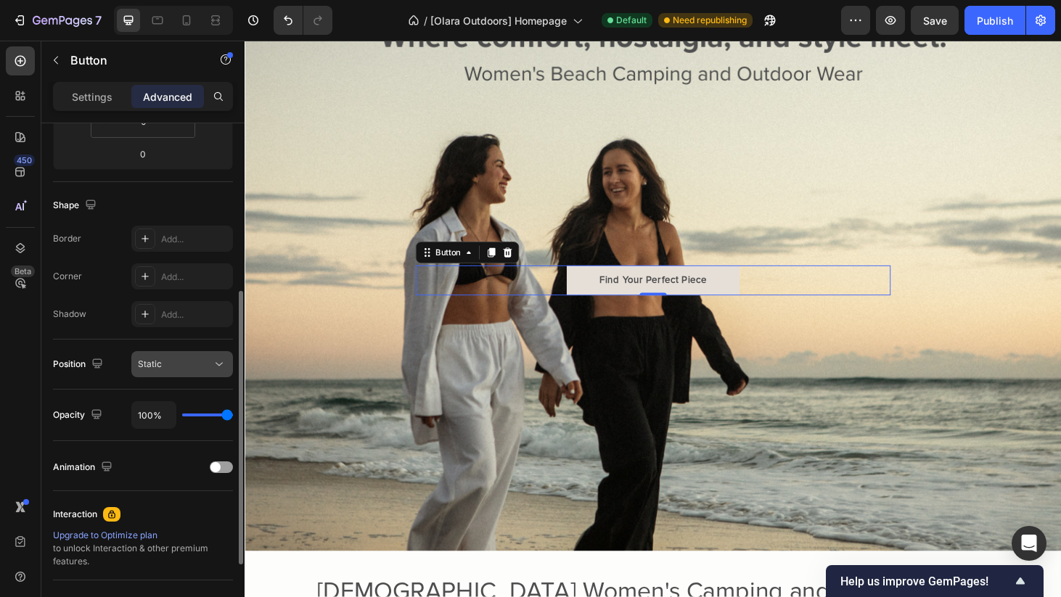
click at [188, 366] on div "Static" at bounding box center [175, 364] width 74 height 13
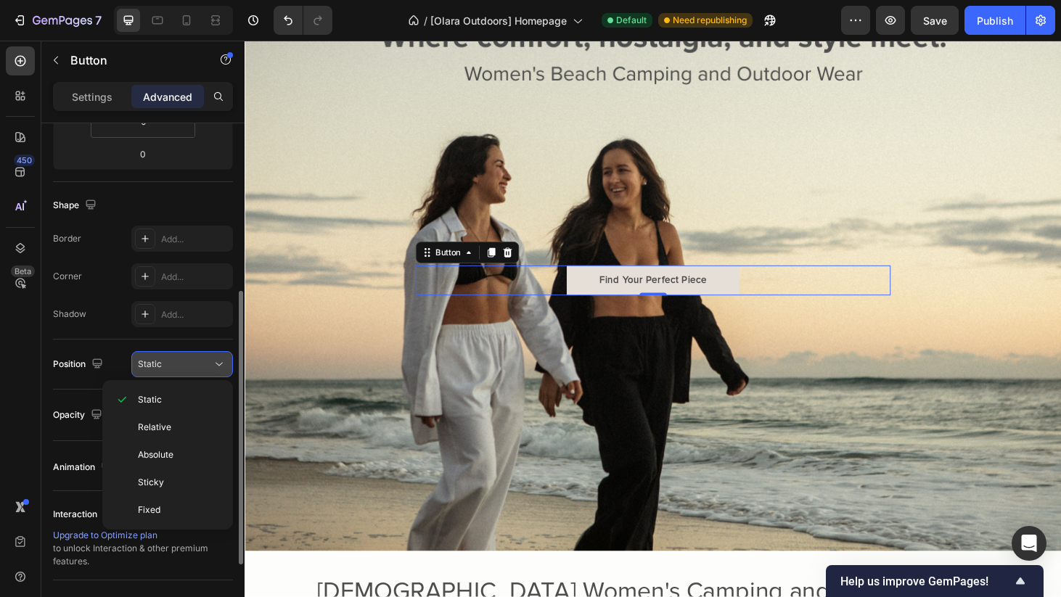
click at [189, 367] on div "Static" at bounding box center [175, 364] width 74 height 13
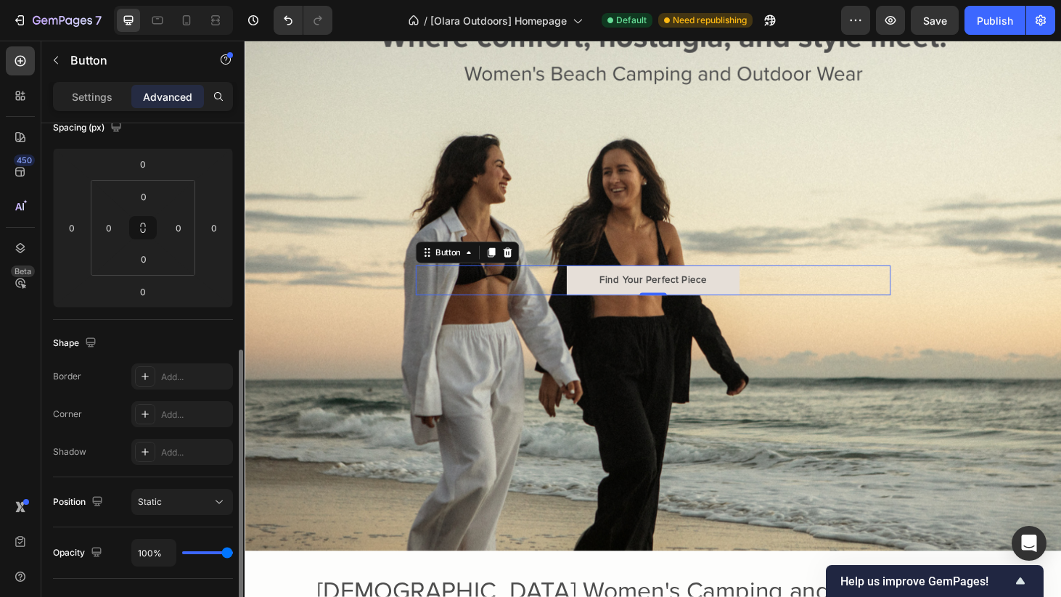
scroll to position [120, 0]
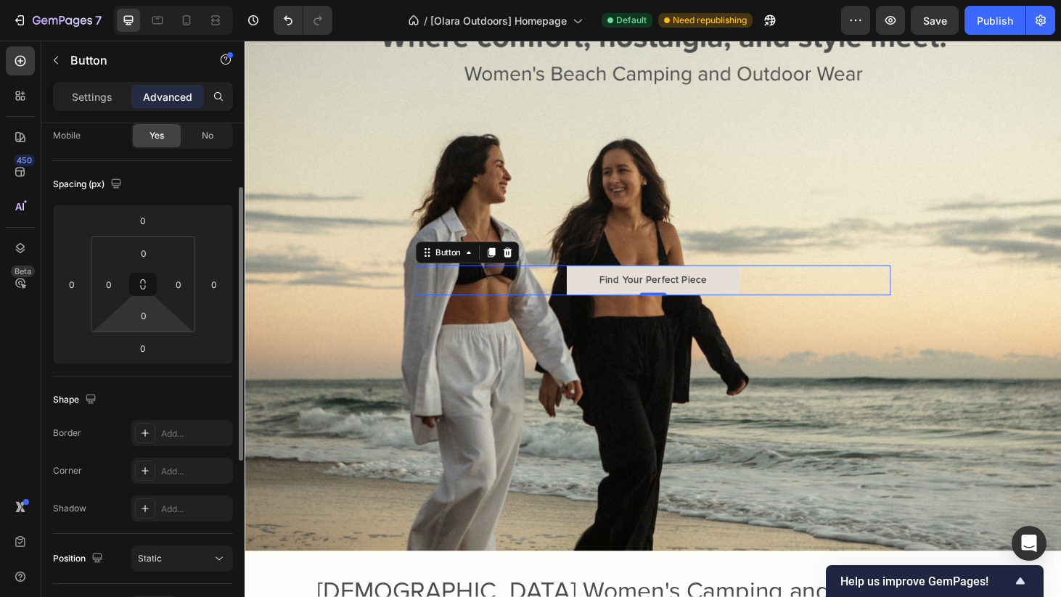
click at [142, 0] on html "7 Version history / [Olara Outdoors] Homepage Default Need republishing Preview…" at bounding box center [530, 0] width 1061 height 0
click at [148, 349] on input "0" at bounding box center [142, 349] width 29 height 22
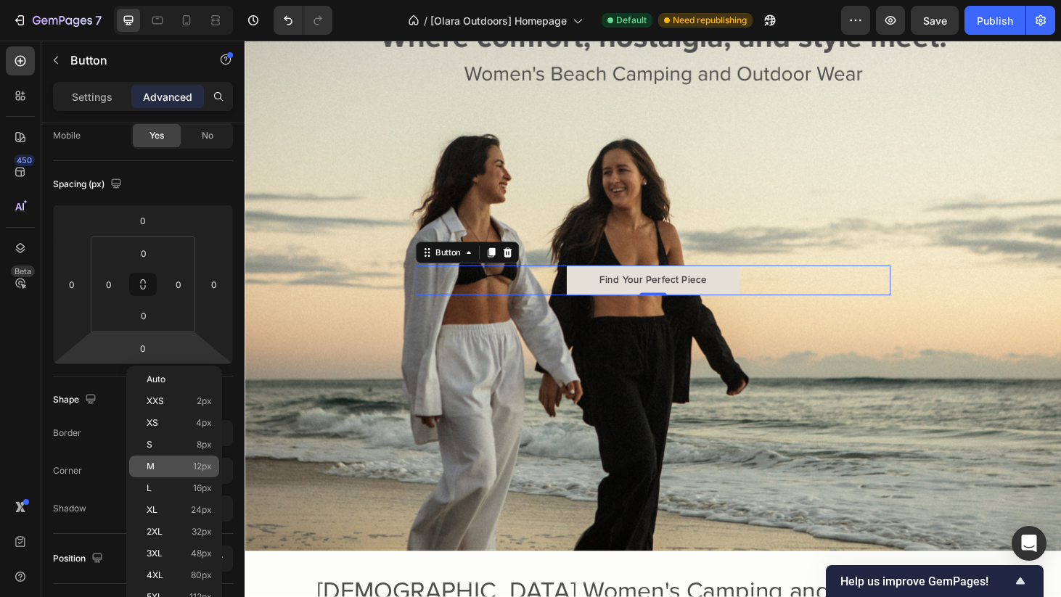
click at [170, 472] on div "M 12px" at bounding box center [174, 467] width 90 height 22
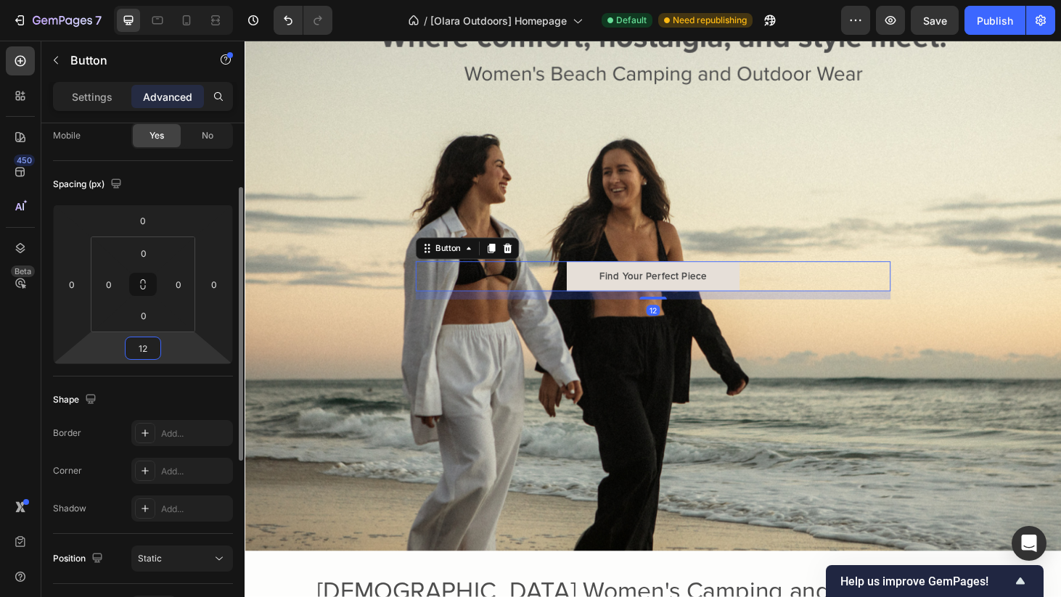
drag, startPoint x: 156, startPoint y: 353, endPoint x: 130, endPoint y: 353, distance: 26.1
click at [130, 353] on input "12" at bounding box center [142, 349] width 29 height 22
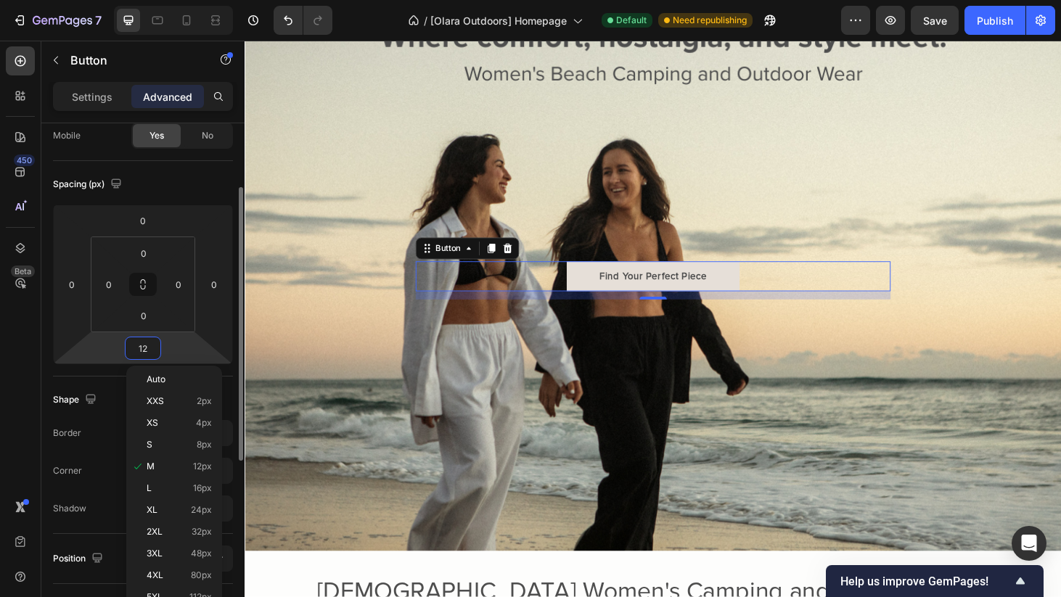
type input "0"
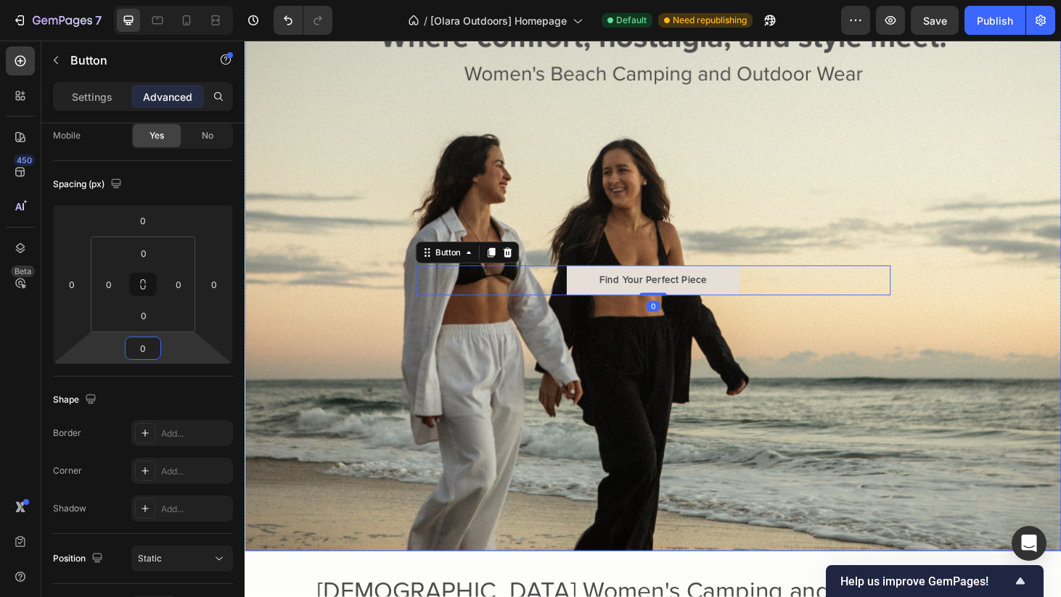
click at [652, 402] on div "Background Image" at bounding box center [680, 275] width 871 height 622
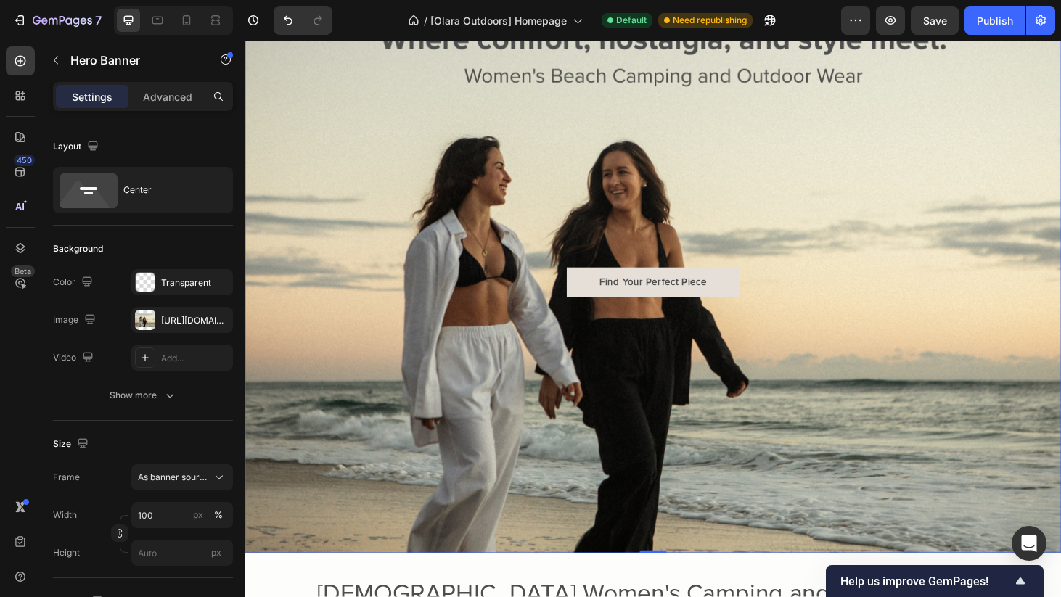
scroll to position [105, 0]
click at [745, 295] on link "Find Your Perfect Piece" at bounding box center [680, 298] width 184 height 32
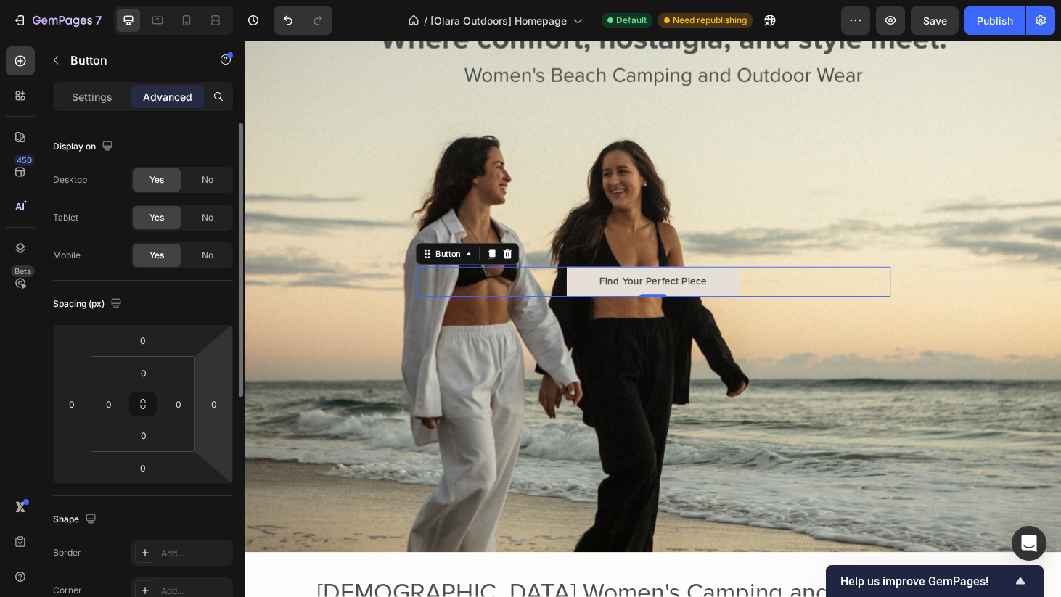
drag, startPoint x: 145, startPoint y: 406, endPoint x: 212, endPoint y: 430, distance: 71.0
click at [212, 430] on div "0 0 0 0 0 0 0 0" at bounding box center [143, 404] width 180 height 160
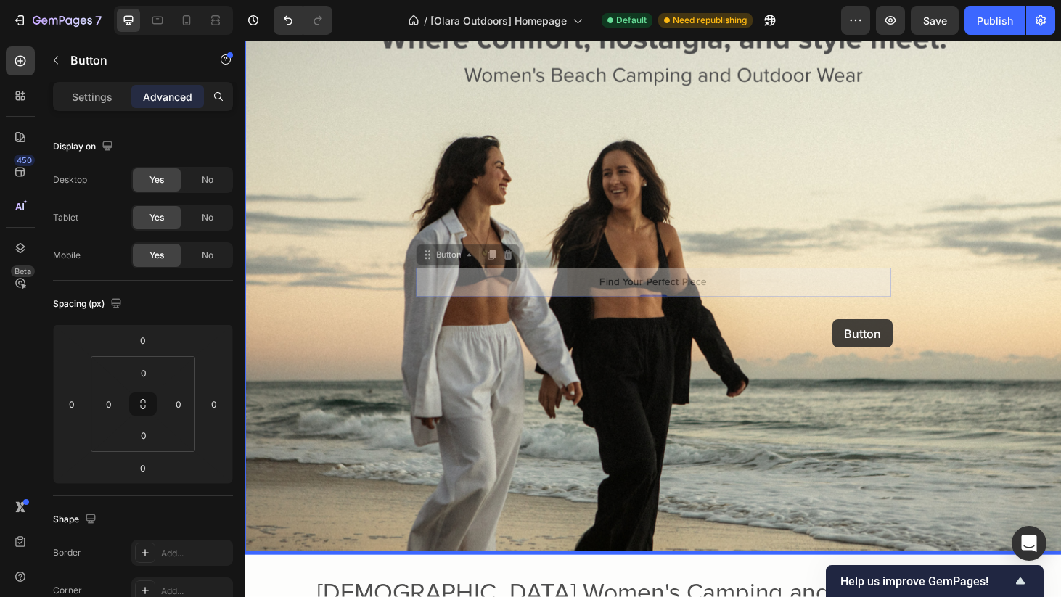
drag, startPoint x: 872, startPoint y: 298, endPoint x: 872, endPoint y: 338, distance: 40.7
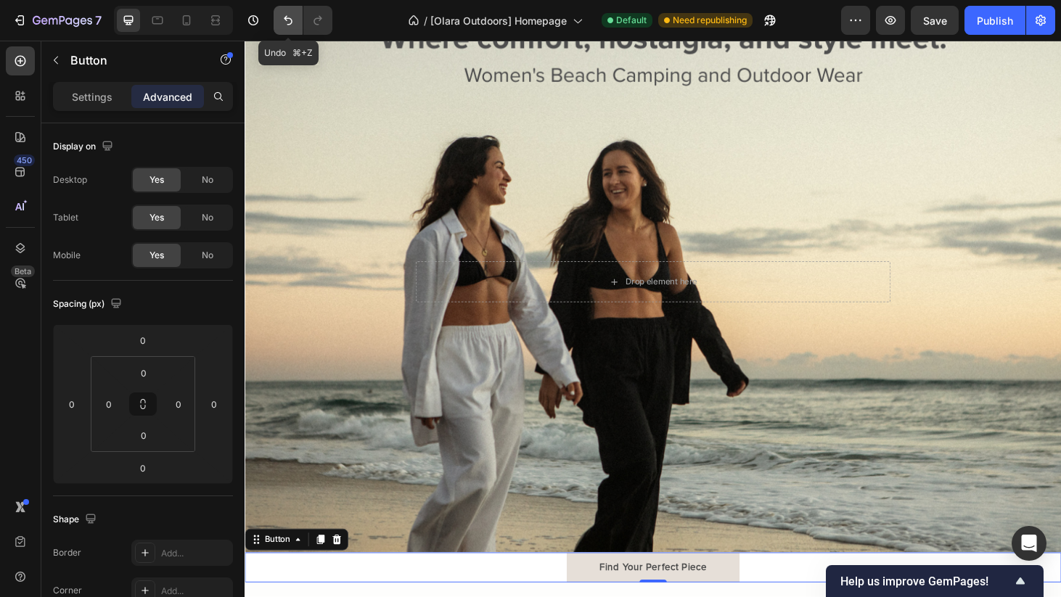
click at [297, 22] on button "Undo/Redo" at bounding box center [288, 20] width 29 height 29
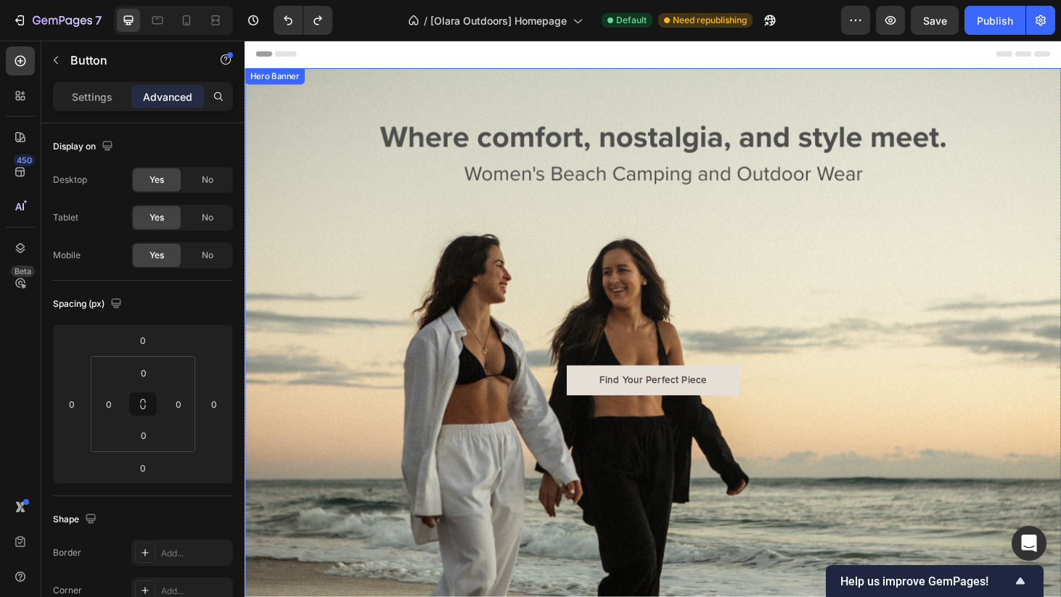
scroll to position [0, 0]
click at [776, 404] on div "Find Your Perfect Piece Button" at bounding box center [680, 404] width 507 height 32
click at [742, 404] on link "Find Your Perfect Piece" at bounding box center [680, 404] width 184 height 32
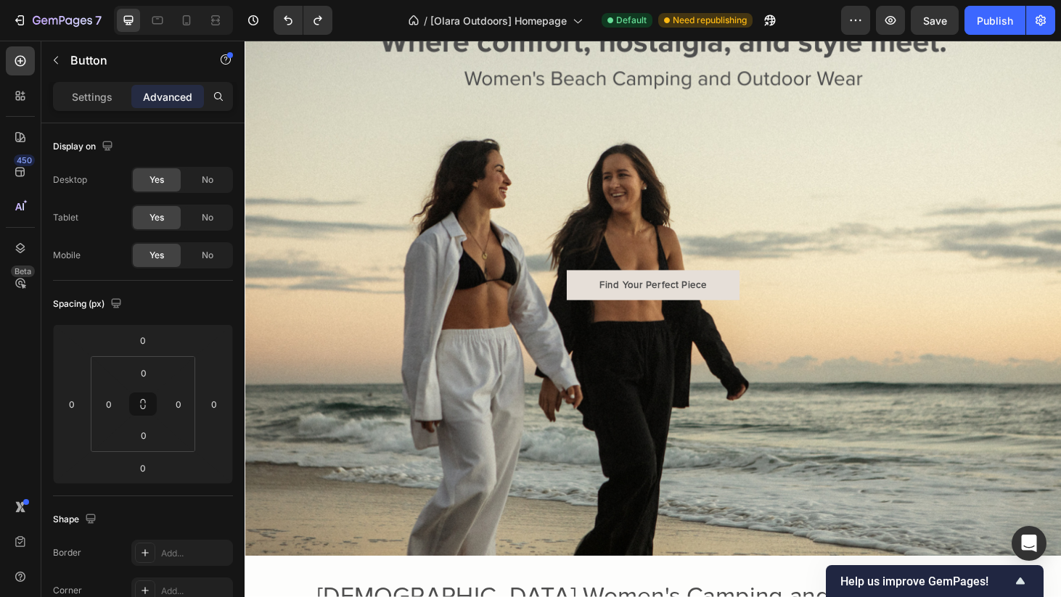
click at [606, 299] on link "Find Your Perfect Piece" at bounding box center [680, 302] width 184 height 32
click at [91, 96] on p "Settings" at bounding box center [92, 96] width 41 height 15
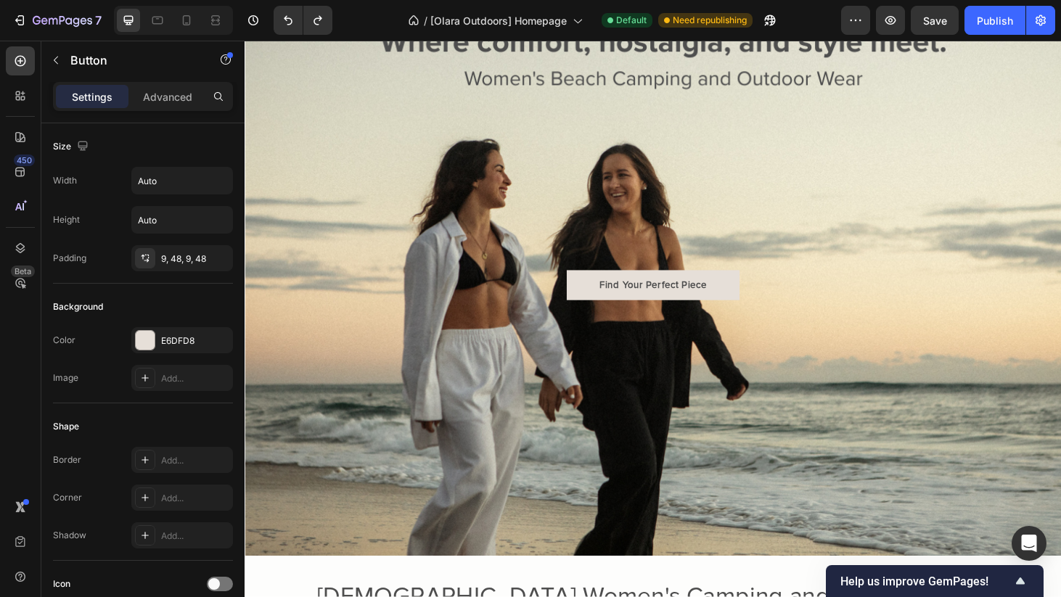
click at [605, 305] on link "Find Your Perfect Piece" at bounding box center [680, 302] width 184 height 32
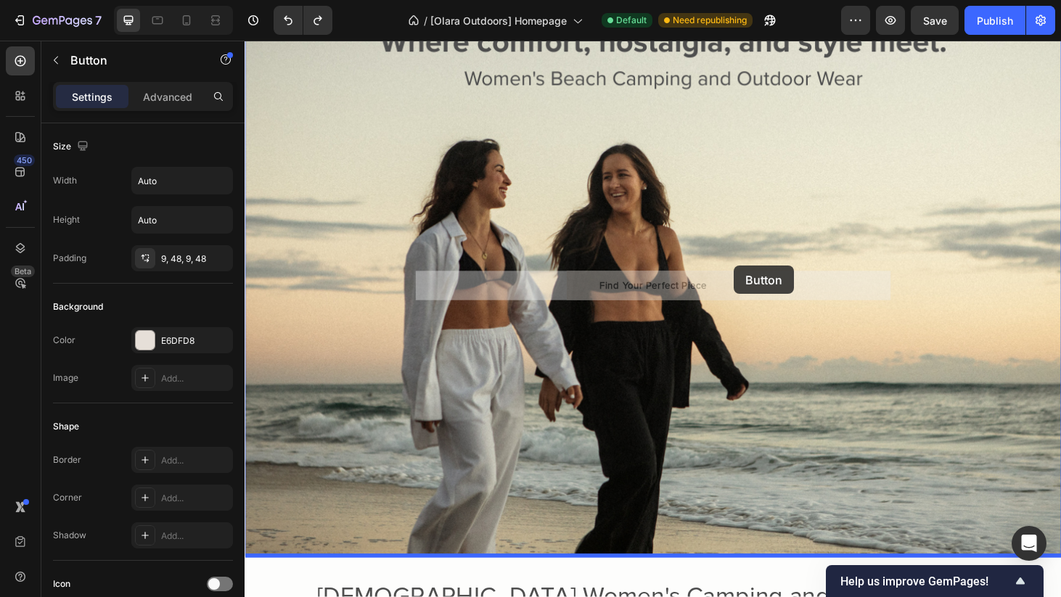
drag, startPoint x: 767, startPoint y: 304, endPoint x: 767, endPoint y: 281, distance: 23.2
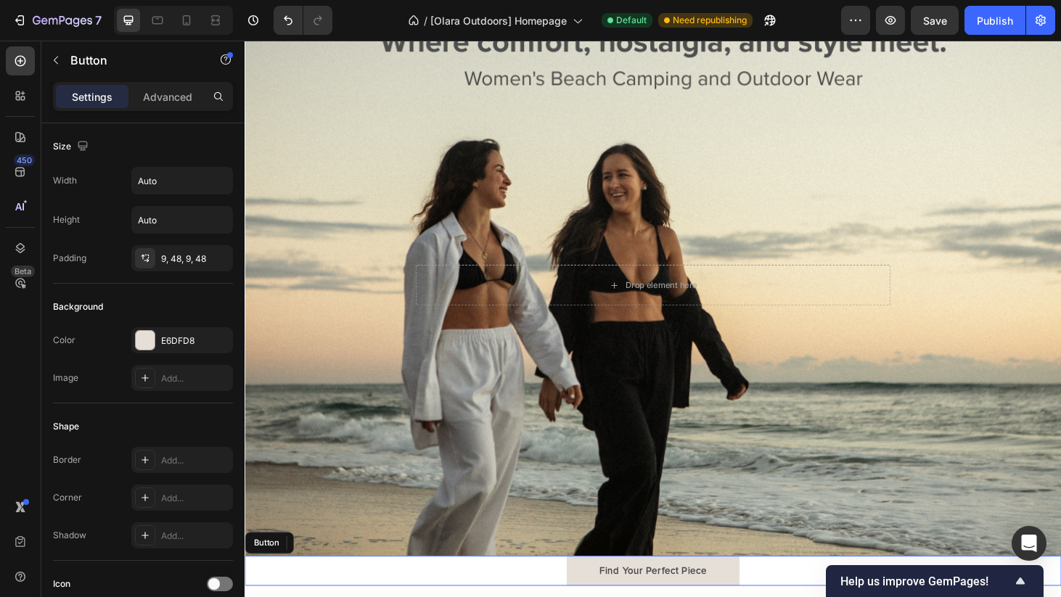
click at [767, 281] on div "Drop element here" at bounding box center [680, 302] width 507 height 44
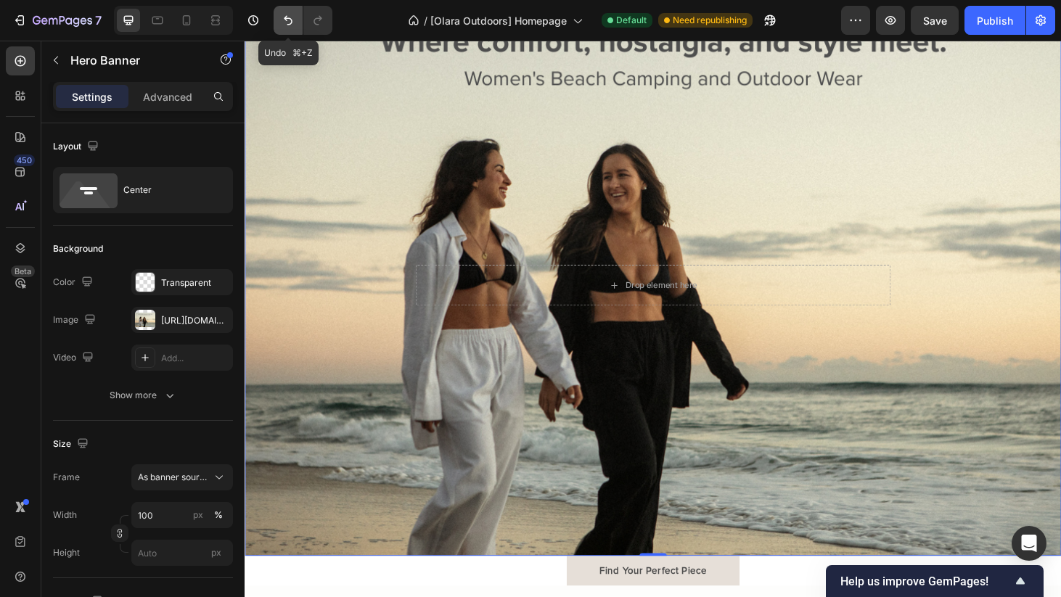
click at [289, 27] on icon "Undo/Redo" at bounding box center [288, 20] width 15 height 15
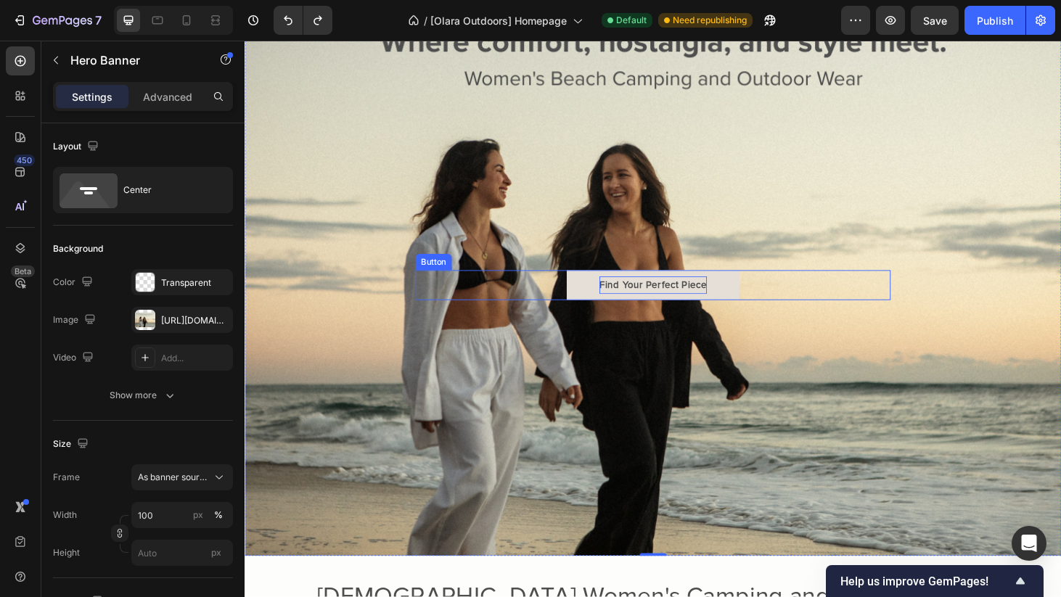
scroll to position [62, 0]
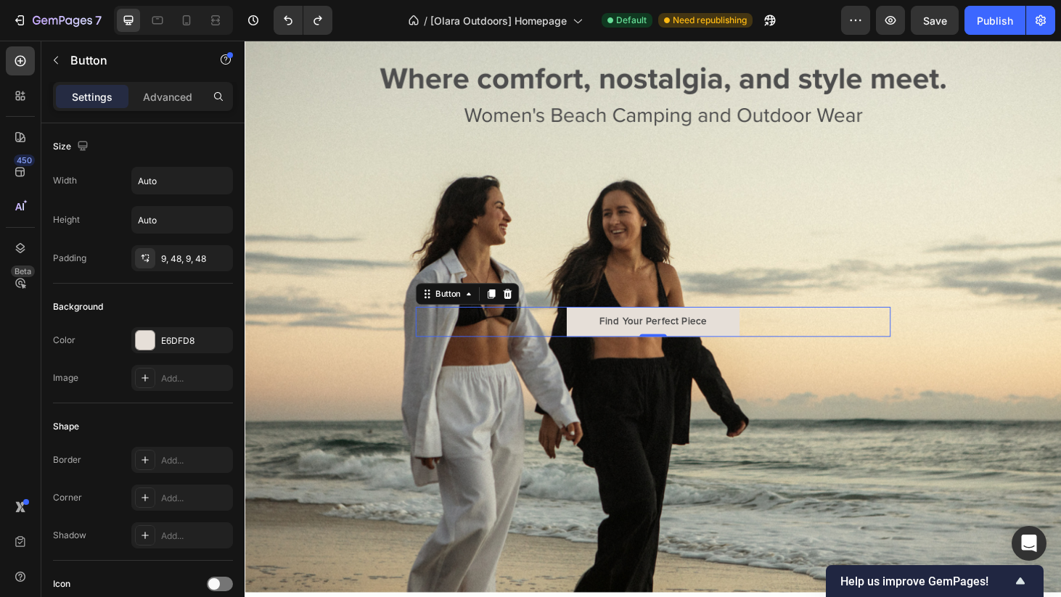
click at [814, 339] on div "Find Your Perfect Piece Button 0" at bounding box center [680, 341] width 507 height 32
click at [525, 317] on icon at bounding box center [525, 312] width 12 height 12
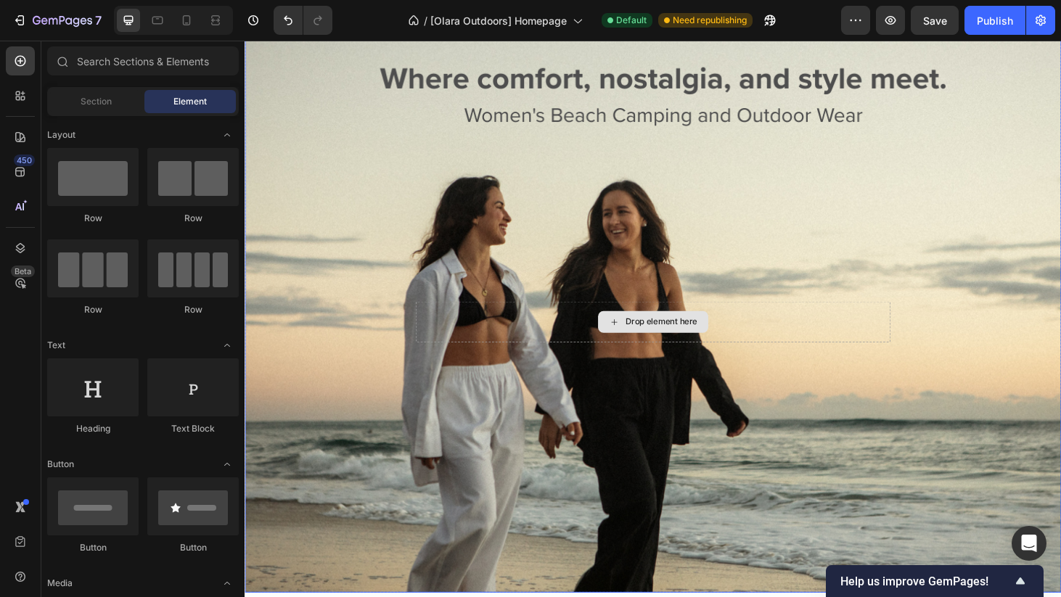
click at [805, 327] on div "Drop element here" at bounding box center [680, 341] width 507 height 44
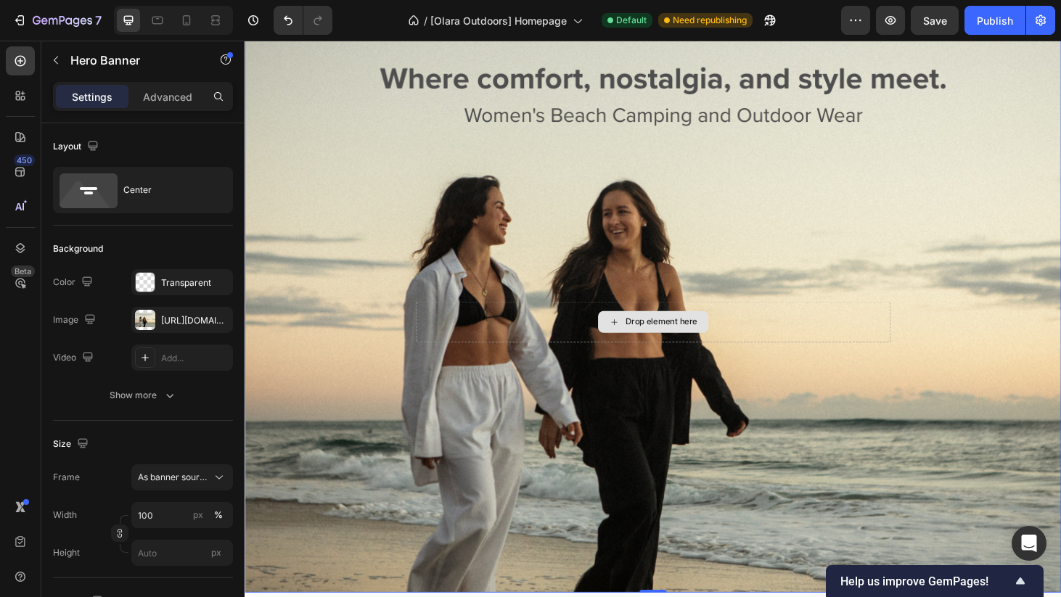
click at [515, 347] on div "Drop element here" at bounding box center [680, 341] width 507 height 44
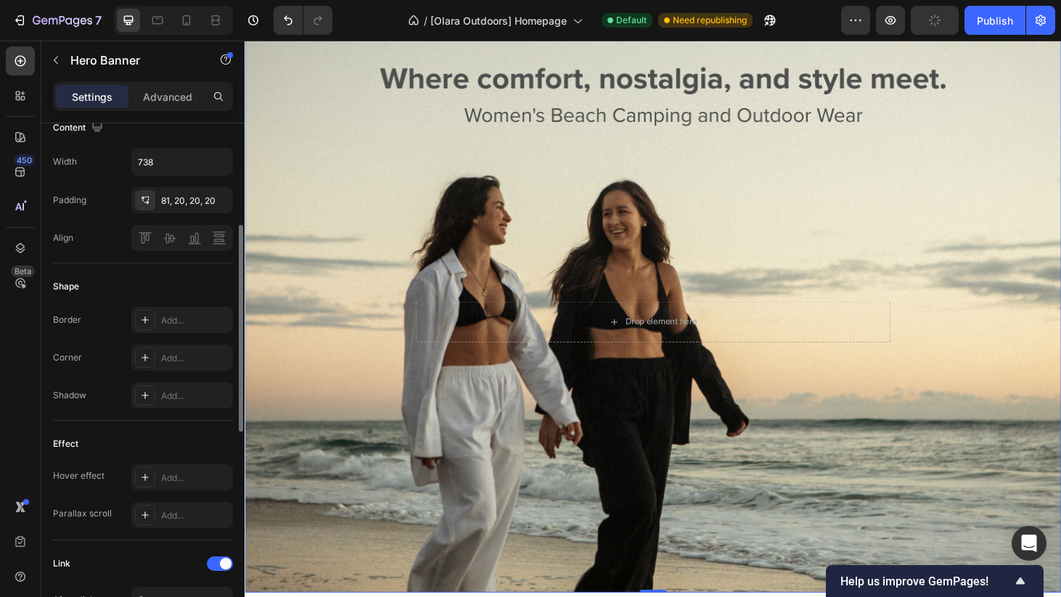
scroll to position [0, 0]
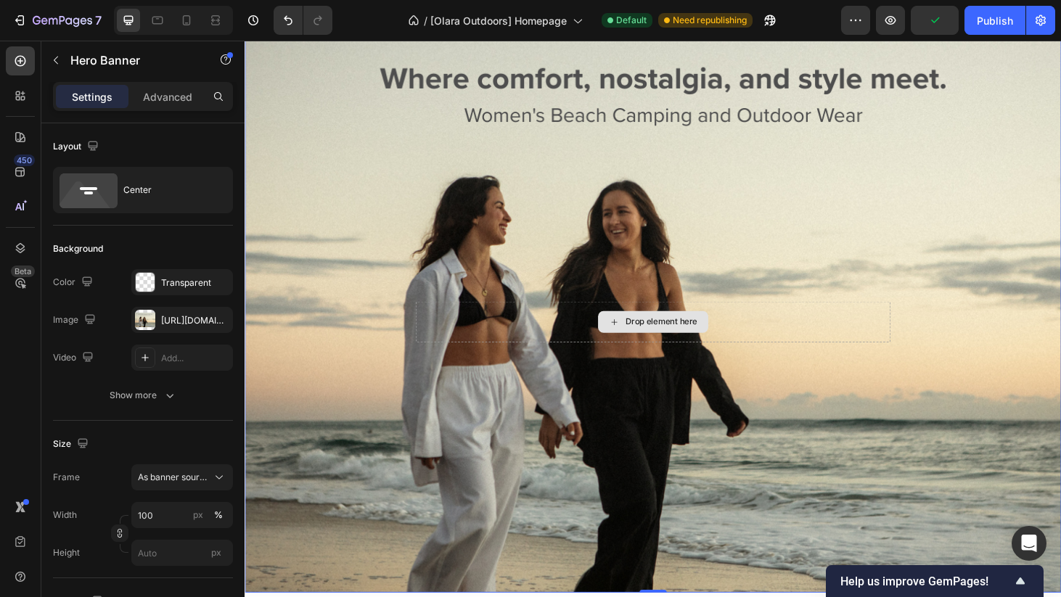
click at [695, 340] on div "Drop element here" at bounding box center [688, 341] width 77 height 12
click at [565, 242] on div "Background Image" at bounding box center [680, 319] width 871 height 622
click at [990, 252] on div "Background Image" at bounding box center [680, 319] width 871 height 622
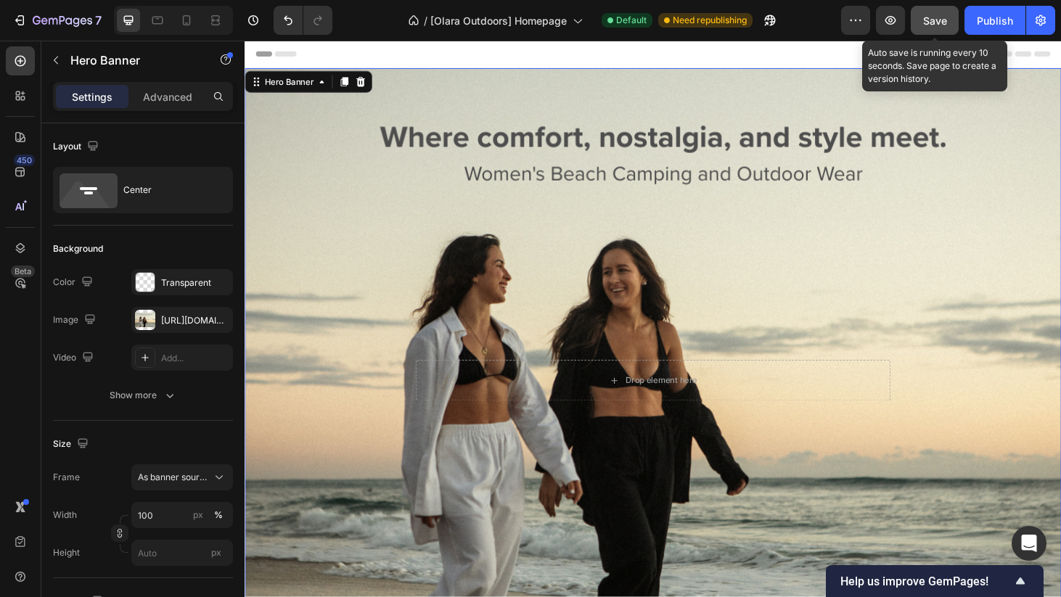
click at [936, 25] on span "Save" at bounding box center [935, 21] width 24 height 12
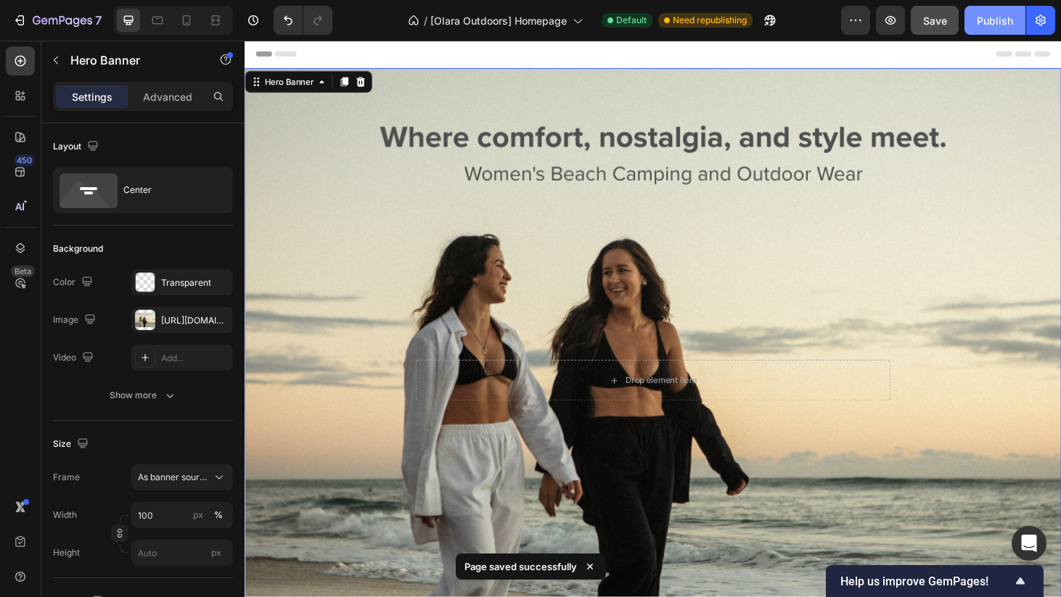
click at [1017, 28] on button "Publish" at bounding box center [995, 20] width 61 height 29
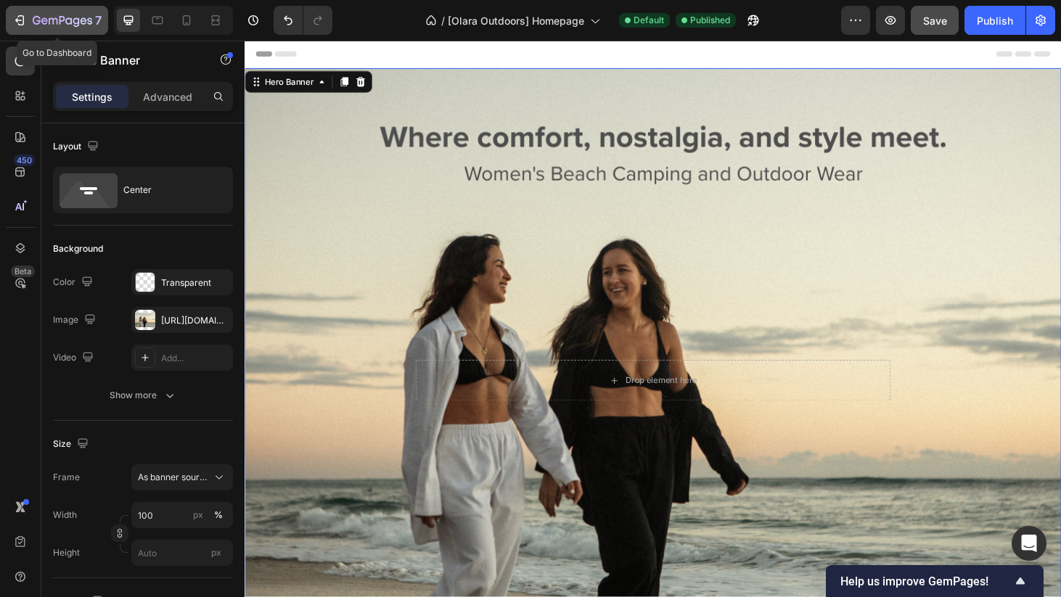
click at [65, 18] on icon "button" at bounding box center [63, 21] width 60 height 12
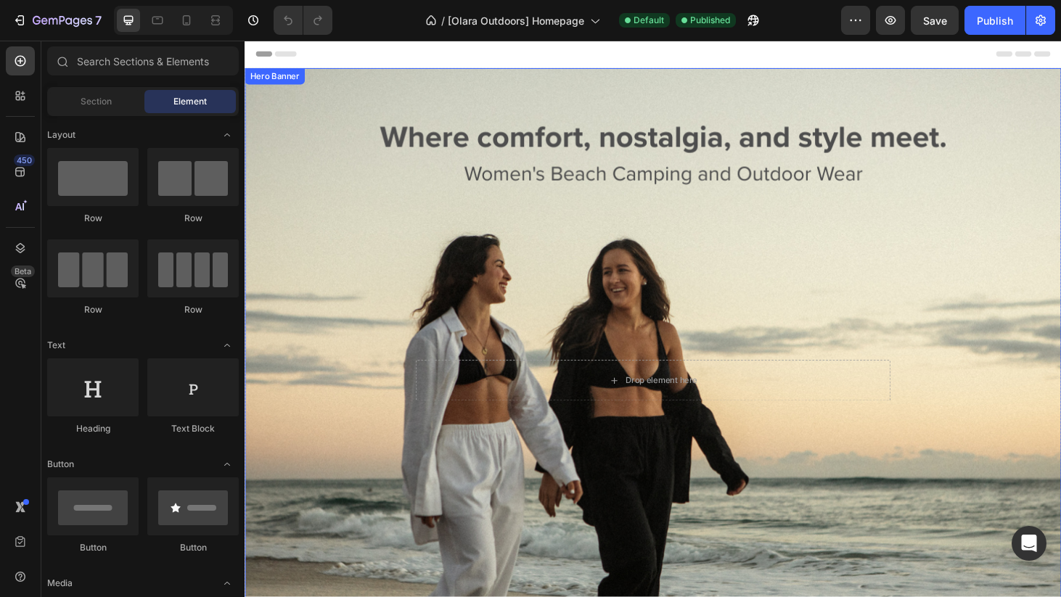
click at [949, 214] on div "Background Image" at bounding box center [680, 381] width 871 height 622
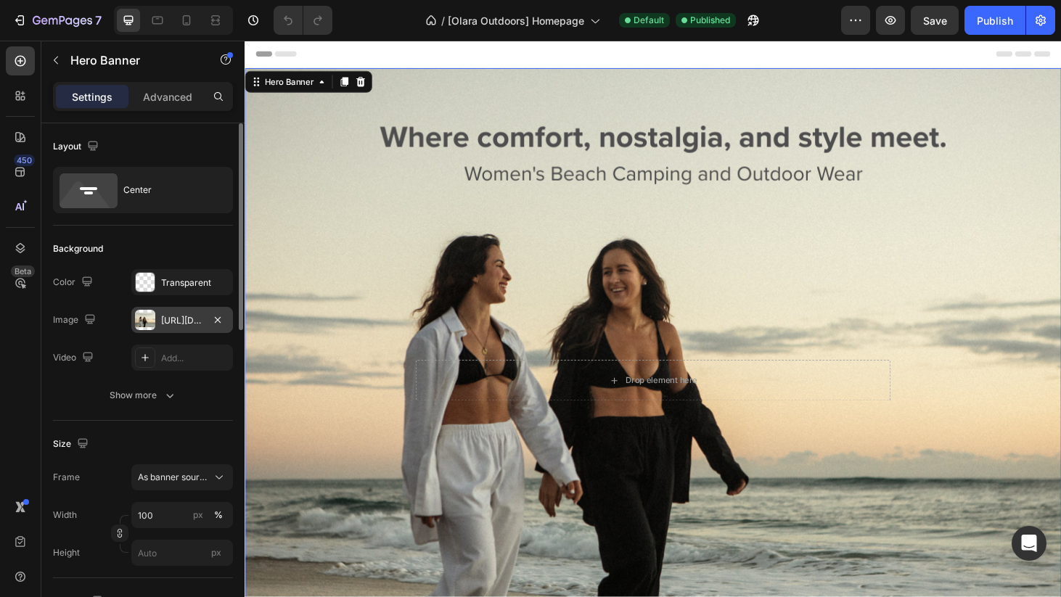
click at [170, 320] on div "https://cdn.shopify.com/s/files/1/0921/1753/2973/files/gempages_562587214224032…" at bounding box center [182, 320] width 42 height 13
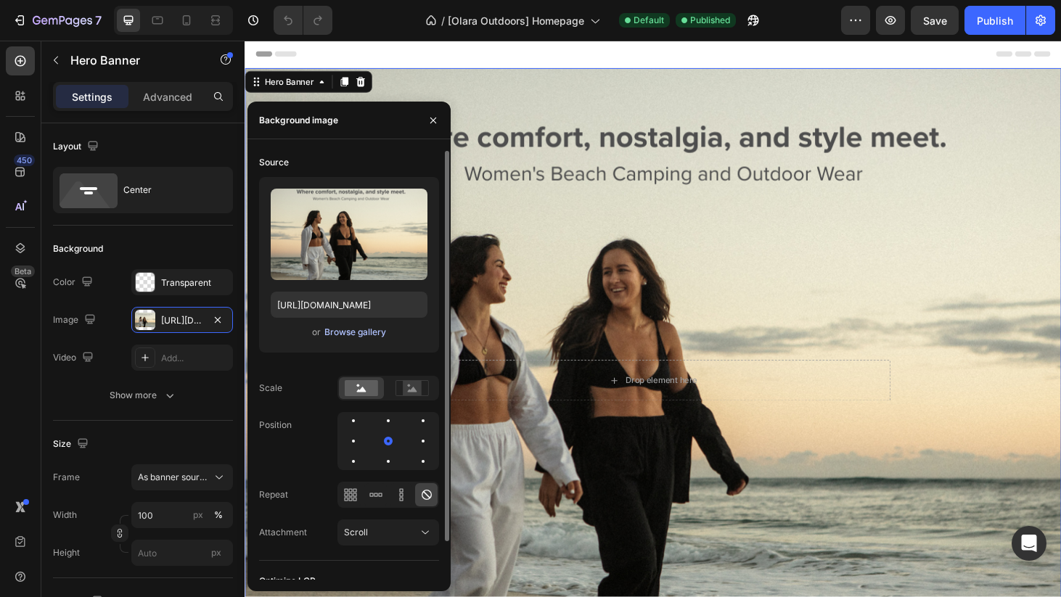
click at [362, 336] on div "Browse gallery" at bounding box center [355, 332] width 62 height 13
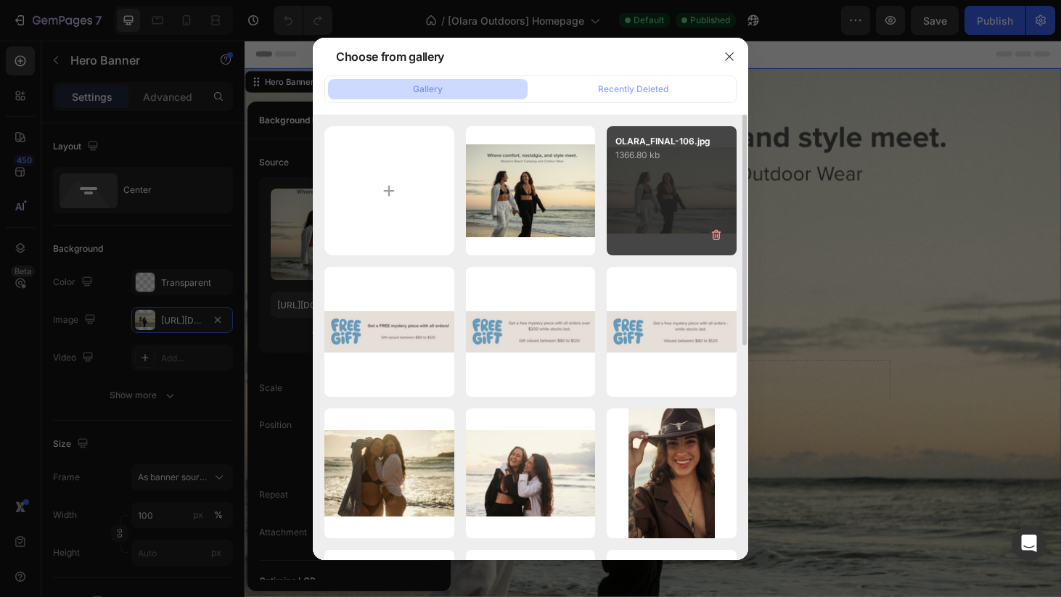
click at [682, 217] on div "OLARA_FINAL-106.jpg 1366.80 kb" at bounding box center [672, 191] width 130 height 130
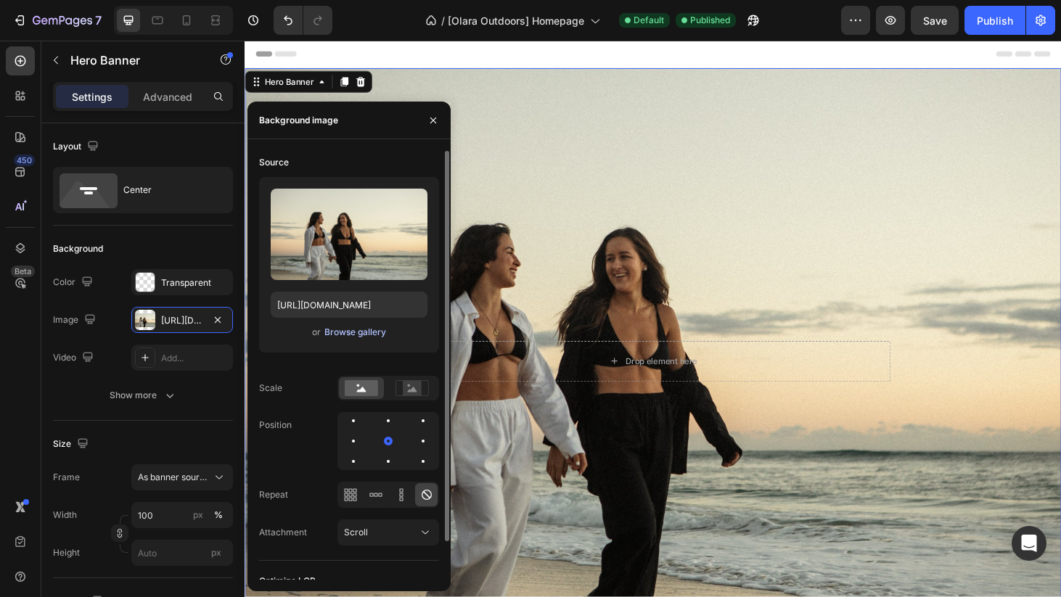
click at [351, 337] on div "Browse gallery" at bounding box center [355, 332] width 62 height 13
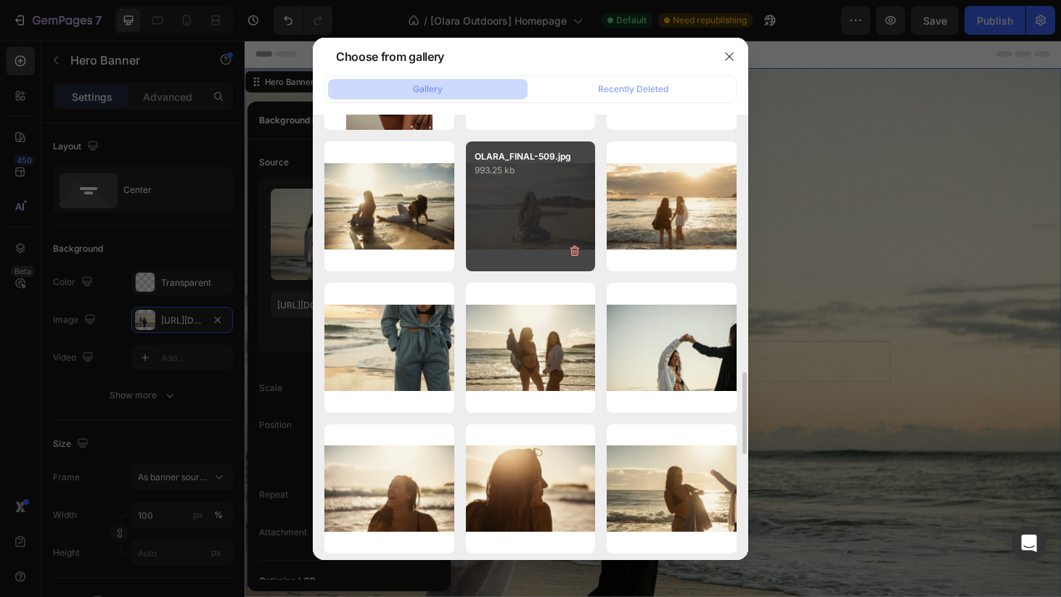
scroll to position [1397, 0]
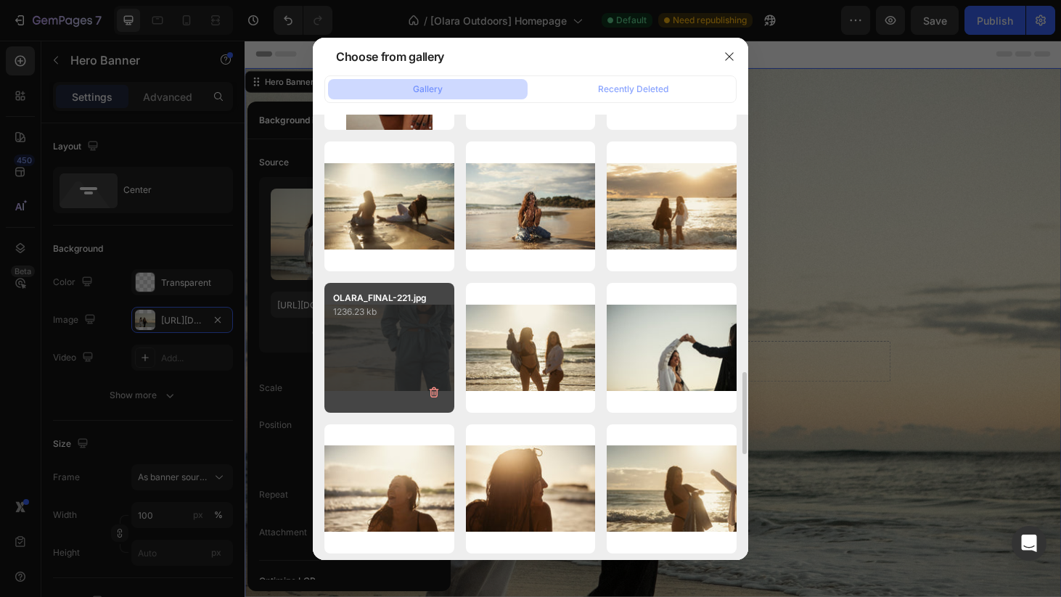
click at [422, 352] on div "OLARA_FINAL-221.jpg 1236.23 kb" at bounding box center [389, 348] width 130 height 130
type input "https://cdn.shopify.com/s/files/1/0921/1753/2973/files/gempages_562587214224032…"
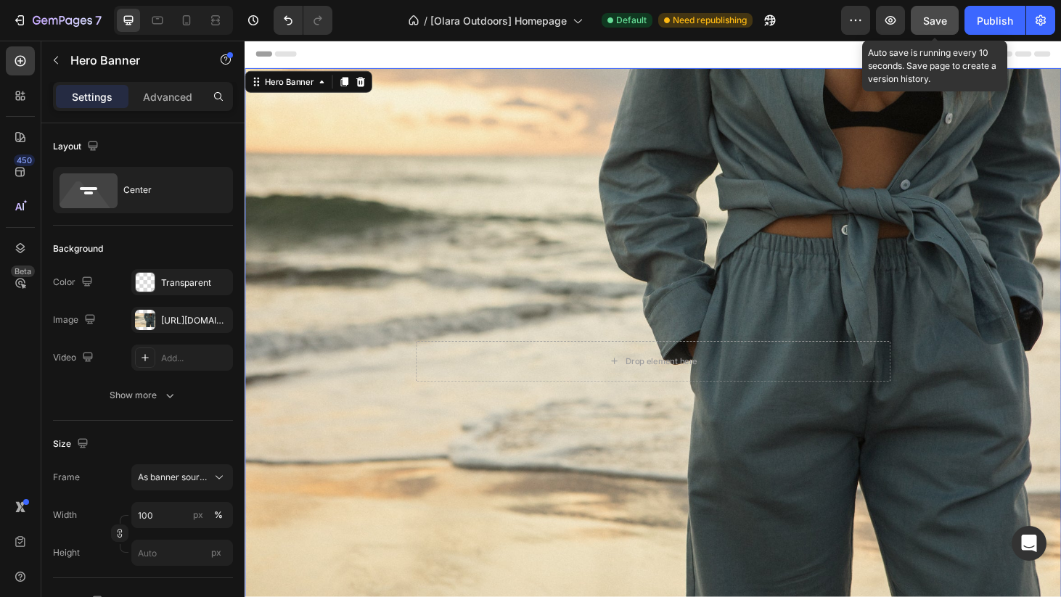
click at [945, 16] on span "Save" at bounding box center [935, 21] width 24 height 12
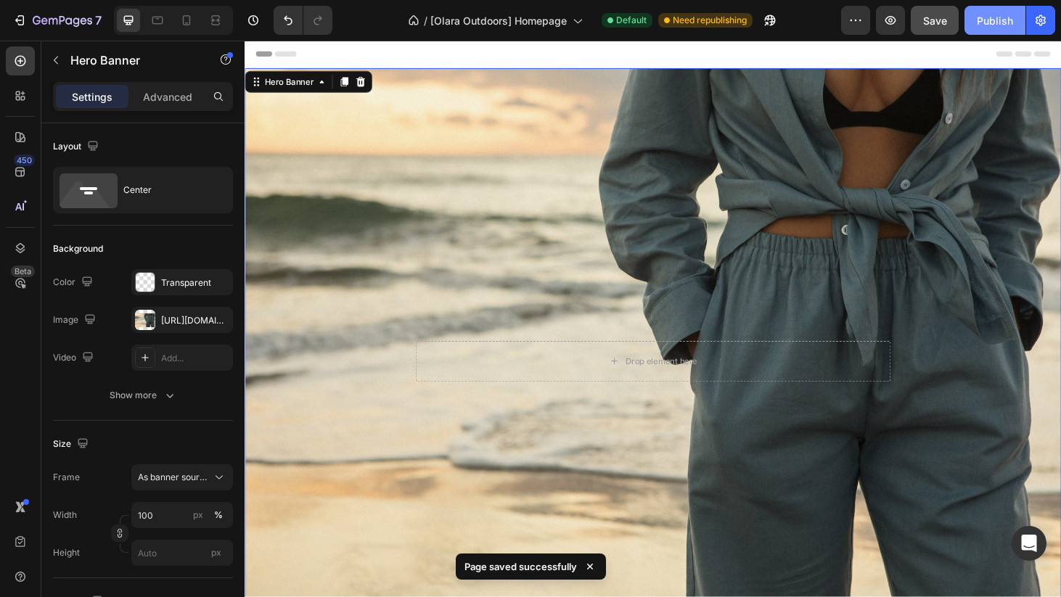
click at [995, 23] on div "Publish" at bounding box center [995, 20] width 36 height 15
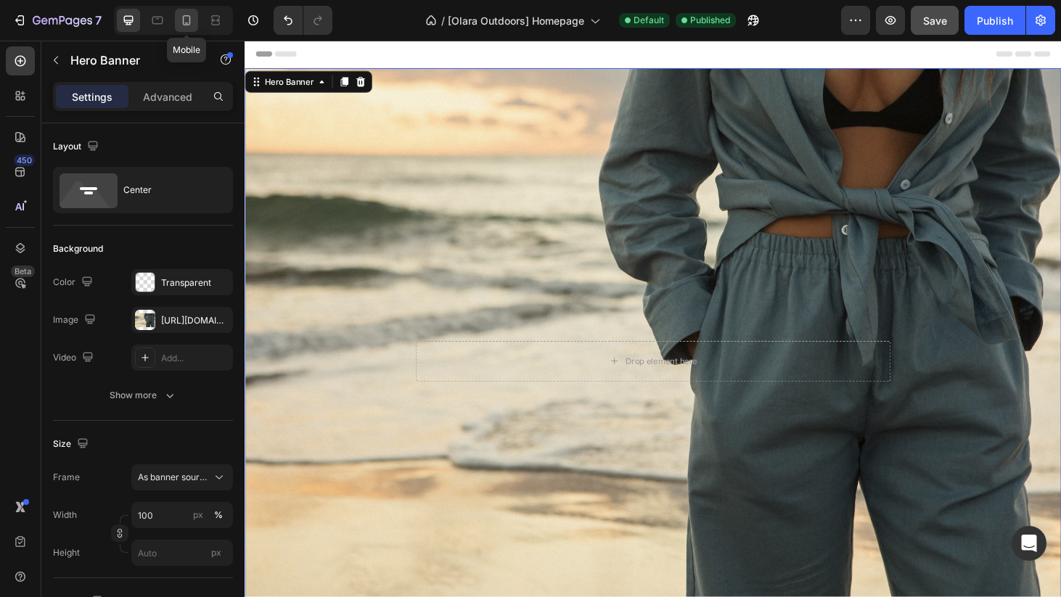
click at [186, 20] on icon at bounding box center [186, 20] width 15 height 15
type input "500"
type input "100%"
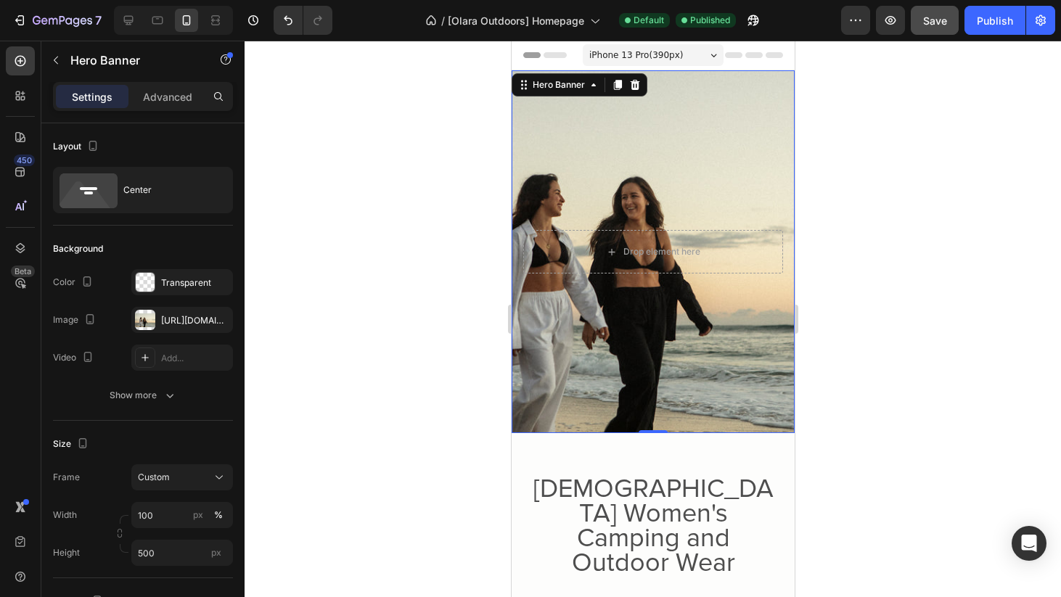
click at [612, 181] on div "Background Image" at bounding box center [652, 251] width 283 height 363
click at [179, 323] on div "https://cdn.shopify.com/s/files/1/0921/1753/2973/files/gempages_562587214224032…" at bounding box center [182, 320] width 42 height 13
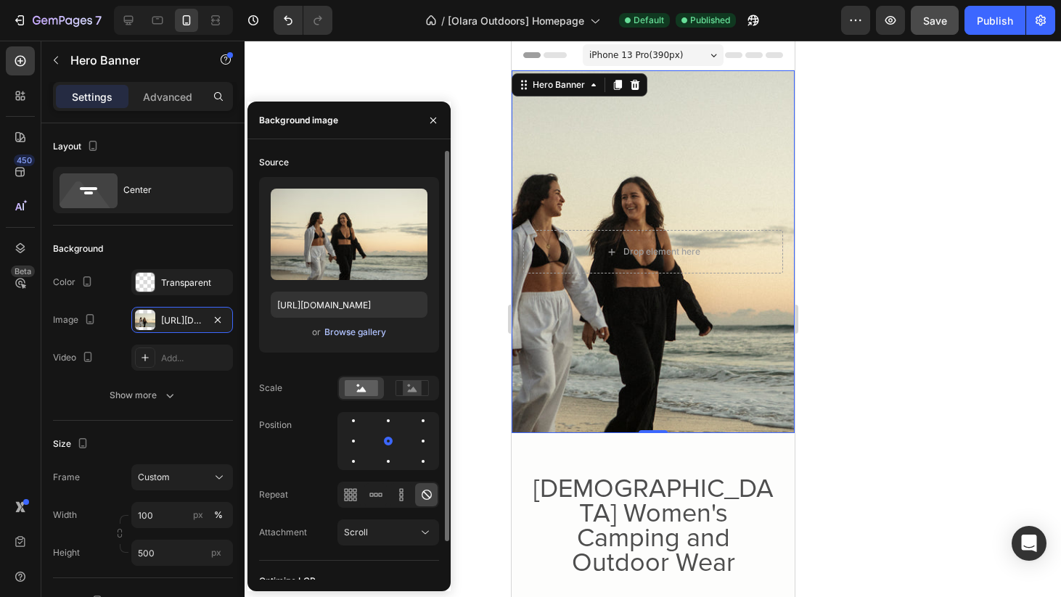
click at [344, 336] on div "Browse gallery" at bounding box center [355, 332] width 62 height 13
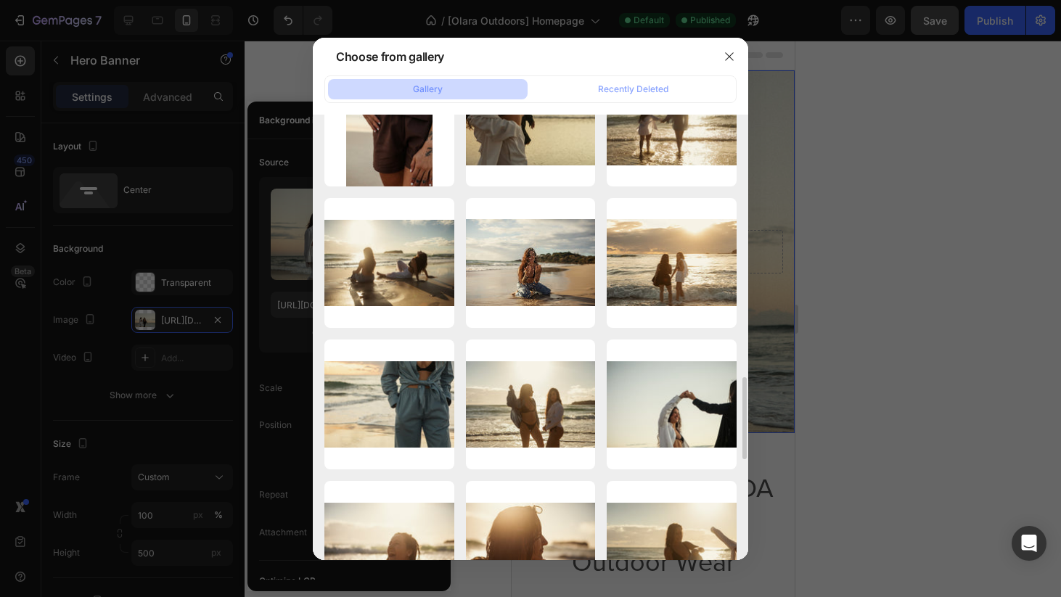
scroll to position [1354, 0]
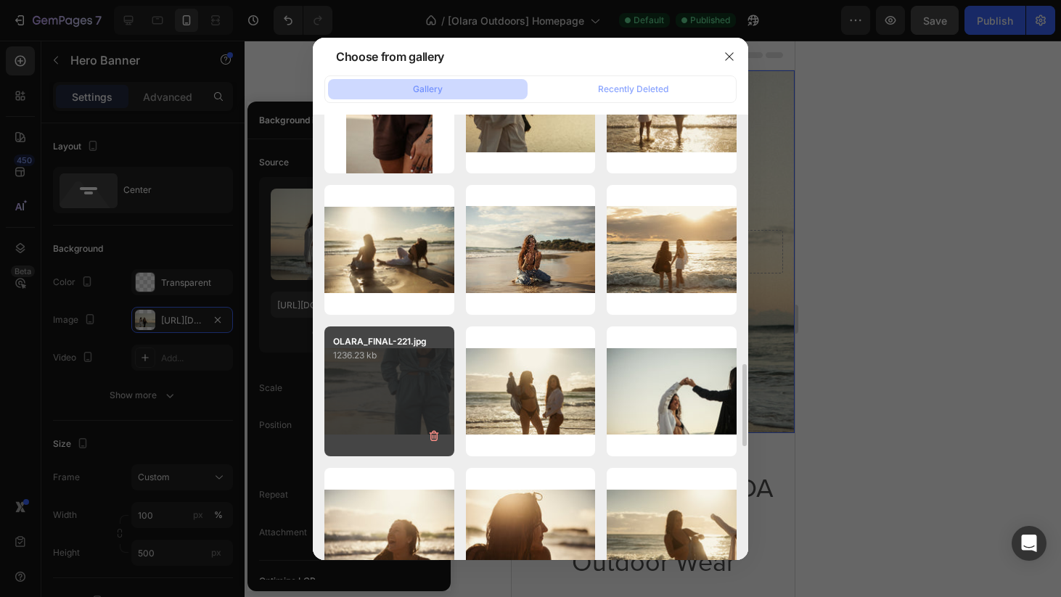
click at [411, 391] on div "OLARA_FINAL-221.jpg 1236.23 kb" at bounding box center [389, 392] width 130 height 130
type input "https://cdn.shopify.com/s/files/1/0921/1753/2973/files/gempages_562587214224032…"
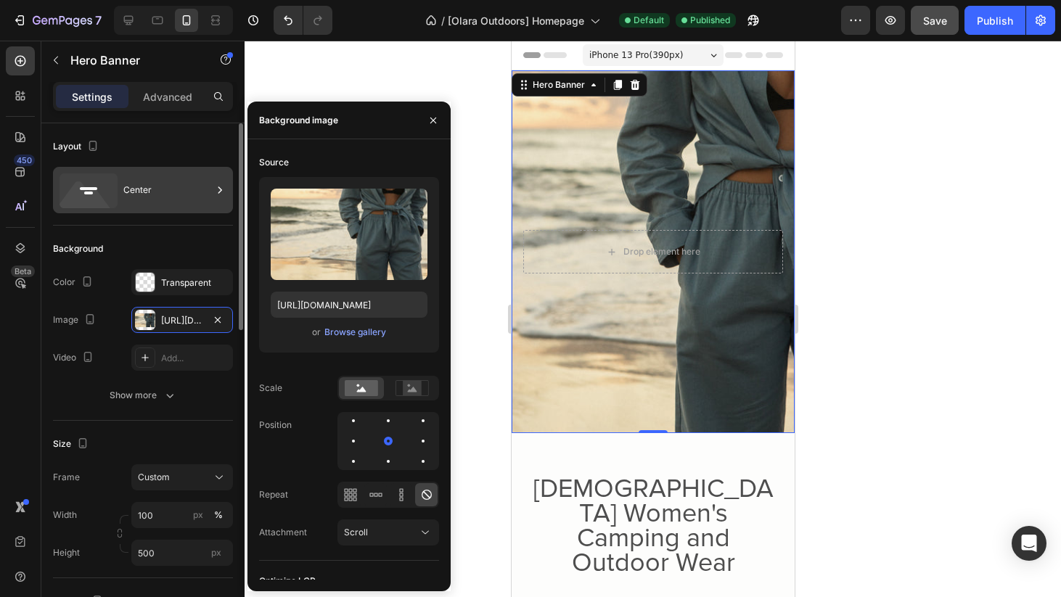
click at [148, 187] on div "Center" at bounding box center [167, 190] width 89 height 33
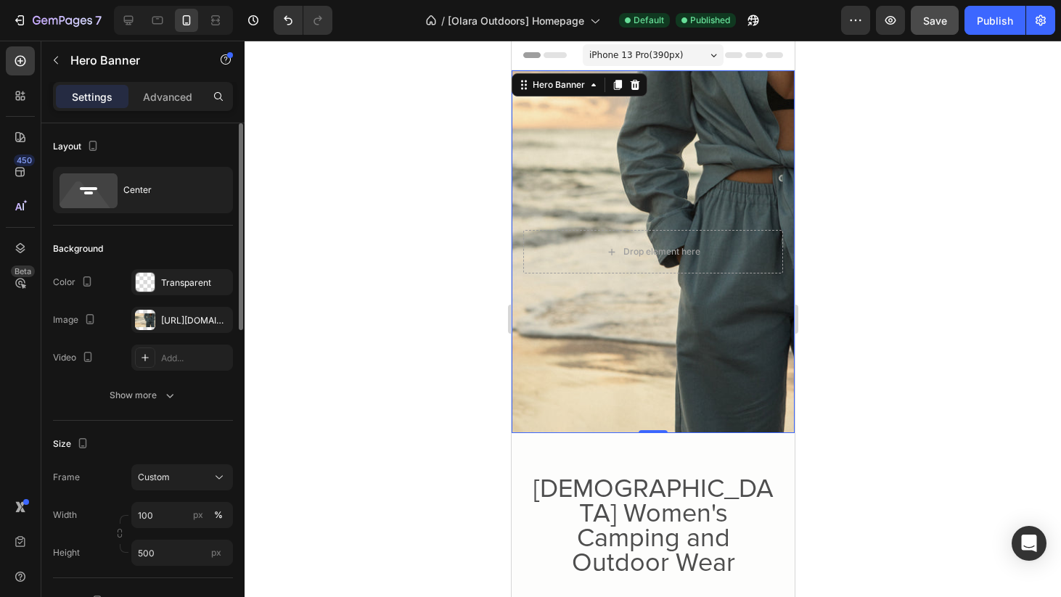
click at [168, 242] on div "Background" at bounding box center [143, 248] width 180 height 23
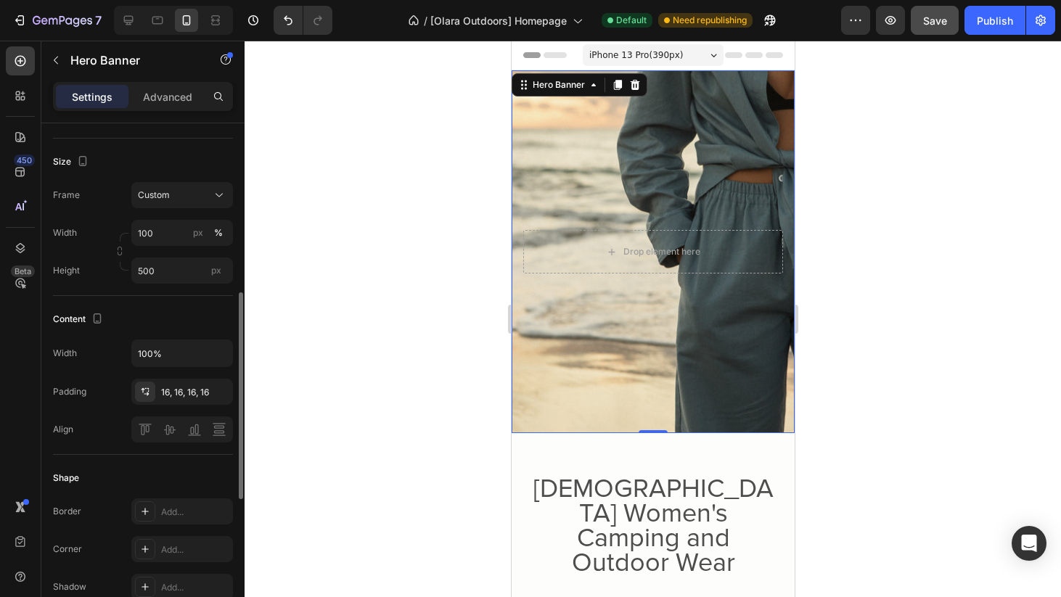
scroll to position [20, 0]
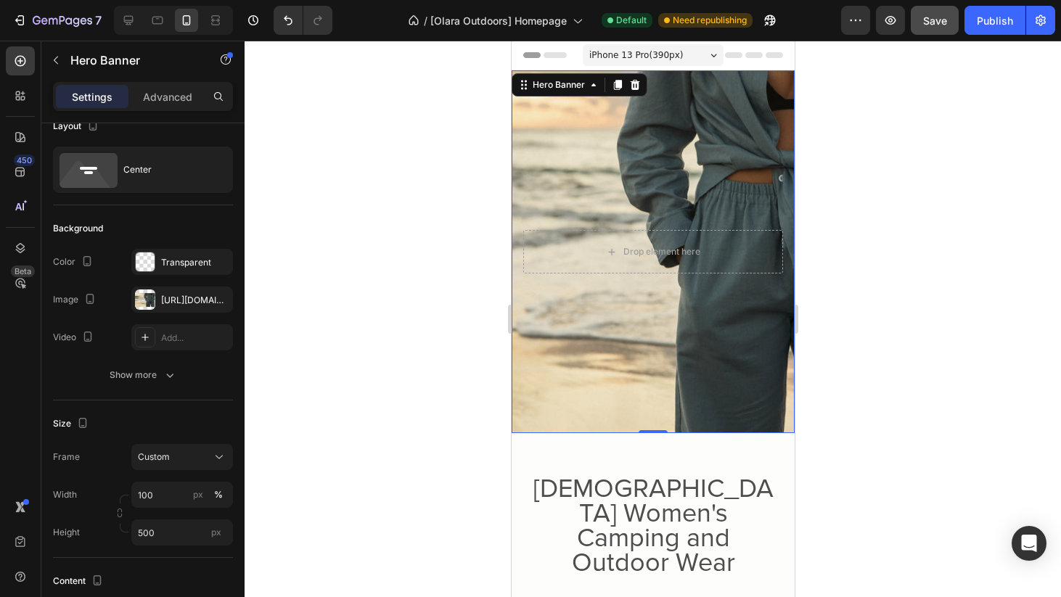
click at [829, 330] on div at bounding box center [653, 319] width 817 height 557
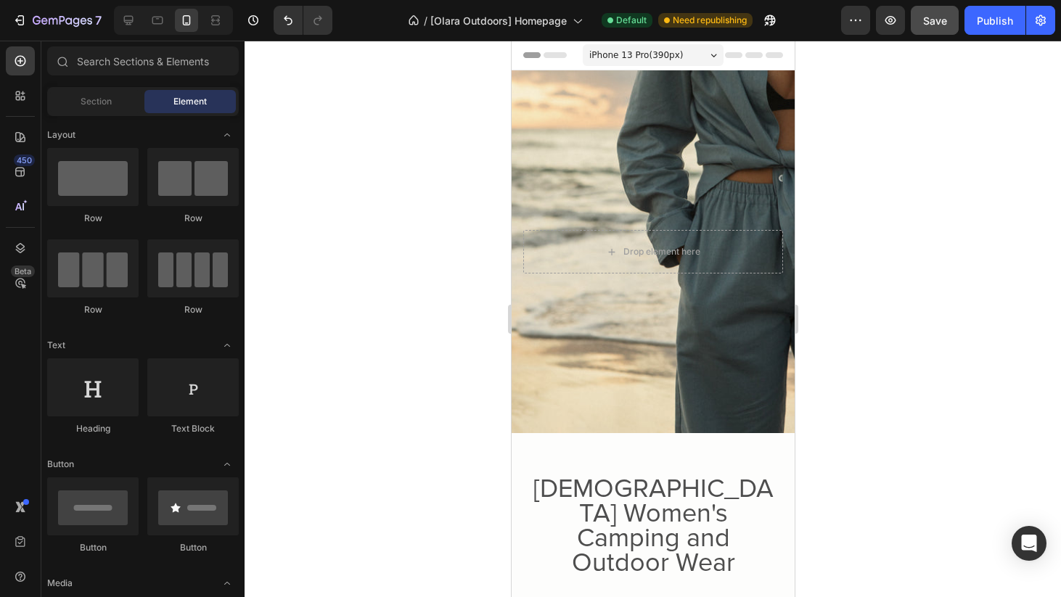
scroll to position [0, 0]
click at [985, 23] on div "Publish" at bounding box center [995, 20] width 36 height 15
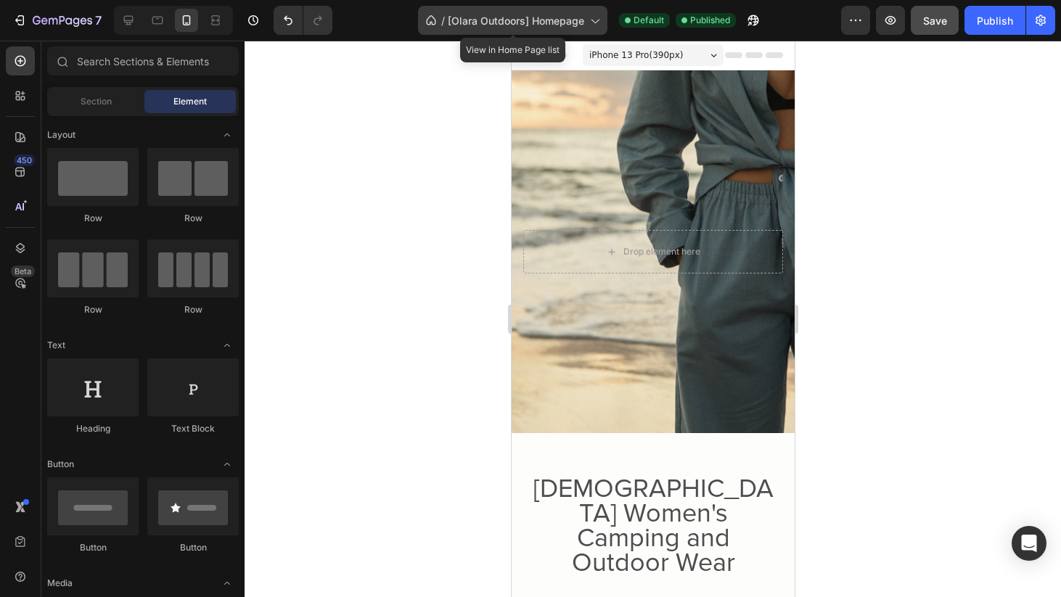
click at [460, 25] on span "[Olara Outdoors] Homepage" at bounding box center [516, 20] width 136 height 15
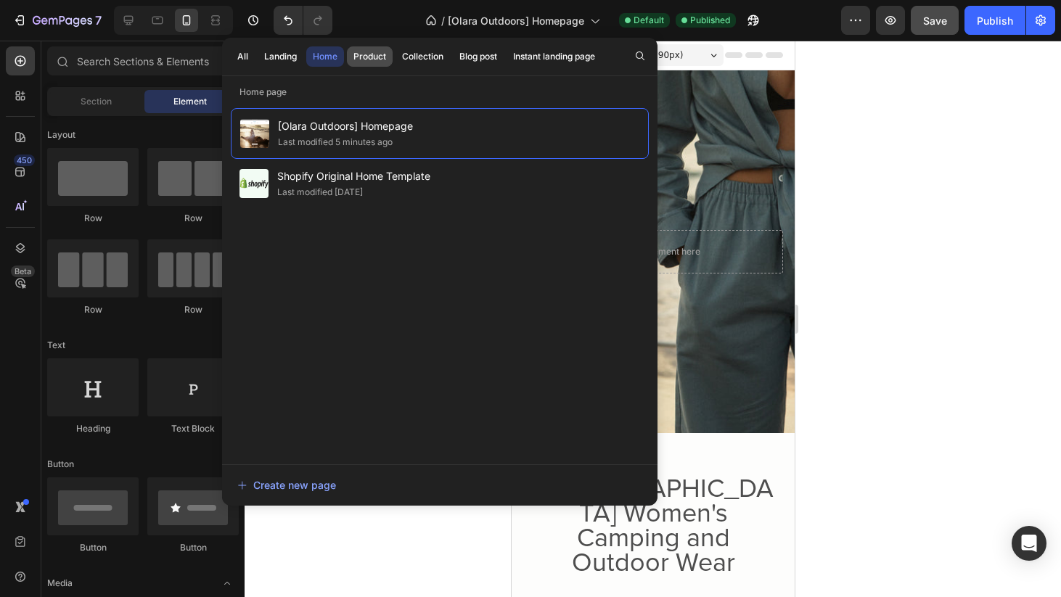
click at [372, 62] on div "Product" at bounding box center [370, 56] width 33 height 13
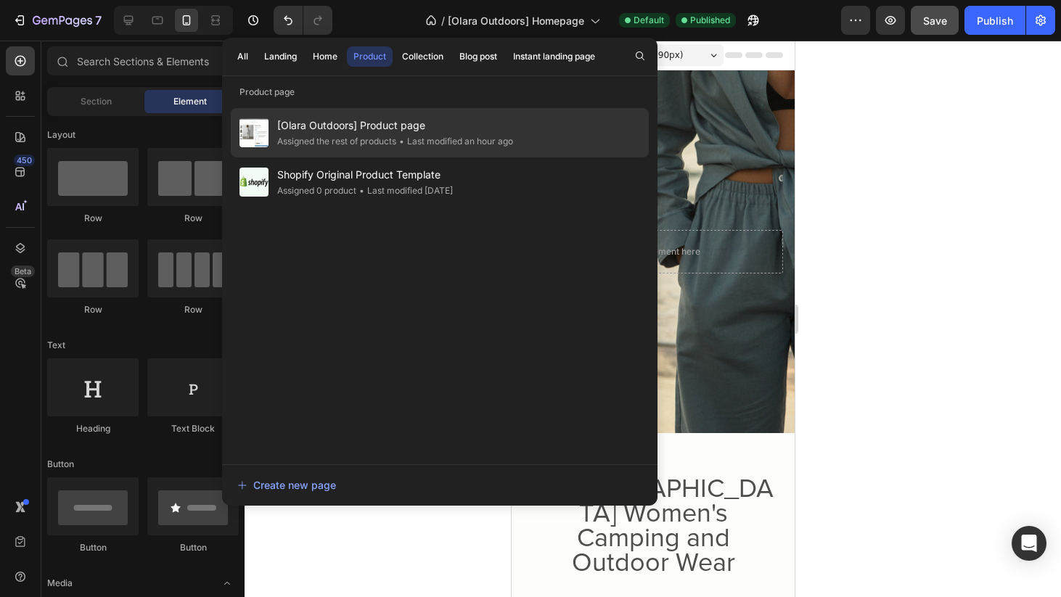
click at [415, 133] on span "[Olara Outdoors] Product page" at bounding box center [395, 125] width 236 height 17
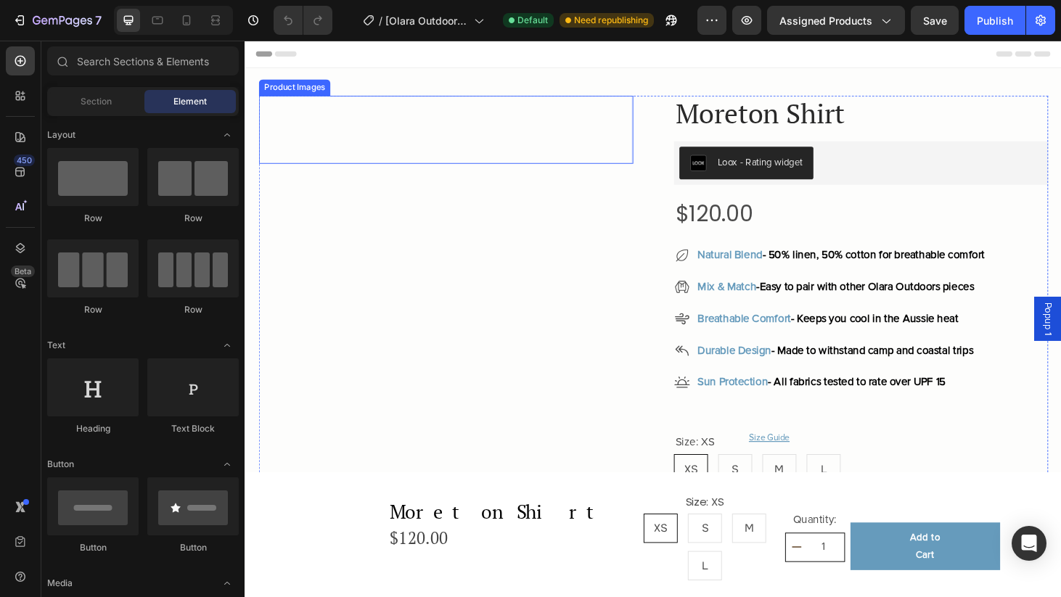
radio input "false"
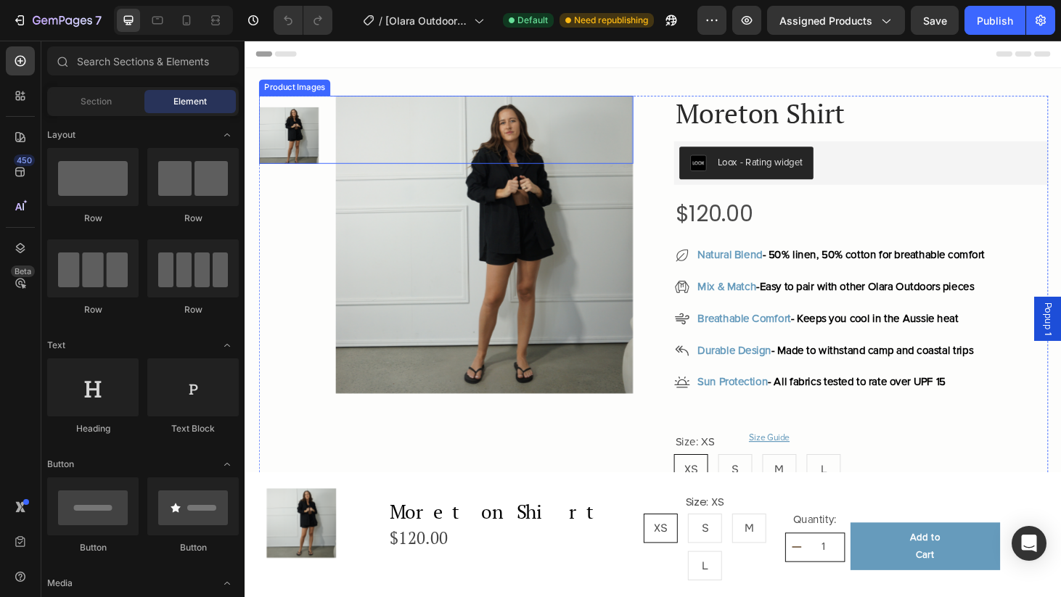
radio input "false"
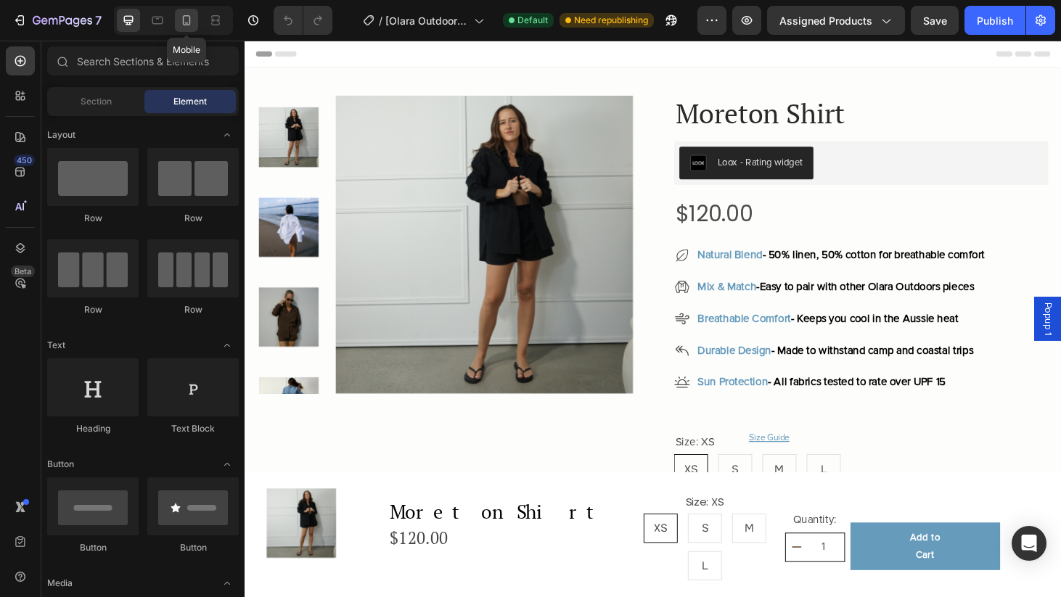
click at [176, 26] on div at bounding box center [186, 20] width 23 height 23
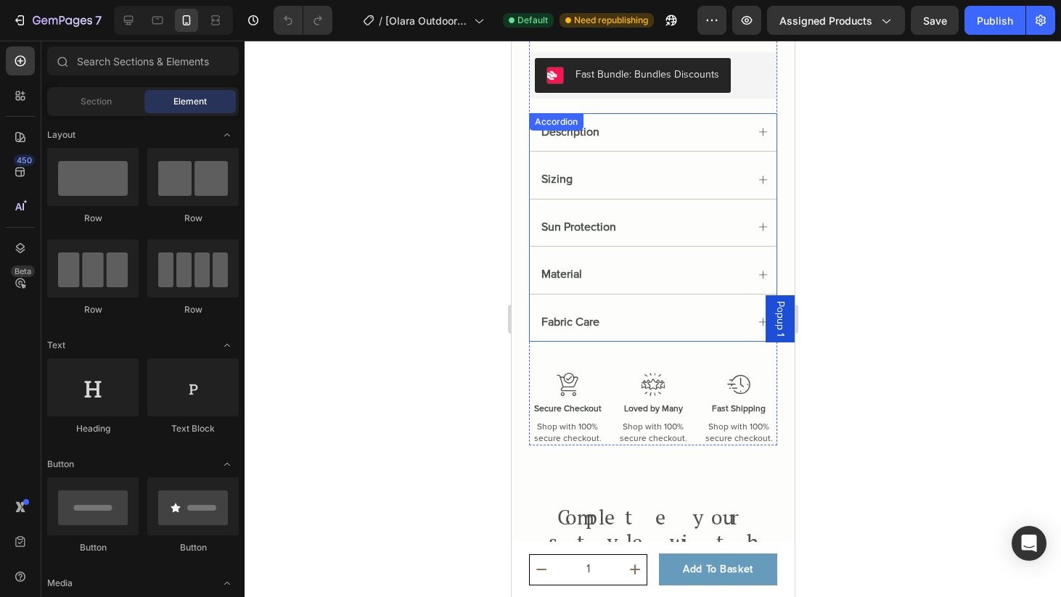
scroll to position [905, 0]
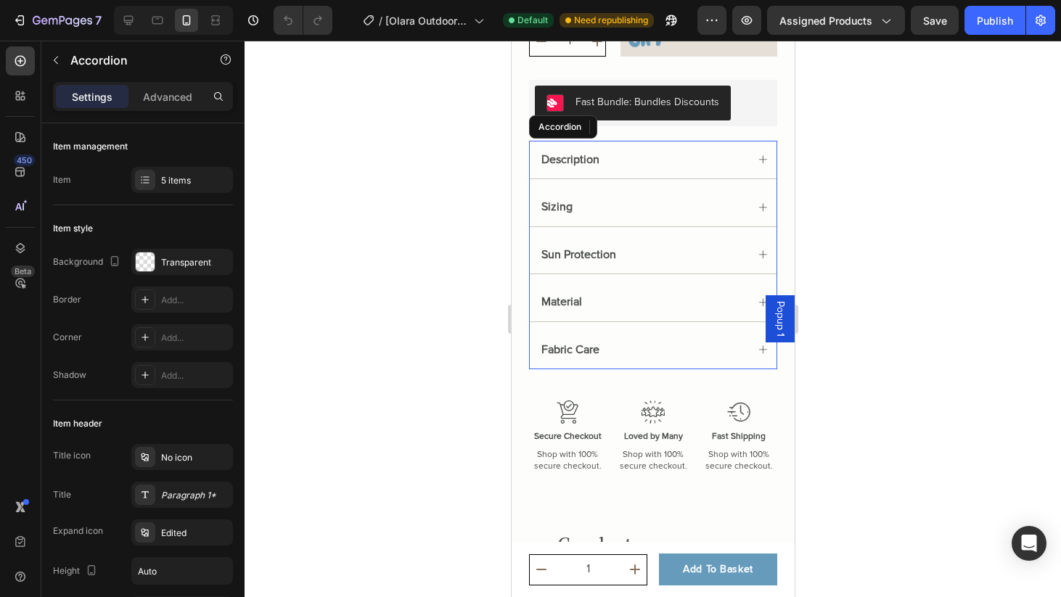
click at [646, 155] on div "Description" at bounding box center [643, 160] width 208 height 20
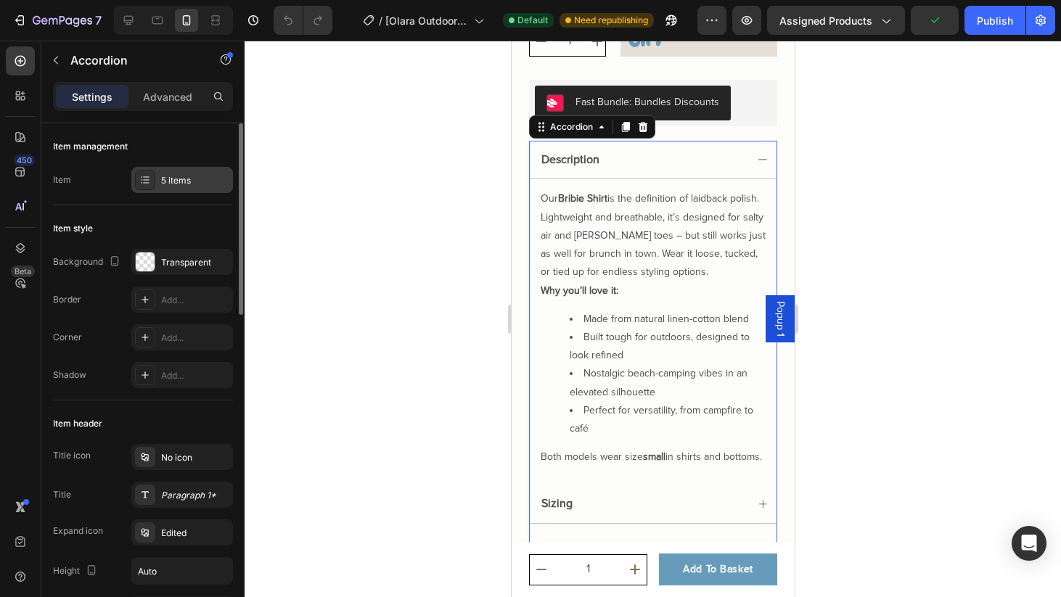
click at [175, 173] on div "5 items" at bounding box center [182, 180] width 102 height 26
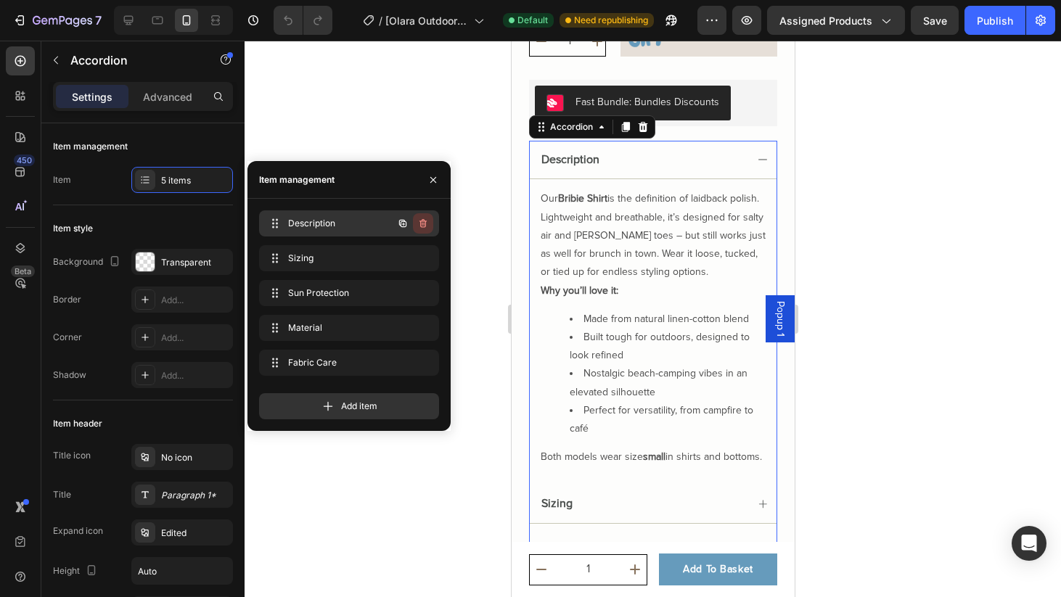
click at [425, 225] on icon "button" at bounding box center [423, 223] width 7 height 9
click at [425, 225] on div "Delete" at bounding box center [413, 223] width 27 height 13
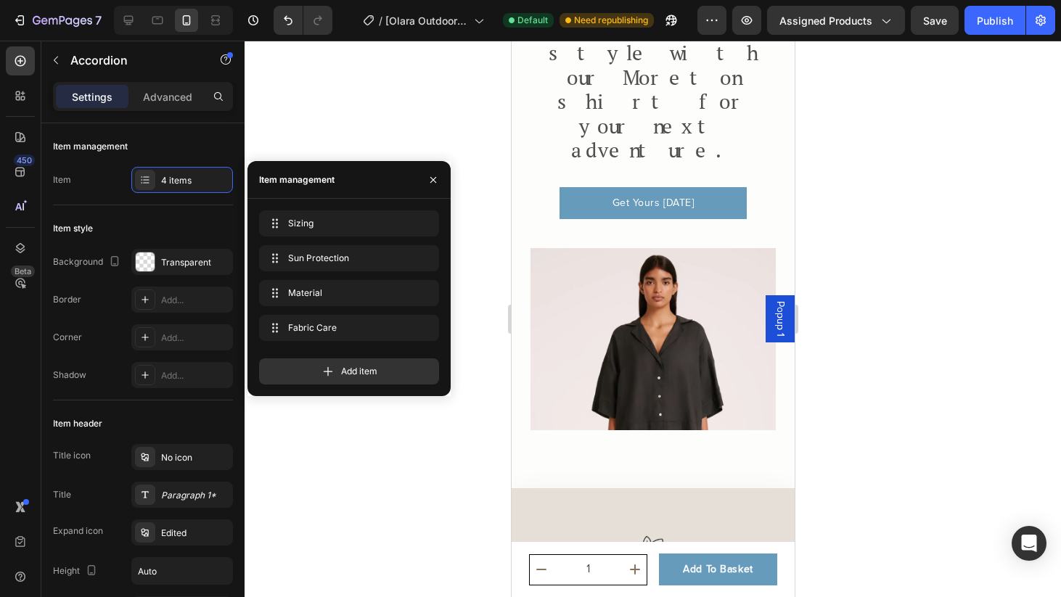
scroll to position [1374, 0]
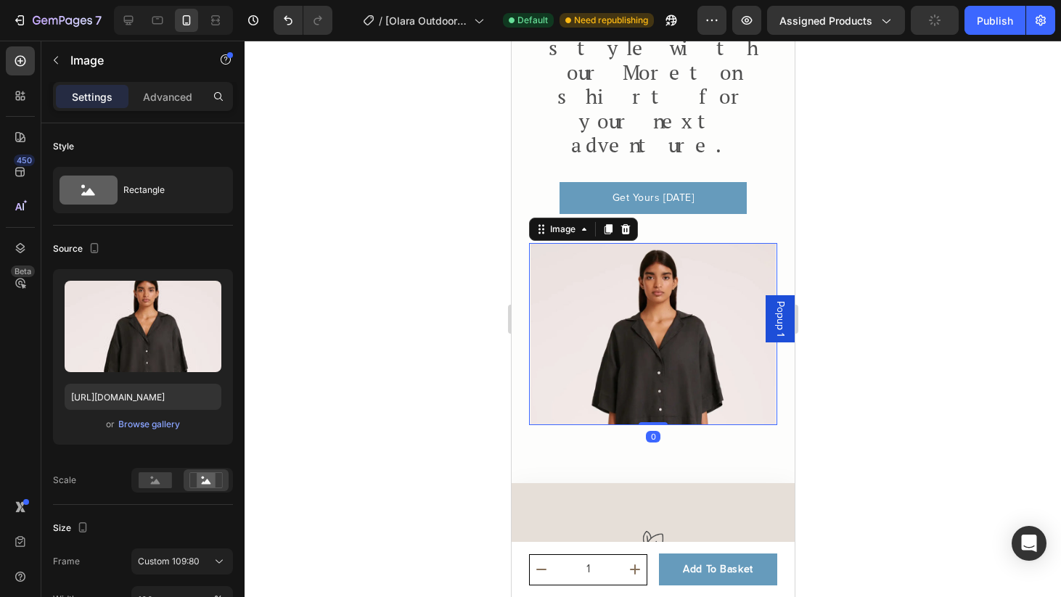
click at [658, 289] on img at bounding box center [652, 334] width 248 height 182
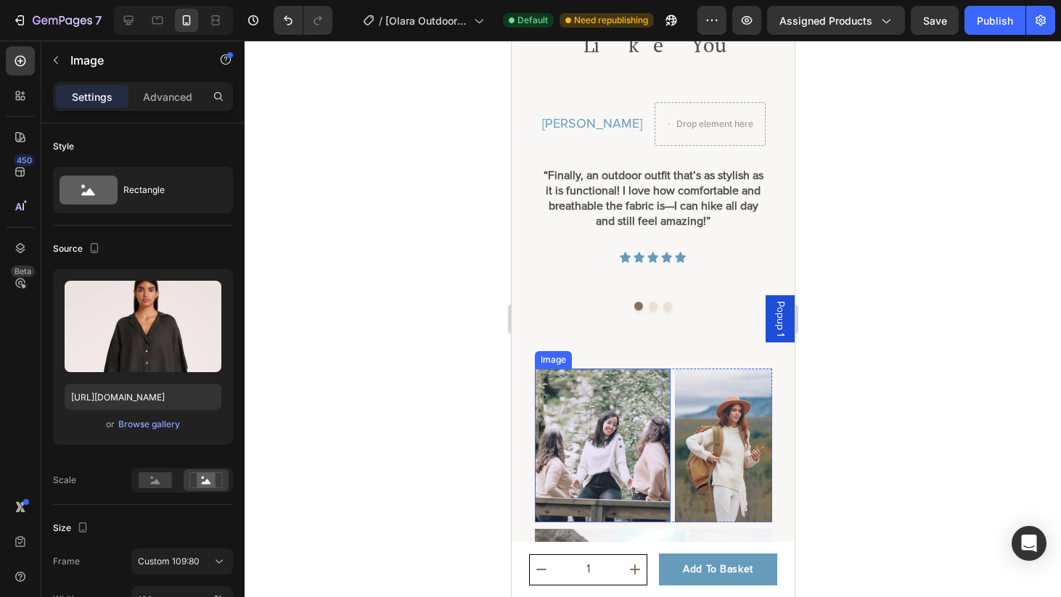
scroll to position [3746, 0]
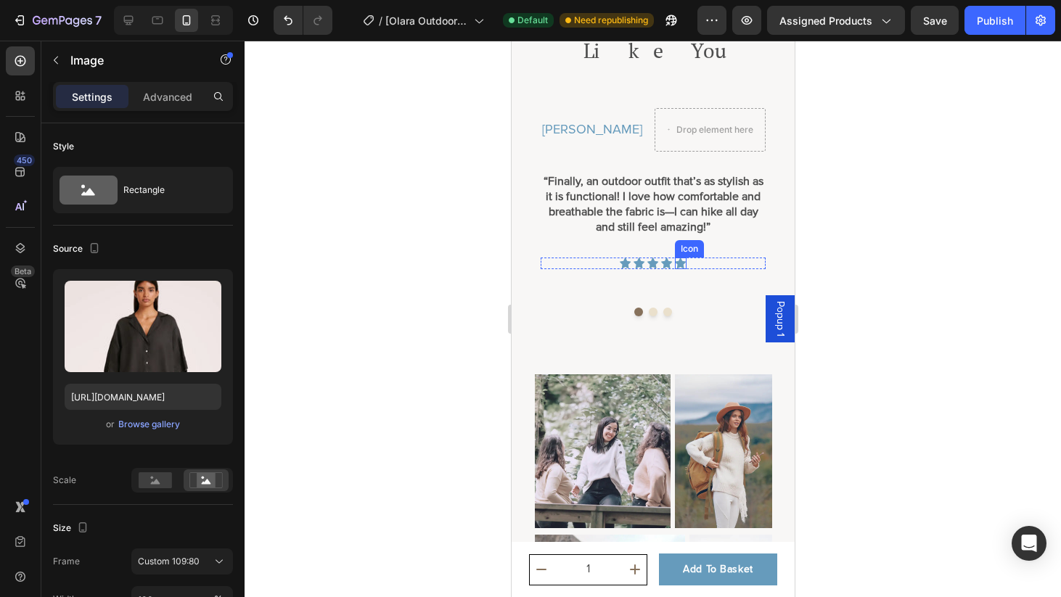
click at [701, 240] on div "Icon" at bounding box center [688, 248] width 29 height 17
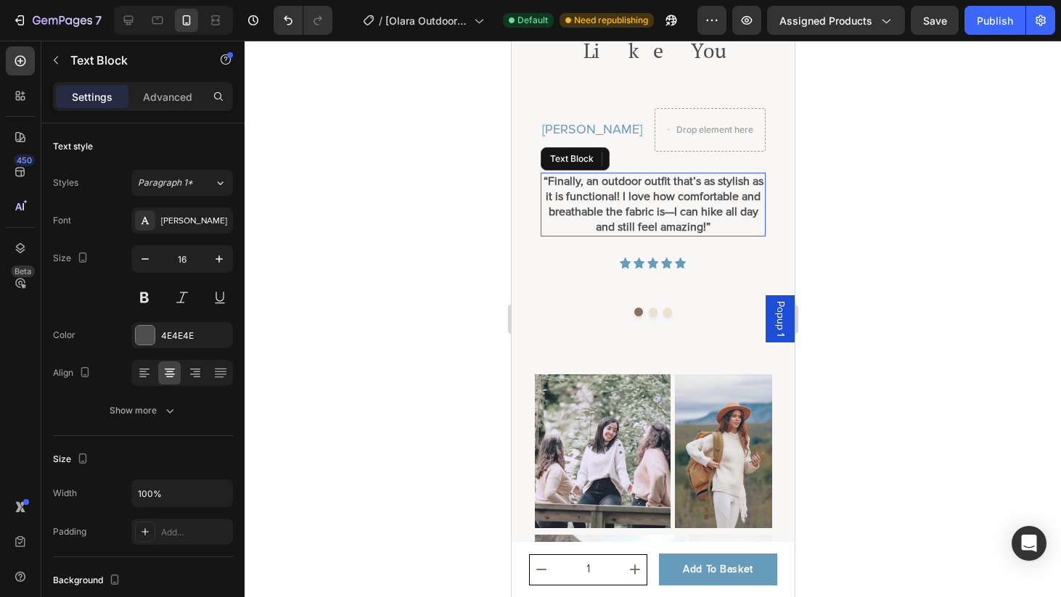
click at [701, 186] on p "“Finally, an outdoor outfit that’s as stylish as it is functional! I love how c…" at bounding box center [653, 205] width 222 height 62
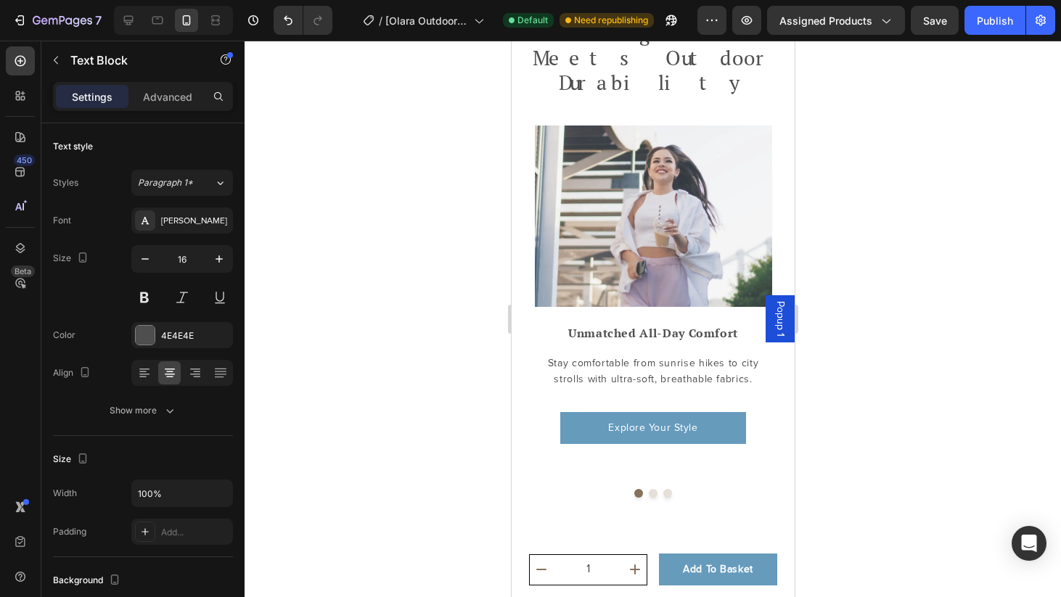
scroll to position [2617, 0]
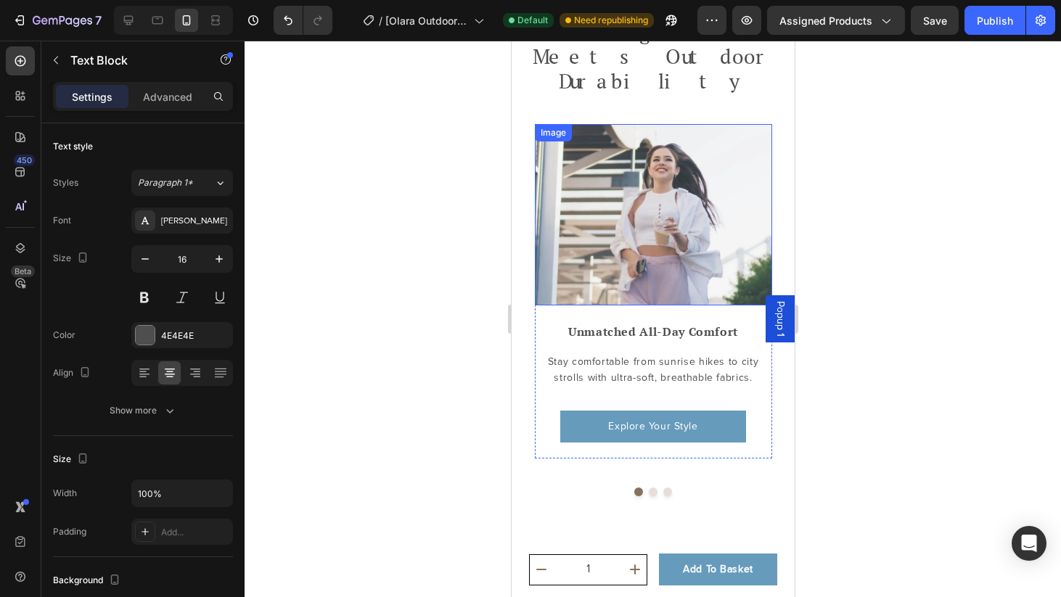
click at [699, 205] on img at bounding box center [652, 214] width 237 height 181
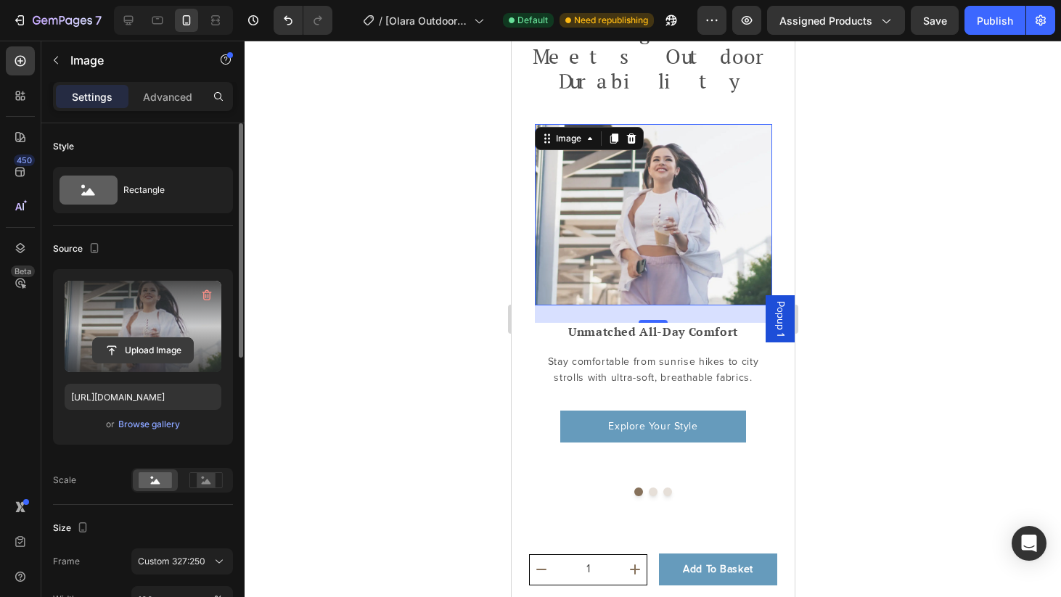
click at [152, 346] on input "file" at bounding box center [143, 350] width 100 height 25
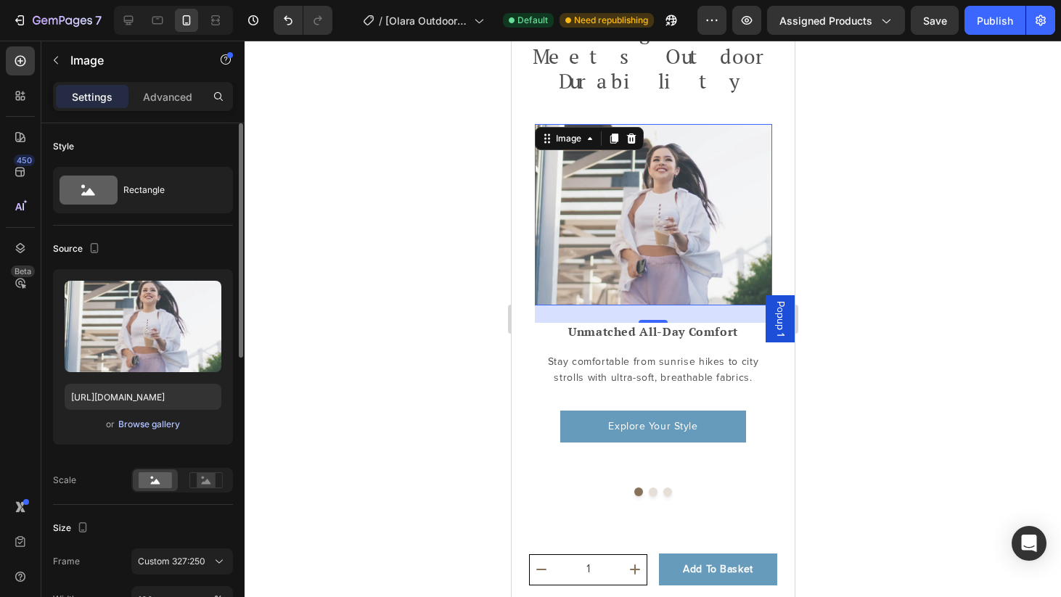
click at [158, 423] on div "Browse gallery" at bounding box center [149, 424] width 62 height 13
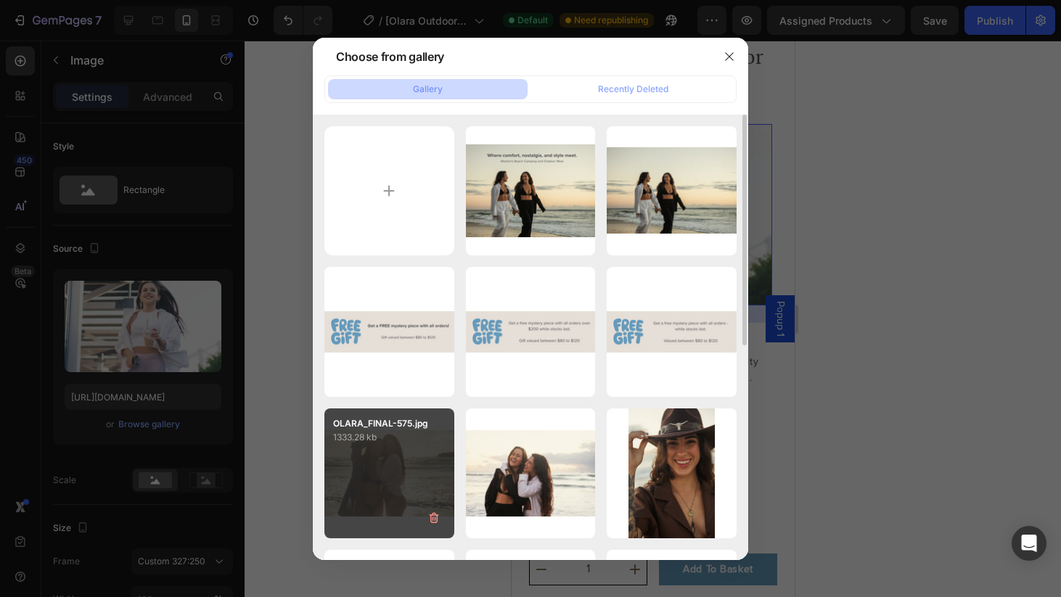
click at [377, 477] on div "OLARA_FINAL-575.jpg 1333.28 kb" at bounding box center [389, 474] width 130 height 130
type input "[URL][DOMAIN_NAME]"
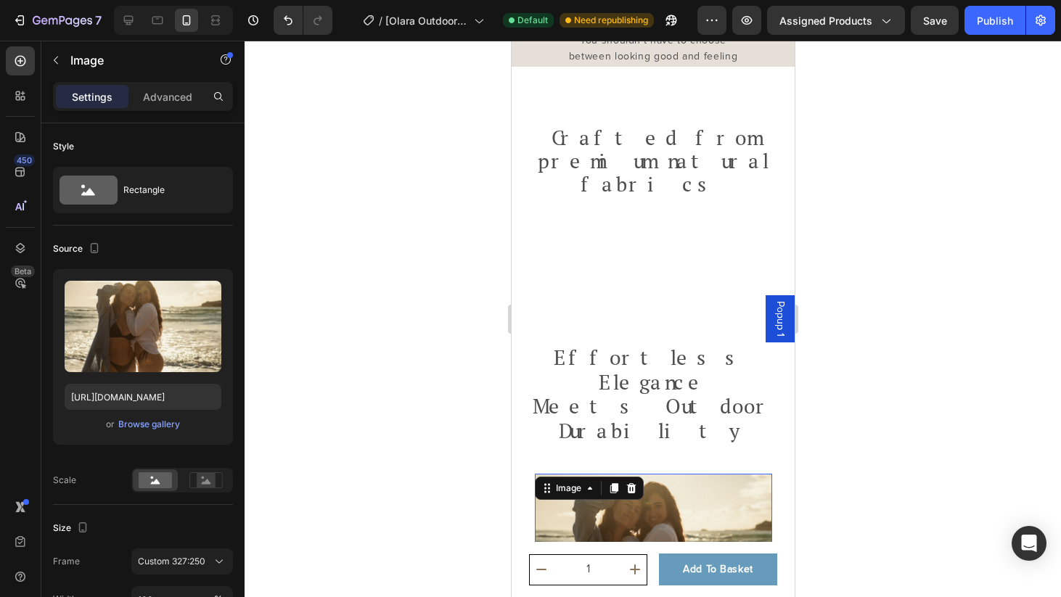
scroll to position [2196, 0]
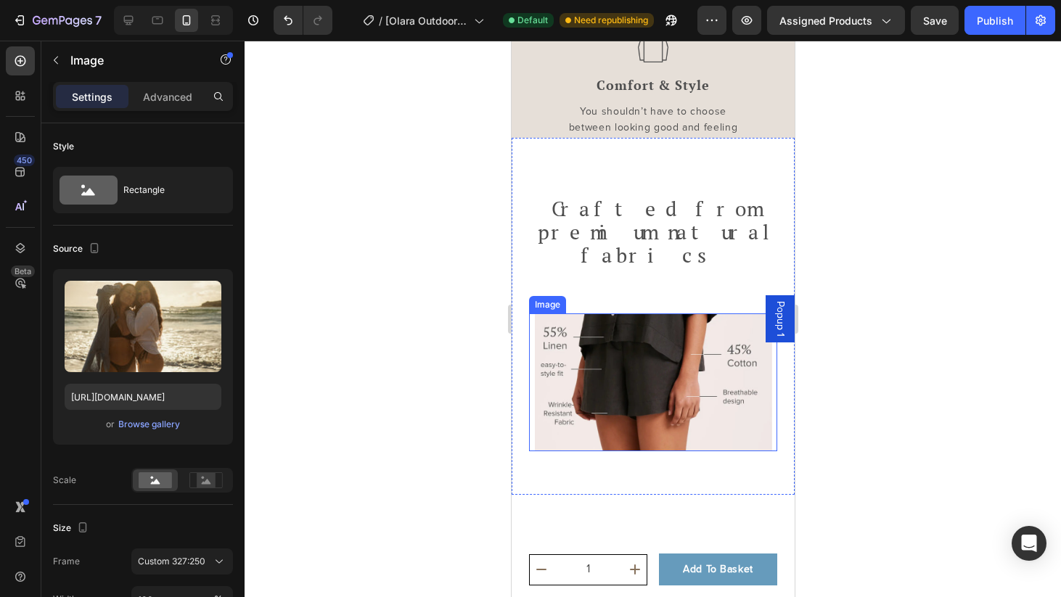
click at [683, 372] on img at bounding box center [652, 383] width 237 height 138
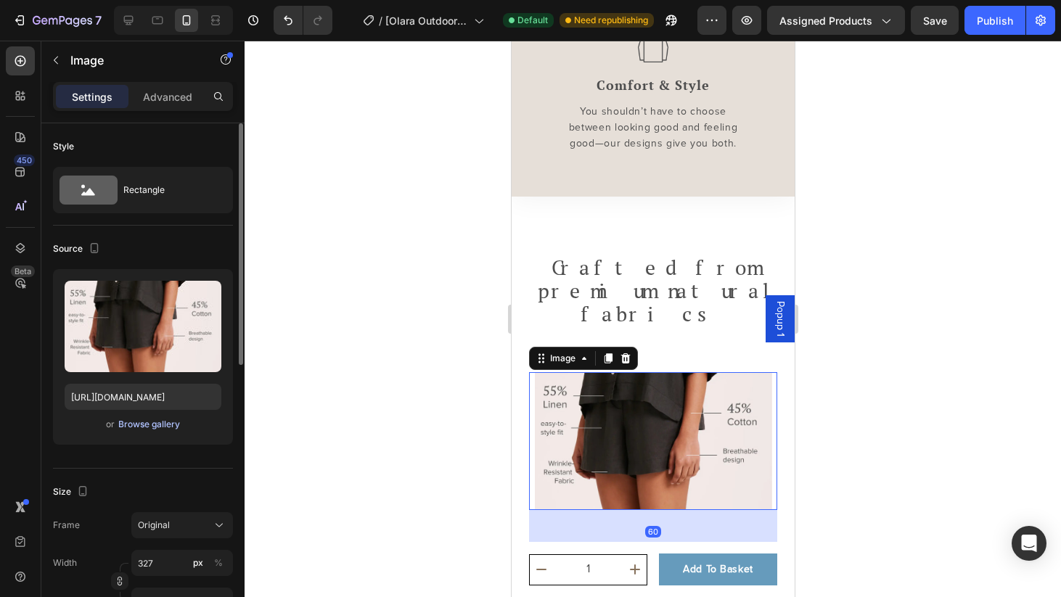
click at [141, 426] on div "Browse gallery" at bounding box center [149, 424] width 62 height 13
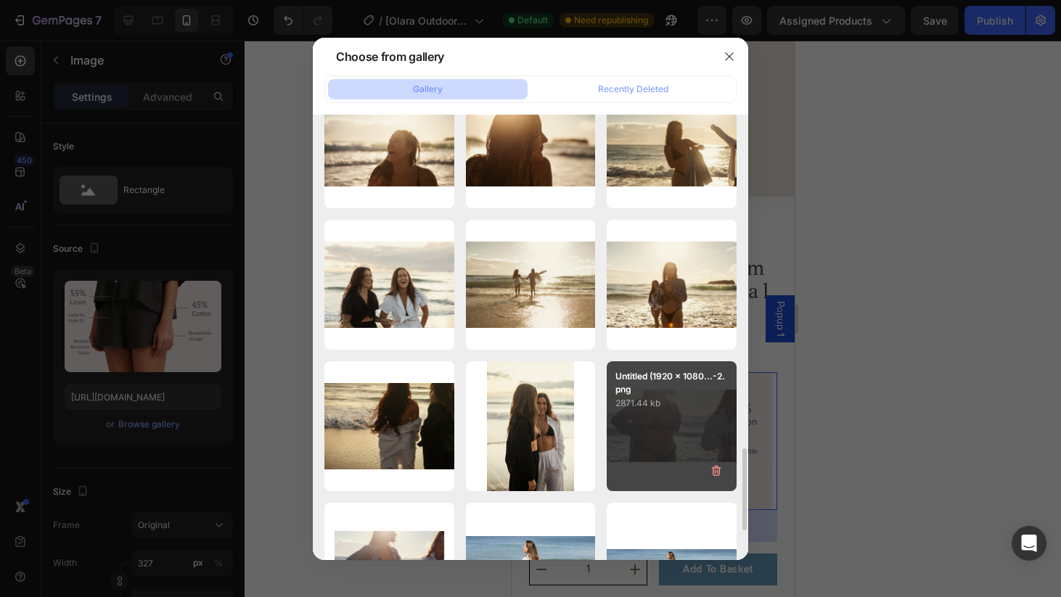
scroll to position [1757, 0]
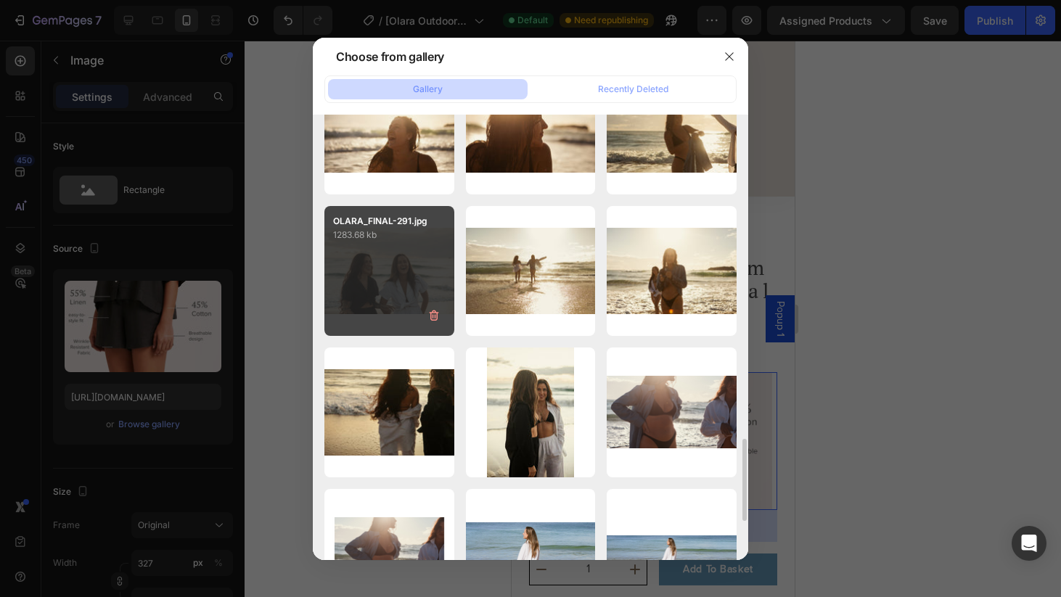
click at [377, 285] on div "OLARA_FINAL-291.jpg 1283.68 kb" at bounding box center [389, 271] width 130 height 130
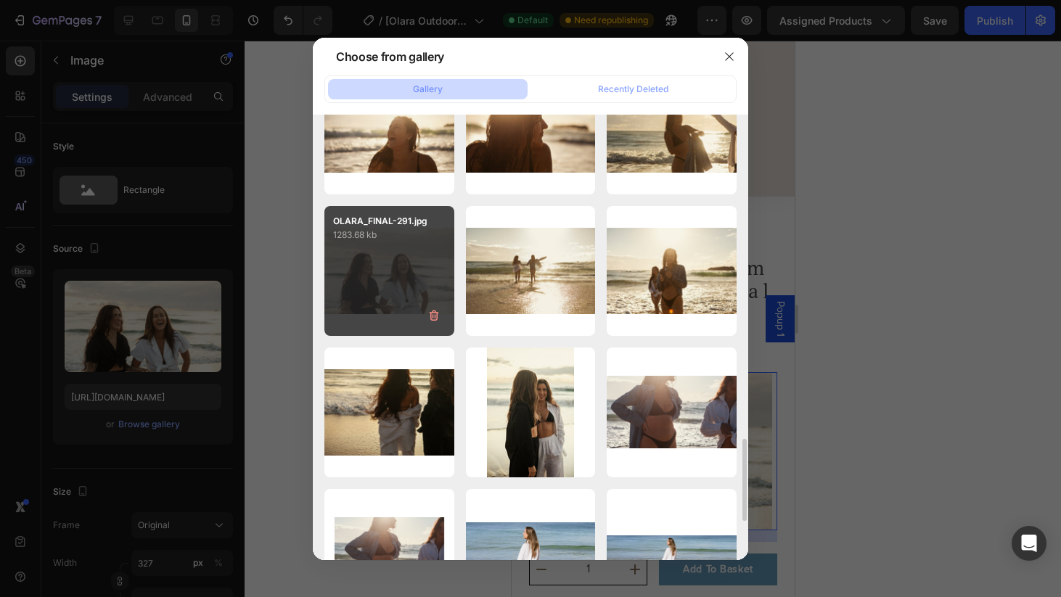
type input "[URL][DOMAIN_NAME]"
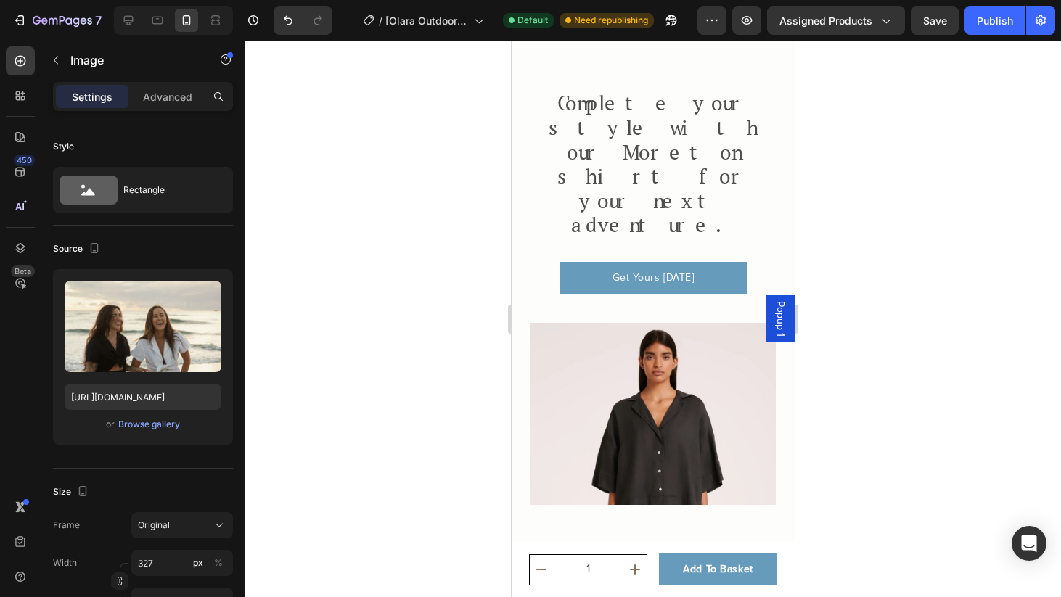
scroll to position [1161, 0]
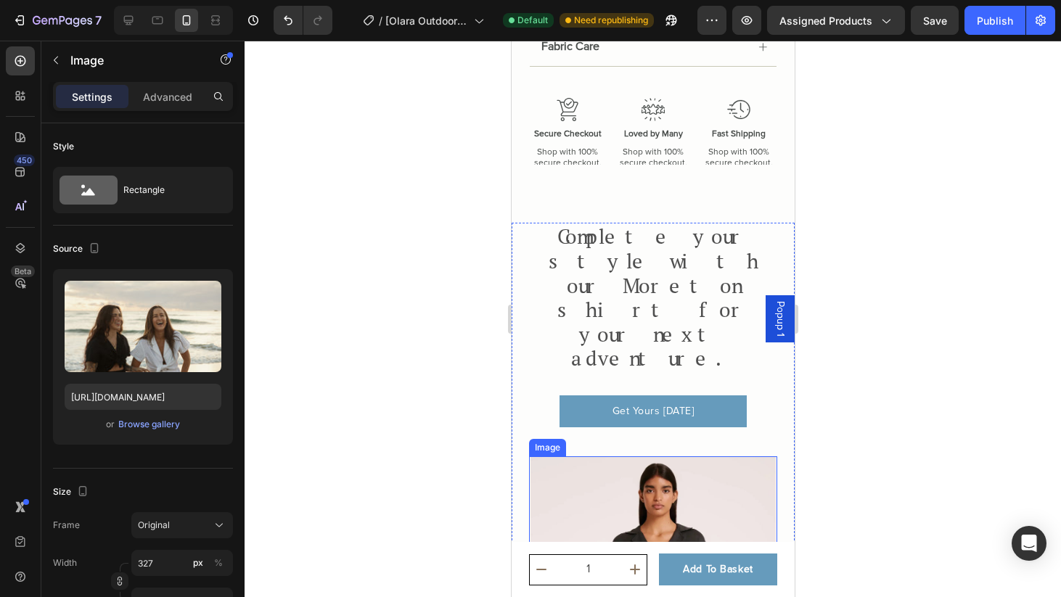
click at [677, 457] on img at bounding box center [652, 548] width 248 height 182
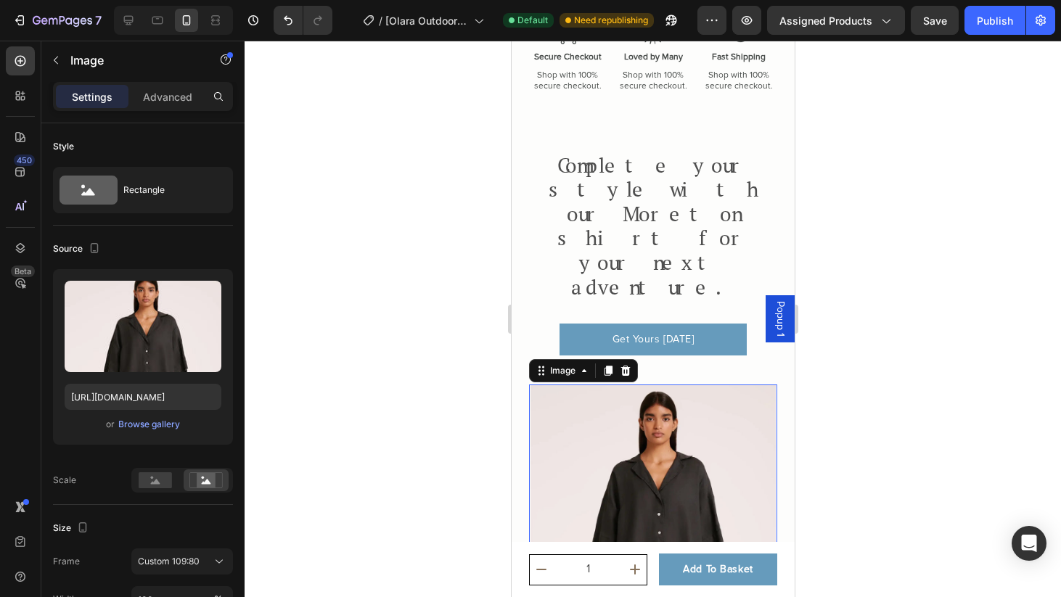
scroll to position [1260, 0]
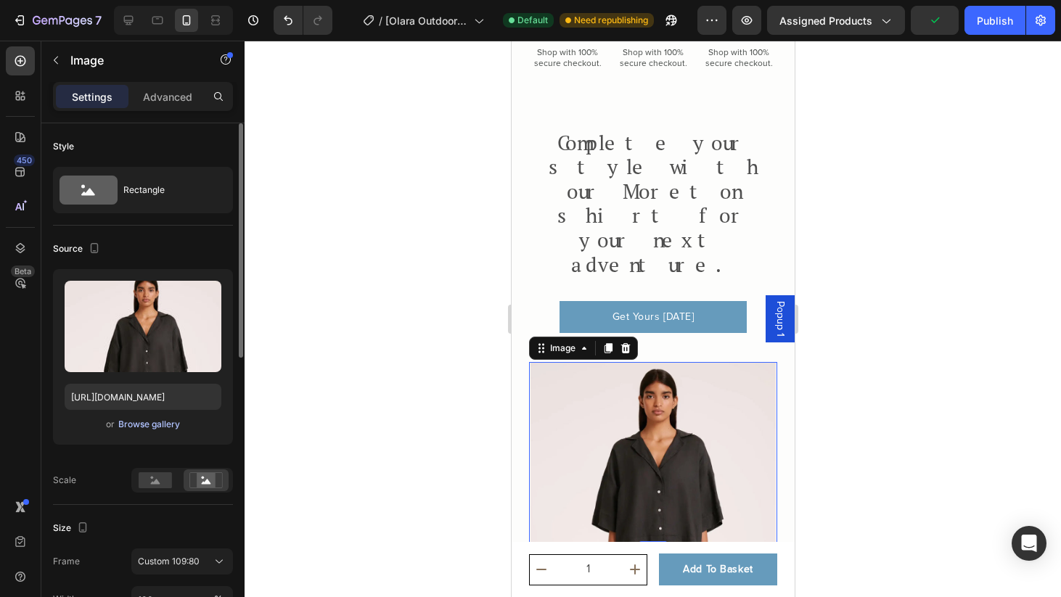
click at [163, 424] on div "Browse gallery" at bounding box center [149, 424] width 62 height 13
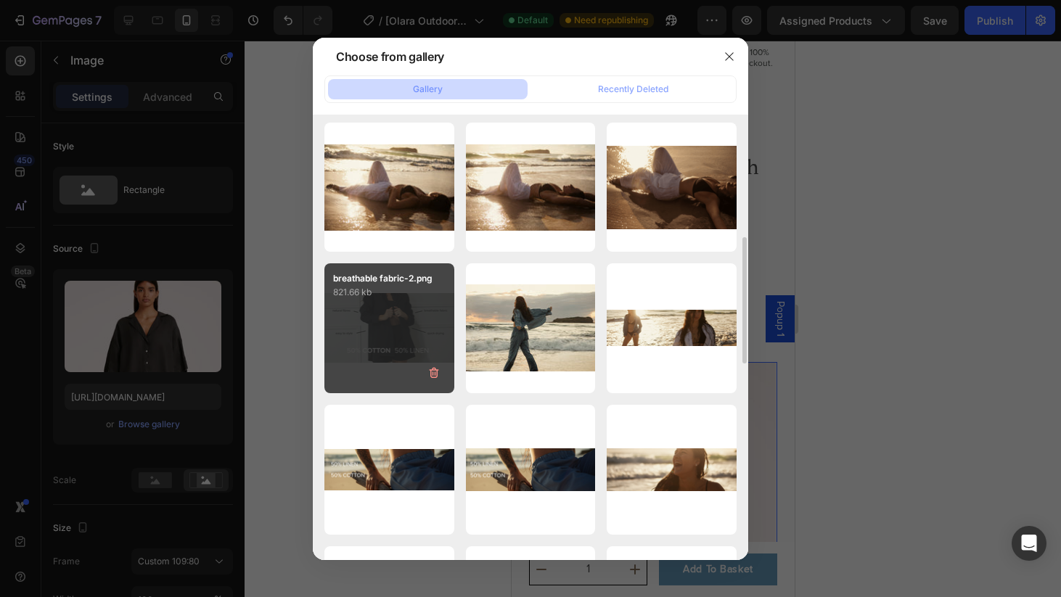
scroll to position [428, 0]
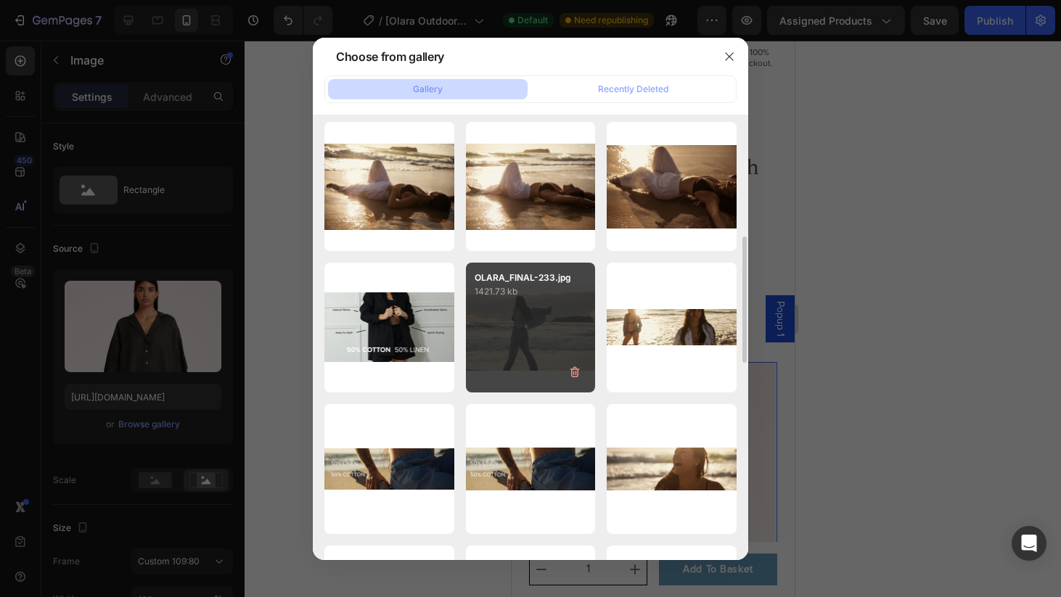
click at [545, 349] on div "OLARA_FINAL-233.jpg 1421.73 kb" at bounding box center [531, 328] width 130 height 130
type input "[URL][DOMAIN_NAME]"
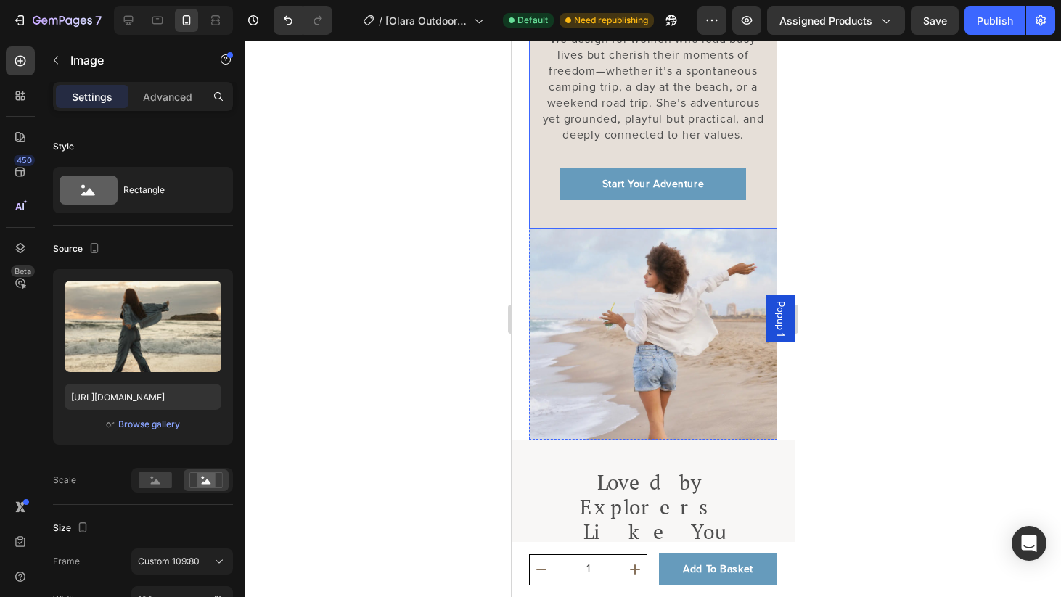
scroll to position [3295, 0]
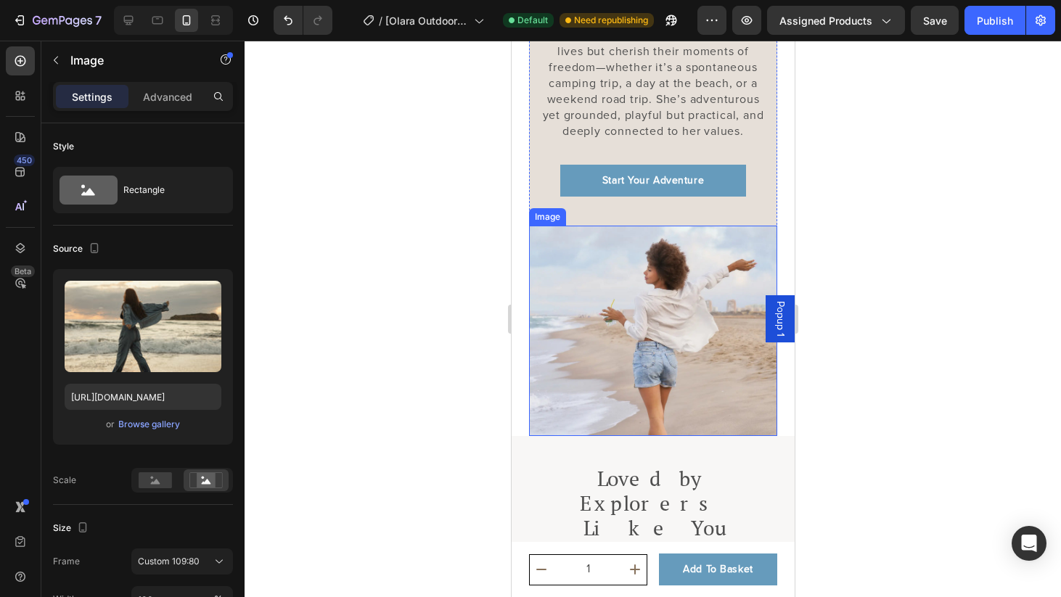
click at [674, 364] on img at bounding box center [652, 331] width 248 height 211
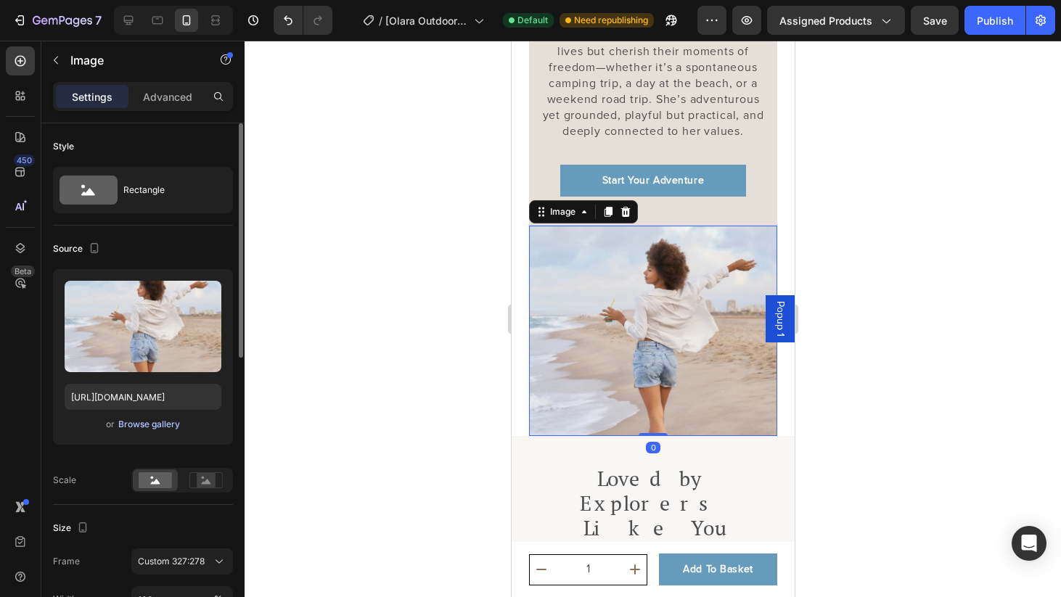
click at [163, 422] on div "Browse gallery" at bounding box center [149, 424] width 62 height 13
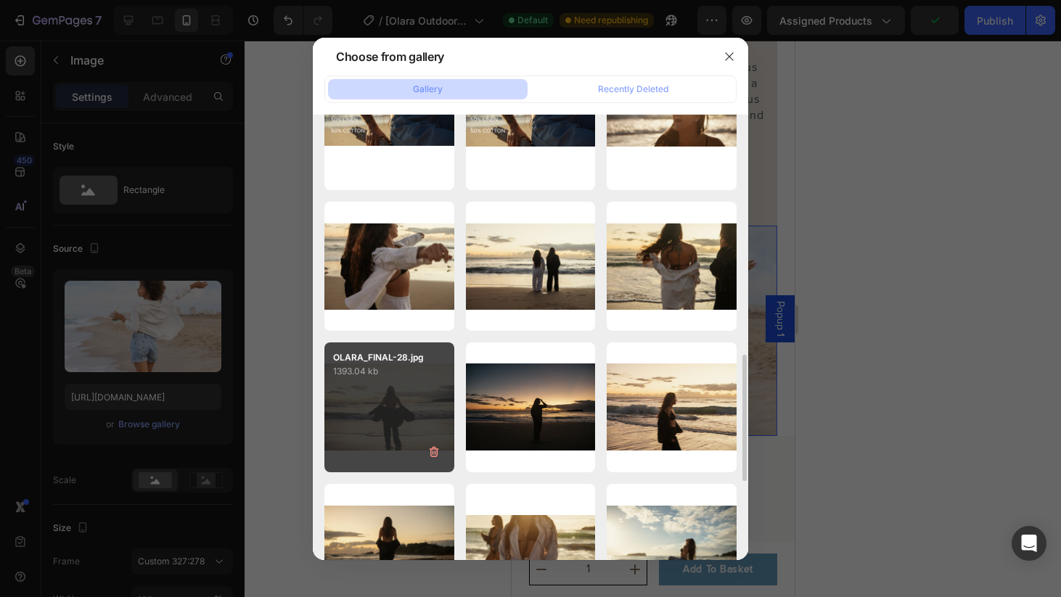
scroll to position [788, 0]
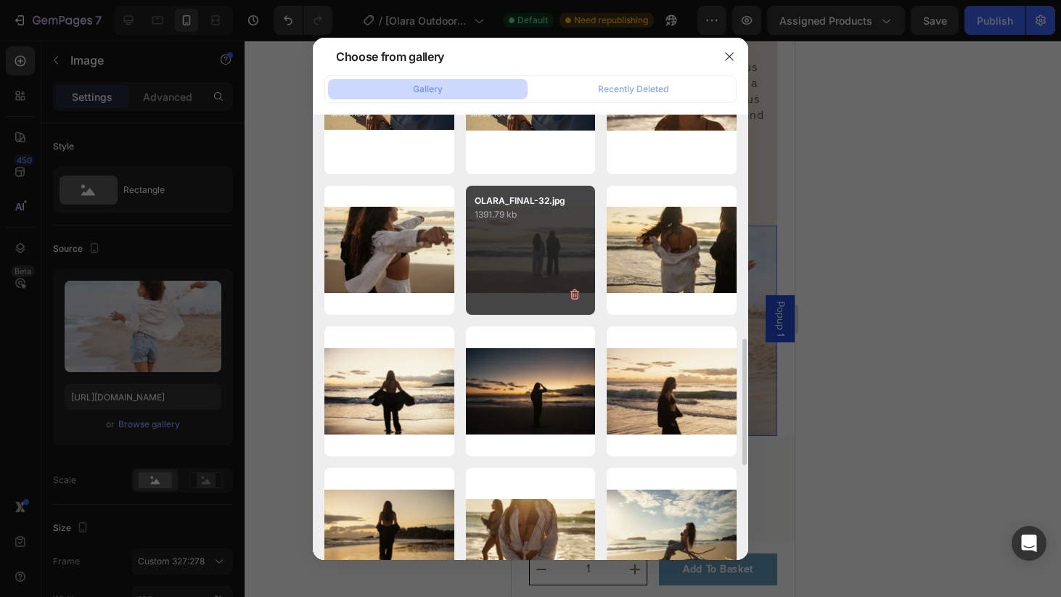
click at [534, 273] on div "OLARA_FINAL-32.jpg 1391.79 kb" at bounding box center [531, 251] width 130 height 130
type input "[URL][DOMAIN_NAME]"
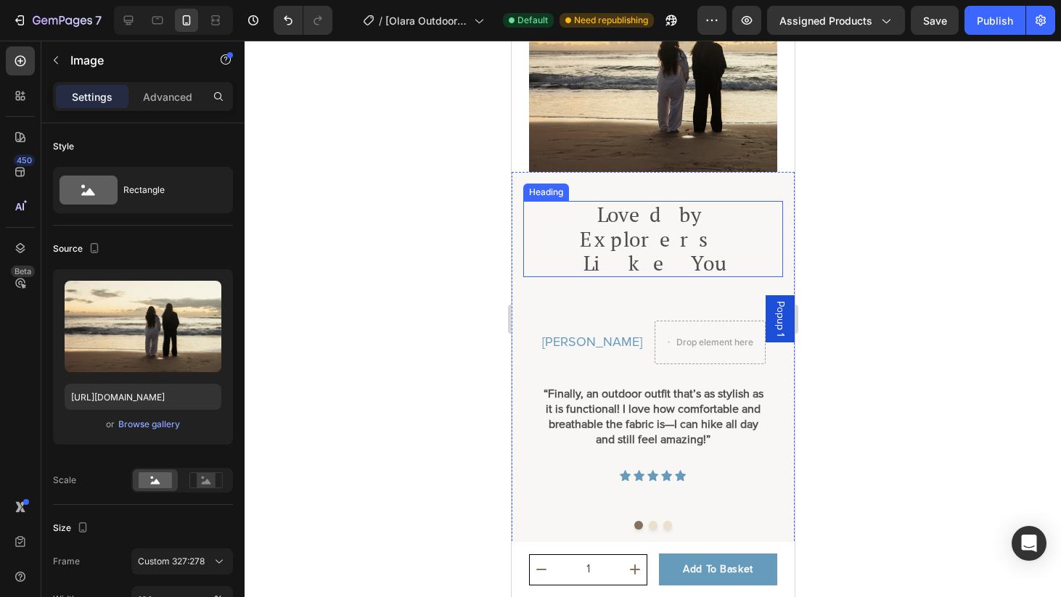
scroll to position [3527, 0]
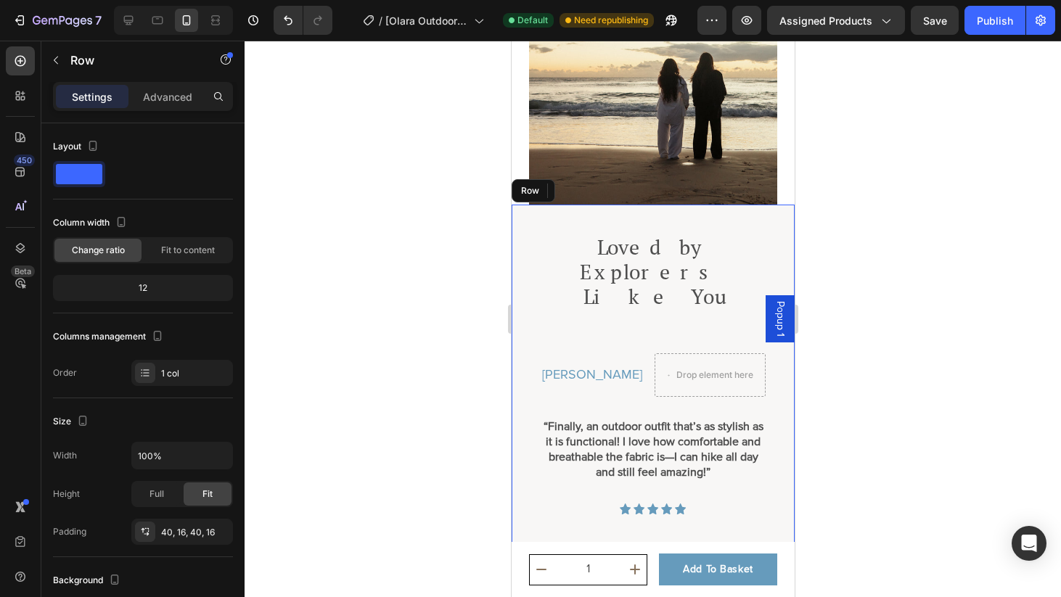
click at [165, 104] on p "Advanced" at bounding box center [167, 96] width 49 height 15
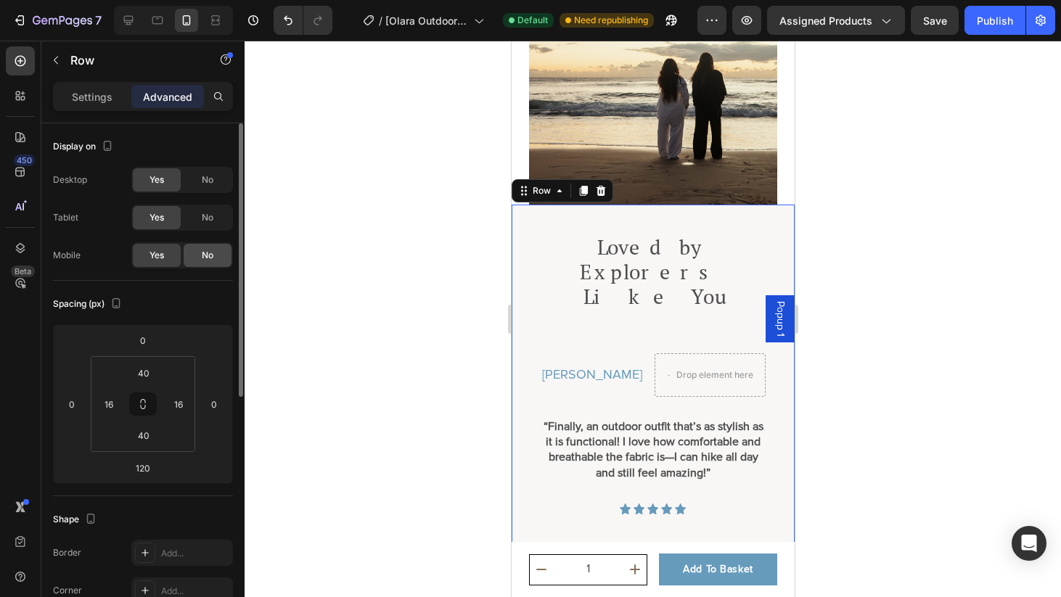
click at [217, 259] on div "No" at bounding box center [208, 255] width 48 height 23
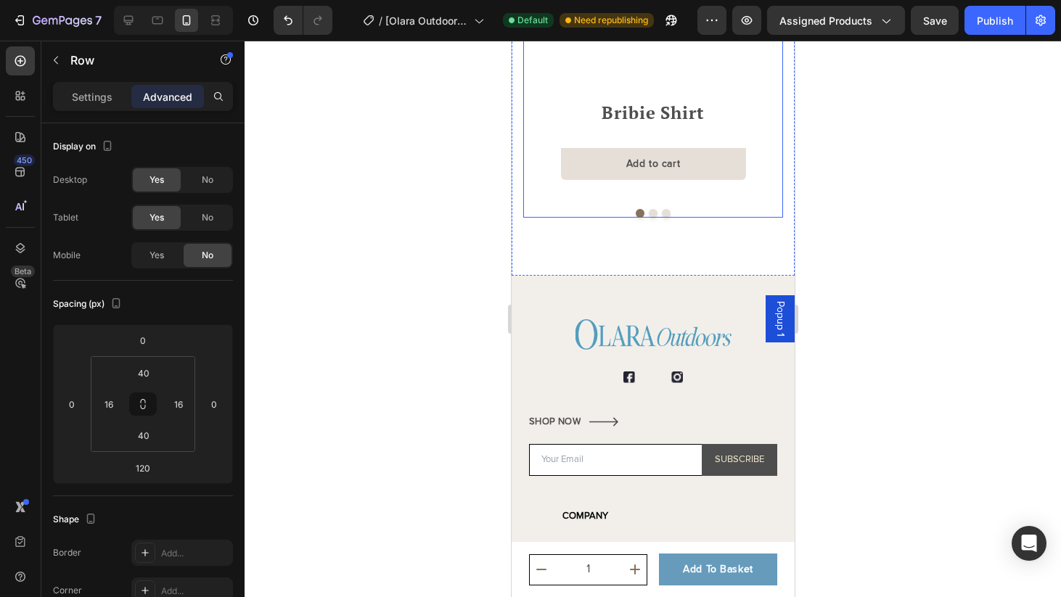
scroll to position [4418, 0]
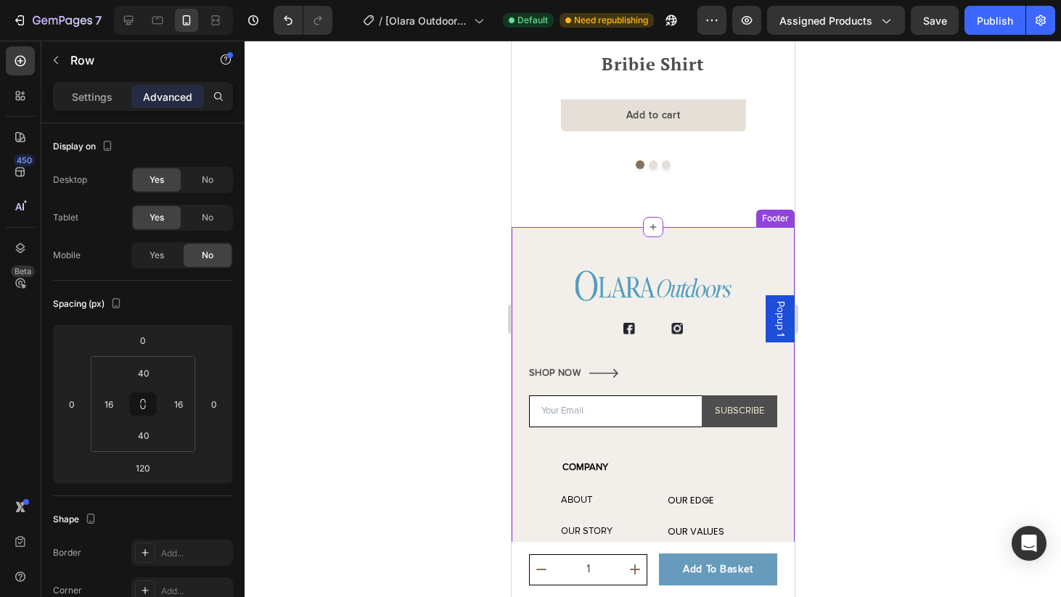
click at [740, 271] on link at bounding box center [652, 286] width 248 height 30
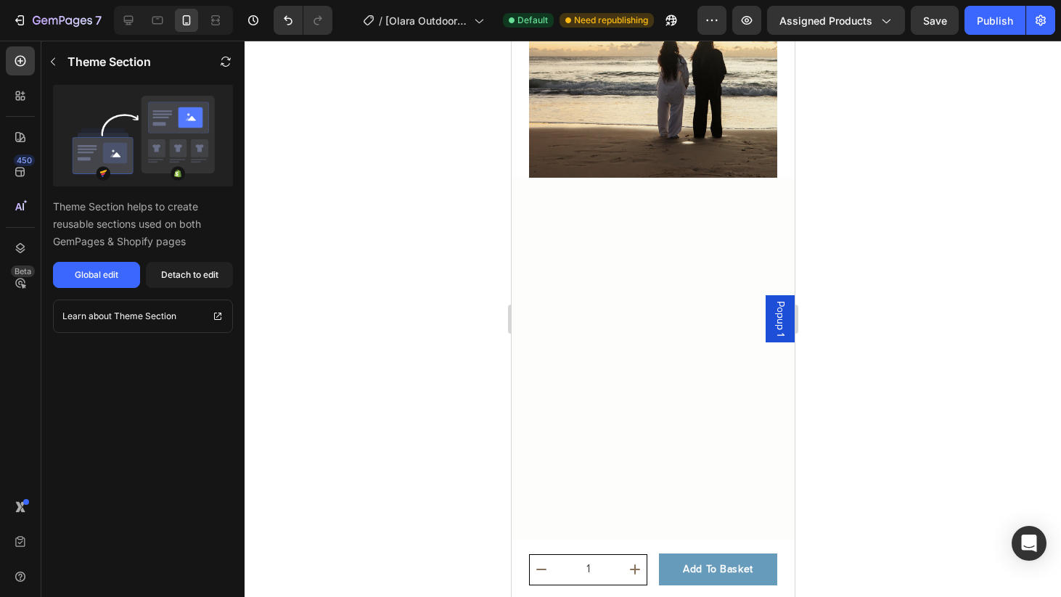
scroll to position [3386, 0]
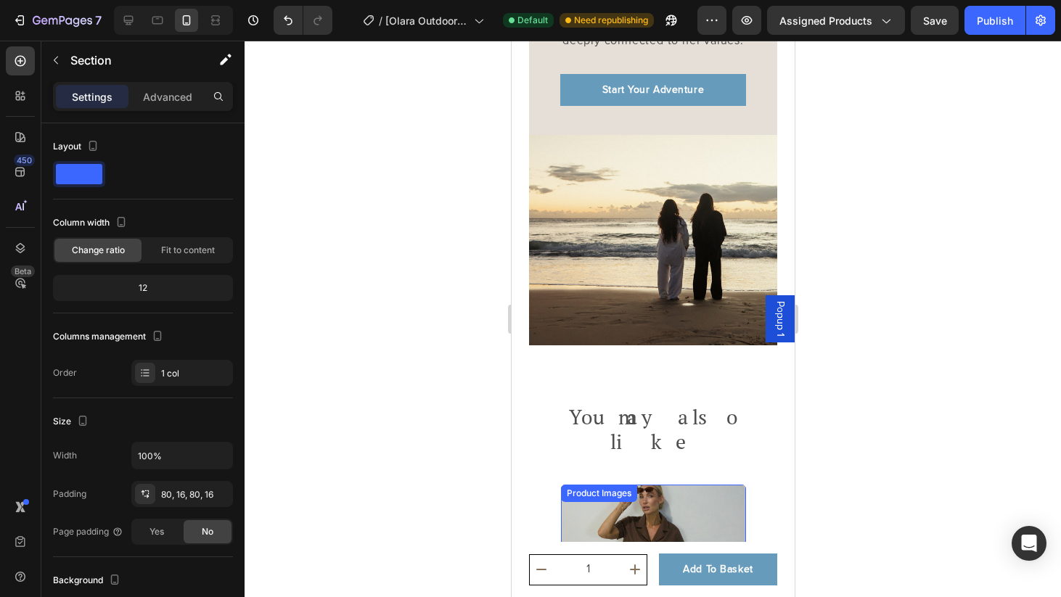
scroll to position [3605, 0]
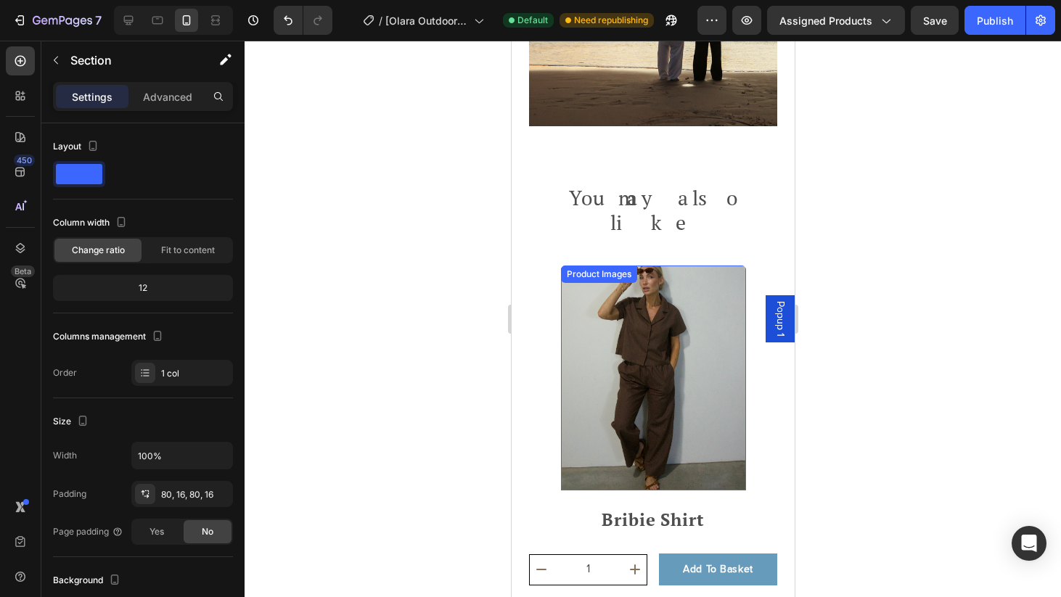
click at [628, 331] on img at bounding box center [652, 379] width 185 height 226
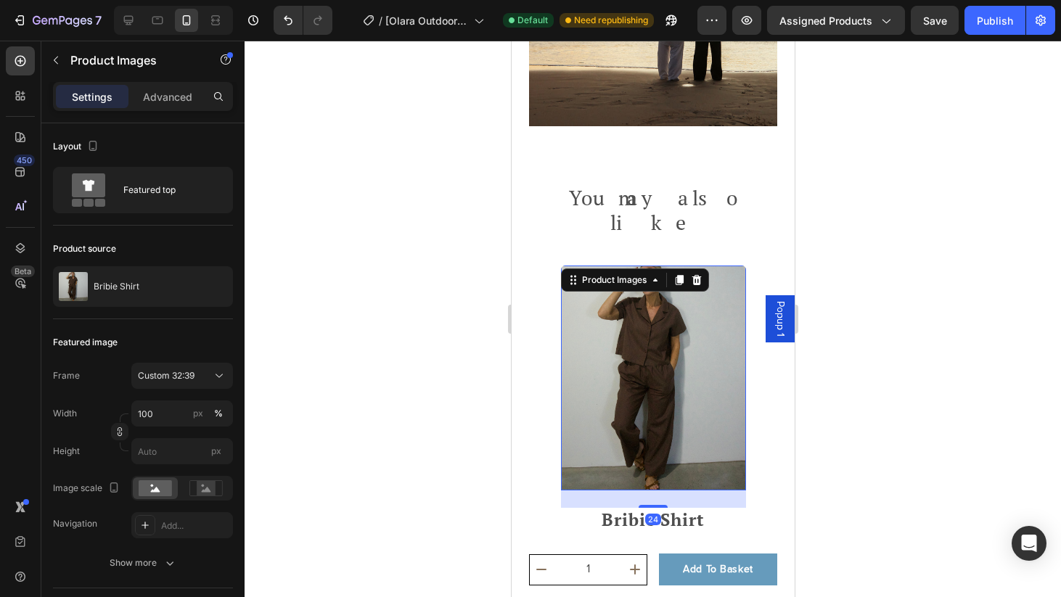
click at [886, 179] on div at bounding box center [653, 319] width 817 height 557
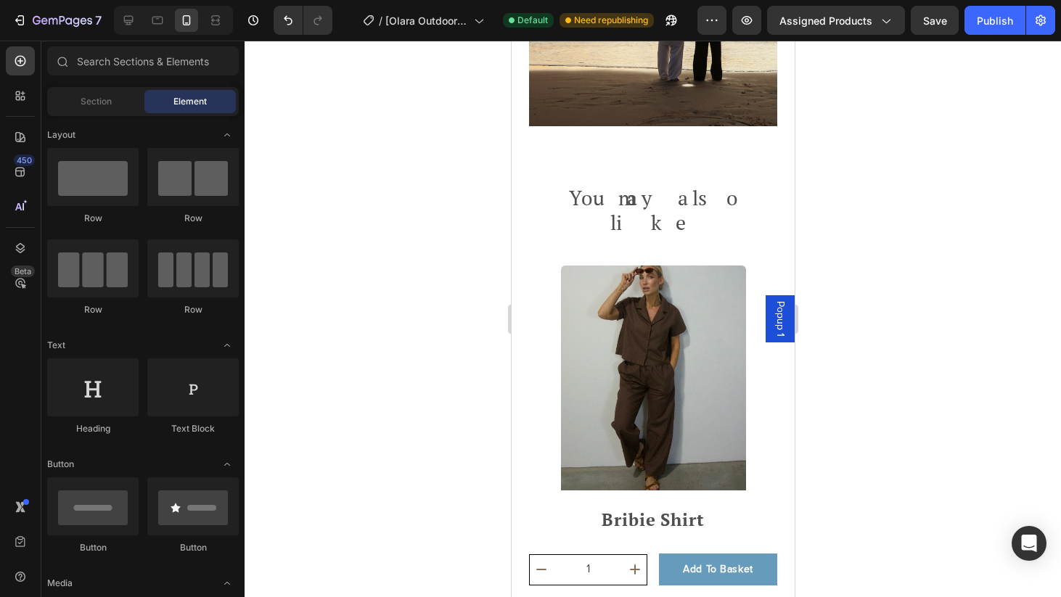
click at [1003, 35] on div "7 Version history / [Olara Outdoors] Product page Default Need republishing Pre…" at bounding box center [530, 20] width 1061 height 41
click at [996, 21] on div "Publish" at bounding box center [995, 20] width 36 height 15
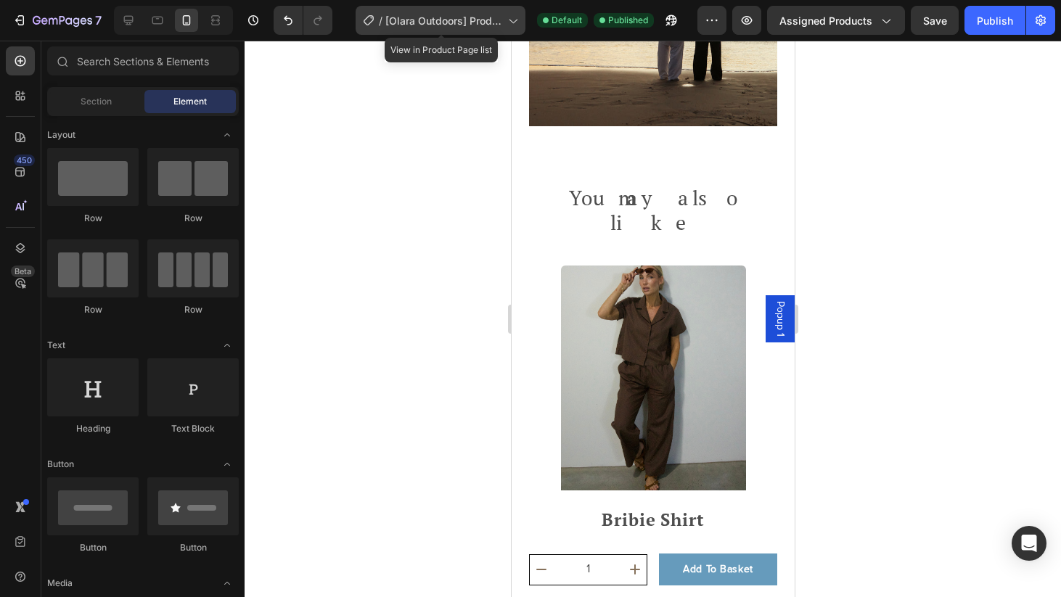
click at [445, 11] on div "/ [Olara Outdoors] Product page" at bounding box center [441, 20] width 170 height 29
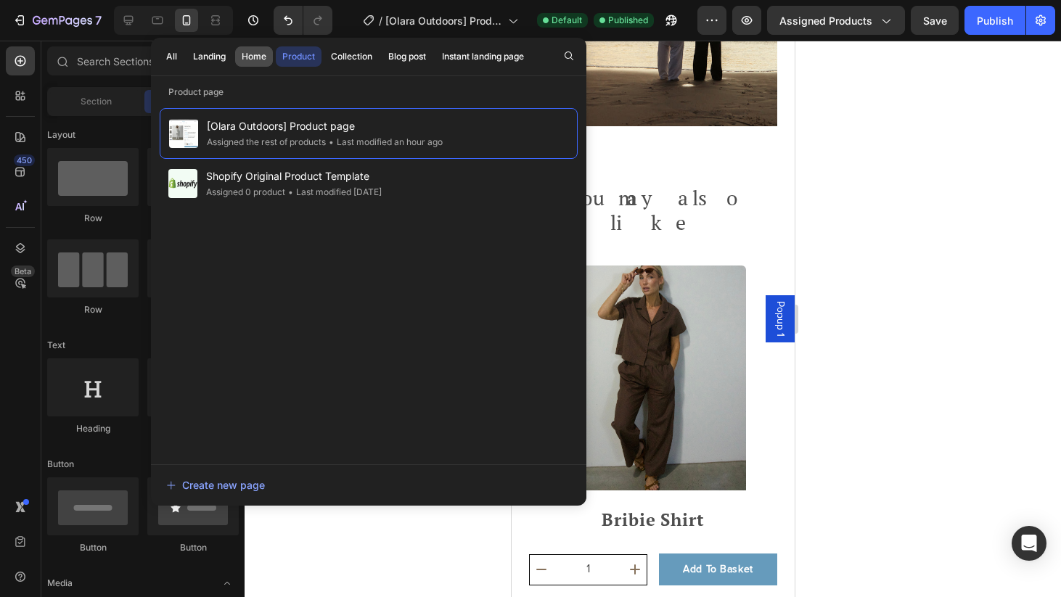
click at [248, 57] on div "Home" at bounding box center [254, 56] width 25 height 13
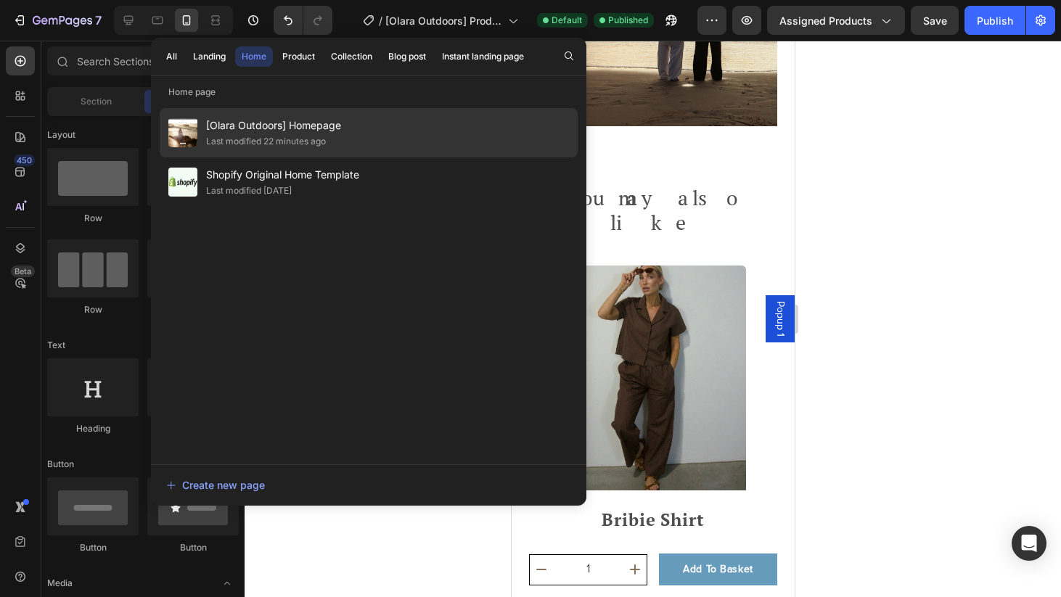
click at [400, 133] on div "[Olara Outdoors] Homepage Last modified 22 minutes ago" at bounding box center [369, 132] width 418 height 49
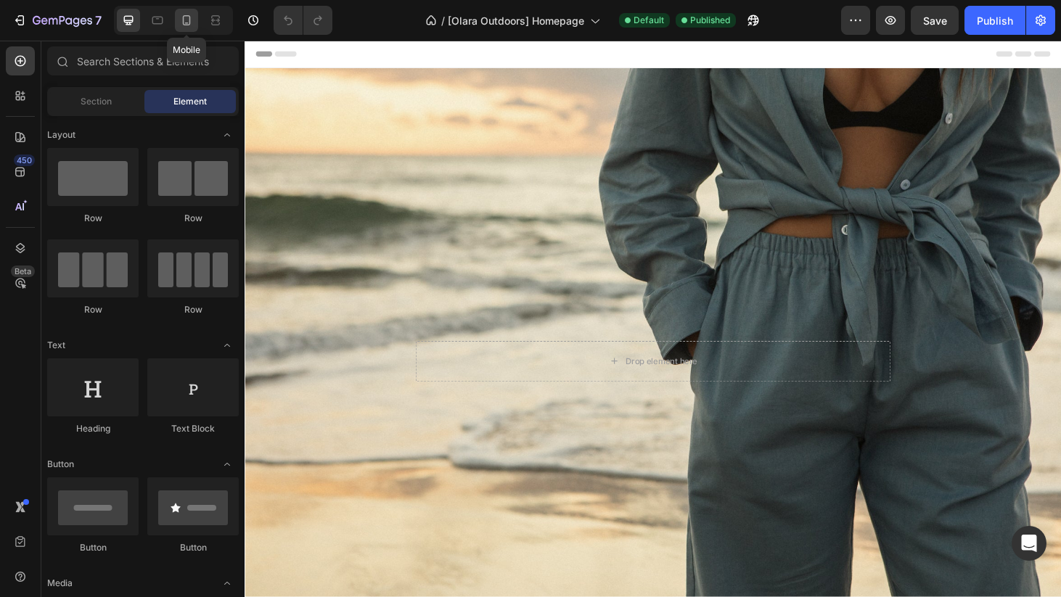
click at [181, 16] on icon at bounding box center [186, 20] width 15 height 15
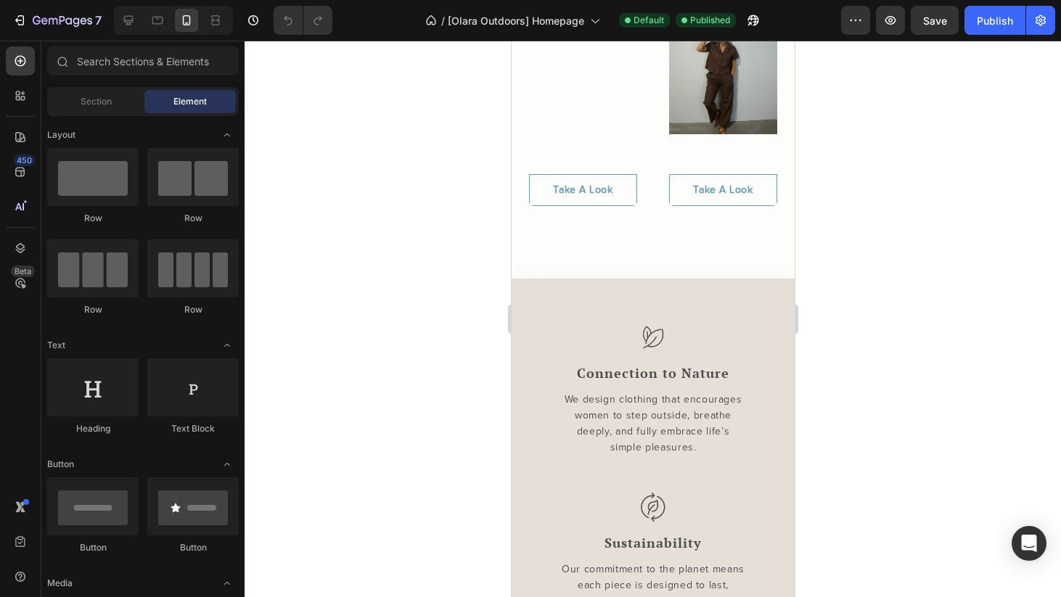
scroll to position [787, 0]
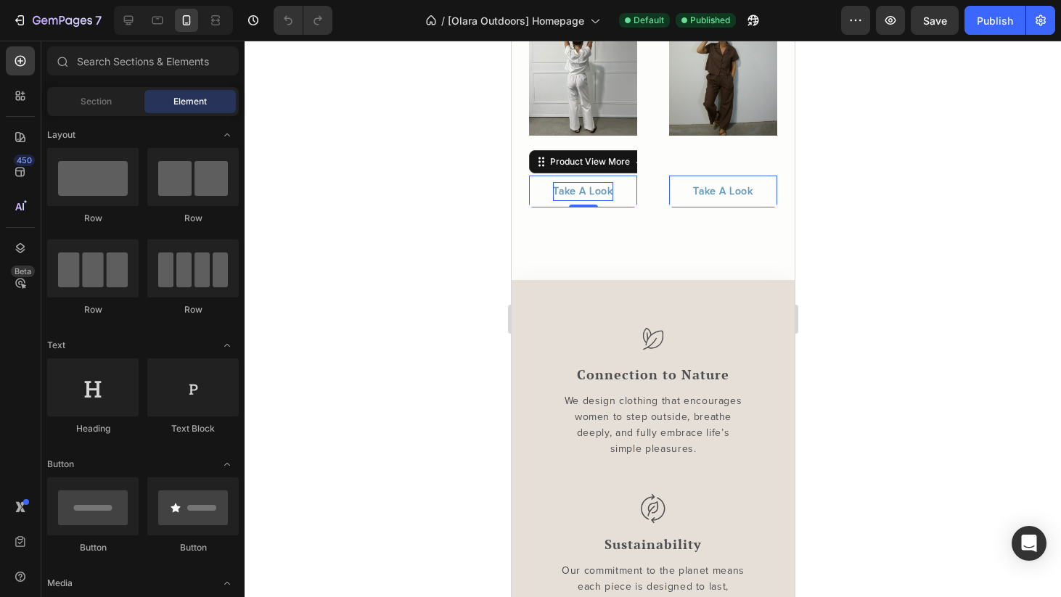
click at [566, 182] on div "Take A Look" at bounding box center [582, 191] width 60 height 19
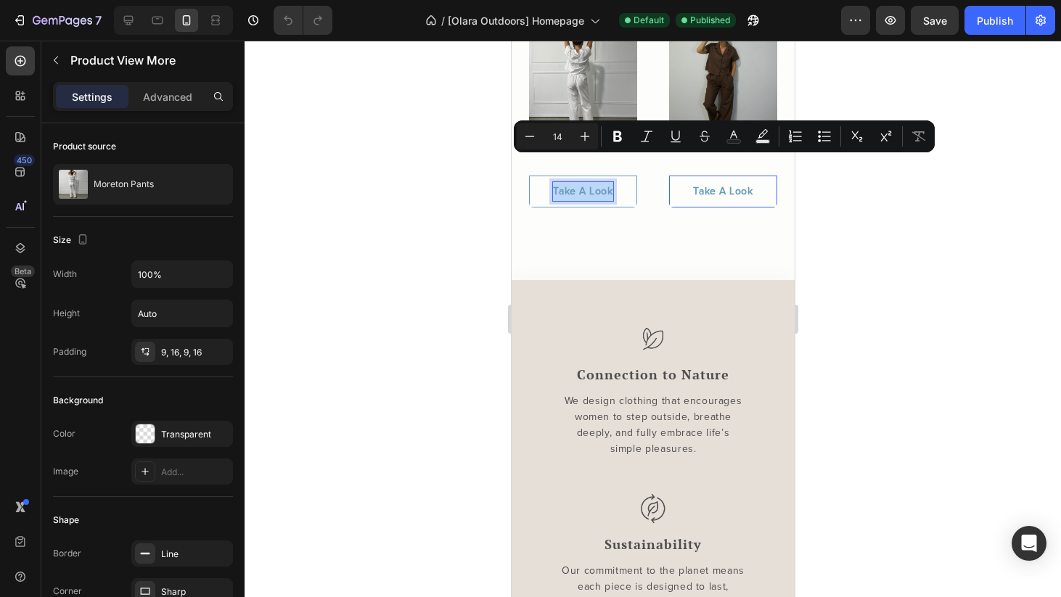
drag, startPoint x: 552, startPoint y: 166, endPoint x: 613, endPoint y: 168, distance: 61.0
click at [612, 182] on p "Take A Look" at bounding box center [582, 191] width 60 height 19
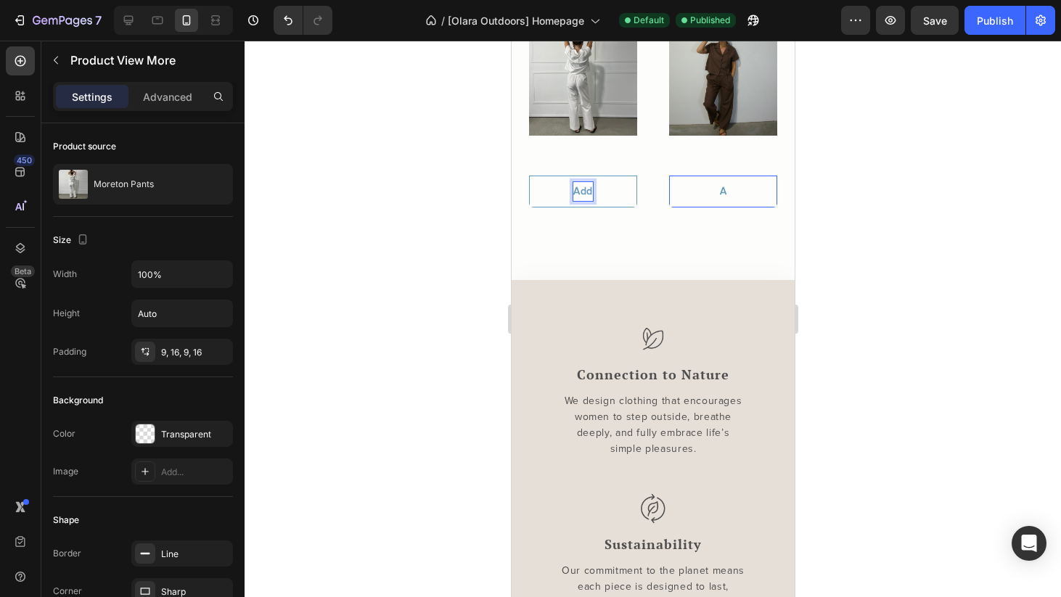
click at [582, 176] on button "Add" at bounding box center [582, 192] width 108 height 32
click at [582, 176] on button "Add to" at bounding box center [582, 192] width 108 height 32
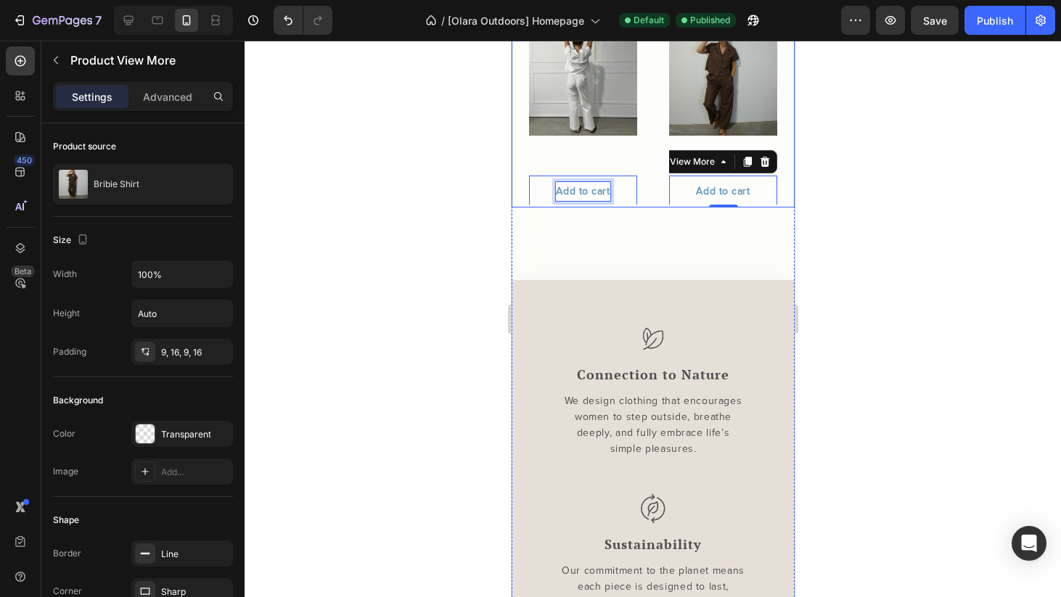
click at [834, 198] on div at bounding box center [653, 319] width 817 height 557
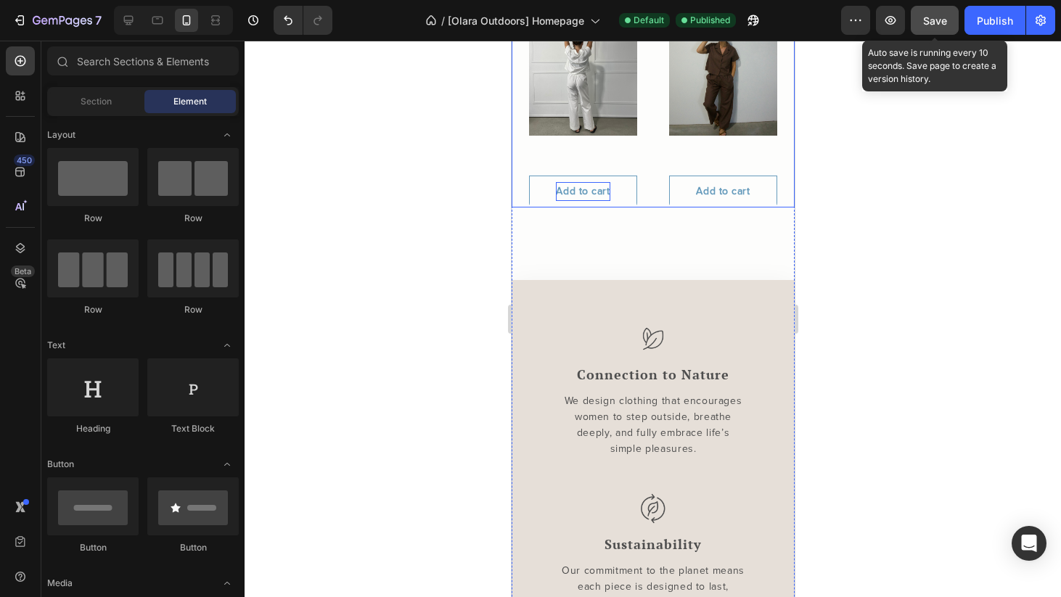
click at [936, 26] on div "Save" at bounding box center [935, 20] width 24 height 15
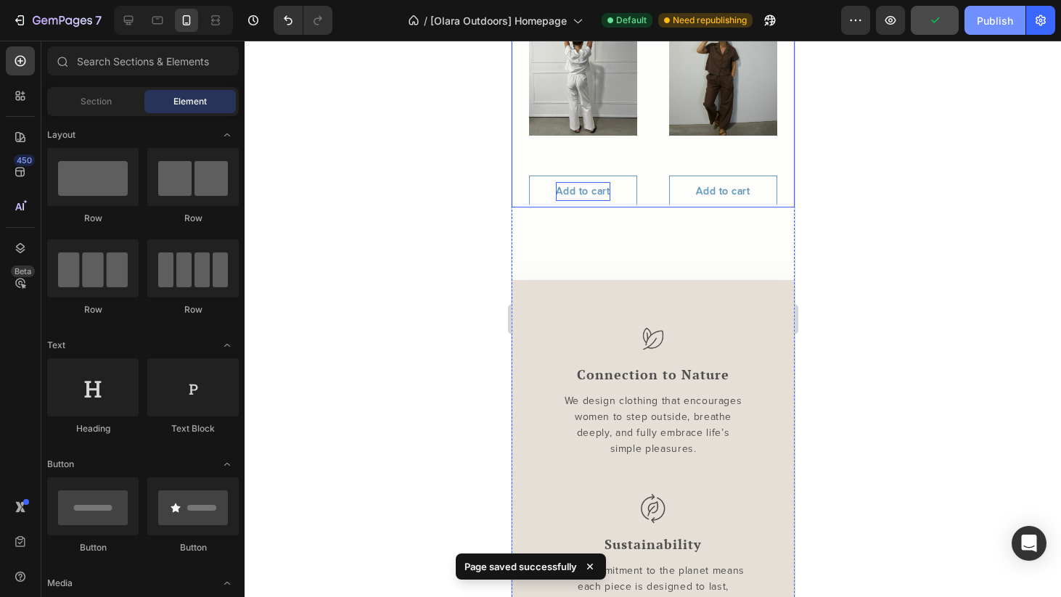
click at [1001, 20] on div "Publish" at bounding box center [995, 20] width 36 height 15
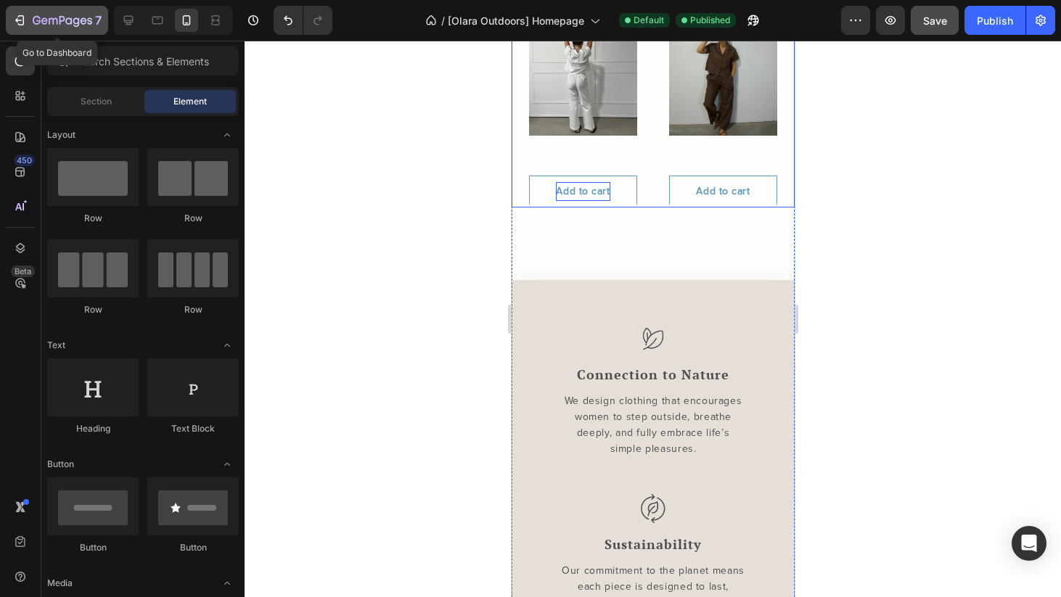
click at [50, 25] on icon "button" at bounding box center [63, 21] width 60 height 12
